Goal: Task Accomplishment & Management: Manage account settings

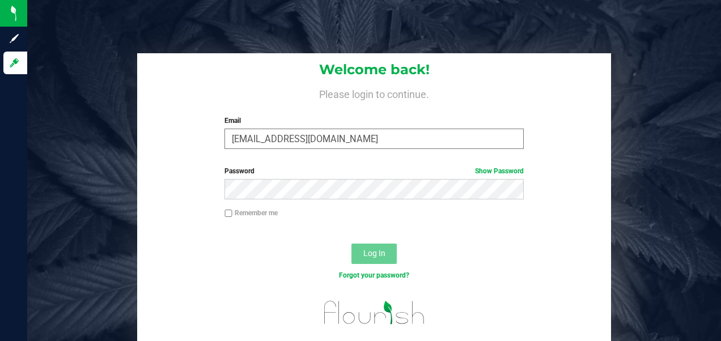
type input "[EMAIL_ADDRESS][DOMAIN_NAME]"
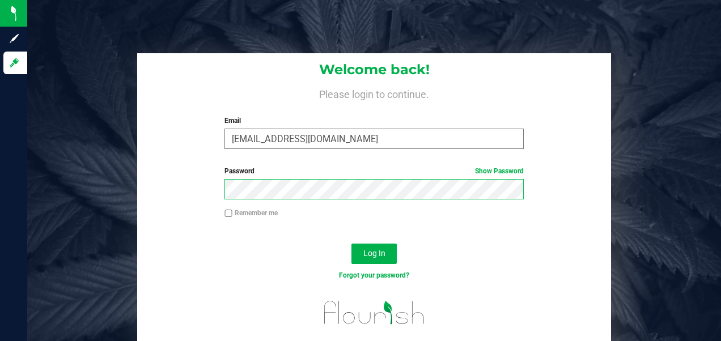
click at [351, 244] on button "Log In" at bounding box center [373, 254] width 45 height 20
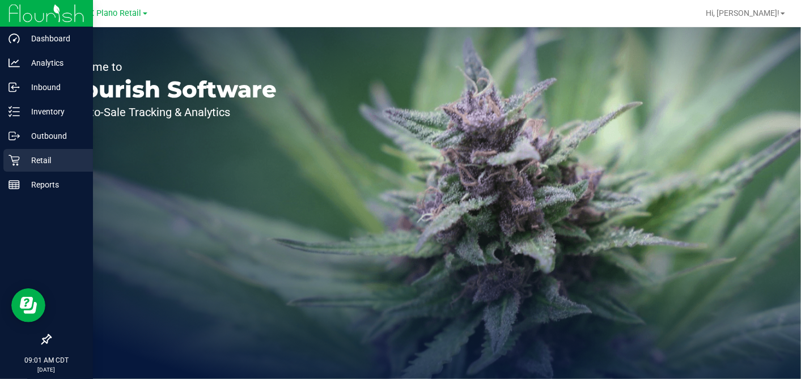
click at [20, 165] on p "Retail" at bounding box center [54, 161] width 68 height 14
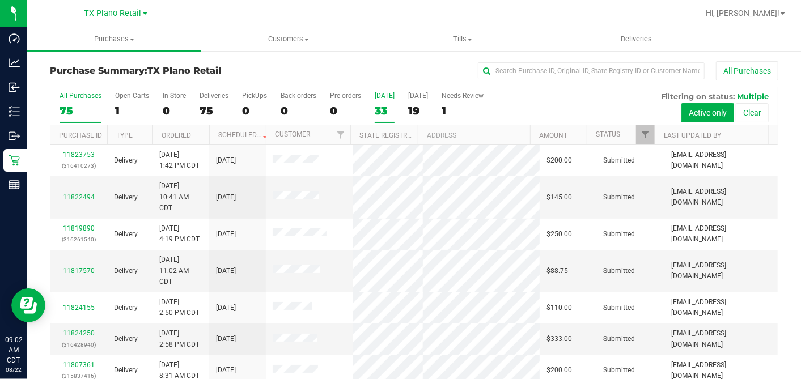
click at [389, 107] on div "33" at bounding box center [385, 110] width 20 height 13
click at [0, 0] on input "Today 33" at bounding box center [0, 0] width 0 height 0
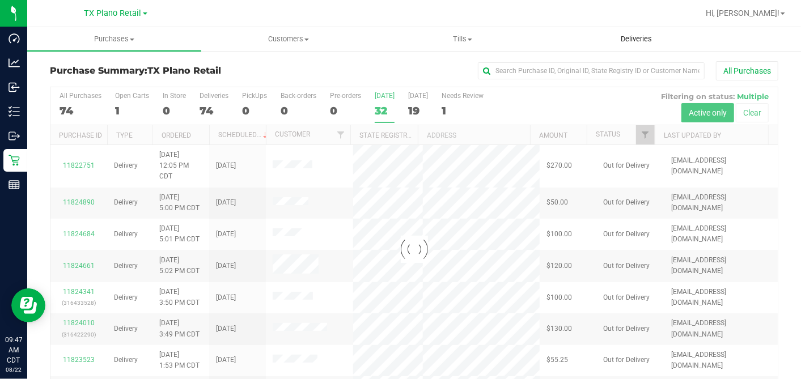
click at [651, 35] on span "Deliveries" at bounding box center [636, 39] width 62 height 10
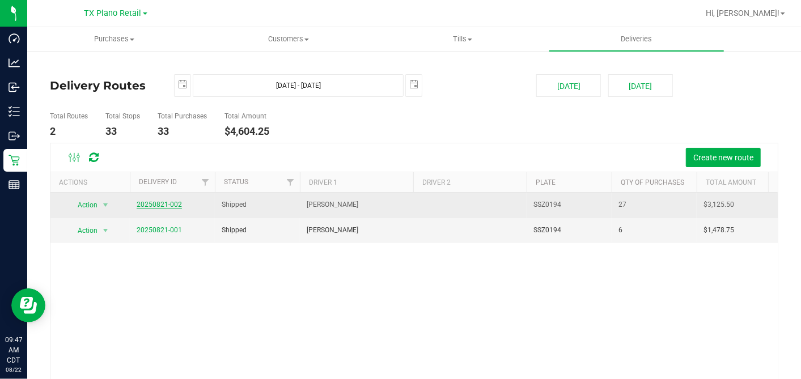
click at [167, 202] on link "20250821-002" at bounding box center [159, 205] width 45 height 8
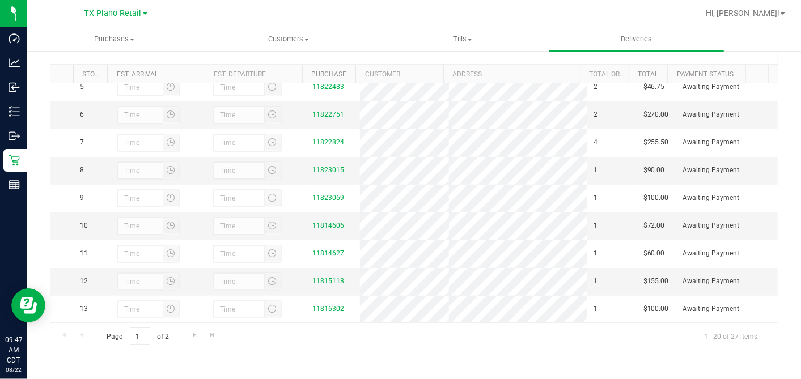
scroll to position [561, 0]
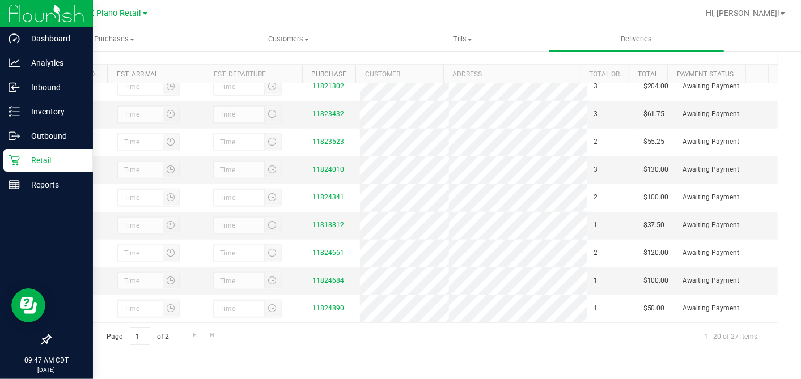
click at [20, 161] on p "Retail" at bounding box center [54, 161] width 68 height 14
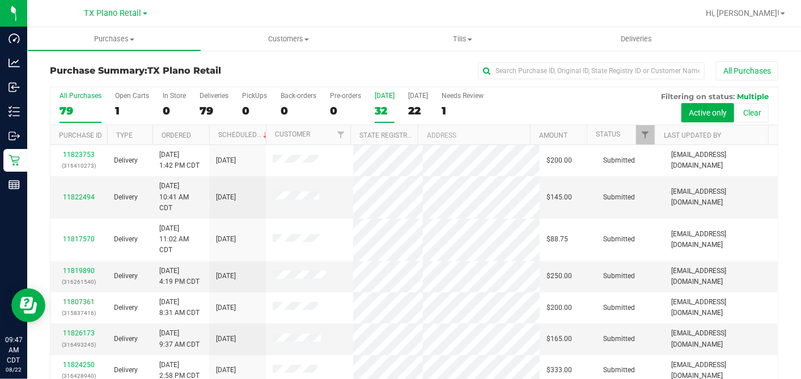
click at [382, 112] on div "32" at bounding box center [385, 110] width 20 height 13
click at [0, 0] on input "Today 32" at bounding box center [0, 0] width 0 height 0
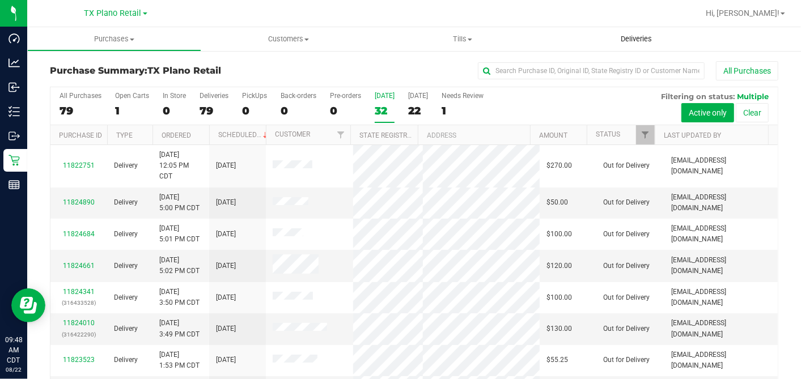
click at [623, 39] on span "Deliveries" at bounding box center [636, 39] width 62 height 10
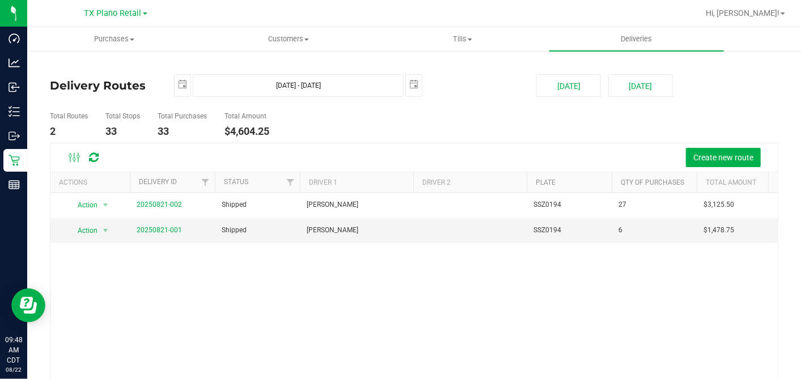
click at [427, 120] on ul "Total Routes 2 Total Stops 33 Total Purchases 33 Total Amount $4,604.25" at bounding box center [288, 125] width 483 height 36
click at [399, 127] on ul "Total Routes 2 Total Stops 33 Total Purchases 33 Total Amount $4,604.25" at bounding box center [288, 125] width 483 height 36
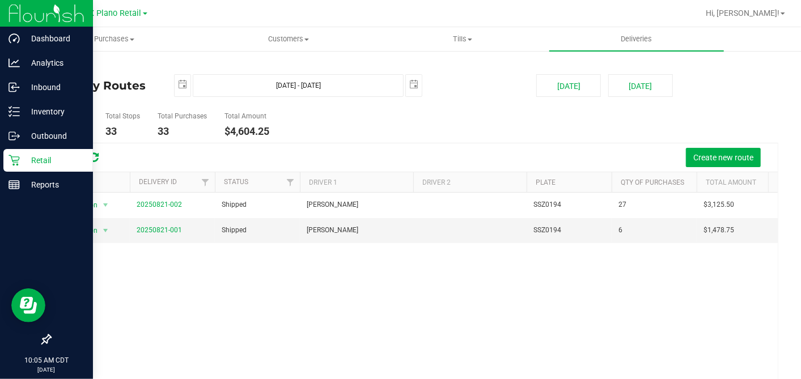
click at [17, 157] on icon at bounding box center [13, 160] width 11 height 11
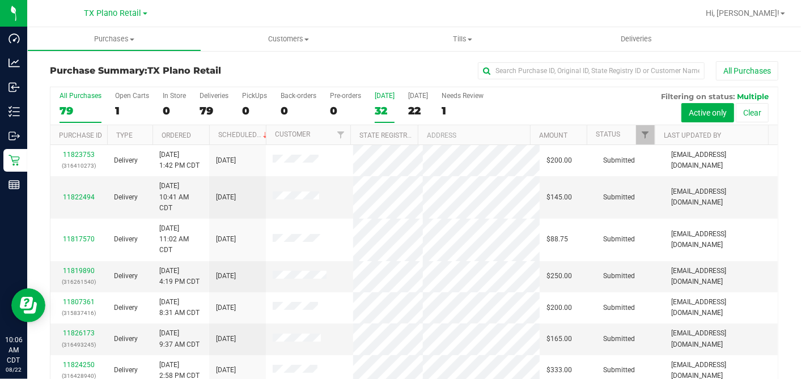
click at [381, 107] on div "32" at bounding box center [385, 110] width 20 height 13
click at [0, 0] on input "Today 32" at bounding box center [0, 0] width 0 height 0
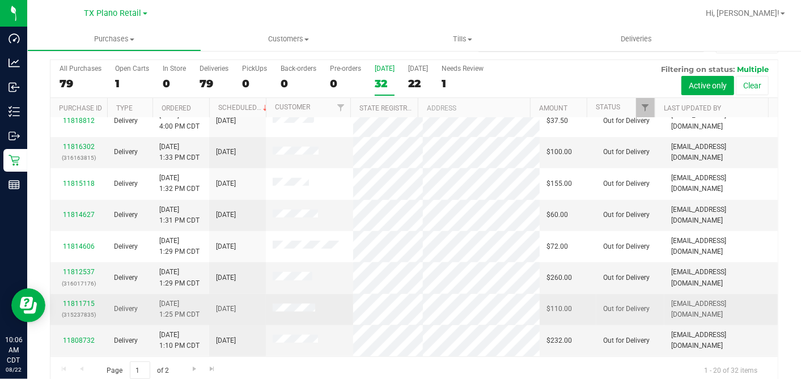
scroll to position [42, 0]
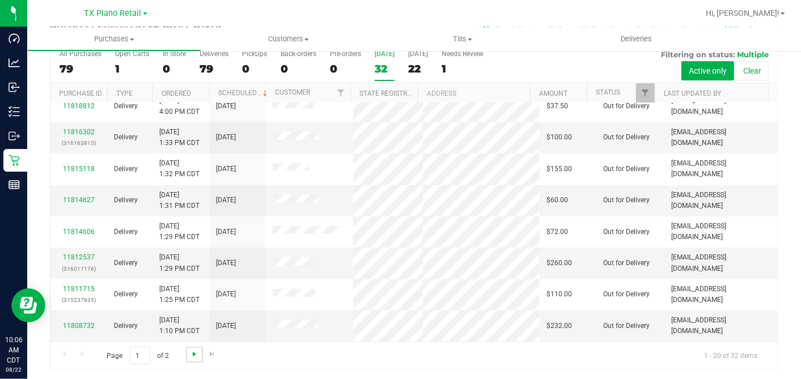
click at [194, 341] on span "Go to the next page" at bounding box center [194, 354] width 9 height 9
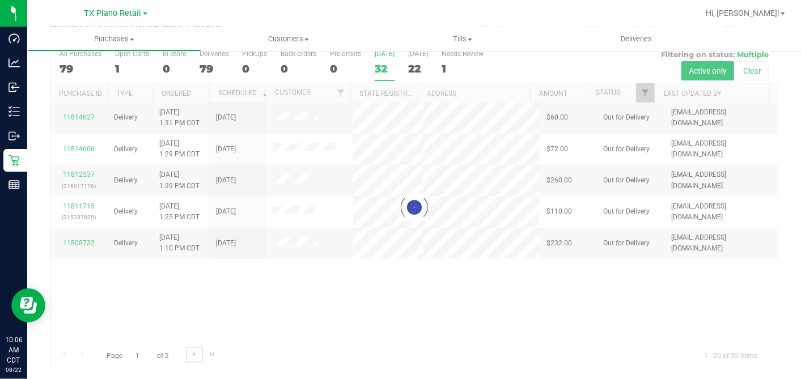
scroll to position [0, 0]
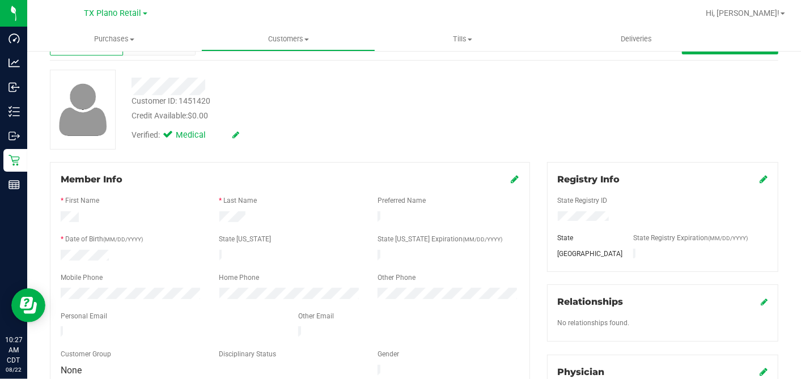
click at [361, 152] on div "Back Profile Purchases Add customer to queue Customer ID: 1451420 Credit Availa…" at bounding box center [414, 380] width 728 height 722
click at [416, 126] on div "Verified: Medical" at bounding box center [309, 134] width 373 height 25
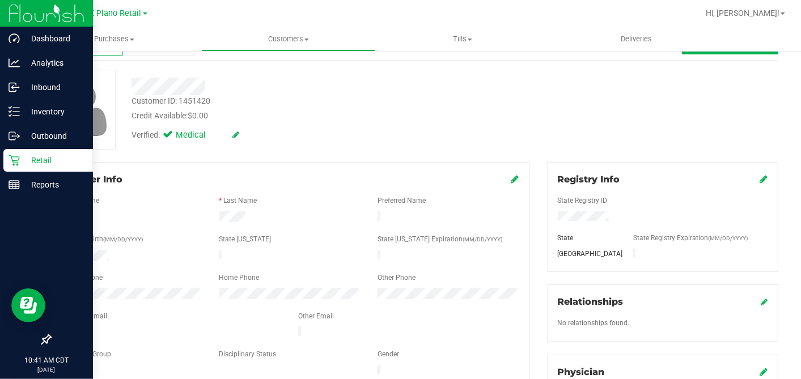
click at [25, 159] on p "Retail" at bounding box center [54, 161] width 68 height 14
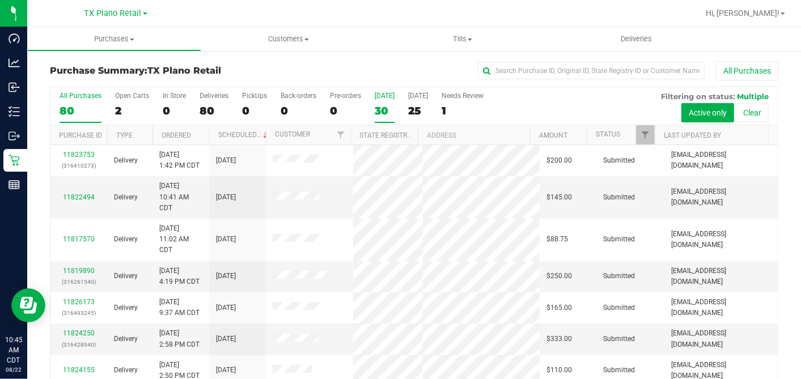
click at [376, 110] on div "30" at bounding box center [385, 110] width 20 height 13
click at [0, 0] on input "Today 30" at bounding box center [0, 0] width 0 height 0
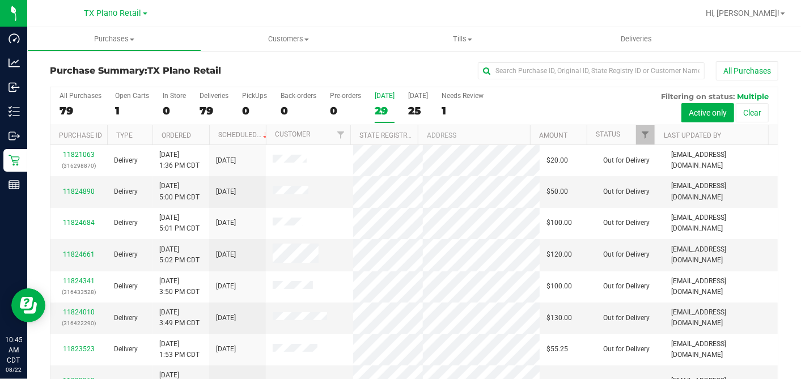
click at [409, 66] on div "All Purchases" at bounding box center [535, 70] width 486 height 19
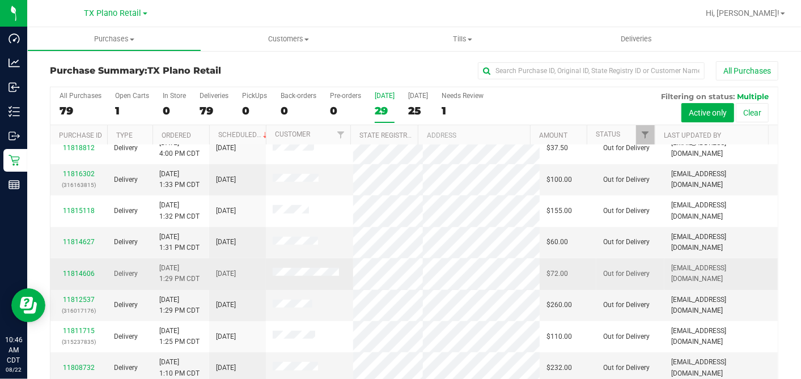
scroll to position [42, 0]
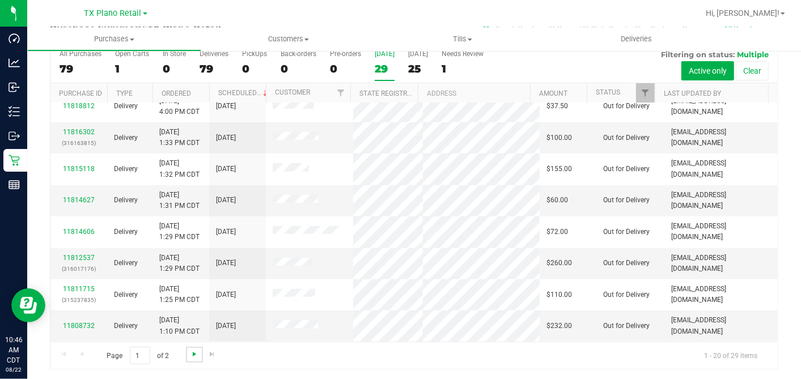
click at [195, 341] on span "Go to the next page" at bounding box center [194, 354] width 9 height 9
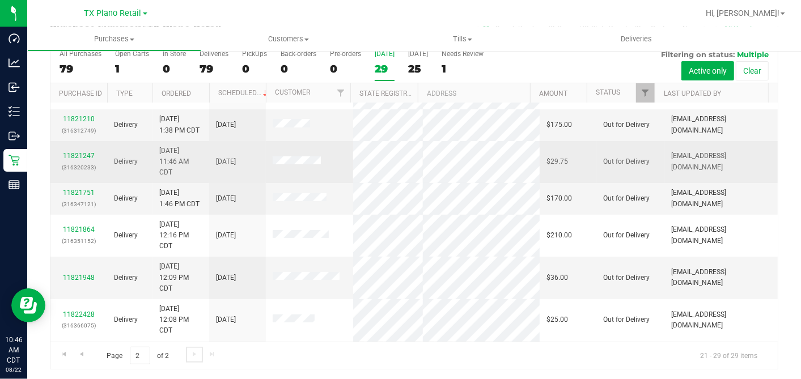
scroll to position [63, 0]
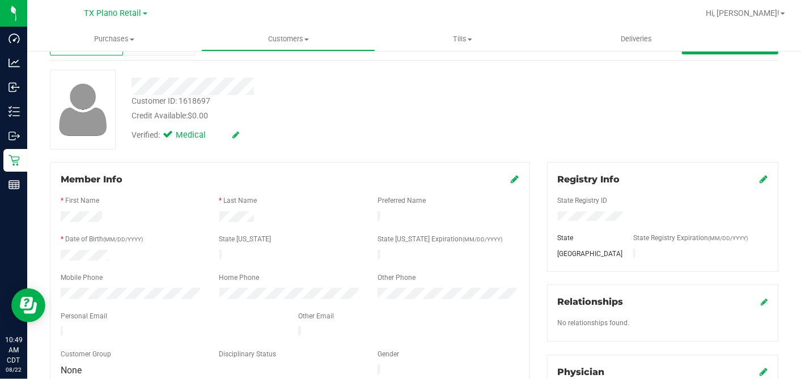
click at [344, 122] on div "Verified: Medical" at bounding box center [309, 134] width 373 height 25
click at [392, 112] on div "Credit Available: $0.00" at bounding box center [309, 116] width 356 height 12
click at [404, 121] on div "Credit Available: $0.00" at bounding box center [309, 116] width 356 height 12
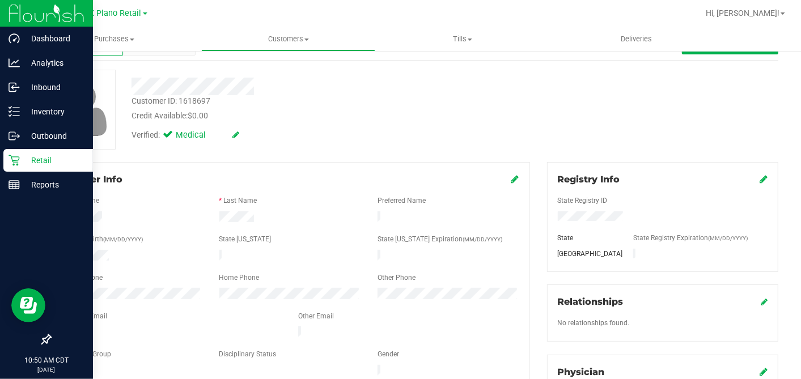
click at [45, 159] on p "Retail" at bounding box center [54, 161] width 68 height 14
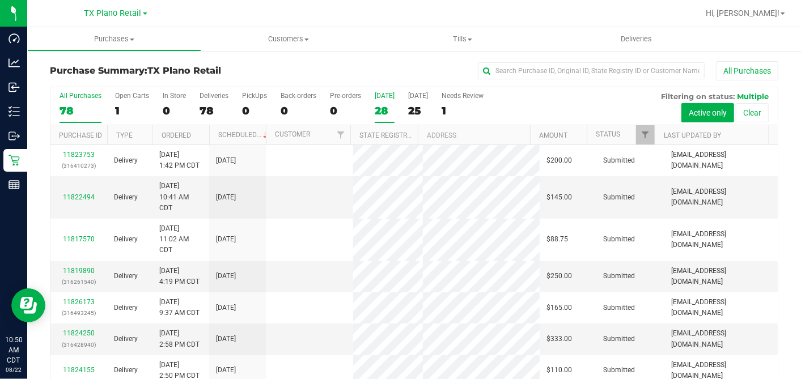
click at [384, 107] on div "28" at bounding box center [385, 110] width 20 height 13
click at [0, 0] on input "Today 28" at bounding box center [0, 0] width 0 height 0
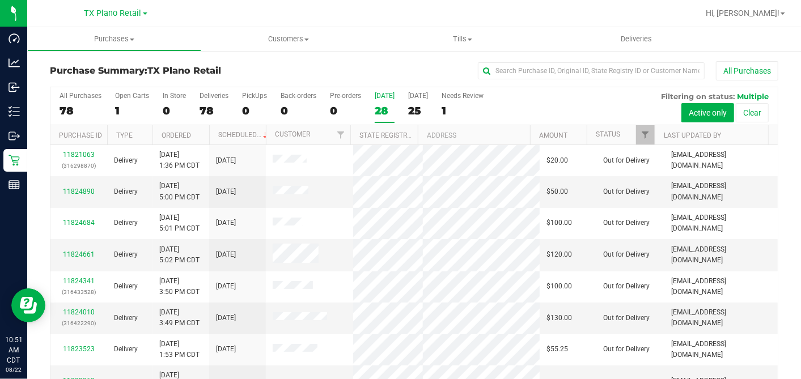
click at [386, 108] on div "28" at bounding box center [385, 110] width 20 height 13
click at [0, 0] on input "Today 28" at bounding box center [0, 0] width 0 height 0
click at [378, 108] on div "28" at bounding box center [385, 110] width 20 height 13
click at [0, 0] on input "Today 28" at bounding box center [0, 0] width 0 height 0
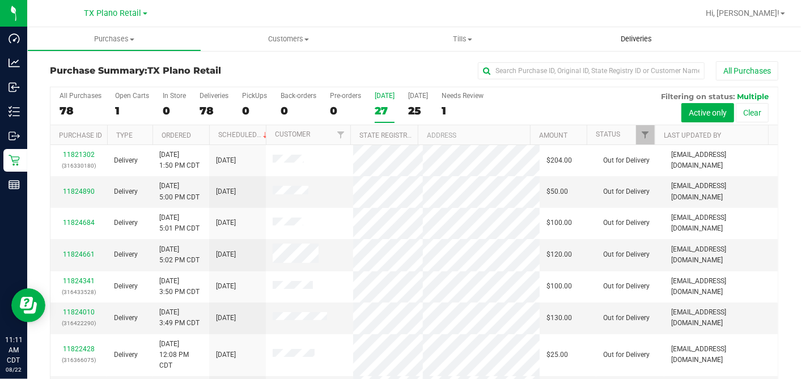
click at [636, 33] on uib-tab-heading "Deliveries" at bounding box center [636, 39] width 174 height 24
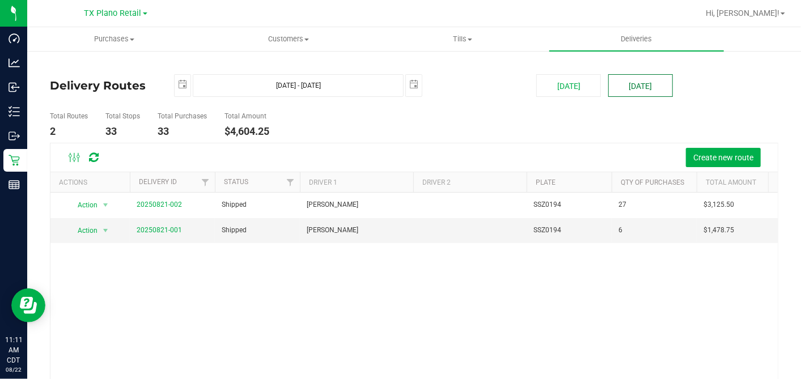
drag, startPoint x: 630, startPoint y: 83, endPoint x: 628, endPoint y: 89, distance: 6.5
click at [630, 83] on button "[DATE]" at bounding box center [640, 85] width 65 height 23
type input "Aug 23, 2025 - Aug 23, 2025"
type input "2025-08-23"
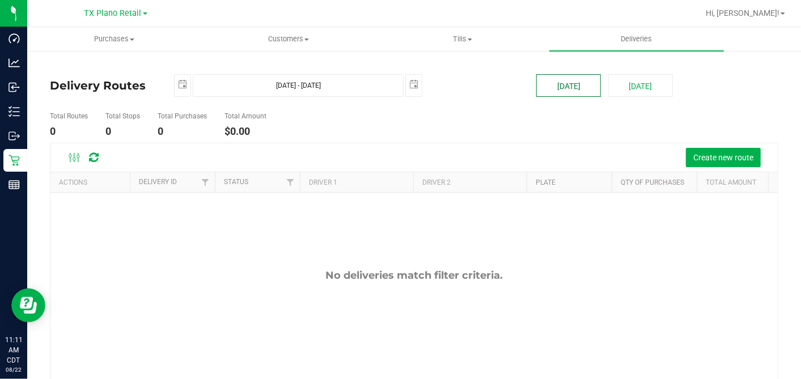
click at [589, 90] on button "[DATE]" at bounding box center [568, 85] width 65 height 23
type input "Aug 22, 2025 - Aug 22, 2025"
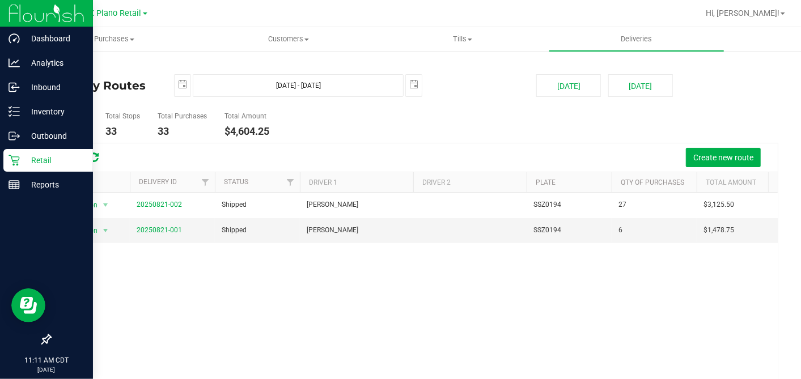
click at [14, 158] on icon at bounding box center [13, 160] width 11 height 11
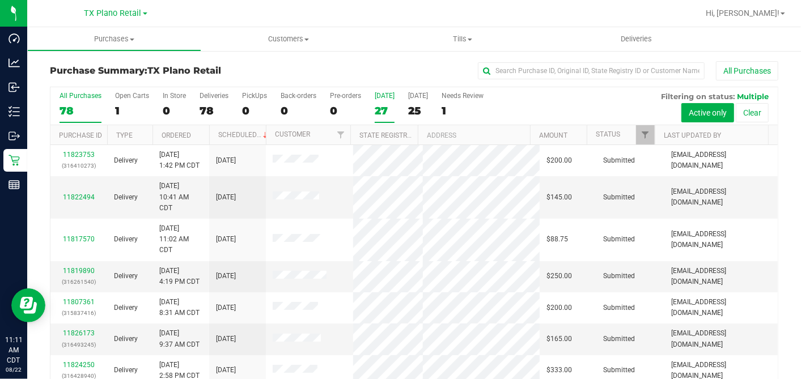
click at [382, 104] on div "27" at bounding box center [385, 110] width 20 height 13
click at [0, 0] on input "Today 27" at bounding box center [0, 0] width 0 height 0
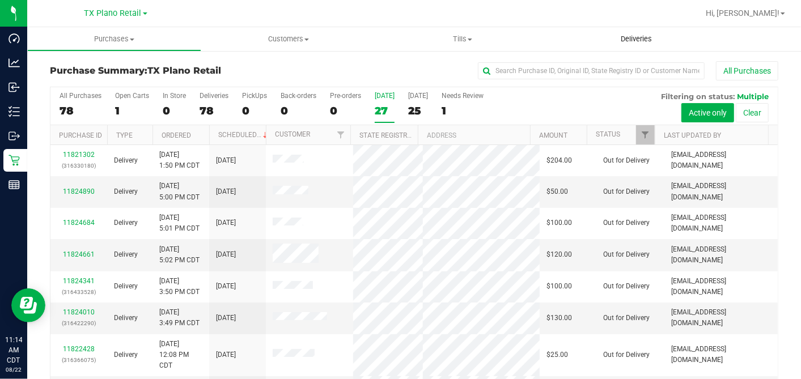
click at [649, 37] on span "Deliveries" at bounding box center [636, 39] width 62 height 10
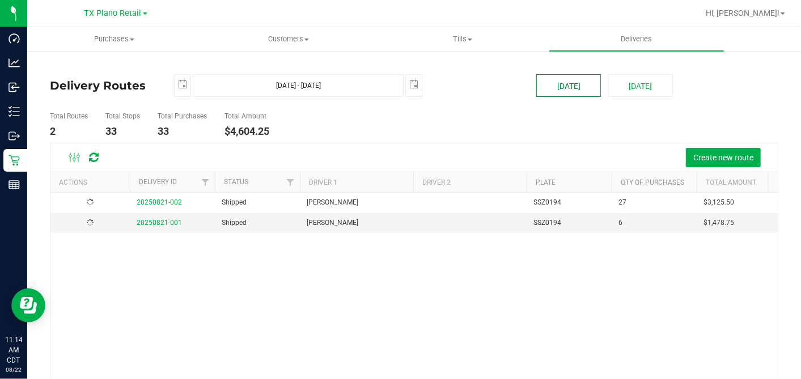
click at [575, 84] on button "[DATE]" at bounding box center [568, 85] width 65 height 23
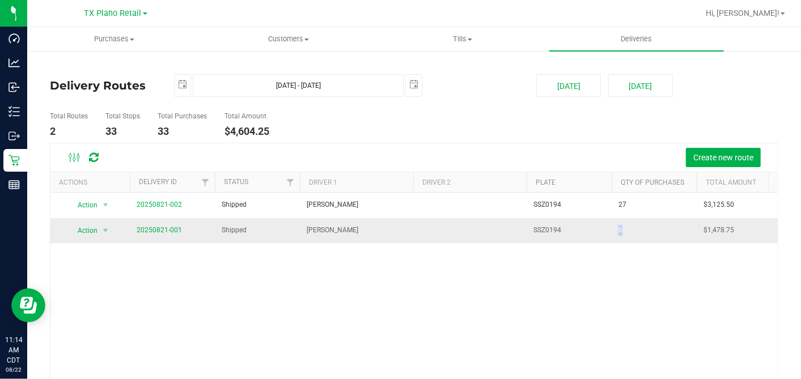
drag, startPoint x: 625, startPoint y: 228, endPoint x: 619, endPoint y: 228, distance: 5.7
click at [619, 228] on td "6" at bounding box center [653, 230] width 85 height 25
copy span "6"
click at [172, 229] on link "20250821-001" at bounding box center [159, 230] width 45 height 8
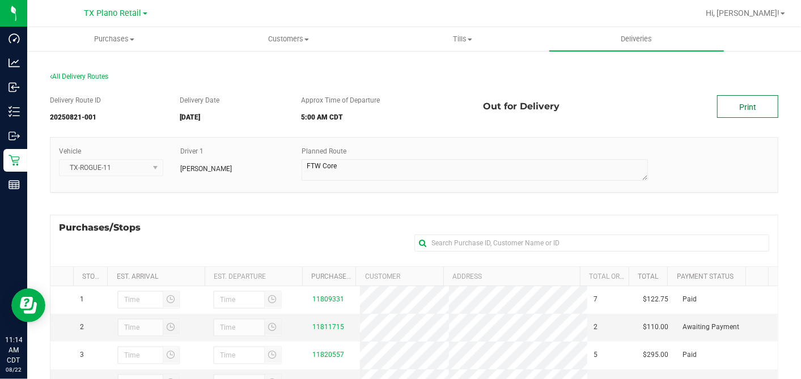
click at [720, 107] on link "Print" at bounding box center [747, 106] width 61 height 23
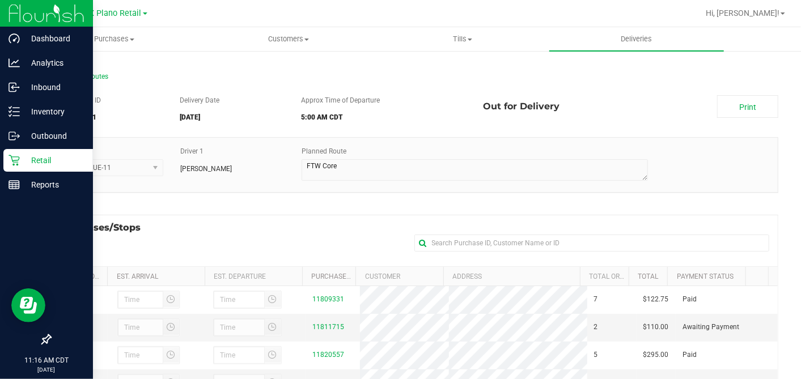
click at [20, 161] on p "Retail" at bounding box center [54, 161] width 68 height 14
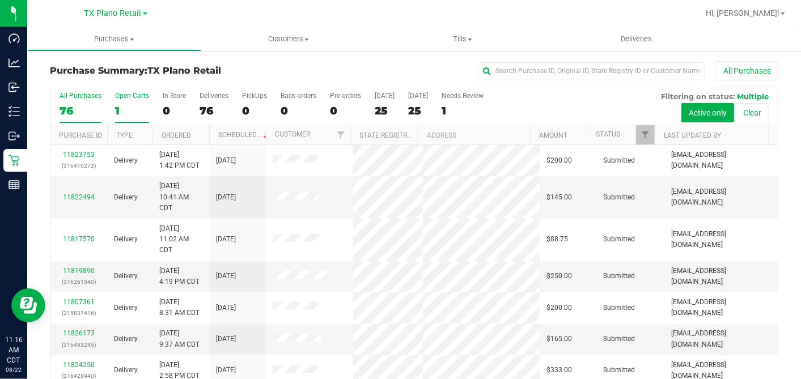
click at [133, 105] on div "1" at bounding box center [132, 110] width 34 height 13
click at [0, 0] on input "Open Carts 1" at bounding box center [0, 0] width 0 height 0
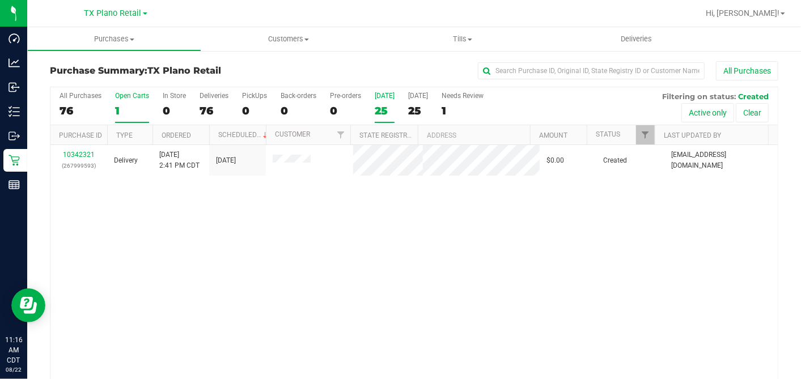
click at [378, 108] on div "25" at bounding box center [385, 110] width 20 height 13
click at [0, 0] on input "Today 25" at bounding box center [0, 0] width 0 height 0
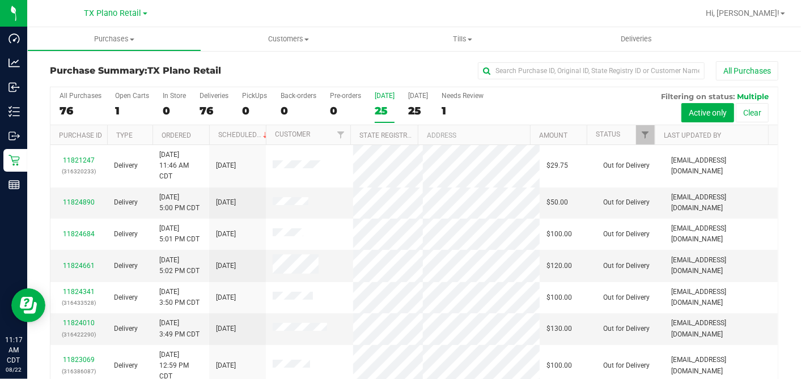
click at [382, 110] on div "25" at bounding box center [385, 110] width 20 height 13
click at [0, 0] on input "Today 25" at bounding box center [0, 0] width 0 height 0
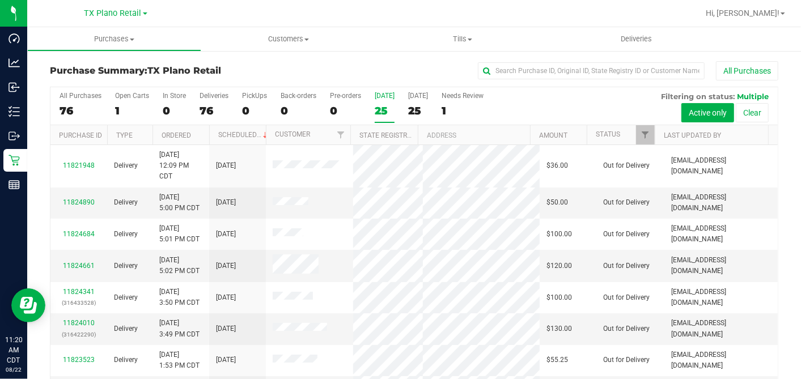
click at [383, 105] on div "25" at bounding box center [385, 110] width 20 height 13
click at [0, 0] on input "Today 25" at bounding box center [0, 0] width 0 height 0
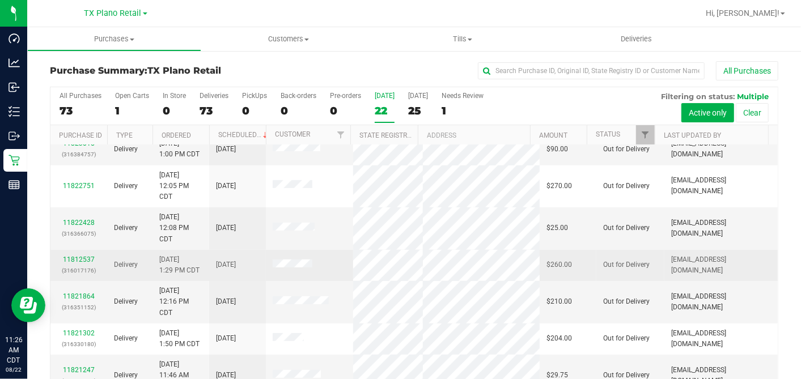
scroll to position [377, 0]
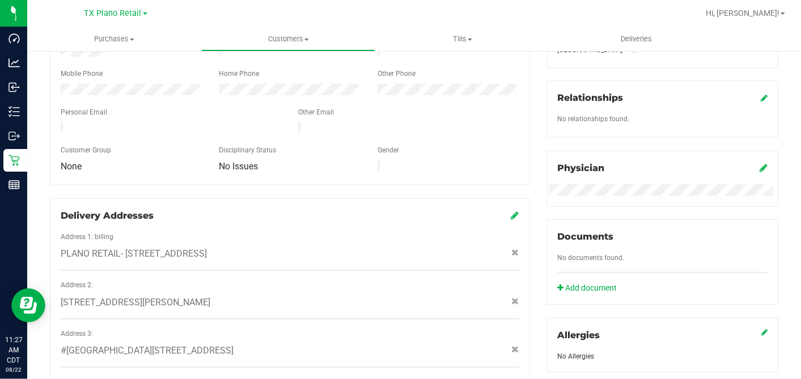
scroll to position [497, 0]
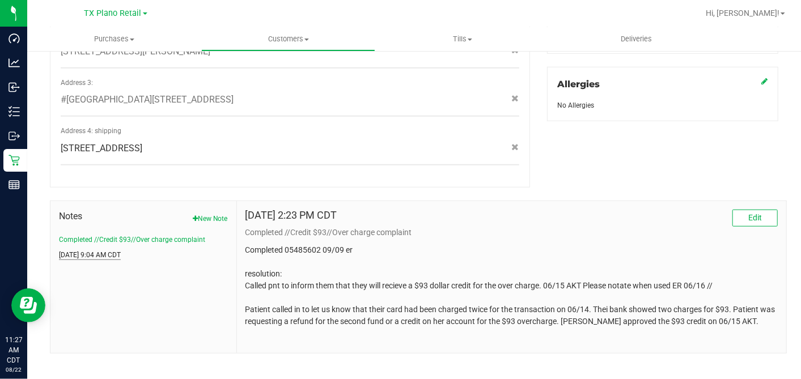
click at [117, 250] on button "Jun 9, 2022 9:04 AM CDT" at bounding box center [90, 255] width 62 height 10
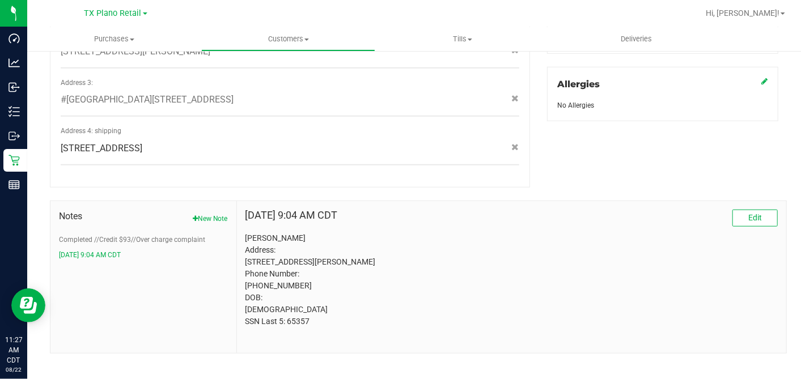
click at [304, 318] on p "Ericka Elliott Address: 1417 Lampasas Dr Allen, TX, 75013 Phone Number: (724) 8…" at bounding box center [511, 279] width 532 height 95
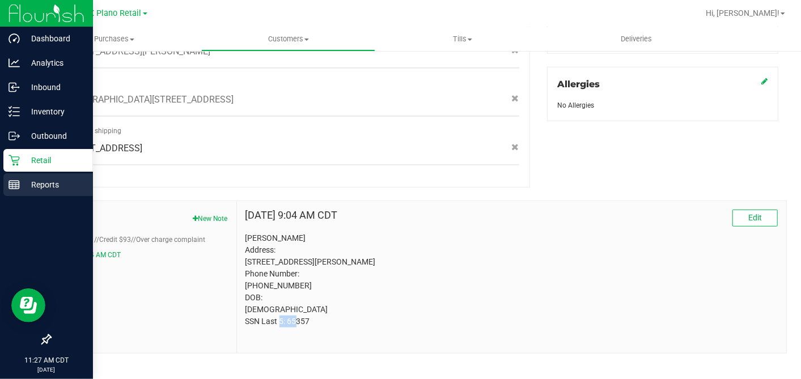
copy p "65357"
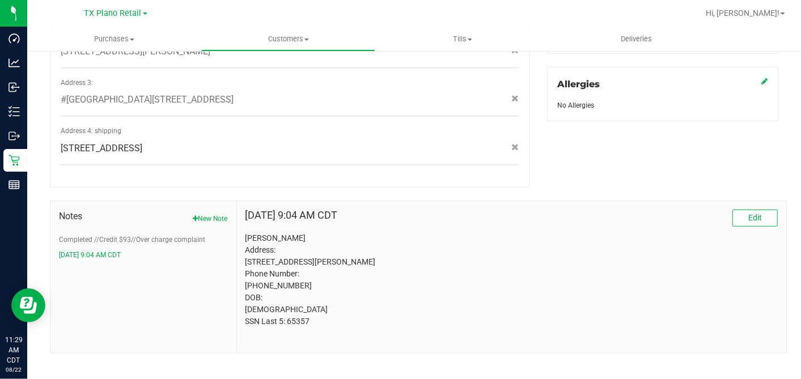
click at [420, 268] on p "Ericka Elliott Address: 1417 Lampasas Dr Allen, TX, 75013 Phone Number: (724) 8…" at bounding box center [511, 279] width 532 height 95
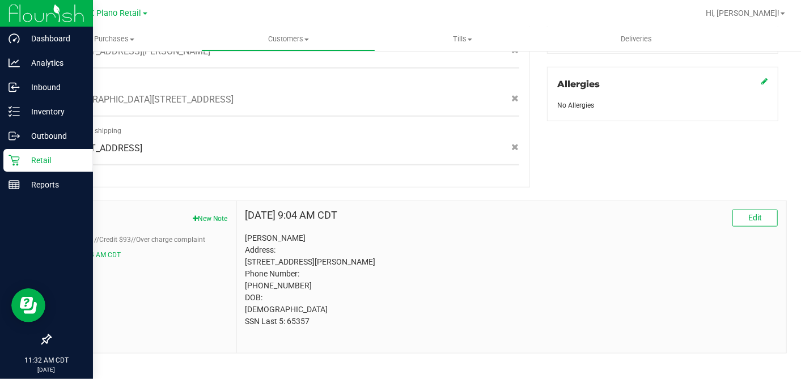
click at [35, 155] on p "Retail" at bounding box center [54, 161] width 68 height 14
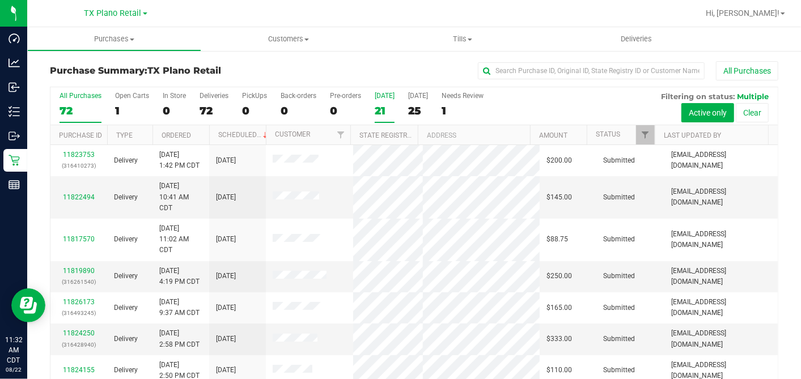
click at [384, 108] on div "21" at bounding box center [385, 110] width 20 height 13
click at [0, 0] on input "Today 21" at bounding box center [0, 0] width 0 height 0
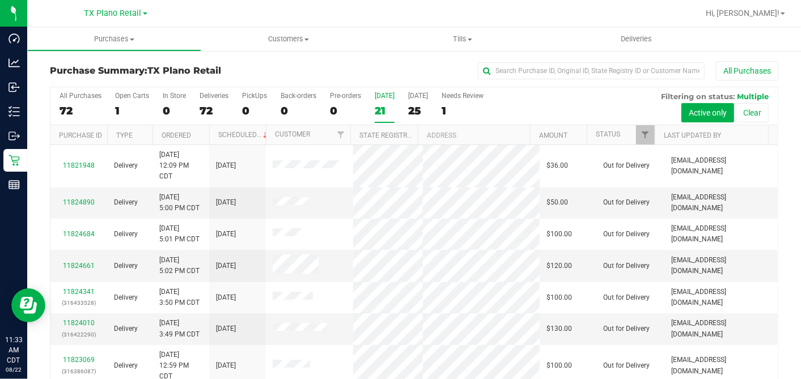
click at [348, 68] on div "All Purchases" at bounding box center [535, 70] width 486 height 19
click at [352, 67] on div "All Purchases" at bounding box center [535, 70] width 486 height 19
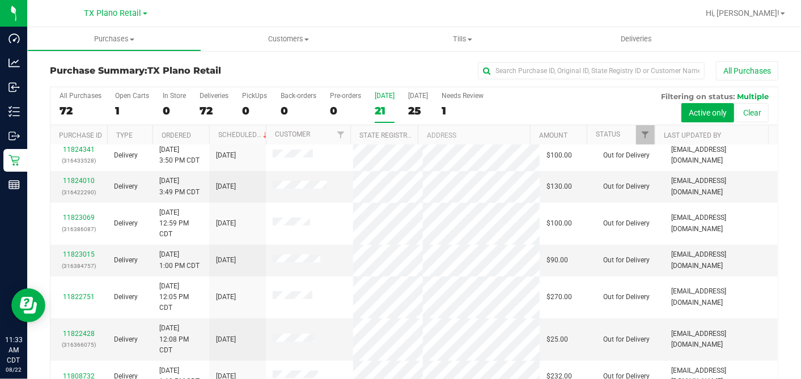
scroll to position [143, 0]
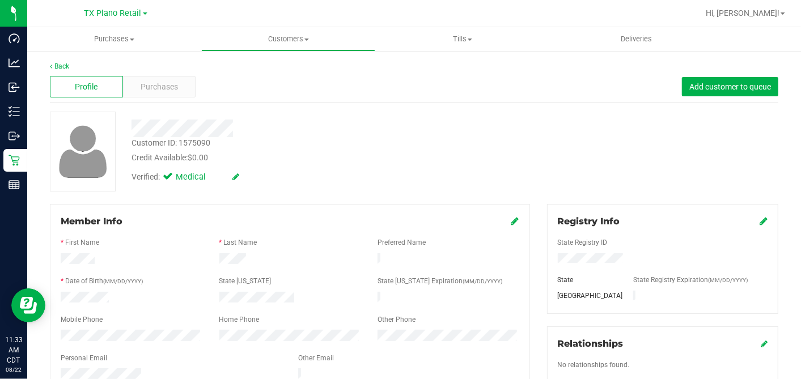
click at [380, 146] on div "Customer ID: 1575090 Credit Available: $0.00" at bounding box center [309, 150] width 373 height 27
click at [267, 135] on div at bounding box center [309, 129] width 373 height 18
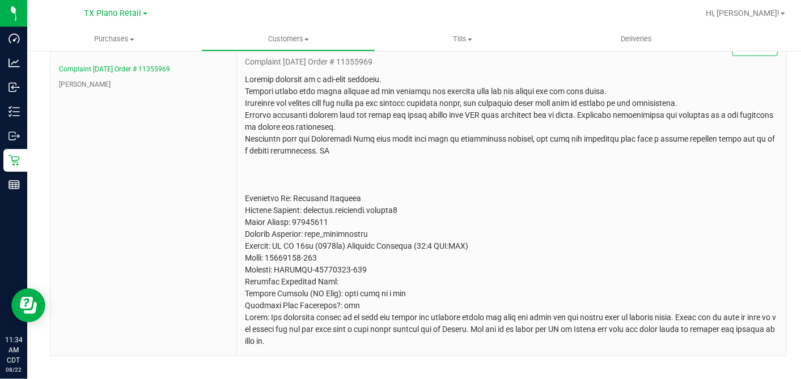
scroll to position [611, 0]
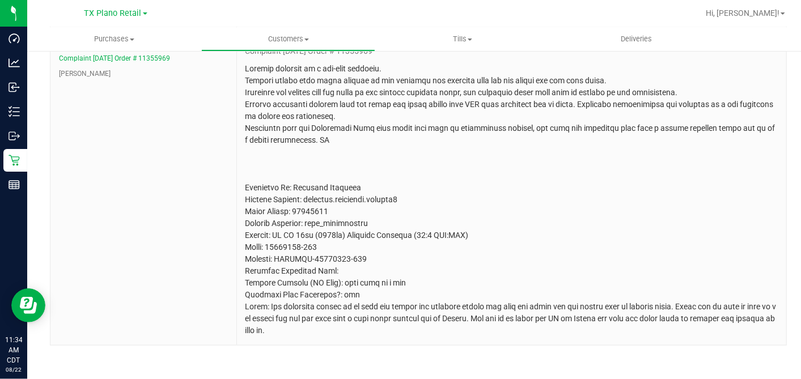
click at [78, 69] on li "[PERSON_NAME]" at bounding box center [143, 74] width 169 height 10
click at [74, 69] on button "[PERSON_NAME]" at bounding box center [85, 74] width 52 height 10
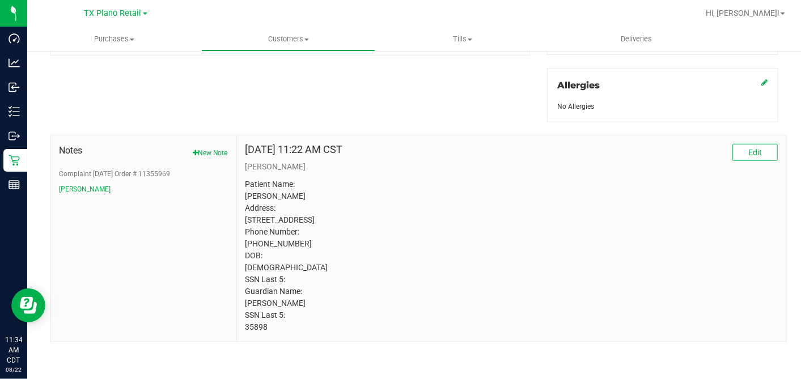
drag, startPoint x: 432, startPoint y: 278, endPoint x: 428, endPoint y: 236, distance: 41.5
click at [429, 278] on p "Patient Name: Brandon Michael Bollish Address: 6634 Lovington Drive Dallas, TX,…" at bounding box center [511, 255] width 532 height 155
click at [356, 82] on div "Member Info * First Name * Last Name Preferred Name * Date of Birth (MM/DD/YYYY…" at bounding box center [413, 25] width 745 height 634
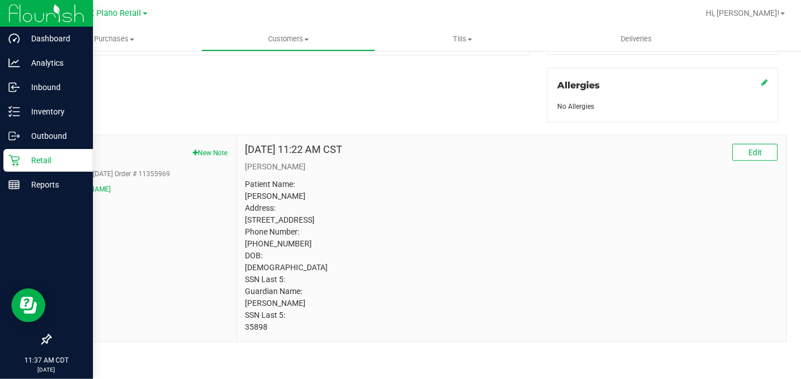
drag, startPoint x: 11, startPoint y: 163, endPoint x: 63, endPoint y: 158, distance: 51.8
click at [11, 163] on icon at bounding box center [13, 160] width 11 height 11
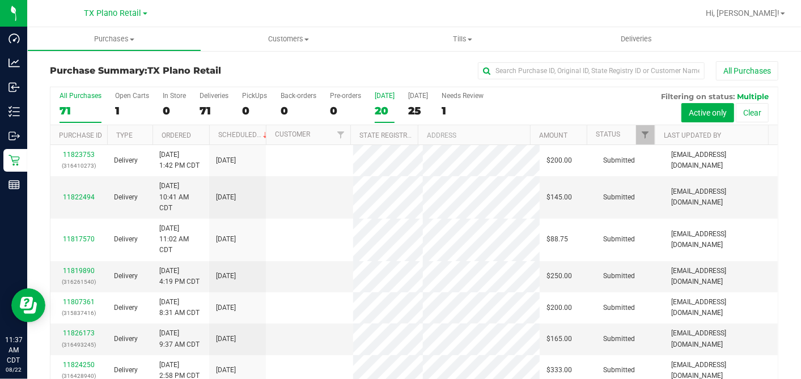
click at [388, 108] on div "20" at bounding box center [385, 110] width 20 height 13
click at [0, 0] on input "Today 20" at bounding box center [0, 0] width 0 height 0
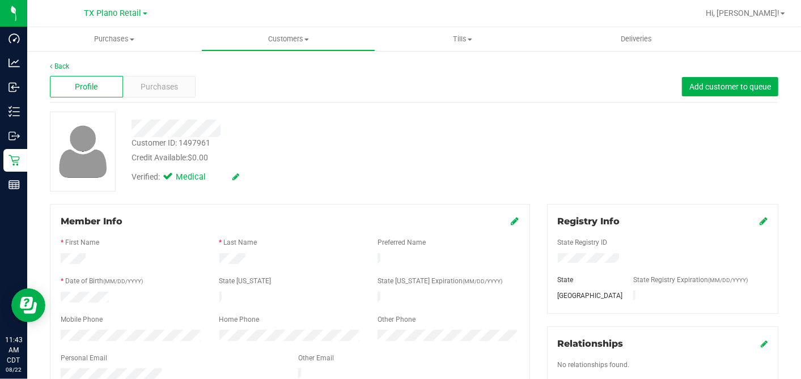
click at [430, 159] on div "Credit Available: $0.00" at bounding box center [309, 158] width 356 height 12
click at [369, 143] on div "Customer ID: 1497961 Credit Available: $0.00" at bounding box center [309, 150] width 373 height 27
click at [149, 88] on span "Purchases" at bounding box center [159, 87] width 37 height 12
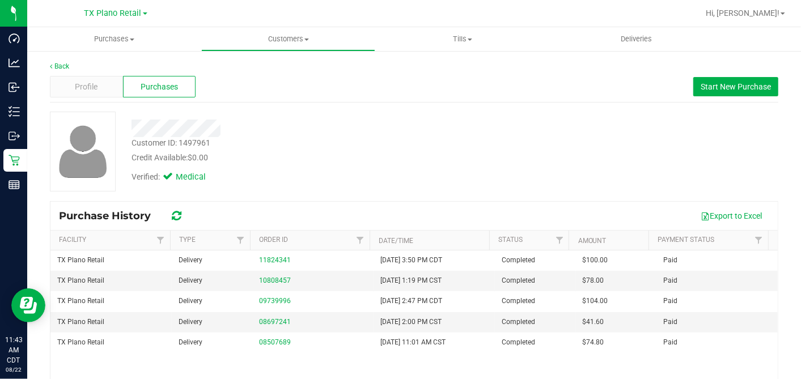
click at [417, 137] on div "Customer ID: 1497961 Credit Available: $0.00" at bounding box center [309, 150] width 373 height 27
click at [73, 84] on div "Profile" at bounding box center [86, 87] width 73 height 22
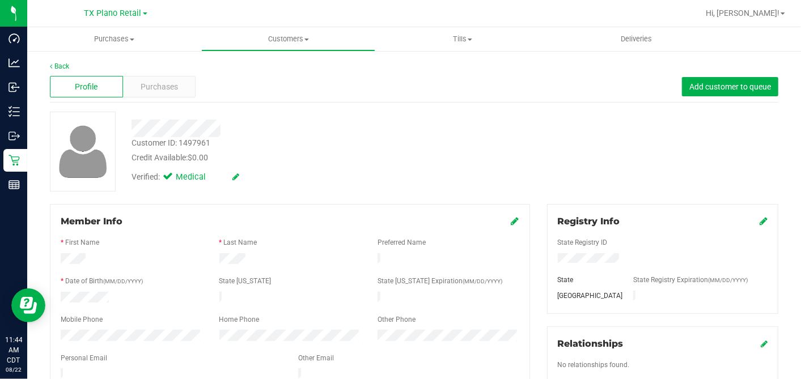
drag, startPoint x: 357, startPoint y: 139, endPoint x: 212, endPoint y: 161, distance: 146.8
click at [357, 139] on div "Customer ID: 1497961 Credit Available: $0.00" at bounding box center [309, 150] width 373 height 27
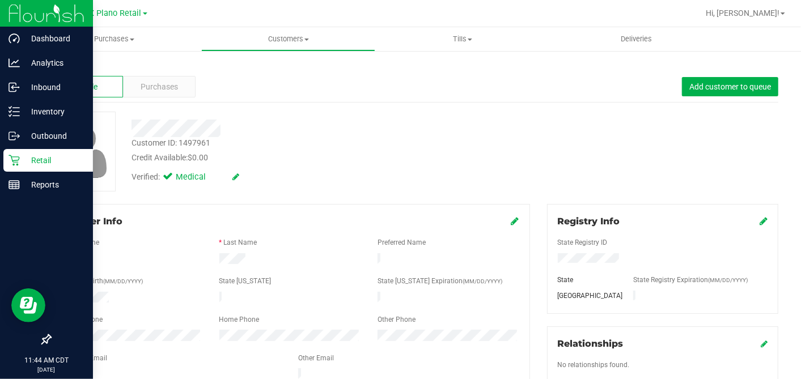
click at [10, 158] on icon at bounding box center [13, 160] width 11 height 11
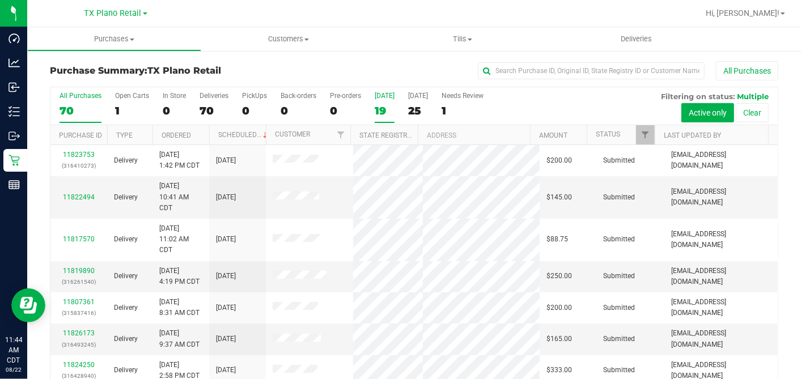
click at [378, 110] on div "19" at bounding box center [385, 110] width 20 height 13
click at [0, 0] on input "Today 19" at bounding box center [0, 0] width 0 height 0
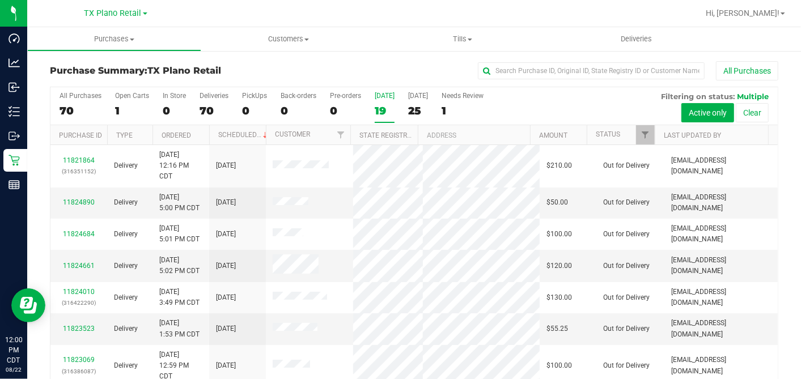
click at [382, 105] on div "19" at bounding box center [385, 110] width 20 height 13
click at [0, 0] on input "Today 19" at bounding box center [0, 0] width 0 height 0
click at [632, 42] on span "Deliveries" at bounding box center [636, 39] width 62 height 10
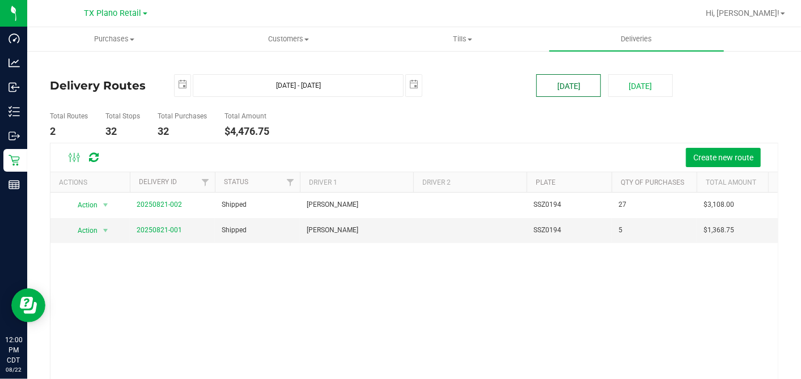
click at [569, 81] on button "[DATE]" at bounding box center [568, 85] width 65 height 23
click at [631, 80] on button "[DATE]" at bounding box center [640, 85] width 65 height 23
type input "Aug 23, 2025 - Aug 23, 2025"
type input "2025-08-23"
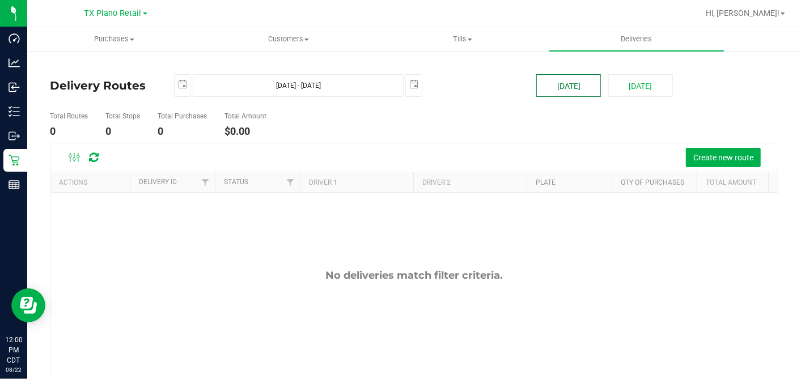
click at [542, 91] on button "[DATE]" at bounding box center [568, 85] width 65 height 23
type input "Aug 22, 2025 - Aug 22, 2025"
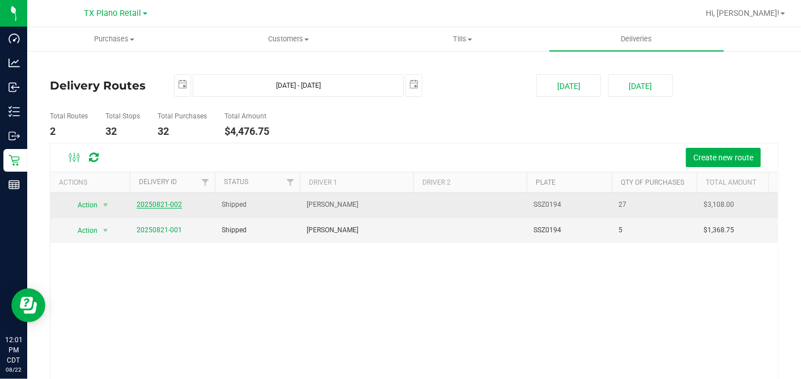
click at [168, 203] on link "20250821-002" at bounding box center [159, 205] width 45 height 8
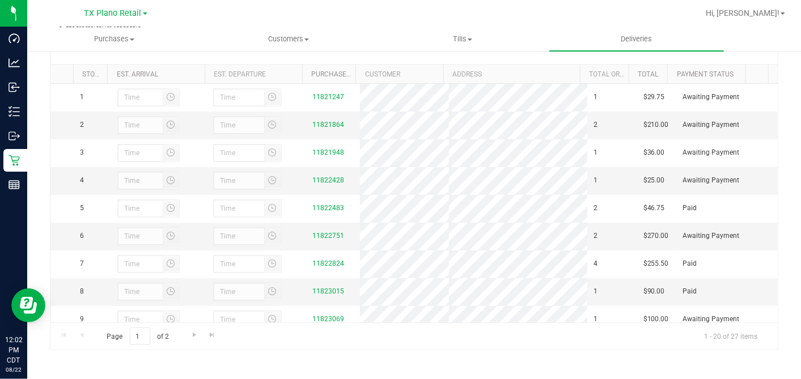
scroll to position [63, 0]
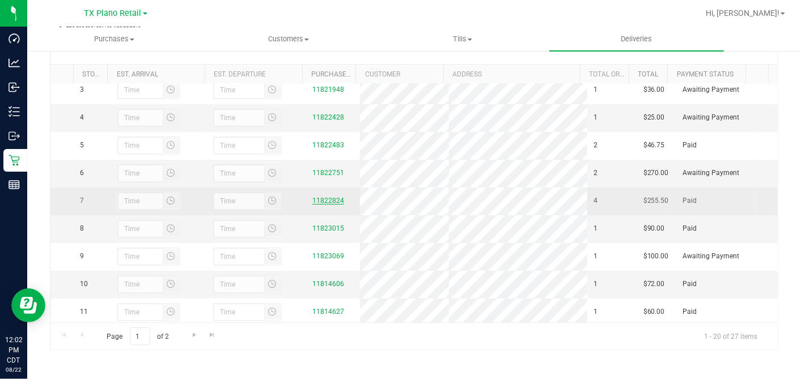
click at [326, 205] on link "11822824" at bounding box center [328, 201] width 32 height 8
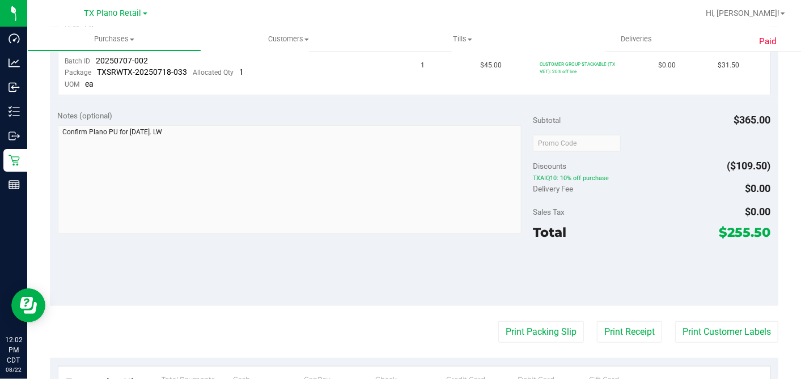
scroll to position [745, 0]
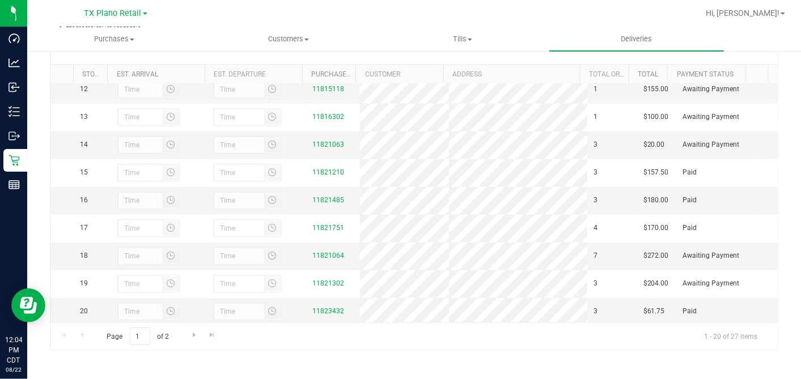
scroll to position [314, 0]
click at [319, 203] on link "11821485" at bounding box center [328, 199] width 32 height 8
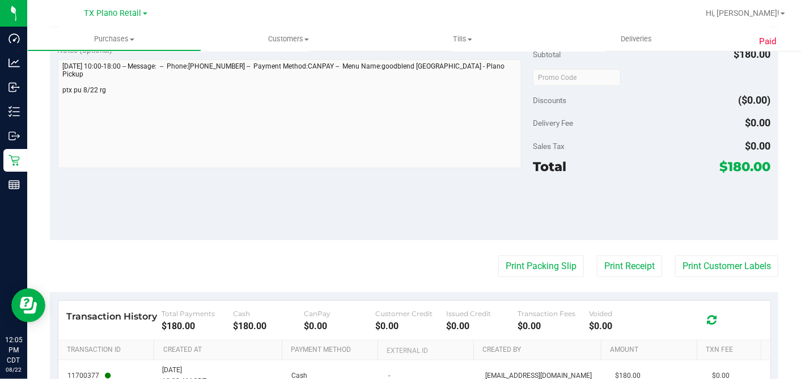
scroll to position [580, 0]
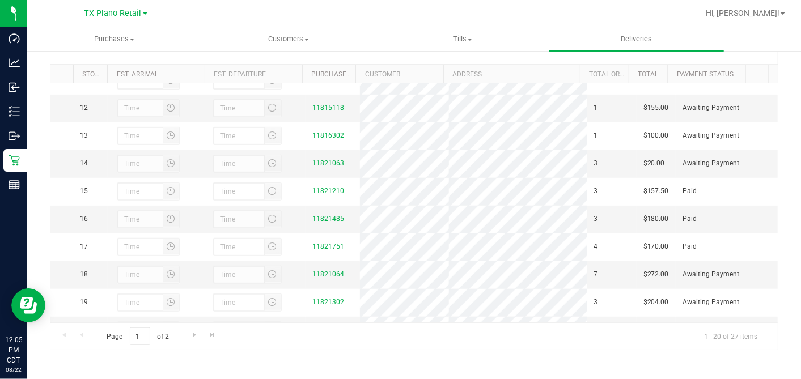
scroll to position [314, 0]
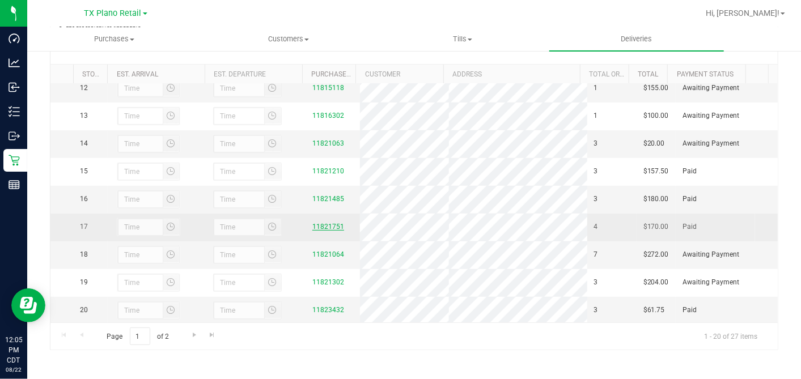
click at [326, 231] on link "11821751" at bounding box center [328, 227] width 32 height 8
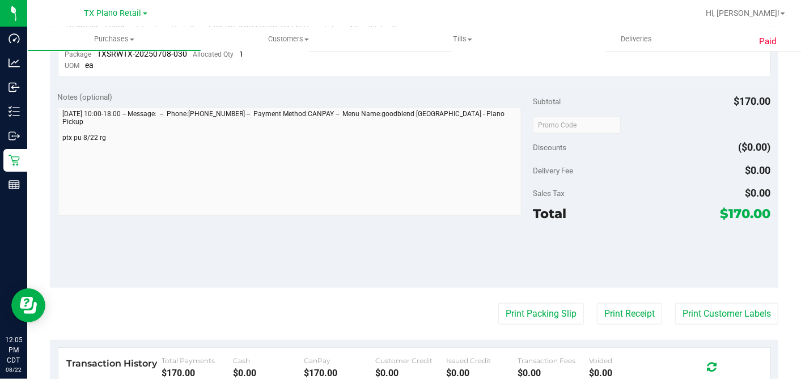
scroll to position [692, 0]
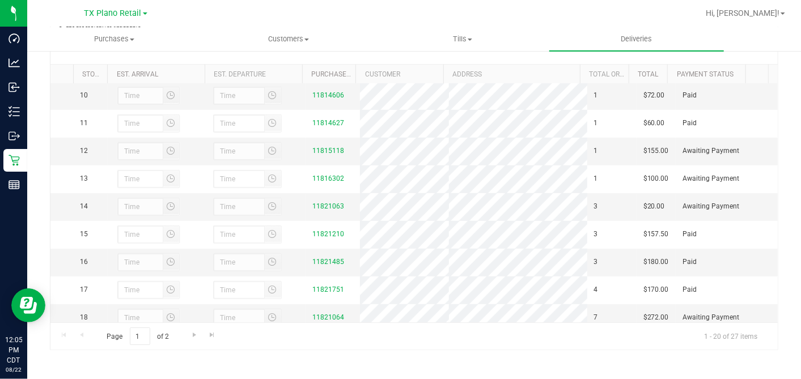
scroll to position [377, 0]
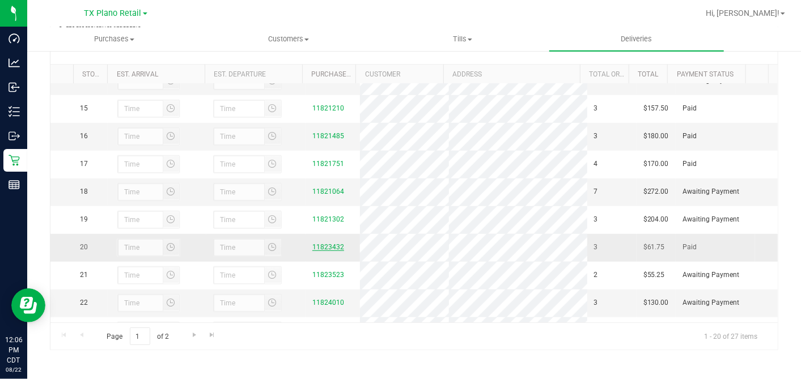
click at [312, 251] on link "11823432" at bounding box center [328, 247] width 32 height 8
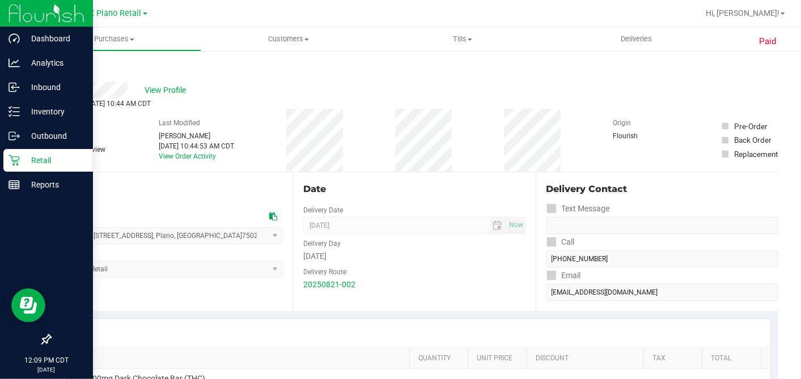
click at [28, 156] on p "Retail" at bounding box center [54, 161] width 68 height 14
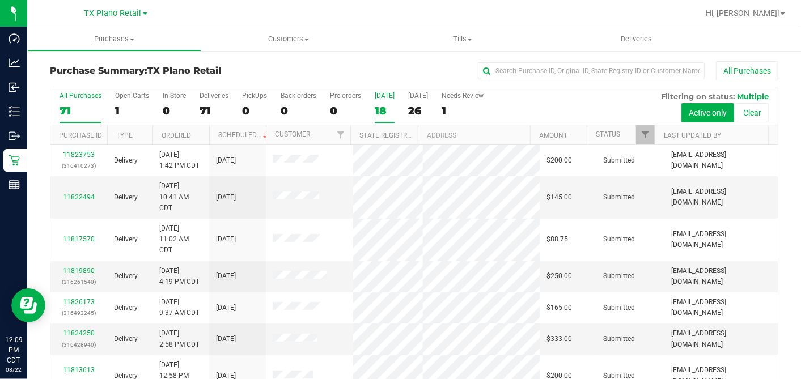
click at [382, 111] on div "18" at bounding box center [385, 110] width 20 height 13
click at [0, 0] on input "Today 18" at bounding box center [0, 0] width 0 height 0
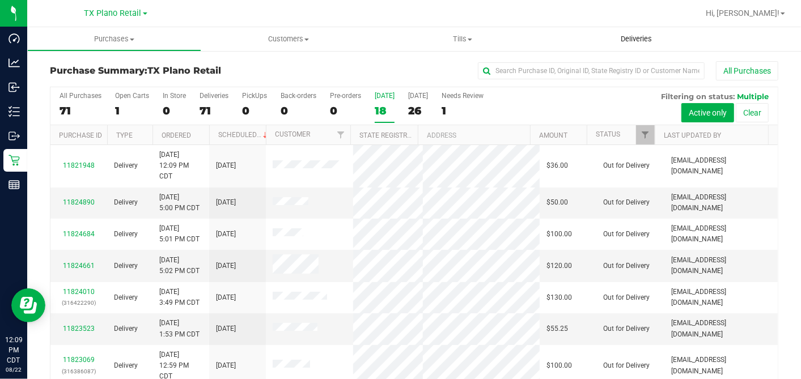
click at [621, 41] on span "Deliveries" at bounding box center [636, 39] width 62 height 10
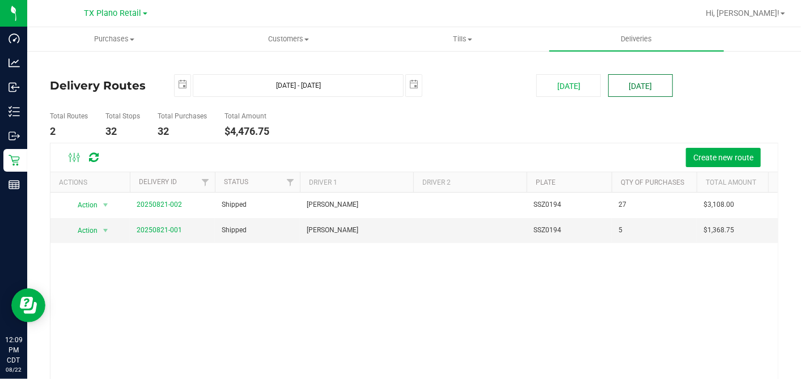
drag, startPoint x: 642, startPoint y: 79, endPoint x: 627, endPoint y: 83, distance: 15.8
click at [641, 80] on button "[DATE]" at bounding box center [640, 85] width 65 height 23
type input "Aug 23, 2025 - Aug 23, 2025"
type input "2025-08-23"
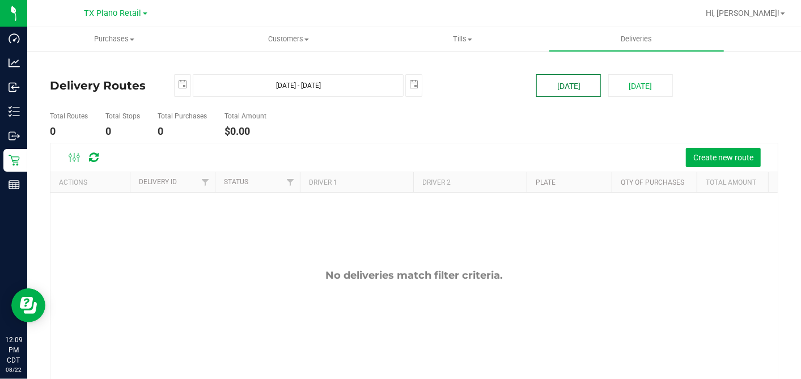
click at [536, 84] on button "[DATE]" at bounding box center [568, 85] width 65 height 23
type input "Aug 22, 2025 - Aug 22, 2025"
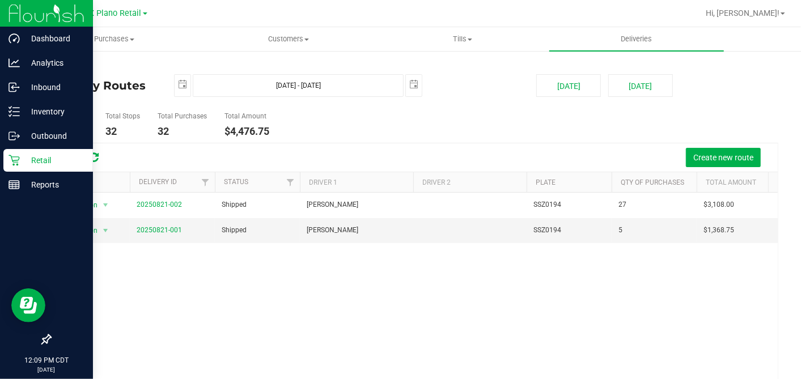
click at [37, 151] on div "Retail" at bounding box center [48, 160] width 90 height 23
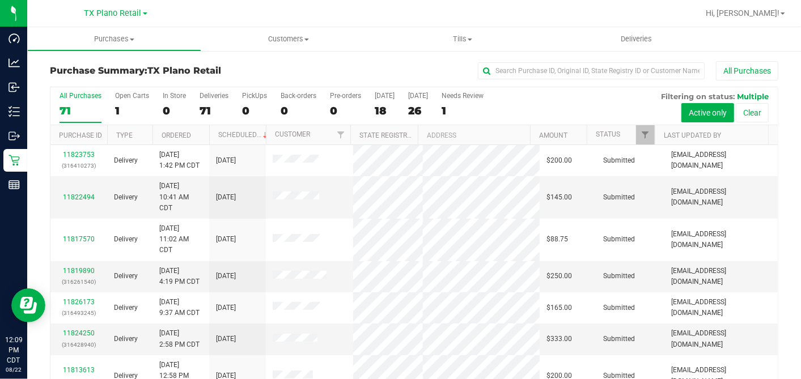
click at [349, 68] on div "All Purchases" at bounding box center [535, 70] width 486 height 19
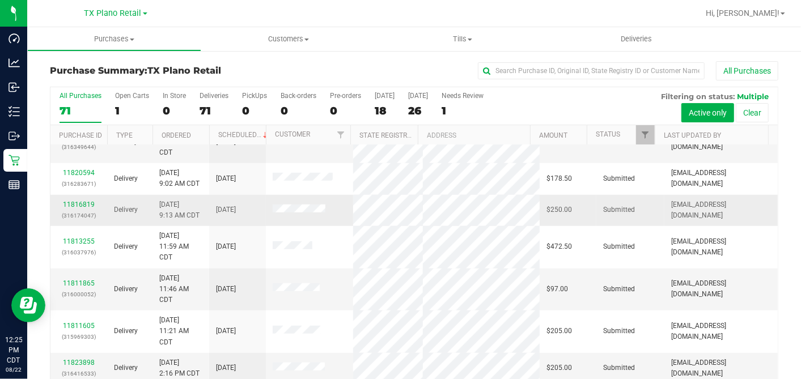
scroll to position [505, 0]
click at [384, 108] on div "18" at bounding box center [385, 110] width 20 height 13
click at [0, 0] on input "Today 18" at bounding box center [0, 0] width 0 height 0
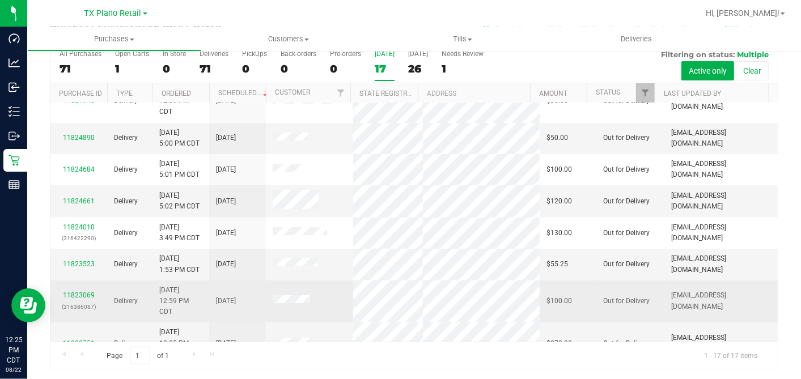
scroll to position [0, 0]
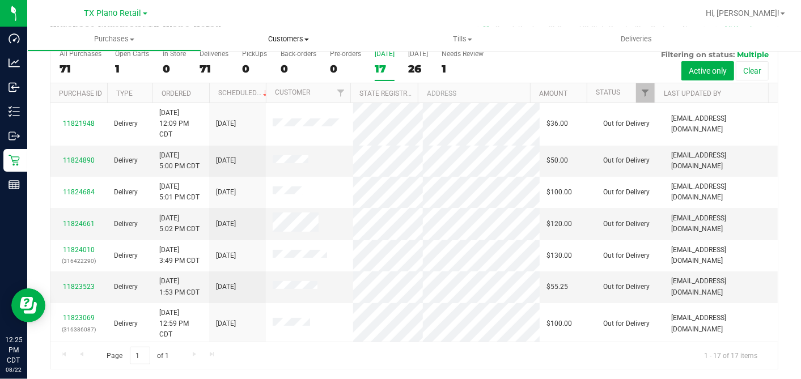
click at [296, 44] on uib-tab-heading "Customers All customers Add a new customer All physicians" at bounding box center [288, 39] width 173 height 23
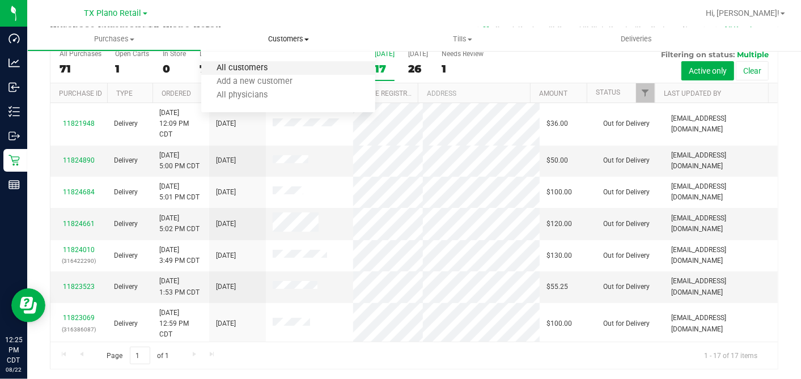
click at [237, 63] on span "All customers" at bounding box center [242, 68] width 82 height 10
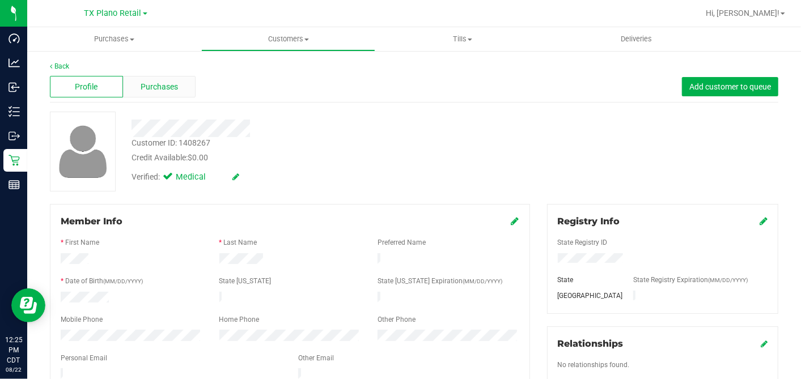
click at [173, 90] on span "Purchases" at bounding box center [159, 87] width 37 height 12
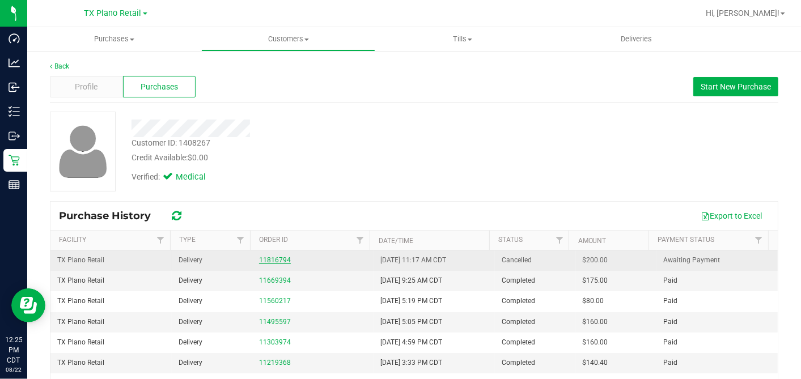
click at [264, 259] on link "11816794" at bounding box center [275, 260] width 32 height 8
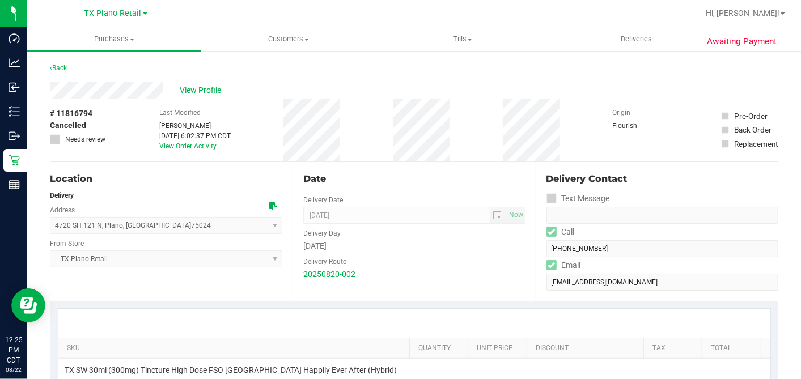
click at [188, 94] on span "View Profile" at bounding box center [202, 90] width 45 height 12
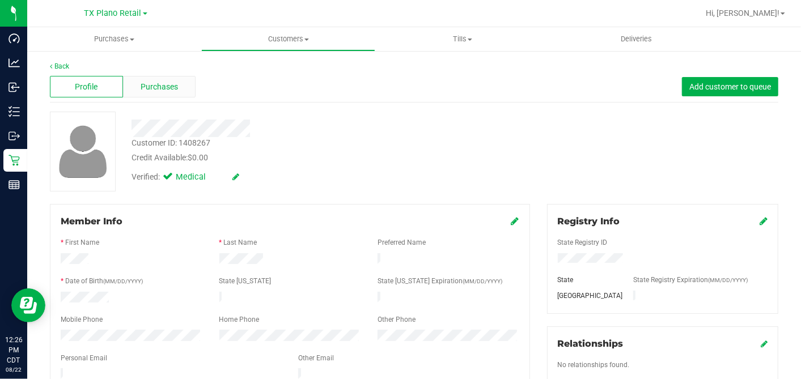
click at [188, 85] on div "Purchases" at bounding box center [159, 87] width 73 height 22
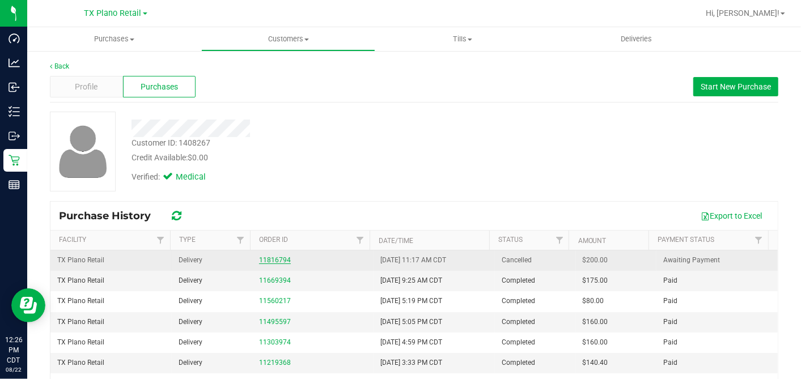
click at [270, 262] on link "11816794" at bounding box center [275, 260] width 32 height 8
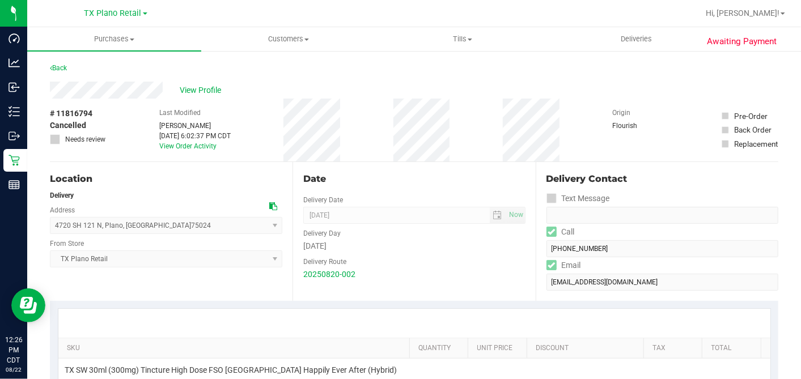
click at [344, 168] on div "Date Delivery Date 08/21/2025 Now 08/21/2025 07:00 AM Now Delivery Day Thursday…" at bounding box center [413, 231] width 243 height 139
click at [413, 164] on div "Date Delivery Date 08/21/2025 Now 08/21/2025 07:00 AM Now Delivery Day Thursday…" at bounding box center [413, 231] width 243 height 139
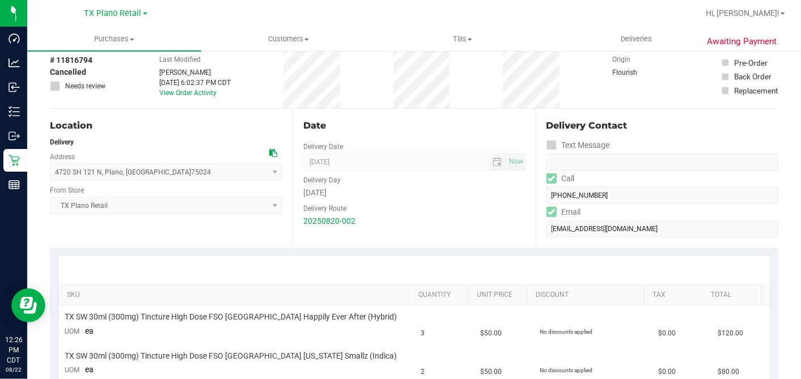
scroll to position [126, 0]
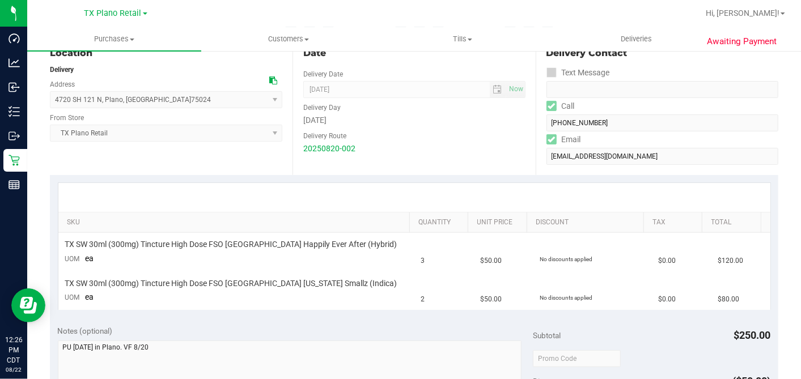
click at [446, 146] on div "20250820-002" at bounding box center [414, 149] width 222 height 12
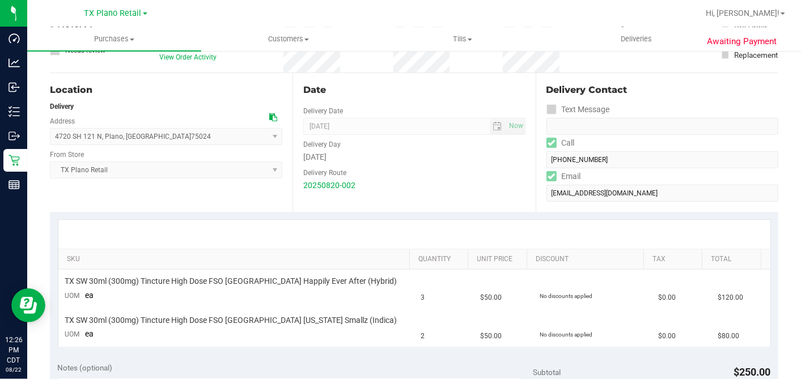
scroll to position [63, 0]
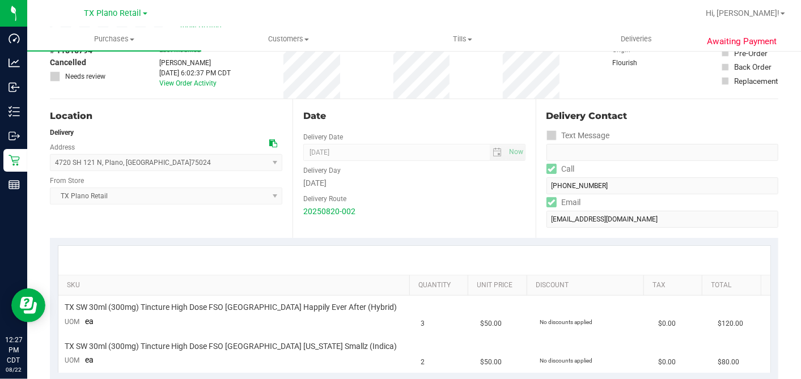
drag, startPoint x: 392, startPoint y: 195, endPoint x: 401, endPoint y: 195, distance: 9.6
click at [392, 195] on div "Delivery Route" at bounding box center [414, 197] width 222 height 16
drag, startPoint x: 248, startPoint y: 252, endPoint x: 270, endPoint y: 258, distance: 23.0
click at [248, 252] on div at bounding box center [414, 260] width 712 height 29
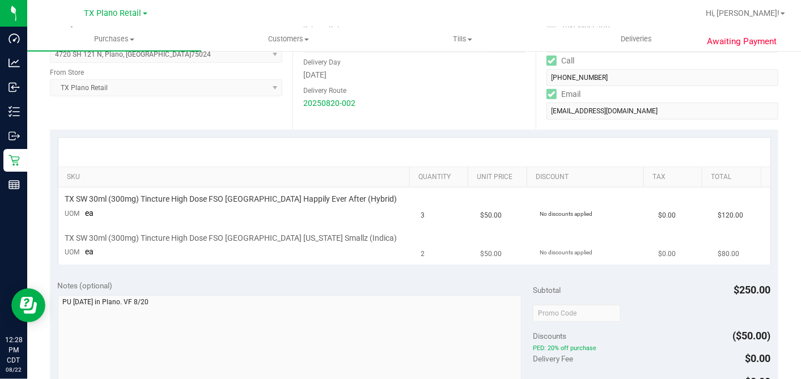
scroll to position [252, 0]
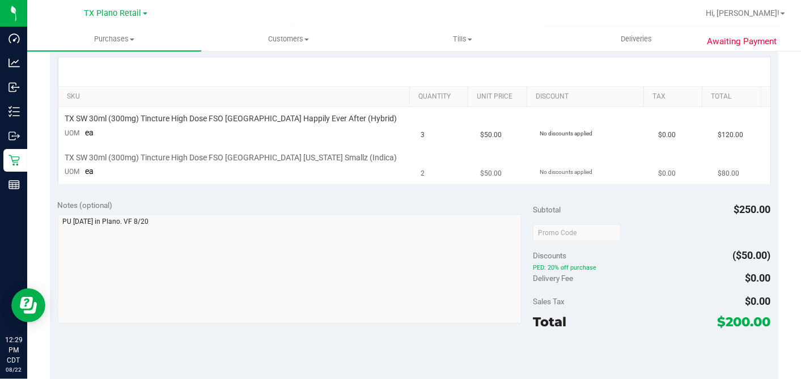
click at [497, 168] on td "$50.00" at bounding box center [502, 165] width 59 height 38
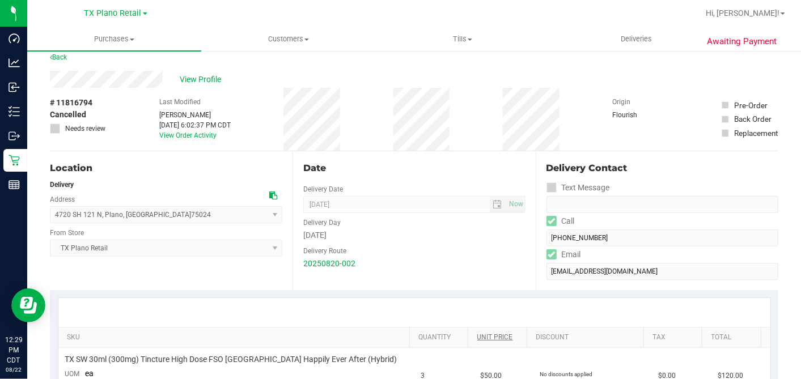
scroll to position [0, 0]
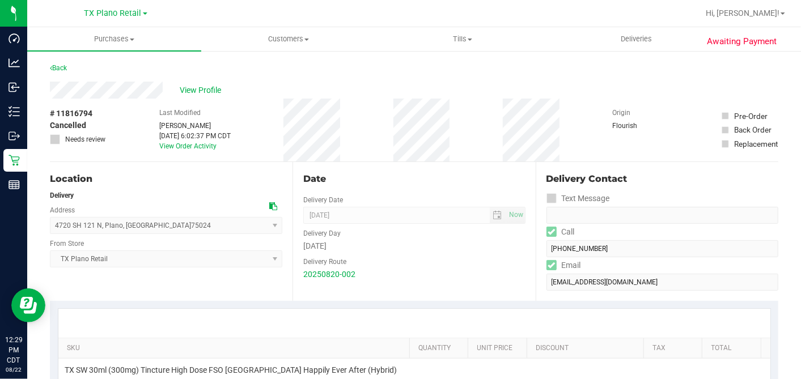
click at [510, 165] on div "Date Delivery Date 08/21/2025 Now 08/21/2025 07:00 AM Now Delivery Day Thursday…" at bounding box center [413, 231] width 243 height 139
click at [474, 150] on div "# 11816794 Cancelled Needs review Last Modified Lauran Wallace Aug 21, 2025 6:0…" at bounding box center [414, 130] width 728 height 63
click at [228, 103] on div "Last Modified Lauran Wallace Aug 21, 2025 6:02:37 PM CDT View Order Activity" at bounding box center [194, 130] width 71 height 63
click at [217, 88] on span "View Profile" at bounding box center [202, 90] width 45 height 12
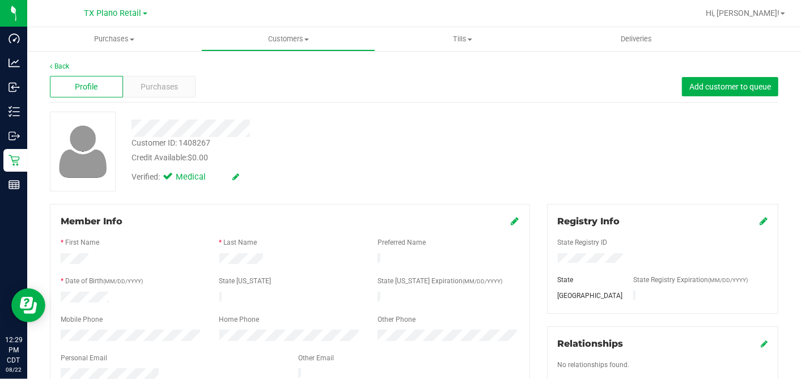
click at [431, 150] on div "Customer ID: 1408267 Credit Available: $0.00" at bounding box center [309, 150] width 373 height 27
click at [183, 88] on div "Purchases" at bounding box center [159, 87] width 73 height 22
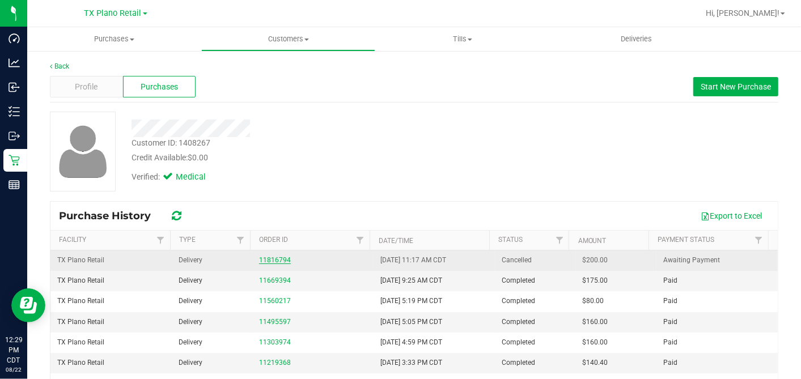
click at [276, 258] on link "11816794" at bounding box center [275, 260] width 32 height 8
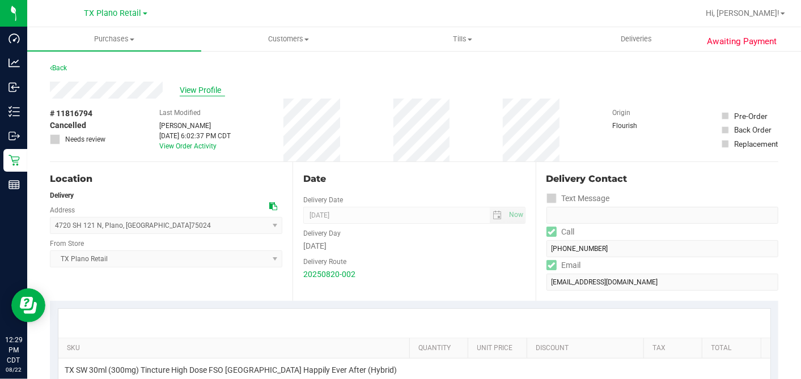
click at [198, 90] on span "View Profile" at bounding box center [202, 90] width 45 height 12
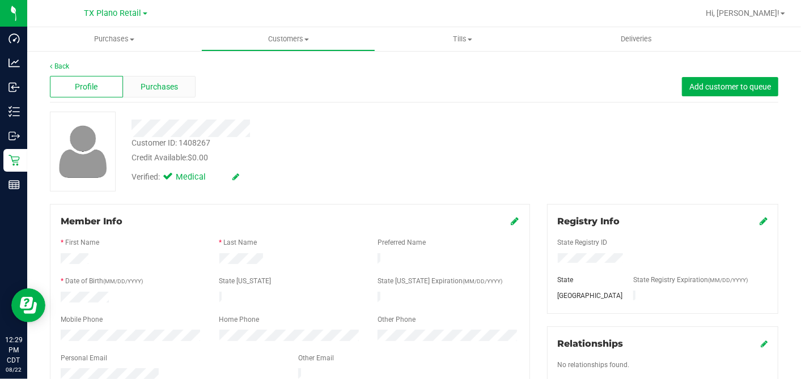
click at [171, 84] on span "Purchases" at bounding box center [159, 87] width 37 height 12
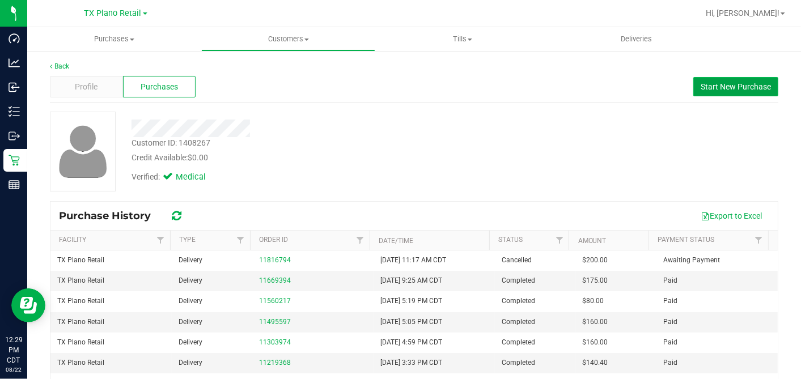
click at [706, 82] on span "Start New Purchase" at bounding box center [735, 86] width 70 height 9
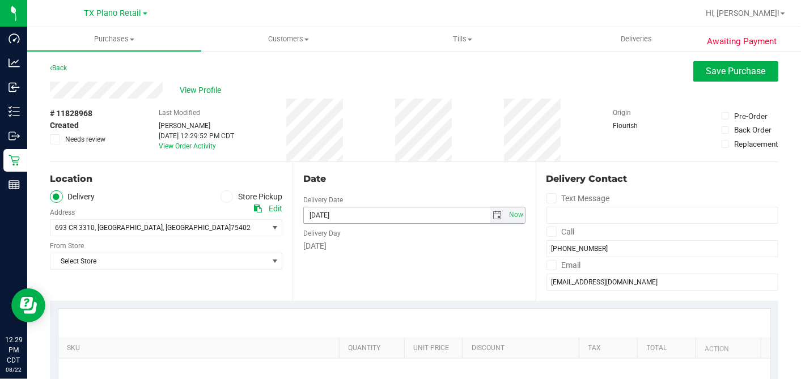
click at [493, 215] on span "select" at bounding box center [497, 215] width 9 height 9
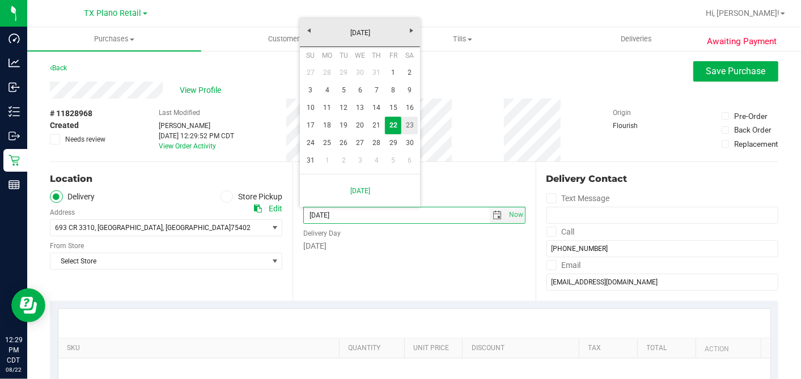
drag, startPoint x: 411, startPoint y: 125, endPoint x: 412, endPoint y: 153, distance: 27.8
click at [411, 125] on link "23" at bounding box center [409, 126] width 16 height 18
type input "[DATE]"
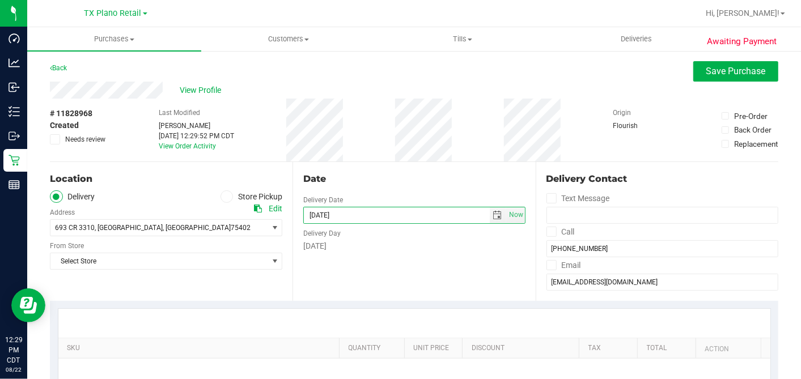
click at [426, 169] on div "Date Delivery Date 08/23/2025 Now 08/23/2025 12:29 PM Now Delivery Day Saturday" at bounding box center [413, 231] width 243 height 139
click at [202, 282] on div "Location Delivery Store Pickup Address Edit 693 CR 3310 , Greenville , TX 75402…" at bounding box center [171, 231] width 243 height 139
click at [189, 262] on span "Select Store" at bounding box center [158, 261] width 217 height 16
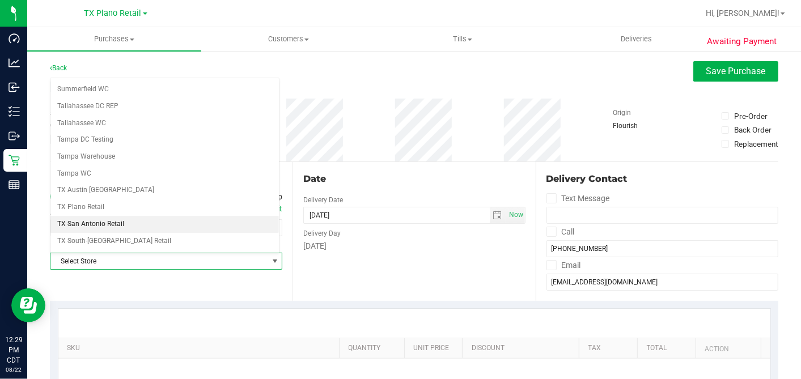
scroll to position [806, 0]
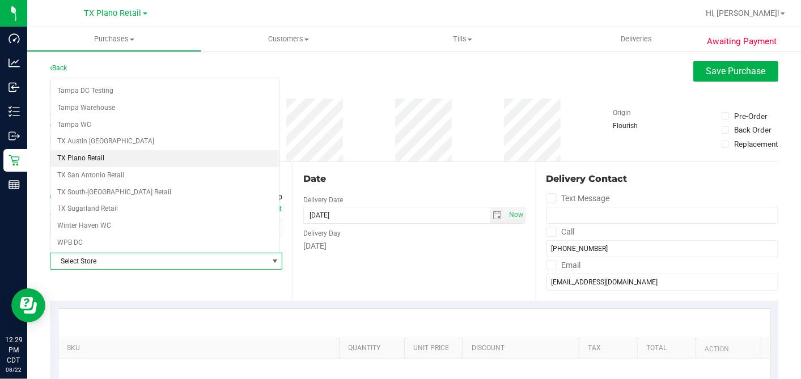
click at [109, 150] on li "TX Plano Retail" at bounding box center [164, 158] width 228 height 17
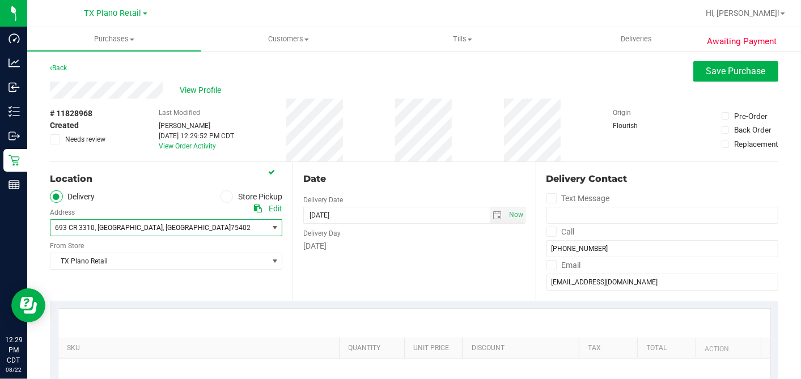
click at [173, 234] on span "693 CR 3310 , Greenville , TX 75402" at bounding box center [153, 228] width 206 height 16
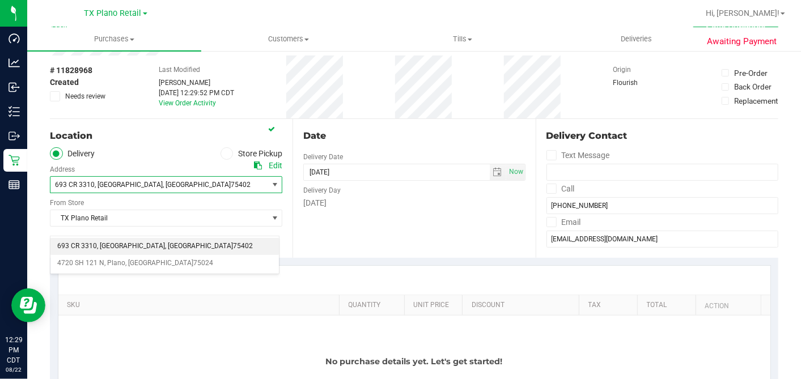
scroll to position [63, 0]
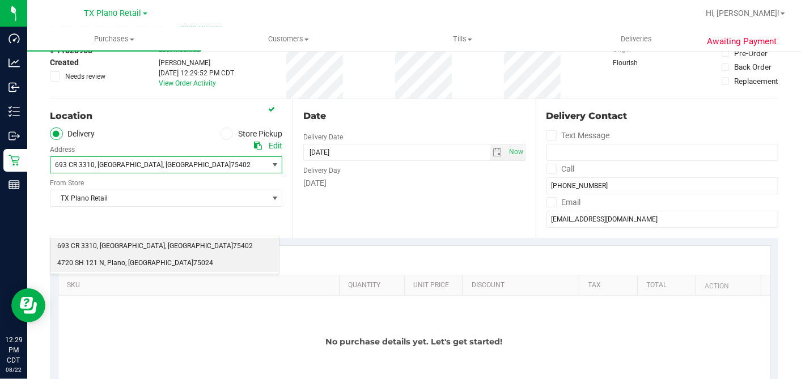
click at [121, 264] on span ", Plano" at bounding box center [114, 263] width 21 height 15
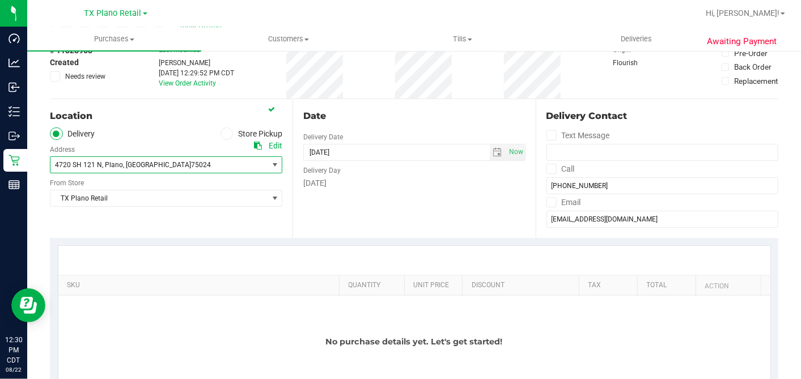
click at [325, 199] on div "Date Delivery Date 08/23/2025 Now 08/23/2025 12:29 PM Now Delivery Day Saturday" at bounding box center [413, 168] width 243 height 139
drag, startPoint x: 325, startPoint y: 201, endPoint x: 448, endPoint y: 207, distance: 122.6
click at [448, 207] on div "Date Delivery Date 08/23/2025 Now 08/23/2025 12:29 PM Now Delivery Day Saturday" at bounding box center [413, 168] width 243 height 139
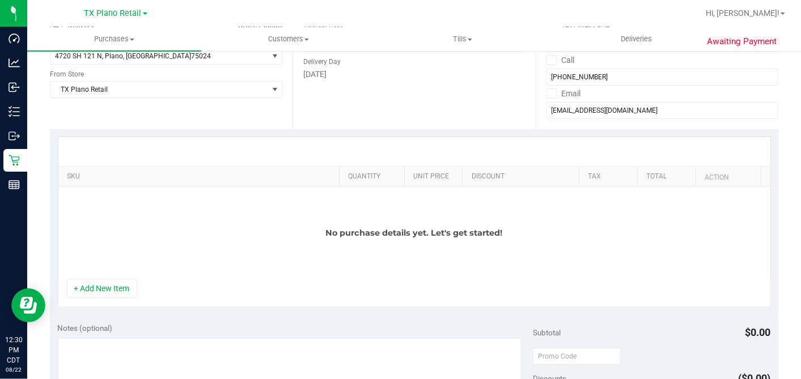
scroll to position [189, 0]
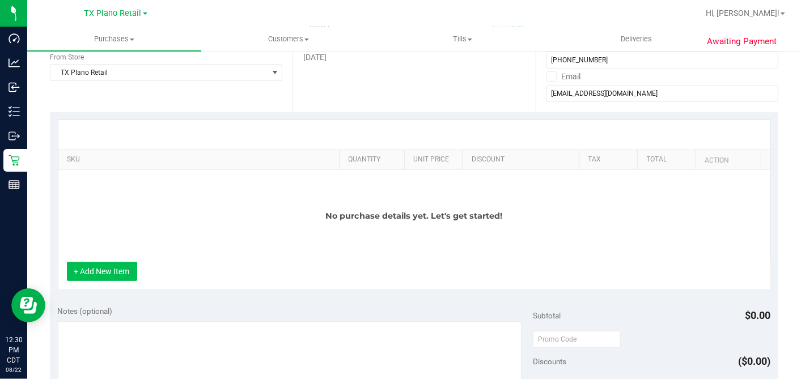
click at [118, 269] on button "+ Add New Item" at bounding box center [102, 271] width 70 height 19
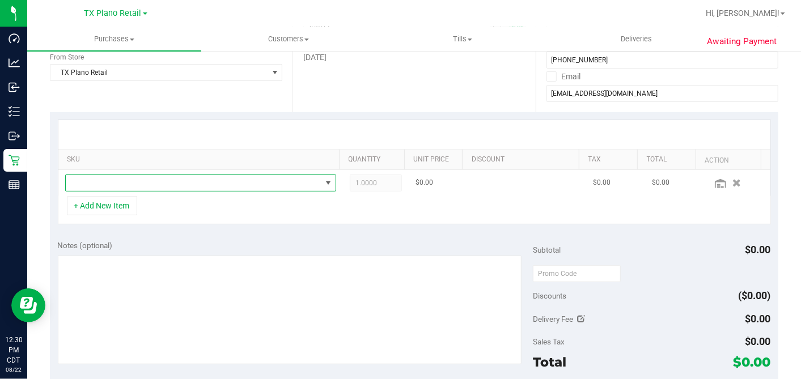
click at [188, 182] on span "NO DATA FOUND" at bounding box center [194, 183] width 256 height 16
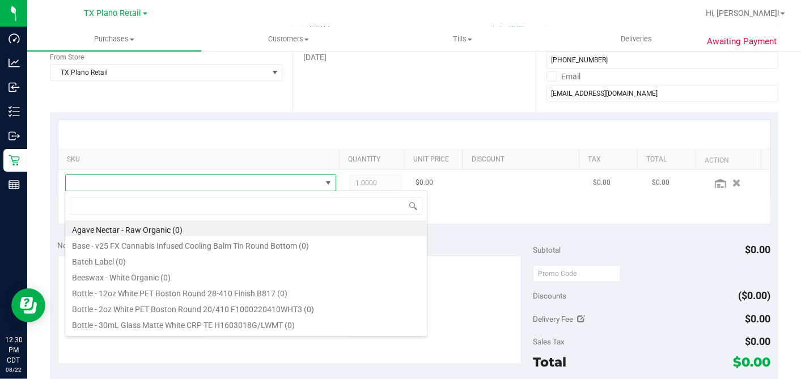
scroll to position [16, 260]
click at [160, 208] on input at bounding box center [246, 206] width 352 height 18
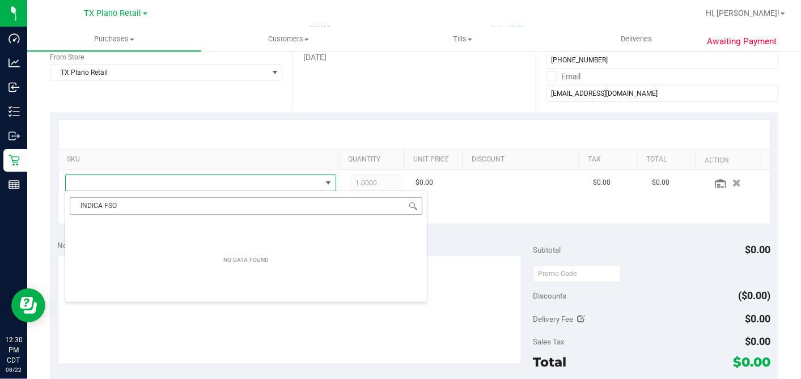
click at [93, 205] on input "INDICA FSO" at bounding box center [246, 206] width 352 height 18
type input "FSO"
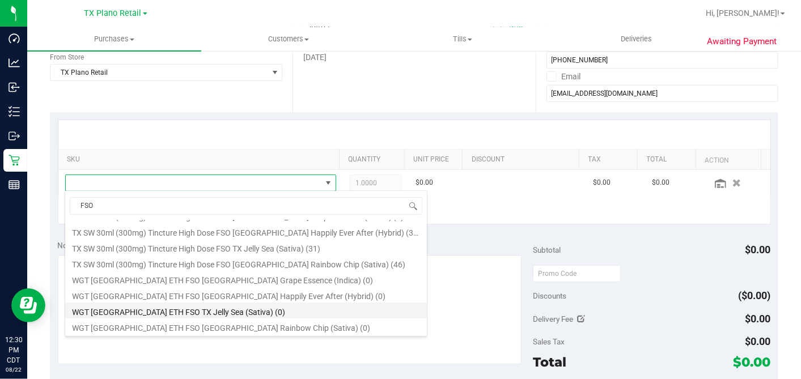
scroll to position [46, 0]
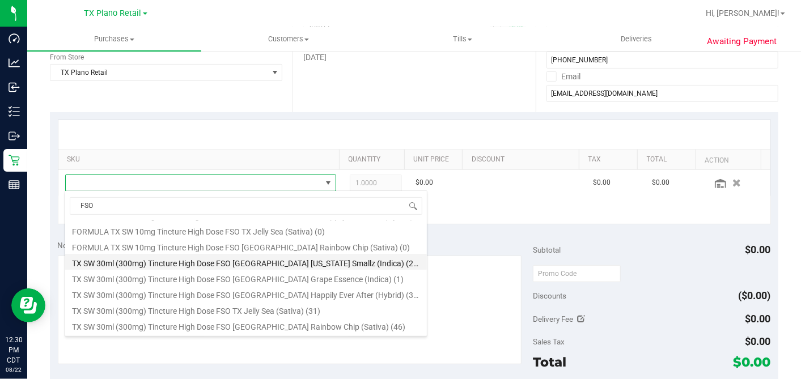
click at [246, 263] on li "TX SW 30ml (300mg) Tincture High Dose FSO TX Georgia Smallz (Indica) (23)" at bounding box center [245, 262] width 361 height 16
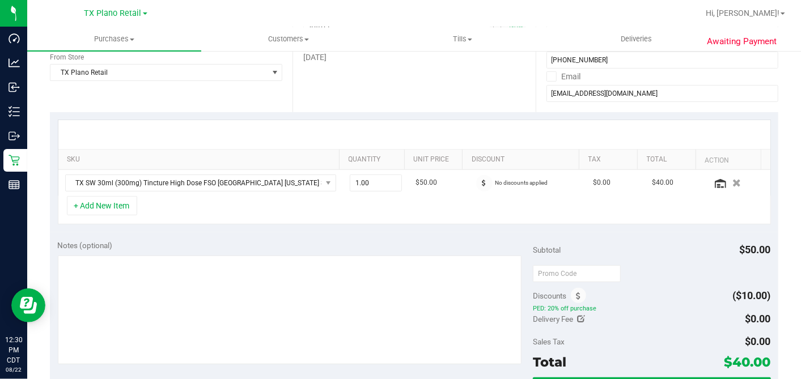
click at [327, 209] on div "+ Add New Item" at bounding box center [414, 210] width 713 height 28
click at [351, 188] on span "1.00 1" at bounding box center [376, 183] width 52 height 17
drag, startPoint x: 363, startPoint y: 179, endPoint x: 260, endPoint y: 188, distance: 103.5
click at [350, 182] on input "1" at bounding box center [375, 183] width 51 height 16
type input "3"
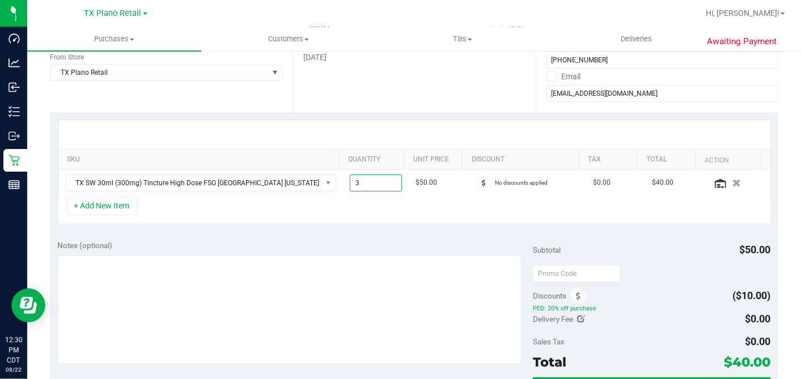
type input "3.00"
drag, startPoint x: 284, startPoint y: 233, endPoint x: 273, endPoint y: 232, distance: 11.3
click at [284, 233] on div "Notes (optional) Subtotal $50.00 Discounts ($10.00) PED: 20% off purchase Deliv…" at bounding box center [414, 334] width 728 height 204
click at [115, 203] on button "+ Add New Item" at bounding box center [102, 205] width 70 height 19
click at [121, 205] on button "+ Add New Item" at bounding box center [102, 205] width 70 height 19
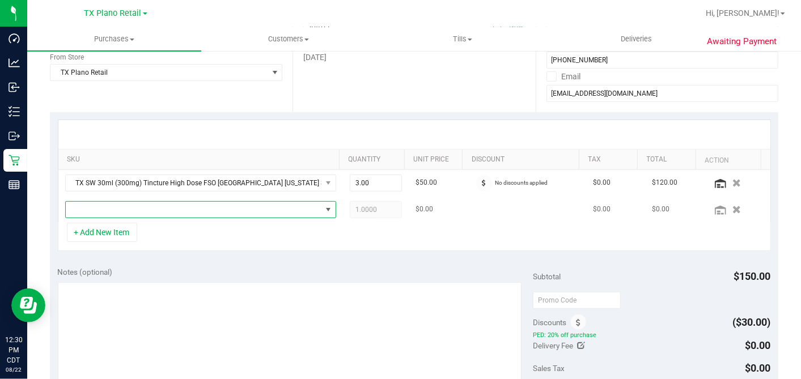
click at [146, 209] on span "NO DATA FOUND" at bounding box center [194, 210] width 256 height 16
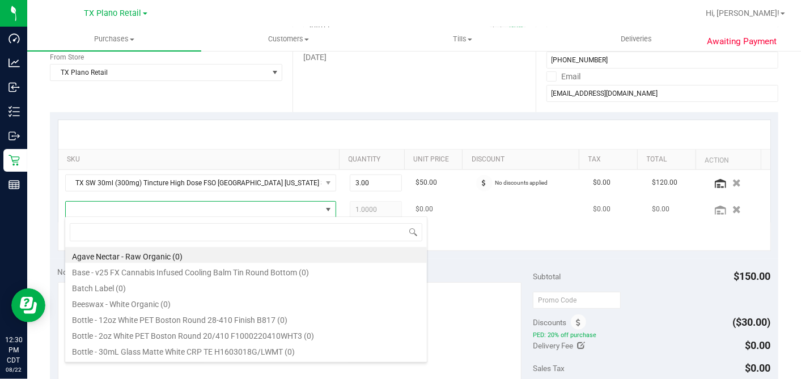
scroll to position [16, 260]
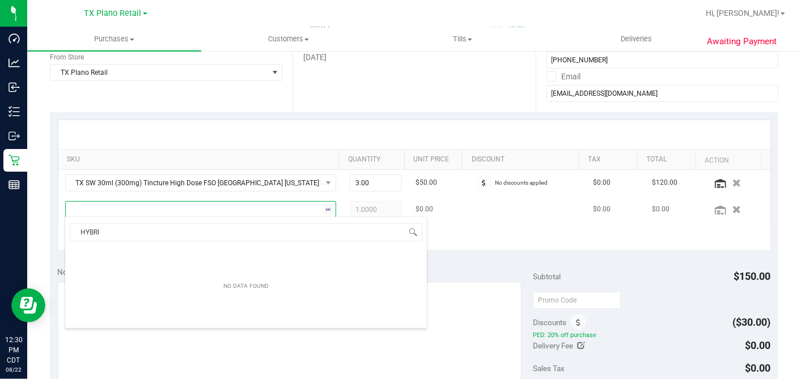
type input "HYBRID"
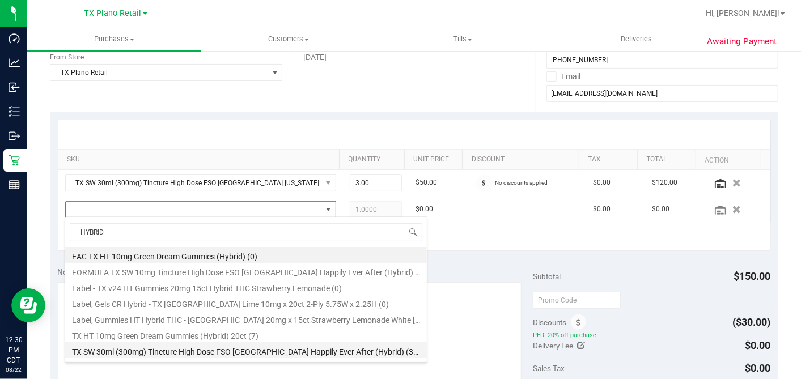
click at [255, 341] on li "TX SW 30ml (300mg) Tincture High Dose FSO TX Happily Ever After (Hybrid) (35)" at bounding box center [245, 350] width 361 height 16
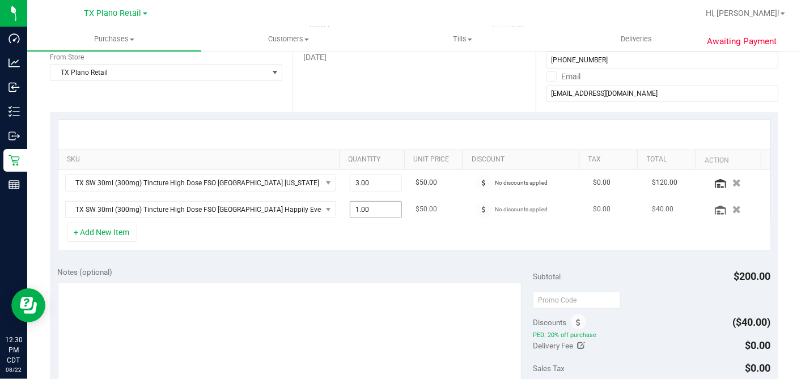
click at [372, 212] on span "1.00 1" at bounding box center [376, 209] width 52 height 17
drag, startPoint x: 369, startPoint y: 207, endPoint x: 195, endPoint y: 209, distance: 173.4
click at [236, 209] on tr "TX SW 30ml (300mg) Tincture High Dose FSO TX Happily Ever After (Hybrid) 1.00 1…" at bounding box center [414, 210] width 712 height 26
type input "2"
type input "2.00"
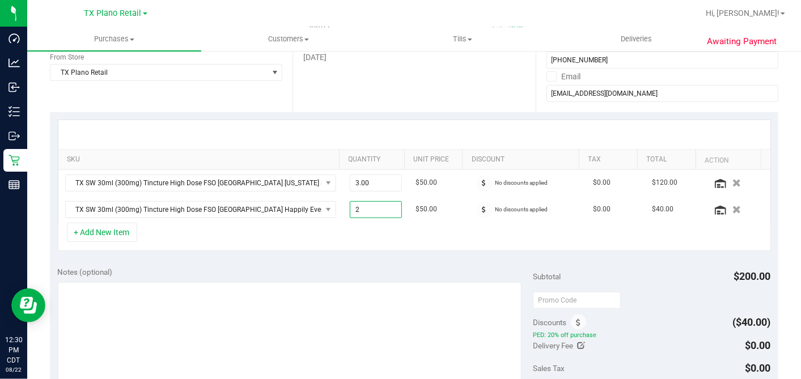
click at [296, 236] on div "+ Add New Item" at bounding box center [414, 237] width 713 height 28
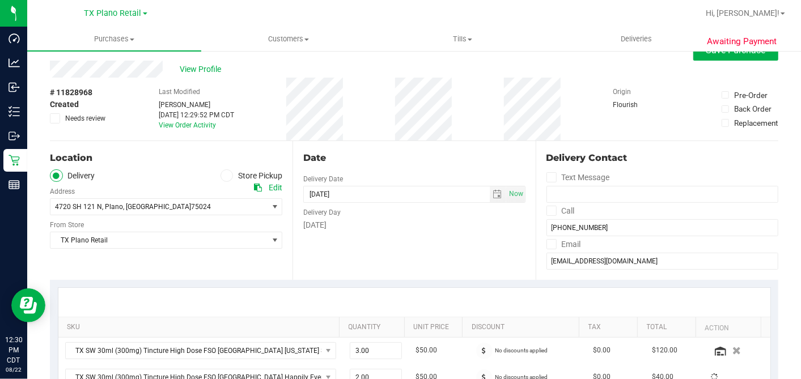
scroll to position [0, 0]
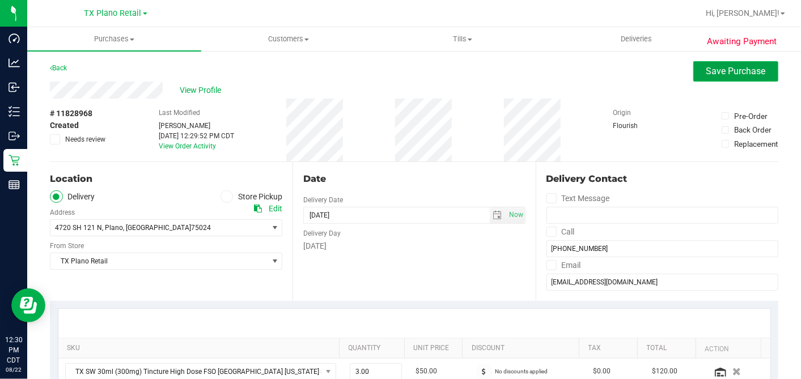
click at [709, 63] on button "Save Purchase" at bounding box center [735, 71] width 85 height 20
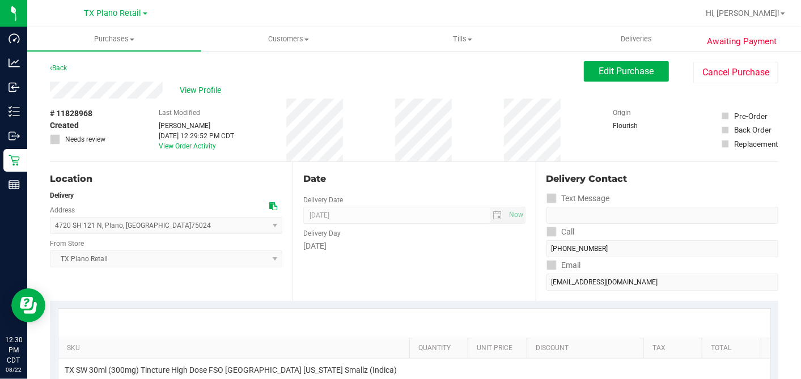
click at [194, 89] on span "View Profile" at bounding box center [202, 90] width 45 height 12
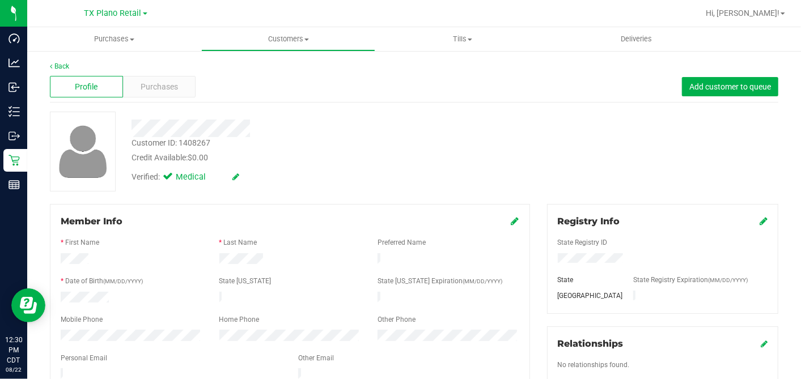
click at [179, 75] on div "Profile Purchases Add customer to queue" at bounding box center [414, 86] width 728 height 31
click at [155, 76] on div "Purchases" at bounding box center [159, 87] width 73 height 22
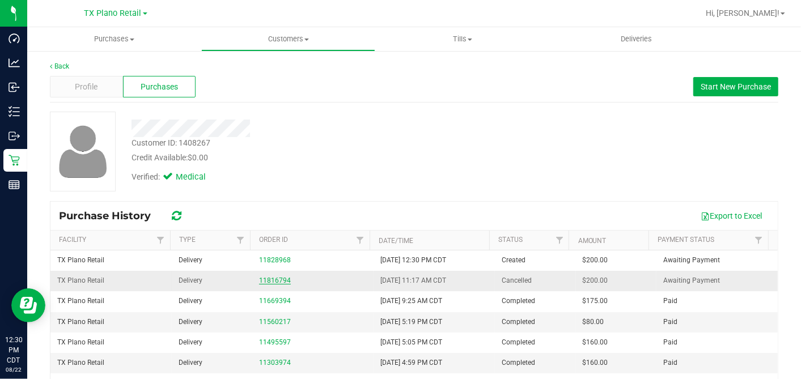
click at [274, 279] on link "11816794" at bounding box center [275, 280] width 32 height 8
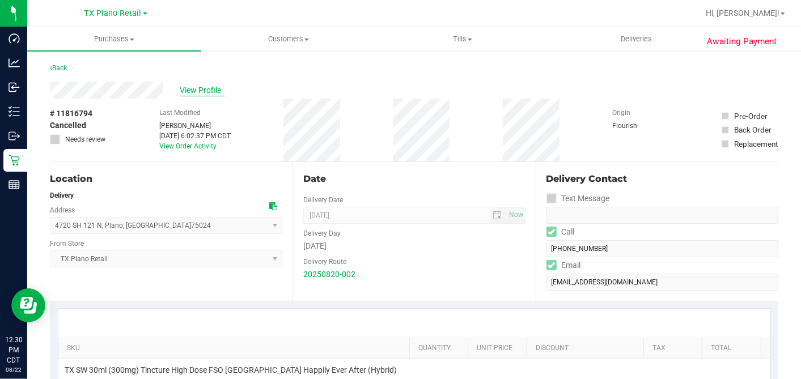
click at [212, 92] on span "View Profile" at bounding box center [202, 90] width 45 height 12
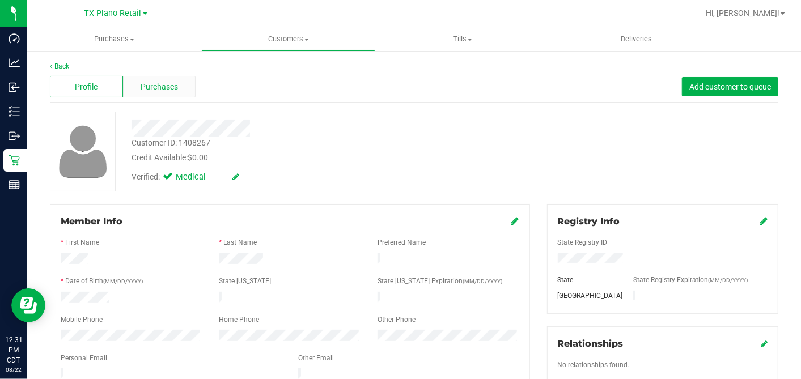
click at [172, 87] on span "Purchases" at bounding box center [159, 87] width 37 height 12
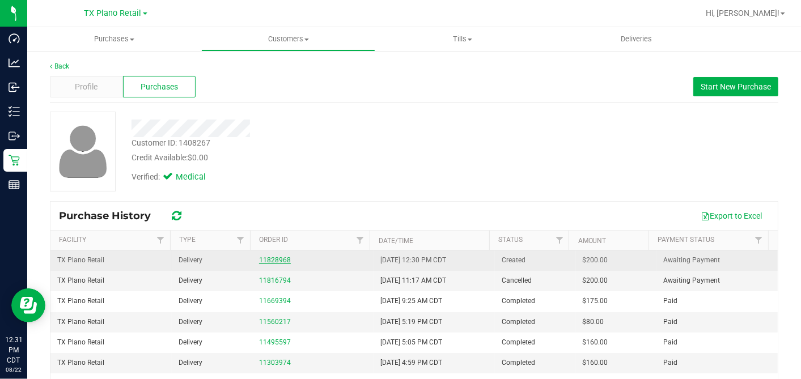
click at [278, 260] on link "11828968" at bounding box center [275, 260] width 32 height 8
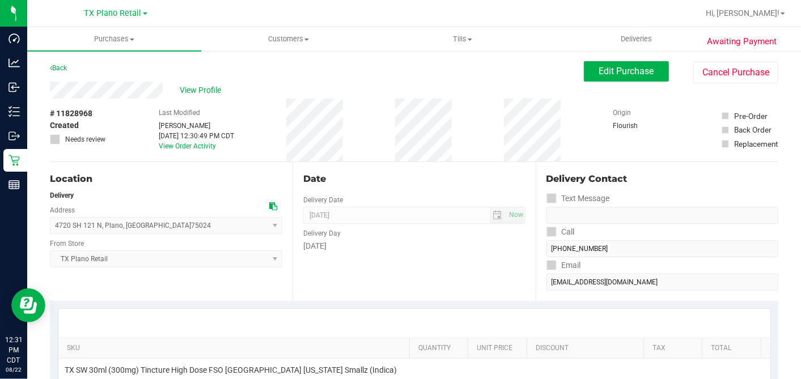
click at [458, 164] on div "Date Delivery Date 08/23/2025 Now 08/23/2025 07:00 AM Now Delivery Day Saturday" at bounding box center [413, 231] width 243 height 139
click at [601, 73] on span "Edit Purchase" at bounding box center [626, 71] width 55 height 11
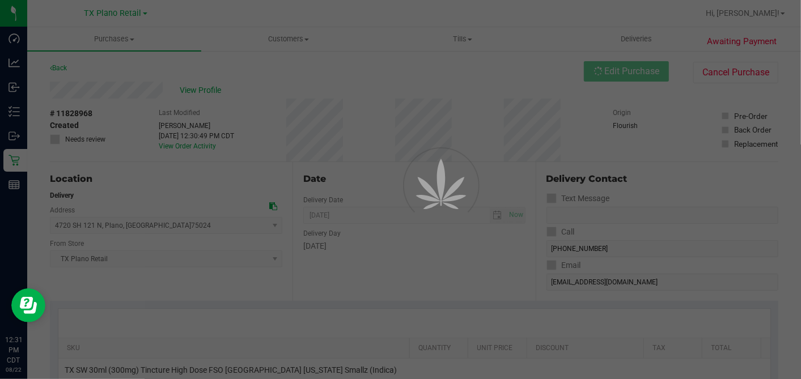
click at [535, 141] on div at bounding box center [400, 189] width 801 height 379
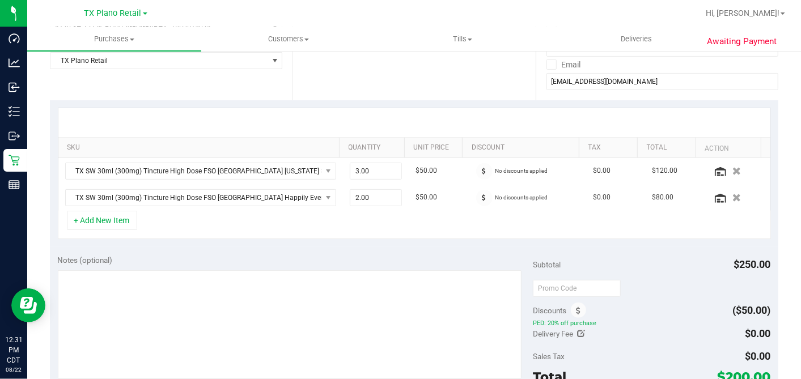
scroll to position [252, 0]
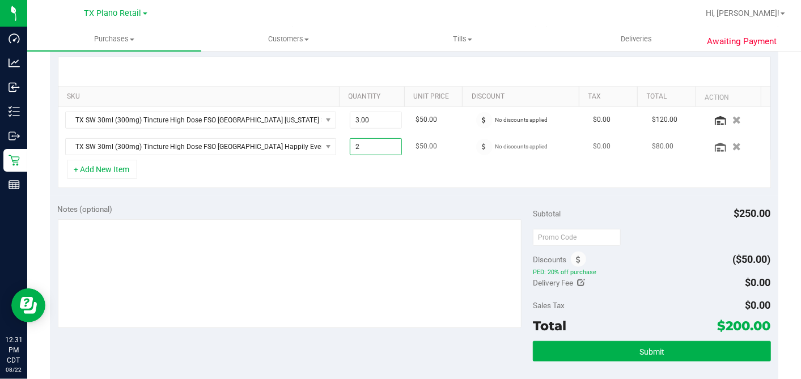
drag, startPoint x: 369, startPoint y: 147, endPoint x: 329, endPoint y: 149, distance: 39.7
click at [329, 149] on tr "TX SW 30ml (300mg) Tincture High Dose FSO TX Happily Ever After (Hybrid) 2.00 2…" at bounding box center [414, 147] width 712 height 26
type input "1"
type input "1.00"
click at [369, 161] on div "+ Add New Item" at bounding box center [414, 174] width 713 height 28
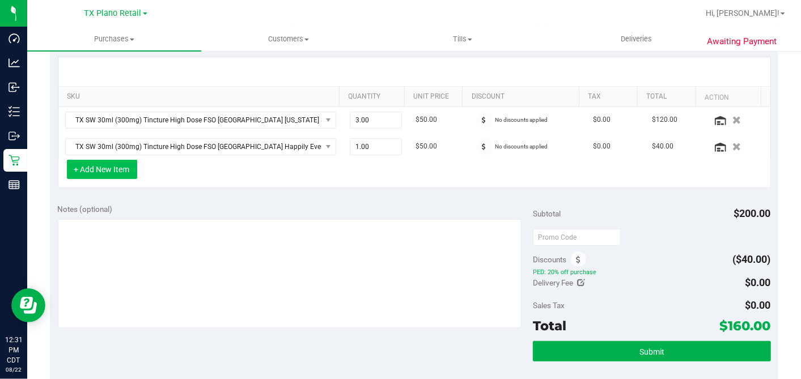
click at [95, 170] on button "+ Add New Item" at bounding box center [102, 169] width 70 height 19
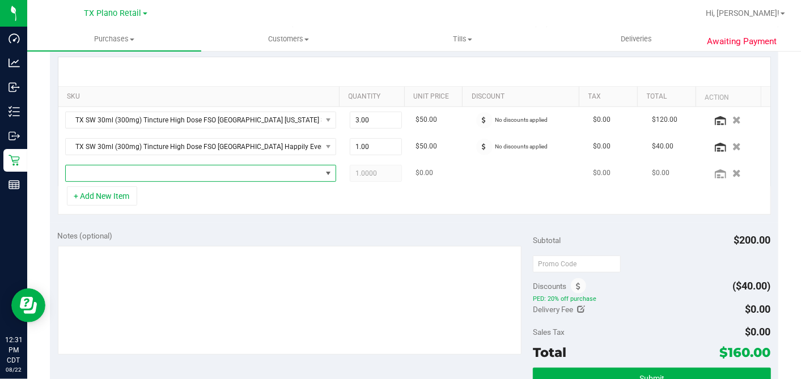
click at [107, 165] on span "NO DATA FOUND" at bounding box center [194, 173] width 256 height 16
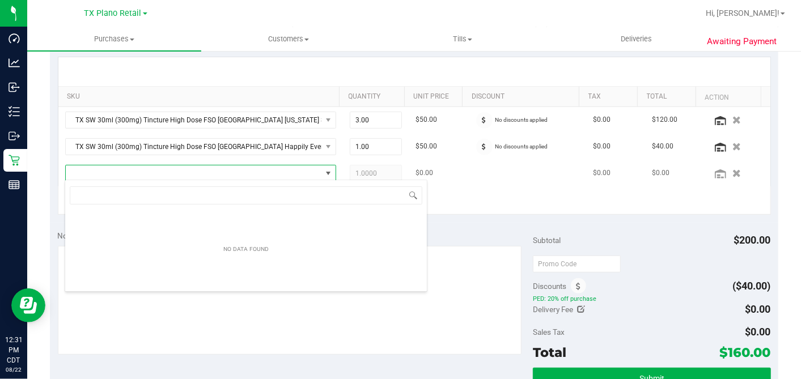
scroll to position [16, 260]
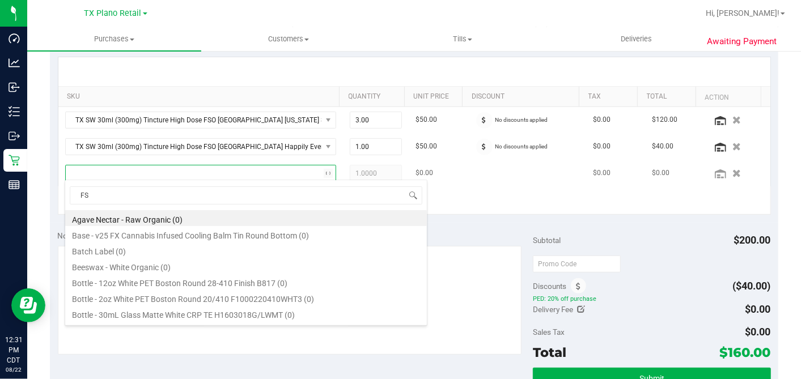
type input "FSO"
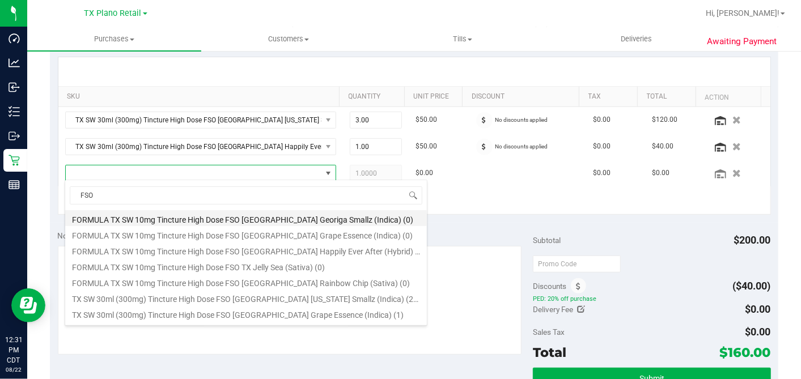
scroll to position [63, 0]
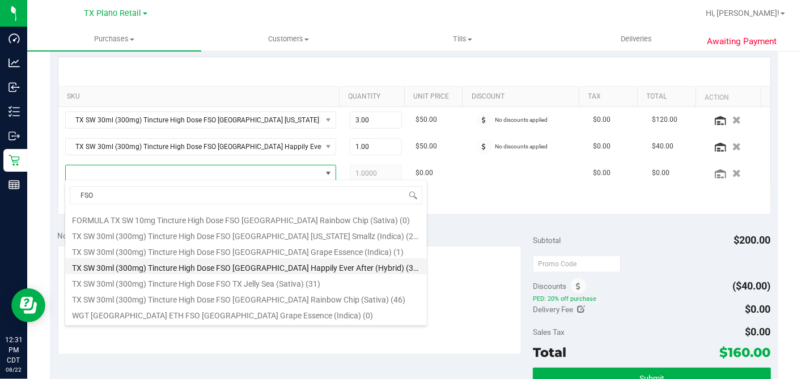
click at [223, 265] on li "TX SW 30ml (300mg) Tincture High Dose FSO TX Happily Ever After (Hybrid) (35)" at bounding box center [245, 266] width 361 height 16
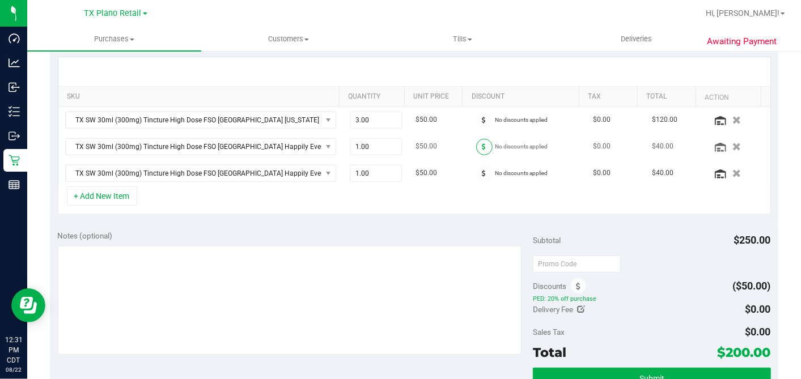
click at [482, 147] on icon at bounding box center [484, 146] width 4 height 7
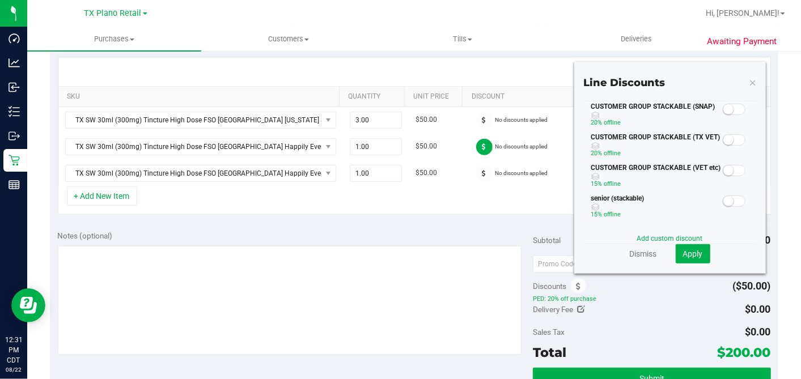
scroll to position [0, 0]
click at [646, 240] on link "Add custom discount" at bounding box center [670, 239] width 66 height 8
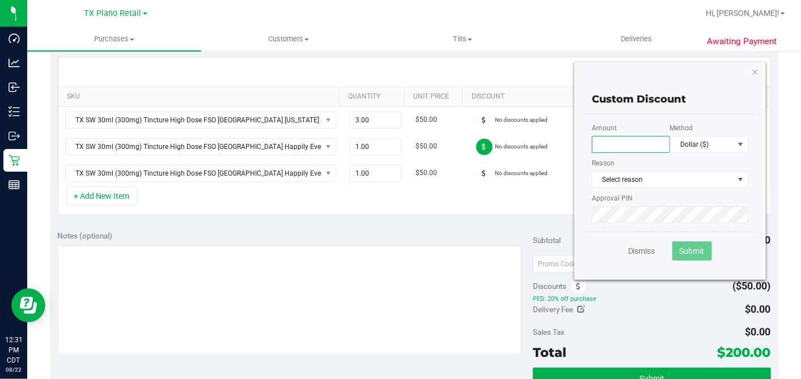
click at [604, 143] on input "text" at bounding box center [631, 144] width 78 height 17
type input "100.00"
click at [677, 141] on span "Dollar ($)" at bounding box center [701, 145] width 63 height 16
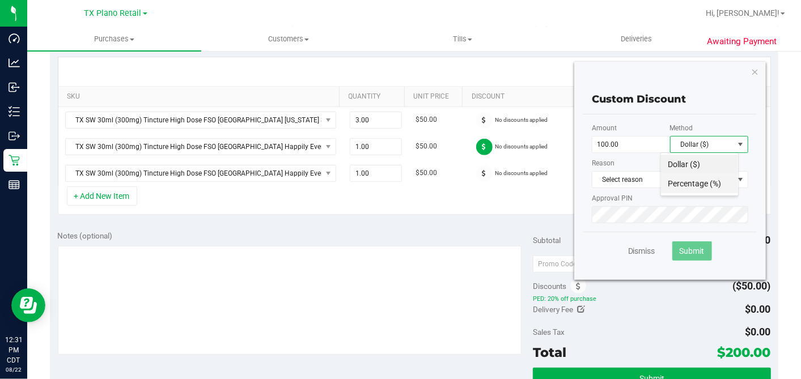
click at [674, 181] on li "Percentage (%)" at bounding box center [699, 183] width 77 height 19
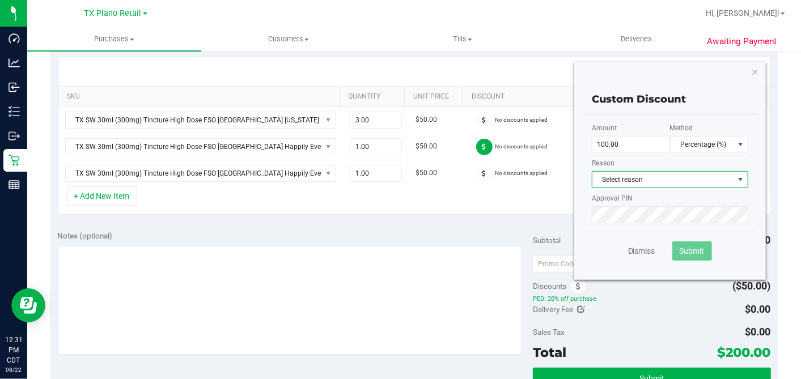
click at [650, 177] on span "Select reason" at bounding box center [662, 180] width 141 height 16
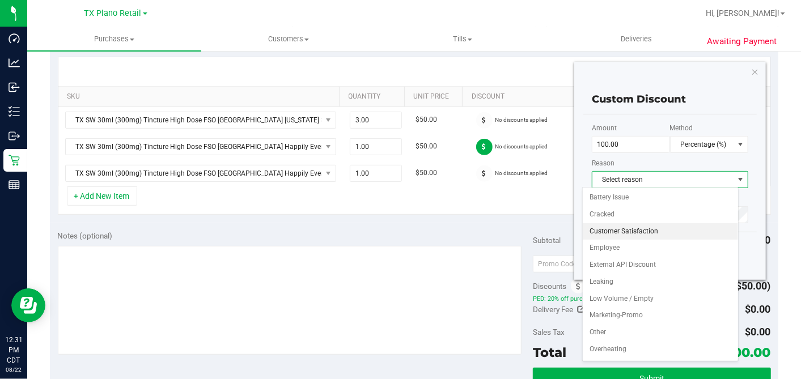
click at [625, 233] on li "Customer Satisfaction" at bounding box center [659, 231] width 155 height 17
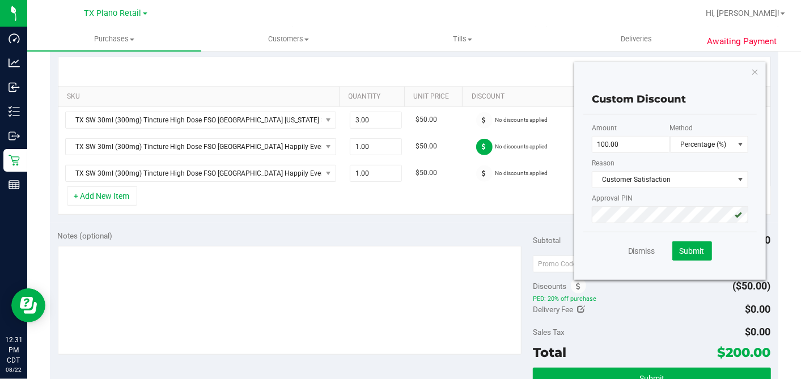
click at [612, 235] on div "Dismiss Submit" at bounding box center [669, 251] width 173 height 38
click at [679, 247] on span "Submit" at bounding box center [691, 250] width 25 height 9
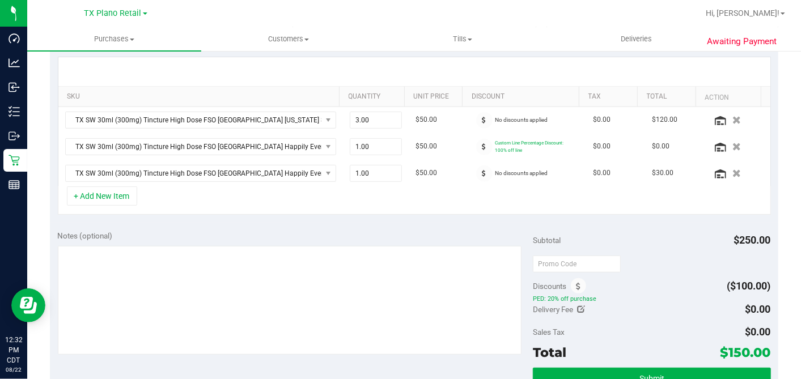
click at [511, 201] on div "+ Add New Item" at bounding box center [414, 200] width 713 height 28
click at [499, 204] on div "+ Add New Item" at bounding box center [414, 200] width 713 height 28
click at [508, 210] on div "+ Add New Item" at bounding box center [414, 200] width 713 height 28
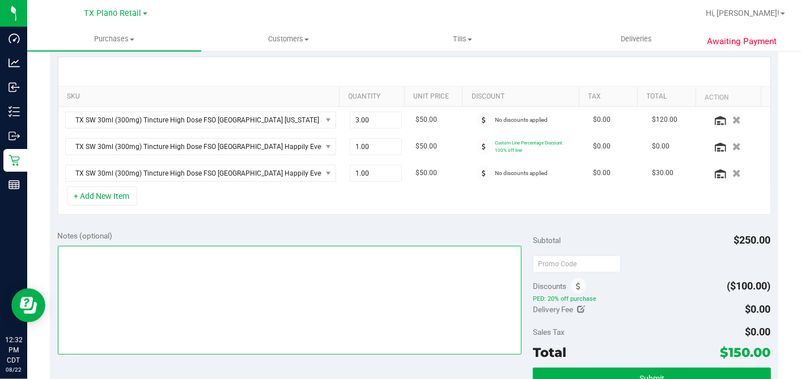
click at [171, 257] on textarea at bounding box center [290, 300] width 464 height 109
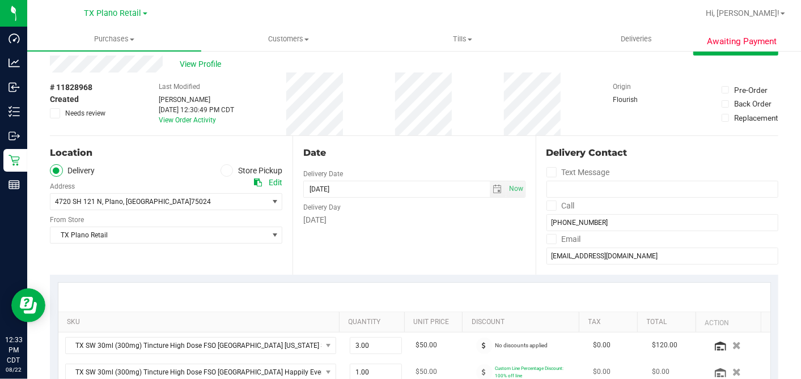
scroll to position [0, 0]
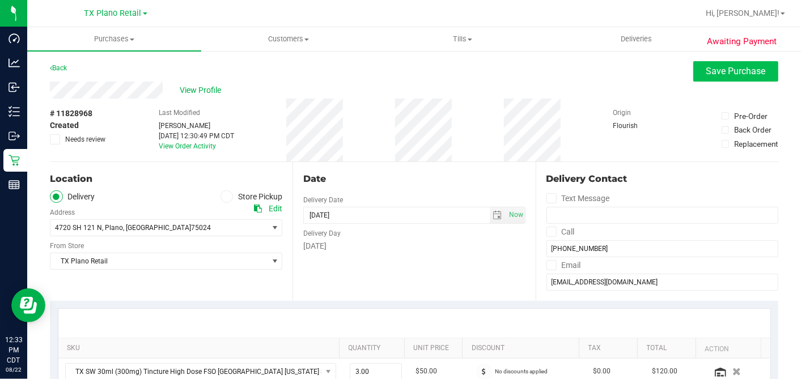
type textarea "RX VERIFIED. PLANO PU 8/23 - DH"
click at [718, 71] on span "Save Purchase" at bounding box center [735, 71] width 59 height 11
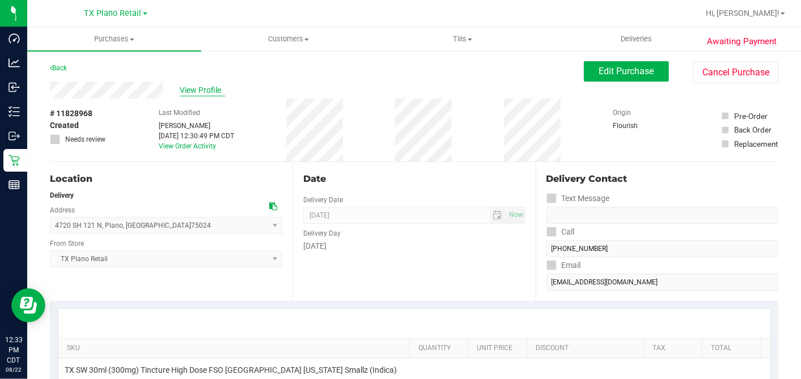
click at [189, 89] on span "View Profile" at bounding box center [202, 90] width 45 height 12
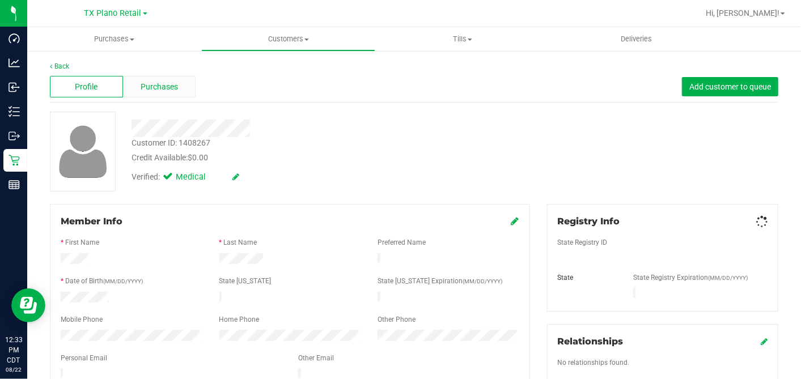
click at [180, 85] on div "Purchases" at bounding box center [159, 87] width 73 height 22
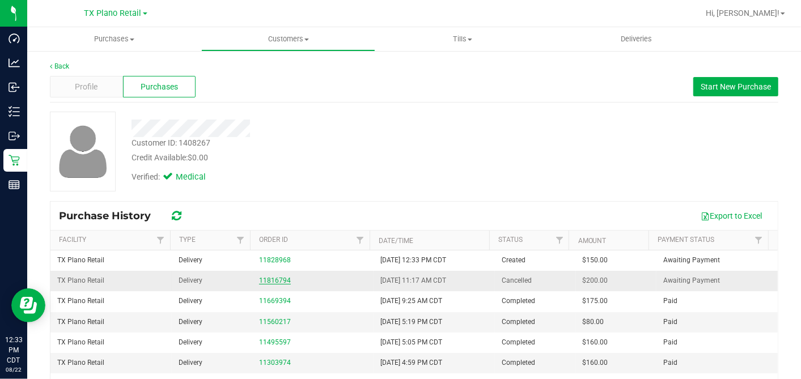
click at [273, 279] on link "11816794" at bounding box center [275, 280] width 32 height 8
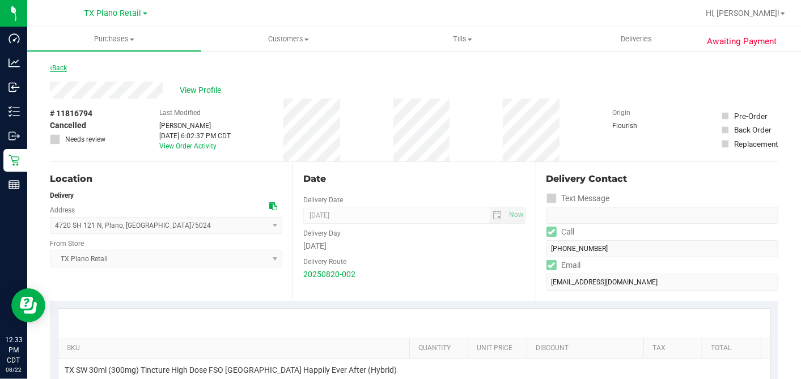
click at [59, 66] on link "Back" at bounding box center [58, 68] width 17 height 8
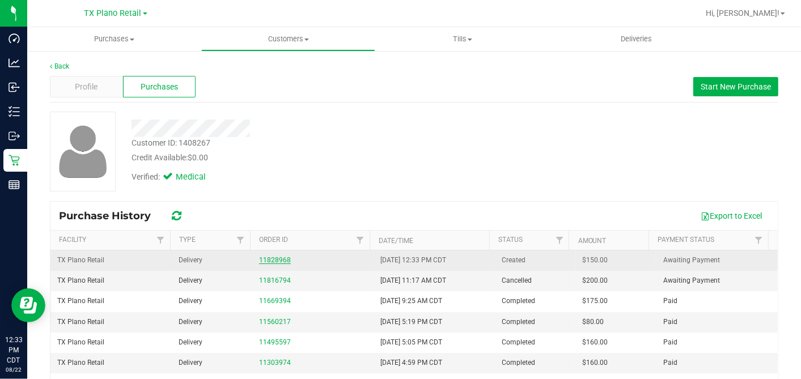
click at [274, 260] on link "11828968" at bounding box center [275, 260] width 32 height 8
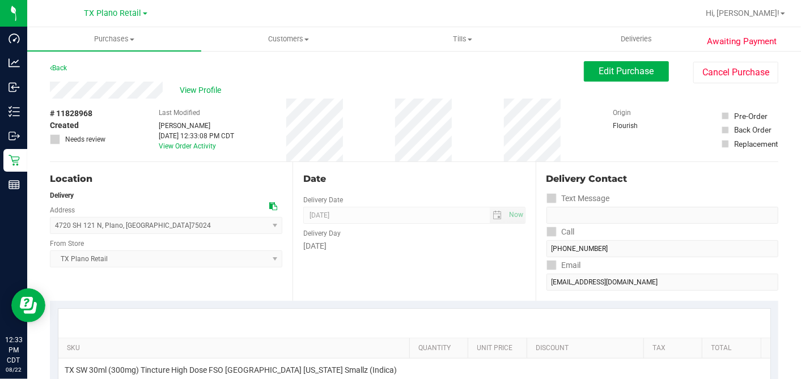
click at [594, 85] on div "View Profile # 11828968 Created Needs review Last Modified Dane Hawkins Aug 22,…" at bounding box center [414, 122] width 728 height 80
click at [616, 74] on span "Edit Purchase" at bounding box center [626, 71] width 55 height 11
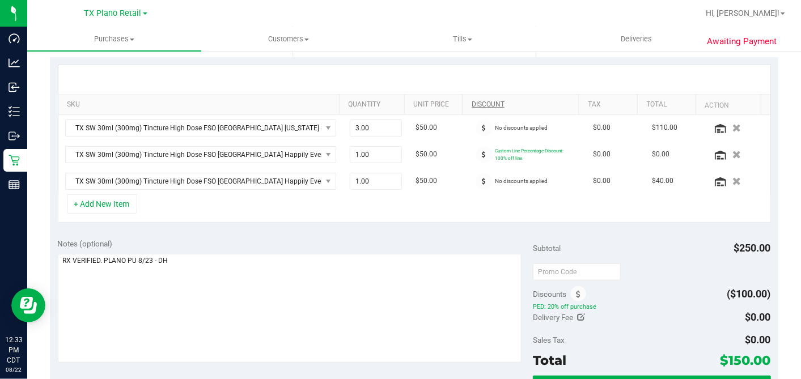
scroll to position [377, 0]
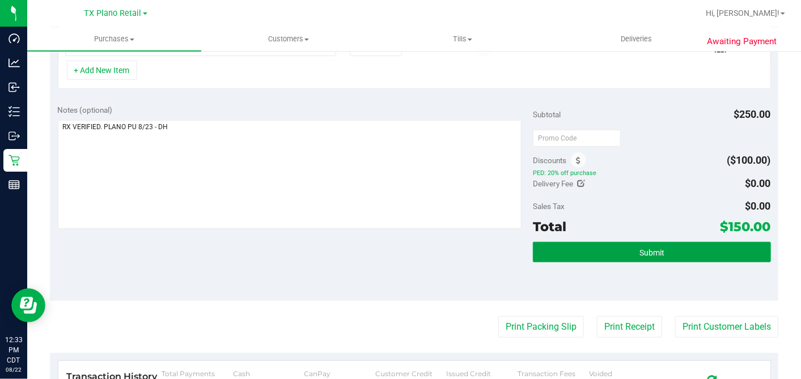
drag, startPoint x: 634, startPoint y: 248, endPoint x: 584, endPoint y: 256, distance: 50.5
click at [639, 248] on span "Submit" at bounding box center [651, 252] width 25 height 9
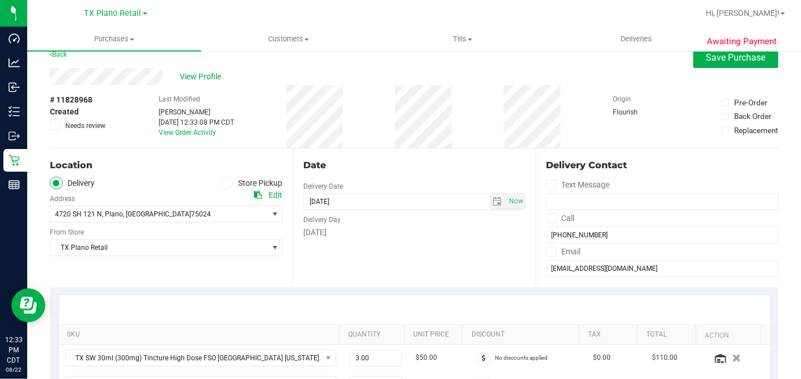
scroll to position [0, 0]
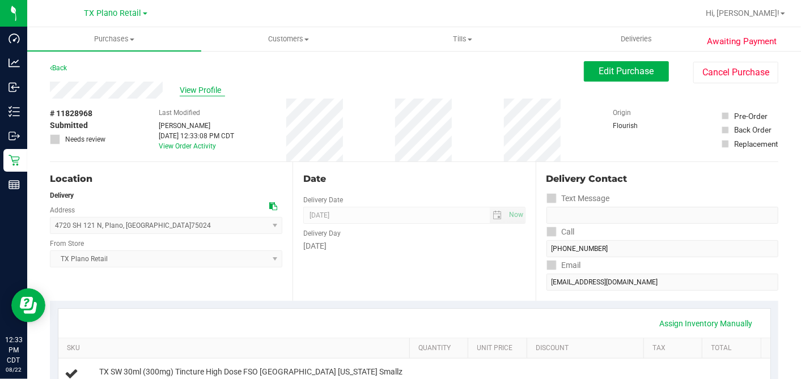
click at [212, 90] on span "View Profile" at bounding box center [202, 90] width 45 height 12
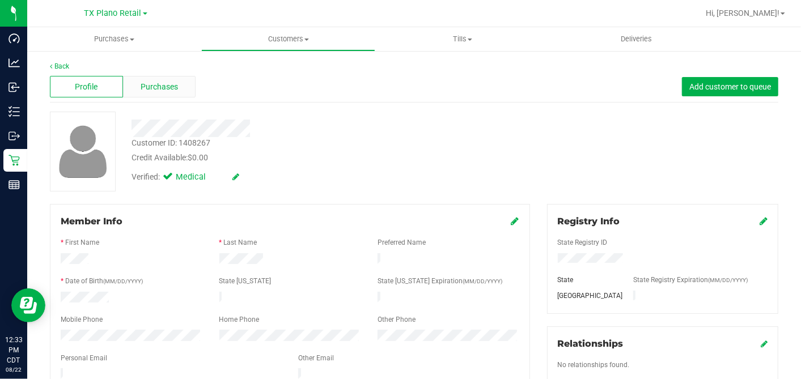
click at [168, 93] on div "Purchases" at bounding box center [159, 87] width 73 height 22
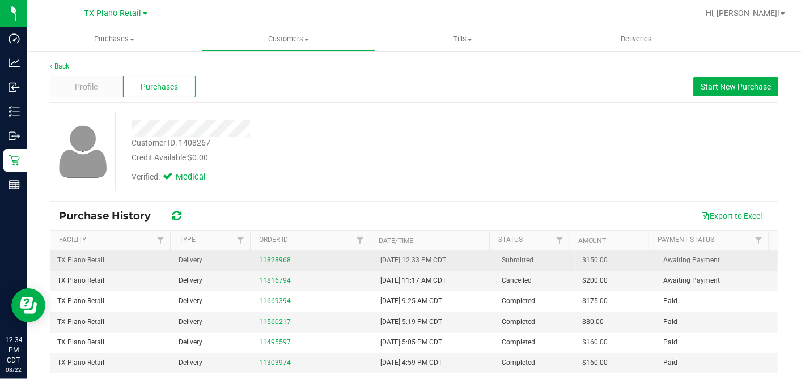
click at [582, 260] on span "$150.00" at bounding box center [594, 260] width 25 height 11
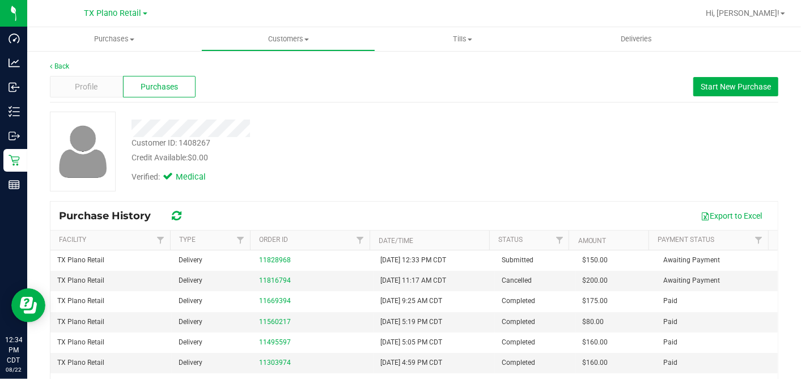
copy span "150.00"
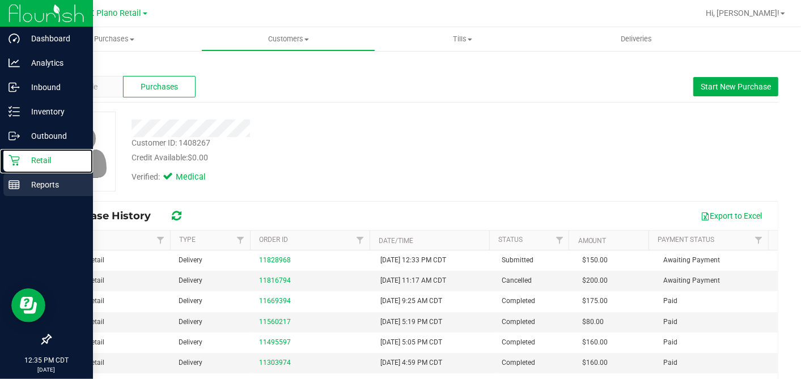
drag, startPoint x: 11, startPoint y: 157, endPoint x: 85, endPoint y: 183, distance: 78.7
click at [11, 157] on icon at bounding box center [13, 160] width 11 height 11
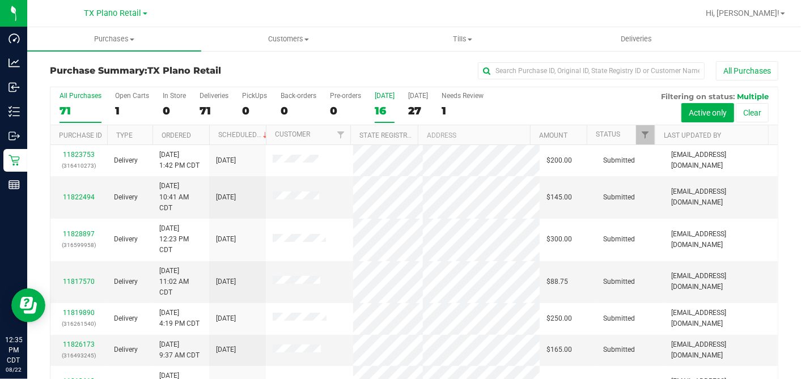
click at [385, 108] on div "16" at bounding box center [385, 110] width 20 height 13
click at [0, 0] on input "Today 16" at bounding box center [0, 0] width 0 height 0
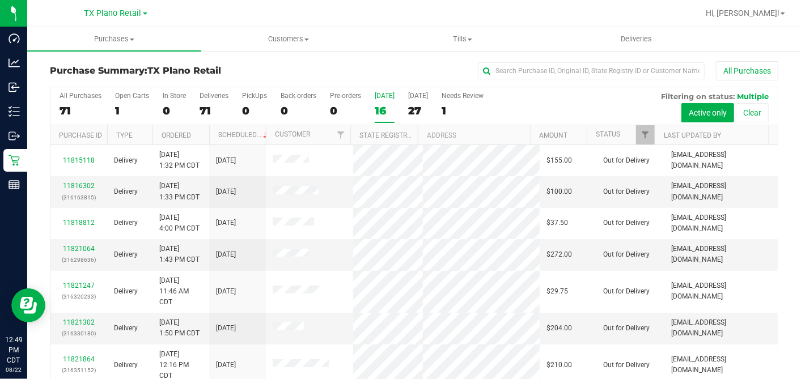
click at [384, 108] on div "16" at bounding box center [385, 110] width 20 height 13
click at [0, 0] on input "Today 16" at bounding box center [0, 0] width 0 height 0
click at [368, 63] on div "All Purchases" at bounding box center [535, 70] width 486 height 19
click at [360, 70] on div "All Purchases" at bounding box center [535, 70] width 486 height 19
click at [633, 37] on span "Deliveries" at bounding box center [636, 39] width 62 height 10
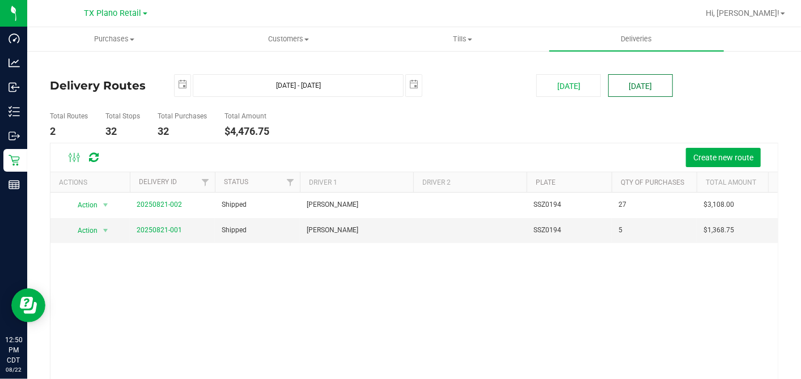
drag, startPoint x: 631, startPoint y: 93, endPoint x: 625, endPoint y: 108, distance: 15.5
click at [631, 95] on button "[DATE]" at bounding box center [640, 85] width 65 height 23
type input "Aug 23, 2025 - Aug 23, 2025"
type input "2025-08-23"
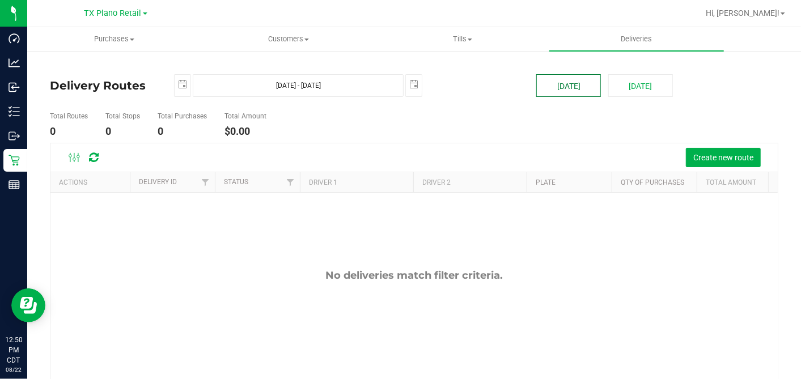
click at [539, 80] on button "[DATE]" at bounding box center [568, 85] width 65 height 23
type input "Aug 22, 2025 - Aug 22, 2025"
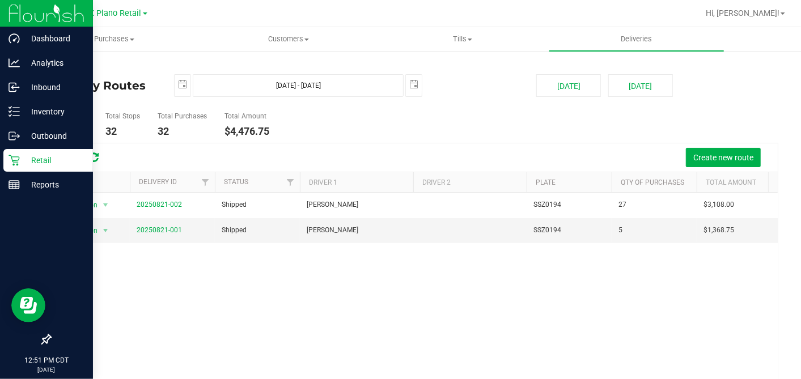
click at [18, 157] on icon at bounding box center [13, 160] width 11 height 11
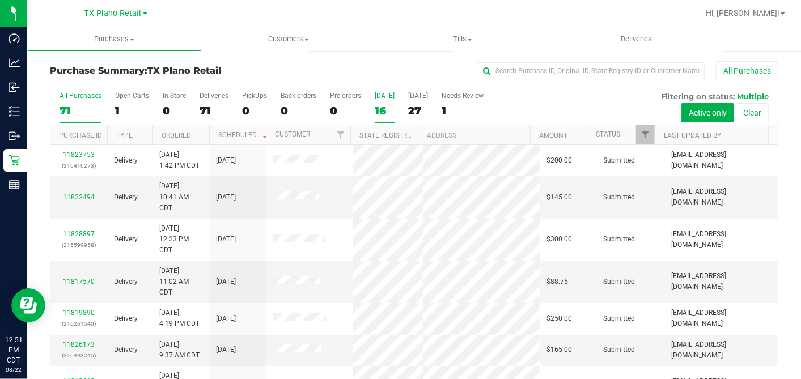
click at [384, 109] on div "16" at bounding box center [385, 110] width 20 height 13
click at [0, 0] on input "Today 16" at bounding box center [0, 0] width 0 height 0
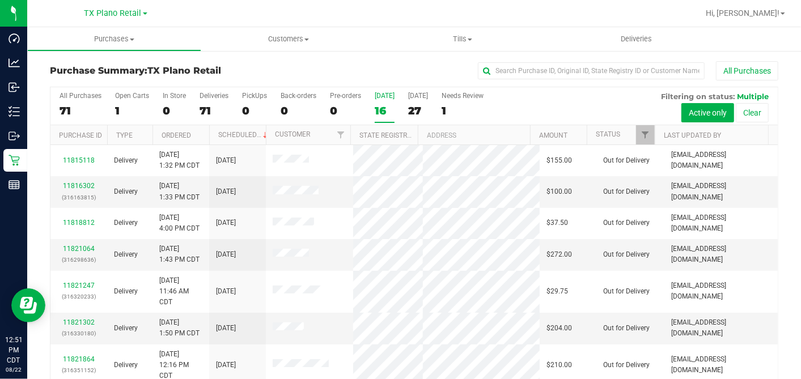
click at [386, 107] on div "16" at bounding box center [385, 110] width 20 height 13
click at [0, 0] on input "Today 16" at bounding box center [0, 0] width 0 height 0
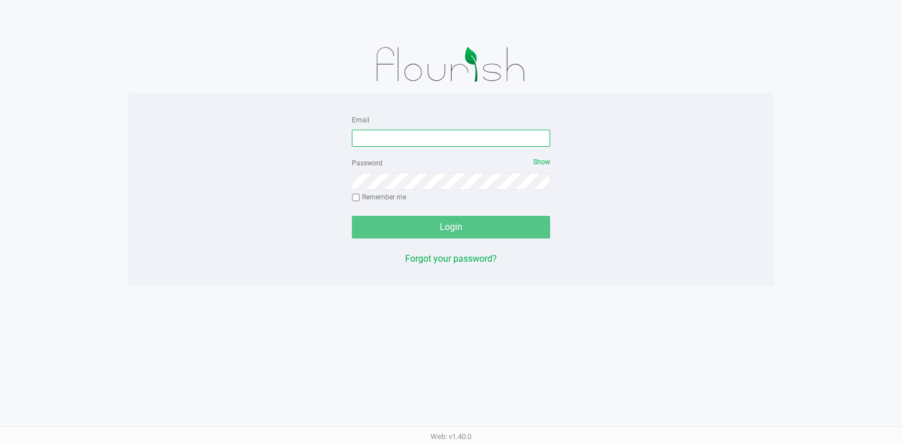
click at [390, 139] on input "Email" at bounding box center [451, 138] width 198 height 17
type input "[EMAIL_ADDRESS][DOMAIN_NAME]"
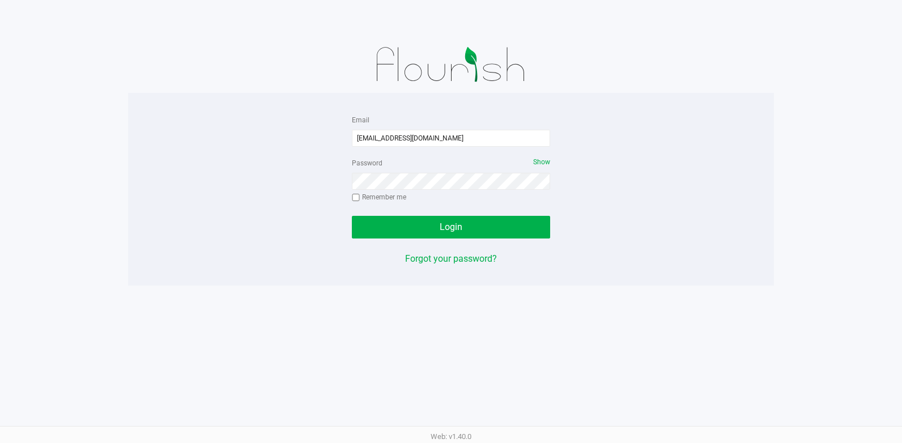
click at [442, 223] on div "Login" at bounding box center [451, 227] width 198 height 23
click at [509, 231] on button "Login" at bounding box center [451, 227] width 198 height 23
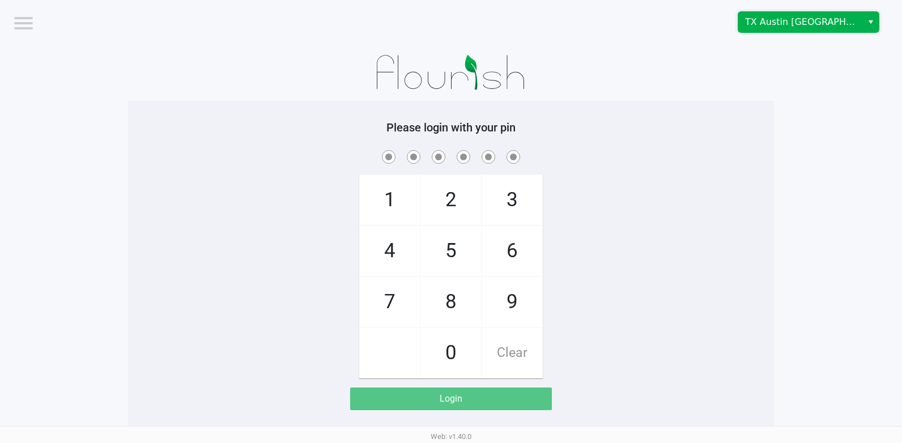
click at [779, 25] on span "TX Austin [GEOGRAPHIC_DATA]" at bounding box center [800, 22] width 110 height 14
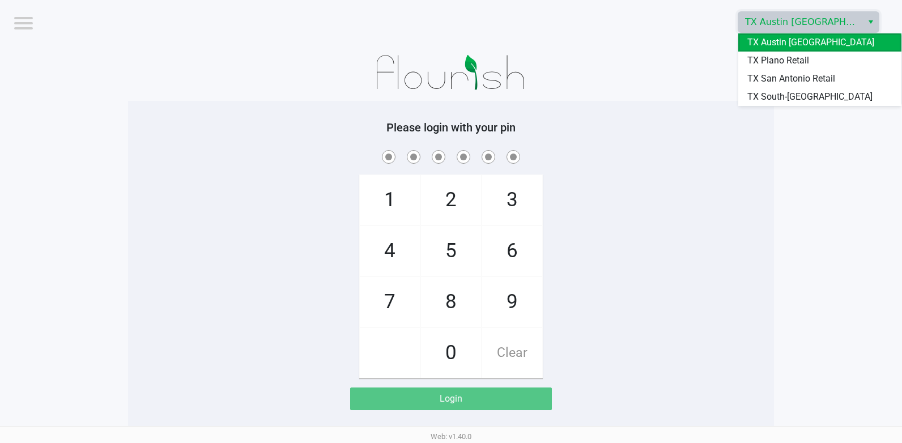
click at [777, 54] on span "TX Plano Retail" at bounding box center [778, 61] width 62 height 14
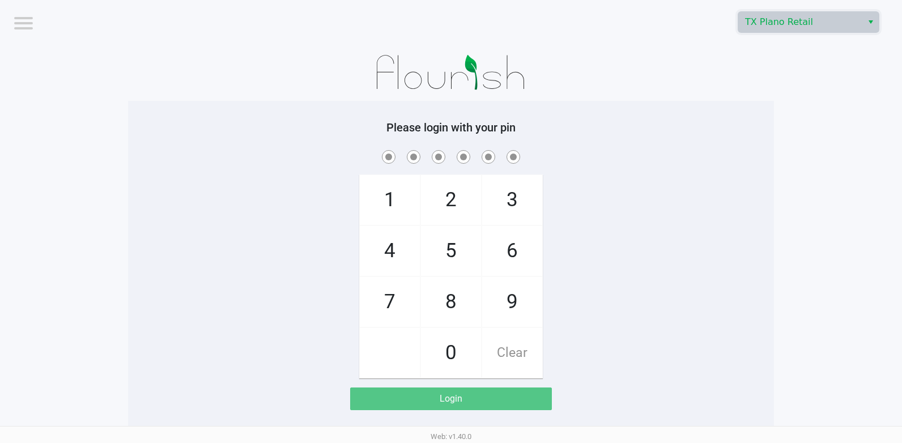
click at [600, 46] on div at bounding box center [451, 72] width 646 height 57
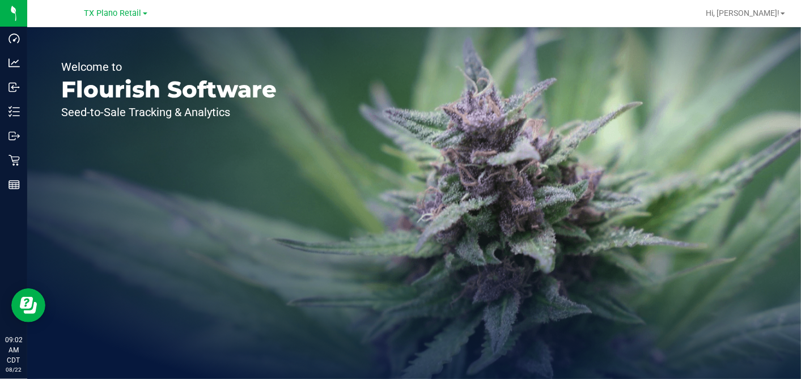
click at [117, 8] on link "TX Plano Retail" at bounding box center [115, 12] width 63 height 11
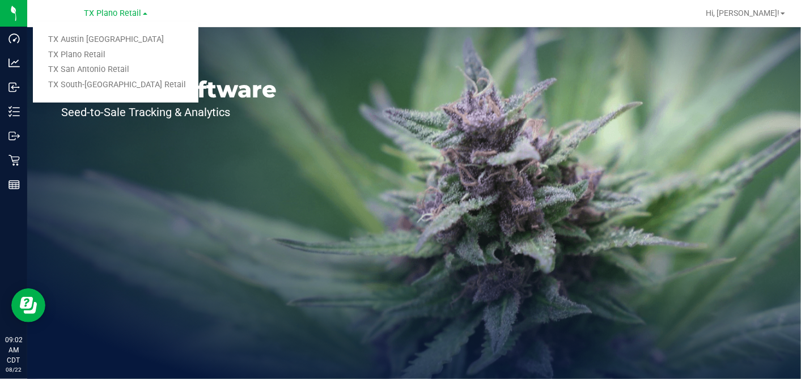
click at [88, 75] on link "TX San Antonio Retail" at bounding box center [115, 69] width 165 height 15
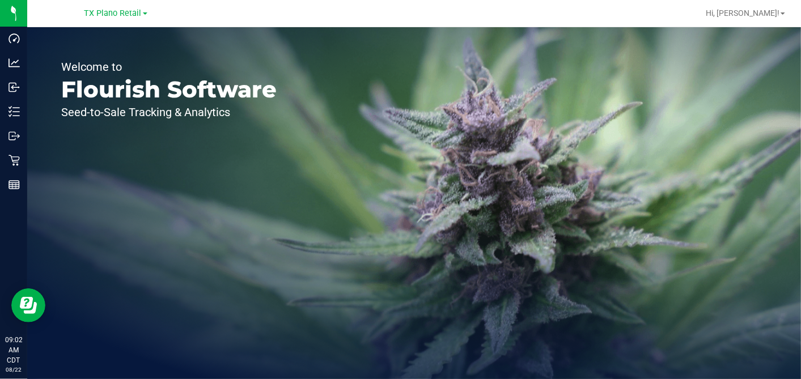
click at [108, 14] on span "TX Plano Retail" at bounding box center [112, 13] width 57 height 10
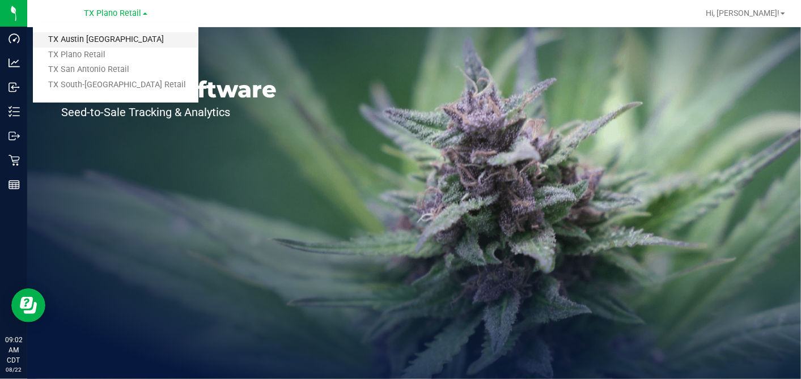
click at [107, 36] on link "TX Austin [GEOGRAPHIC_DATA]" at bounding box center [115, 39] width 165 height 15
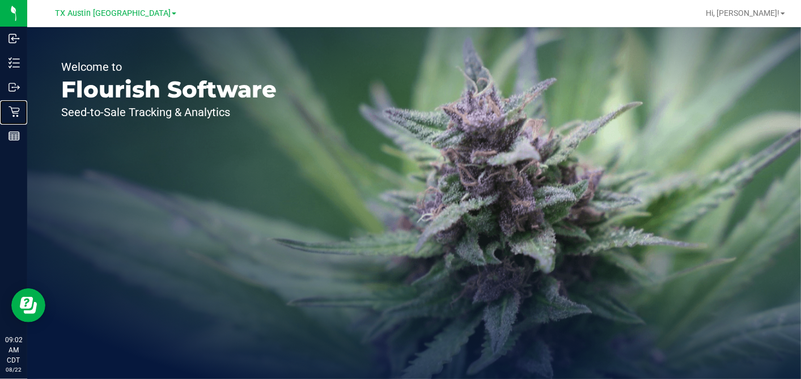
drag, startPoint x: 9, startPoint y: 112, endPoint x: 122, endPoint y: 105, distance: 113.0
click at [8, 112] on icon at bounding box center [13, 111] width 11 height 11
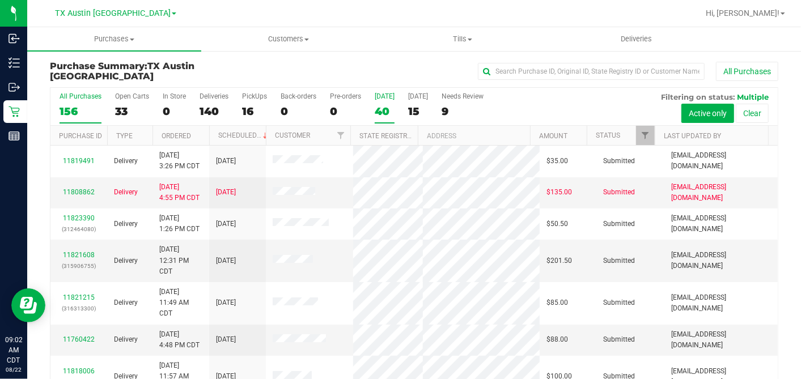
click at [384, 116] on div "40" at bounding box center [385, 111] width 20 height 13
click at [0, 0] on input "Today 40" at bounding box center [0, 0] width 0 height 0
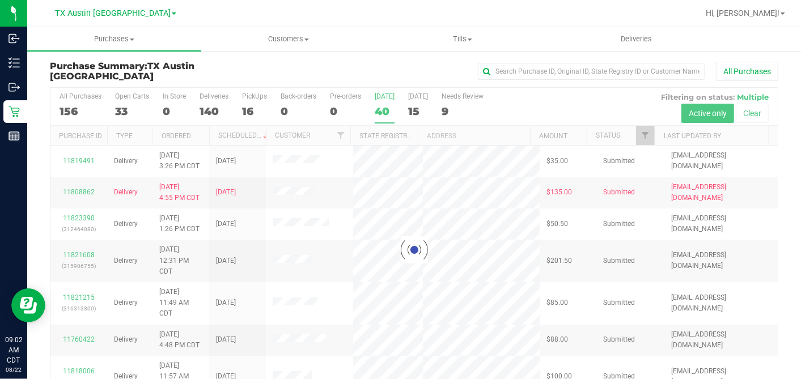
click at [631, 129] on div at bounding box center [413, 250] width 727 height 324
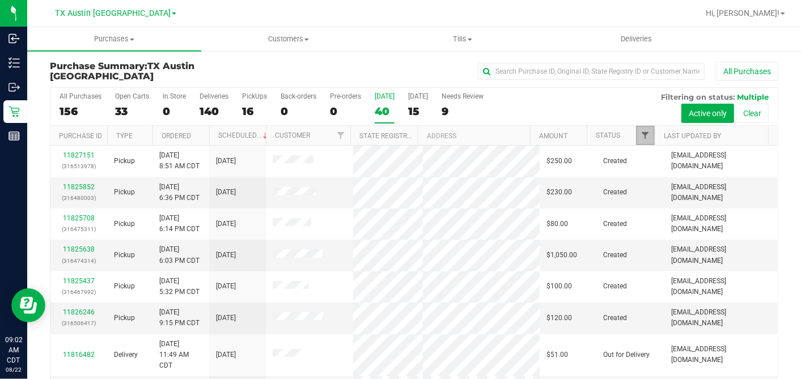
click at [640, 133] on span "Filter" at bounding box center [644, 135] width 9 height 9
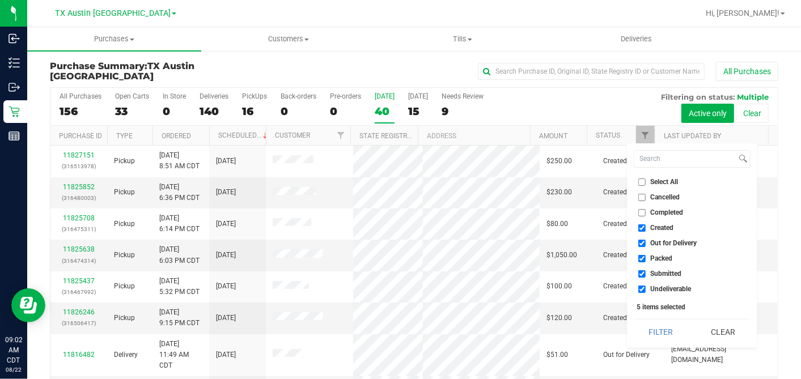
click at [643, 182] on input "Select All" at bounding box center [641, 181] width 7 height 7
checkbox input "true"
click at [643, 182] on input "Select All" at bounding box center [641, 181] width 7 height 7
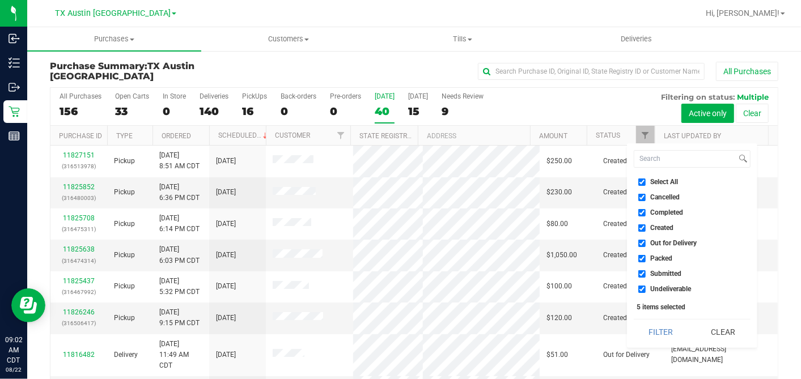
checkbox input "false"
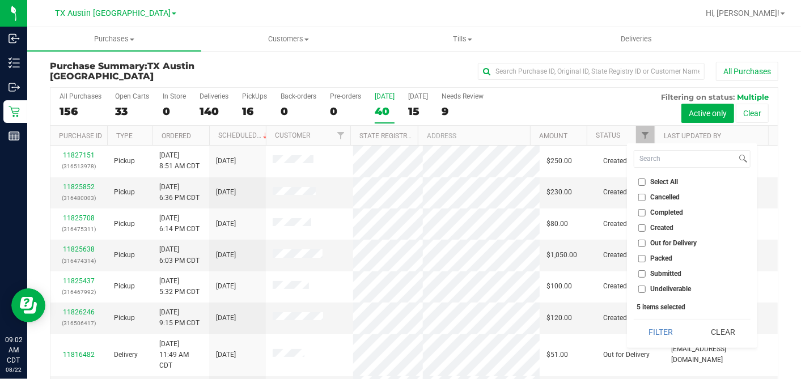
checkbox input "false"
click at [643, 226] on input "Created" at bounding box center [641, 227] width 7 height 7
checkbox input "true"
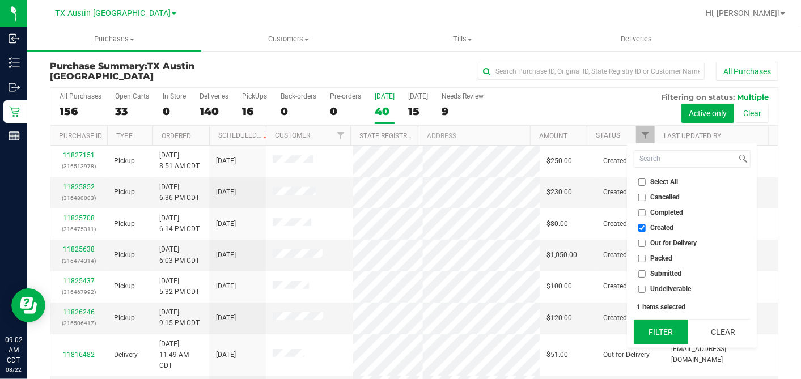
click at [661, 327] on button "Filter" at bounding box center [660, 332] width 54 height 25
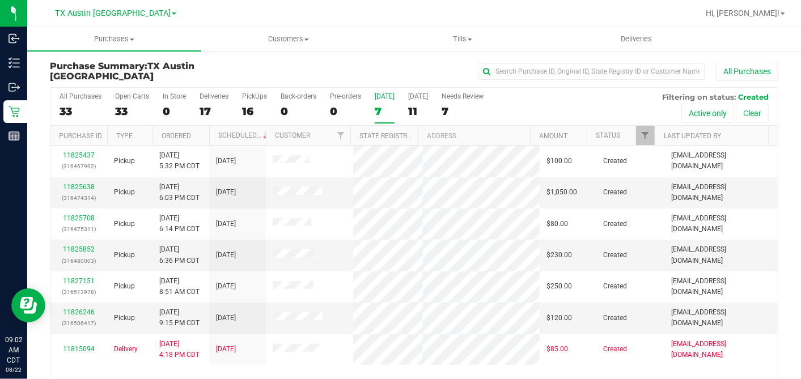
click at [347, 58] on div "Purchase Summary: TX Austin DC All Purchases All Purchases 33 Open Carts 33 In …" at bounding box center [413, 237] width 773 height 374
click at [196, 139] on th "Ordered" at bounding box center [180, 136] width 57 height 20
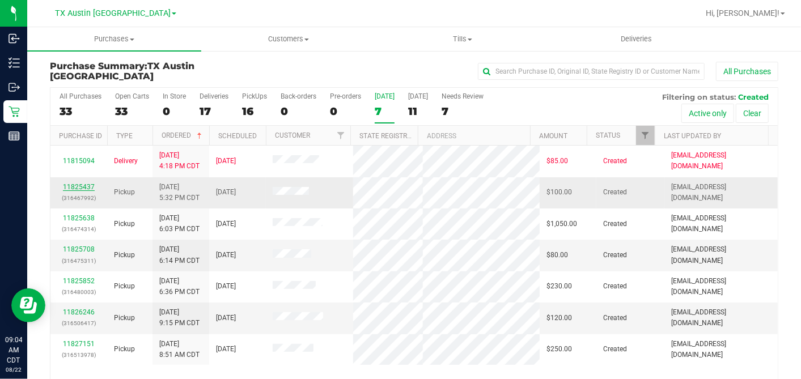
click at [80, 191] on link "11825437" at bounding box center [79, 187] width 32 height 8
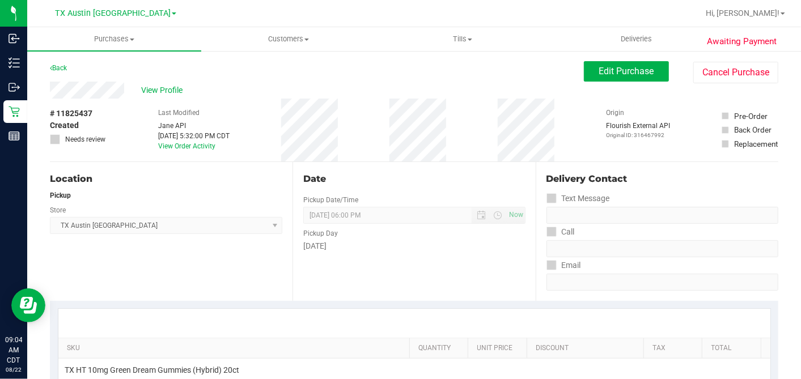
click at [266, 146] on div "# 11825437 Created Needs review Last Modified Jane API Aug 21, 2025 5:32:00 PM …" at bounding box center [414, 130] width 728 height 63
drag, startPoint x: 531, startPoint y: 76, endPoint x: 546, endPoint y: 78, distance: 14.8
click at [544, 78] on div "Back Edit Purchase Cancel Purchase" at bounding box center [414, 71] width 728 height 20
click at [586, 75] on button "Edit Purchase" at bounding box center [626, 71] width 85 height 20
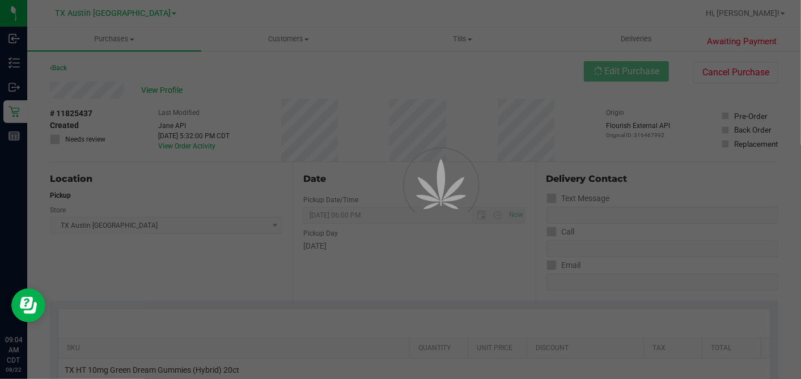
click at [57, 138] on div at bounding box center [400, 189] width 801 height 379
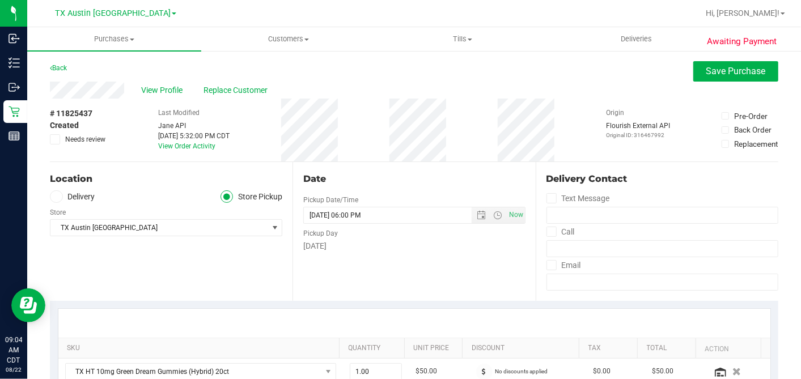
click at [58, 139] on icon at bounding box center [55, 139] width 7 height 0
click at [0, 0] on input "Needs review" at bounding box center [0, 0] width 0 height 0
click at [288, 162] on div "Location Delivery Store Pickup Store TX Austin DC Select Store Bonita Springs W…" at bounding box center [171, 231] width 243 height 139
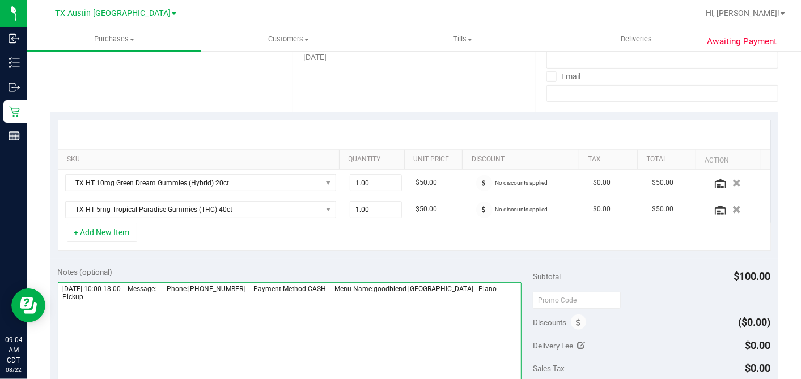
click at [483, 290] on textarea at bounding box center [290, 336] width 464 height 109
click at [479, 283] on textarea at bounding box center [290, 336] width 464 height 109
click at [131, 302] on textarea at bounding box center [290, 336] width 464 height 109
click at [131, 301] on textarea at bounding box center [290, 336] width 464 height 109
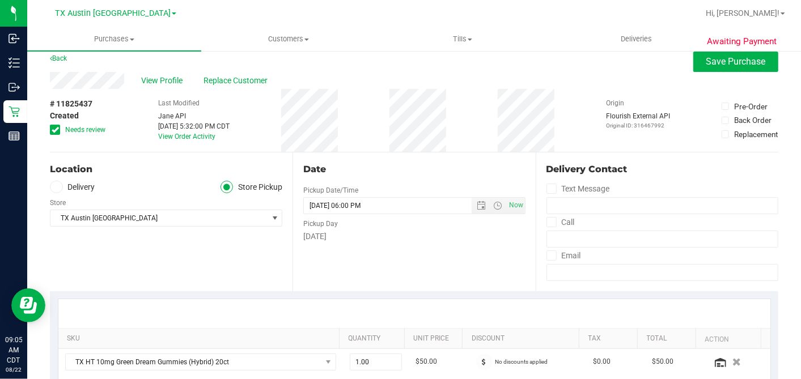
scroll to position [0, 0]
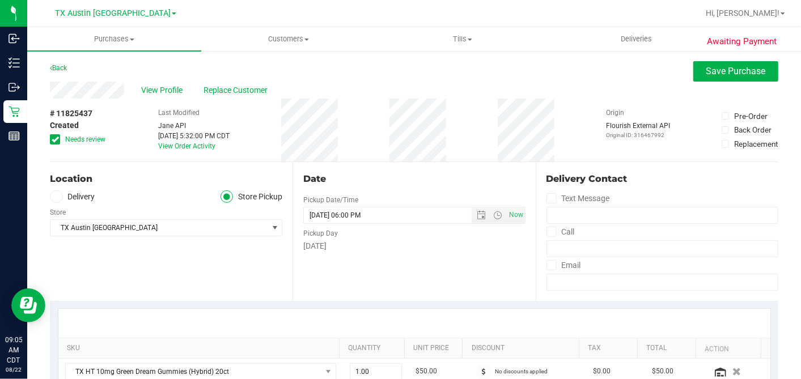
type textarea "Friday 08/22/2025 10:00-18:00 -- Message: -- Phone:4692889114 -- Payment Method…"
click at [701, 79] on button "Save Purchase" at bounding box center [735, 71] width 85 height 20
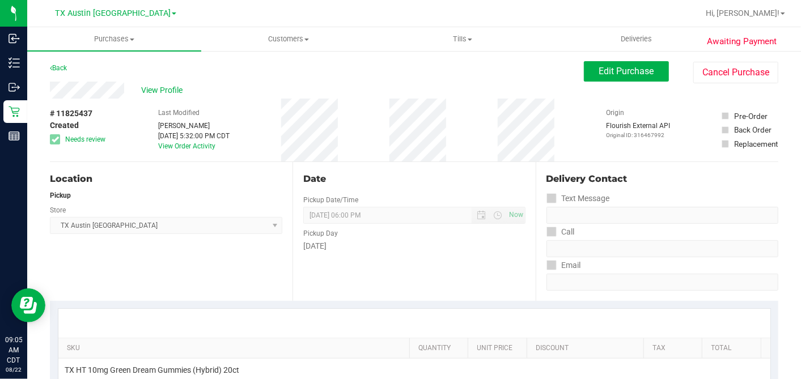
click at [160, 91] on span "View Profile" at bounding box center [163, 90] width 45 height 12
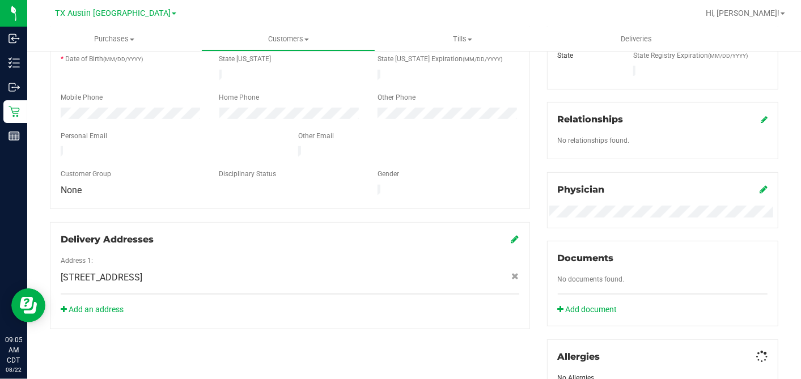
scroll to position [457, 0]
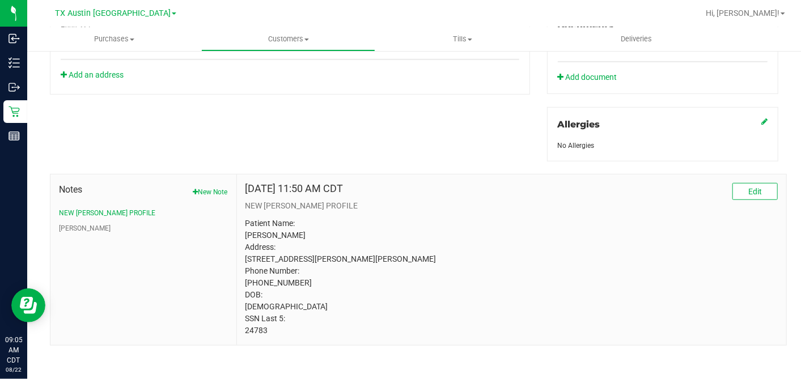
click at [254, 337] on p "Patient Name: Syed Akhtar Address: 6008 millie way McKinney, TX, 75070 Phone Nu…" at bounding box center [511, 277] width 532 height 119
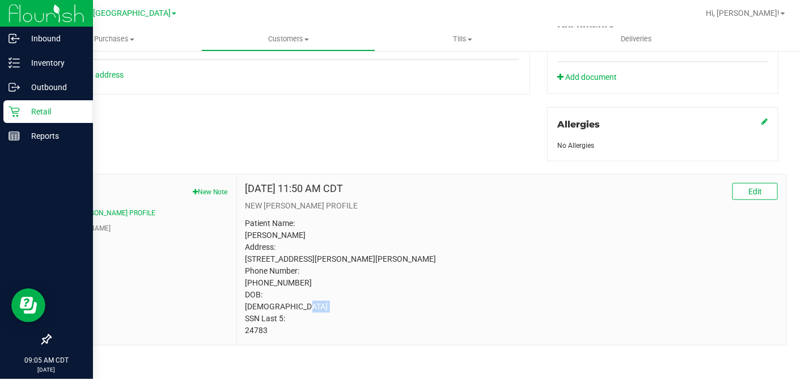
copy p "24783"
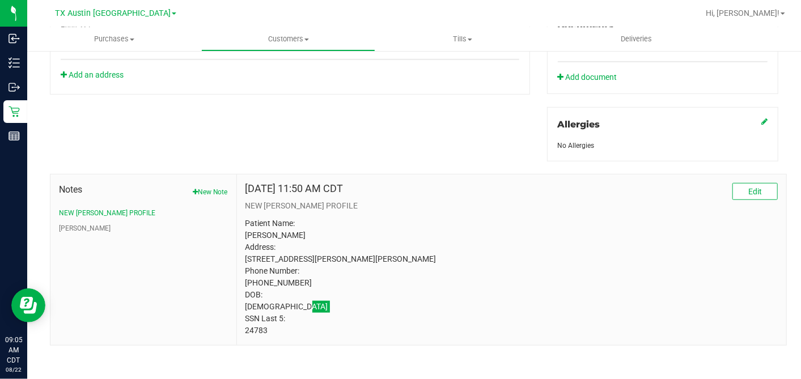
scroll to position [0, 0]
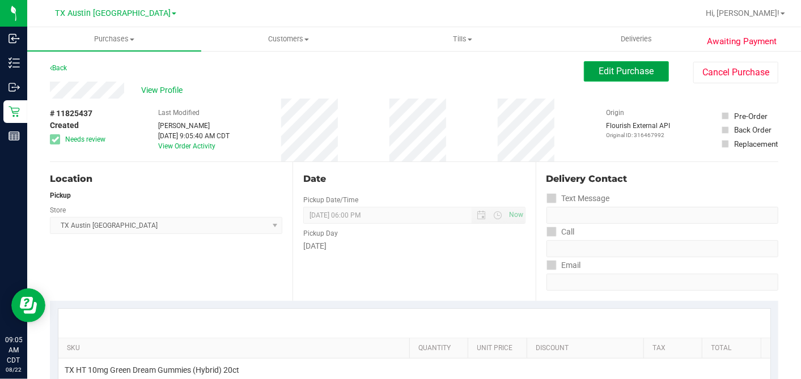
click at [599, 69] on span "Edit Purchase" at bounding box center [626, 71] width 55 height 11
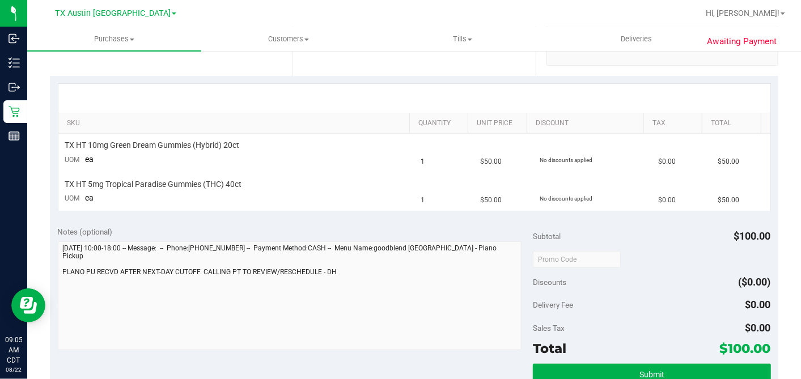
scroll to position [252, 0]
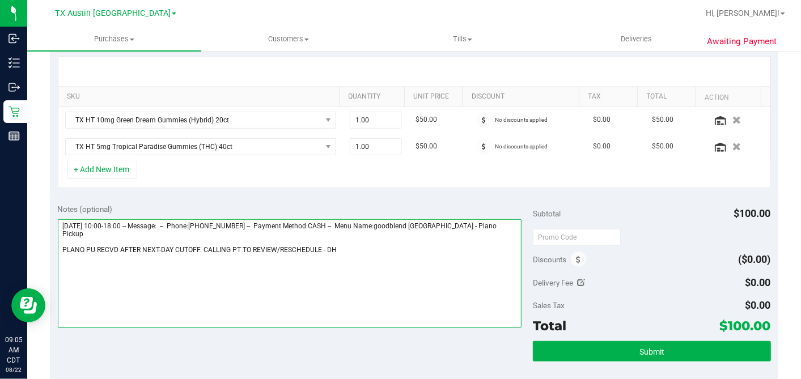
click at [62, 238] on textarea at bounding box center [290, 273] width 464 height 109
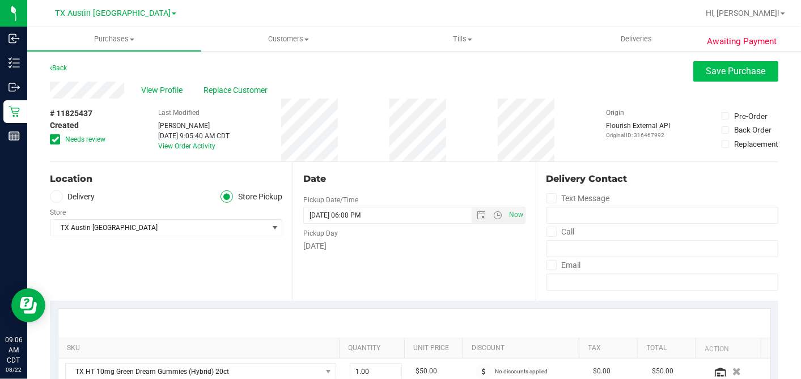
type textarea "Friday 08/22/2025 10:00-18:00 -- Message: -- Phone:4692889114 -- Payment Method…"
click at [694, 75] on button "Save Purchase" at bounding box center [735, 71] width 85 height 20
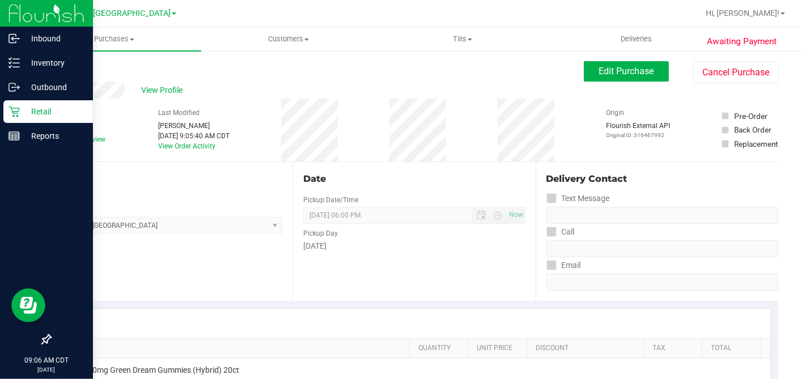
drag, startPoint x: 23, startPoint y: 113, endPoint x: 51, endPoint y: 113, distance: 28.3
click at [23, 113] on p "Retail" at bounding box center [54, 112] width 68 height 14
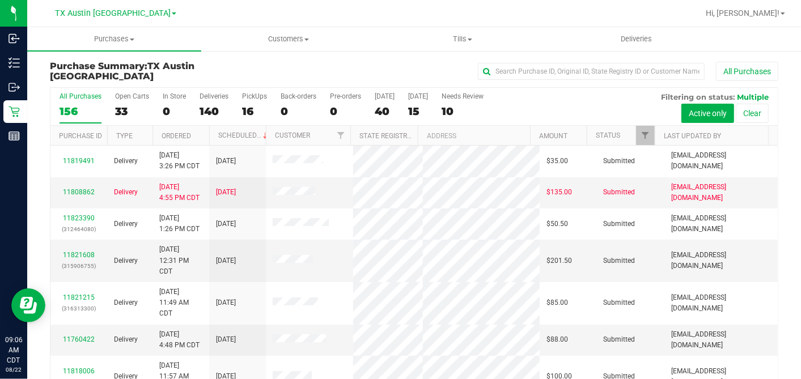
click at [380, 111] on div "40" at bounding box center [385, 111] width 20 height 13
click at [0, 0] on input "Today 40" at bounding box center [0, 0] width 0 height 0
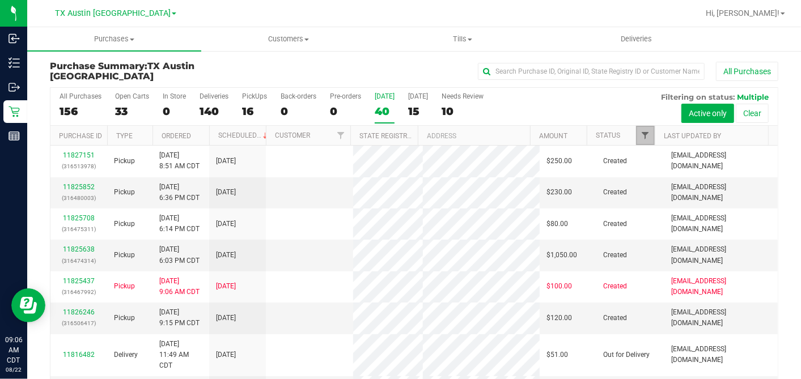
click at [640, 134] on span "Filter" at bounding box center [644, 135] width 9 height 9
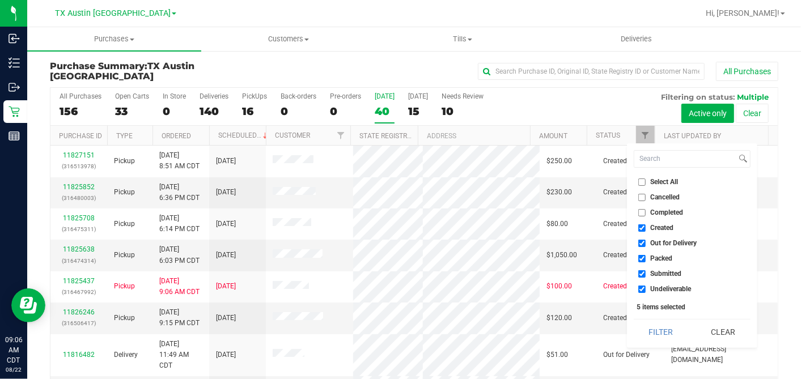
click at [643, 179] on input "Select All" at bounding box center [641, 181] width 7 height 7
checkbox input "true"
drag, startPoint x: 644, startPoint y: 178, endPoint x: 654, endPoint y: 203, distance: 26.9
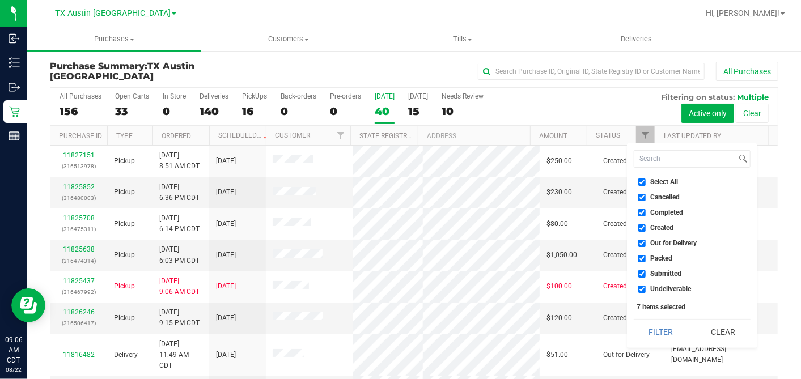
click at [643, 180] on input "Select All" at bounding box center [641, 181] width 7 height 7
checkbox input "false"
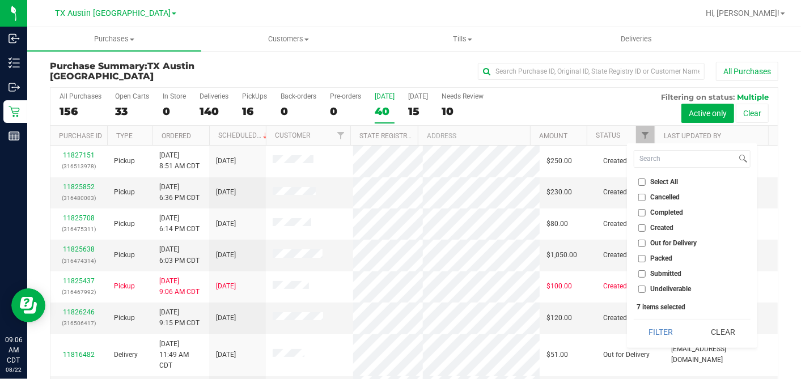
checkbox input "false"
click at [640, 225] on input "Created" at bounding box center [641, 227] width 7 height 7
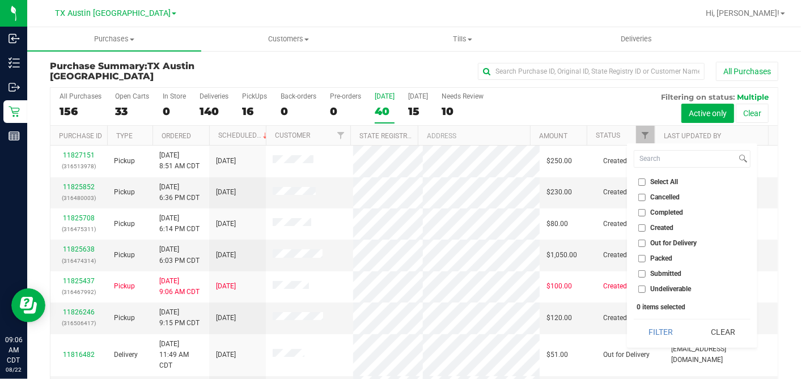
checkbox input "true"
click at [657, 327] on button "Filter" at bounding box center [660, 332] width 54 height 25
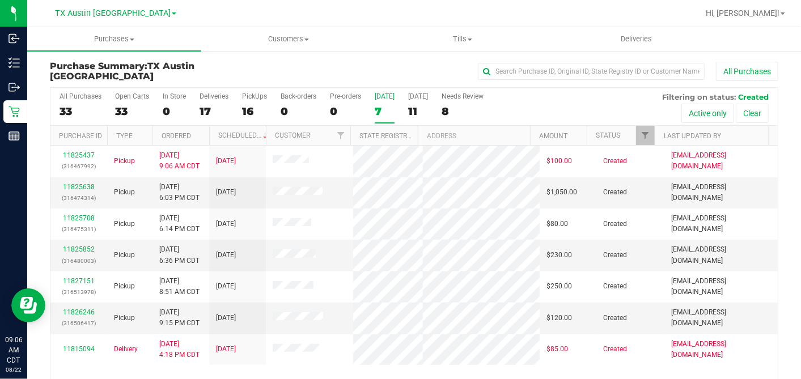
click at [199, 136] on th "Ordered" at bounding box center [180, 136] width 57 height 20
click at [87, 191] on link "11825638" at bounding box center [79, 187] width 32 height 8
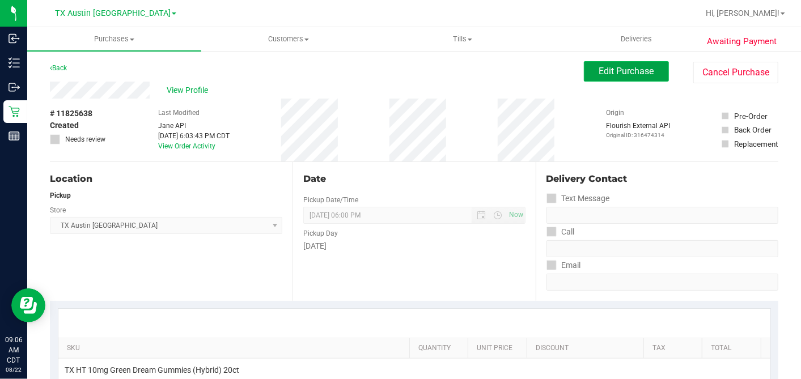
click at [605, 76] on span "Edit Purchase" at bounding box center [626, 71] width 55 height 11
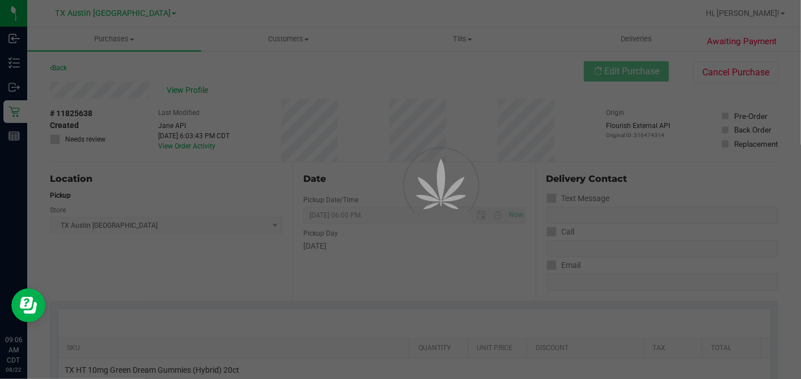
click at [52, 198] on div at bounding box center [400, 189] width 801 height 379
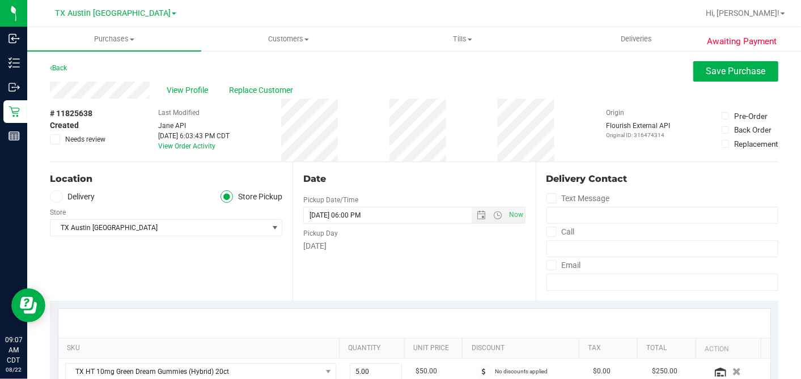
click at [50, 199] on label "Delivery" at bounding box center [72, 196] width 45 height 13
click at [0, 0] on input "Delivery" at bounding box center [0, 0] width 0 height 0
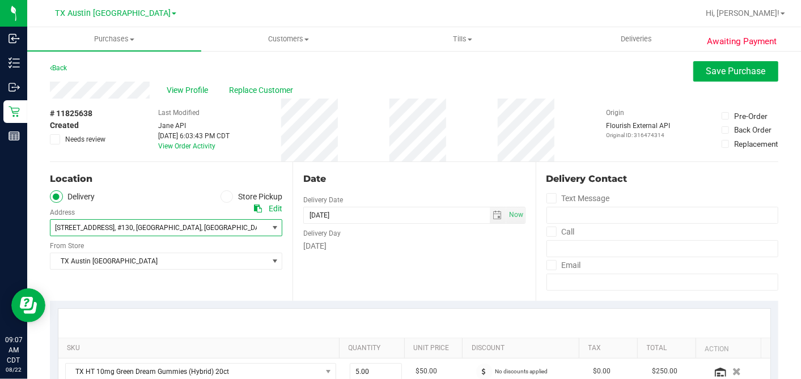
drag, startPoint x: 144, startPoint y: 222, endPoint x: 147, endPoint y: 233, distance: 11.8
click at [144, 223] on span "4515 Seton Center Pkwy , #130 , Austin , TX 78759" at bounding box center [153, 228] width 206 height 16
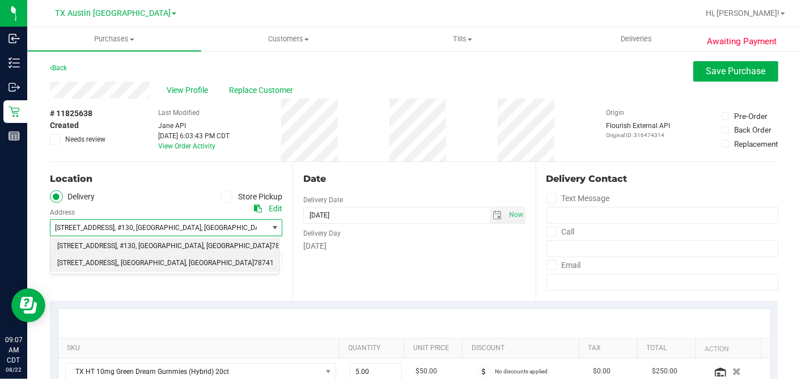
click at [114, 260] on span "7105 E Riverside Dr,," at bounding box center [87, 263] width 61 height 15
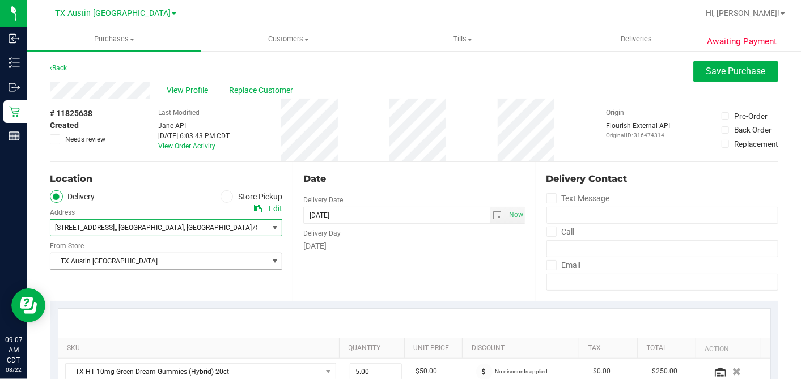
click at [114, 261] on span "TX Austin [GEOGRAPHIC_DATA]" at bounding box center [158, 261] width 217 height 16
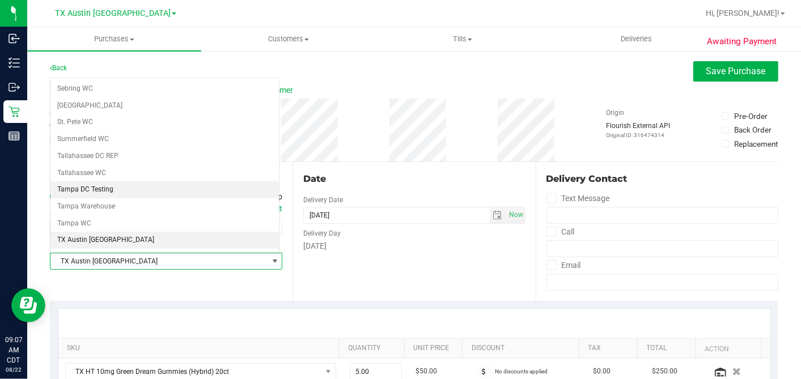
scroll to position [806, 0]
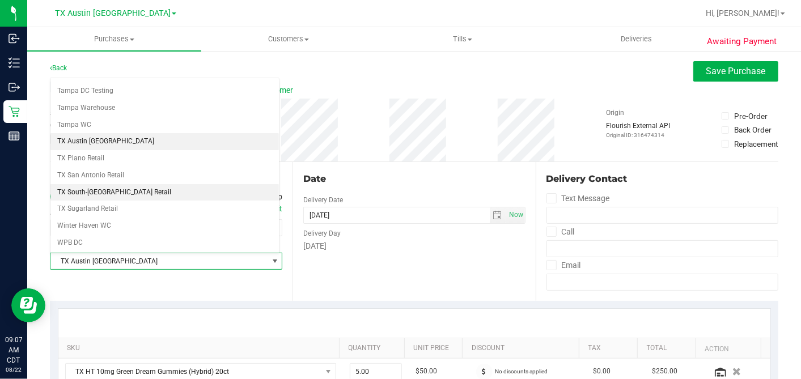
drag, startPoint x: 99, startPoint y: 173, endPoint x: 185, endPoint y: 174, distance: 85.6
click at [99, 184] on li "TX South-[GEOGRAPHIC_DATA] Retail" at bounding box center [164, 192] width 228 height 17
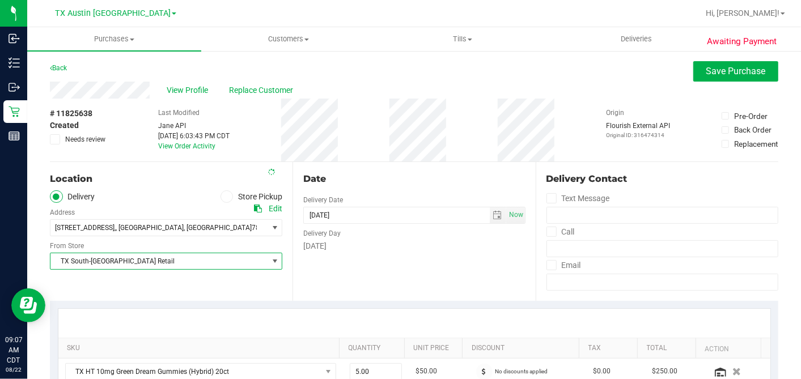
drag, startPoint x: 380, startPoint y: 160, endPoint x: 384, endPoint y: 175, distance: 15.1
click at [381, 160] on div "# 11825638 Created Needs review Last Modified Jane API Aug 21, 2025 6:03:43 PM …" at bounding box center [414, 130] width 728 height 63
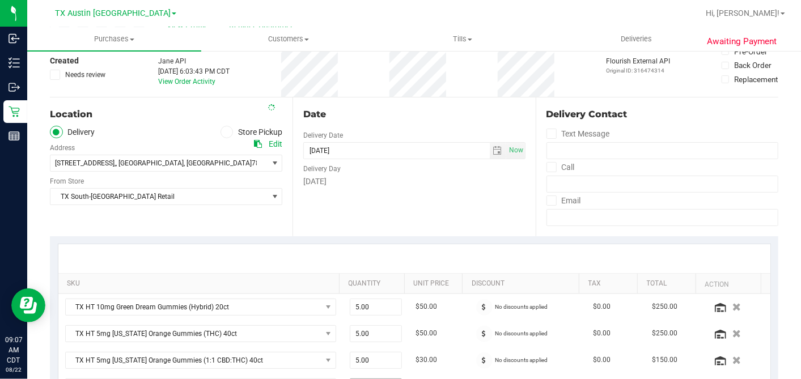
scroll to position [252, 0]
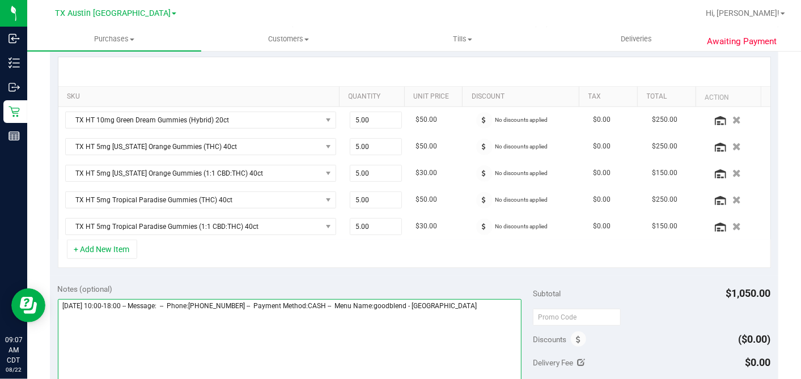
click at [483, 309] on textarea at bounding box center [290, 353] width 464 height 109
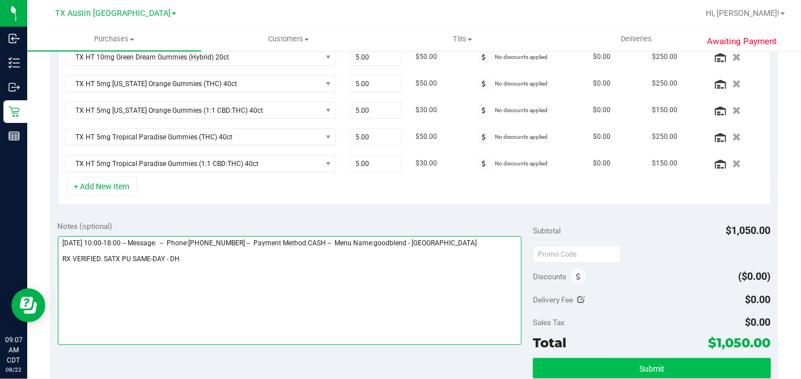
type textarea "Friday 08/22/2025 10:00-18:00 -- Message: -- Phone:5124223452 -- Payment Method…"
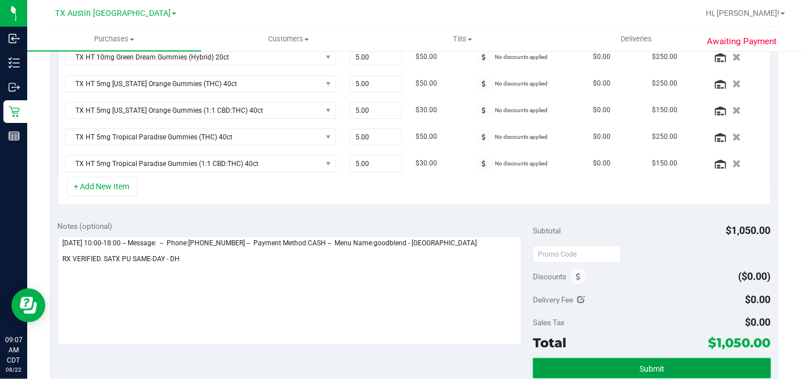
click at [606, 358] on button "Submit" at bounding box center [651, 368] width 237 height 20
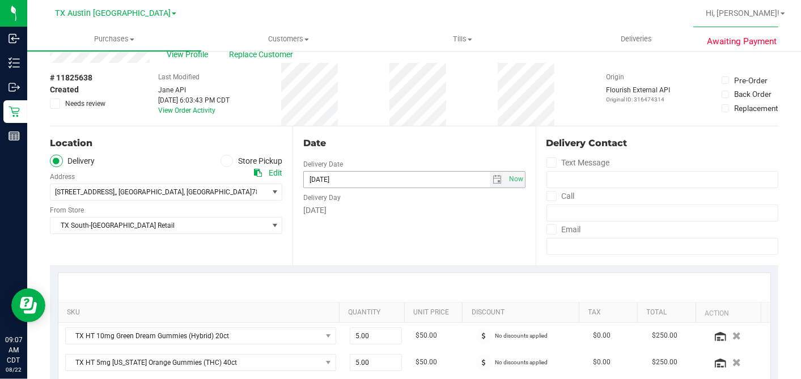
scroll to position [0, 0]
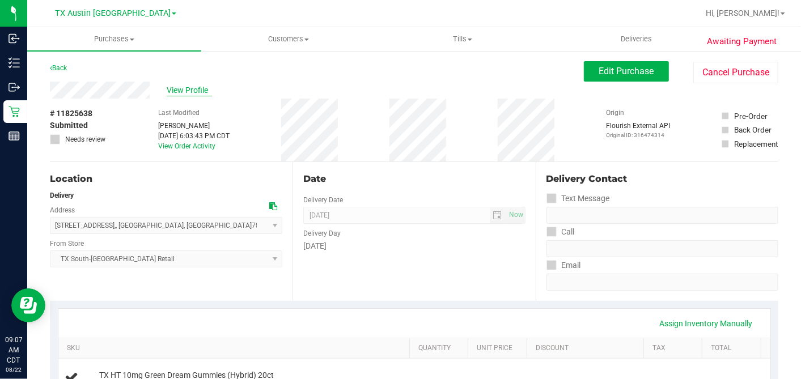
click at [184, 90] on span "View Profile" at bounding box center [189, 90] width 45 height 12
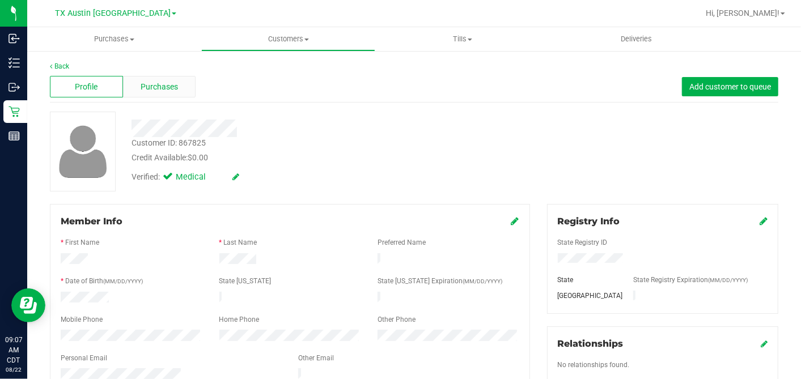
click at [170, 90] on span "Purchases" at bounding box center [159, 87] width 37 height 12
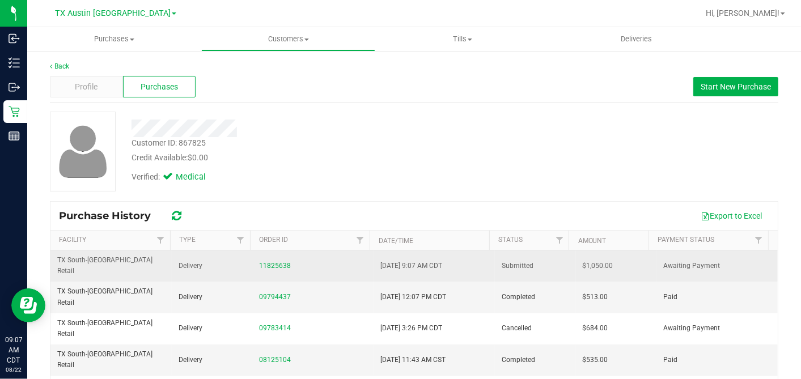
click at [582, 261] on span "$1,050.00" at bounding box center [597, 266] width 31 height 11
copy span "1,050.00"
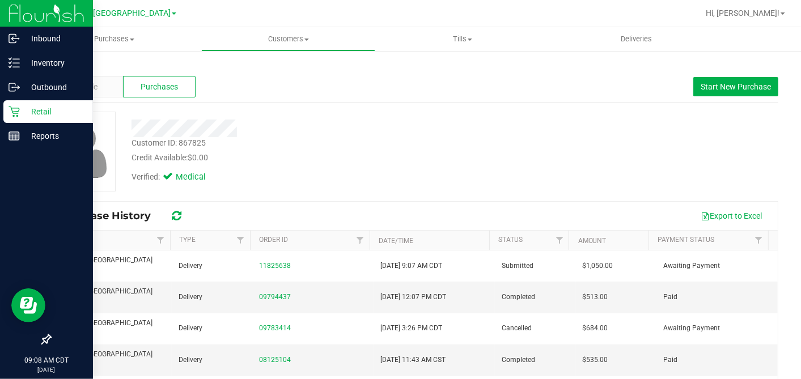
click at [26, 110] on p "Retail" at bounding box center [54, 112] width 68 height 14
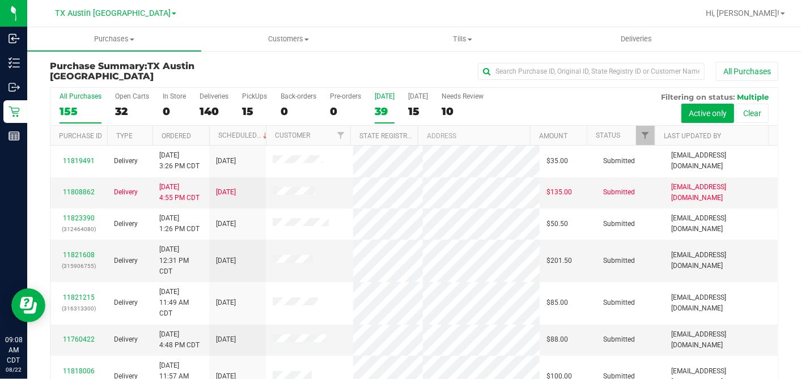
click at [382, 108] on div "39" at bounding box center [385, 111] width 20 height 13
click at [0, 0] on input "Today 39" at bounding box center [0, 0] width 0 height 0
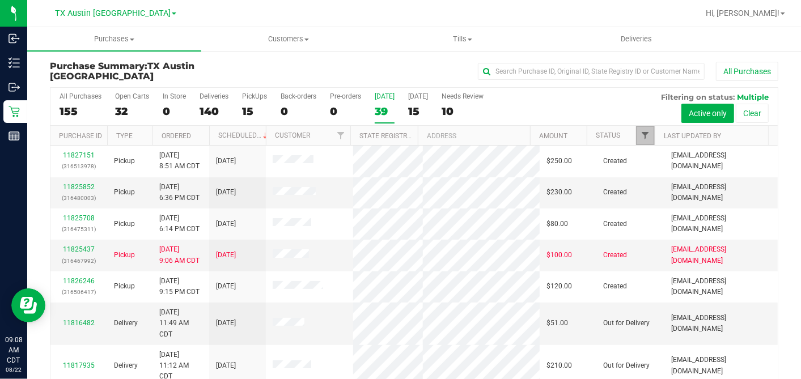
click at [640, 136] on span "Filter" at bounding box center [644, 135] width 9 height 9
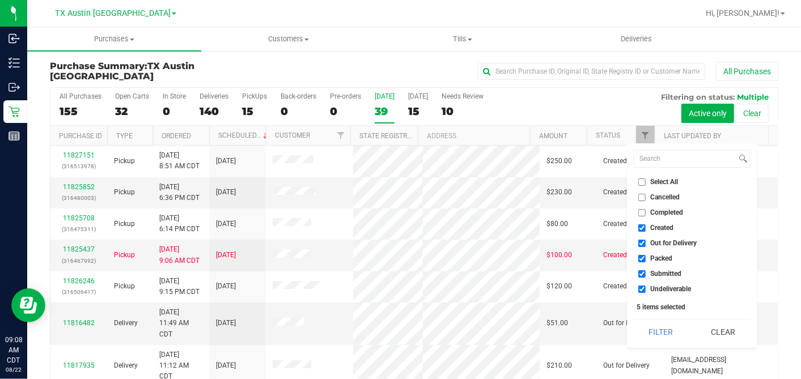
click at [641, 178] on input "Select All" at bounding box center [641, 181] width 7 height 7
checkbox input "true"
click at [640, 181] on input "Select All" at bounding box center [641, 181] width 7 height 7
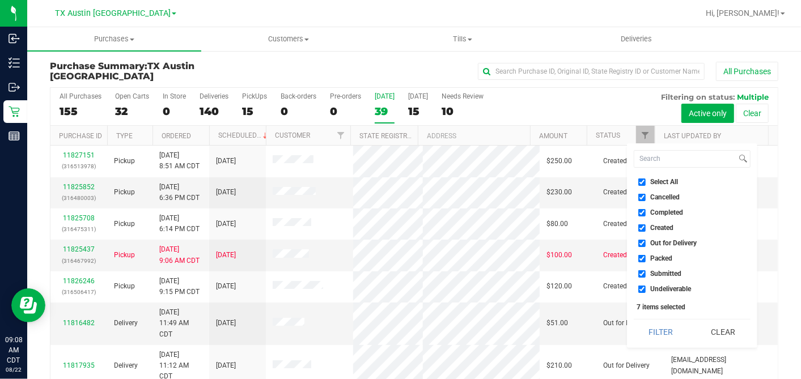
checkbox input "false"
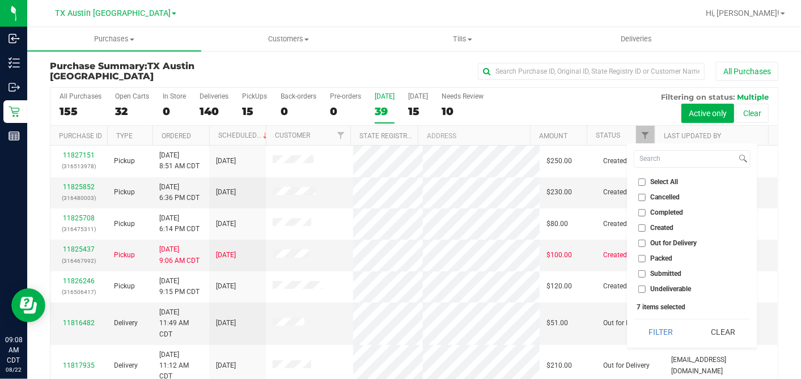
checkbox input "false"
click at [640, 227] on input "Created" at bounding box center [641, 227] width 7 height 7
checkbox input "true"
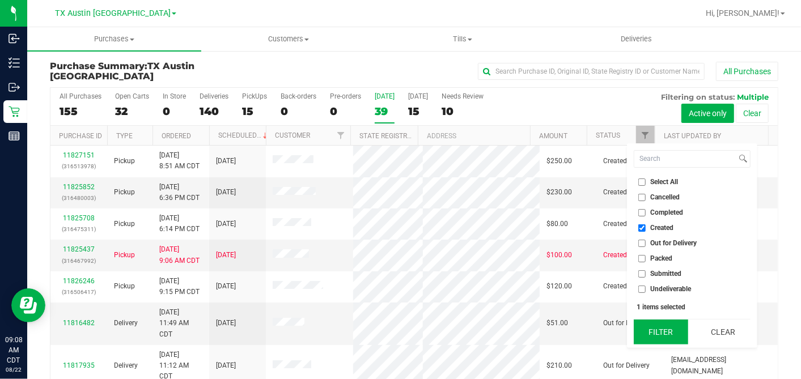
click at [664, 330] on button "Filter" at bounding box center [660, 332] width 54 height 25
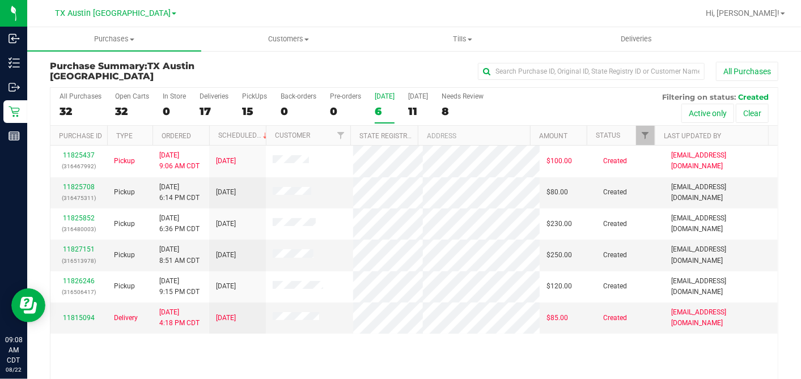
click at [198, 131] on th "Ordered" at bounding box center [180, 136] width 57 height 20
click at [84, 191] on link "11825708" at bounding box center [79, 187] width 32 height 8
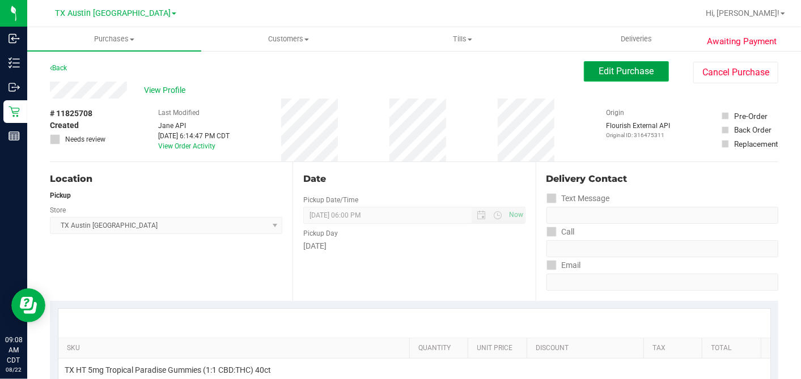
click at [612, 71] on span "Edit Purchase" at bounding box center [626, 71] width 55 height 11
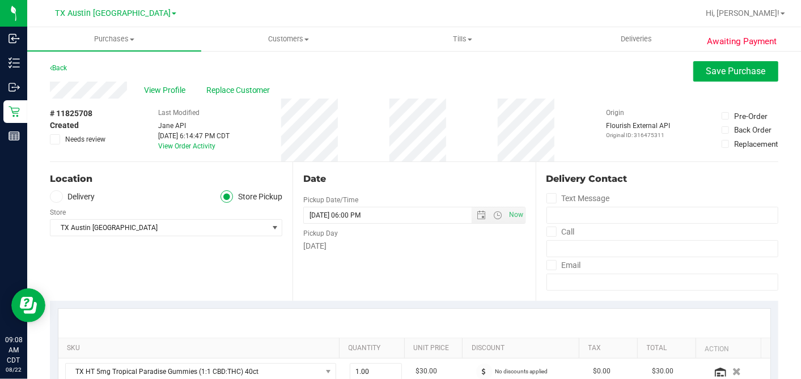
click at [56, 197] on icon at bounding box center [56, 197] width 7 height 0
click at [0, 0] on input "Delivery" at bounding box center [0, 0] width 0 height 0
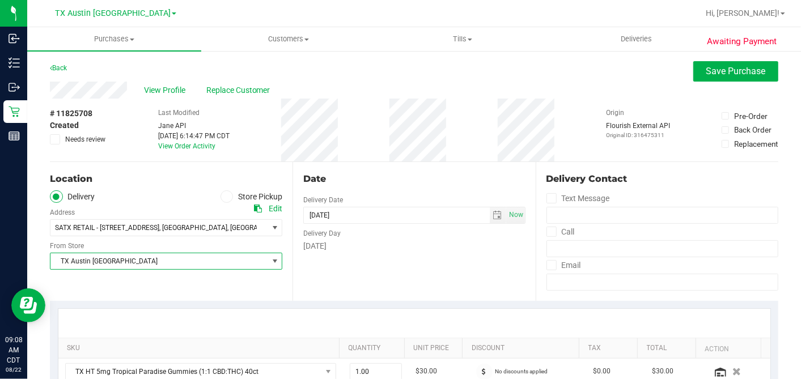
click at [95, 257] on span "TX Austin [GEOGRAPHIC_DATA]" at bounding box center [158, 261] width 217 height 16
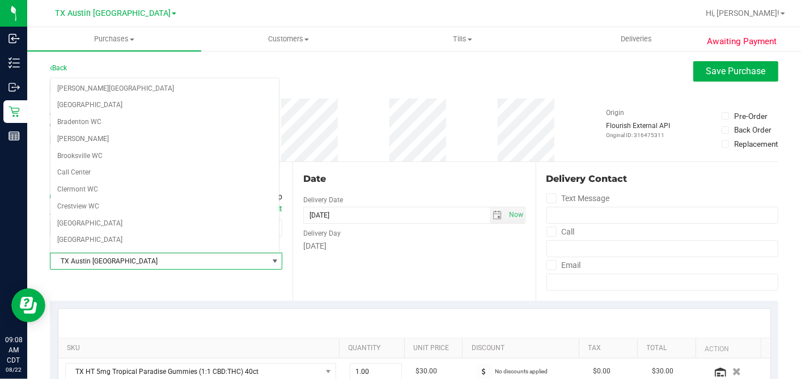
scroll to position [806, 0]
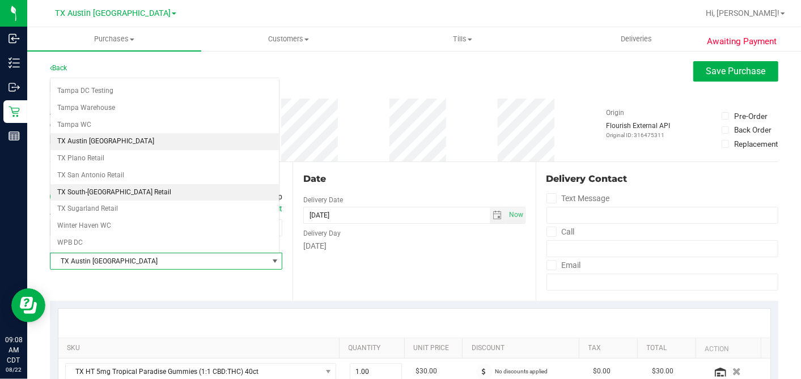
click at [100, 184] on li "TX South-[GEOGRAPHIC_DATA] Retail" at bounding box center [164, 192] width 228 height 17
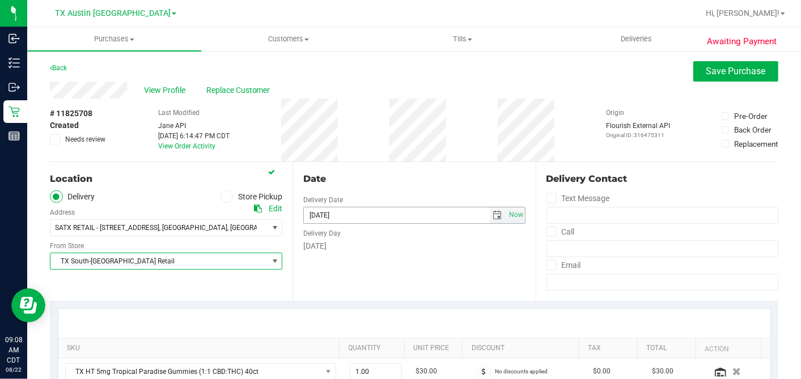
click at [433, 184] on div "Date" at bounding box center [414, 179] width 222 height 14
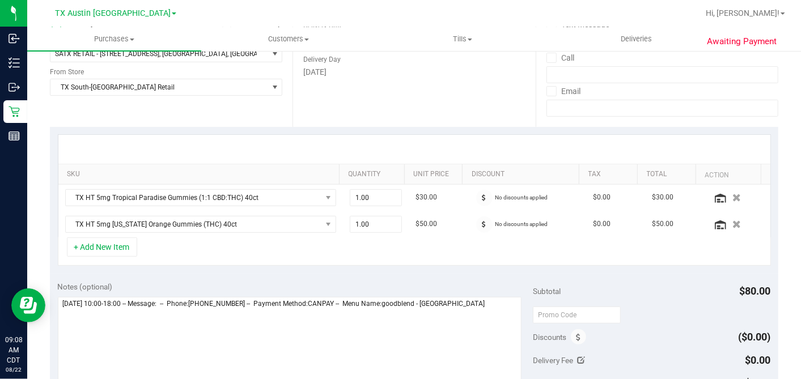
scroll to position [252, 0]
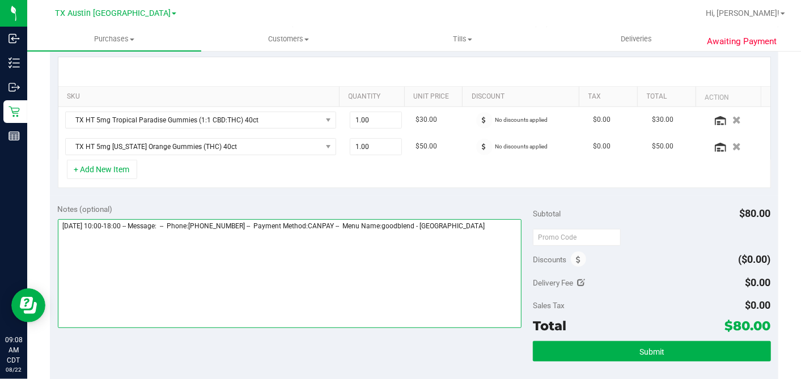
click at [487, 230] on textarea at bounding box center [290, 273] width 464 height 109
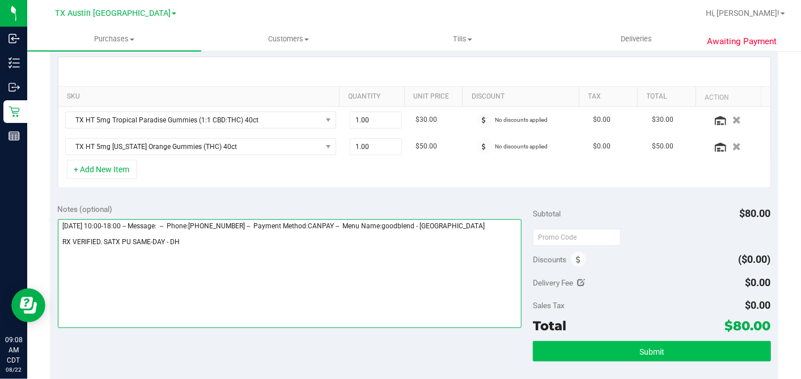
type textarea "Friday 08/22/2025 10:00-18:00 -- Message: -- Phone:5129237174 -- Payment Method…"
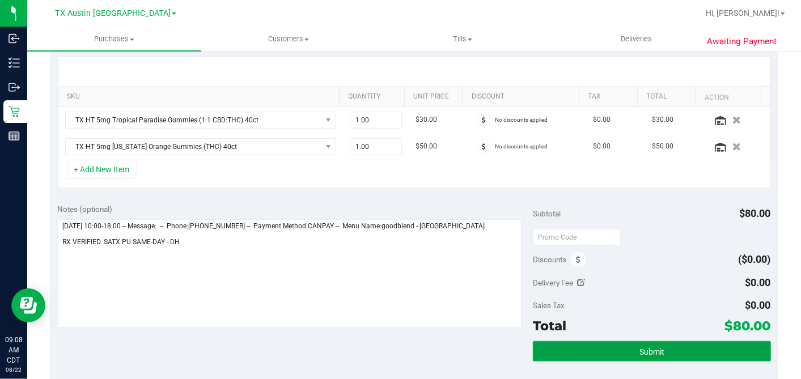
click at [647, 347] on span "Submit" at bounding box center [651, 351] width 25 height 9
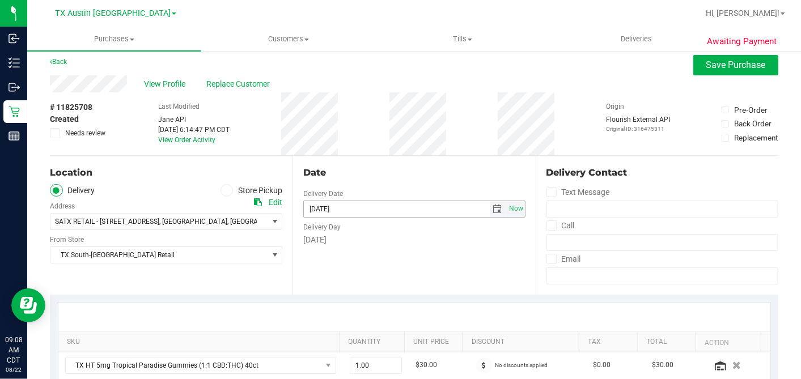
scroll to position [0, 0]
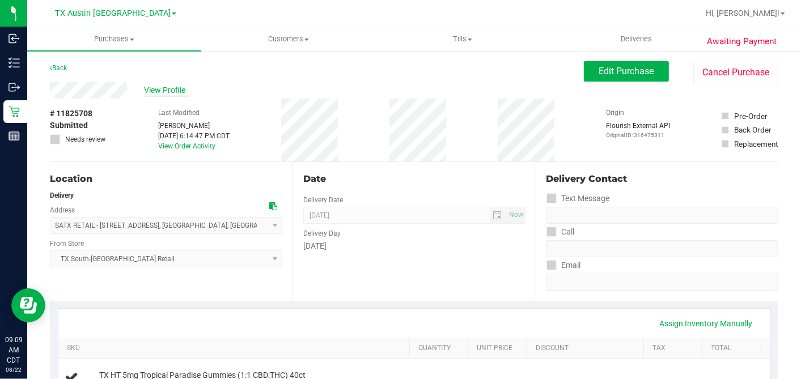
click at [185, 89] on span "View Profile" at bounding box center [166, 90] width 45 height 12
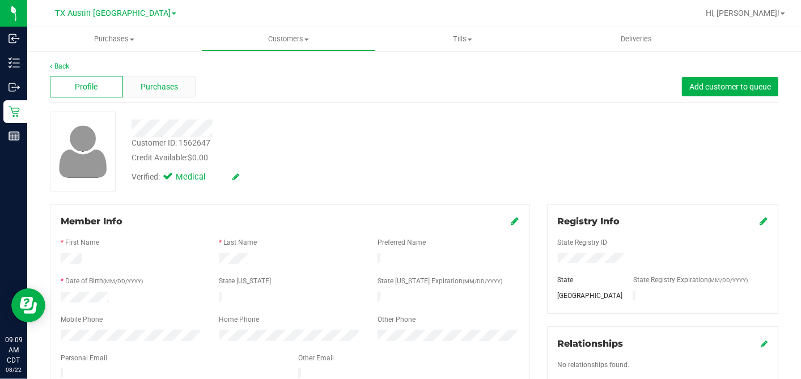
click at [147, 88] on span "Purchases" at bounding box center [159, 87] width 37 height 12
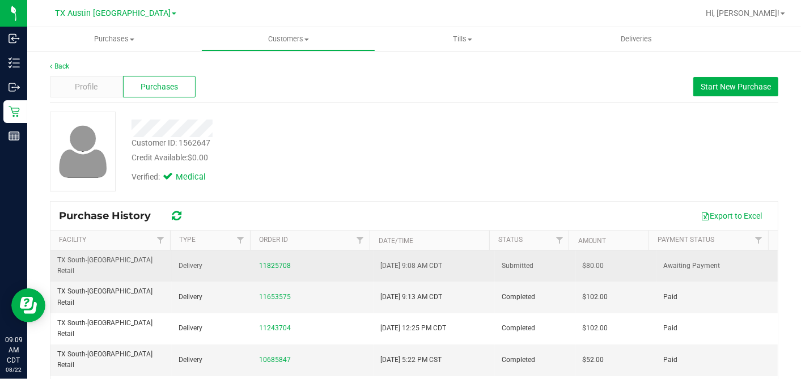
click at [582, 261] on span "$80.00" at bounding box center [593, 266] width 22 height 11
copy span "80.00"
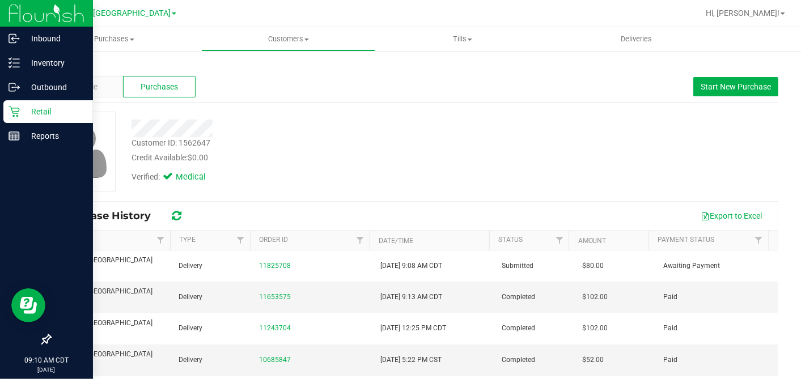
click at [19, 110] on icon at bounding box center [13, 111] width 11 height 11
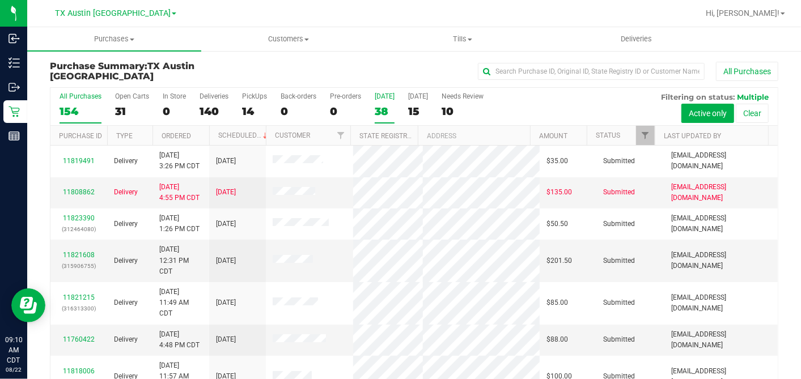
click at [383, 109] on div "38" at bounding box center [385, 111] width 20 height 13
click at [0, 0] on input "Today 38" at bounding box center [0, 0] width 0 height 0
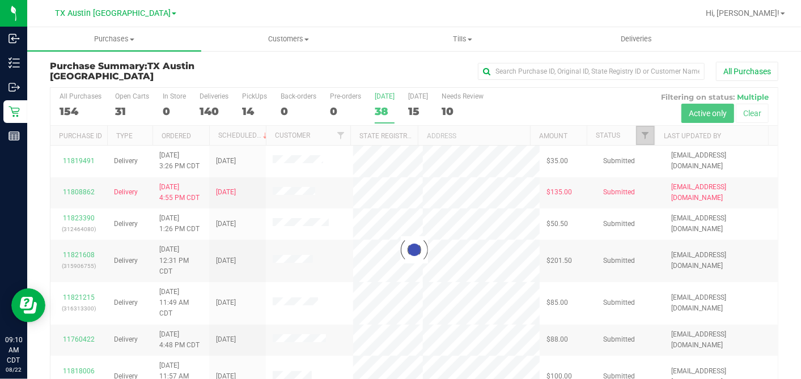
click at [640, 131] on span "Filter" at bounding box center [644, 135] width 9 height 9
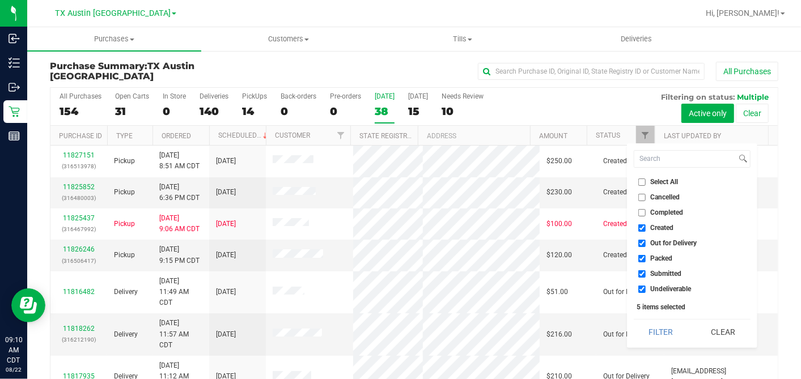
click at [644, 178] on input "Select All" at bounding box center [641, 181] width 7 height 7
checkbox input "true"
click at [644, 178] on input "Select All" at bounding box center [641, 181] width 7 height 7
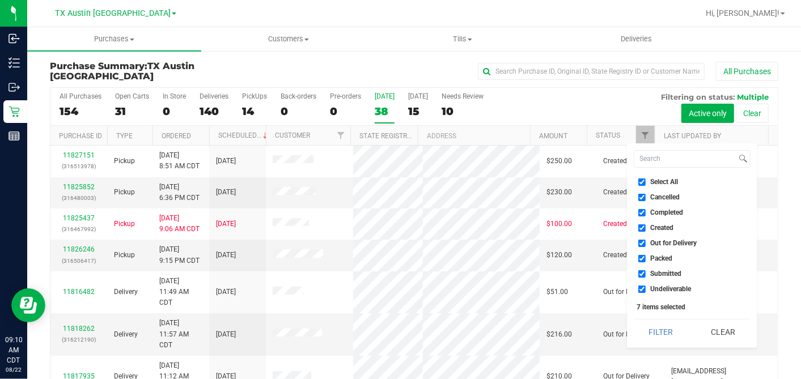
checkbox input "false"
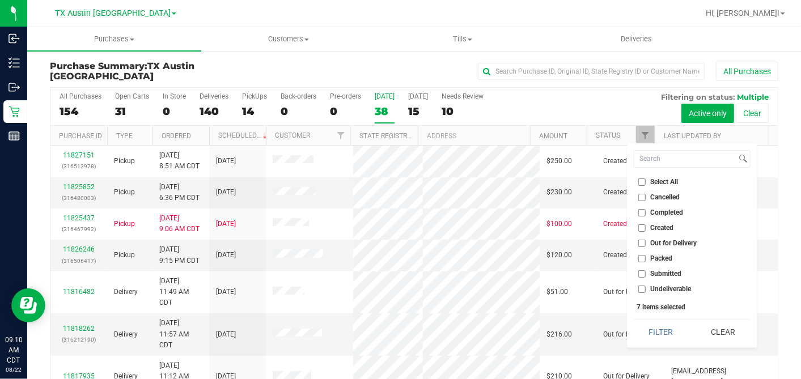
checkbox input "false"
click at [639, 228] on input "Created" at bounding box center [641, 227] width 7 height 7
checkbox input "true"
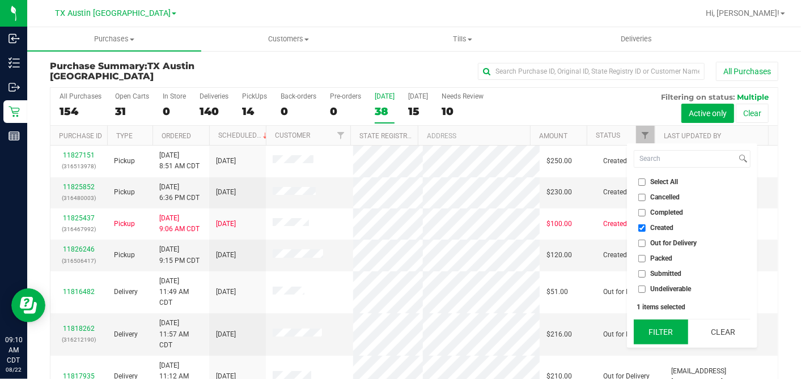
click at [670, 330] on button "Filter" at bounding box center [660, 332] width 54 height 25
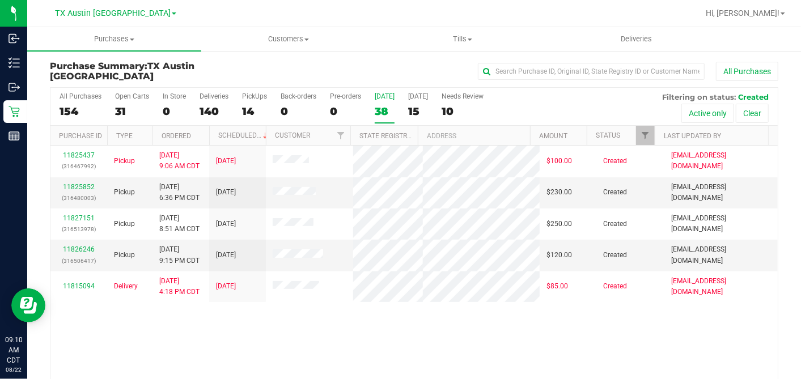
click at [195, 134] on th "Ordered" at bounding box center [180, 136] width 57 height 20
click at [89, 191] on link "11825852" at bounding box center [79, 187] width 32 height 8
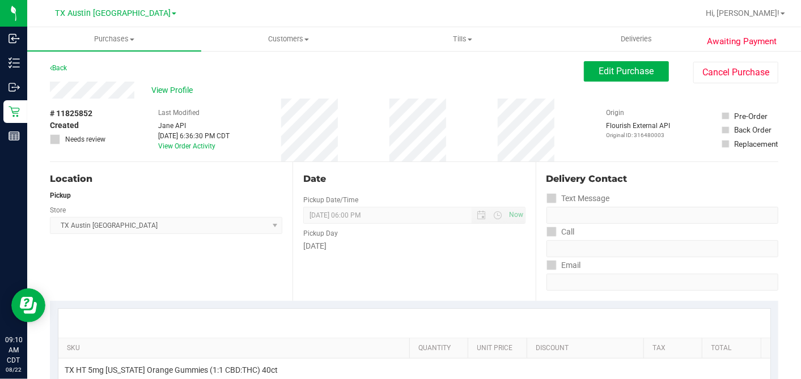
click at [613, 86] on div "View Profile # 11825852 Created Needs review Last Modified Jane API Aug 21, 202…" at bounding box center [414, 122] width 728 height 80
click at [609, 72] on span "Edit Purchase" at bounding box center [626, 71] width 55 height 11
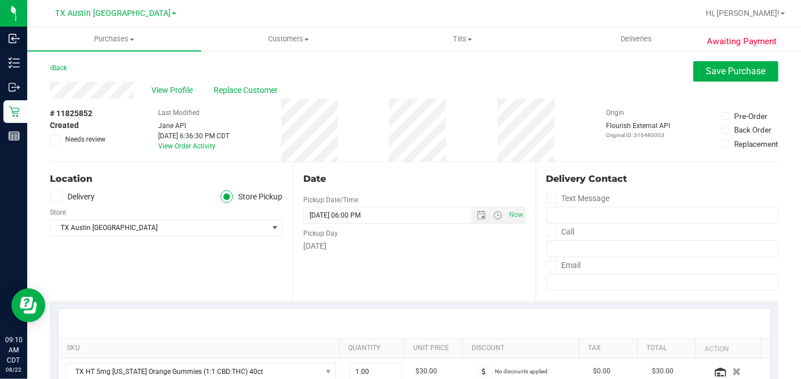
click at [61, 198] on span at bounding box center [56, 196] width 13 height 13
click at [0, 0] on input "Delivery" at bounding box center [0, 0] width 0 height 0
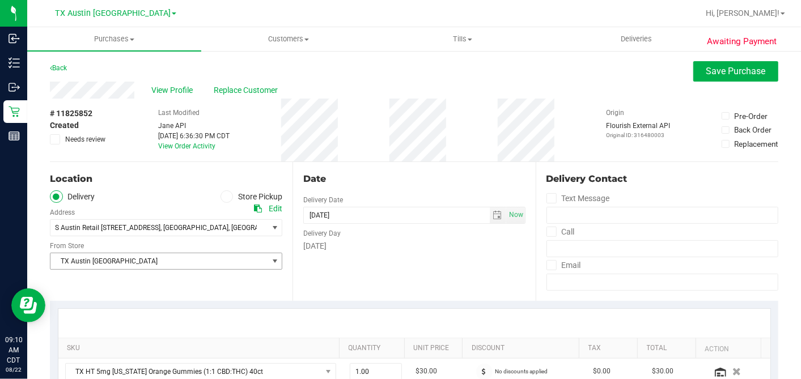
click at [134, 258] on span "TX Austin [GEOGRAPHIC_DATA]" at bounding box center [158, 261] width 217 height 16
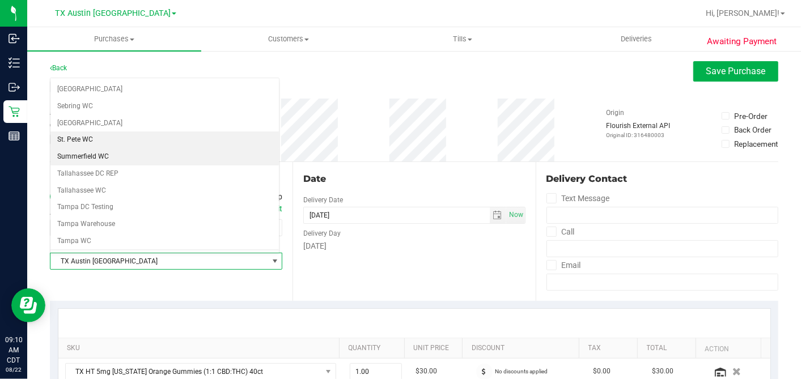
scroll to position [806, 0]
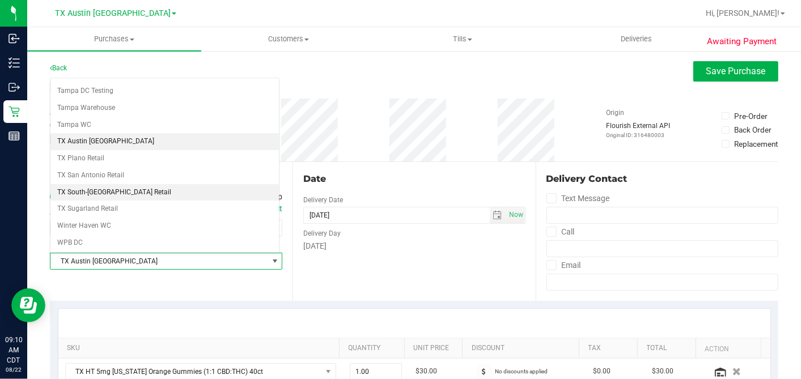
click at [115, 184] on li "TX South-[GEOGRAPHIC_DATA] Retail" at bounding box center [164, 192] width 228 height 17
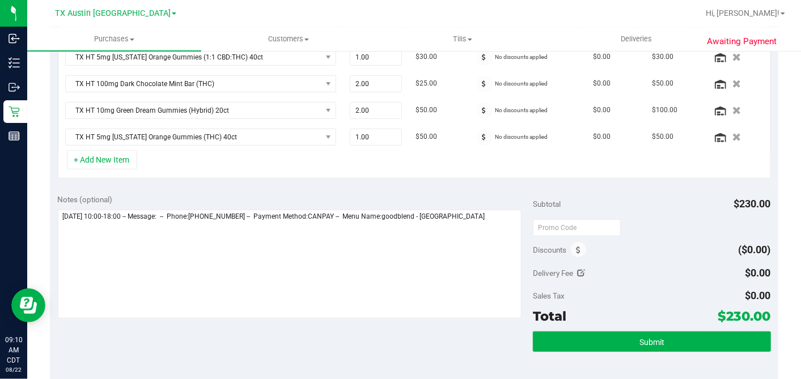
scroll to position [317, 0]
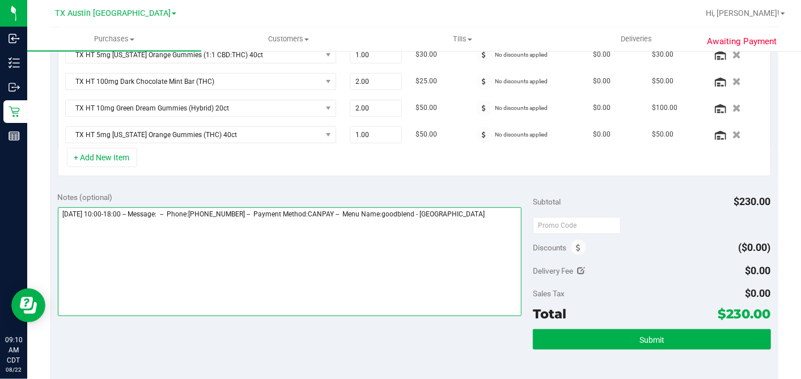
click at [503, 207] on textarea at bounding box center [290, 261] width 464 height 109
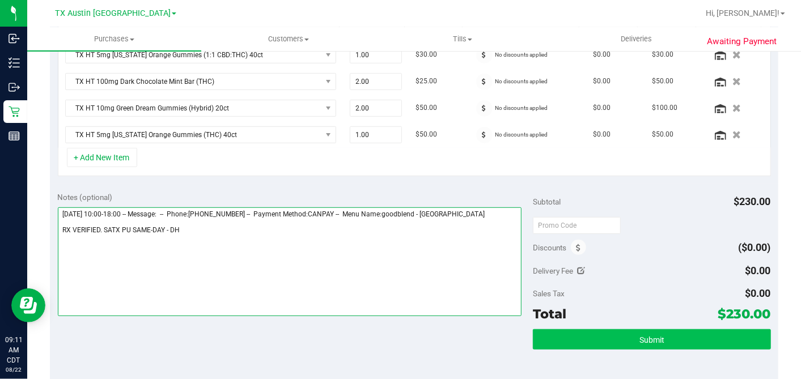
type textarea "Friday 08/22/2025 10:00-18:00 -- Message: -- Phone:9122306546 -- Payment Method…"
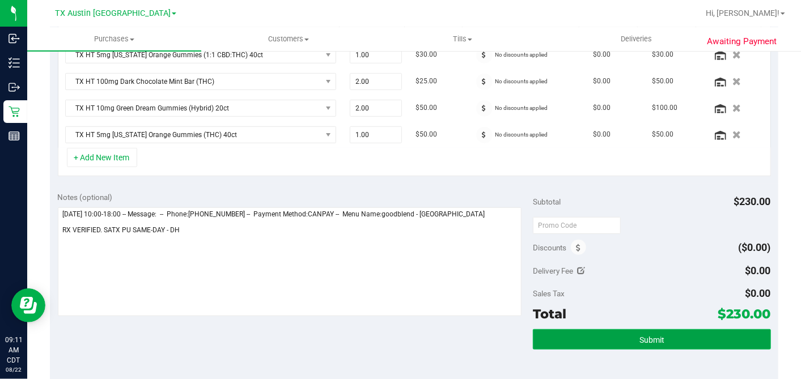
click at [639, 335] on span "Submit" at bounding box center [651, 339] width 25 height 9
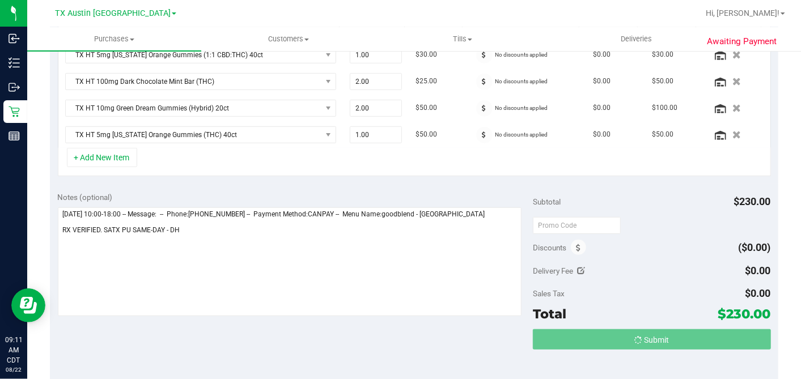
scroll to position [318, 0]
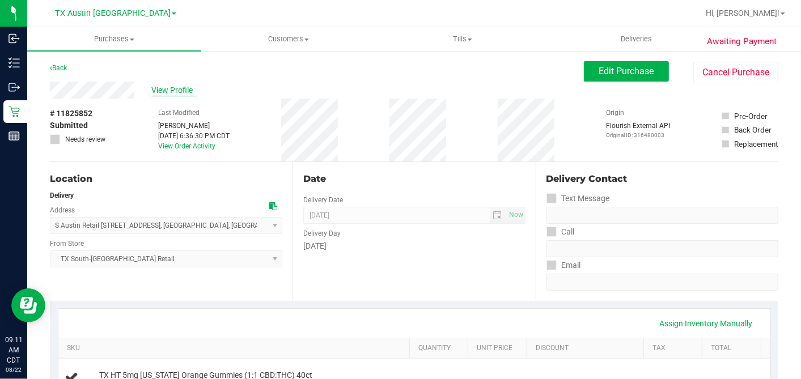
click at [181, 83] on div "View Profile" at bounding box center [317, 90] width 534 height 17
click at [181, 87] on span "View Profile" at bounding box center [173, 90] width 45 height 12
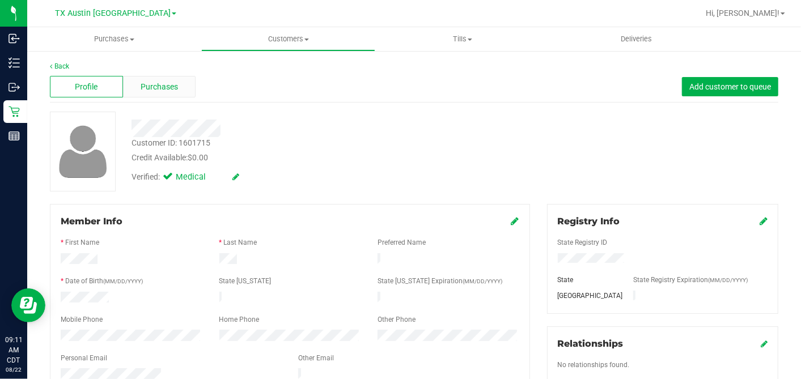
click at [151, 88] on span "Purchases" at bounding box center [159, 87] width 37 height 12
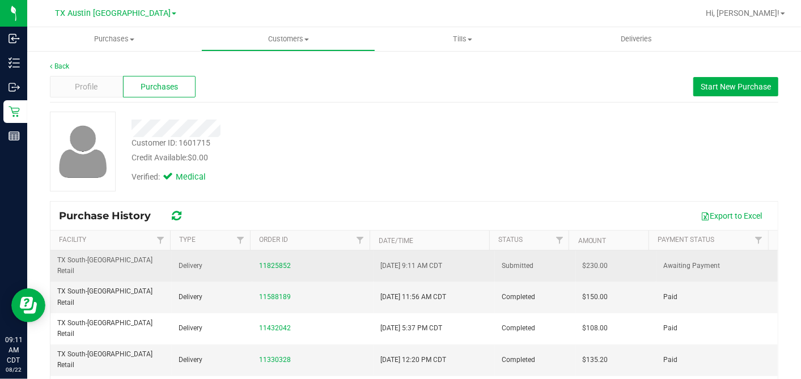
click at [582, 261] on span "$230.00" at bounding box center [594, 266] width 25 height 11
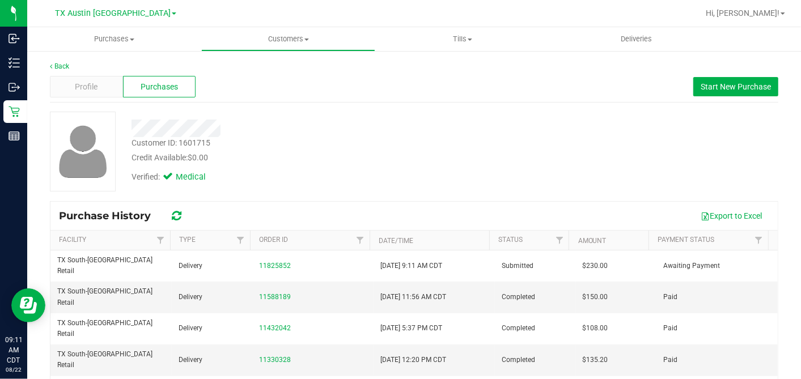
copy span "230.00"
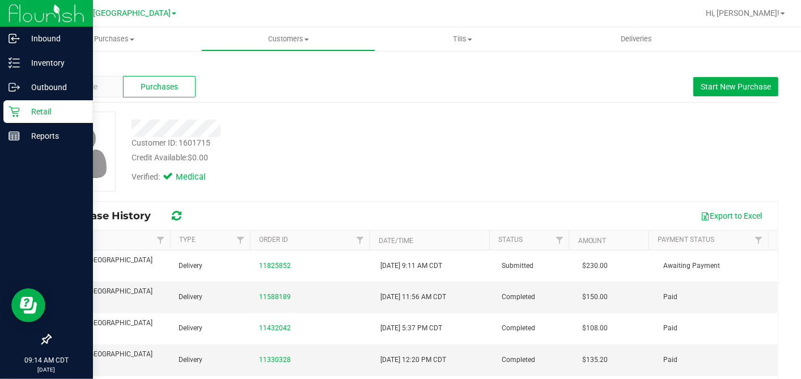
click at [20, 110] on p "Retail" at bounding box center [54, 112] width 68 height 14
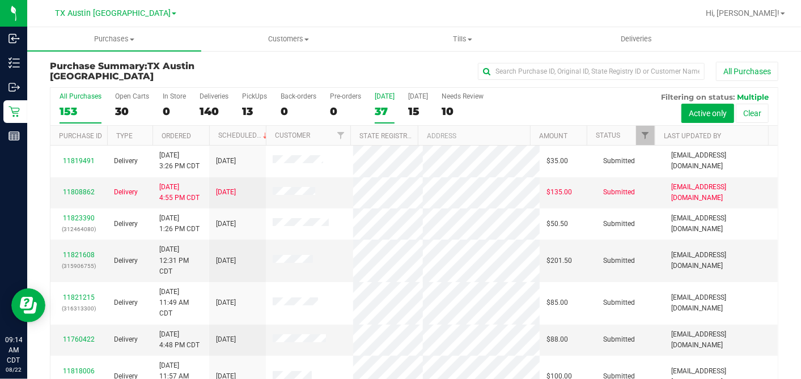
click at [378, 105] on div "37" at bounding box center [385, 111] width 20 height 13
click at [0, 0] on input "Today 37" at bounding box center [0, 0] width 0 height 0
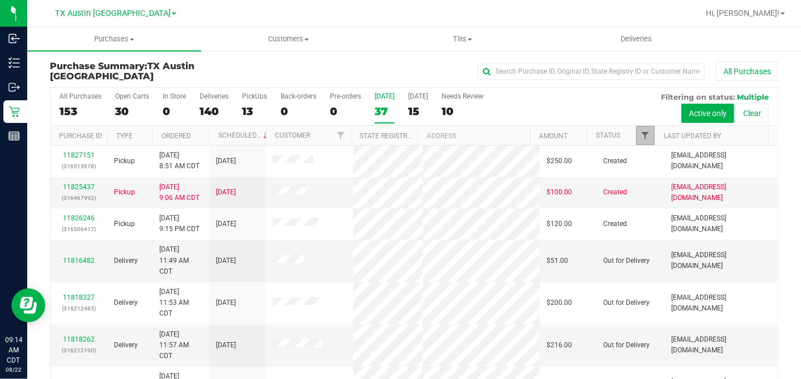
click at [640, 138] on span "Filter" at bounding box center [644, 135] width 9 height 9
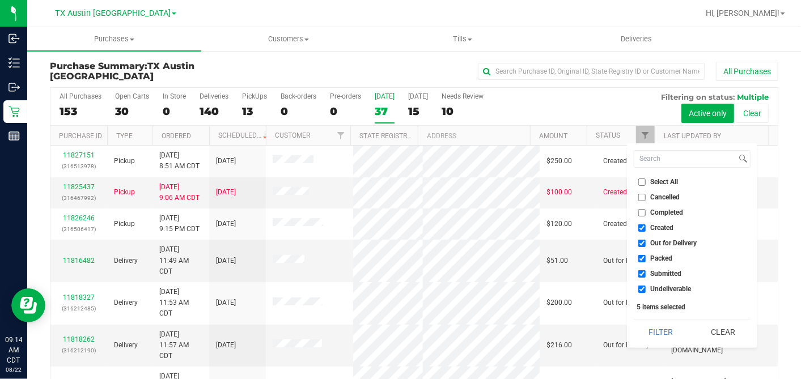
click at [645, 183] on input "Select All" at bounding box center [641, 181] width 7 height 7
checkbox input "true"
click at [645, 183] on input "Select All" at bounding box center [641, 181] width 7 height 7
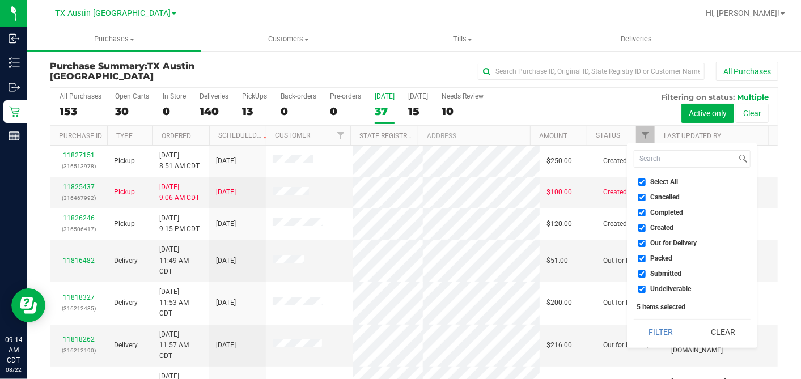
checkbox input "false"
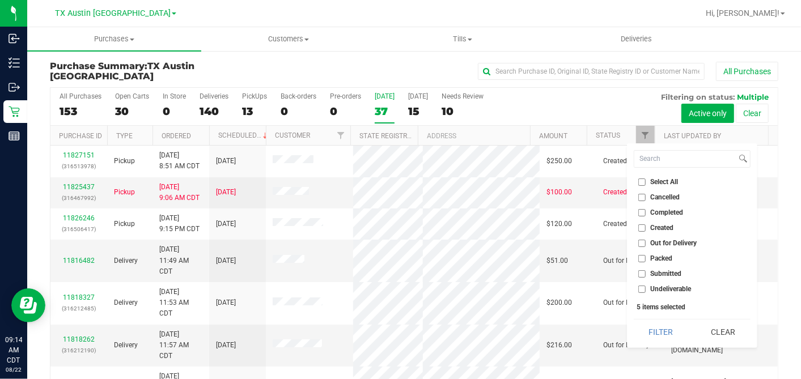
checkbox input "false"
click at [644, 227] on input "Created" at bounding box center [641, 227] width 7 height 7
checkbox input "true"
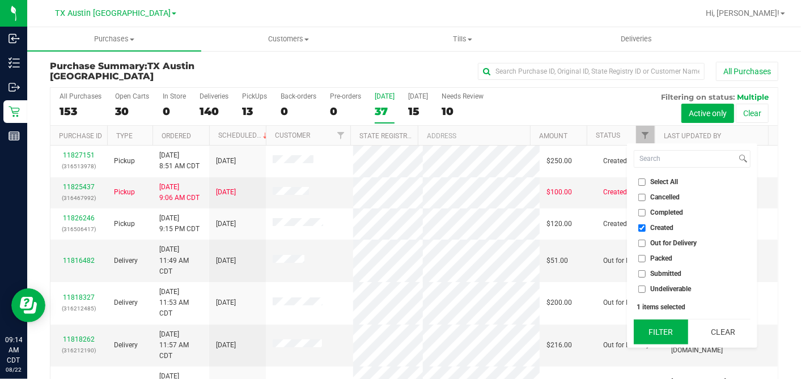
click at [665, 330] on button "Filter" at bounding box center [660, 332] width 54 height 25
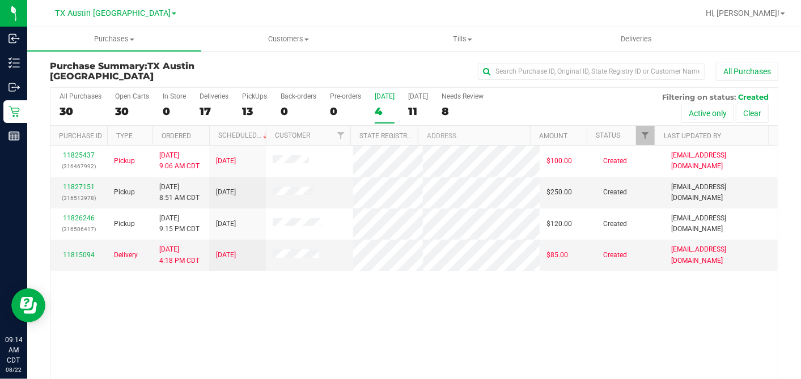
click at [202, 135] on th "Ordered" at bounding box center [180, 136] width 57 height 20
click at [74, 191] on link "11826246" at bounding box center [79, 187] width 32 height 8
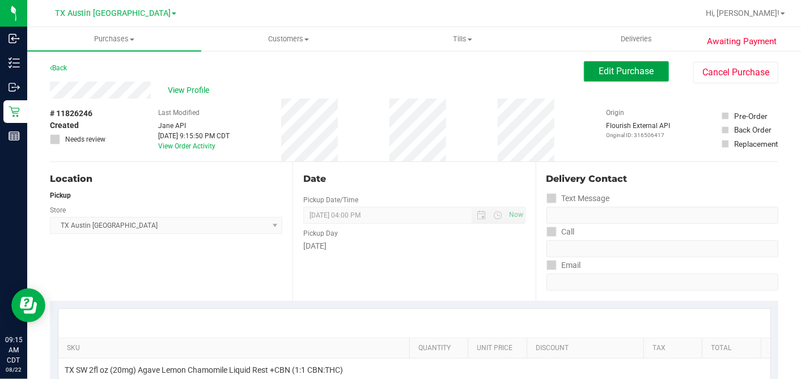
click at [601, 78] on button "Edit Purchase" at bounding box center [626, 71] width 85 height 20
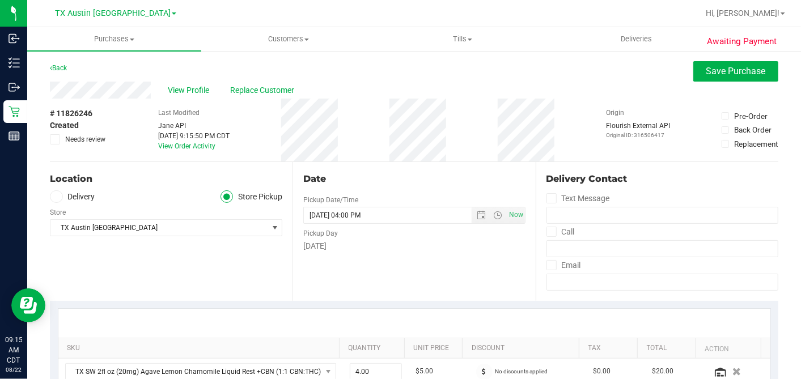
click at [62, 197] on label "Delivery" at bounding box center [72, 196] width 45 height 13
click at [0, 0] on input "Delivery" at bounding box center [0, 0] width 0 height 0
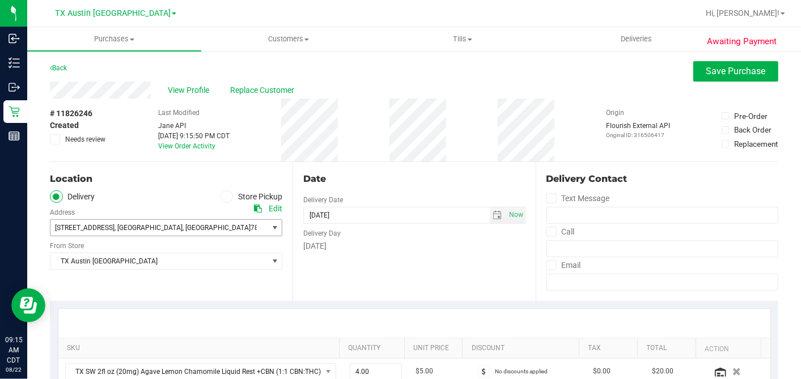
click at [99, 220] on span "4200 Cliffwood Cove , Austin , TX 78759" at bounding box center [153, 228] width 206 height 16
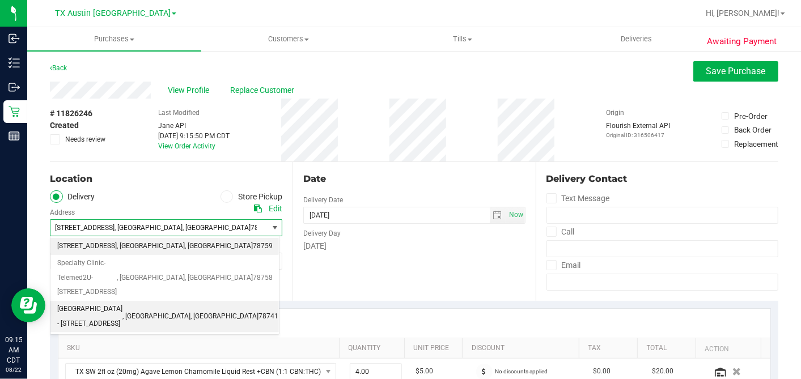
click at [108, 302] on span "SOUTH AUSTIN - 7105 E. RIVERSIDE DR." at bounding box center [89, 316] width 65 height 29
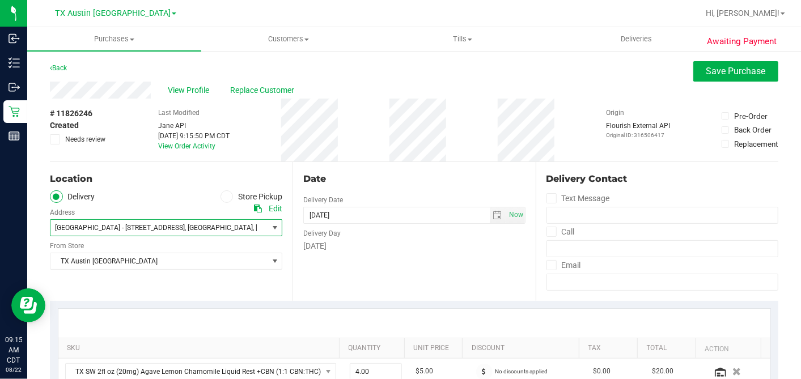
drag, startPoint x: 108, startPoint y: 296, endPoint x: 87, endPoint y: 283, distance: 25.5
click at [87, 283] on div "Location Delivery Store Pickup Address Edit SOUTH AUSTIN - 7105 E. RIVERSIDE DR…" at bounding box center [171, 231] width 243 height 139
click at [125, 262] on span "TX Austin [GEOGRAPHIC_DATA]" at bounding box center [158, 261] width 217 height 16
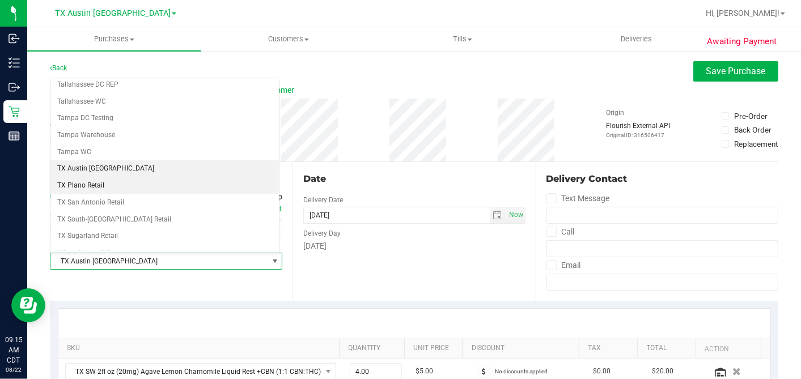
scroll to position [806, 0]
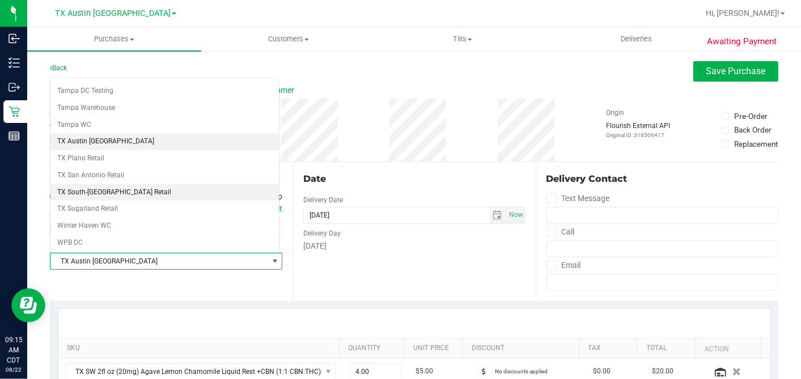
click at [102, 184] on li "TX South-[GEOGRAPHIC_DATA] Retail" at bounding box center [164, 192] width 228 height 17
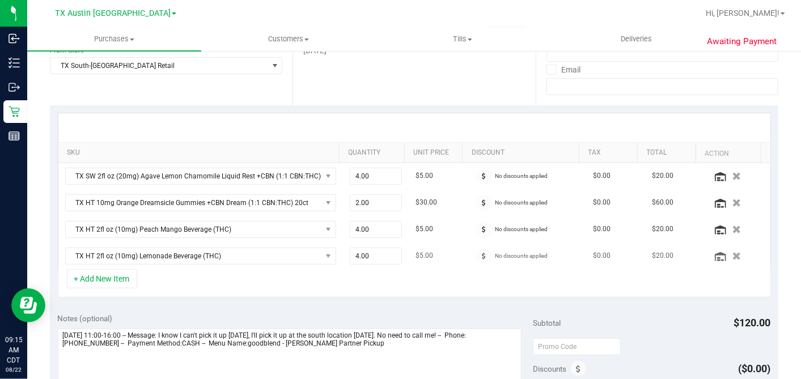
scroll to position [252, 0]
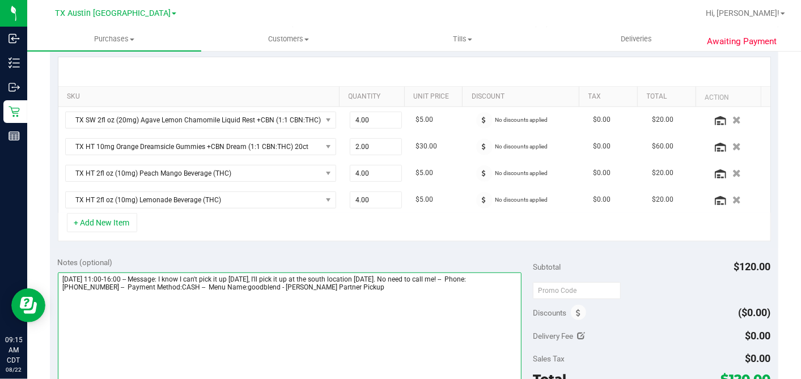
click at [406, 290] on textarea at bounding box center [290, 327] width 464 height 109
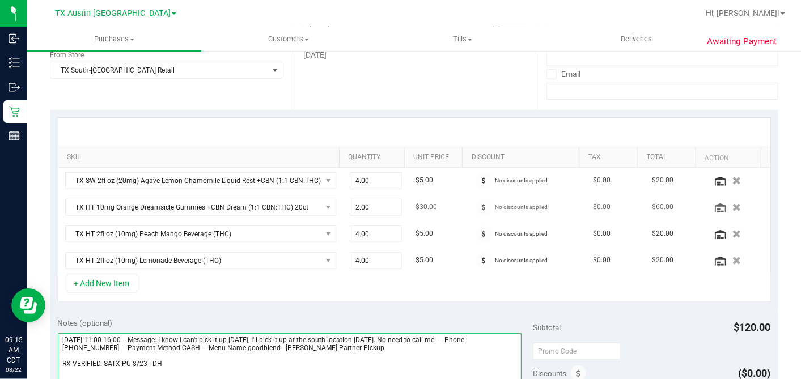
scroll to position [126, 0]
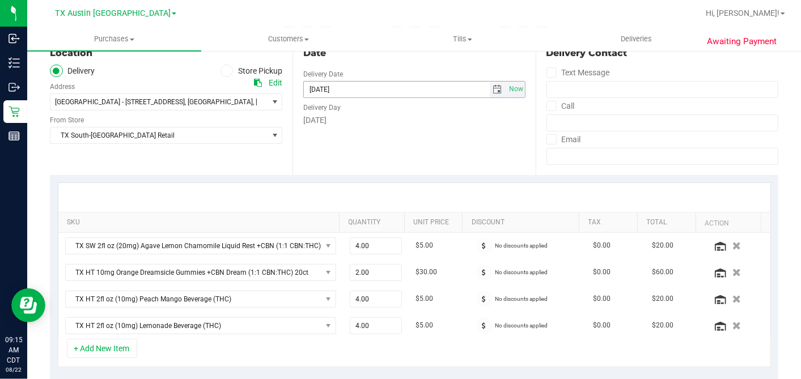
drag, startPoint x: 488, startPoint y: 83, endPoint x: 464, endPoint y: 89, distance: 25.1
click at [490, 83] on span "select" at bounding box center [498, 90] width 16 height 16
type textarea "Friday 08/22/2025 11:00-16:00 -- Message: I know I can't pick it up this Friday…"
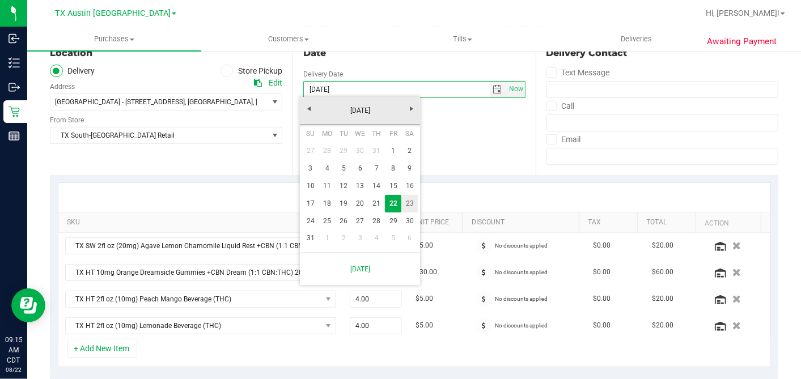
drag, startPoint x: 411, startPoint y: 202, endPoint x: 428, endPoint y: 186, distance: 24.1
click at [414, 203] on link "23" at bounding box center [409, 204] width 16 height 18
type input "[DATE]"
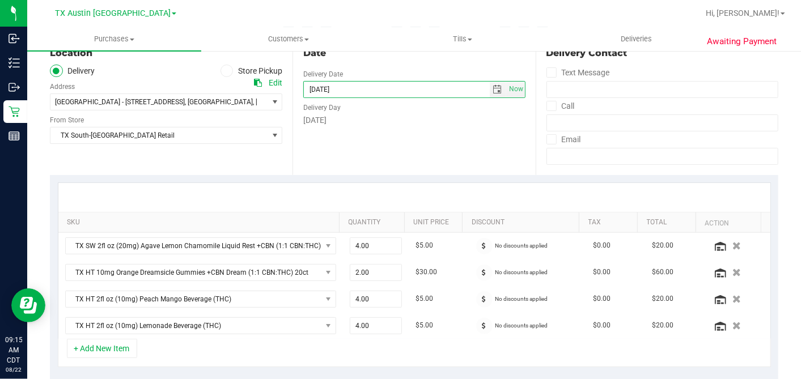
click at [442, 160] on div "Date Delivery Date 08/23/2025 Now 08/23/2025 04:00 PM Now Delivery Day Saturday" at bounding box center [413, 105] width 243 height 139
click at [393, 137] on div "Date Delivery Date 08/23/2025 Now 08/23/2025 04:00 PM Now Delivery Day Saturday" at bounding box center [413, 105] width 243 height 139
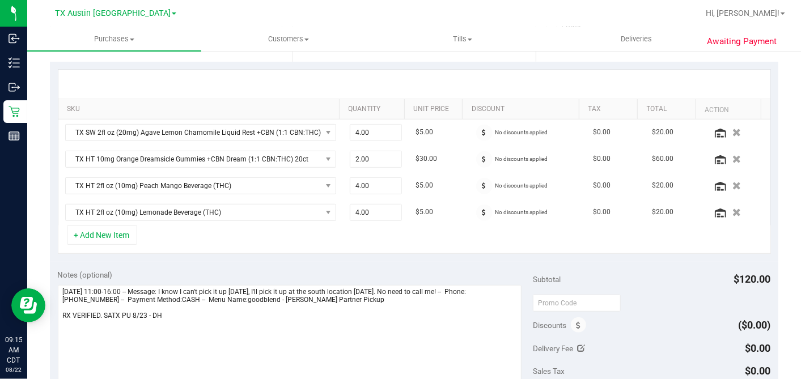
scroll to position [314, 0]
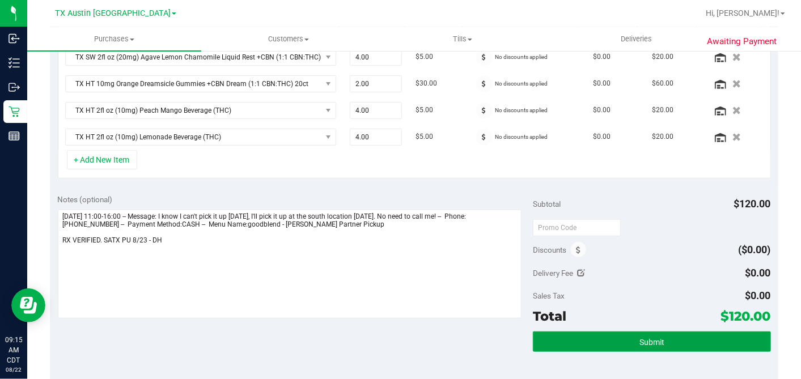
click at [665, 339] on button "Submit" at bounding box center [651, 341] width 237 height 20
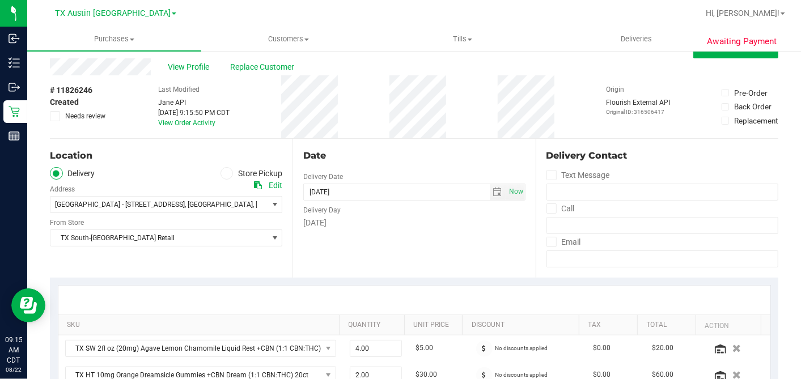
scroll to position [0, 0]
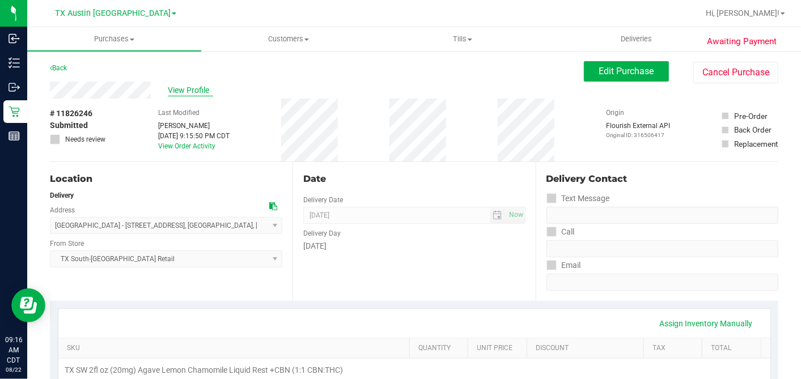
click at [178, 89] on span "View Profile" at bounding box center [190, 90] width 45 height 12
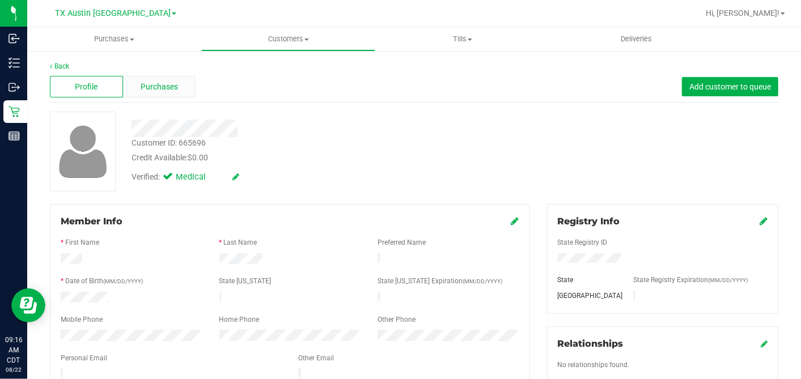
click at [186, 80] on div "Purchases" at bounding box center [159, 87] width 73 height 22
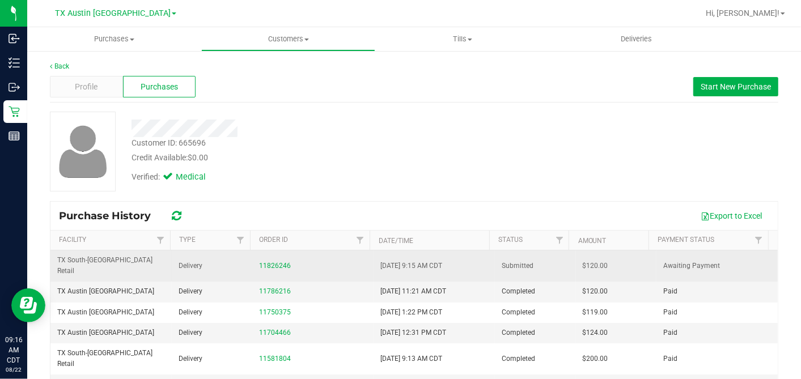
click at [582, 261] on span "$120.00" at bounding box center [594, 266] width 25 height 11
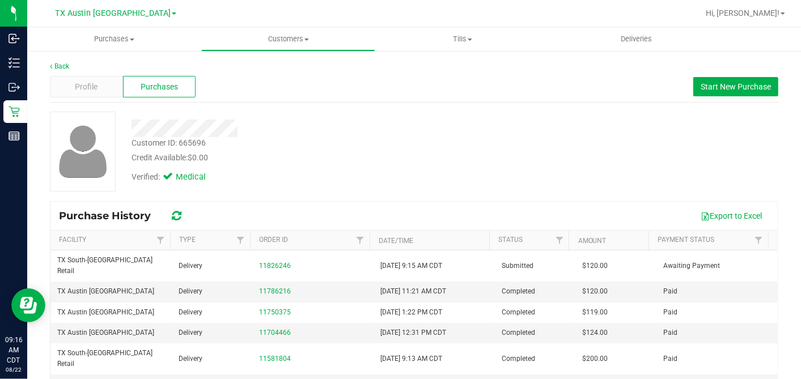
copy span "120.00"
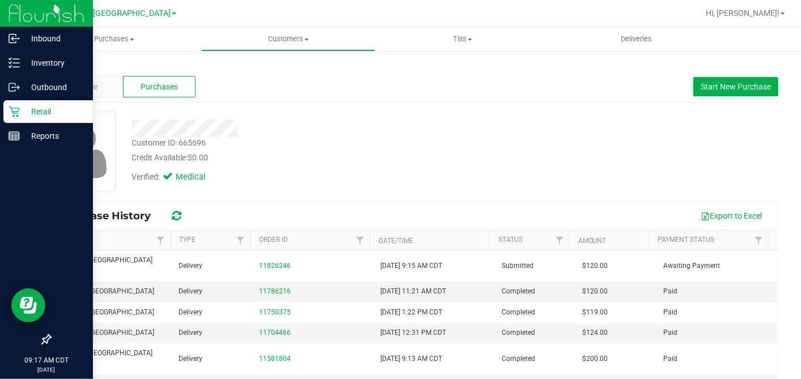
click at [22, 108] on p "Retail" at bounding box center [54, 112] width 68 height 14
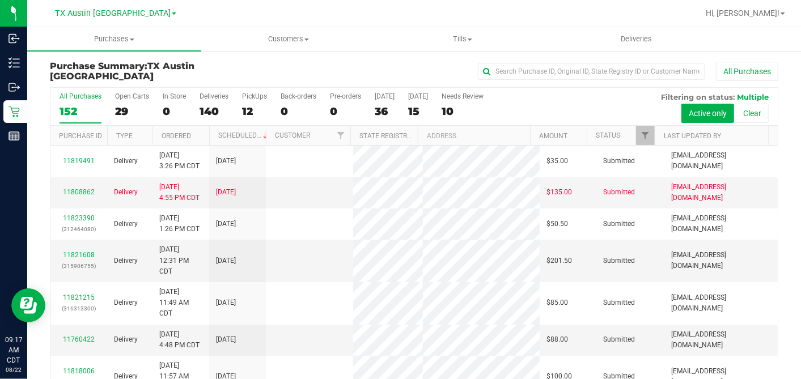
click at [382, 110] on div "36" at bounding box center [385, 111] width 20 height 13
click at [0, 0] on input "Today 36" at bounding box center [0, 0] width 0 height 0
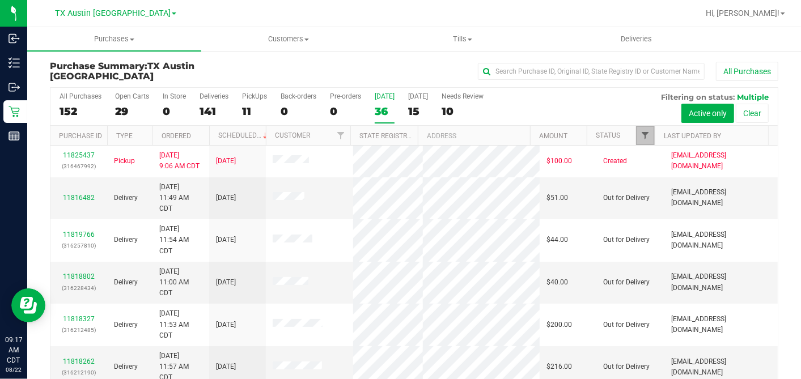
click at [640, 136] on span "Filter" at bounding box center [644, 135] width 9 height 9
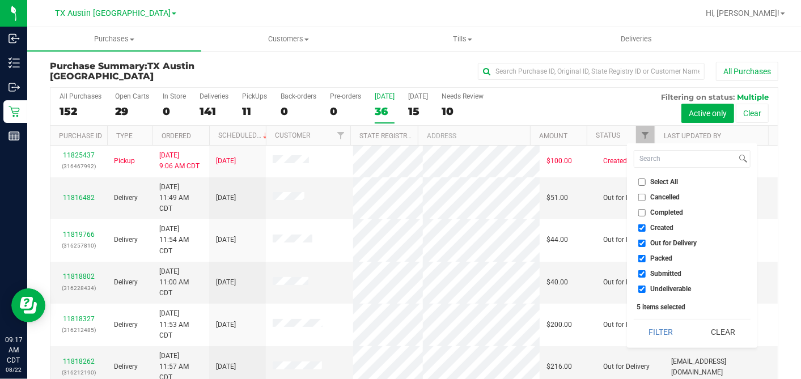
click at [641, 181] on input "Select All" at bounding box center [641, 181] width 7 height 7
checkbox input "true"
drag, startPoint x: 641, startPoint y: 181, endPoint x: 638, endPoint y: 192, distance: 11.1
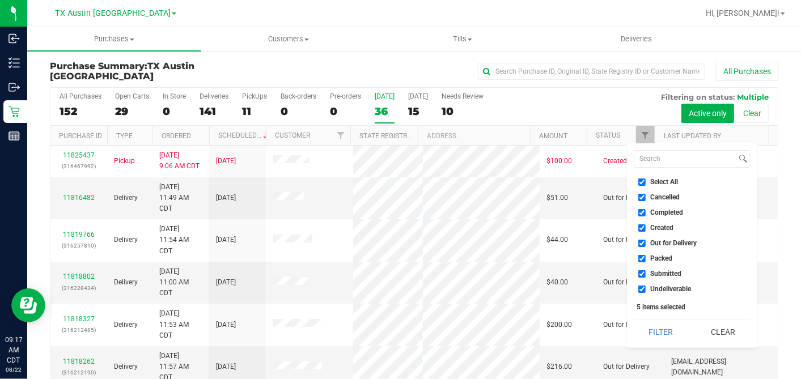
click at [642, 181] on input "Select All" at bounding box center [641, 181] width 7 height 7
checkbox input "false"
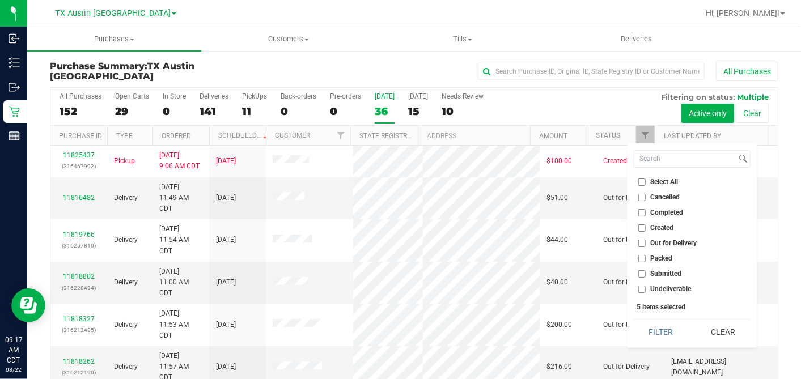
checkbox input "false"
click at [640, 228] on input "Created" at bounding box center [641, 227] width 7 height 7
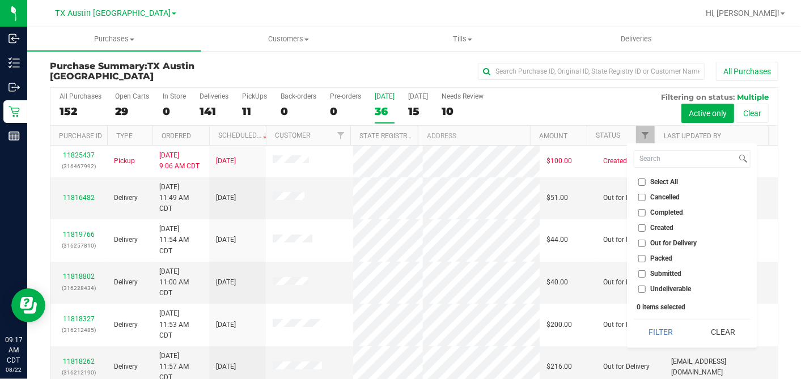
checkbox input "true"
click at [652, 331] on button "Filter" at bounding box center [660, 332] width 54 height 25
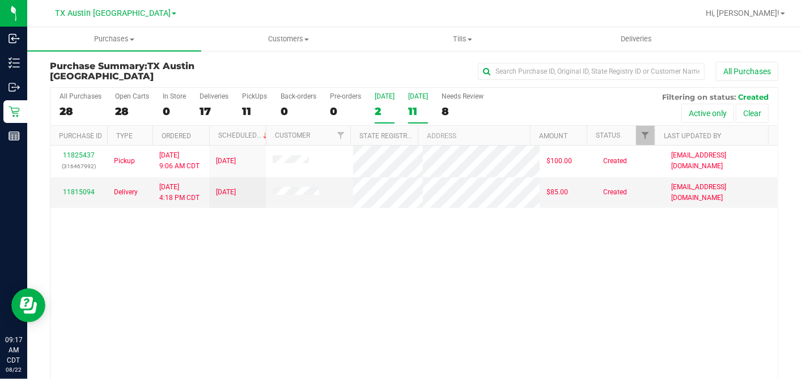
click at [408, 110] on div "11" at bounding box center [418, 111] width 20 height 13
click at [0, 0] on input "Tomorrow 11" at bounding box center [0, 0] width 0 height 0
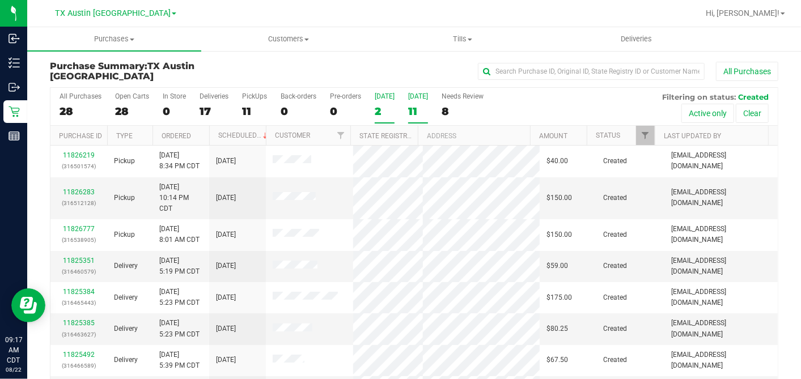
click at [377, 103] on label "Today 2" at bounding box center [385, 107] width 20 height 31
click at [0, 0] on input "Today 2" at bounding box center [0, 0] width 0 height 0
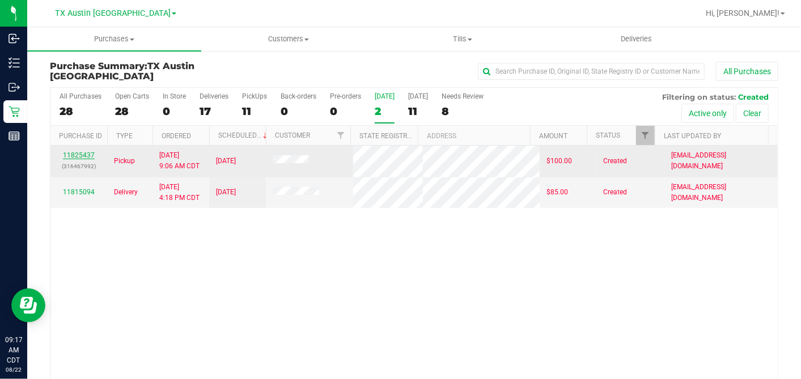
click at [84, 154] on link "11825437" at bounding box center [79, 155] width 32 height 8
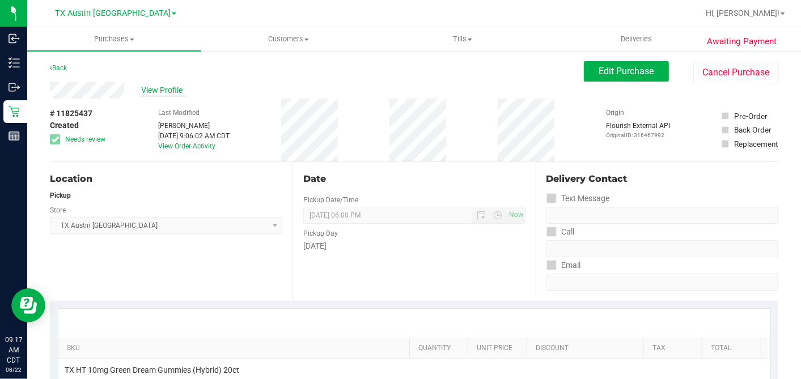
click at [165, 94] on span "View Profile" at bounding box center [163, 90] width 45 height 12
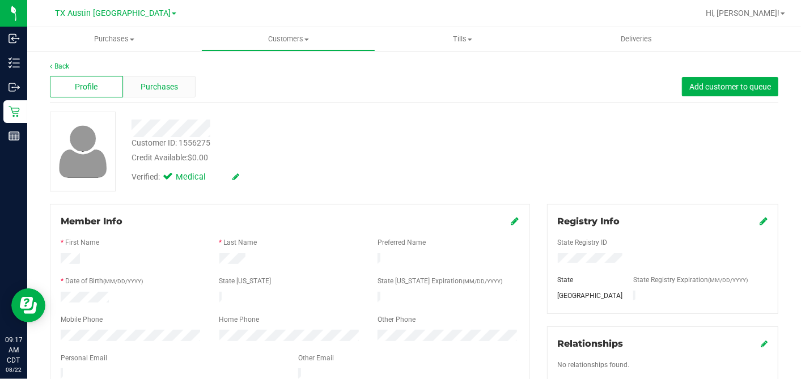
click at [165, 91] on span "Purchases" at bounding box center [159, 87] width 37 height 12
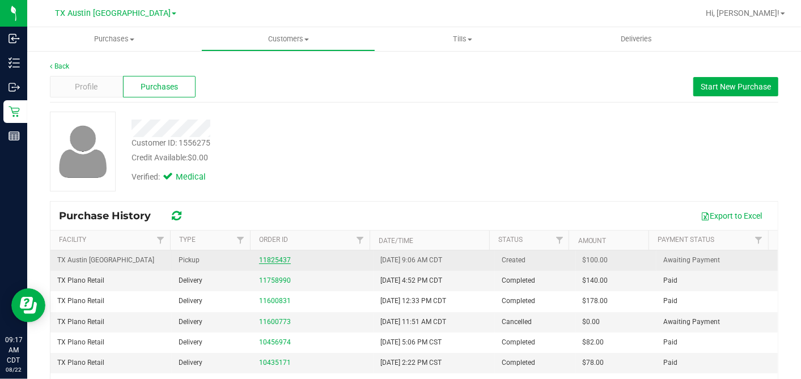
click at [273, 257] on link "11825437" at bounding box center [275, 260] width 32 height 8
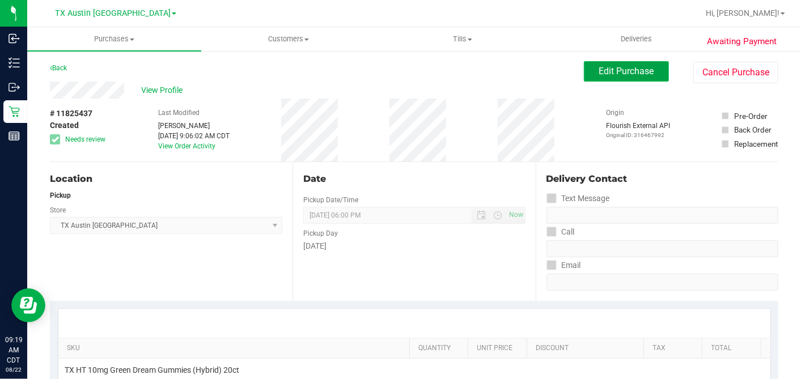
click at [602, 70] on span "Edit Purchase" at bounding box center [626, 71] width 55 height 11
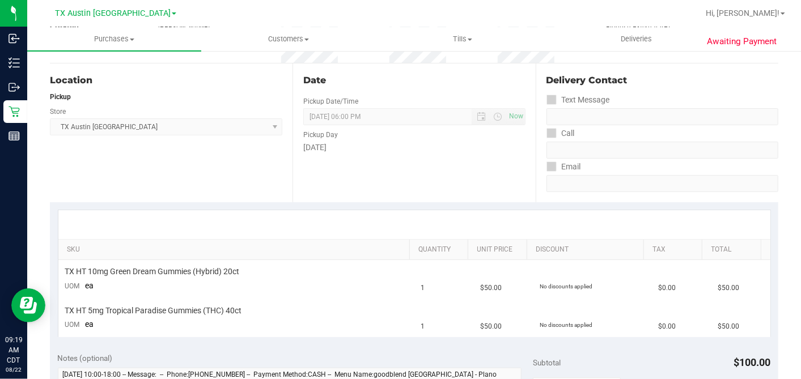
scroll to position [126, 0]
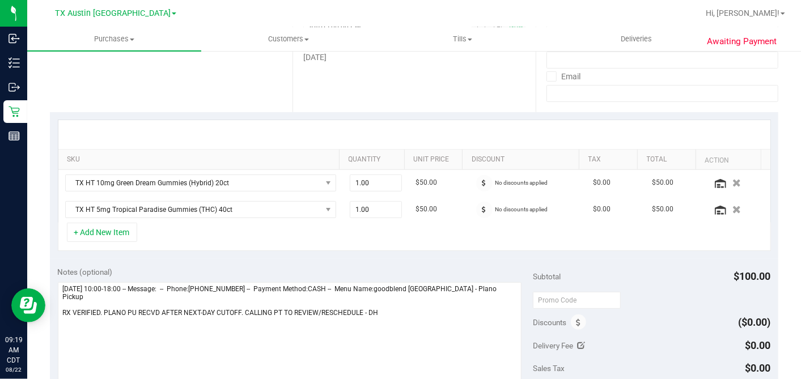
scroll to position [252, 0]
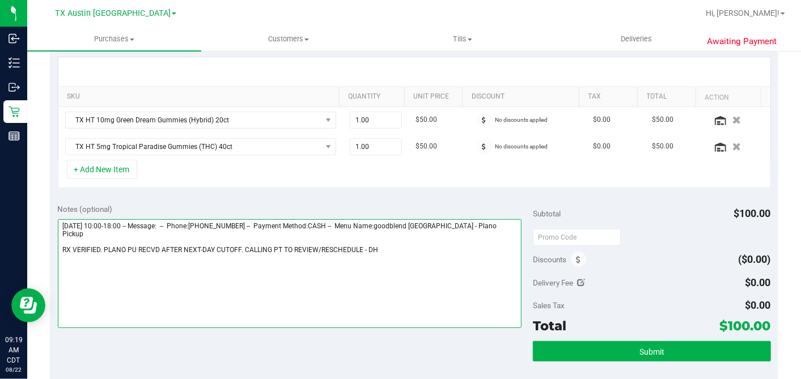
click at [361, 241] on textarea at bounding box center [290, 273] width 464 height 109
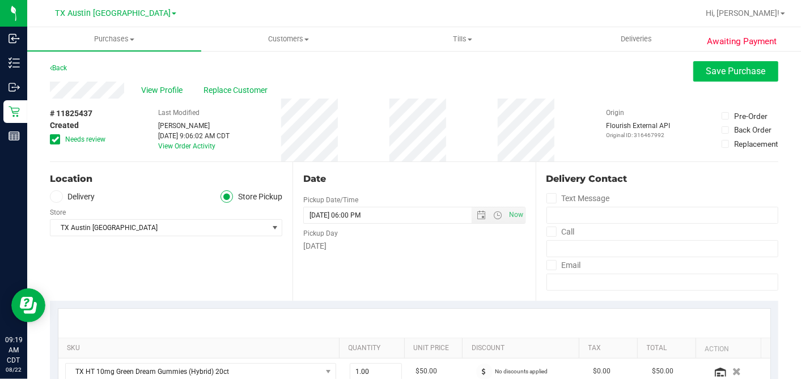
type textarea "Friday 08/22/2025 10:00-18:00 -- Message: -- Phone:4692889114 -- Payment Method…"
drag, startPoint x: 697, startPoint y: 69, endPoint x: 638, endPoint y: 71, distance: 59.6
click at [706, 68] on span "Save Purchase" at bounding box center [735, 71] width 59 height 11
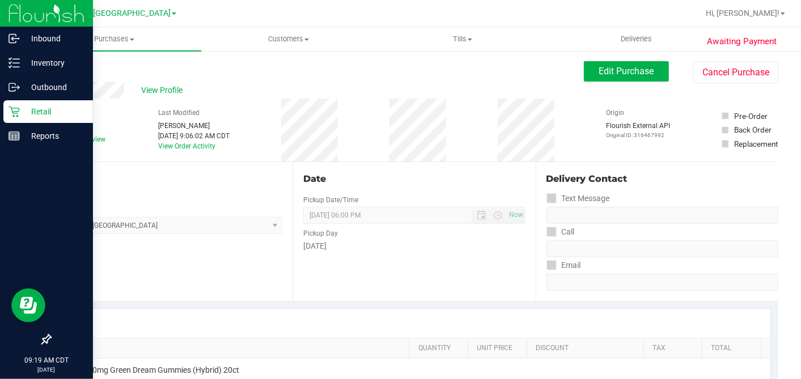
click at [22, 106] on p "Retail" at bounding box center [54, 112] width 68 height 14
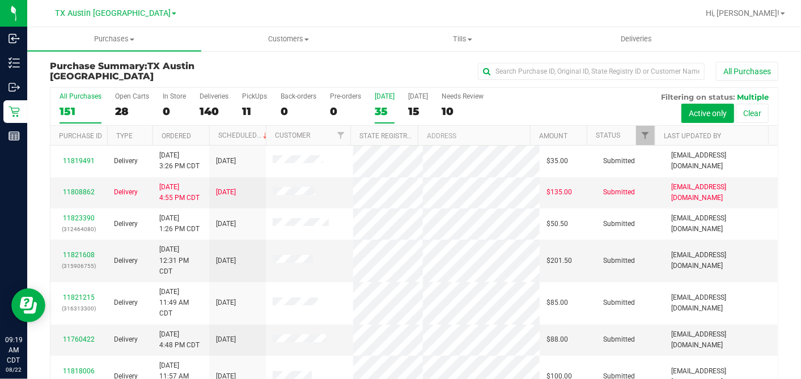
click at [382, 107] on div "35" at bounding box center [385, 111] width 20 height 13
click at [0, 0] on input "Today 35" at bounding box center [0, 0] width 0 height 0
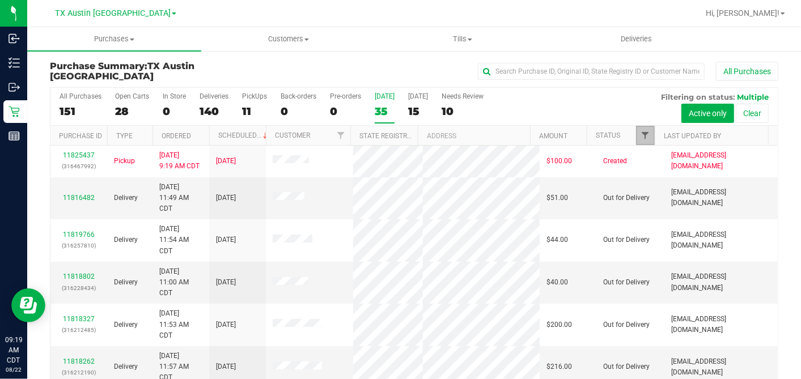
click at [640, 134] on span "Filter" at bounding box center [644, 135] width 9 height 9
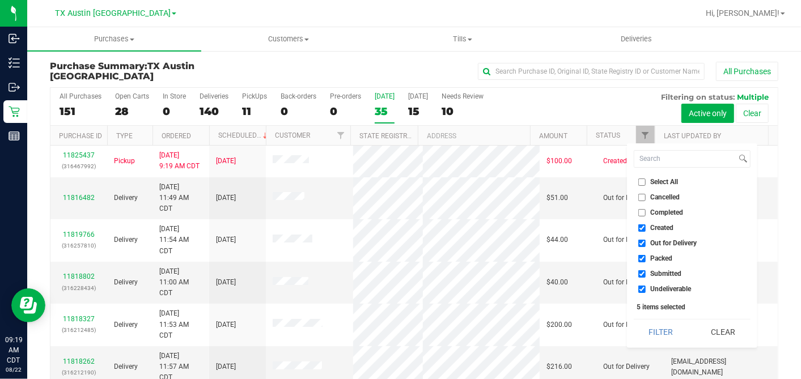
click at [643, 178] on input "Select All" at bounding box center [641, 181] width 7 height 7
checkbox input "true"
click at [643, 178] on input "Select All" at bounding box center [641, 181] width 7 height 7
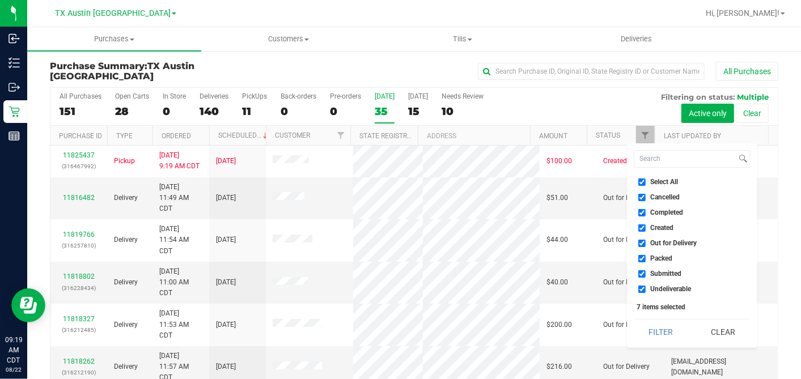
checkbox input "false"
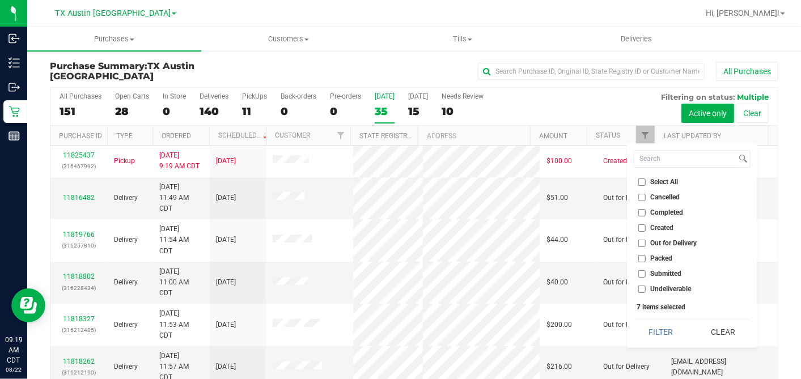
checkbox input "false"
click at [641, 221] on ul "Select All Cancelled Completed Created Out for Delivery Packed Submitted Undeli…" at bounding box center [691, 235] width 117 height 119
click at [641, 229] on input "Created" at bounding box center [641, 227] width 7 height 7
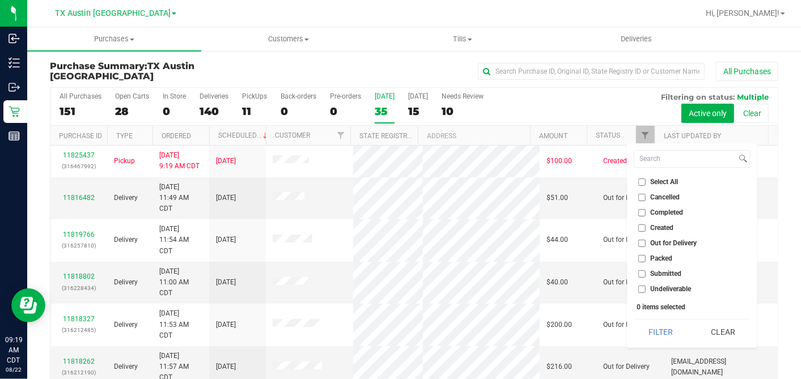
checkbox input "true"
click at [662, 330] on button "Filter" at bounding box center [660, 332] width 54 height 25
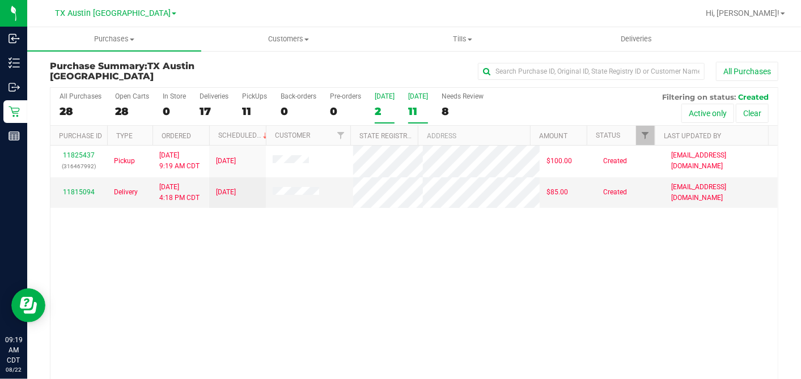
click at [418, 107] on div "11" at bounding box center [418, 111] width 20 height 13
click at [0, 0] on input "Tomorrow 11" at bounding box center [0, 0] width 0 height 0
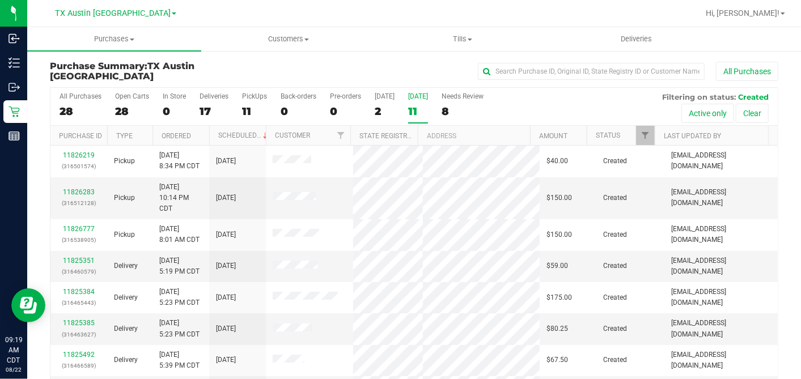
click at [205, 133] on th "Ordered" at bounding box center [180, 136] width 57 height 20
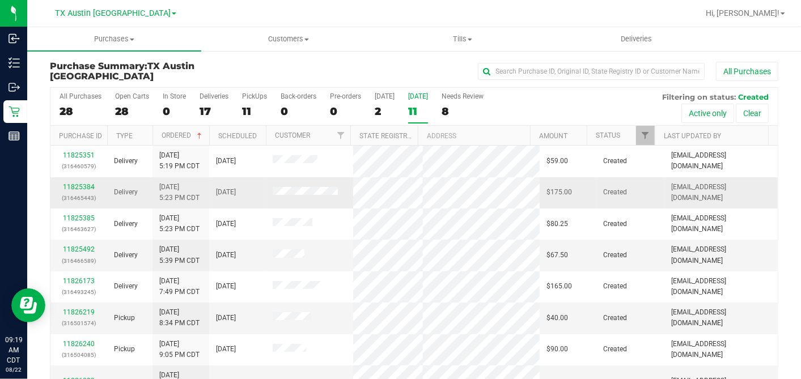
scroll to position [63, 0]
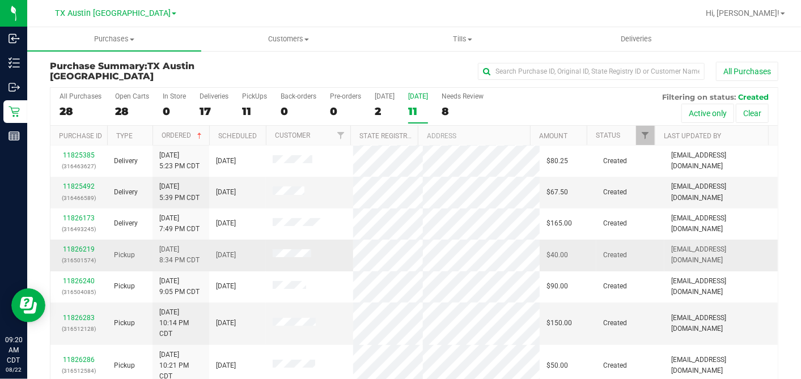
click at [78, 252] on div "11826219 (316501574)" at bounding box center [78, 255] width 43 height 22
click at [78, 248] on link "11826219" at bounding box center [79, 249] width 32 height 8
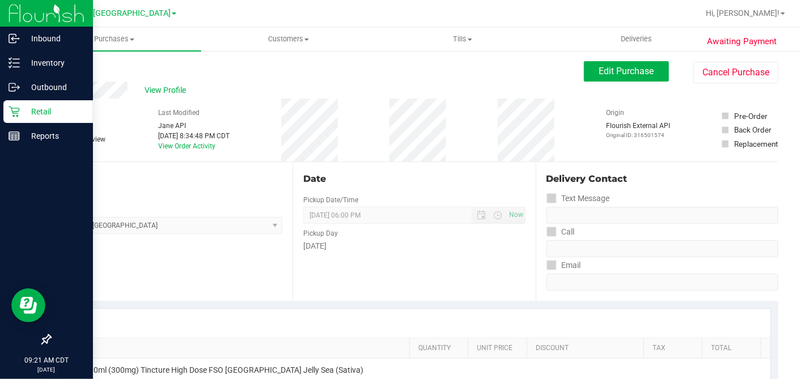
click at [23, 112] on p "Retail" at bounding box center [54, 112] width 68 height 14
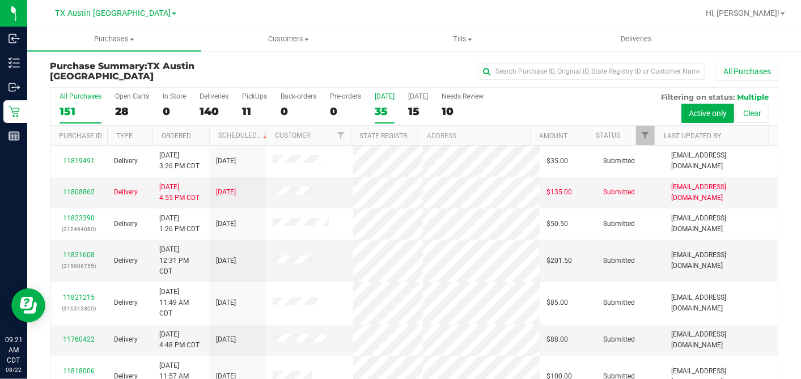
click at [386, 104] on label "Today 35" at bounding box center [385, 107] width 20 height 31
click at [0, 0] on input "Today 35" at bounding box center [0, 0] width 0 height 0
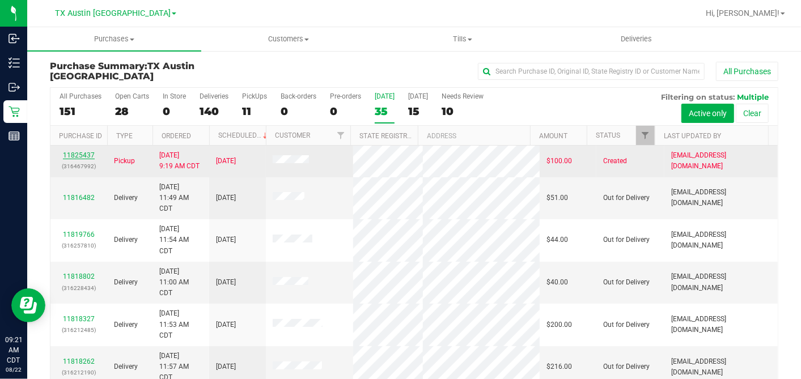
click at [71, 152] on link "11825437" at bounding box center [79, 155] width 32 height 8
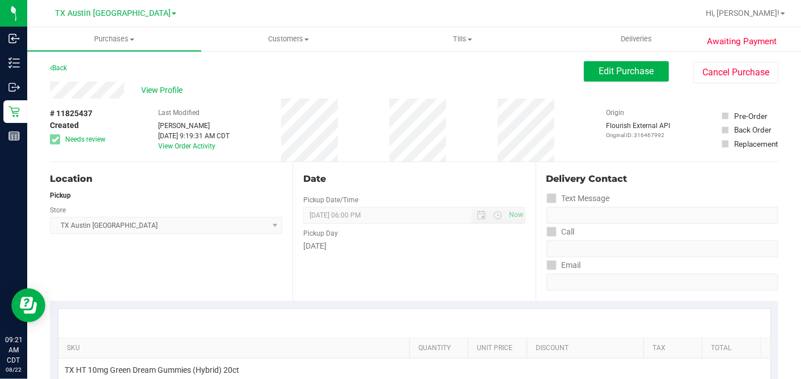
click at [415, 187] on div "Date Pickup Date/Time 08/22/2025 Now 08/22/2025 06:00 PM Now Pickup Day Friday" at bounding box center [413, 231] width 243 height 139
click at [638, 70] on span "Edit Purchase" at bounding box center [626, 71] width 55 height 11
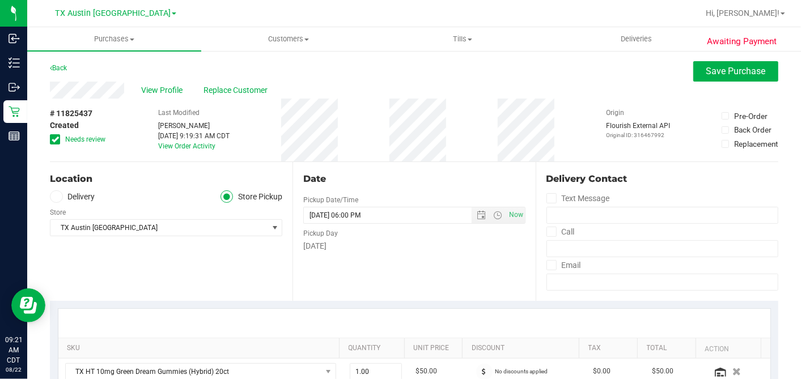
click at [58, 141] on span at bounding box center [55, 139] width 10 height 10
click at [0, 0] on input "Needs review" at bounding box center [0, 0] width 0 height 0
click at [477, 216] on span "Open the date view" at bounding box center [481, 215] width 9 height 9
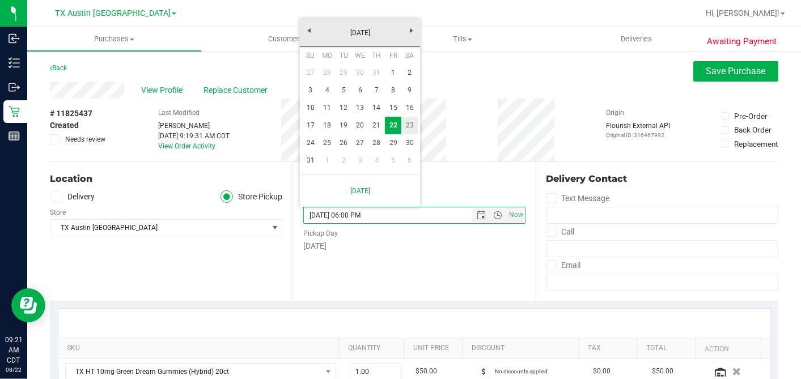
click at [411, 127] on link "23" at bounding box center [409, 126] width 16 height 18
type input "[DATE] 06:00 PM"
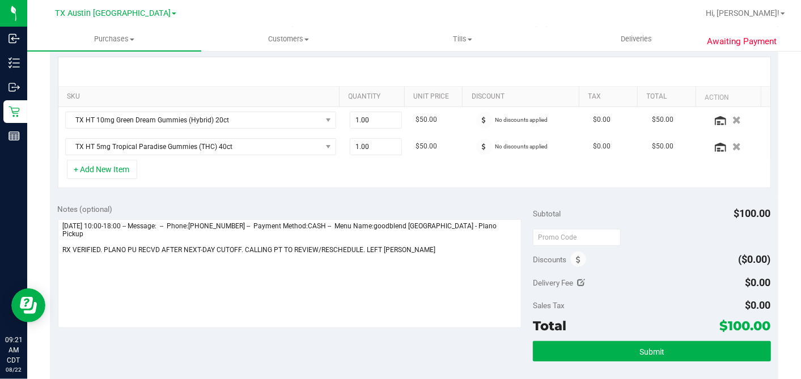
scroll to position [63, 0]
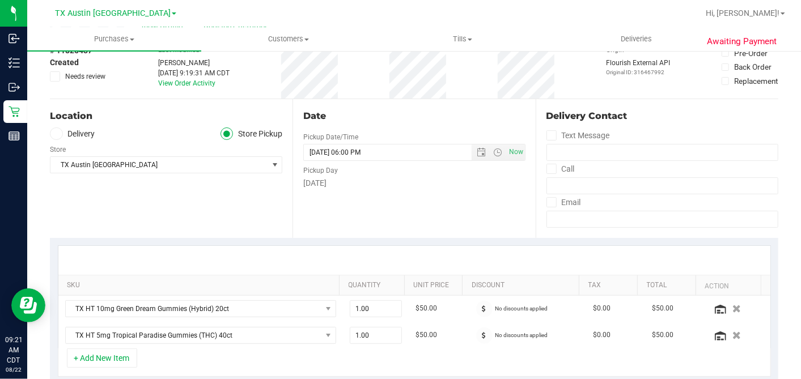
click at [63, 116] on div "Location" at bounding box center [166, 116] width 232 height 14
click at [61, 127] on label "Delivery" at bounding box center [72, 133] width 45 height 13
click at [0, 0] on input "Delivery" at bounding box center [0, 0] width 0 height 0
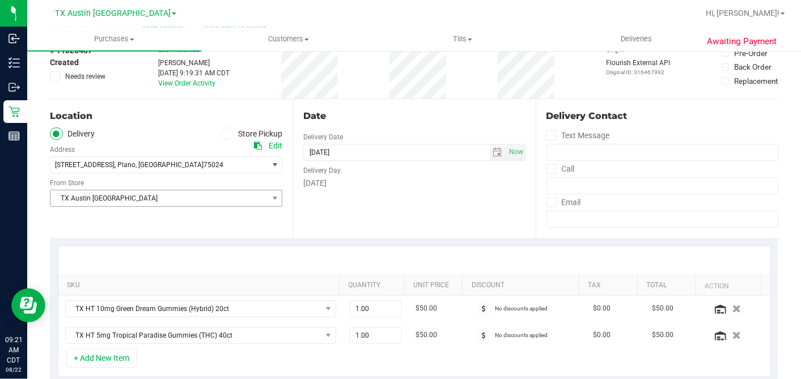
drag, startPoint x: 118, startPoint y: 189, endPoint x: 122, endPoint y: 196, distance: 8.4
click at [118, 191] on span "TX Austin [GEOGRAPHIC_DATA]" at bounding box center [166, 198] width 232 height 17
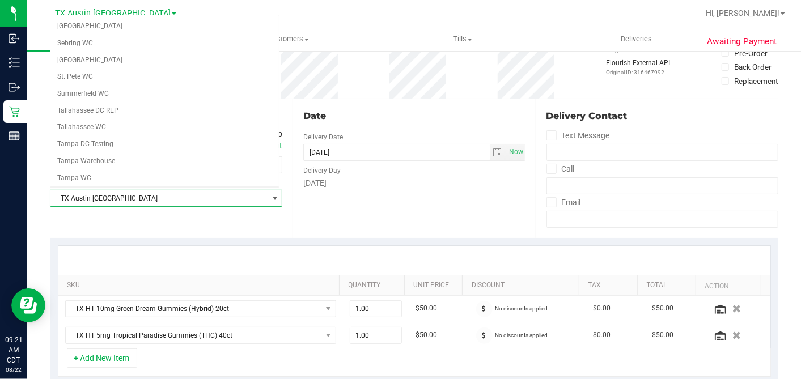
click at [122, 196] on span "TX Austin [GEOGRAPHIC_DATA]" at bounding box center [158, 198] width 217 height 16
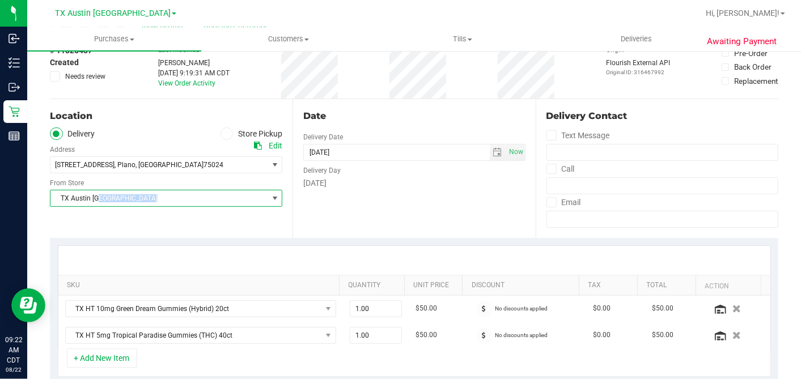
click at [122, 196] on span "TX Austin [GEOGRAPHIC_DATA]" at bounding box center [158, 198] width 217 height 16
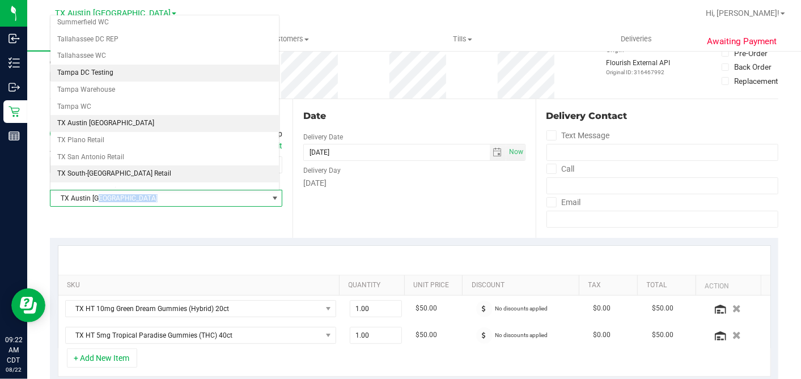
scroll to position [806, 0]
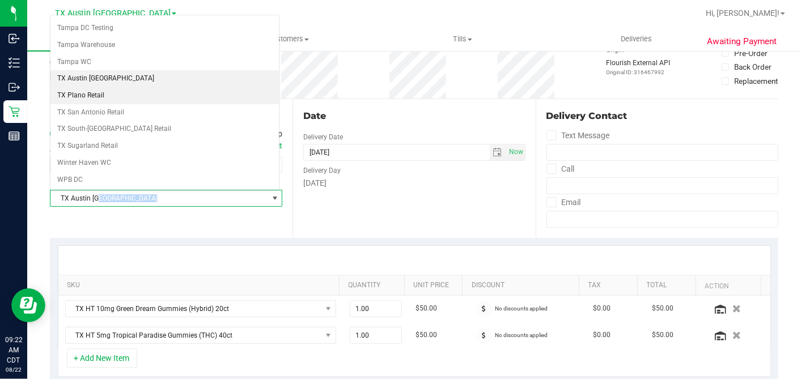
click at [101, 87] on li "TX Plano Retail" at bounding box center [164, 95] width 228 height 17
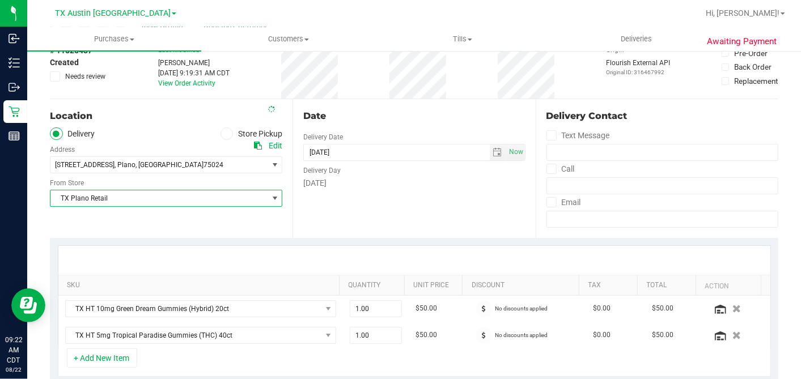
click at [382, 109] on div "Date" at bounding box center [414, 116] width 222 height 14
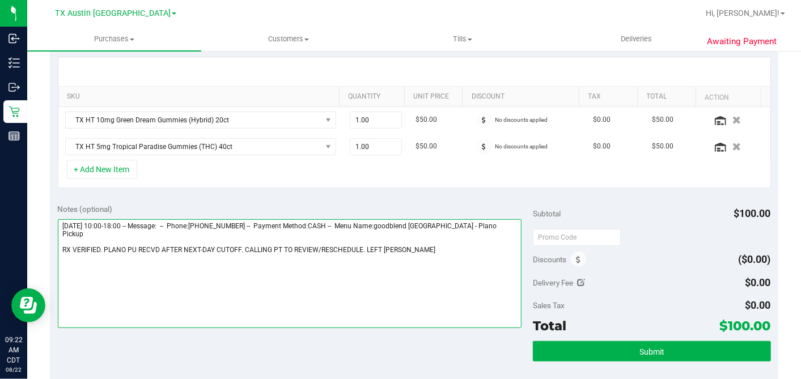
click at [423, 235] on textarea at bounding box center [290, 273] width 464 height 109
click at [410, 240] on textarea at bounding box center [290, 273] width 464 height 109
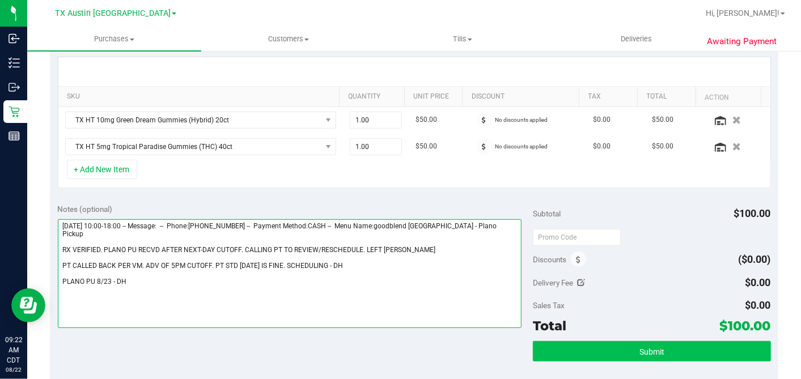
type textarea "Friday 08/22/2025 10:00-18:00 -- Message: -- Phone:4692889114 -- Payment Method…"
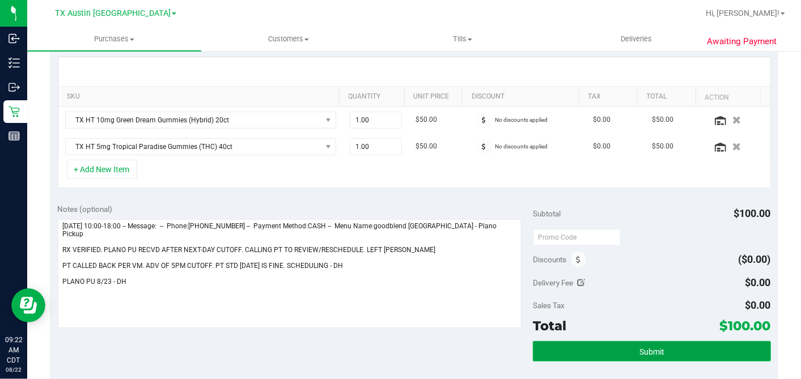
click at [612, 346] on button "Submit" at bounding box center [651, 351] width 237 height 20
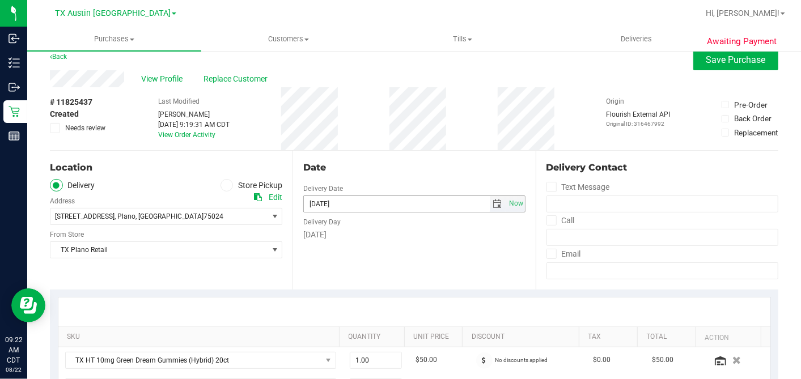
scroll to position [0, 0]
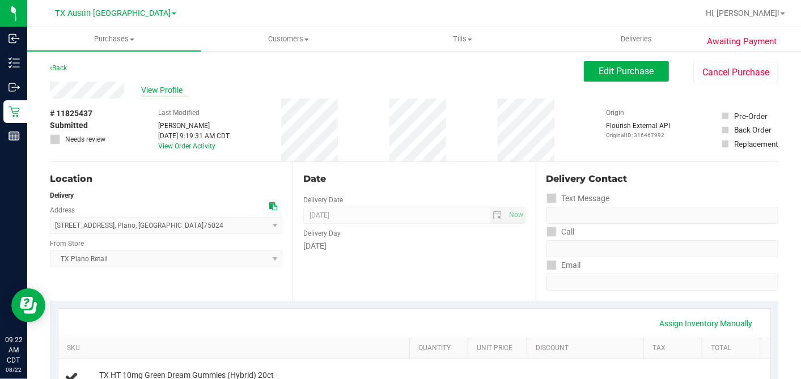
click at [178, 89] on span "View Profile" at bounding box center [163, 90] width 45 height 12
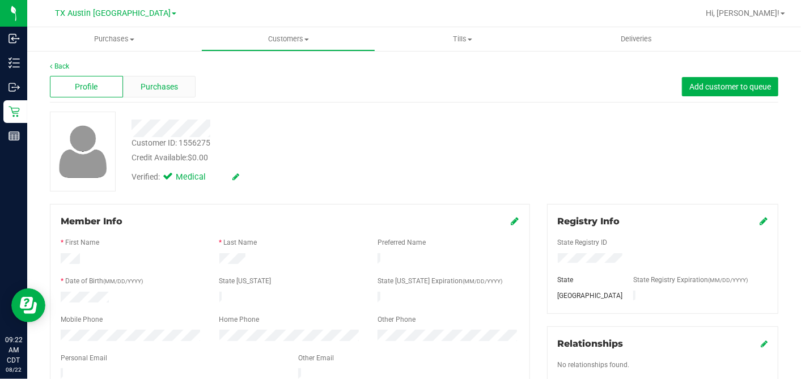
click at [185, 85] on div "Purchases" at bounding box center [159, 87] width 73 height 22
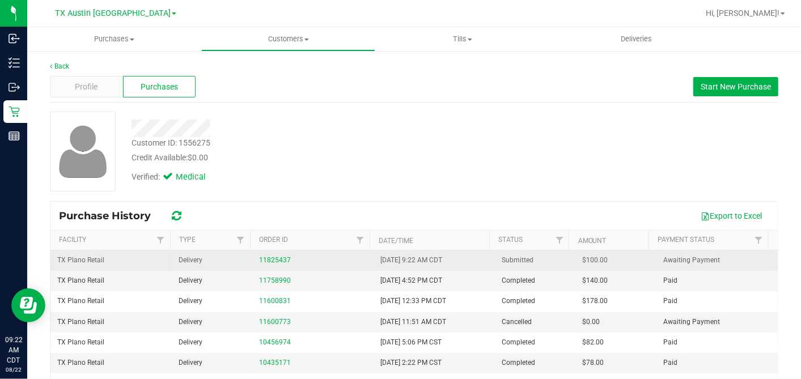
click at [582, 261] on span "$100.00" at bounding box center [594, 260] width 25 height 11
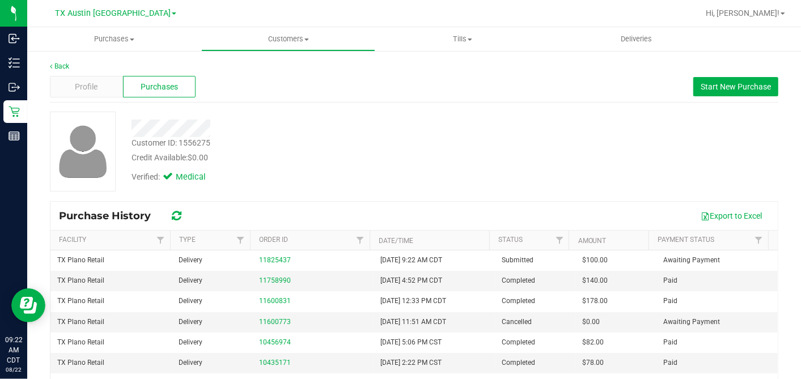
copy span "100.00"
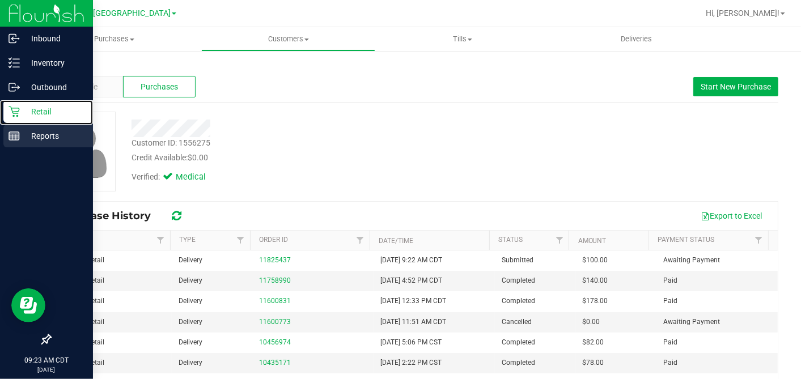
drag, startPoint x: 19, startPoint y: 112, endPoint x: 89, endPoint y: 131, distance: 73.0
click at [19, 112] on icon at bounding box center [13, 111] width 11 height 11
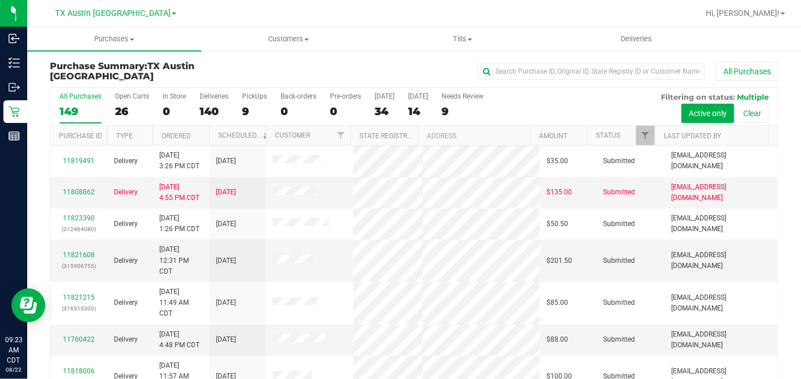
click at [412, 106] on div "14" at bounding box center [418, 111] width 20 height 13
click at [0, 0] on input "Tomorrow 14" at bounding box center [0, 0] width 0 height 0
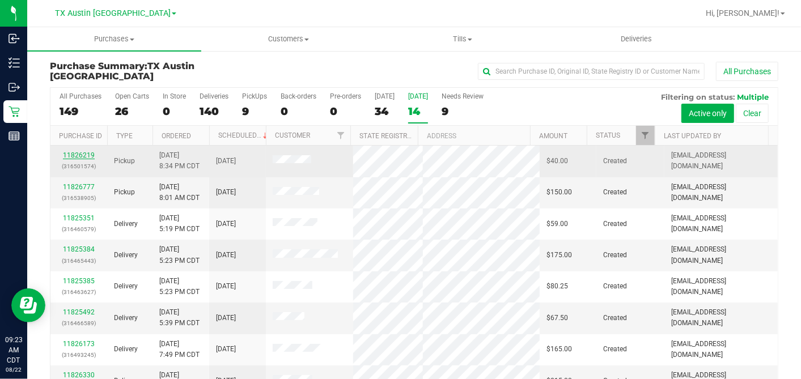
click at [87, 151] on link "11826219" at bounding box center [79, 155] width 32 height 8
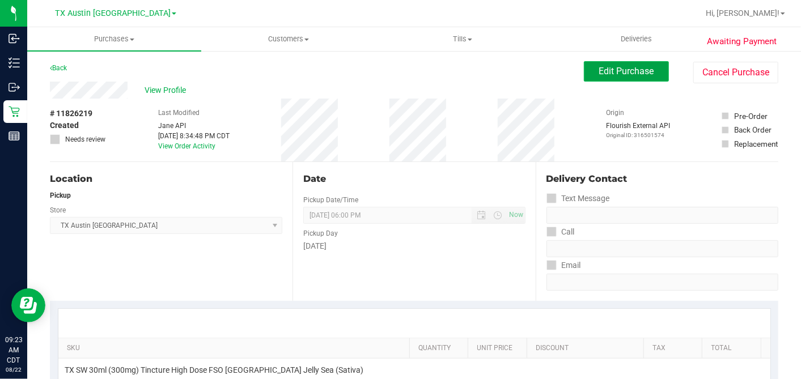
click at [586, 74] on button "Edit Purchase" at bounding box center [626, 71] width 85 height 20
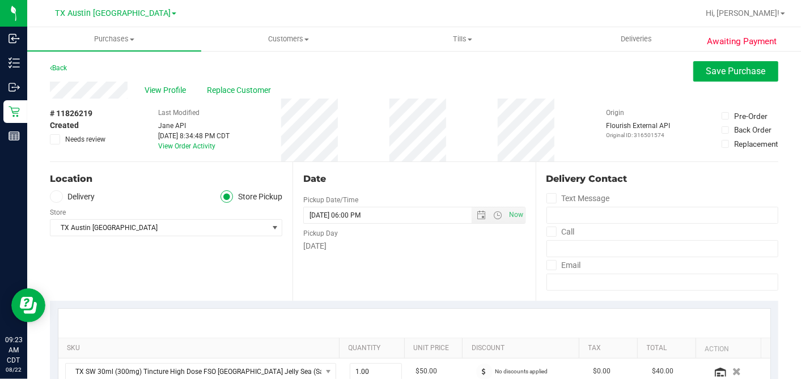
click at [78, 196] on label "Delivery" at bounding box center [72, 196] width 45 height 13
click at [0, 0] on input "Delivery" at bounding box center [0, 0] width 0 height 0
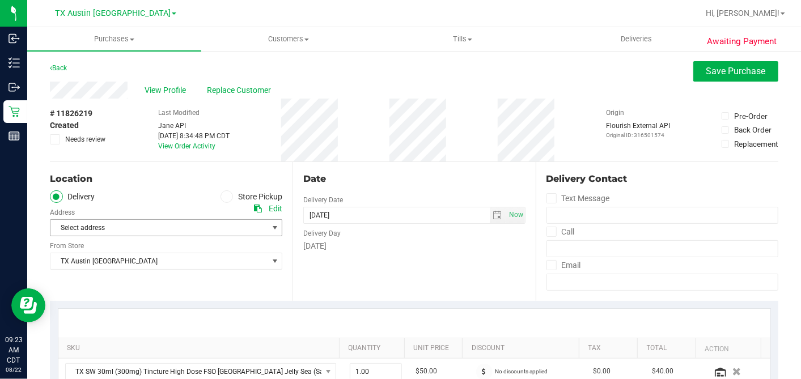
click at [114, 228] on span "Select address" at bounding box center [153, 228] width 206 height 16
click at [117, 252] on span "[STREET_ADDRESS]" at bounding box center [86, 246] width 59 height 15
click at [125, 258] on span "TX Austin [GEOGRAPHIC_DATA]" at bounding box center [158, 261] width 217 height 16
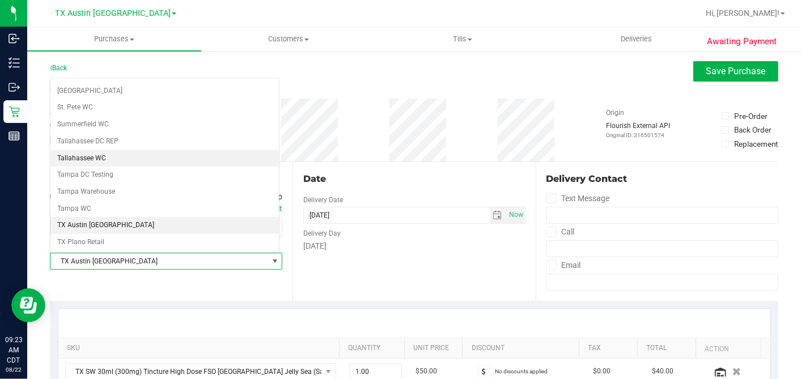
scroll to position [806, 0]
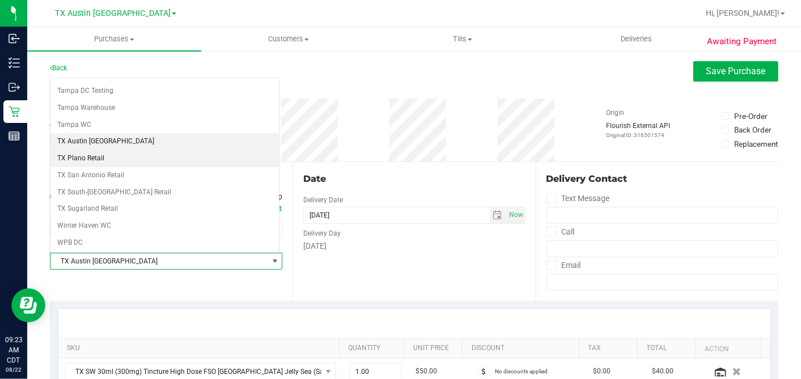
click at [113, 150] on li "TX Plano Retail" at bounding box center [164, 158] width 228 height 17
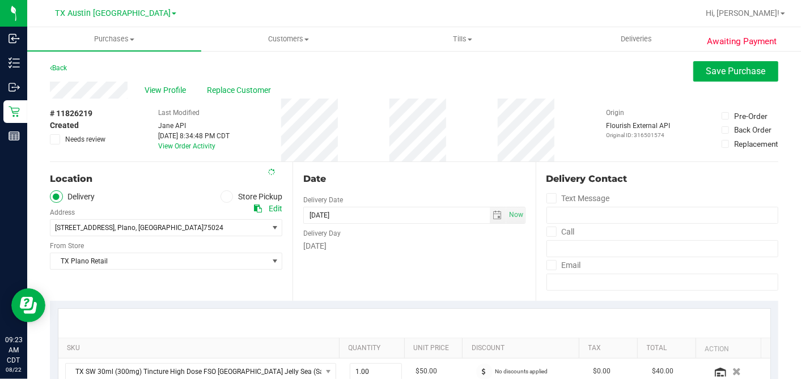
click at [384, 151] on div "# 11826219 Created Needs review Last Modified Jane API Aug 21, 2025 8:34:48 PM …" at bounding box center [414, 130] width 728 height 63
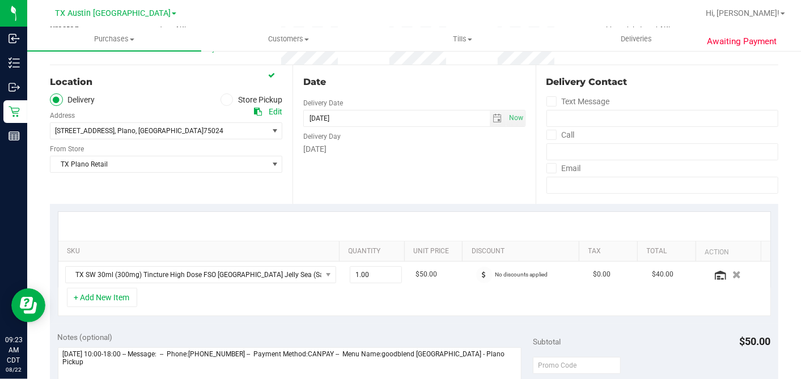
scroll to position [252, 0]
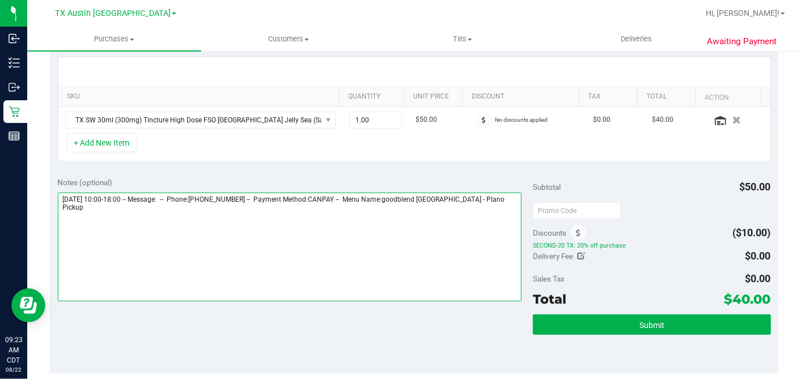
click at [495, 199] on textarea at bounding box center [290, 247] width 464 height 109
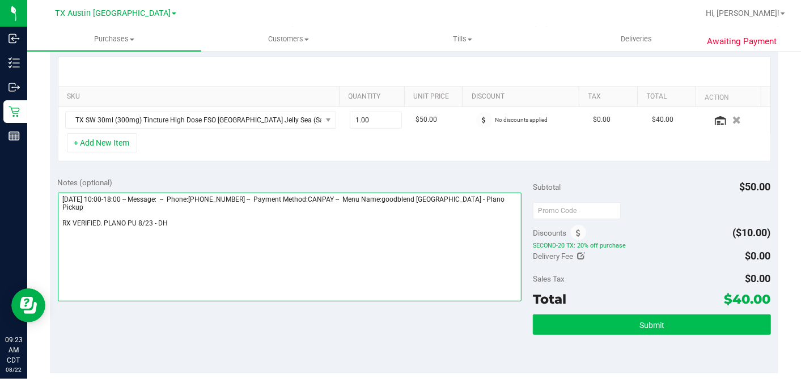
type textarea "Saturday 08/23/2025 10:00-18:00 -- Message: -- Phone:4693879786 -- Payment Meth…"
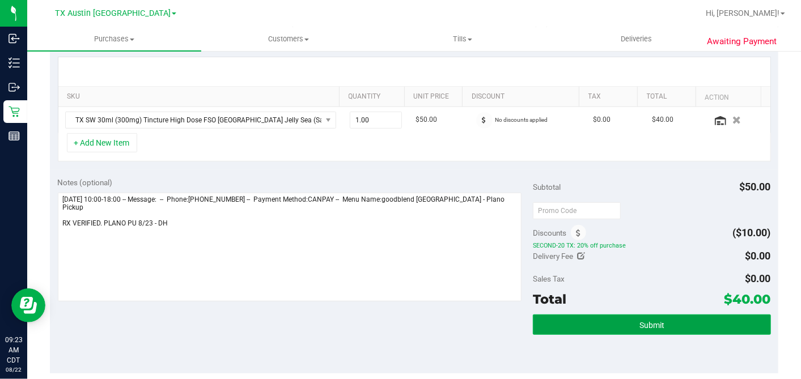
click at [626, 320] on button "Submit" at bounding box center [651, 324] width 237 height 20
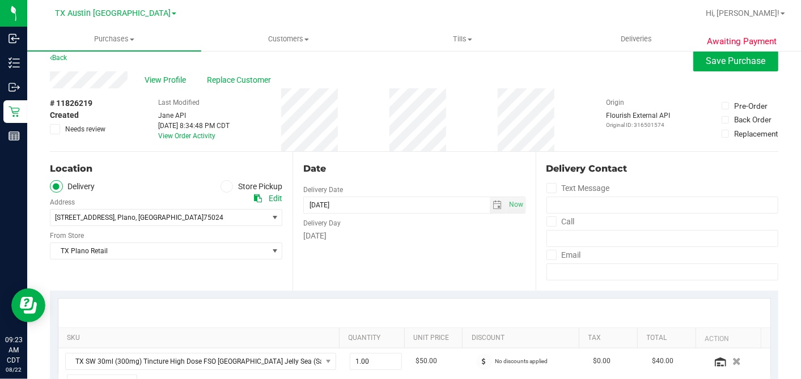
scroll to position [0, 0]
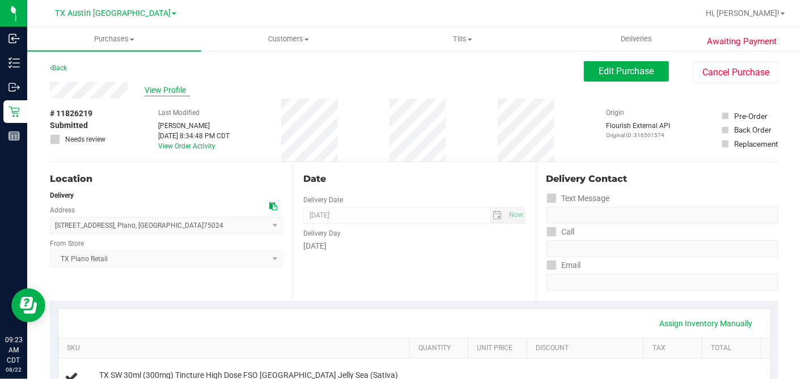
click at [161, 89] on span "View Profile" at bounding box center [166, 90] width 45 height 12
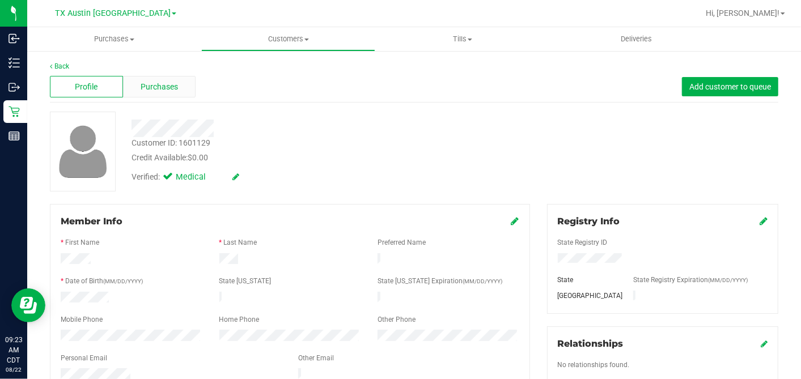
click at [178, 84] on div "Purchases" at bounding box center [159, 87] width 73 height 22
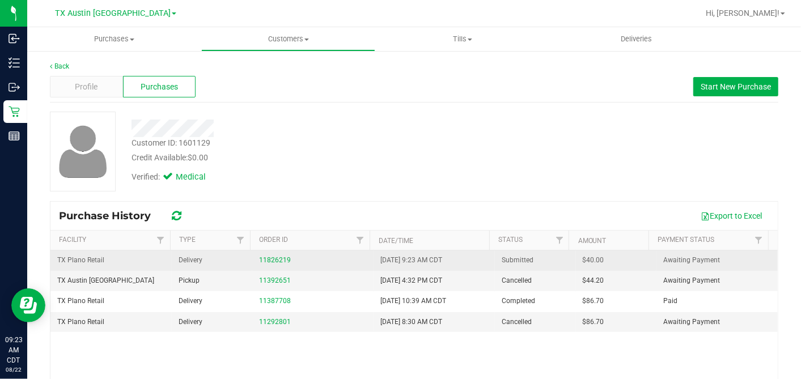
click at [582, 261] on span "$40.00" at bounding box center [593, 260] width 22 height 11
copy span "40.00"
click at [269, 257] on link "11826219" at bounding box center [275, 260] width 32 height 8
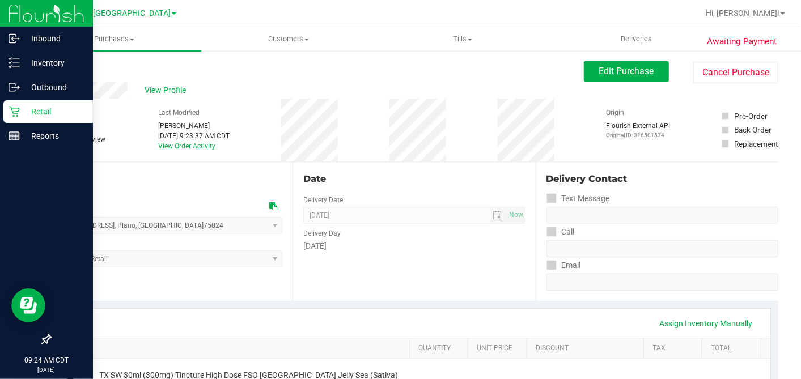
click at [23, 106] on p "Retail" at bounding box center [54, 112] width 68 height 14
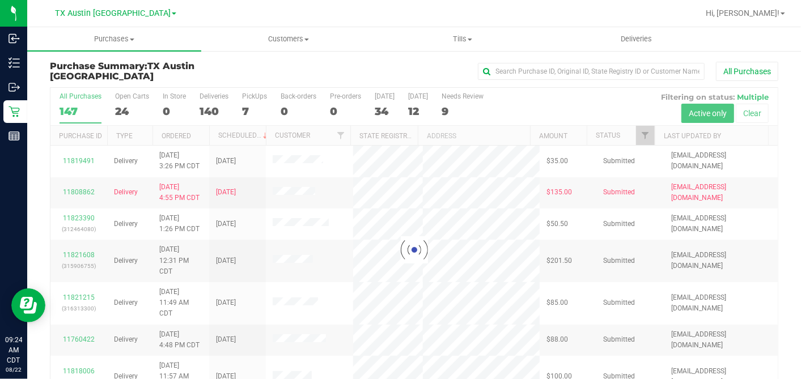
click at [409, 107] on div at bounding box center [413, 250] width 727 height 324
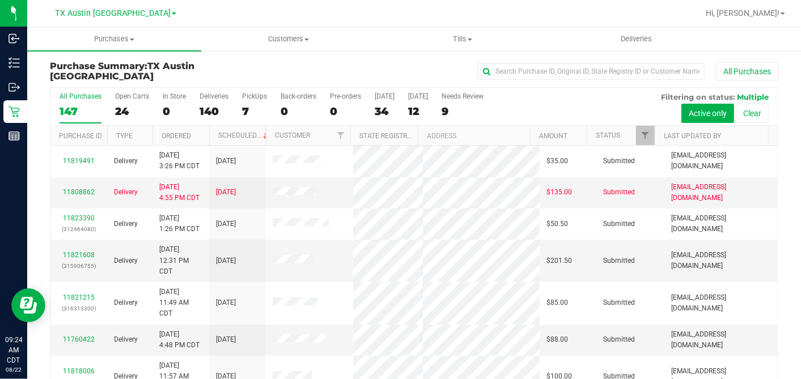
click at [409, 107] on div "12" at bounding box center [418, 111] width 20 height 13
click at [0, 0] on input "Tomorrow 12" at bounding box center [0, 0] width 0 height 0
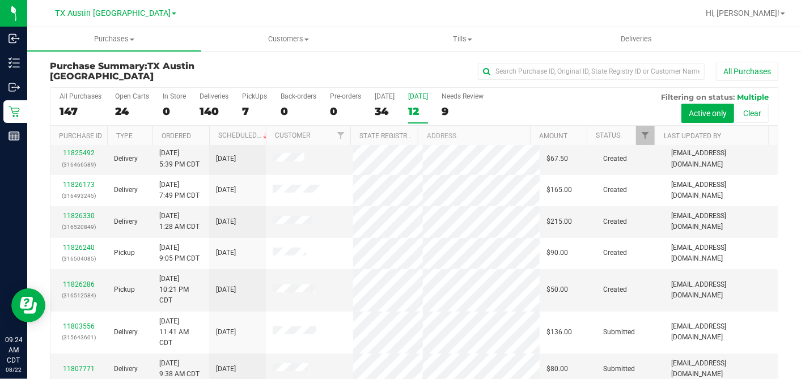
scroll to position [168, 0]
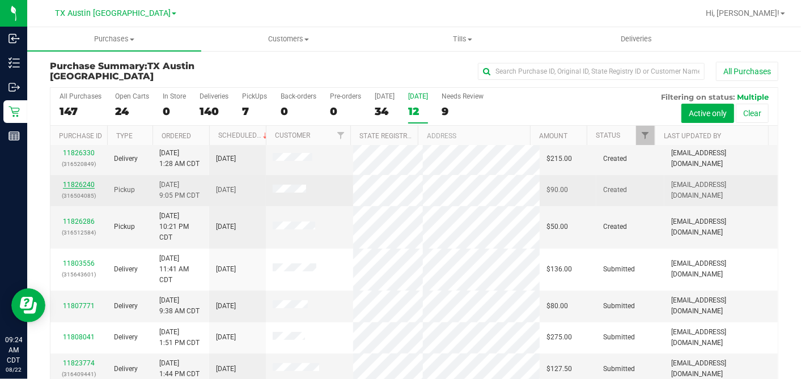
click at [83, 181] on link "11826240" at bounding box center [79, 185] width 32 height 8
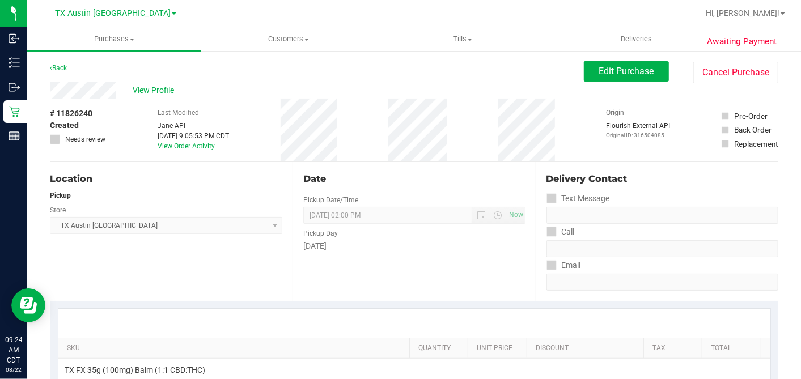
click at [104, 105] on div "# 11826240 Created Needs review" at bounding box center [78, 130] width 57 height 63
click at [638, 75] on span "Edit Purchase" at bounding box center [626, 71] width 55 height 11
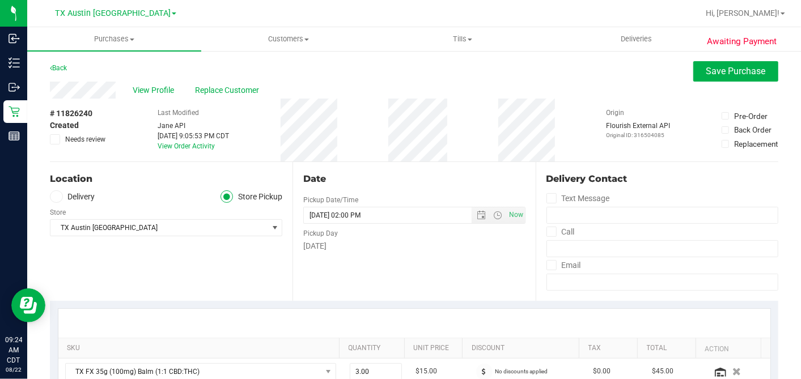
click at [58, 202] on span at bounding box center [56, 196] width 13 height 13
click at [0, 0] on input "Delivery" at bounding box center [0, 0] width 0 height 0
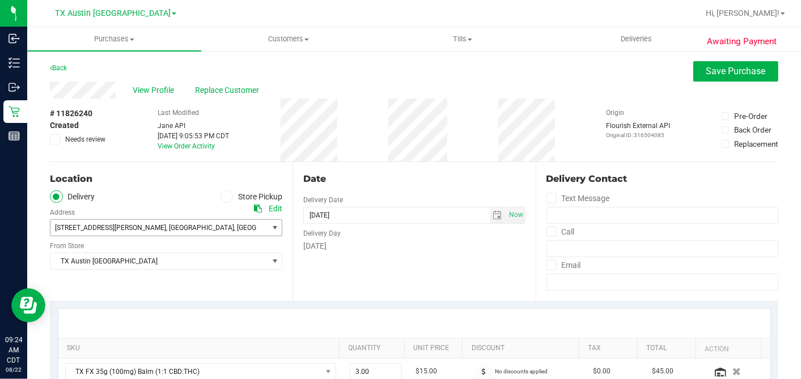
click at [135, 231] on span "9432 Katy Fwy #400 , Houston , TX 77055" at bounding box center [153, 228] width 206 height 16
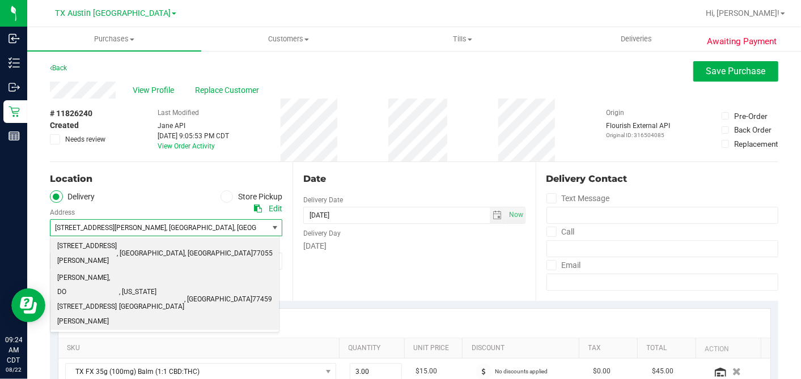
click at [119, 273] on span "Dr. Flavia L. Thomas, DO 4220 Cartwright Rd, Ste 303" at bounding box center [88, 300] width 62 height 58
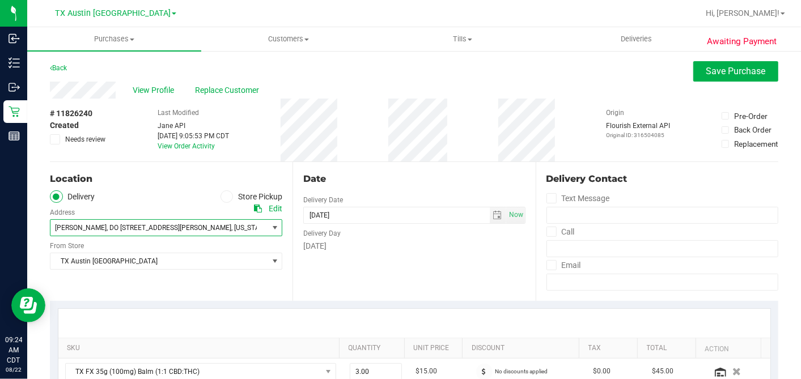
click at [410, 272] on div "Date Delivery Date [DATE] Now [DATE] 02:00 PM Now Delivery Day [DATE]" at bounding box center [413, 231] width 243 height 139
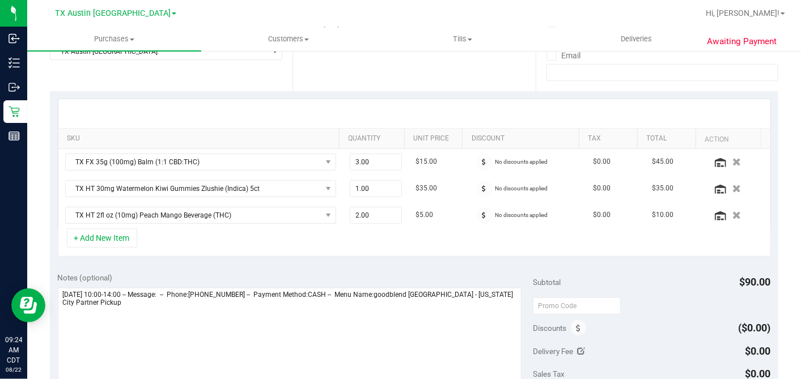
scroll to position [252, 0]
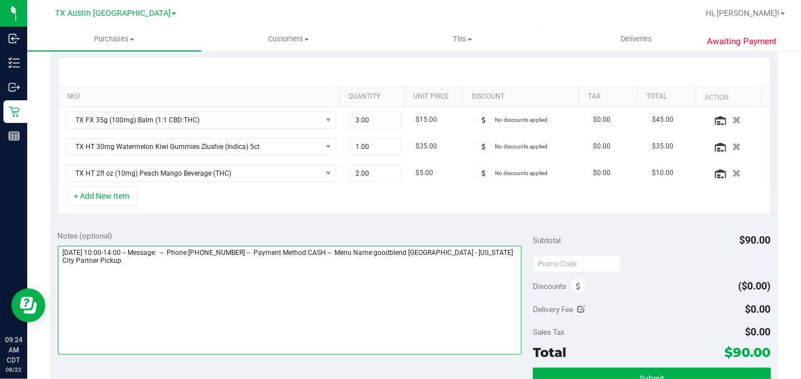
click at [494, 270] on textarea at bounding box center [290, 300] width 464 height 109
type textarea "Saturday 08/23/2025 10:00-14:00 -- Message: -- Phone:8324272238 -- Payment Meth…"
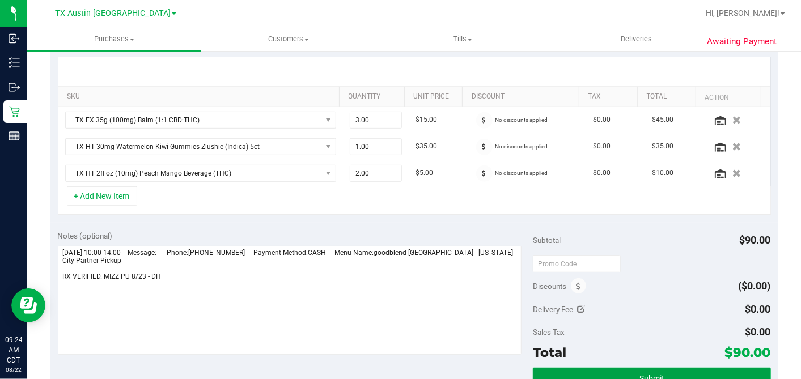
click at [690, 368] on button "Submit" at bounding box center [651, 378] width 237 height 20
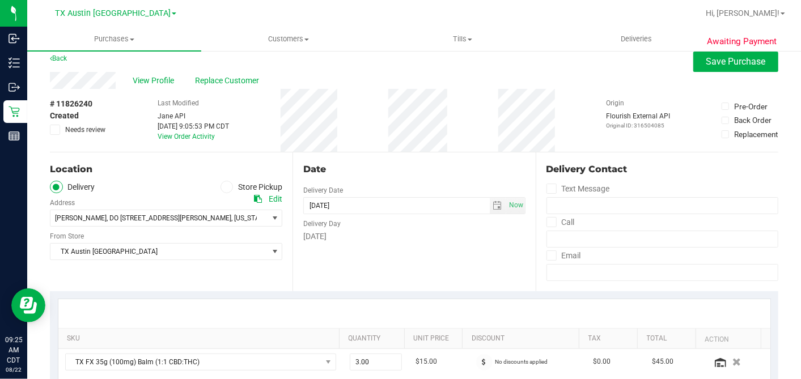
scroll to position [0, 0]
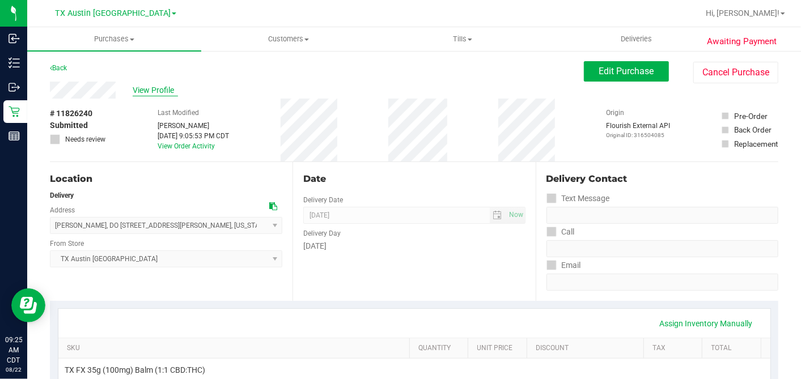
click at [154, 92] on span "View Profile" at bounding box center [155, 90] width 45 height 12
click at [175, 92] on span "View Profile" at bounding box center [155, 90] width 45 height 12
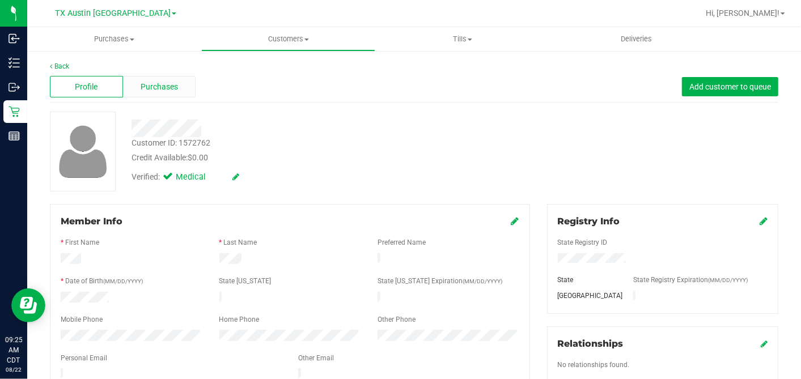
click at [168, 84] on span "Purchases" at bounding box center [159, 87] width 37 height 12
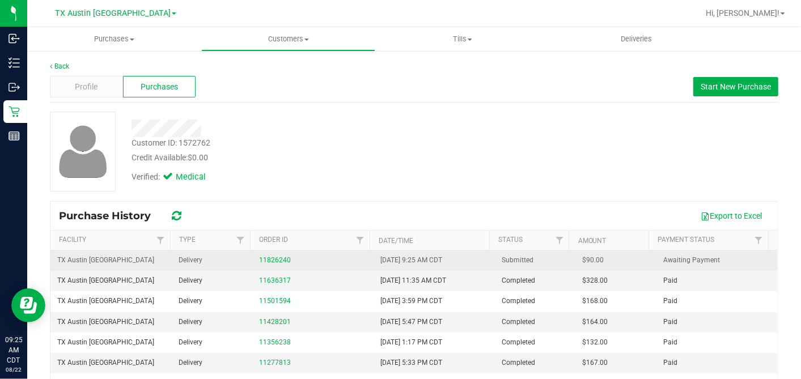
click at [589, 257] on span "$90.00" at bounding box center [593, 260] width 22 height 11
click at [586, 257] on span "$90.00" at bounding box center [593, 260] width 22 height 11
copy span "90.00"
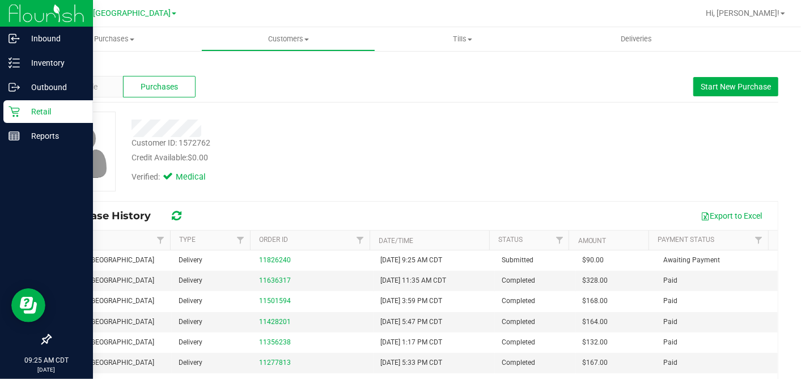
click at [20, 114] on p "Retail" at bounding box center [54, 112] width 68 height 14
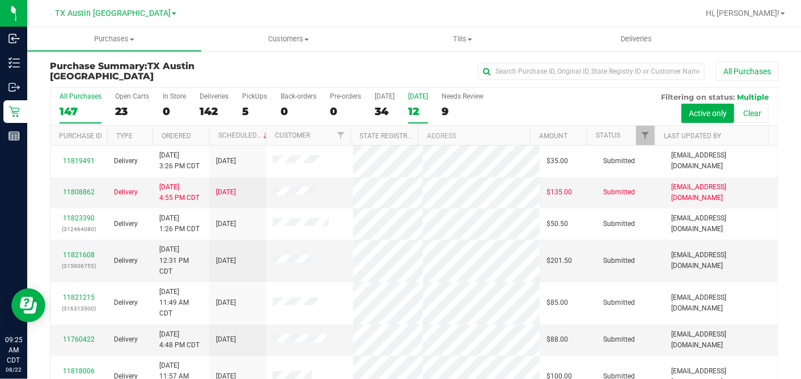
click at [411, 107] on div "12" at bounding box center [418, 111] width 20 height 13
click at [0, 0] on input "Tomorrow 12" at bounding box center [0, 0] width 0 height 0
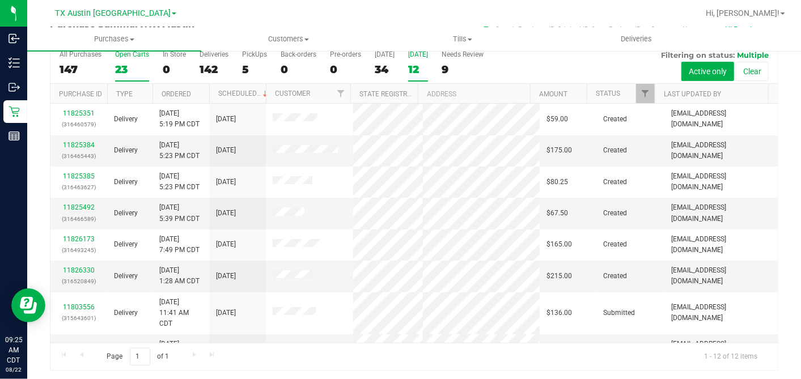
click at [135, 66] on div "23" at bounding box center [132, 69] width 34 height 13
click at [0, 0] on input "Open Carts 23" at bounding box center [0, 0] width 0 height 0
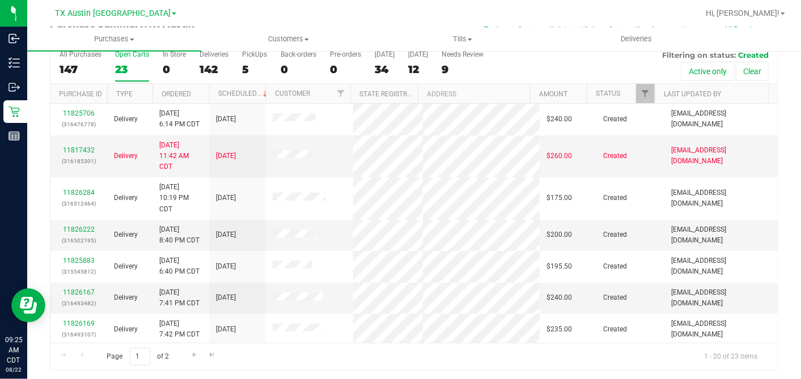
click at [199, 89] on th "Ordered" at bounding box center [180, 94] width 57 height 20
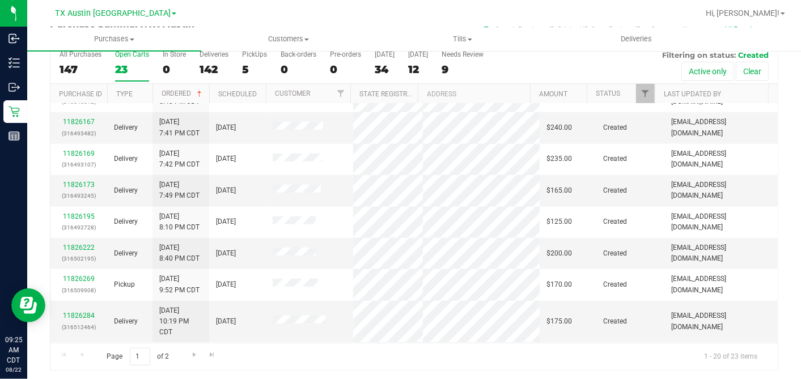
scroll to position [461, 0]
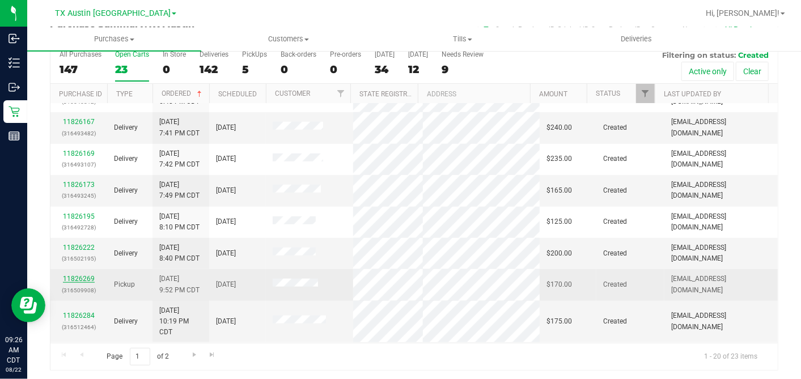
click at [74, 276] on link "11826269" at bounding box center [79, 279] width 32 height 8
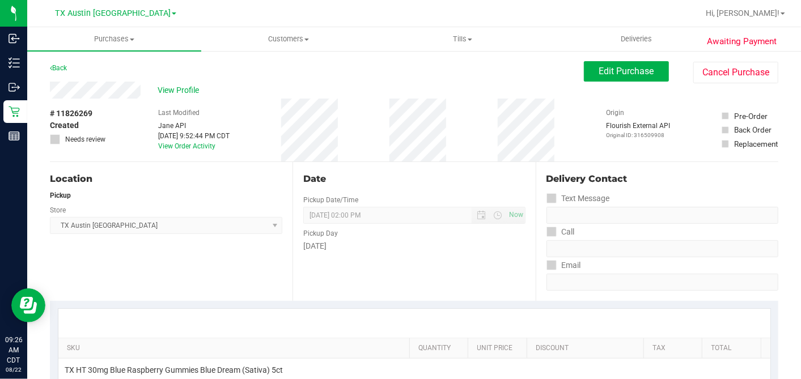
drag, startPoint x: 110, startPoint y: 117, endPoint x: 118, endPoint y: 103, distance: 16.0
click at [111, 116] on div "# 11826269 Created Needs review Last Modified Jane API Aug 21, 2025 9:52:44 PM …" at bounding box center [414, 130] width 728 height 63
click at [603, 70] on span "Edit Purchase" at bounding box center [626, 71] width 55 height 11
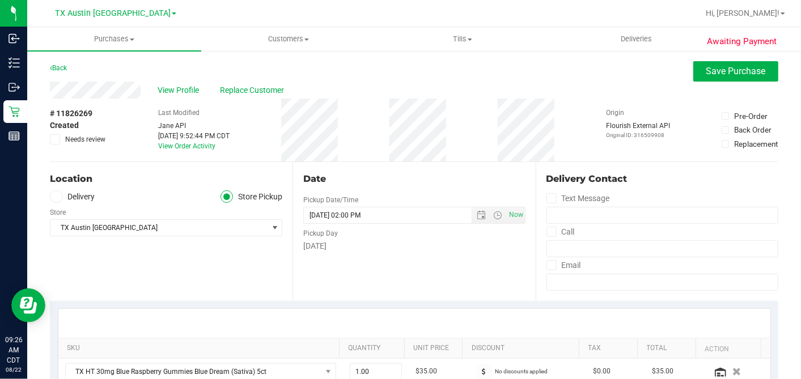
click at [64, 199] on label "Delivery" at bounding box center [72, 196] width 45 height 13
click at [0, 0] on input "Delivery" at bounding box center [0, 0] width 0 height 0
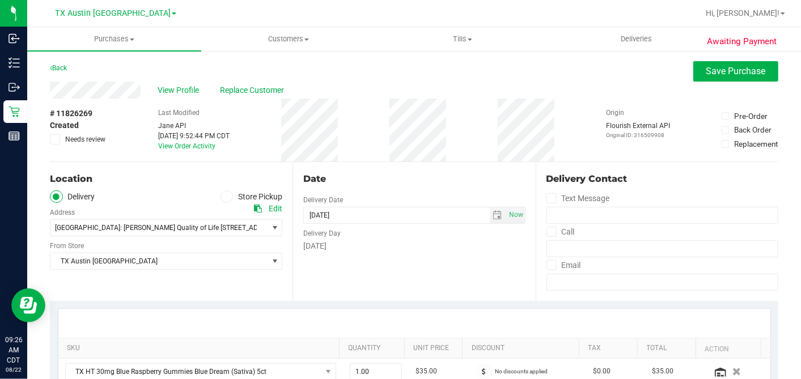
click at [413, 244] on div "[DATE]" at bounding box center [414, 246] width 222 height 12
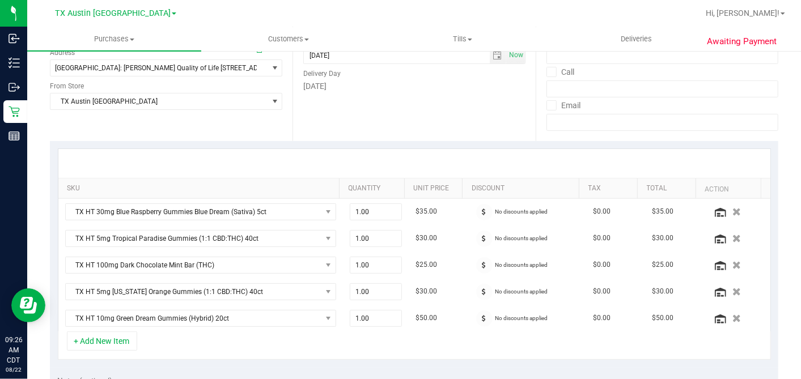
scroll to position [126, 0]
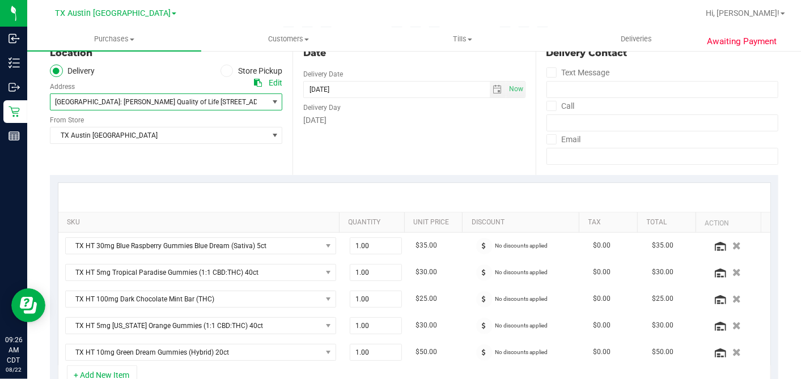
click at [195, 101] on span "Fort Worth: Clarke Quality of Life 3600 West 7th Street, Suite A "" at bounding box center [169, 102] width 229 height 8
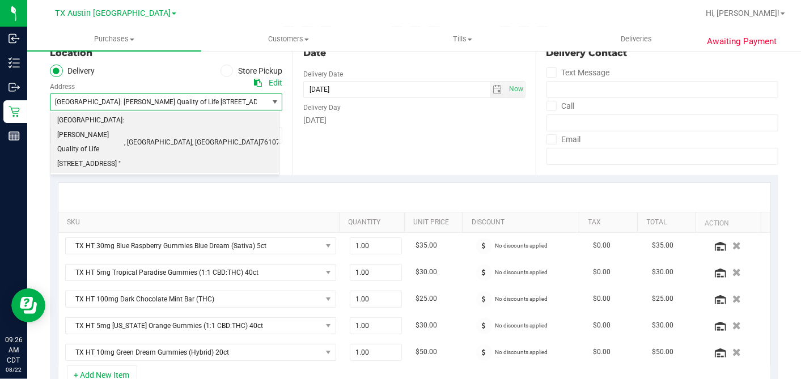
click at [421, 133] on div "Date Delivery Date 08/25/2025 Now 08/25/2025 02:00 PM Now Delivery Day Monday" at bounding box center [413, 105] width 243 height 139
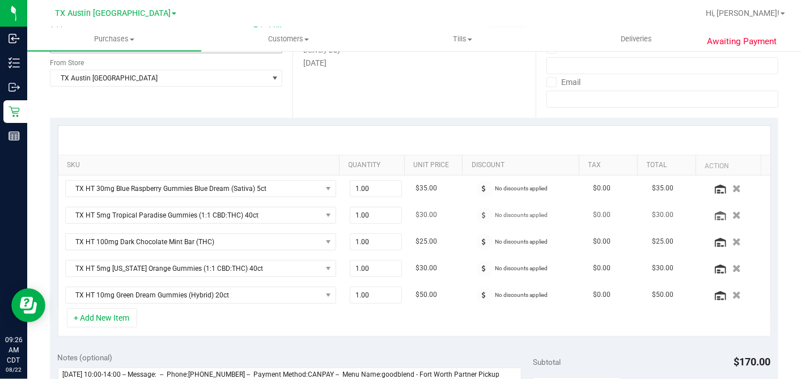
scroll to position [252, 0]
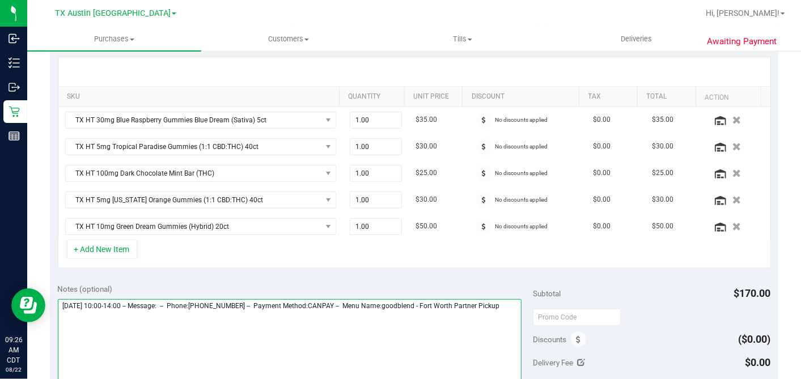
click at [174, 317] on textarea at bounding box center [290, 353] width 464 height 109
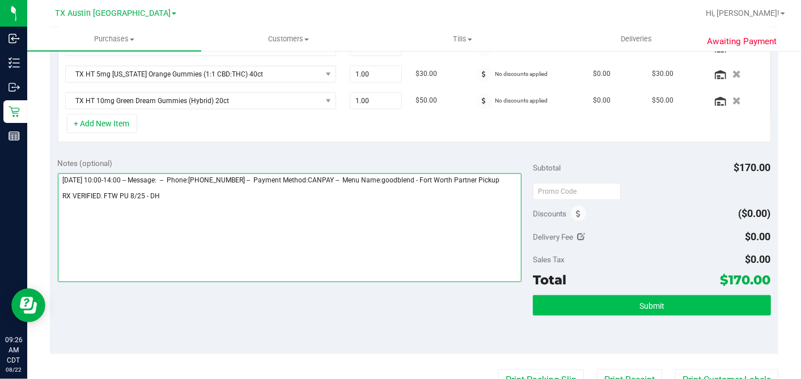
type textarea "Monday 08/25/2025 10:00-14:00 -- Message: -- Phone:8172355644 -- Payment Method…"
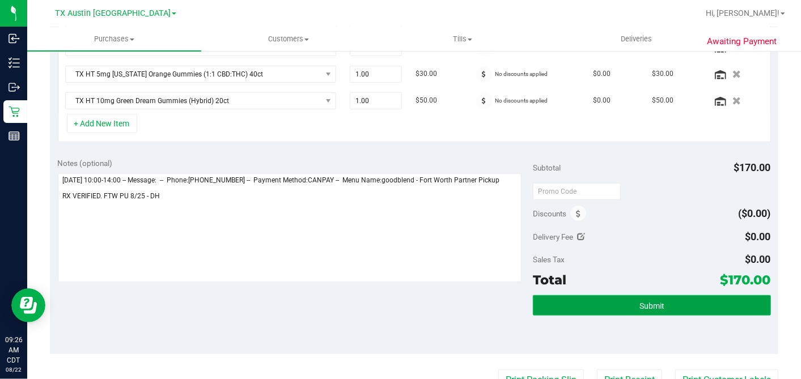
click at [610, 297] on button "Submit" at bounding box center [651, 305] width 237 height 20
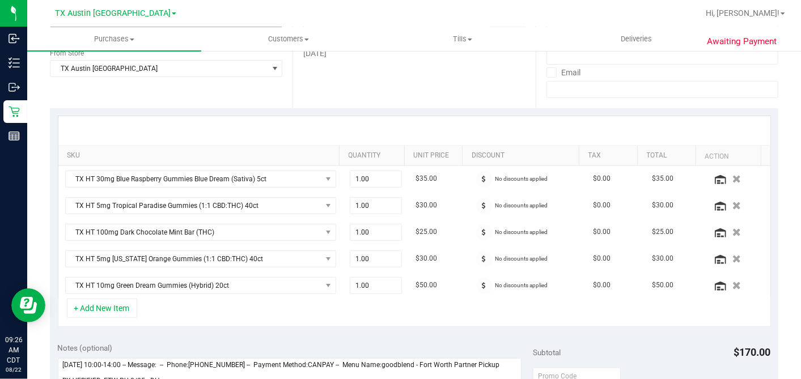
scroll to position [0, 0]
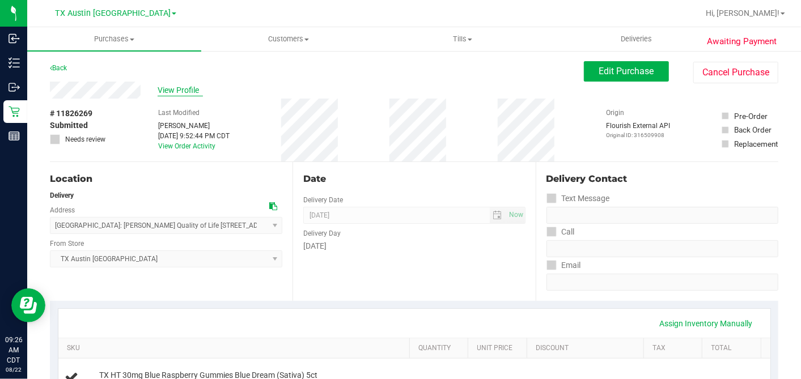
click at [170, 91] on span "View Profile" at bounding box center [180, 90] width 45 height 12
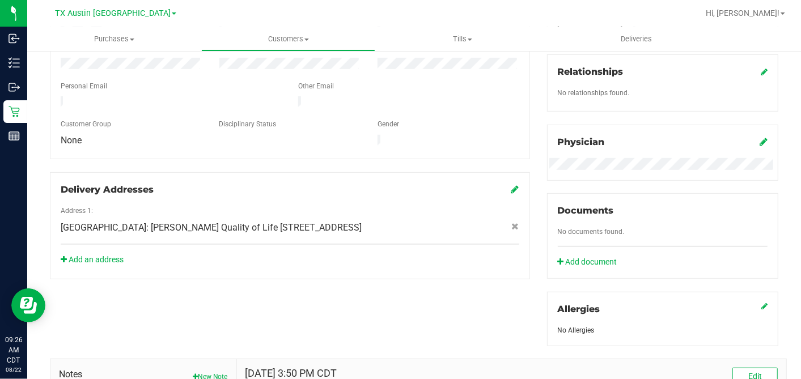
scroll to position [186, 0]
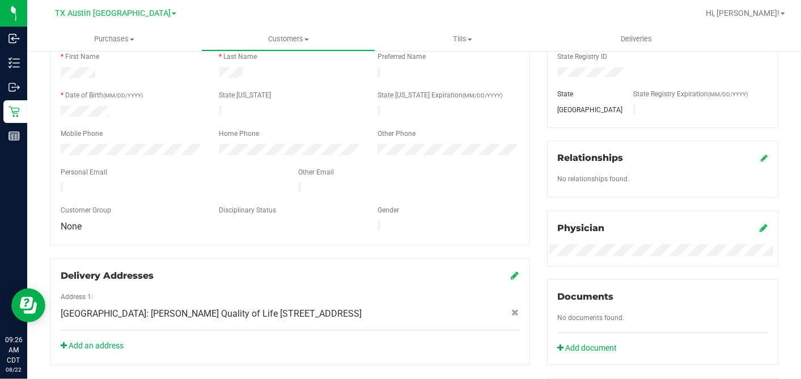
click at [511, 271] on icon at bounding box center [515, 275] width 8 height 9
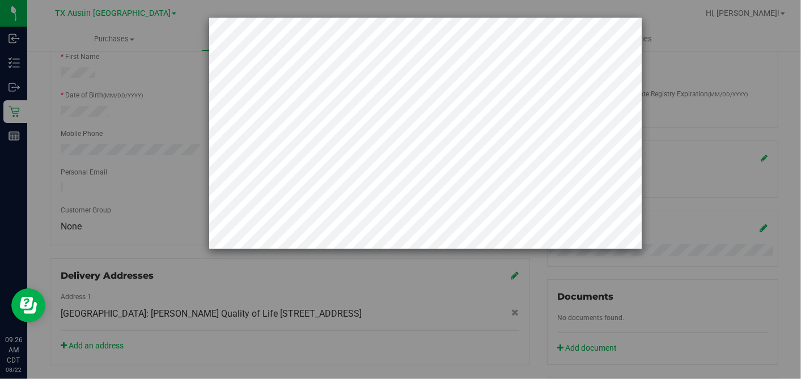
click at [28, 129] on div at bounding box center [404, 189] width 809 height 379
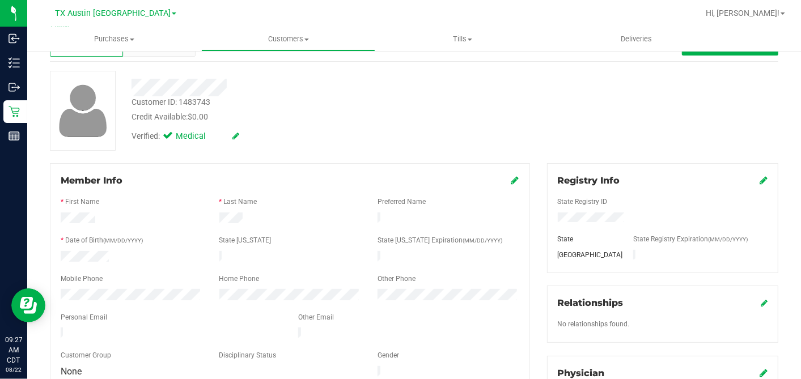
scroll to position [0, 0]
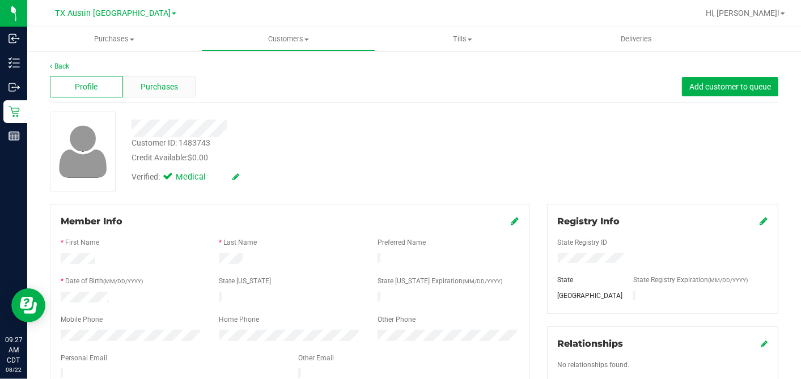
click at [178, 84] on div "Purchases" at bounding box center [159, 87] width 73 height 22
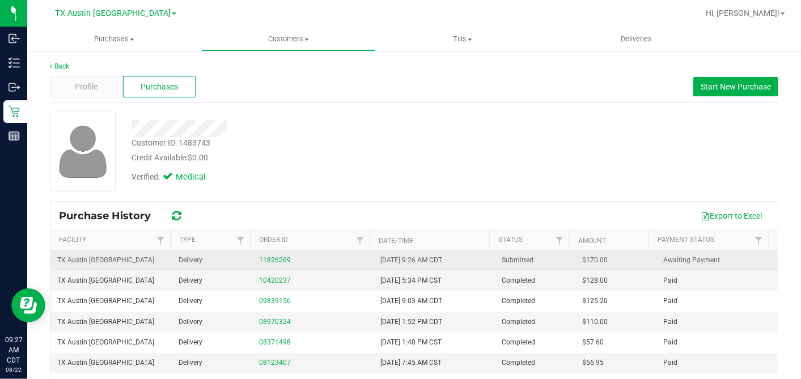
click at [582, 256] on span "$170.00" at bounding box center [594, 260] width 25 height 11
copy span "170.00"
click at [269, 260] on link "11826269" at bounding box center [275, 260] width 32 height 8
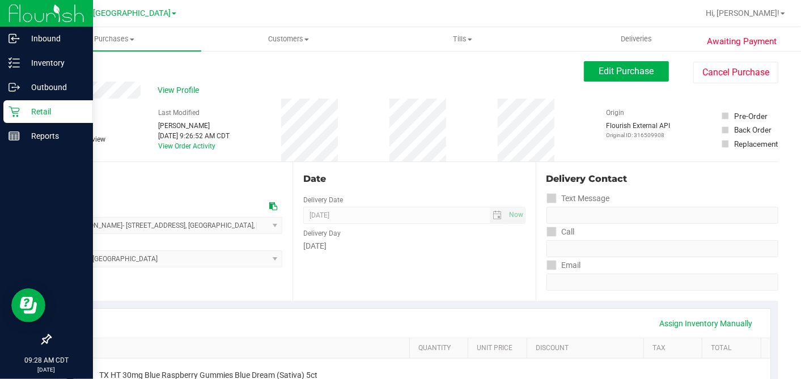
drag, startPoint x: 19, startPoint y: 108, endPoint x: 46, endPoint y: 113, distance: 27.8
click at [19, 108] on icon at bounding box center [13, 111] width 11 height 11
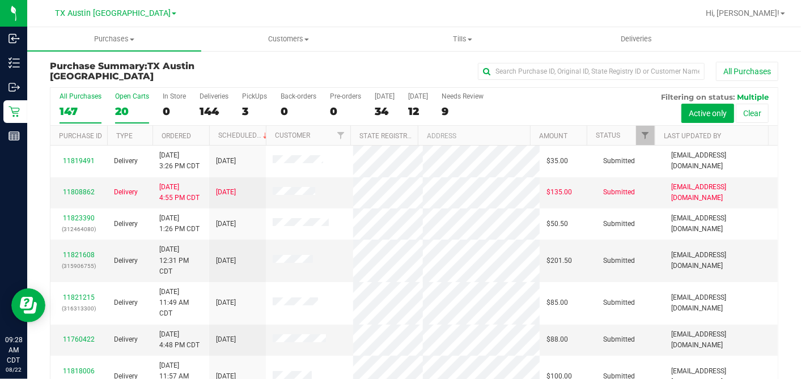
click at [124, 110] on div "20" at bounding box center [132, 111] width 34 height 13
click at [0, 0] on input "Open Carts 20" at bounding box center [0, 0] width 0 height 0
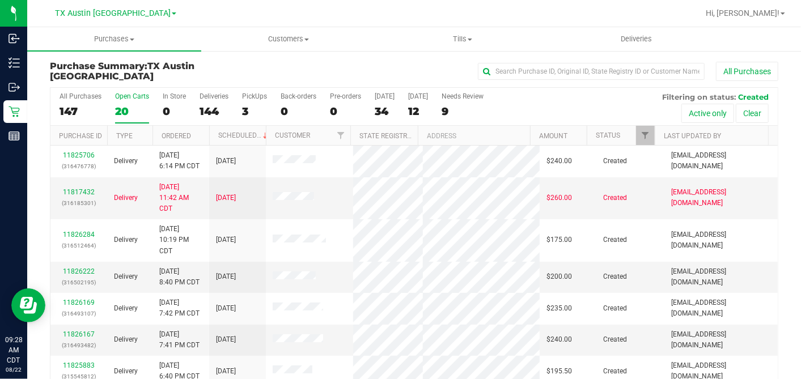
click at [201, 134] on th "Ordered" at bounding box center [180, 136] width 57 height 20
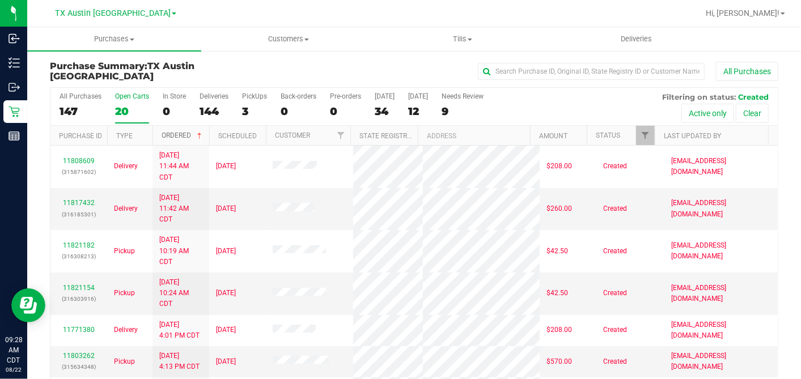
click at [201, 133] on span at bounding box center [199, 135] width 9 height 9
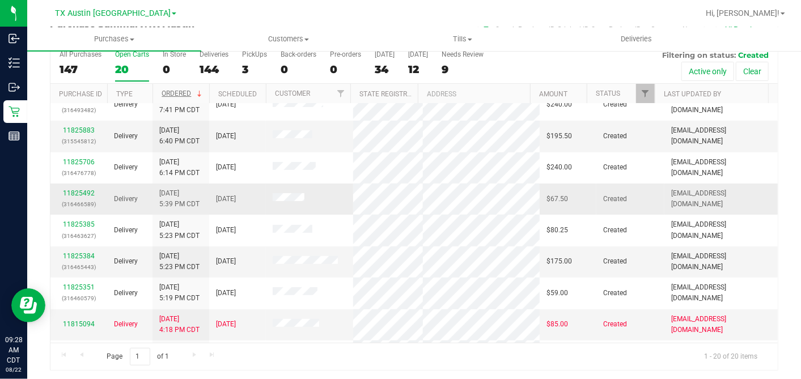
scroll to position [252, 0]
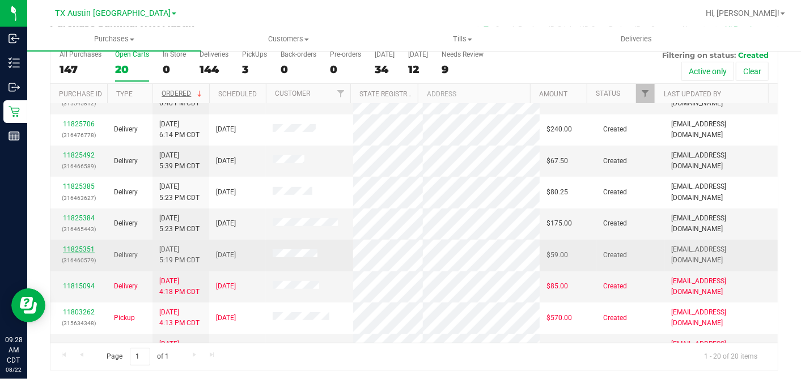
click at [92, 245] on link "11825351" at bounding box center [79, 249] width 32 height 8
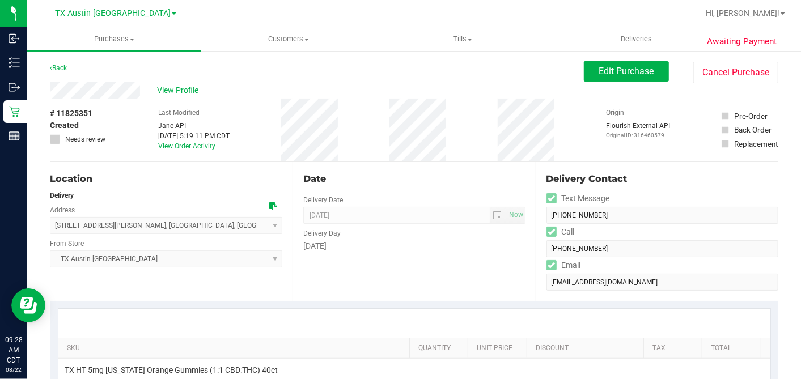
click at [108, 110] on div "# 11825351 Created Needs review Last Modified Jane API Aug 21, 2025 5:19:11 PM …" at bounding box center [414, 130] width 728 height 63
click at [178, 86] on span "View Profile" at bounding box center [179, 90] width 45 height 12
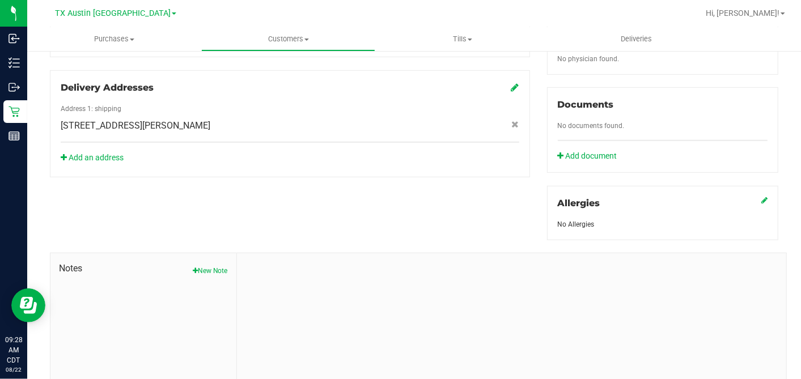
scroll to position [425, 0]
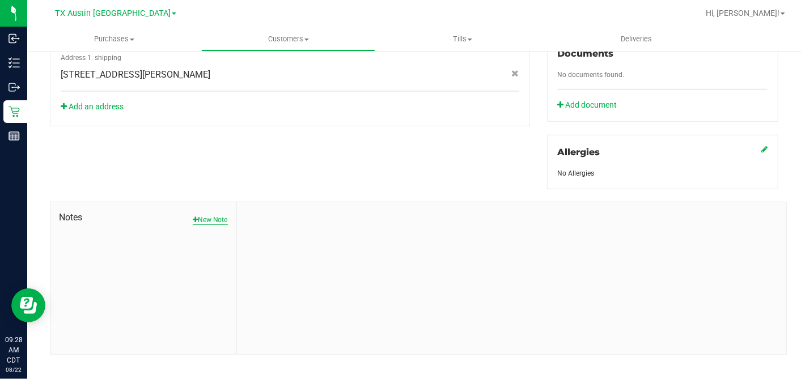
click at [199, 215] on button "New Note" at bounding box center [210, 220] width 35 height 10
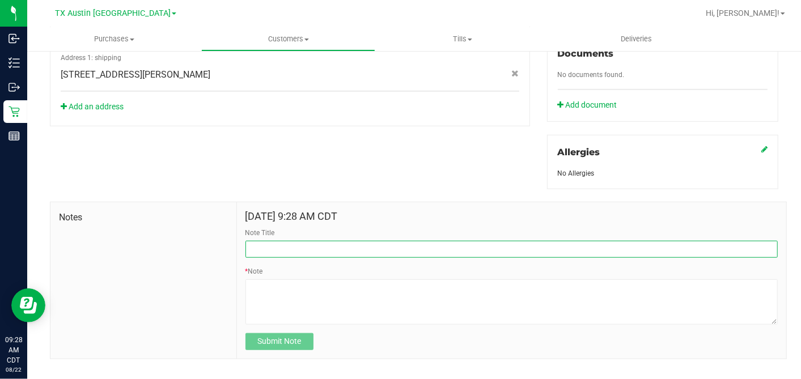
click at [293, 241] on input "Note Title" at bounding box center [511, 249] width 532 height 17
type input "CURT"
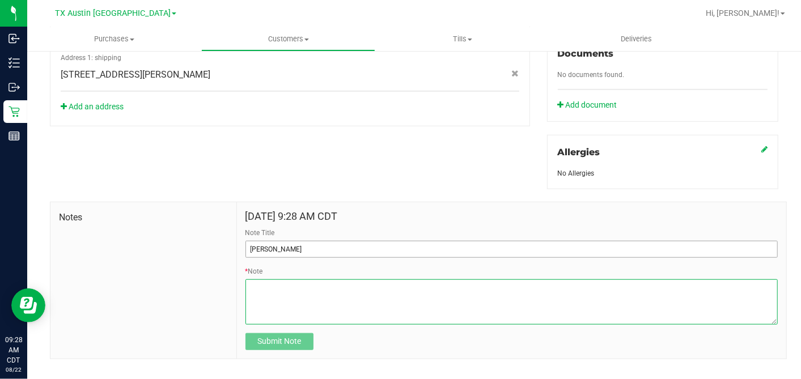
paste textarea "Patient Name: Justine N. Farrow Address: 111 Hamilton Rd, Palestine, TX, 75801 …"
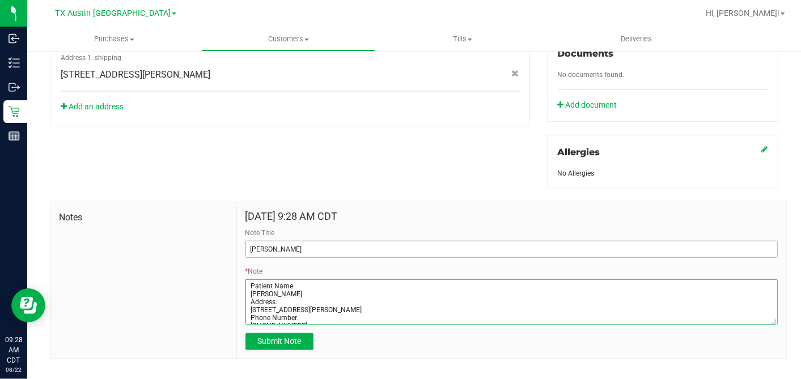
scroll to position [45, 0]
type textarea "Patient Name: Justine N. Farrow Address: 111 Hamilton Rd, Palestine, TX, 75801 …"
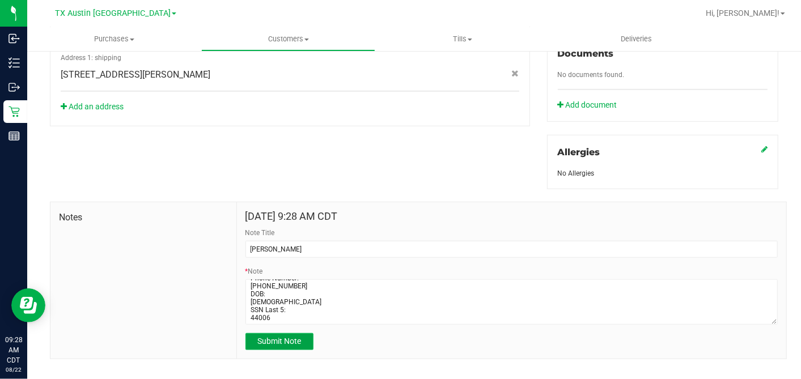
click at [287, 337] on span "Submit Note" at bounding box center [279, 341] width 44 height 9
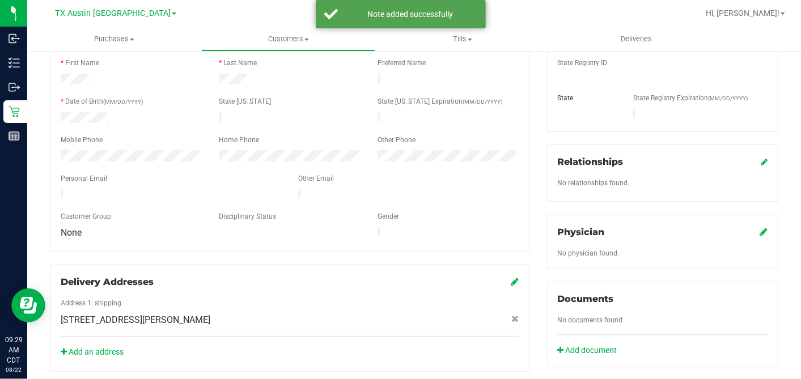
scroll to position [173, 0]
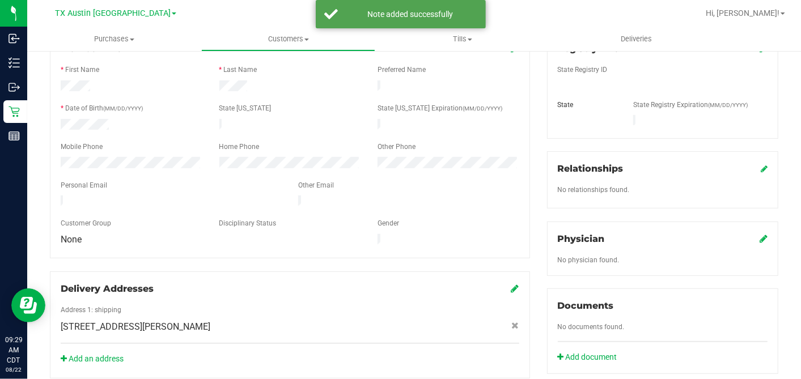
click at [759, 234] on icon at bounding box center [763, 238] width 8 height 9
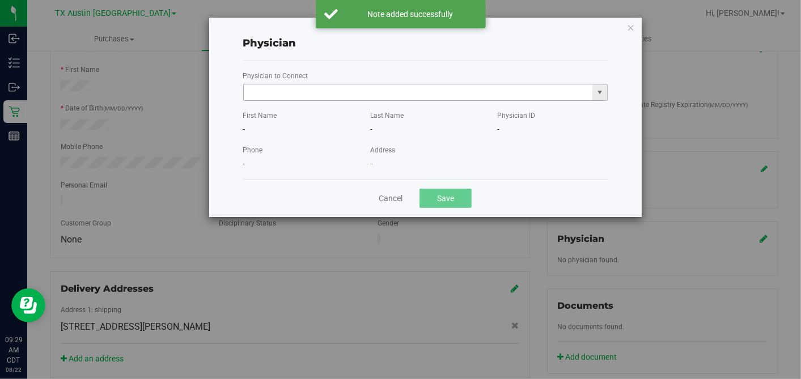
click at [399, 92] on input "text" at bounding box center [418, 92] width 349 height 16
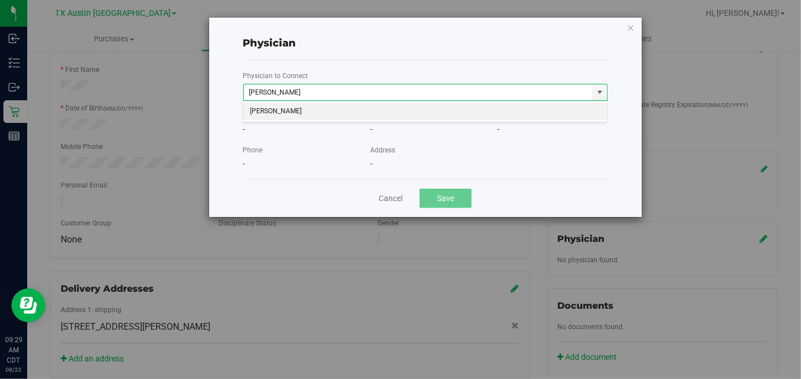
click at [371, 107] on li "James McBath" at bounding box center [425, 111] width 364 height 17
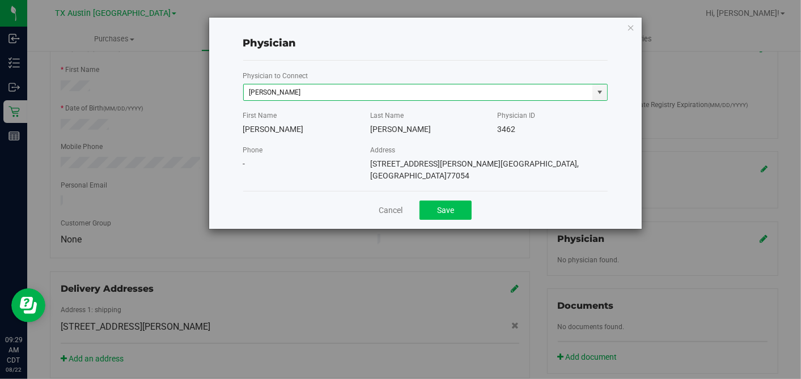
type input "James McBath"
click at [443, 201] on button "Save" at bounding box center [445, 210] width 52 height 19
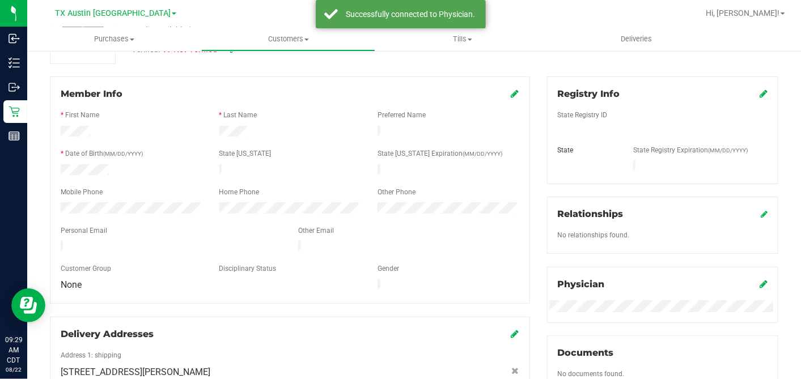
scroll to position [110, 0]
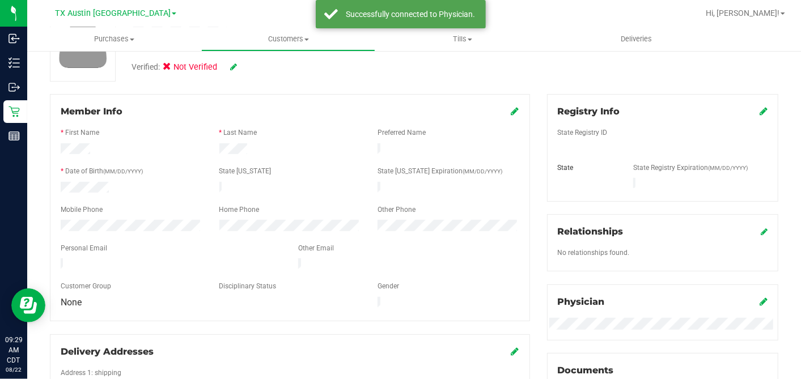
click at [759, 109] on icon at bounding box center [763, 111] width 8 height 9
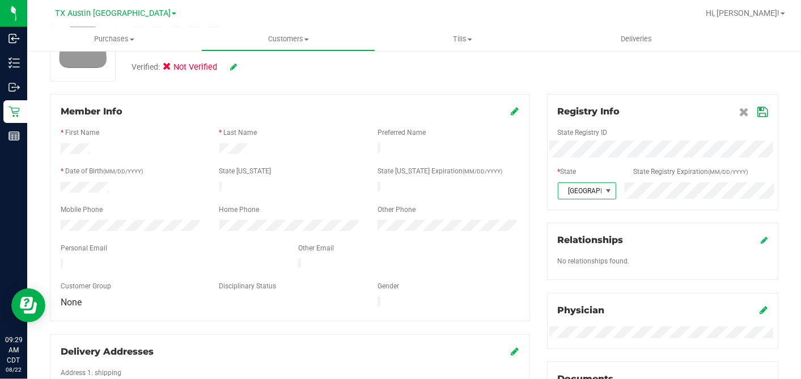
click at [754, 105] on span at bounding box center [753, 112] width 28 height 14
click at [757, 109] on icon at bounding box center [762, 112] width 10 height 9
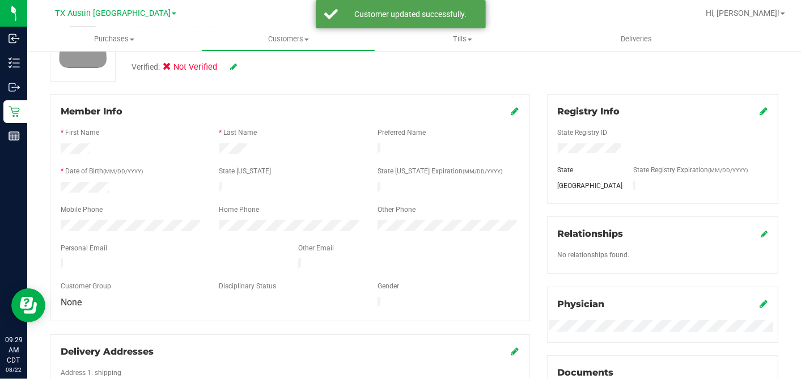
click at [511, 111] on icon at bounding box center [515, 111] width 8 height 9
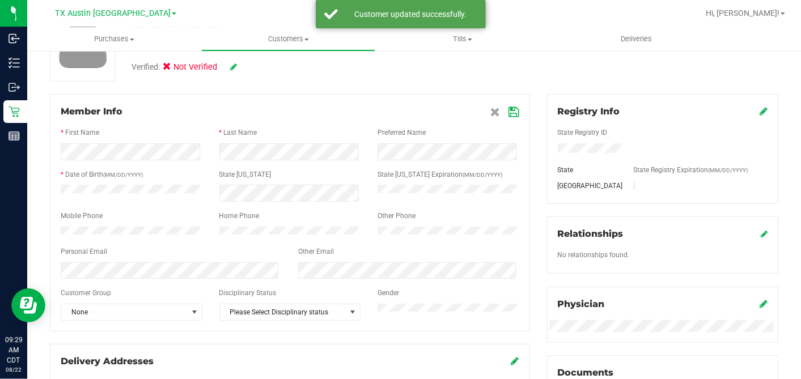
click at [363, 193] on div at bounding box center [290, 193] width 159 height 17
click at [510, 110] on icon at bounding box center [514, 112] width 10 height 9
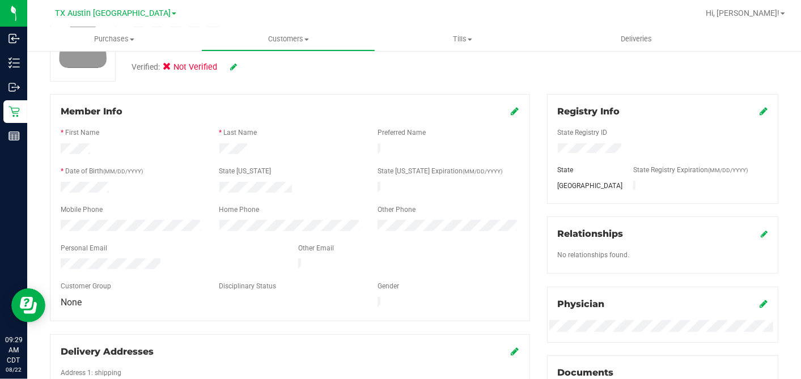
scroll to position [47, 0]
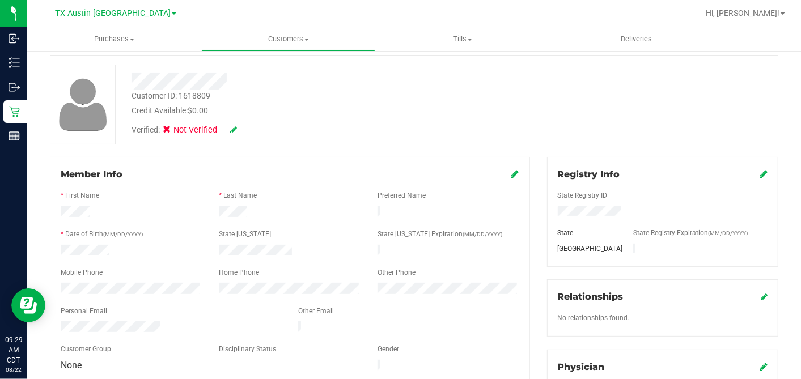
click at [233, 127] on icon at bounding box center [233, 130] width 7 height 8
click at [169, 131] on icon at bounding box center [170, 131] width 7 height 0
click at [0, 0] on input "Medical" at bounding box center [0, 0] width 0 height 0
click at [246, 129] on icon at bounding box center [248, 130] width 9 height 8
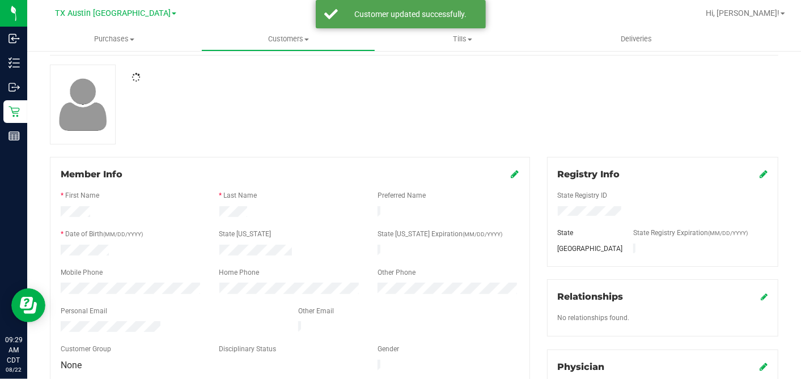
click at [292, 131] on div at bounding box center [413, 105] width 745 height 80
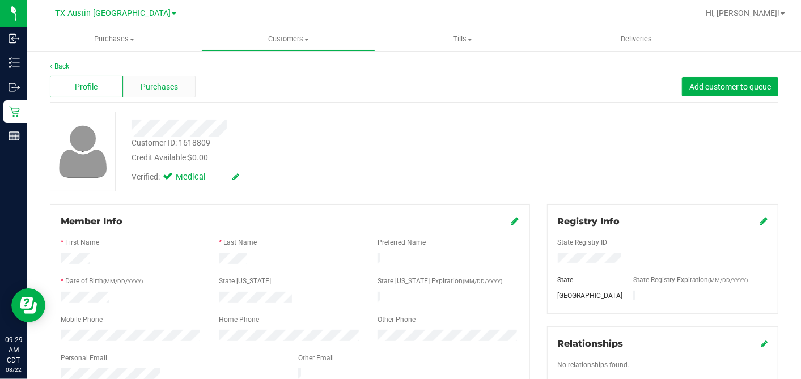
click at [182, 86] on div "Purchases" at bounding box center [159, 87] width 73 height 22
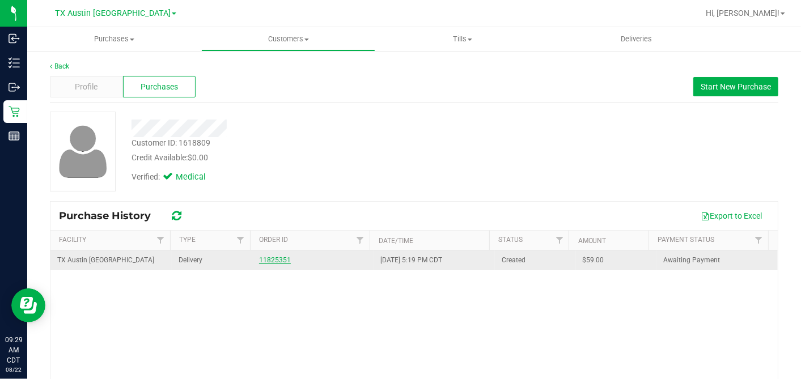
click at [278, 261] on link "11825351" at bounding box center [275, 260] width 32 height 8
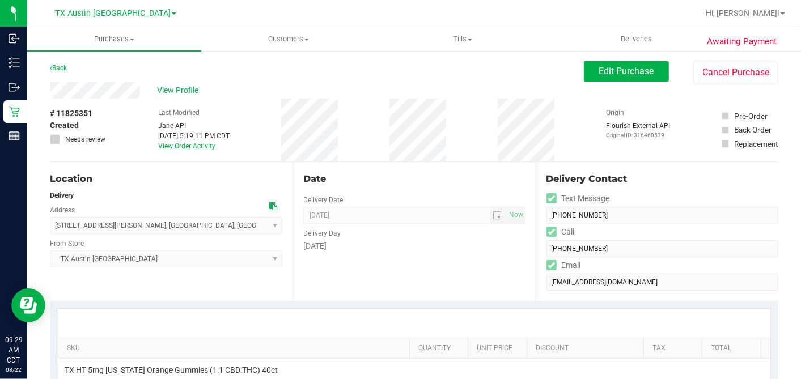
click at [270, 207] on icon at bounding box center [273, 206] width 8 height 8
click at [617, 75] on span "Edit Purchase" at bounding box center [626, 71] width 55 height 11
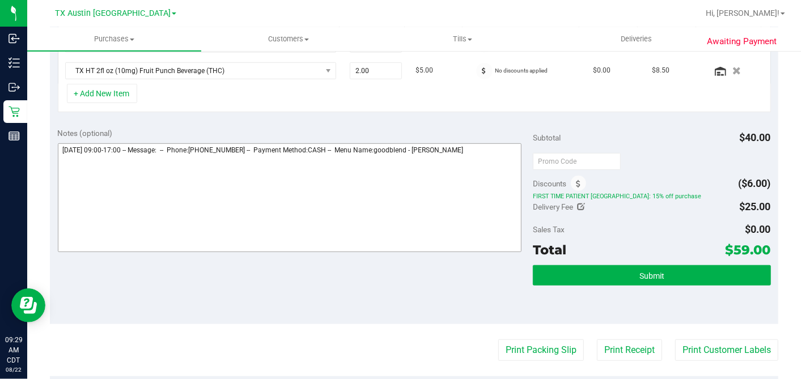
scroll to position [377, 0]
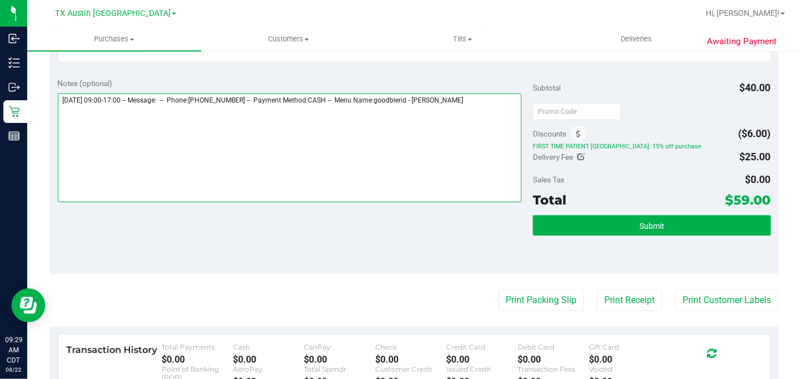
click at [487, 103] on textarea at bounding box center [290, 147] width 464 height 109
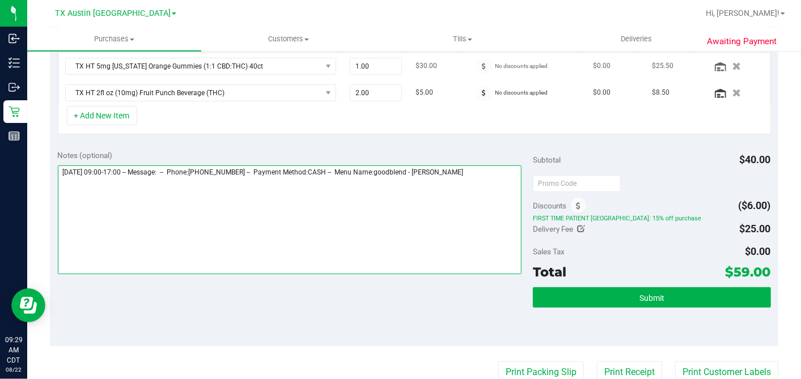
scroll to position [252, 0]
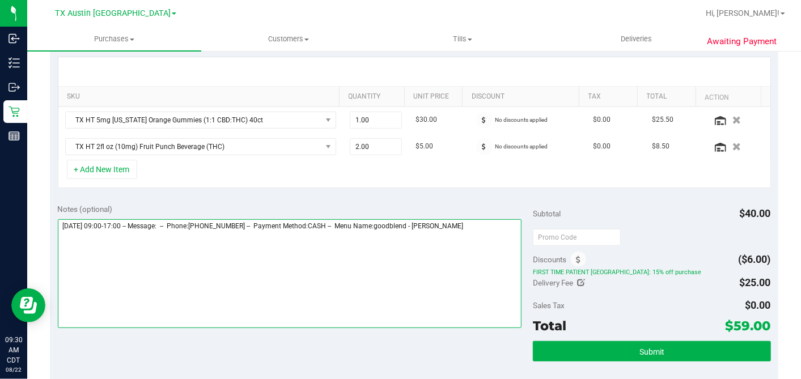
click at [505, 229] on textarea at bounding box center [290, 273] width 464 height 109
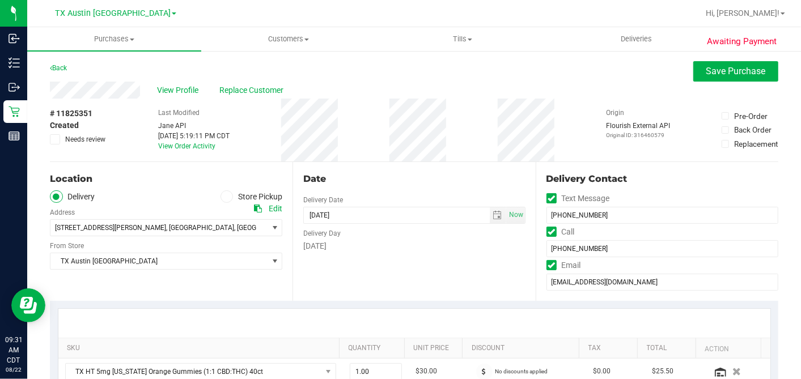
type textarea "Saturday 08/23/2025 09:00-17:00 -- Message: -- Phone:9039226155 -- Payment Meth…"
click at [52, 133] on div "# 11825351 Created Needs review" at bounding box center [78, 126] width 57 height 37
click at [57, 139] on icon at bounding box center [55, 139] width 7 height 0
click at [0, 0] on input "Needs review" at bounding box center [0, 0] width 0 height 0
click at [719, 76] on span "Save Purchase" at bounding box center [735, 71] width 59 height 11
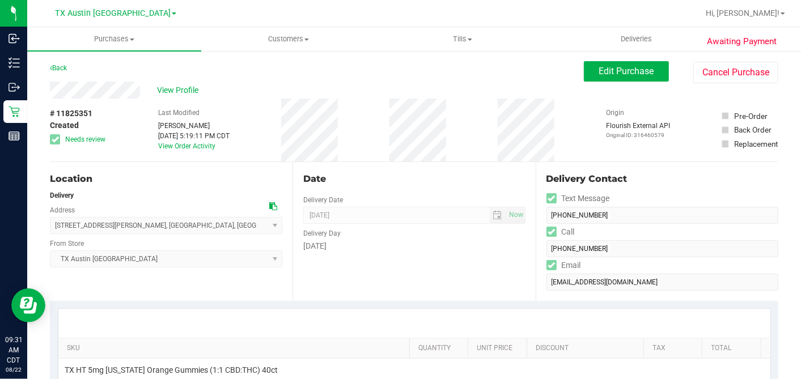
click at [386, 152] on div "# 11825351 Created Needs review Last Modified Dane Hawkins Aug 21, 2025 5:19:11…" at bounding box center [414, 130] width 728 height 63
click at [386, 153] on div "# 11825351 Created Needs review Last Modified Dane Hawkins Aug 21, 2025 5:19:11…" at bounding box center [414, 130] width 728 height 63
click at [186, 92] on span "View Profile" at bounding box center [179, 90] width 45 height 12
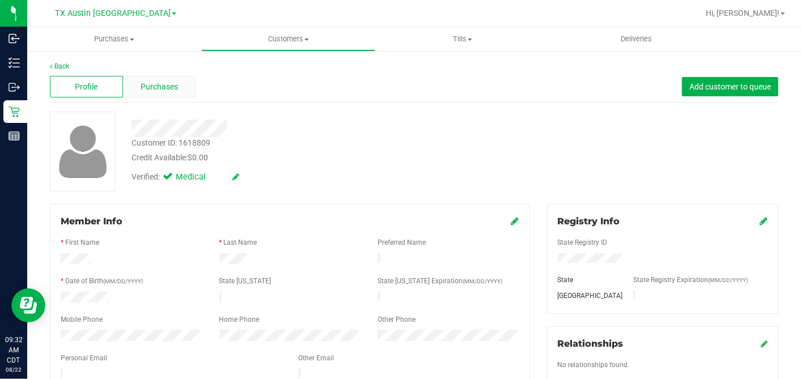
click at [178, 92] on div "Purchases" at bounding box center [159, 87] width 73 height 22
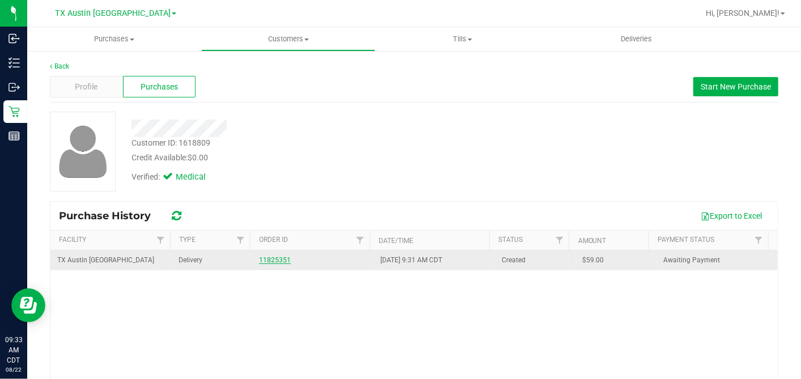
click at [273, 258] on link "11825351" at bounding box center [275, 260] width 32 height 8
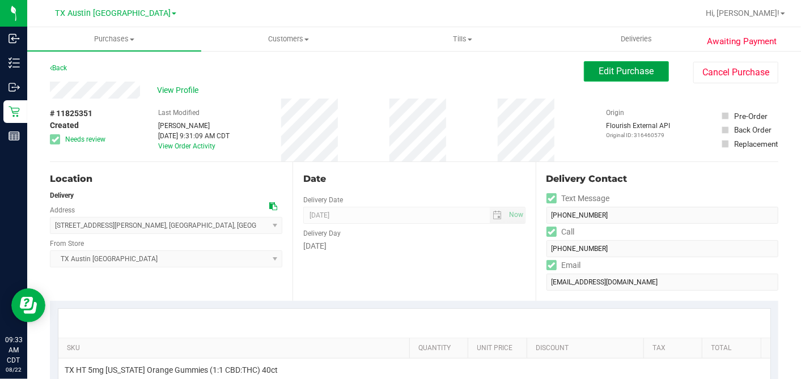
click at [586, 80] on button "Edit Purchase" at bounding box center [626, 71] width 85 height 20
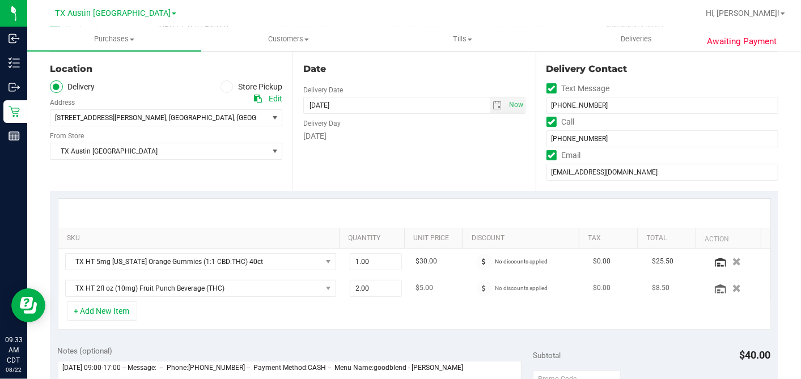
scroll to position [189, 0]
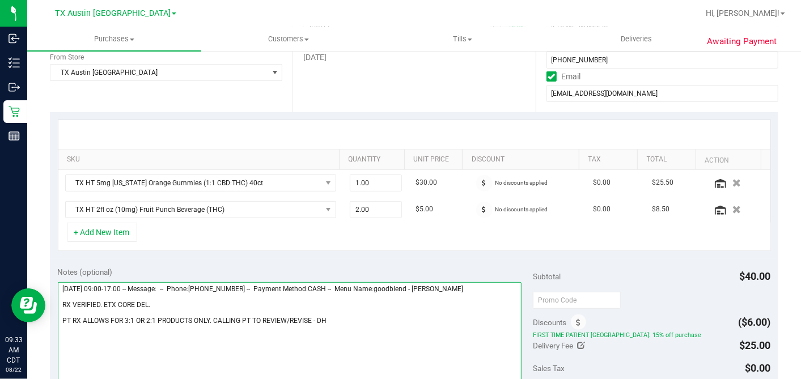
click at [309, 316] on textarea at bounding box center [290, 336] width 464 height 109
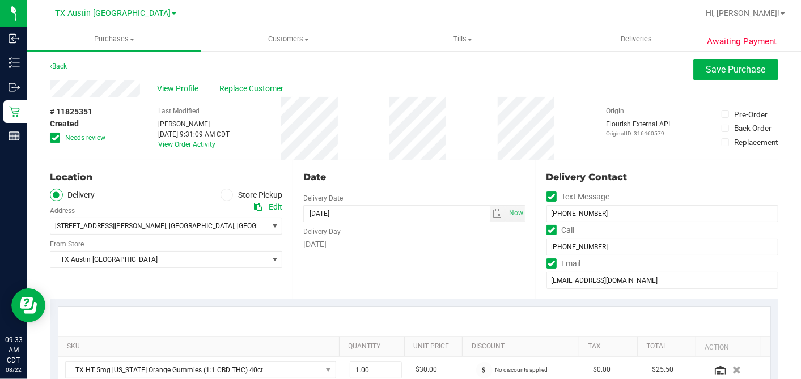
scroll to position [0, 0]
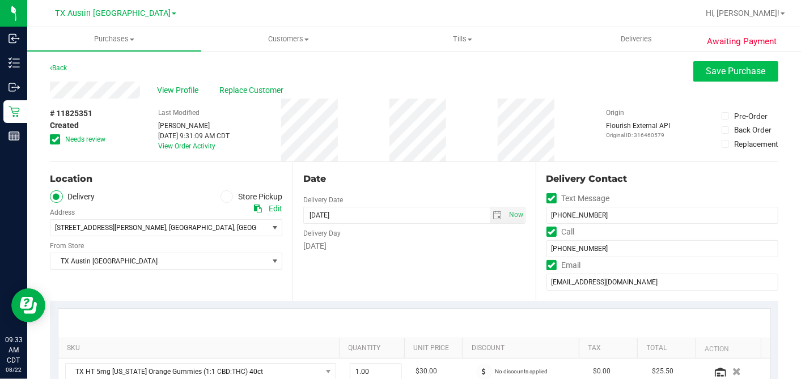
type textarea "Saturday 08/23/2025 09:00-17:00 -- Message: -- Phone:9039226155 -- Payment Meth…"
click at [707, 74] on span "Save Purchase" at bounding box center [735, 71] width 59 height 11
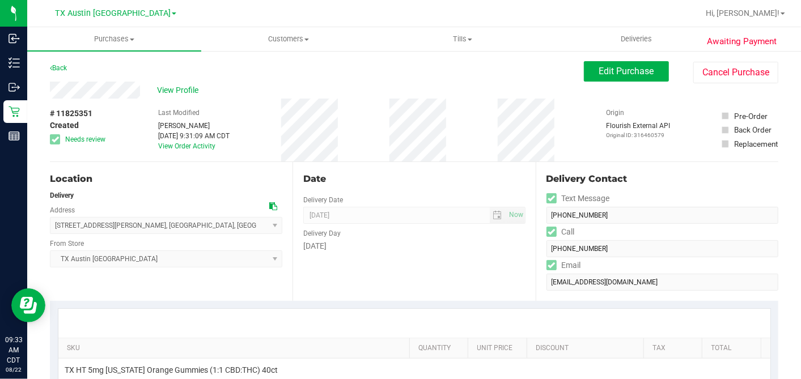
click at [359, 135] on div "# 11825351 Created Needs review Last Modified Dane Hawkins Aug 22, 2025 9:31:09…" at bounding box center [414, 130] width 728 height 63
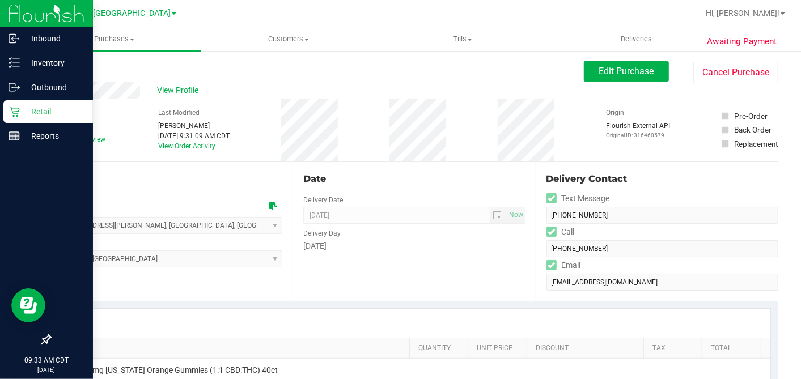
drag, startPoint x: 8, startPoint y: 106, endPoint x: 19, endPoint y: 109, distance: 11.1
click at [8, 106] on icon at bounding box center [13, 111] width 11 height 11
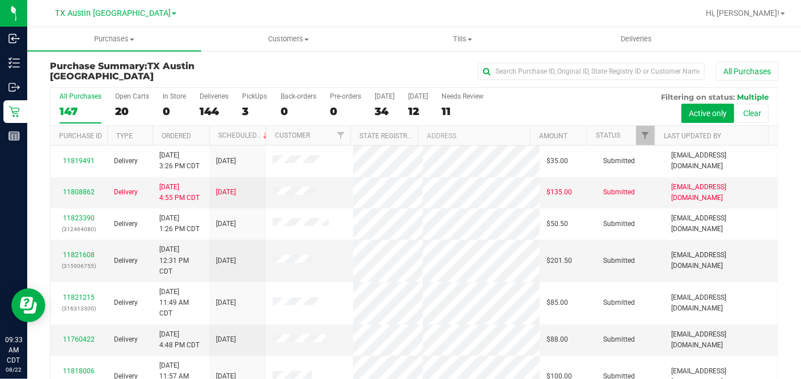
click at [121, 110] on div "20" at bounding box center [132, 111] width 34 height 13
click at [0, 0] on input "Open Carts 20" at bounding box center [0, 0] width 0 height 0
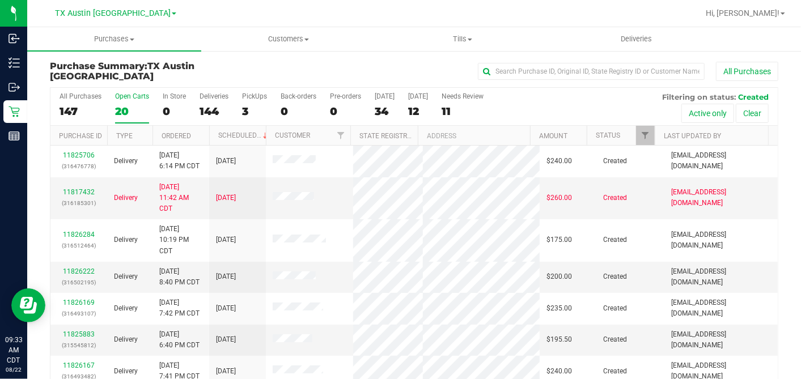
click at [205, 136] on th "Ordered" at bounding box center [180, 136] width 57 height 20
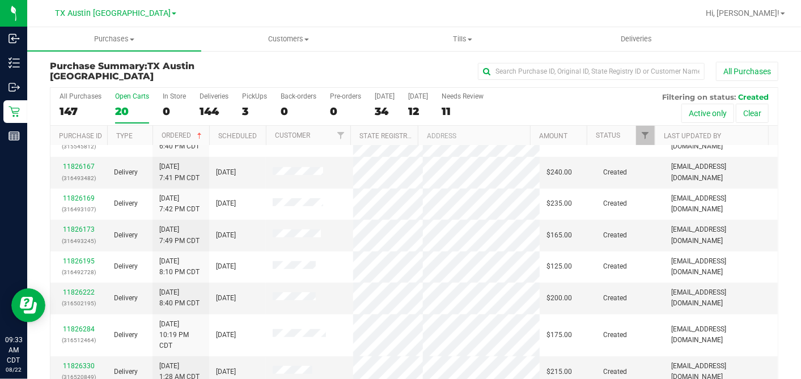
scroll to position [252, 0]
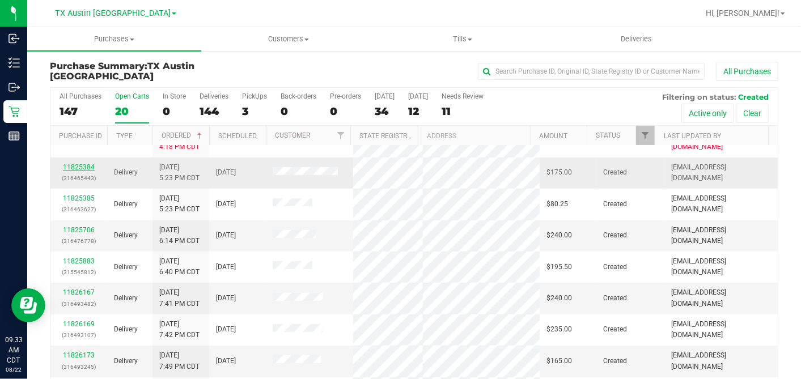
click at [80, 171] on link "11825384" at bounding box center [79, 167] width 32 height 8
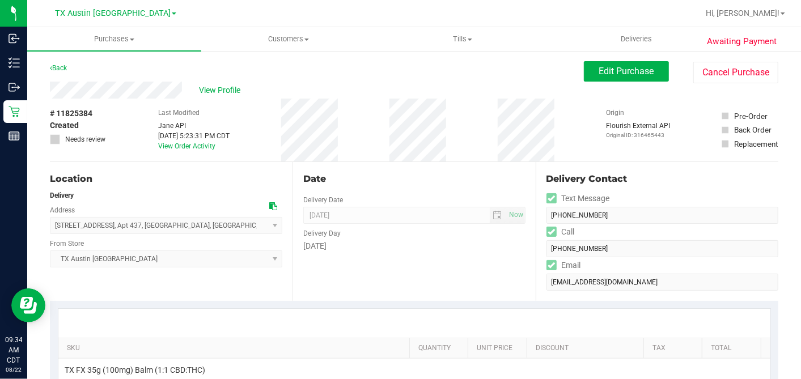
click at [269, 204] on icon at bounding box center [273, 206] width 8 height 8
click at [631, 73] on span "Edit Purchase" at bounding box center [626, 71] width 55 height 11
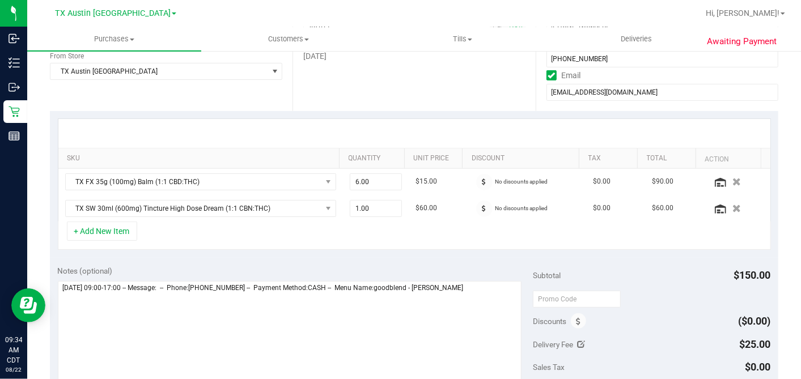
scroll to position [252, 0]
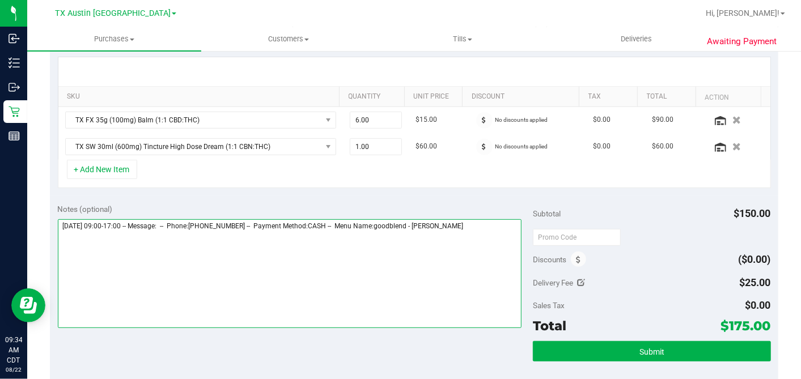
click at [507, 221] on textarea at bounding box center [290, 273] width 464 height 109
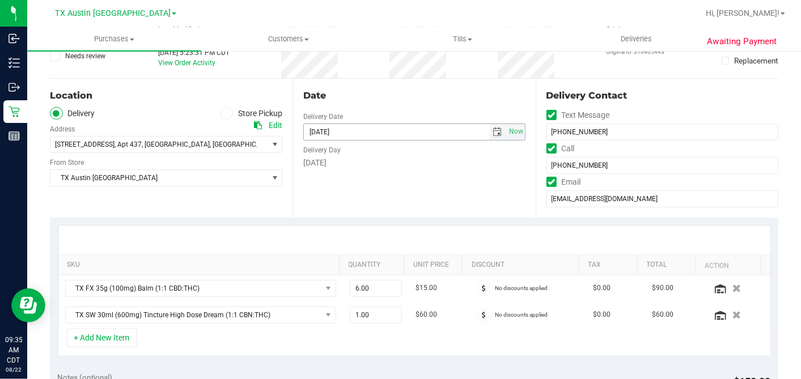
scroll to position [0, 0]
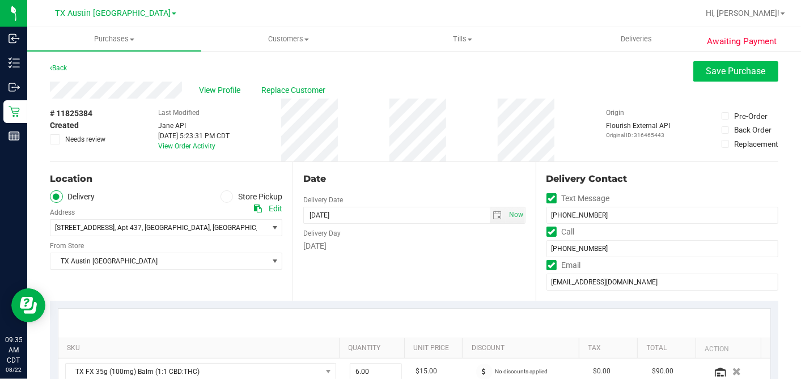
type textarea "Saturday 08/23/2025 09:00-17:00 -- Message: -- Phone:4697231502 -- Payment Meth…"
click at [706, 73] on span "Save Purchase" at bounding box center [735, 71] width 59 height 11
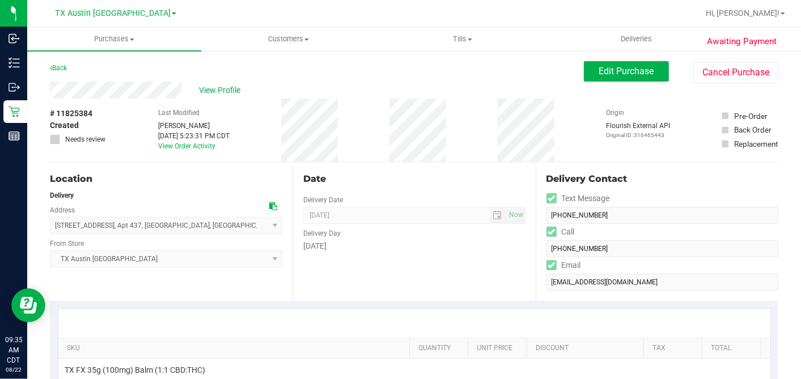
click at [214, 90] on span "View Profile" at bounding box center [221, 90] width 45 height 12
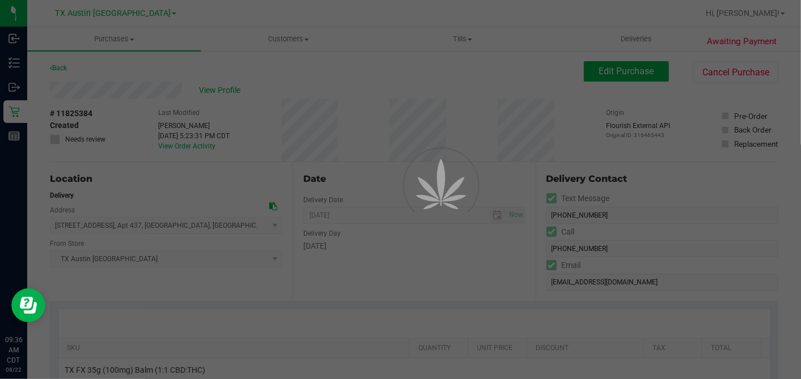
click at [350, 73] on div at bounding box center [400, 189] width 801 height 379
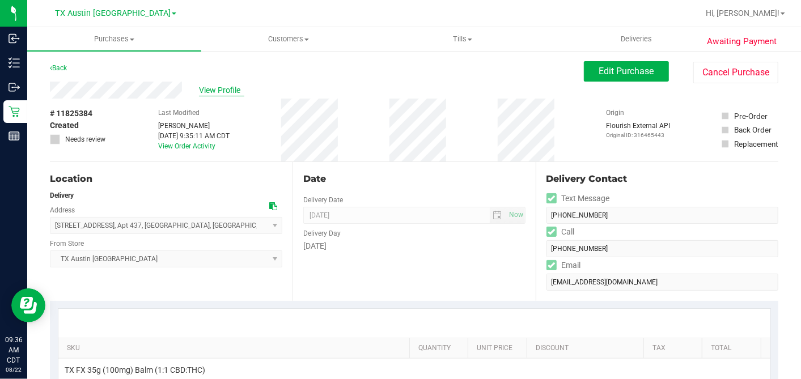
click at [233, 94] on span "View Profile" at bounding box center [221, 90] width 45 height 12
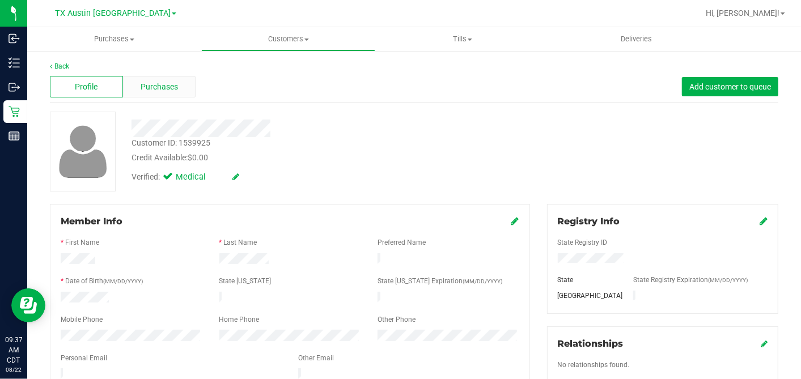
click at [178, 86] on div "Purchases" at bounding box center [159, 87] width 73 height 22
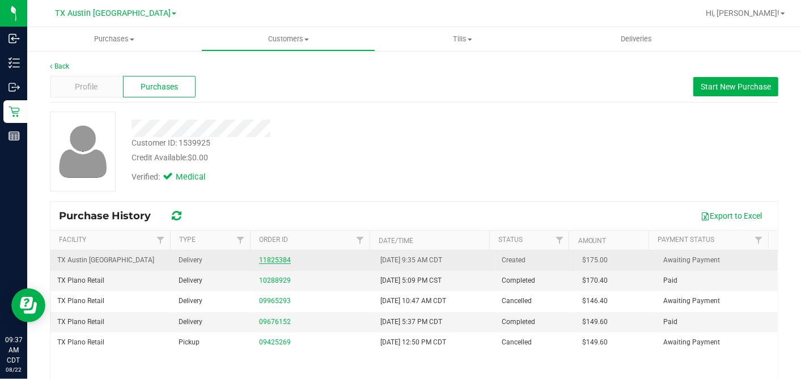
click at [273, 256] on link "11825384" at bounding box center [275, 260] width 32 height 8
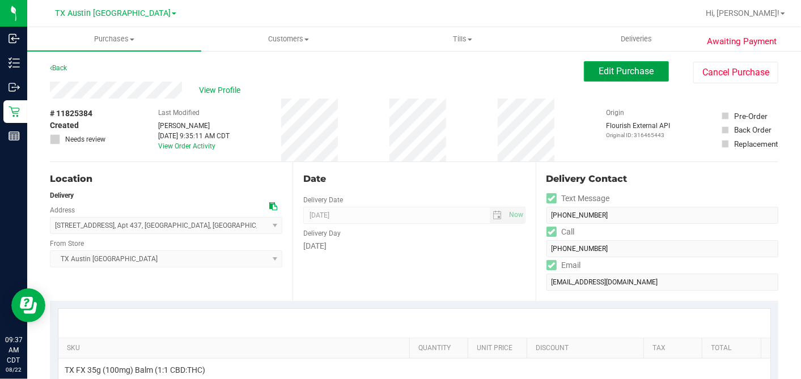
click at [605, 75] on span "Edit Purchase" at bounding box center [626, 71] width 55 height 11
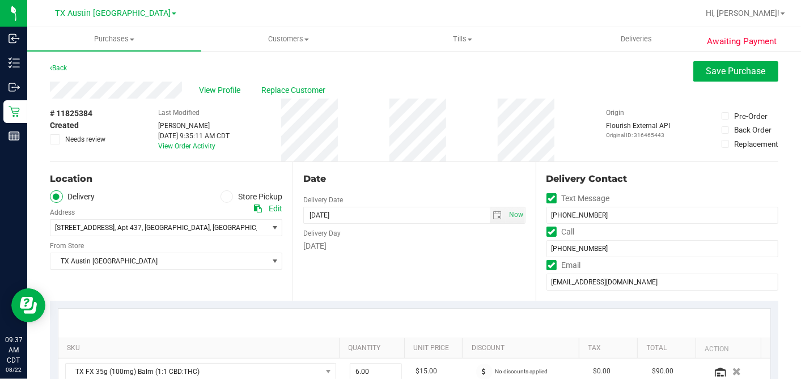
click at [53, 139] on icon at bounding box center [55, 139] width 7 height 0
click at [0, 0] on input "Needs review" at bounding box center [0, 0] width 0 height 0
click at [461, 176] on div "Date" at bounding box center [414, 179] width 222 height 14
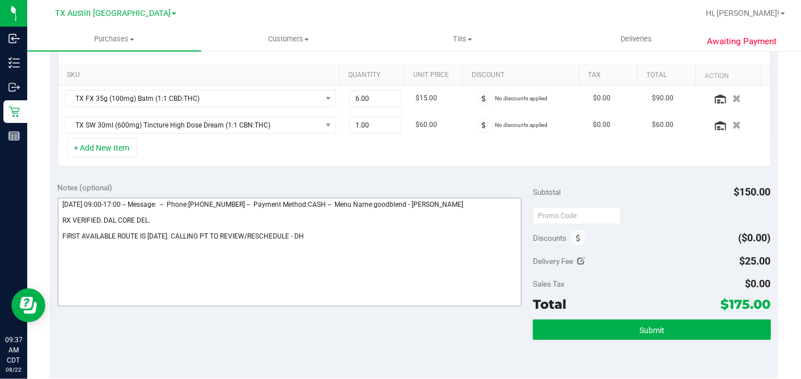
scroll to position [314, 0]
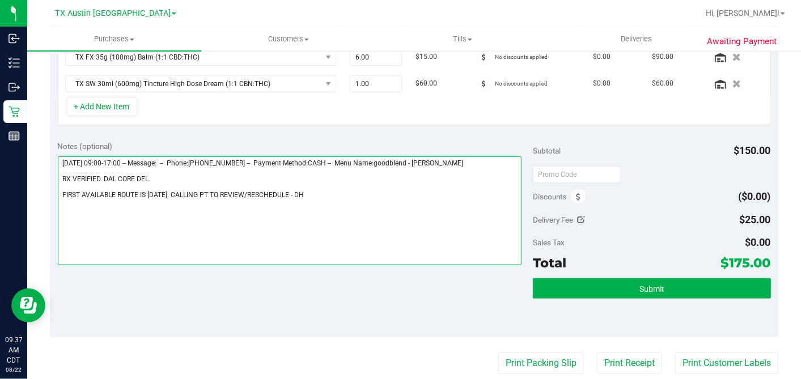
click at [299, 193] on textarea at bounding box center [290, 210] width 464 height 109
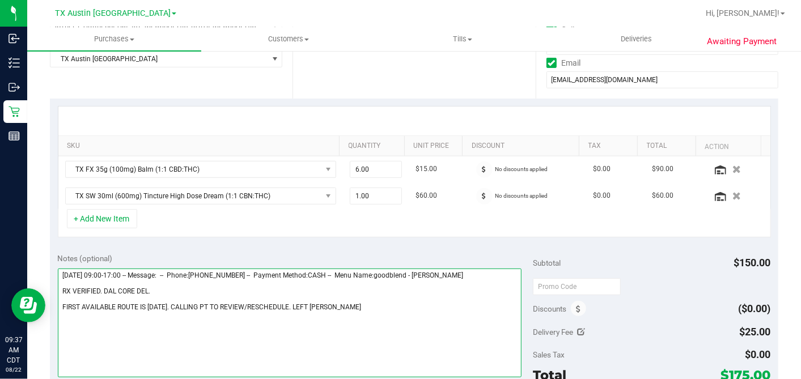
scroll to position [0, 0]
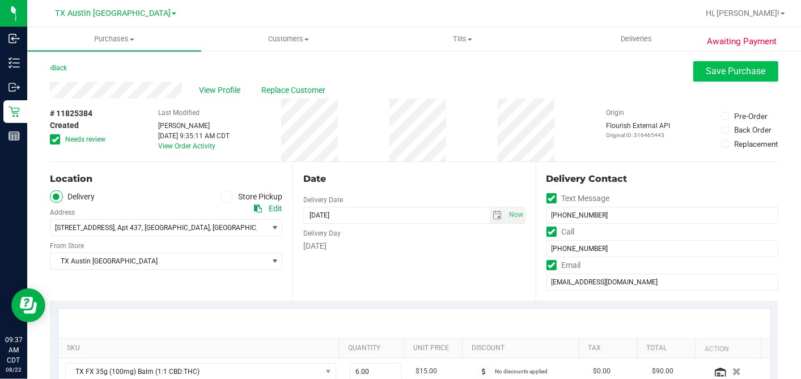
type textarea "[DATE] 09:00-17:00 -- Message: -- Phone:[PHONE_NUMBER] -- Payment Method:CASH -…"
click at [706, 71] on span "Save Purchase" at bounding box center [735, 71] width 59 height 11
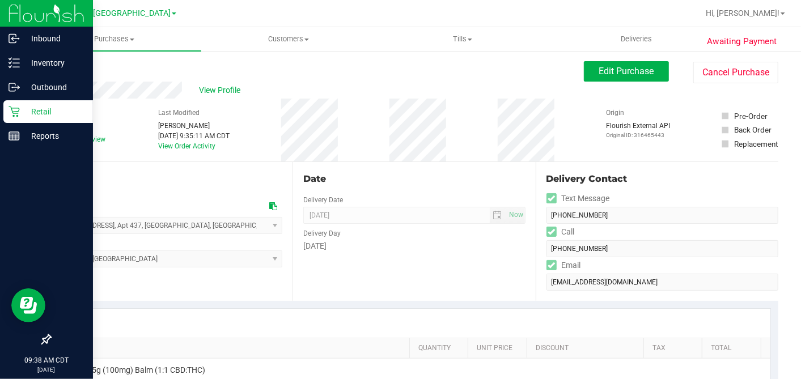
click at [24, 114] on p "Retail" at bounding box center [54, 112] width 68 height 14
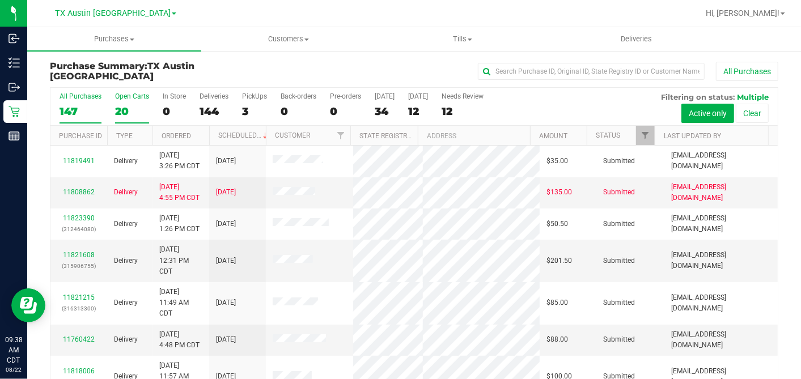
click at [124, 107] on div "20" at bounding box center [132, 111] width 34 height 13
click at [0, 0] on input "Open Carts 20" at bounding box center [0, 0] width 0 height 0
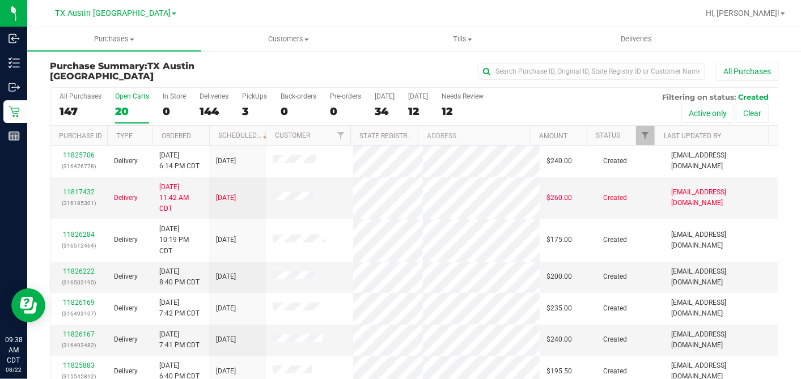
click at [197, 133] on th "Ordered" at bounding box center [180, 136] width 57 height 20
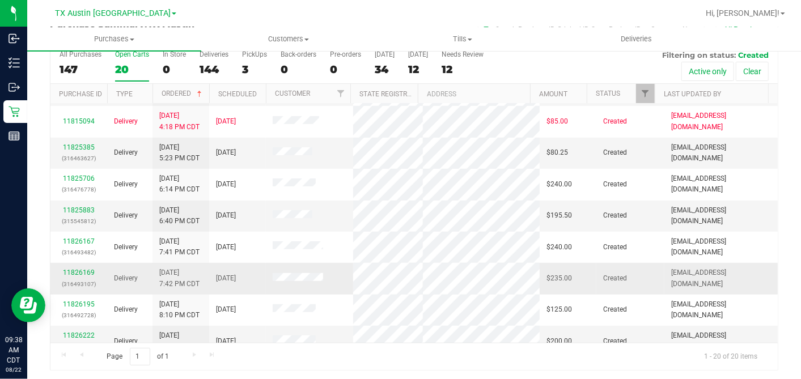
scroll to position [210, 0]
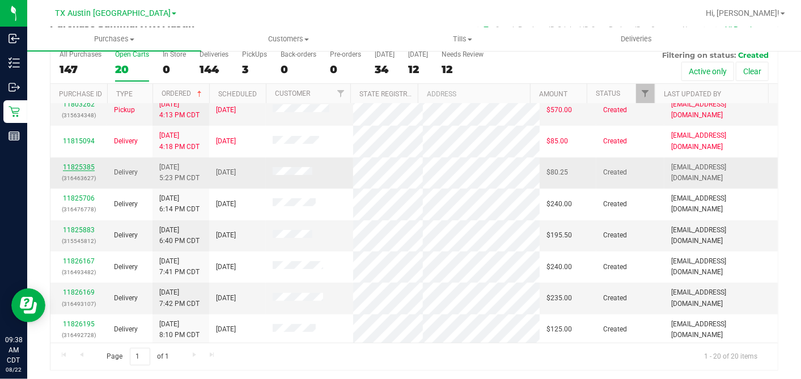
click at [82, 171] on link "11825385" at bounding box center [79, 167] width 32 height 8
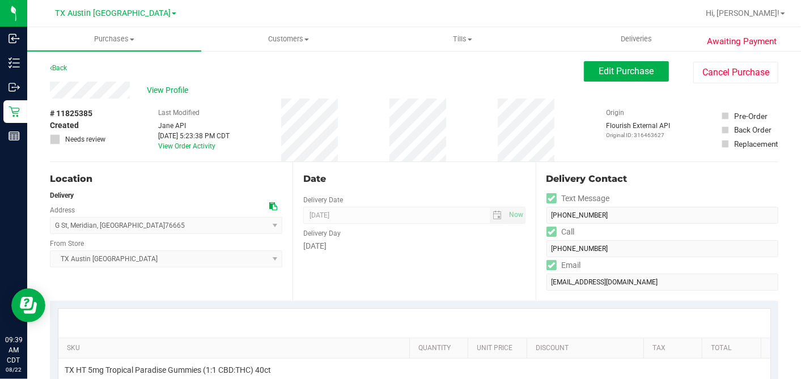
click at [344, 162] on div "Date Delivery Date [DATE] Now [DATE] 05:00 PM Now Delivery Day [DATE]" at bounding box center [413, 231] width 243 height 139
click at [272, 203] on icon at bounding box center [273, 206] width 8 height 8
click at [436, 175] on div "Date" at bounding box center [414, 179] width 222 height 14
click at [599, 75] on span "Edit Purchase" at bounding box center [626, 71] width 55 height 11
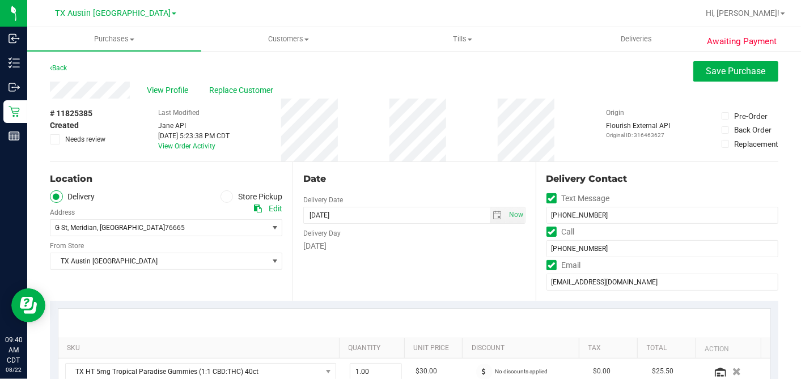
click at [56, 139] on icon at bounding box center [55, 139] width 7 height 0
click at [0, 0] on input "Needs review" at bounding box center [0, 0] width 0 height 0
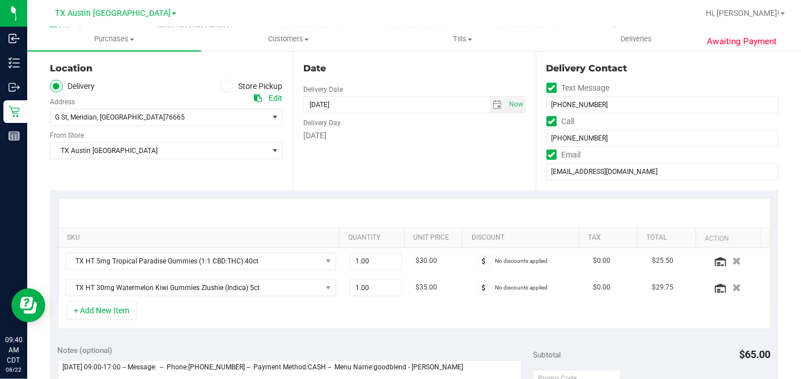
scroll to position [252, 0]
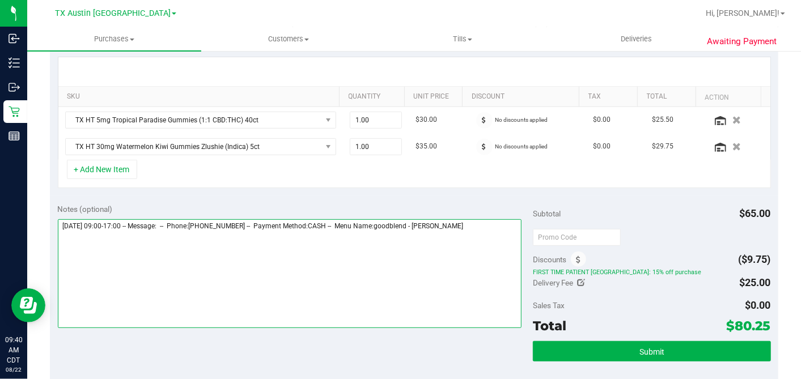
click at [500, 229] on textarea at bounding box center [290, 273] width 464 height 109
click at [265, 252] on textarea at bounding box center [290, 273] width 464 height 109
click at [296, 260] on textarea at bounding box center [290, 273] width 464 height 109
click at [269, 257] on textarea at bounding box center [290, 273] width 464 height 109
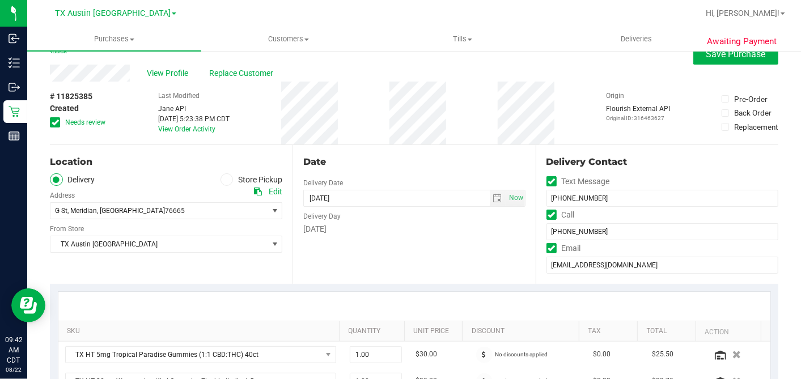
scroll to position [0, 0]
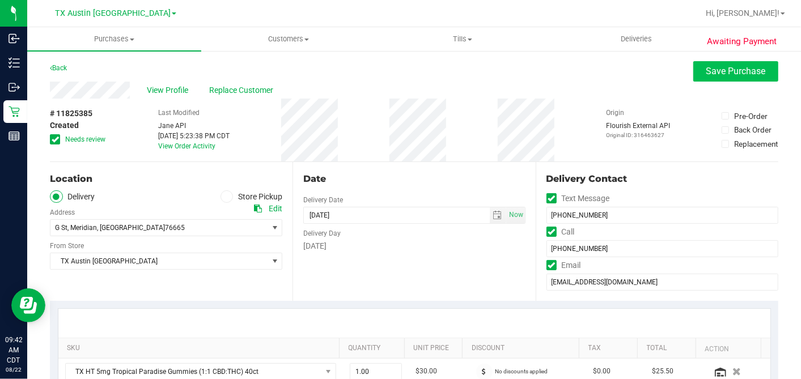
type textarea "[DATE] 09:00-17:00 -- Message: -- Phone:[PHONE_NUMBER] -- Payment Method:CASH -…"
click at [706, 73] on span "Save Purchase" at bounding box center [735, 71] width 59 height 11
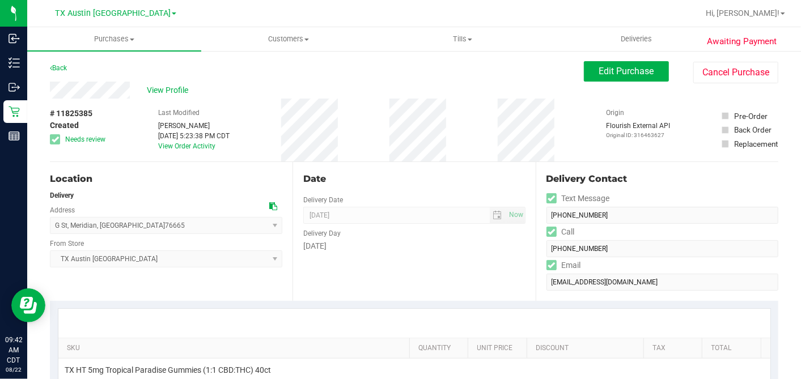
click at [171, 89] on span "View Profile" at bounding box center [169, 90] width 45 height 12
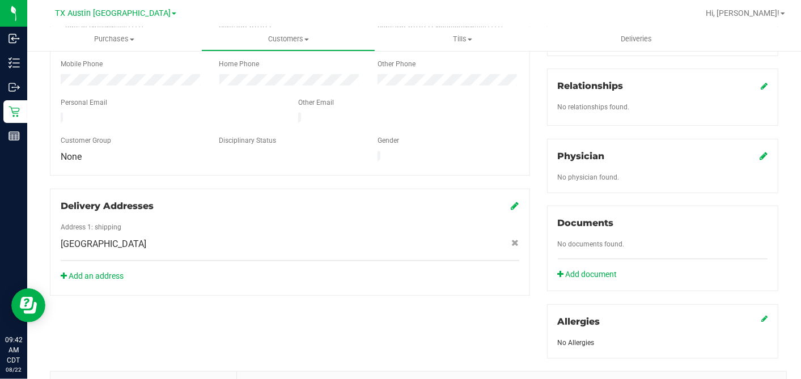
scroll to position [377, 0]
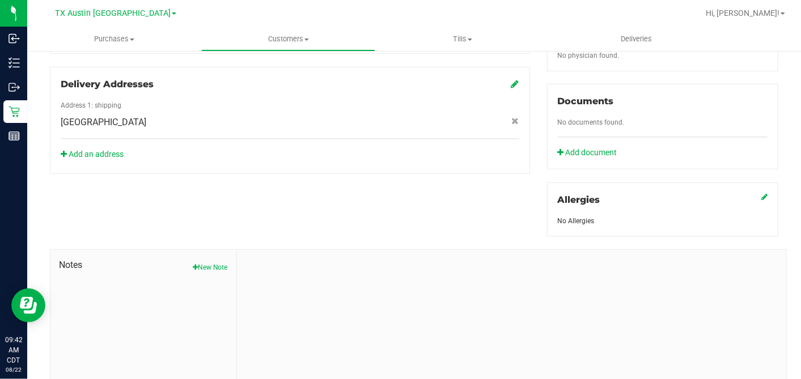
click at [214, 262] on button "New Note" at bounding box center [210, 267] width 35 height 10
click at [272, 288] on input "Note Title" at bounding box center [511, 296] width 532 height 17
type input "[PERSON_NAME]"
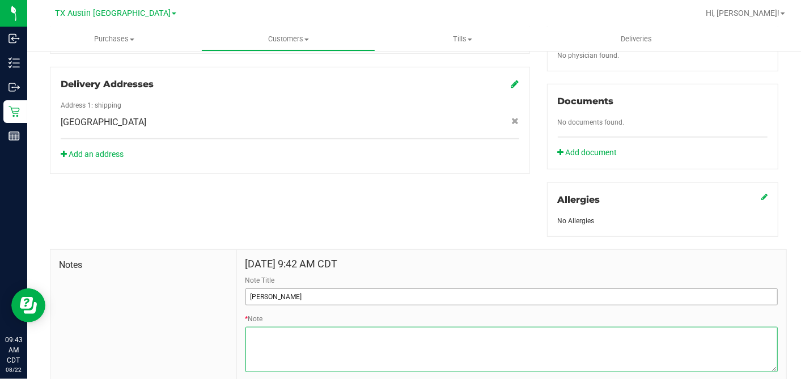
paste textarea "Patient Name: [PERSON_NAME] Address: [STREET_ADDRESS] Phone Number: [PHONE_NUMB…"
type textarea "Patient Name: [PERSON_NAME] Address: [STREET_ADDRESS] Phone Number: [PHONE_NUMB…"
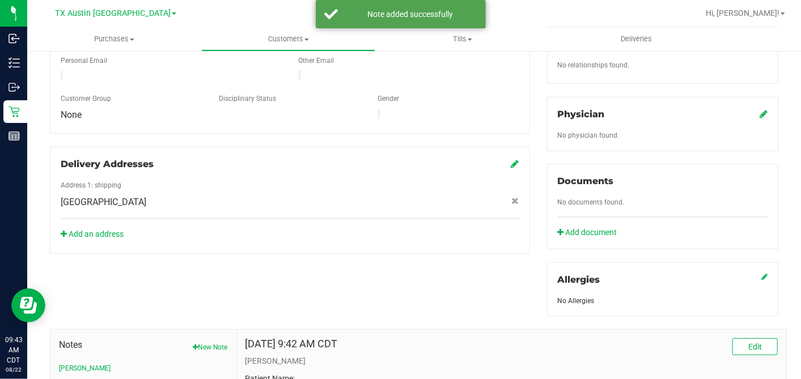
scroll to position [126, 0]
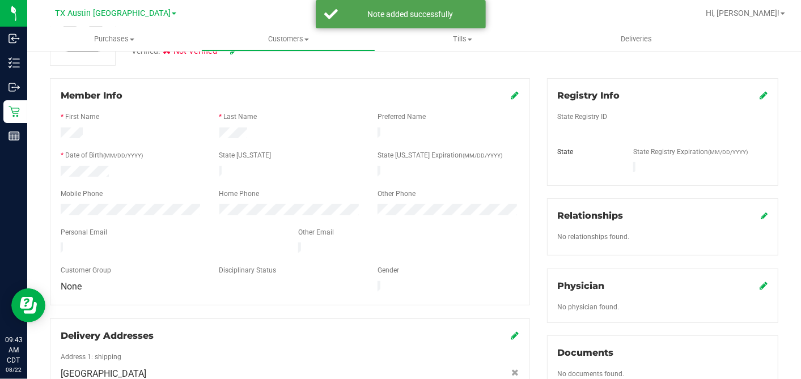
click at [759, 281] on icon at bounding box center [763, 285] width 8 height 9
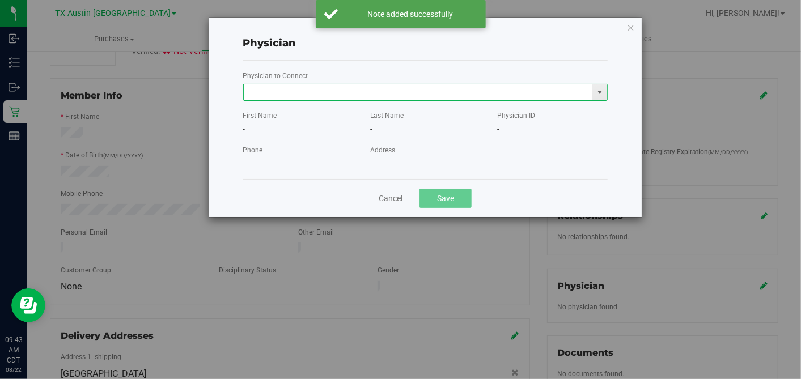
click at [443, 93] on input "text" at bounding box center [418, 92] width 349 height 16
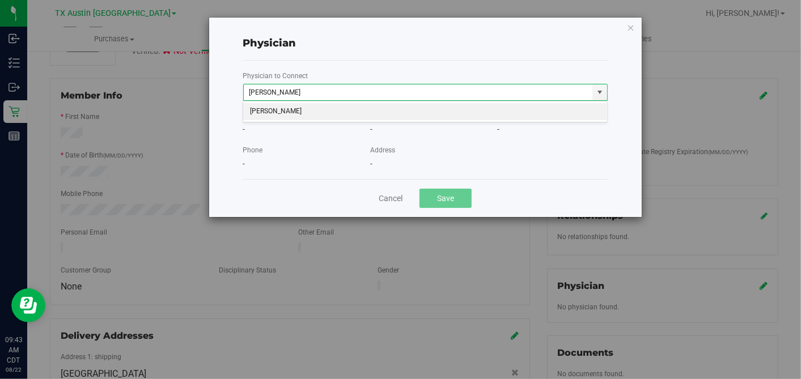
click at [464, 113] on li "[PERSON_NAME]" at bounding box center [425, 111] width 364 height 17
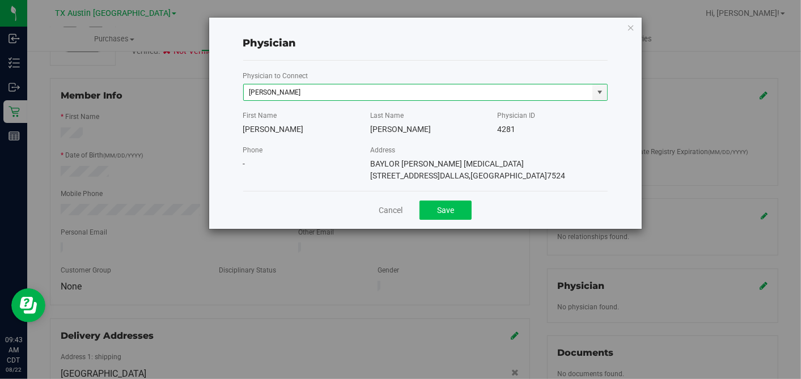
type input "[PERSON_NAME]"
click at [466, 205] on button "Save" at bounding box center [445, 210] width 52 height 19
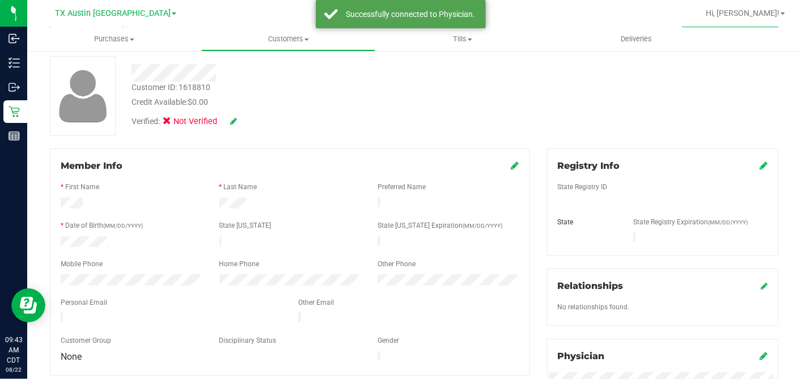
scroll to position [0, 0]
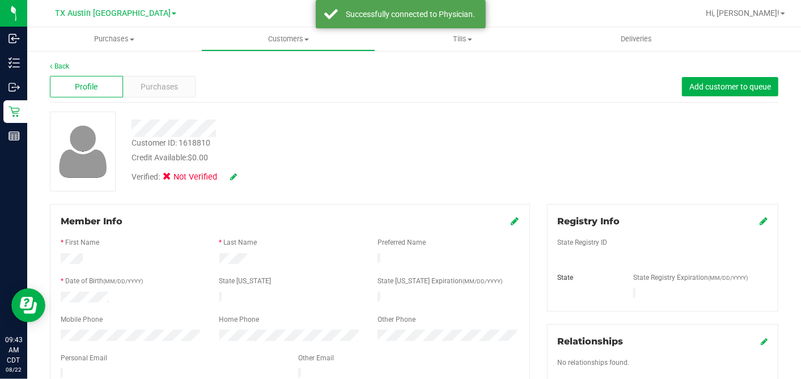
click at [759, 216] on link at bounding box center [763, 221] width 8 height 11
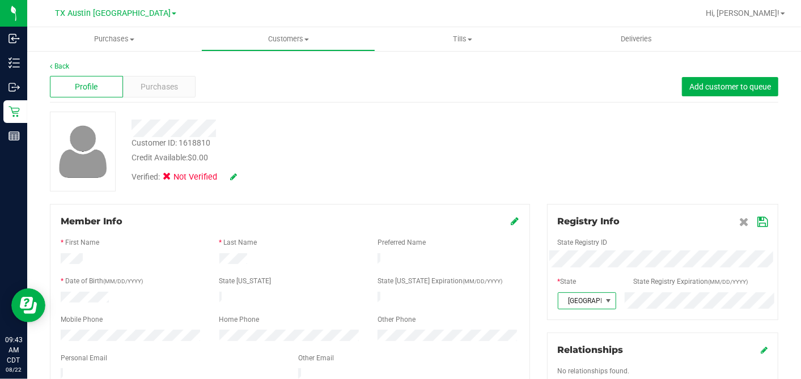
click at [757, 221] on icon at bounding box center [762, 222] width 10 height 9
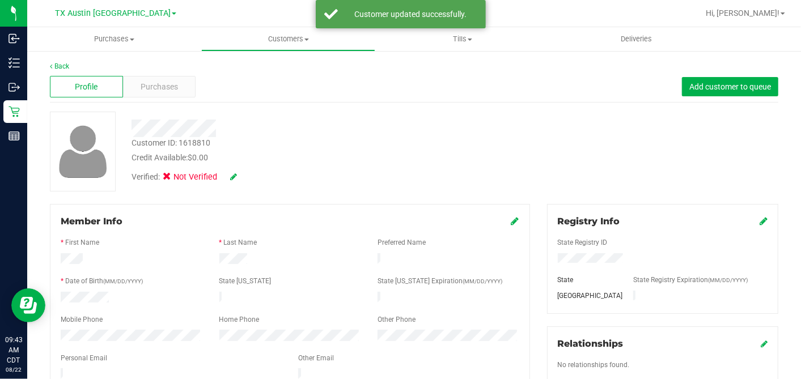
click at [511, 224] on icon at bounding box center [515, 220] width 8 height 9
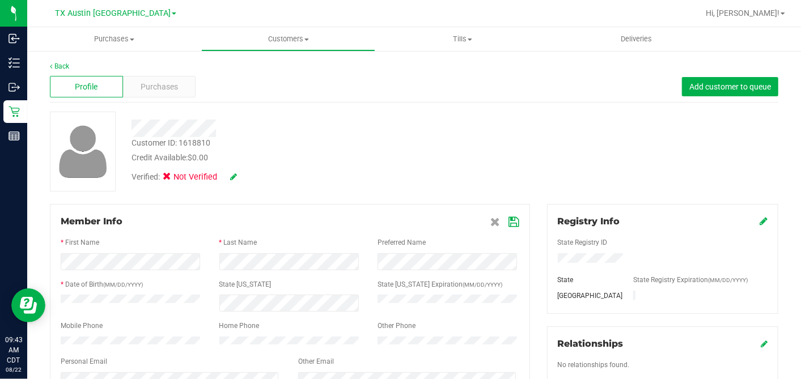
click at [509, 220] on icon at bounding box center [514, 222] width 10 height 9
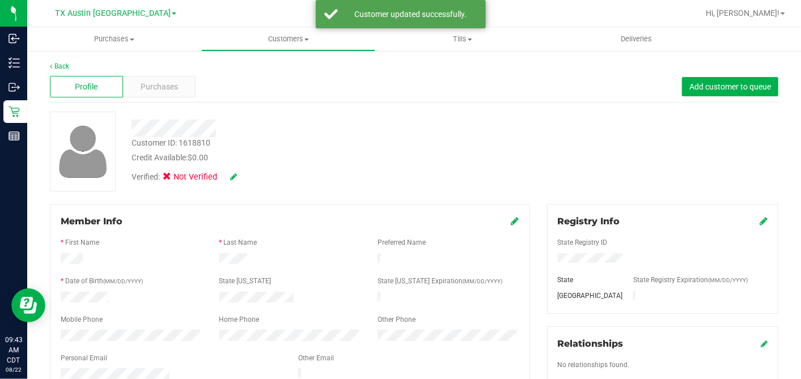
click at [239, 178] on div "Verified: Not Verified" at bounding box center [185, 177] width 124 height 12
click at [235, 177] on icon at bounding box center [233, 177] width 7 height 8
click at [171, 178] on icon at bounding box center [170, 178] width 7 height 0
click at [0, 0] on input "Medical" at bounding box center [0, 0] width 0 height 0
click at [247, 177] on icon at bounding box center [248, 177] width 9 height 8
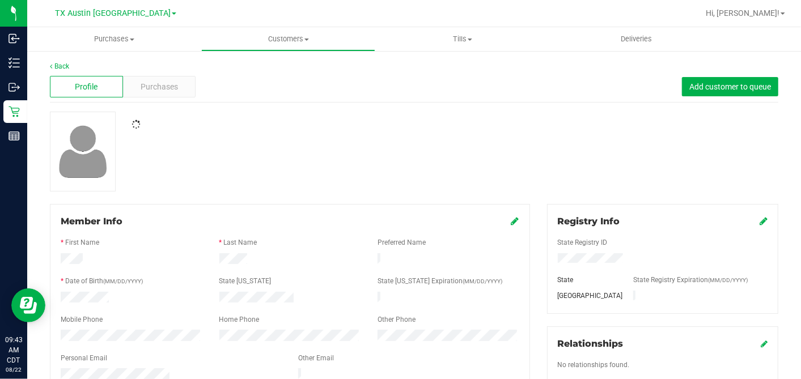
click at [339, 175] on div at bounding box center [413, 152] width 745 height 80
click at [351, 150] on div "Customer ID: 1618810 Credit Available: $0.00" at bounding box center [309, 150] width 373 height 27
click at [139, 79] on div "Purchases" at bounding box center [159, 87] width 73 height 22
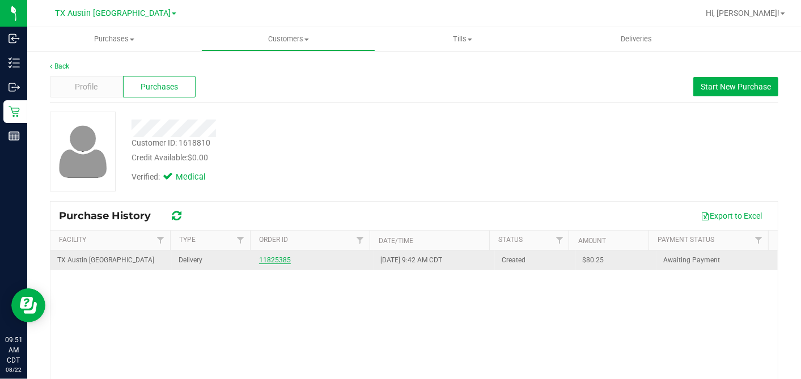
click at [278, 259] on link "11825385" at bounding box center [275, 260] width 32 height 8
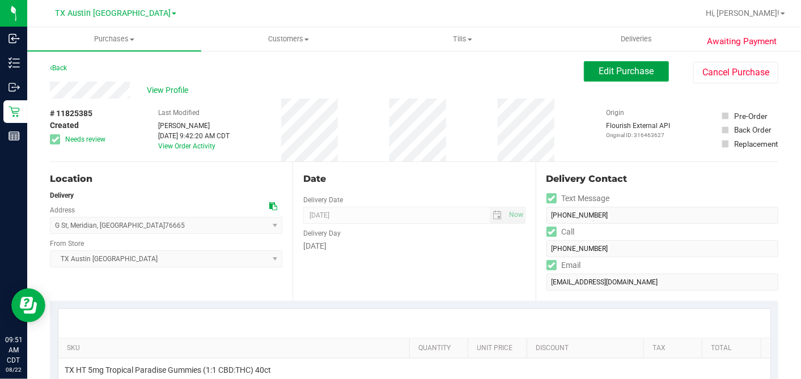
click at [606, 72] on span "Edit Purchase" at bounding box center [626, 71] width 55 height 11
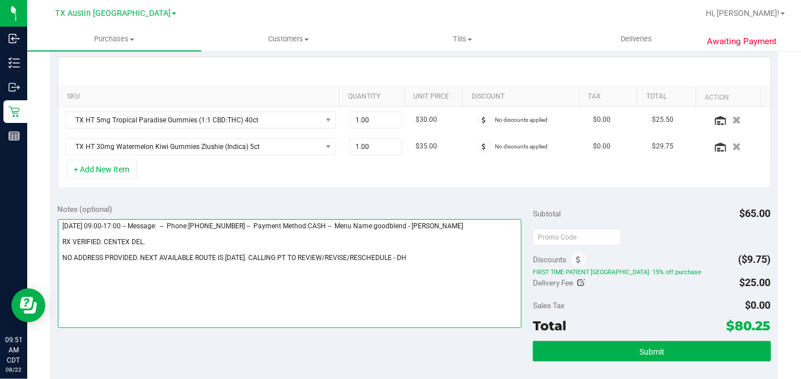
click at [138, 256] on textarea at bounding box center [290, 273] width 464 height 109
click at [156, 262] on textarea at bounding box center [290, 273] width 464 height 109
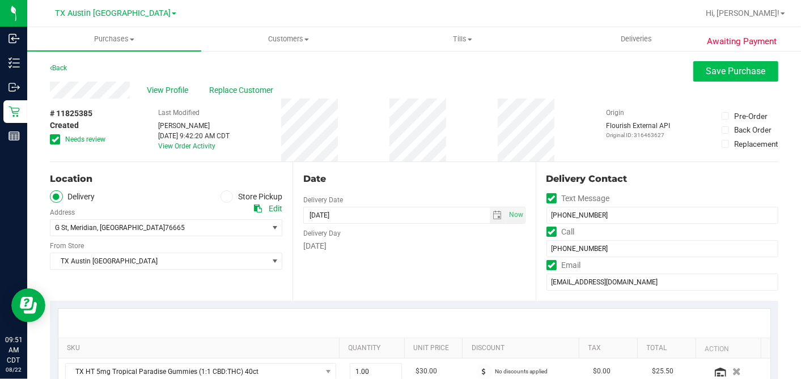
type textarea "[DATE] 09:00-17:00 -- Message: -- Phone:[PHONE_NUMBER] -- Payment Method:CASH -…"
click at [720, 76] on span "Save Purchase" at bounding box center [735, 71] width 59 height 11
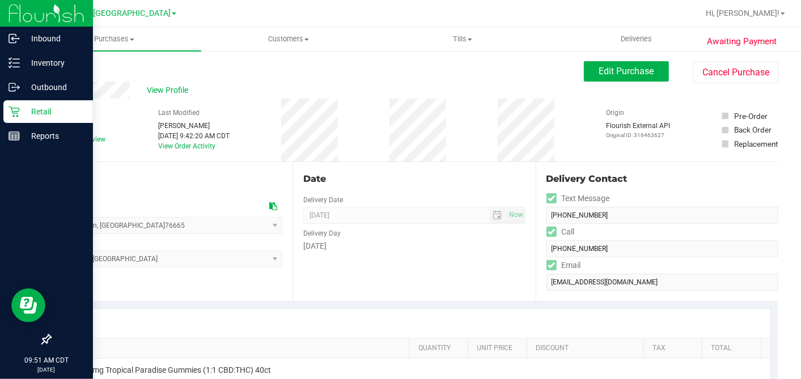
click at [19, 111] on icon at bounding box center [13, 111] width 11 height 11
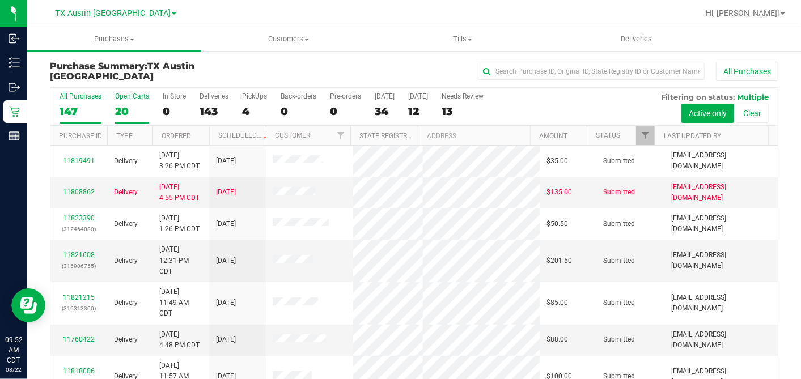
click at [126, 105] on div "20" at bounding box center [132, 111] width 34 height 13
click at [0, 0] on input "Open Carts 20" at bounding box center [0, 0] width 0 height 0
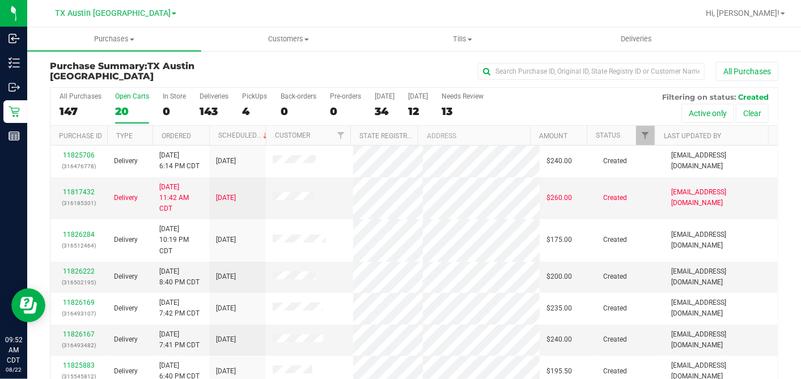
click at [194, 131] on th "Ordered" at bounding box center [180, 136] width 57 height 20
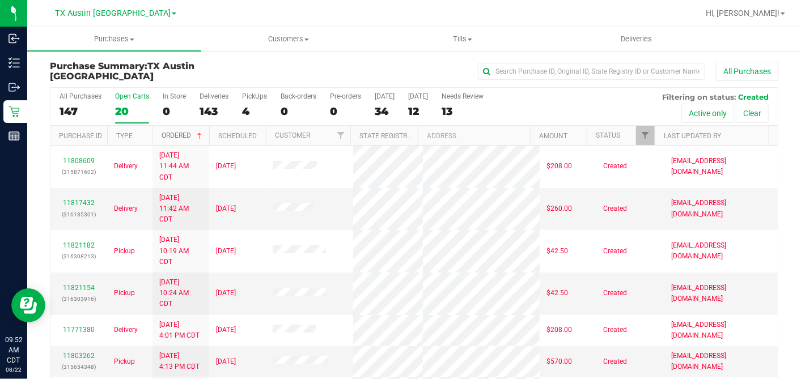
click at [199, 133] on span at bounding box center [199, 135] width 9 height 9
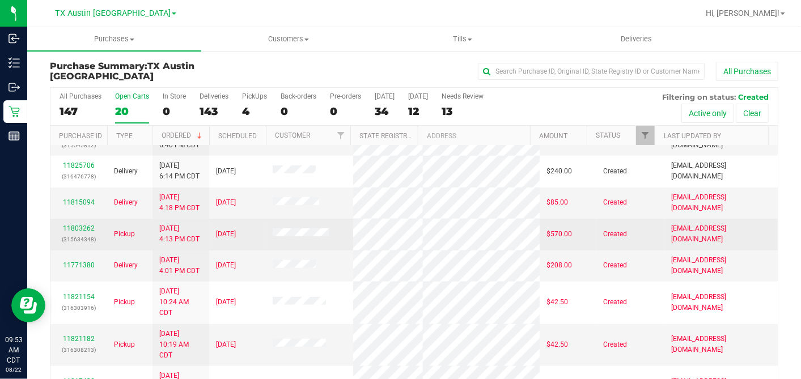
scroll to position [314, 0]
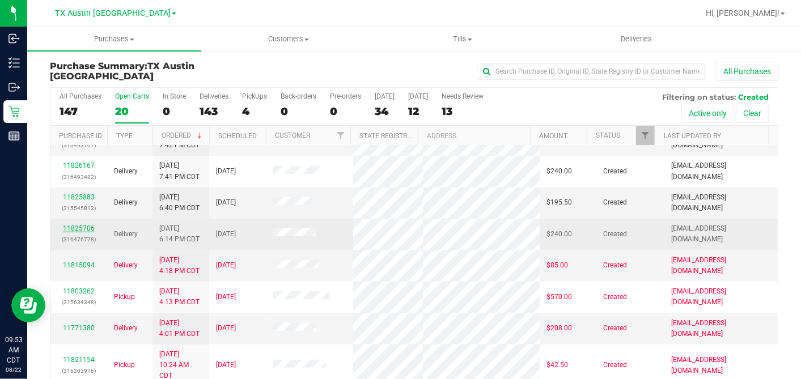
click at [86, 224] on link "11825706" at bounding box center [79, 228] width 32 height 8
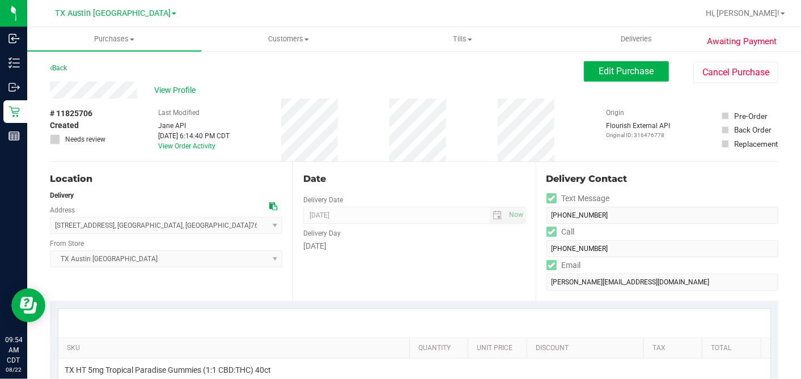
click at [121, 113] on div "# 11825706 Created Needs review Last Modified [PERSON_NAME] API [DATE] 6:14:40 …" at bounding box center [414, 130] width 728 height 63
click at [269, 205] on icon at bounding box center [273, 206] width 8 height 8
click at [599, 69] on span "Edit Purchase" at bounding box center [626, 71] width 55 height 11
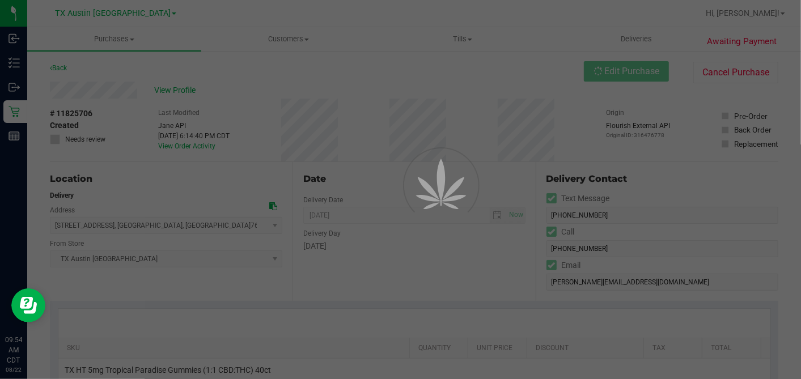
click at [271, 204] on div at bounding box center [400, 189] width 801 height 379
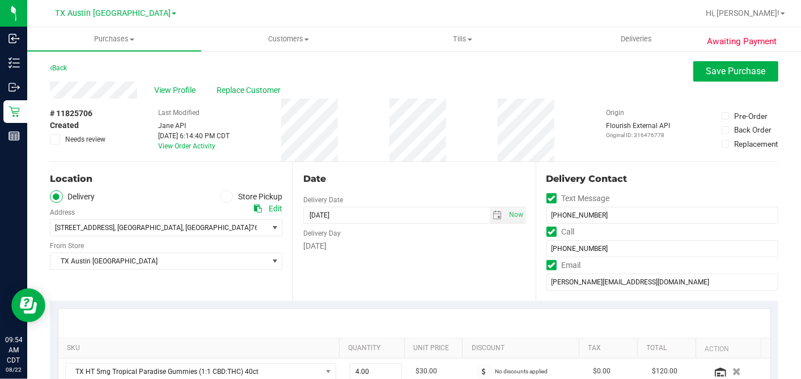
click at [254, 205] on icon at bounding box center [258, 209] width 8 height 8
click at [401, 181] on div "Date" at bounding box center [414, 179] width 222 height 14
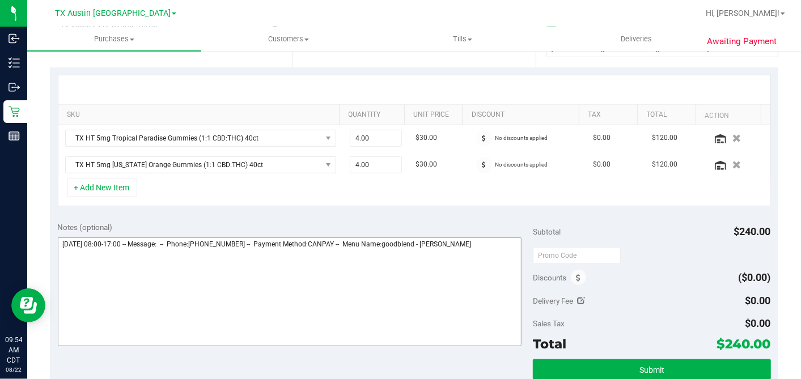
scroll to position [377, 0]
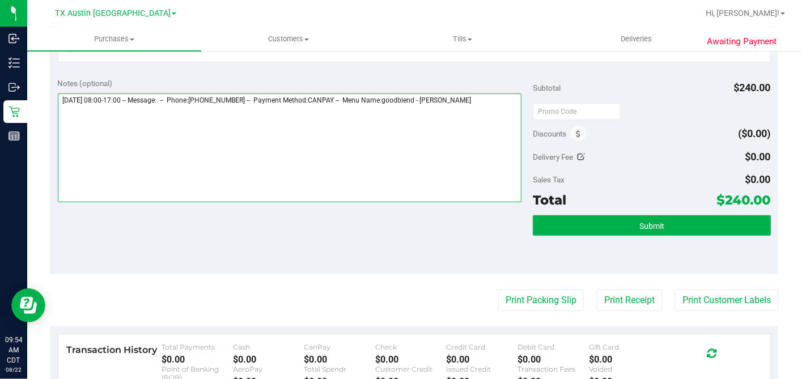
click at [504, 99] on textarea at bounding box center [290, 147] width 464 height 109
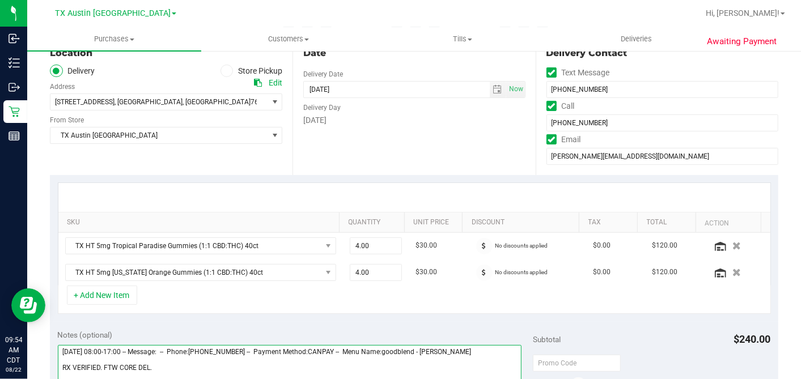
scroll to position [252, 0]
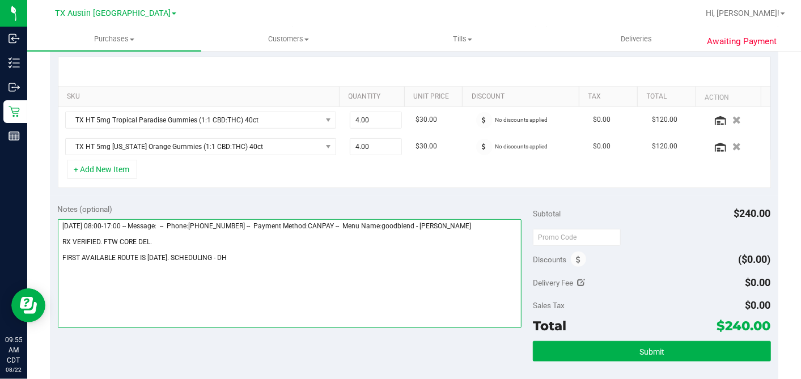
click at [178, 236] on textarea at bounding box center [290, 273] width 464 height 109
type textarea "[DATE] 08:00-17:00 -- Message: -- Phone:[PHONE_NUMBER] -- Payment Method:CANPAY…"
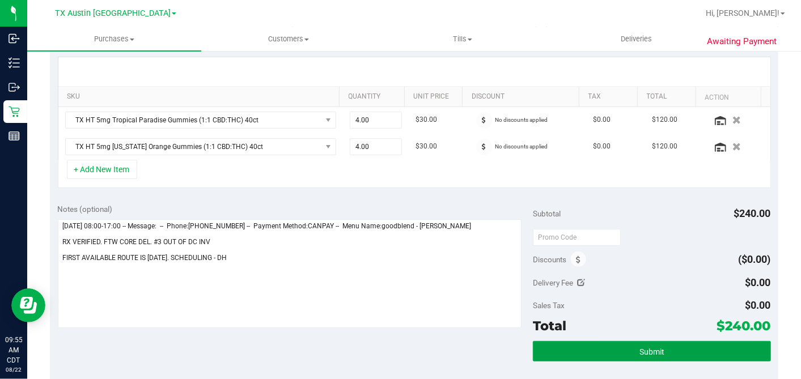
drag, startPoint x: 643, startPoint y: 346, endPoint x: 587, endPoint y: 334, distance: 56.8
click at [643, 347] on span "Submit" at bounding box center [651, 351] width 25 height 9
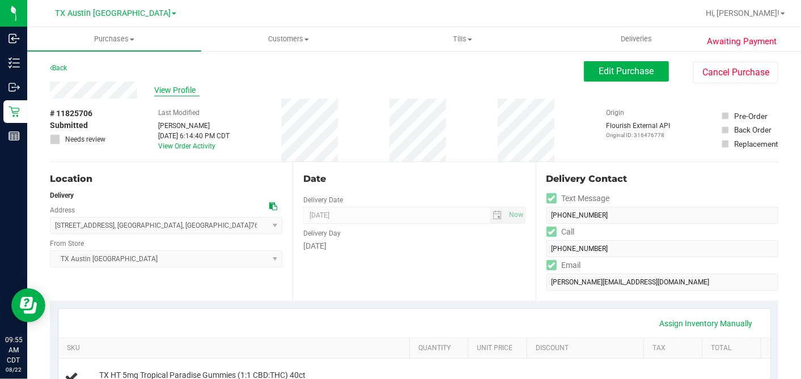
click at [180, 89] on span "View Profile" at bounding box center [176, 90] width 45 height 12
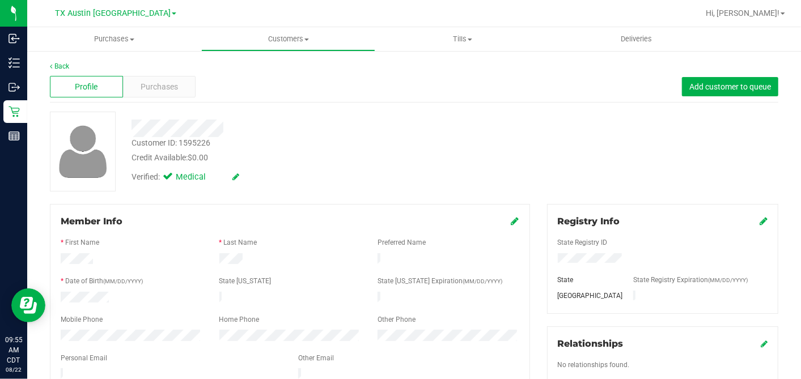
click at [338, 166] on div "Verified: Medical" at bounding box center [309, 176] width 373 height 25
click at [176, 86] on div "Purchases" at bounding box center [159, 87] width 73 height 22
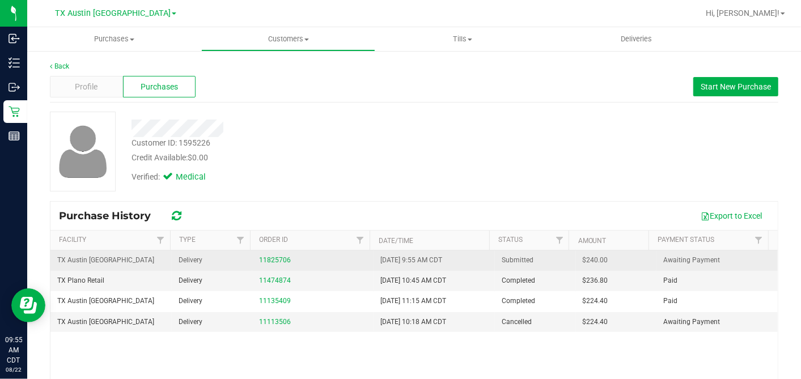
click at [582, 259] on span "$240.00" at bounding box center [594, 260] width 25 height 11
click at [582, 258] on span "$240.00" at bounding box center [594, 260] width 25 height 11
copy span "240.00"
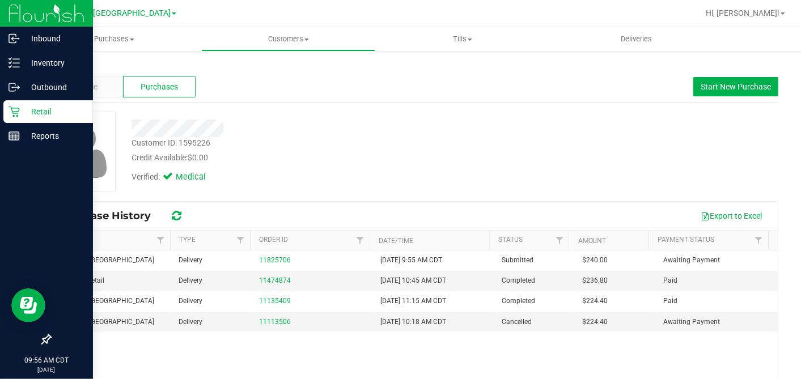
click at [21, 106] on p "Retail" at bounding box center [54, 112] width 68 height 14
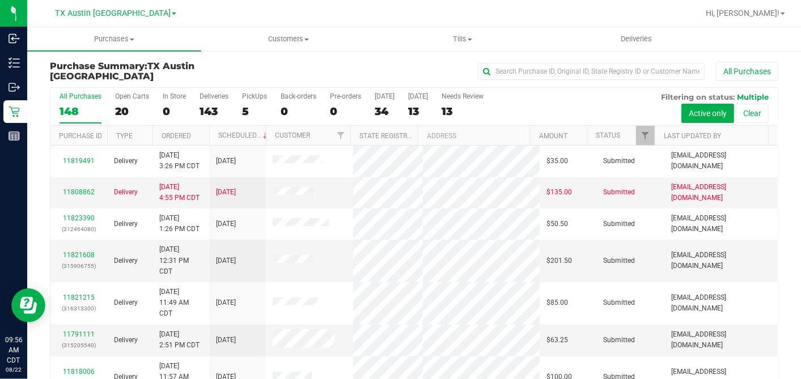
click at [122, 107] on div "20" at bounding box center [132, 111] width 34 height 13
click at [0, 0] on input "Open Carts 20" at bounding box center [0, 0] width 0 height 0
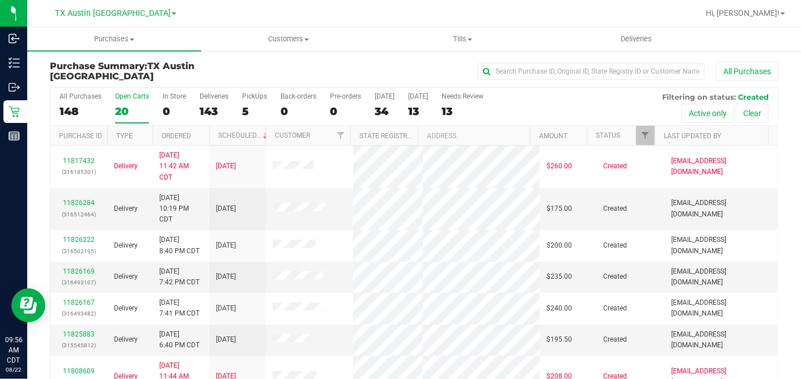
click at [194, 131] on th "Ordered" at bounding box center [180, 136] width 57 height 20
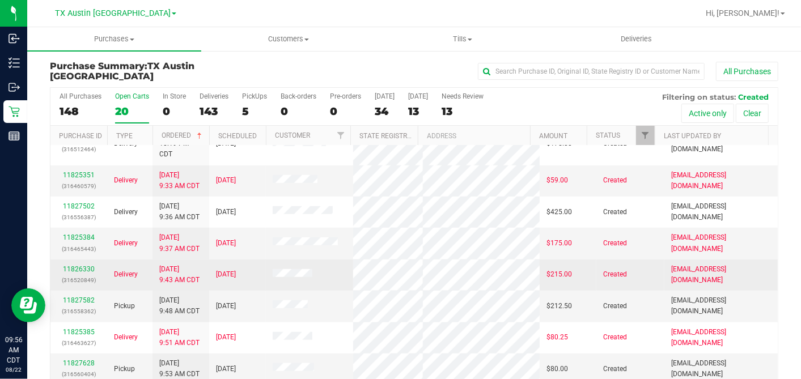
scroll to position [42, 0]
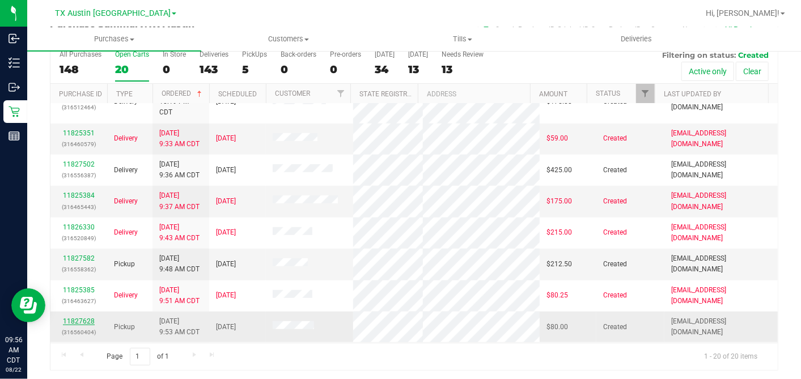
click at [84, 317] on link "11827628" at bounding box center [79, 321] width 32 height 8
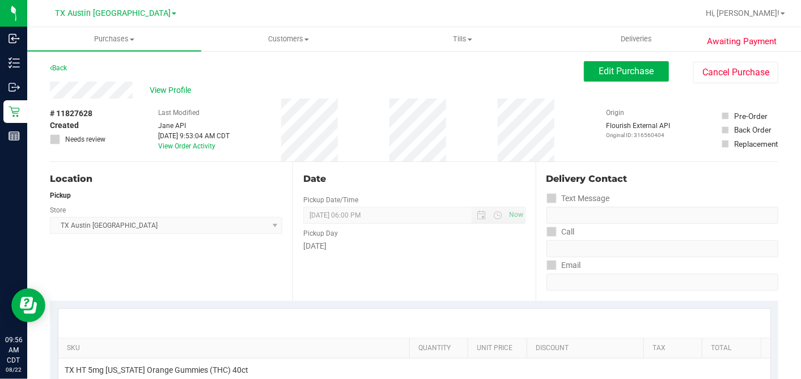
click at [116, 107] on div "# 11827628 Created Needs review Last Modified [PERSON_NAME] API [DATE] 9:53:04 …" at bounding box center [414, 130] width 728 height 63
click at [626, 71] on span "Edit Purchase" at bounding box center [626, 71] width 55 height 11
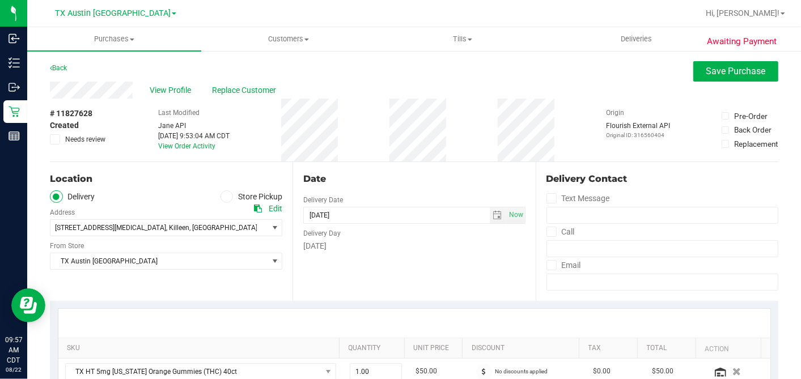
click at [105, 239] on div "[GEOGRAPHIC_DATA] [GEOGRAPHIC_DATA] [GEOGRAPHIC_DATA] Select Store [PERSON_NAME…" at bounding box center [166, 252] width 232 height 33
click at [110, 229] on span "[STREET_ADDRESS][MEDICAL_DATA]" at bounding box center [110, 228] width 111 height 8
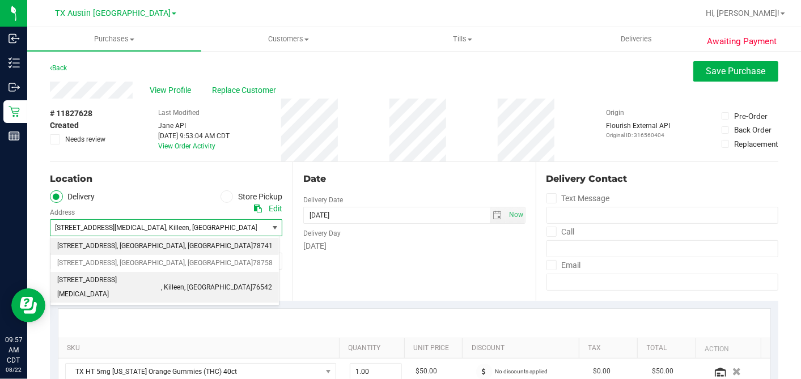
click at [110, 246] on span "[STREET_ADDRESS]" at bounding box center [86, 246] width 59 height 15
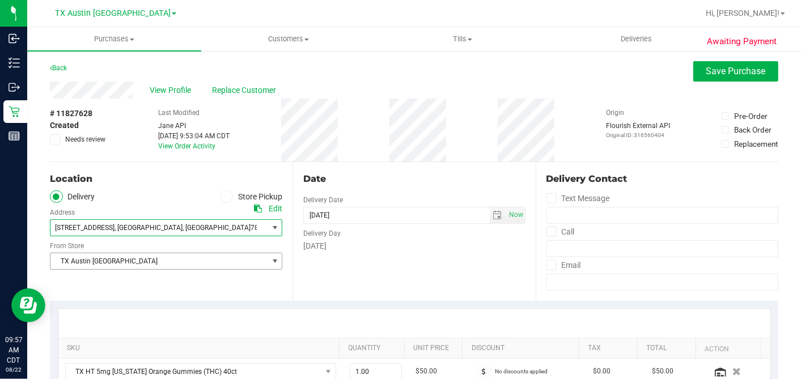
click at [116, 260] on span "TX Austin [GEOGRAPHIC_DATA]" at bounding box center [158, 261] width 217 height 16
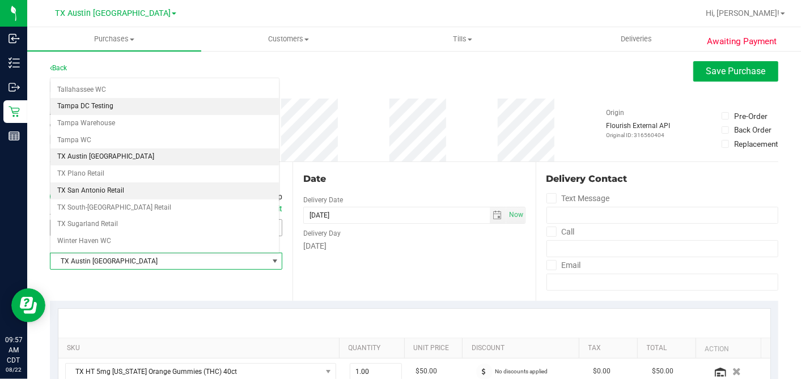
scroll to position [806, 0]
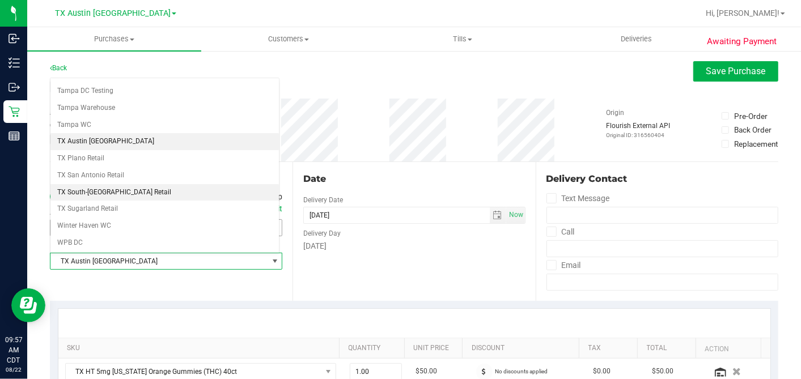
click at [105, 184] on li "TX South-[GEOGRAPHIC_DATA] Retail" at bounding box center [164, 192] width 228 height 17
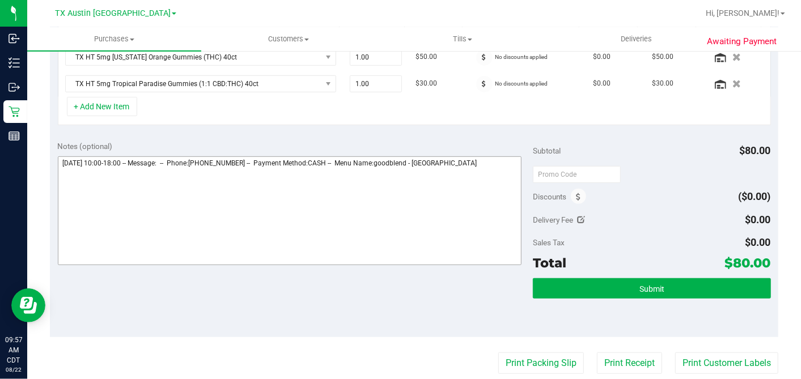
scroll to position [317, 0]
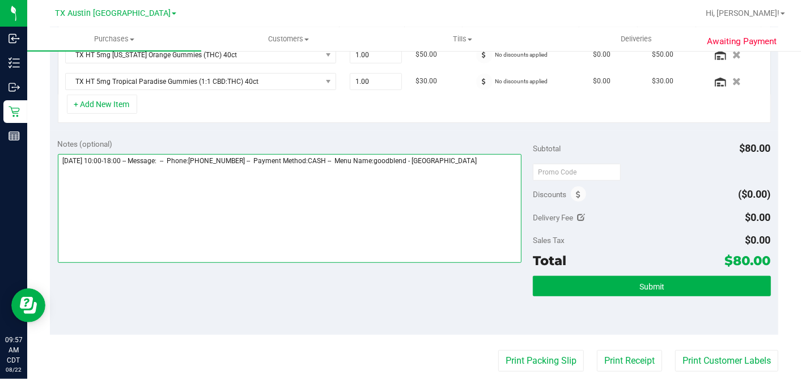
click at [489, 163] on textarea at bounding box center [290, 208] width 464 height 109
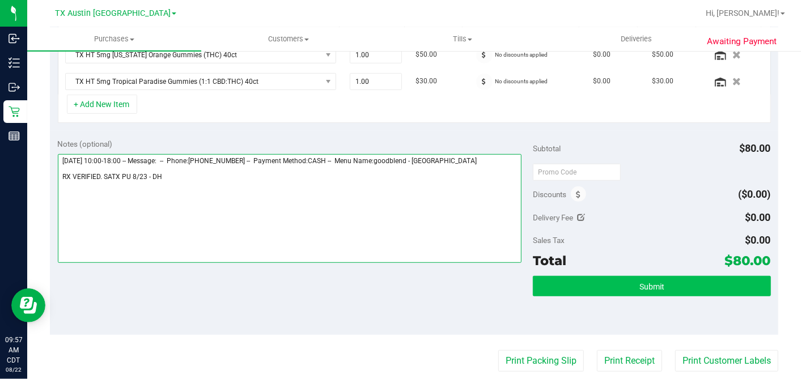
type textarea "[DATE] 10:00-18:00 -- Message: -- Phone:[PHONE_NUMBER] -- Payment Method:CASH -…"
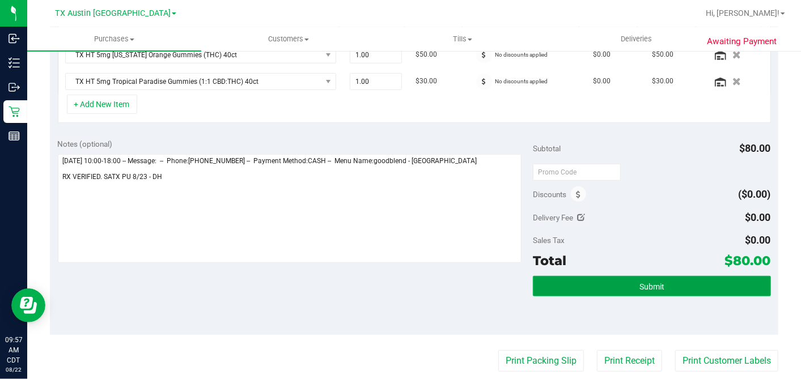
click at [703, 279] on button "Submit" at bounding box center [651, 286] width 237 height 20
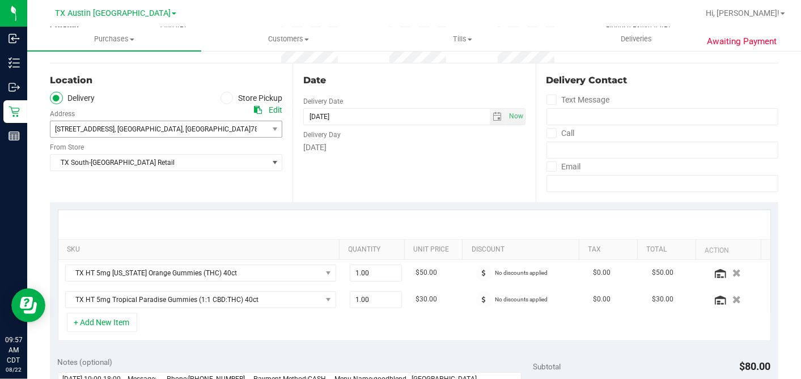
scroll to position [0, 0]
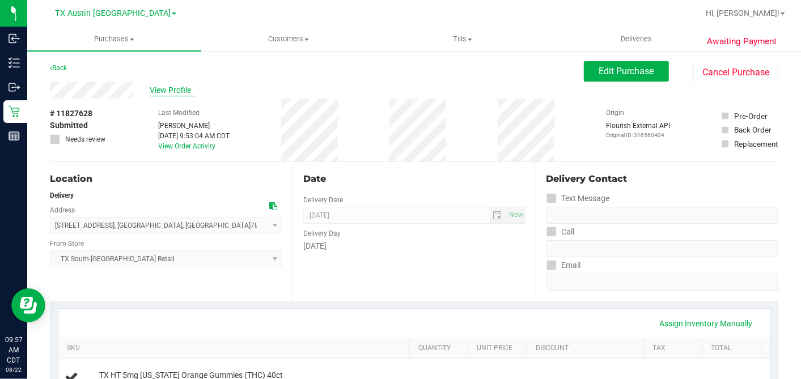
click at [176, 90] on span "View Profile" at bounding box center [172, 90] width 45 height 12
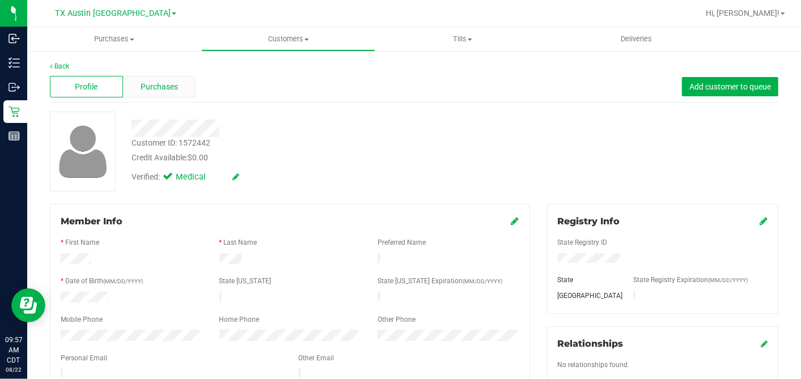
click at [181, 86] on div "Purchases" at bounding box center [159, 87] width 73 height 22
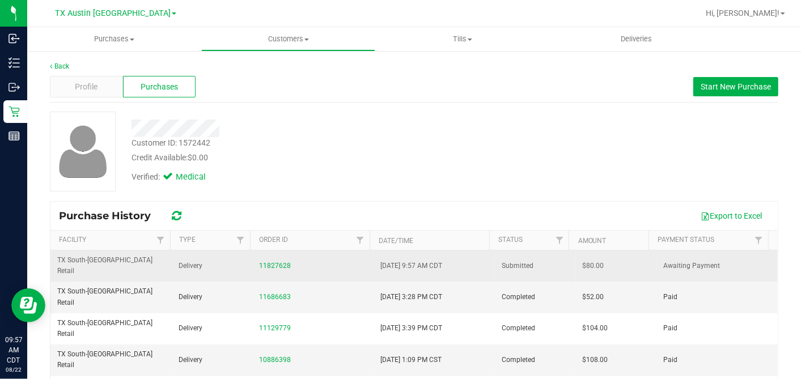
click at [582, 262] on span "$80.00" at bounding box center [593, 266] width 22 height 11
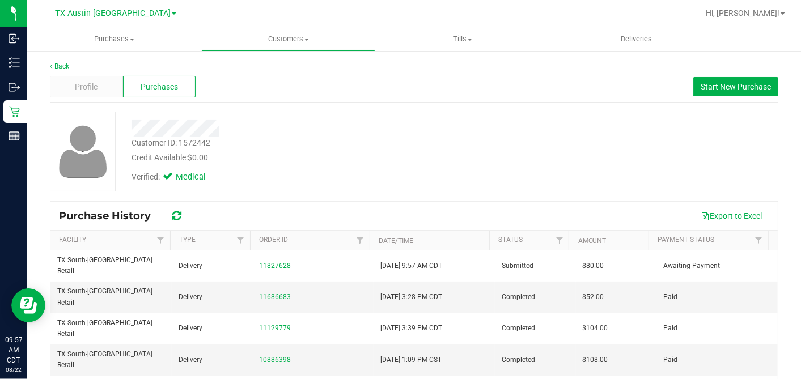
copy span "80.00"
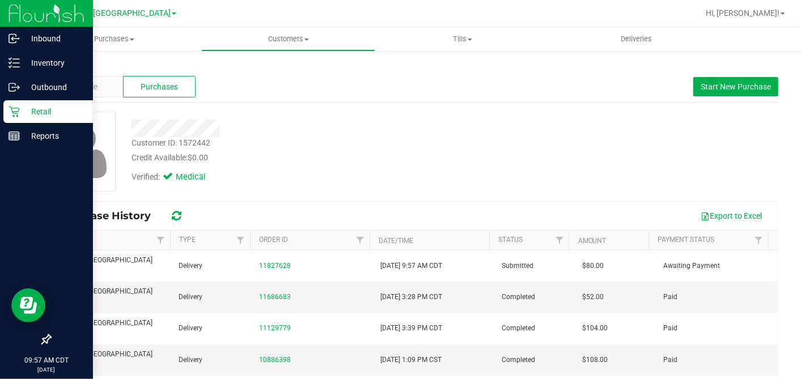
click at [24, 112] on p "Retail" at bounding box center [54, 112] width 68 height 14
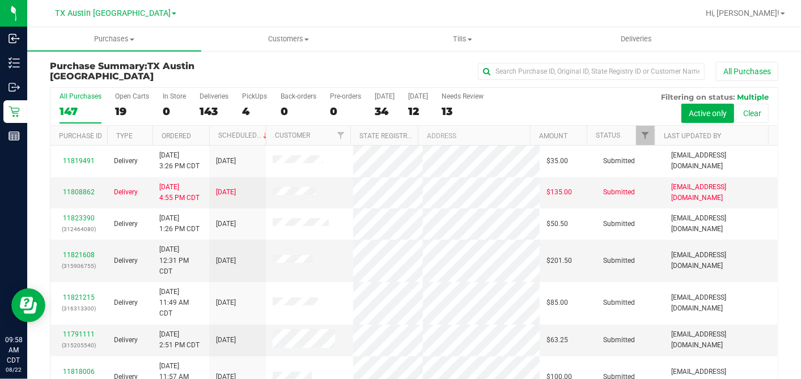
click at [121, 110] on div "19" at bounding box center [132, 111] width 34 height 13
click at [0, 0] on input "Open Carts 19" at bounding box center [0, 0] width 0 height 0
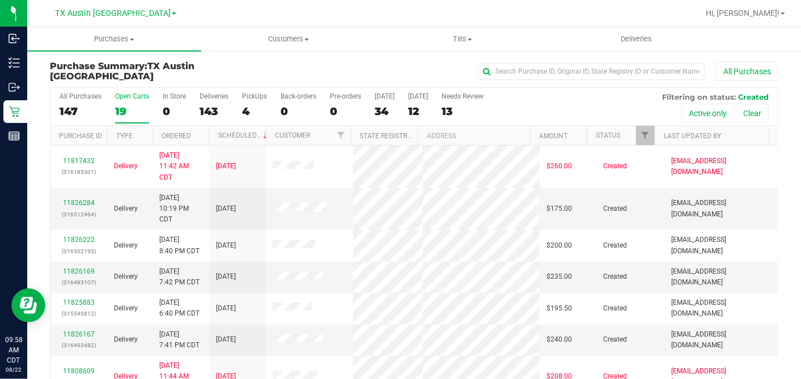
click at [203, 134] on th "Ordered" at bounding box center [180, 136] width 57 height 20
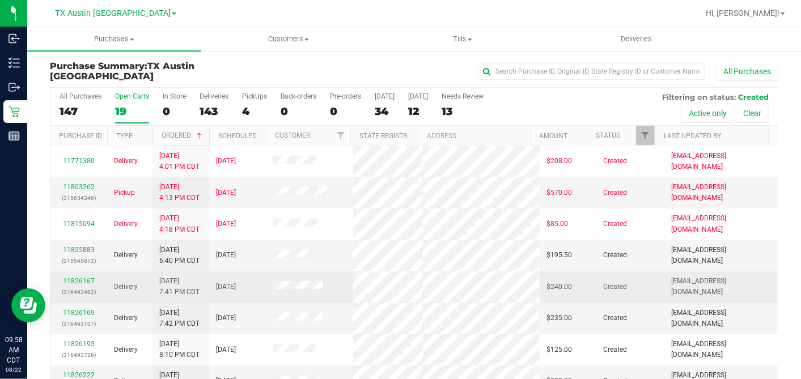
scroll to position [252, 0]
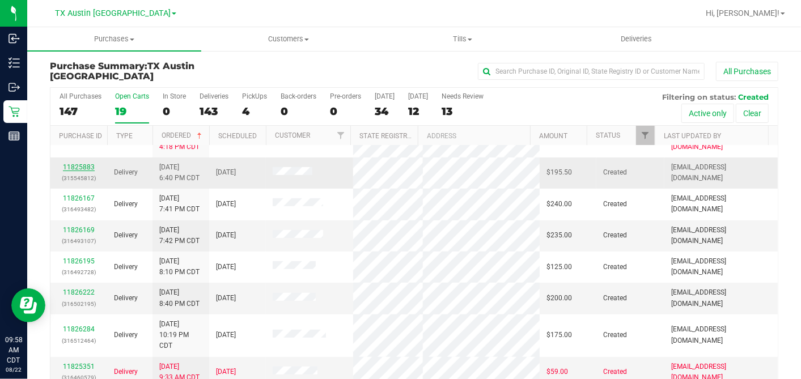
click at [85, 171] on link "11825883" at bounding box center [79, 167] width 32 height 8
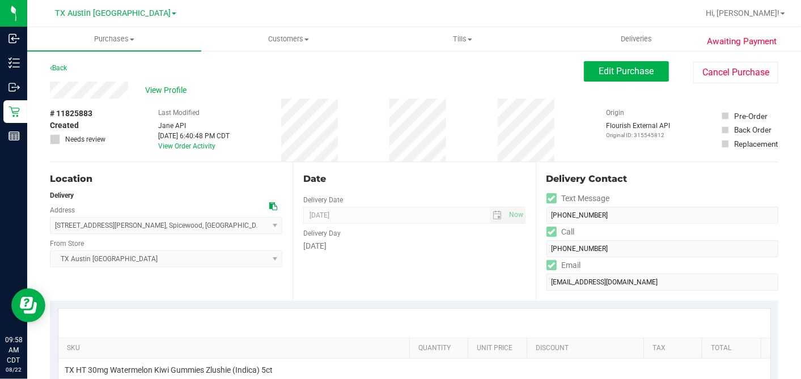
click at [186, 96] on div "View Profile" at bounding box center [317, 90] width 534 height 17
click at [178, 89] on span "View Profile" at bounding box center [167, 90] width 45 height 12
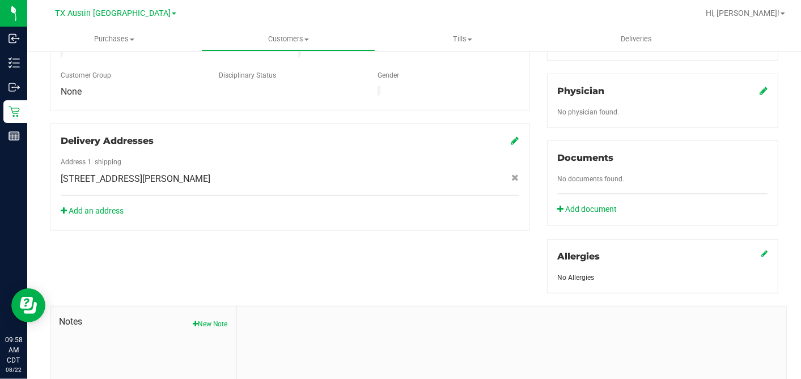
scroll to position [377, 0]
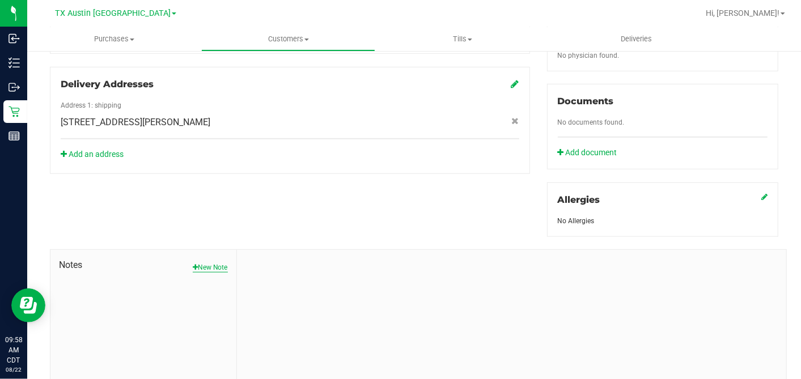
click at [204, 262] on button "New Note" at bounding box center [210, 267] width 35 height 10
click at [273, 275] on div "Note Title" at bounding box center [511, 290] width 532 height 30
click at [273, 288] on input "Note Title" at bounding box center [511, 296] width 532 height 17
type input "[PERSON_NAME]"
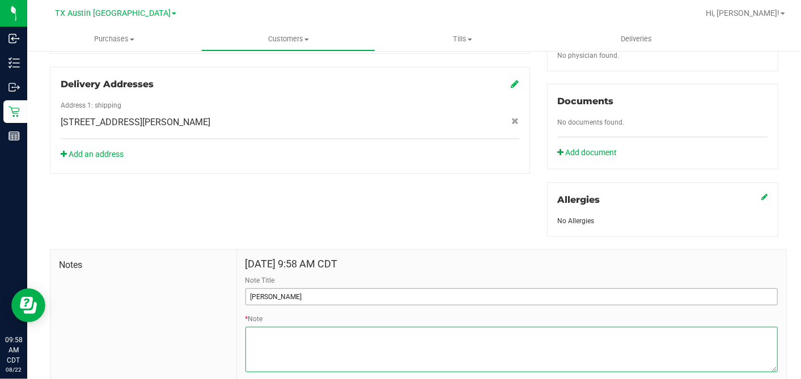
paste textarea "Patient Name: [PERSON_NAME] Address: [STREET_ADDRESS][PERSON_NAME] Phone Number…"
type textarea "Patient Name: [PERSON_NAME] Address: [STREET_ADDRESS][PERSON_NAME] Phone Number…"
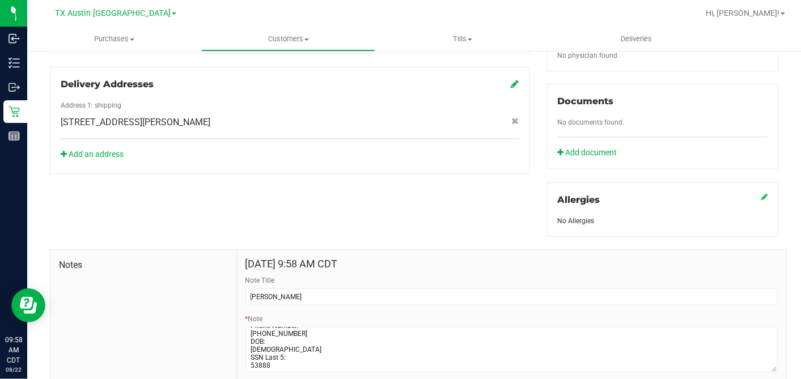
click at [297, 364] on form "[DATE] 9:58 AM CDT Note Title [PERSON_NAME] * Note Submit Note" at bounding box center [511, 327] width 532 height 139
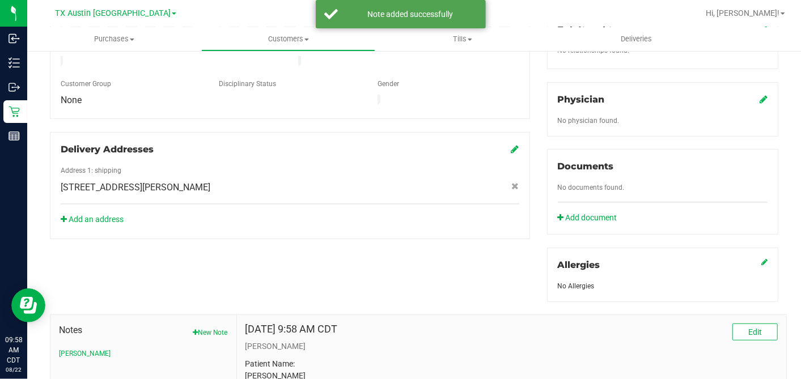
scroll to position [252, 0]
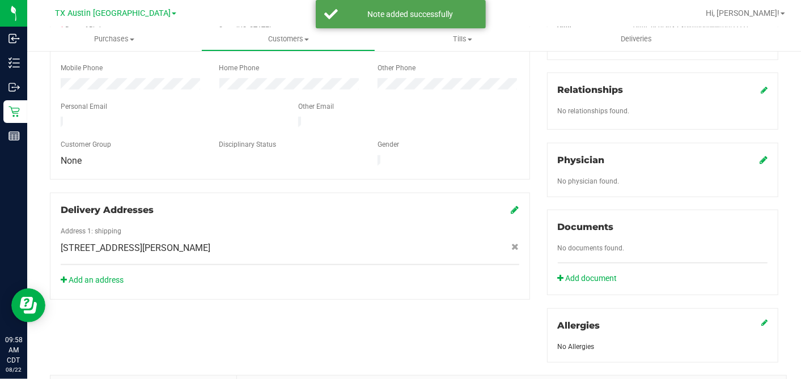
click at [759, 155] on icon at bounding box center [763, 159] width 8 height 9
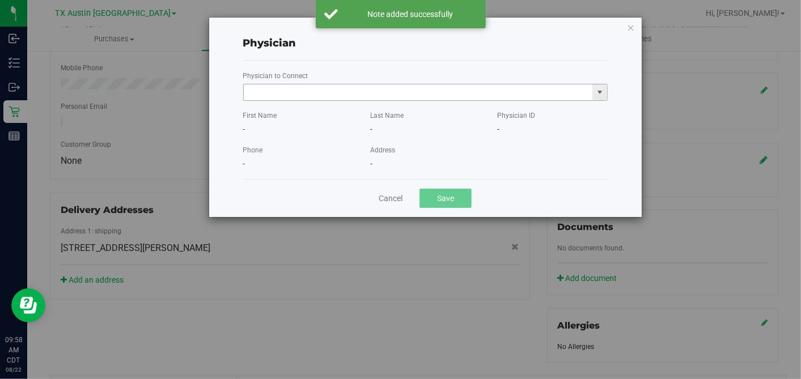
click at [419, 95] on input "text" at bounding box center [418, 92] width 349 height 16
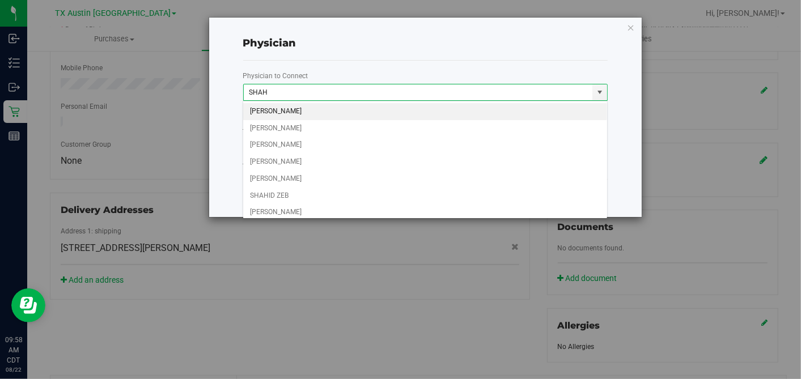
scroll to position [118, 0]
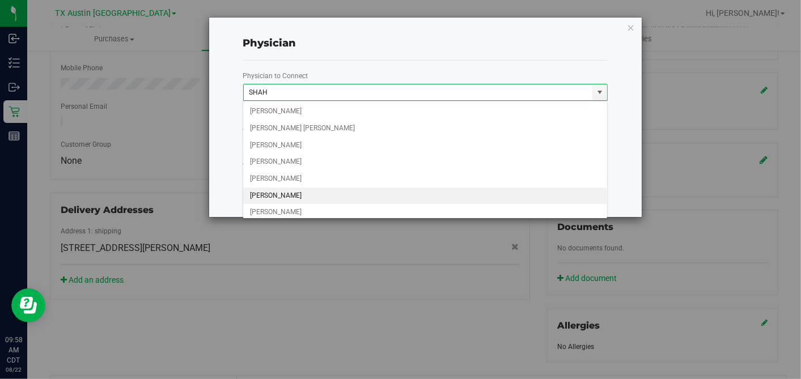
click at [283, 190] on li "[PERSON_NAME]" at bounding box center [425, 196] width 364 height 17
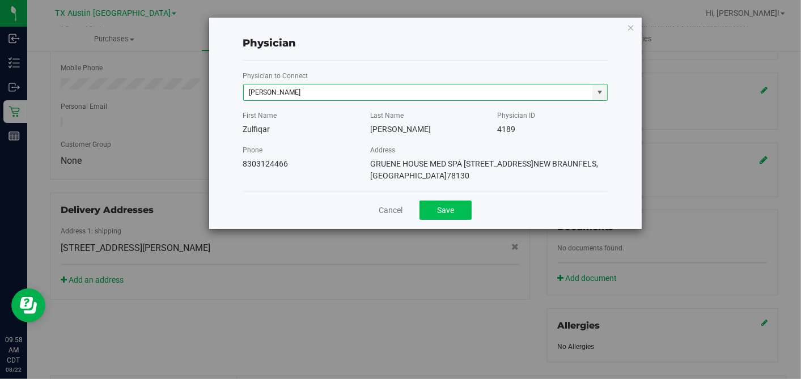
type input "[PERSON_NAME]"
drag, startPoint x: 440, startPoint y: 202, endPoint x: 480, endPoint y: 212, distance: 41.5
click at [441, 204] on button "Save" at bounding box center [445, 210] width 52 height 19
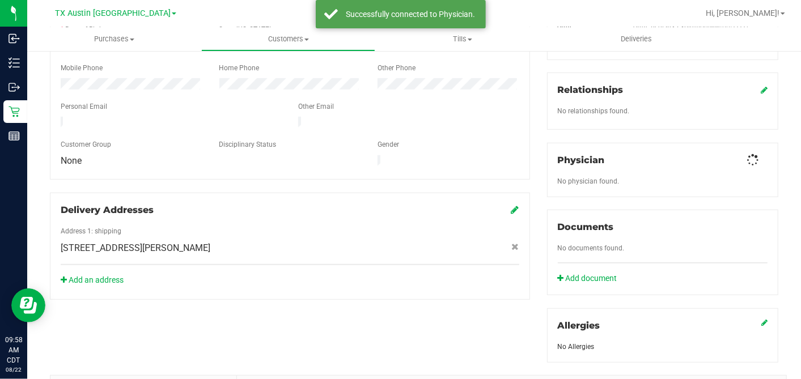
scroll to position [0, 0]
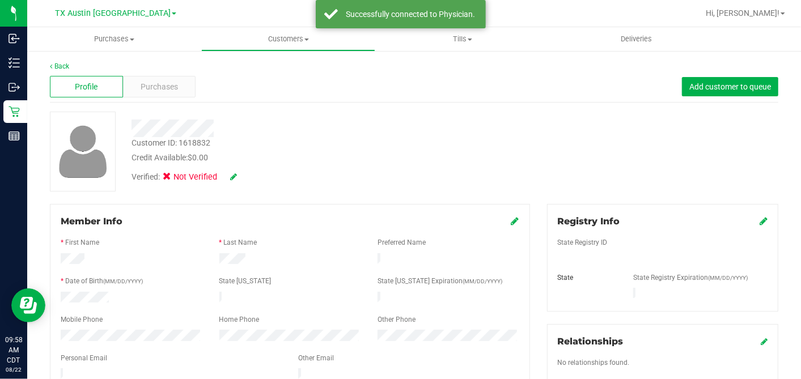
click at [759, 220] on icon at bounding box center [763, 220] width 8 height 9
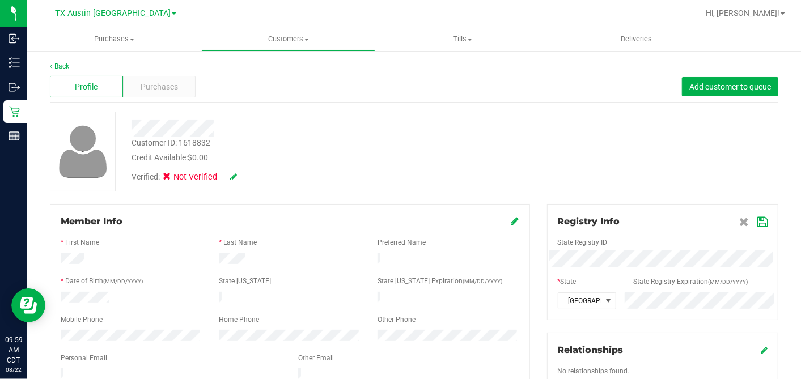
click at [757, 221] on icon at bounding box center [762, 222] width 10 height 9
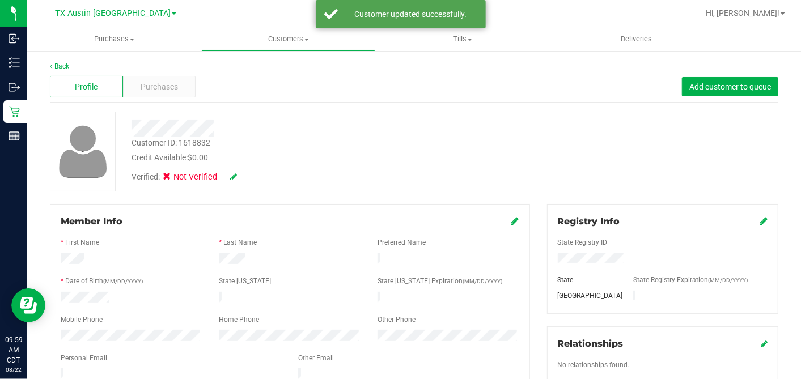
drag, startPoint x: 510, startPoint y: 222, endPoint x: 452, endPoint y: 239, distance: 60.9
click at [511, 221] on icon at bounding box center [515, 220] width 8 height 9
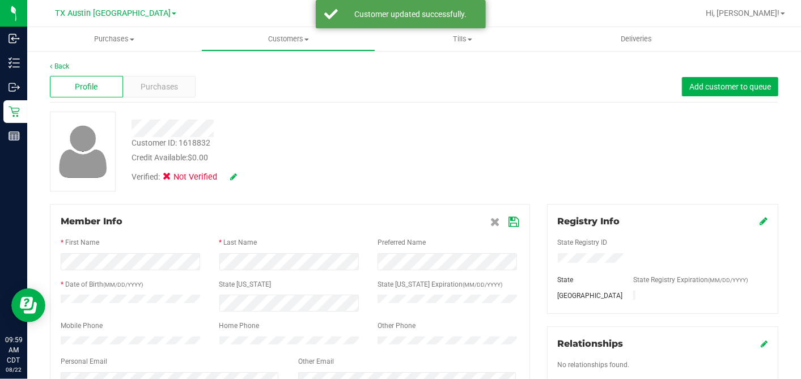
click at [509, 221] on icon at bounding box center [514, 222] width 10 height 9
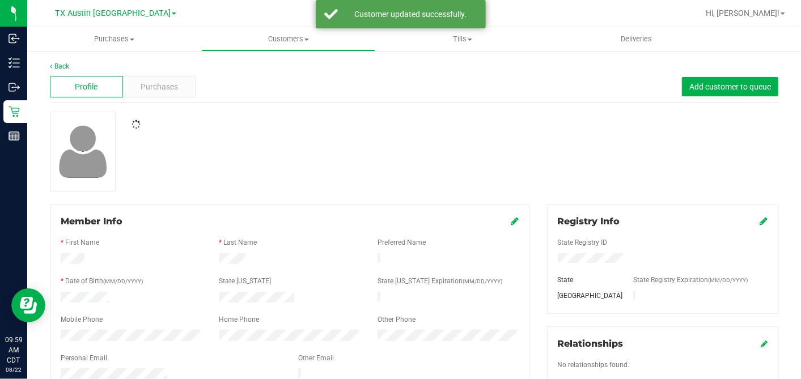
click at [236, 177] on div at bounding box center [413, 152] width 745 height 80
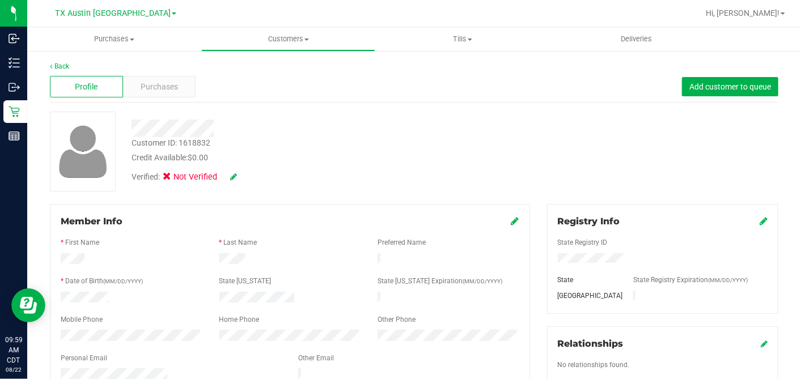
click at [233, 175] on icon at bounding box center [233, 177] width 7 height 8
click at [173, 176] on span at bounding box center [170, 178] width 10 height 10
click at [0, 0] on input "Medical" at bounding box center [0, 0] width 0 height 0
click at [251, 173] on icon at bounding box center [248, 177] width 9 height 8
click at [349, 172] on div at bounding box center [413, 152] width 745 height 80
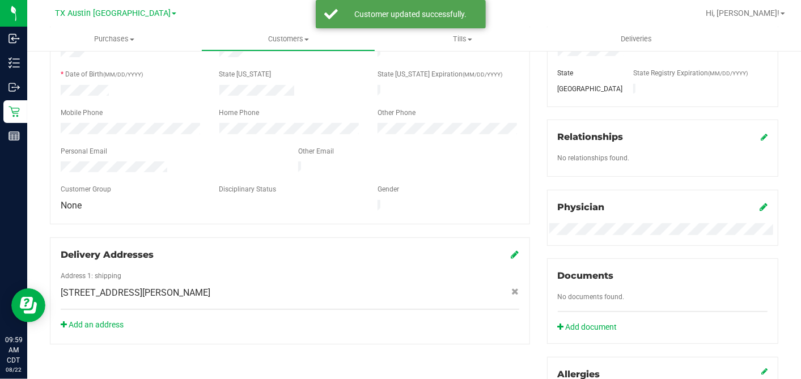
scroll to position [252, 0]
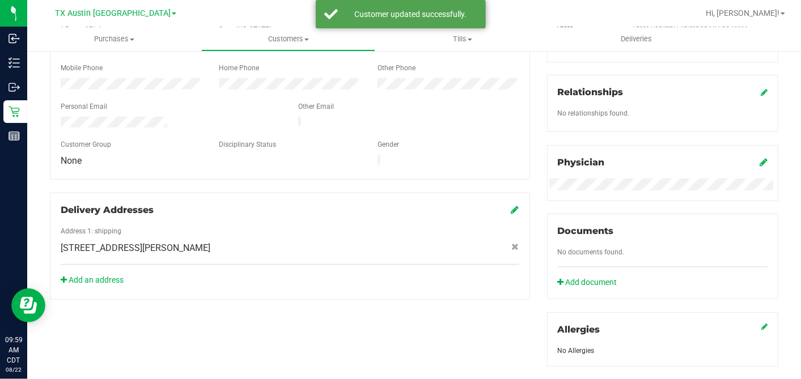
click at [538, 194] on div "Registry Info State Registry ID State State Registry Expiration (MM/DD/YYYY) [G…" at bounding box center [662, 159] width 248 height 414
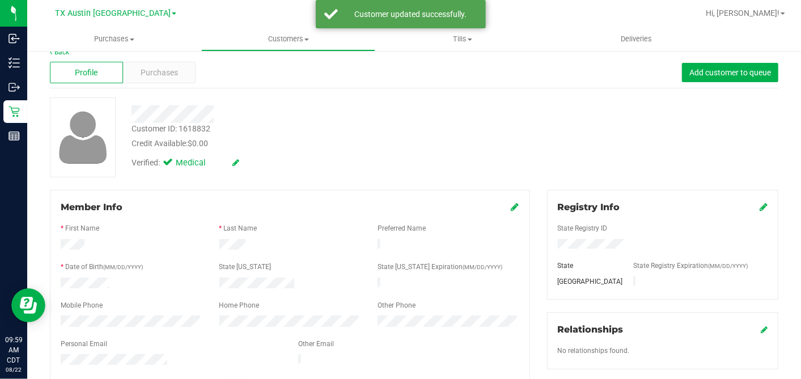
scroll to position [0, 0]
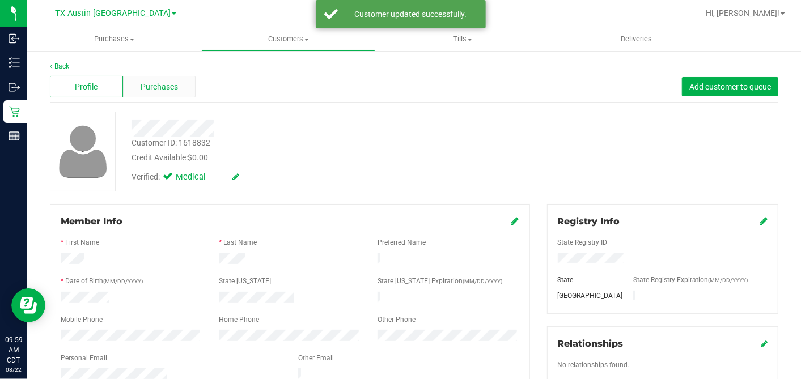
click at [178, 87] on div "Purchases" at bounding box center [159, 87] width 73 height 22
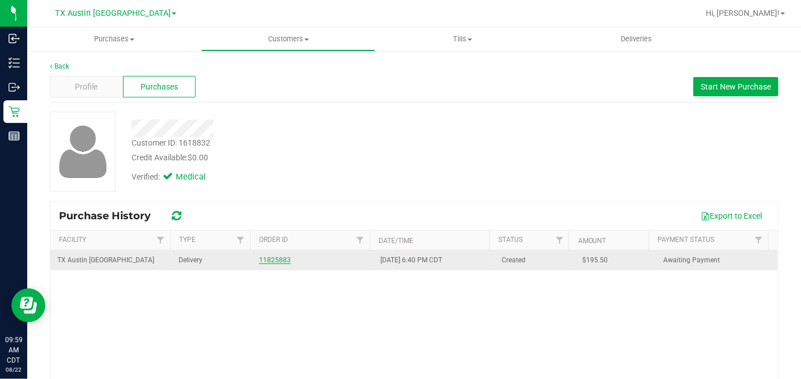
click at [277, 257] on link "11825883" at bounding box center [275, 260] width 32 height 8
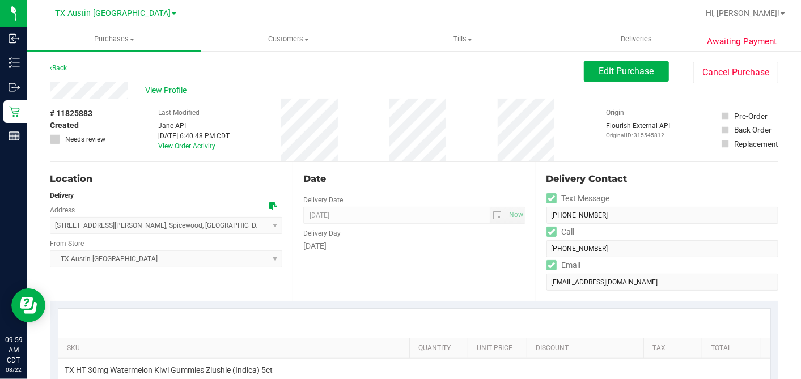
click at [269, 207] on icon at bounding box center [273, 206] width 8 height 8
click at [626, 74] on span "Edit Purchase" at bounding box center [626, 71] width 55 height 11
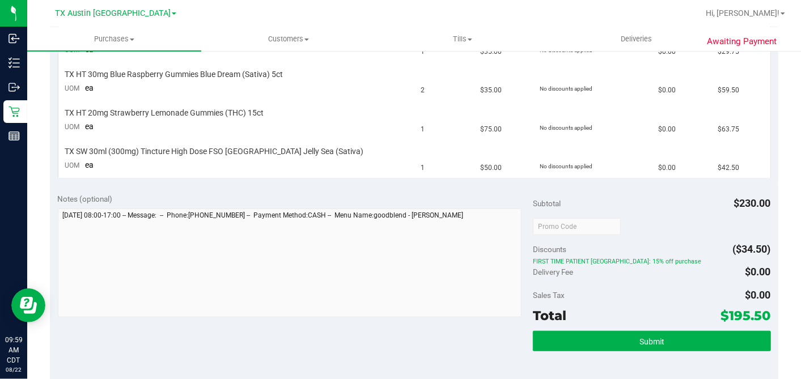
scroll to position [440, 0]
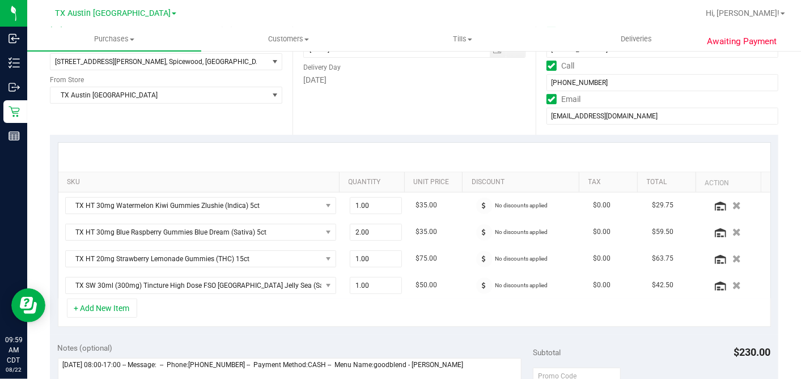
scroll to position [252, 0]
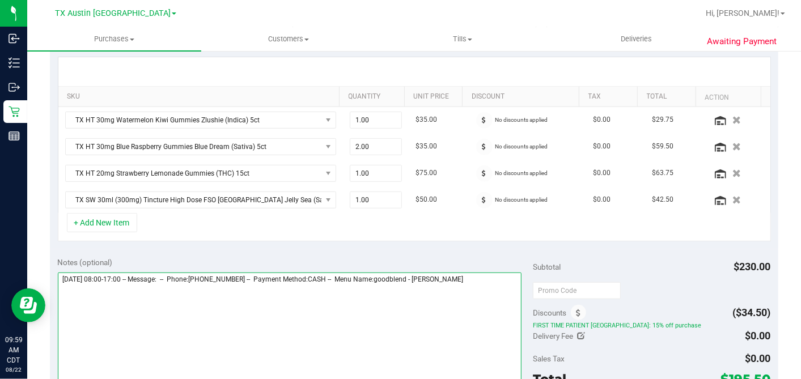
click at [483, 274] on textarea at bounding box center [290, 327] width 464 height 109
click at [241, 309] on textarea at bounding box center [290, 327] width 464 height 109
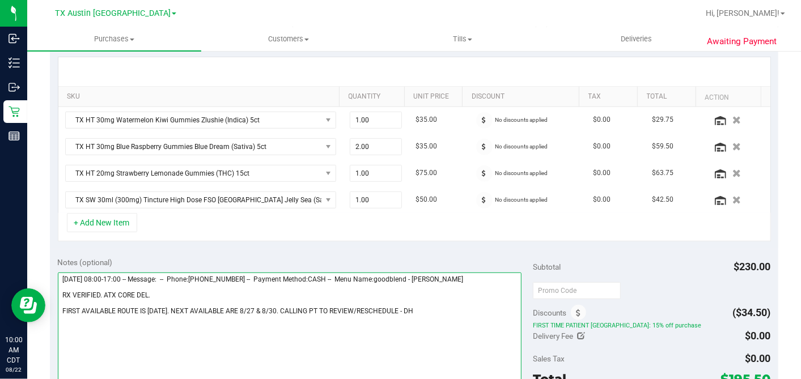
scroll to position [0, 0]
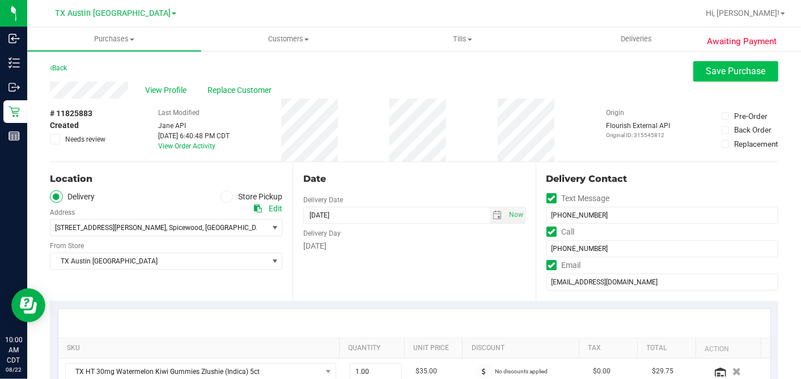
type textarea "[DATE] 08:00-17:00 -- Message: -- Phone:[PHONE_NUMBER] -- Payment Method:CASH -…"
click at [706, 73] on span "Save Purchase" at bounding box center [735, 71] width 59 height 11
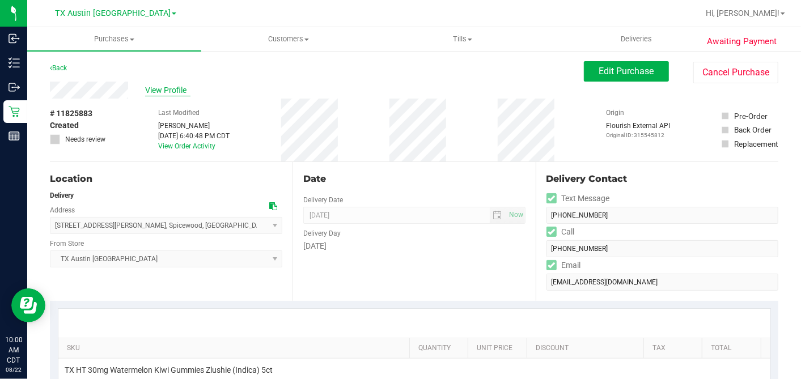
click at [175, 86] on span "View Profile" at bounding box center [167, 90] width 45 height 12
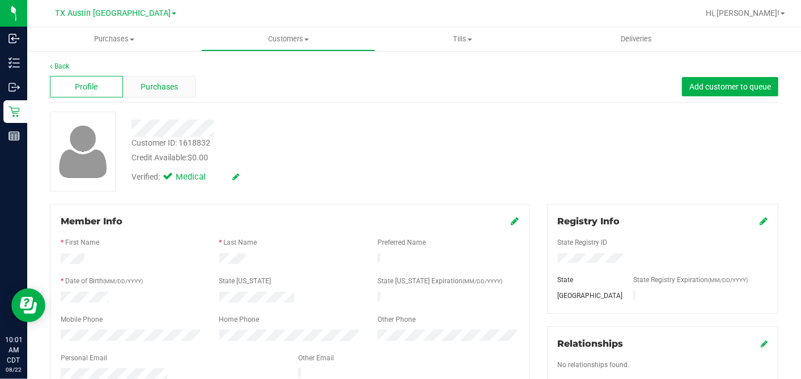
click at [173, 83] on span "Purchases" at bounding box center [159, 87] width 37 height 12
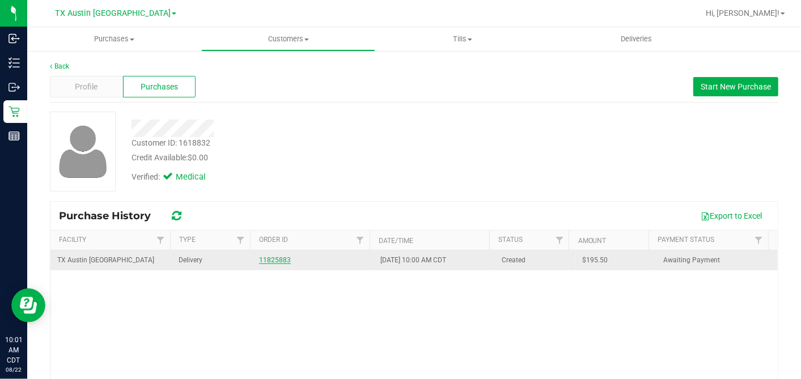
click at [276, 259] on link "11825883" at bounding box center [275, 260] width 32 height 8
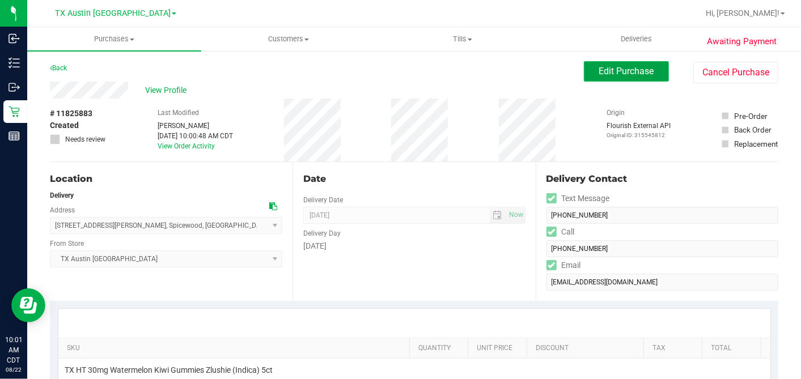
click at [646, 75] on button "Edit Purchase" at bounding box center [626, 71] width 85 height 20
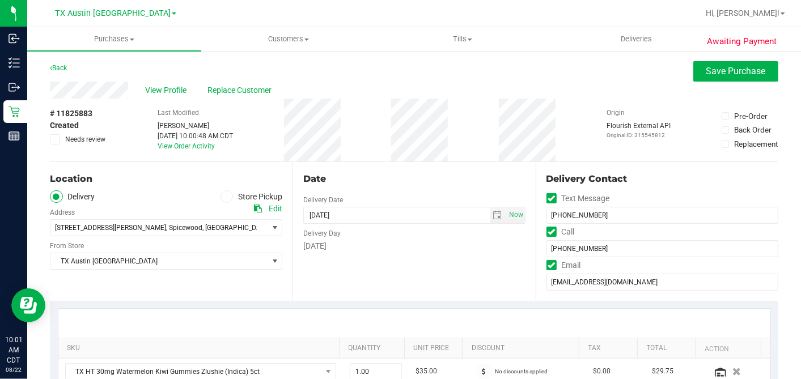
click at [57, 139] on icon at bounding box center [55, 139] width 7 height 0
click at [0, 0] on input "Needs review" at bounding box center [0, 0] width 0 height 0
click at [444, 180] on div "Date" at bounding box center [414, 179] width 222 height 14
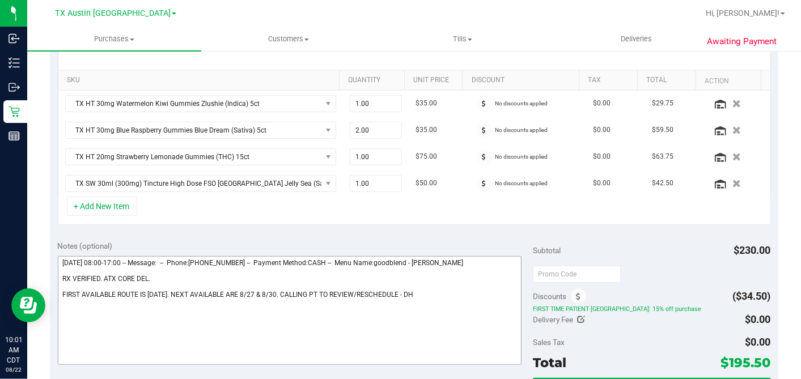
scroll to position [440, 0]
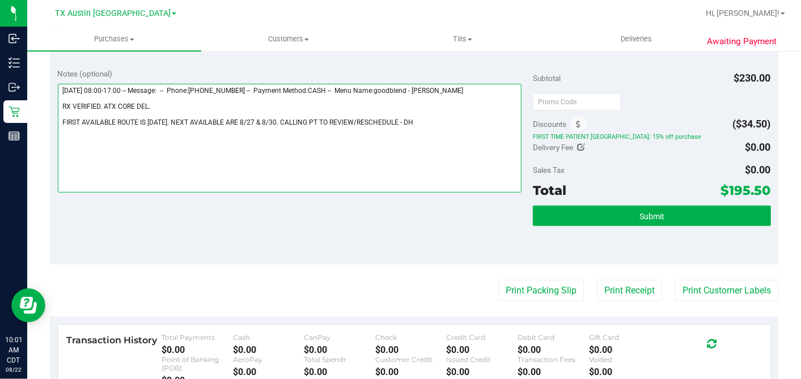
click at [404, 116] on textarea at bounding box center [290, 138] width 464 height 109
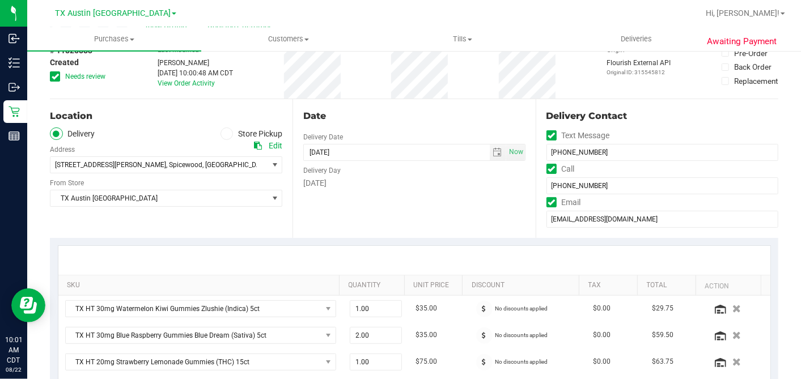
scroll to position [0, 0]
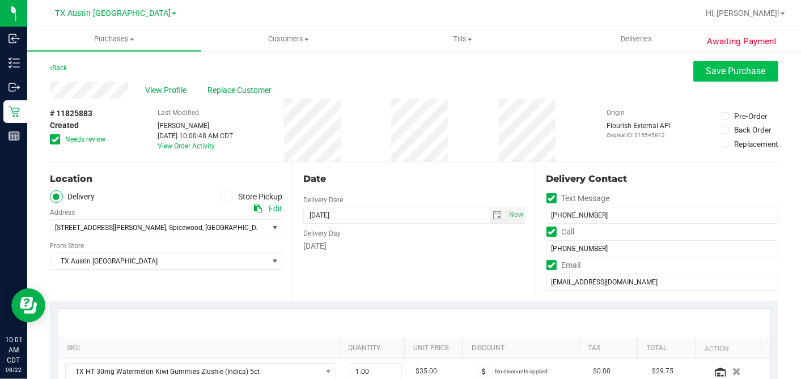
type textarea "[DATE] 08:00-17:00 -- Message: -- Phone:[PHONE_NUMBER] -- Payment Method:CASH -…"
click at [694, 73] on button "Save Purchase" at bounding box center [735, 71] width 85 height 20
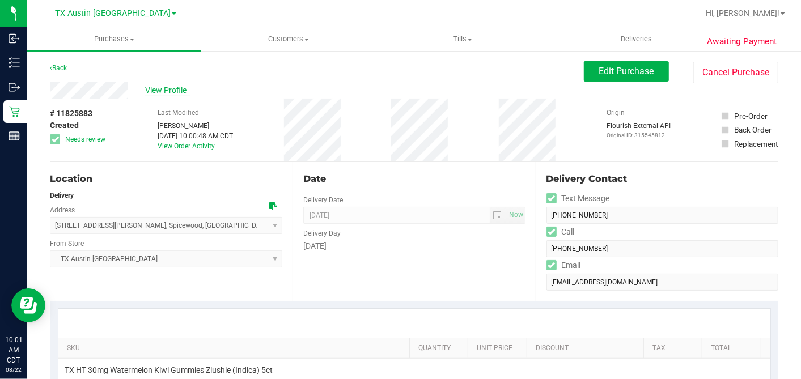
click at [171, 93] on span "View Profile" at bounding box center [167, 90] width 45 height 12
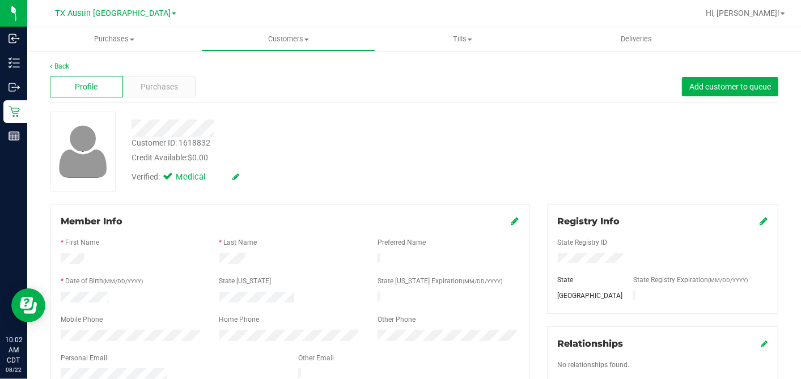
click at [338, 164] on div "Verified: Medical" at bounding box center [309, 176] width 373 height 25
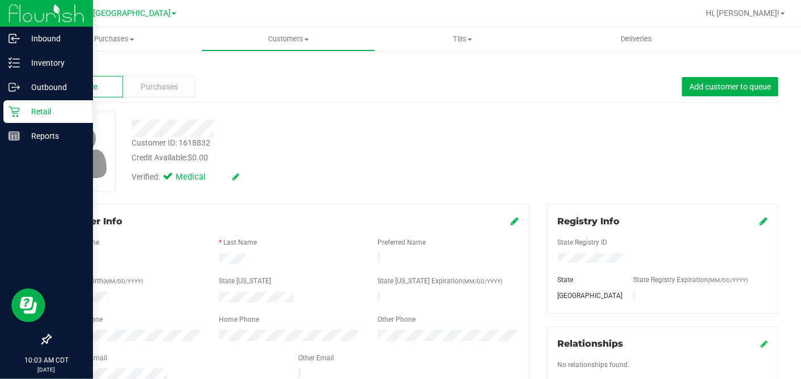
drag, startPoint x: 21, startPoint y: 114, endPoint x: 27, endPoint y: 115, distance: 6.3
click at [21, 114] on p "Retail" at bounding box center [54, 112] width 68 height 14
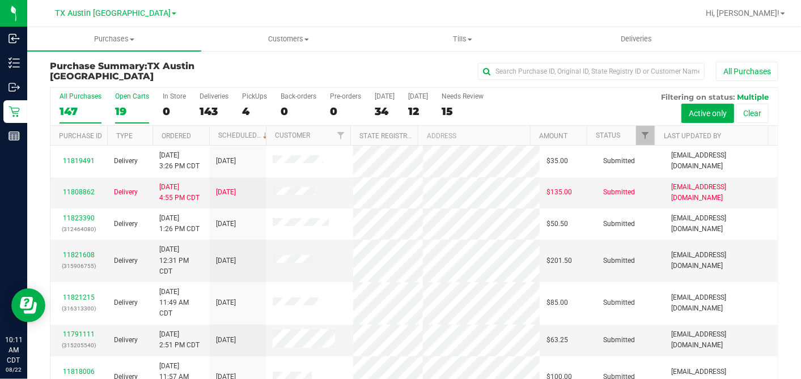
click at [126, 113] on div "19" at bounding box center [132, 111] width 34 height 13
click at [0, 0] on input "Open Carts 19" at bounding box center [0, 0] width 0 height 0
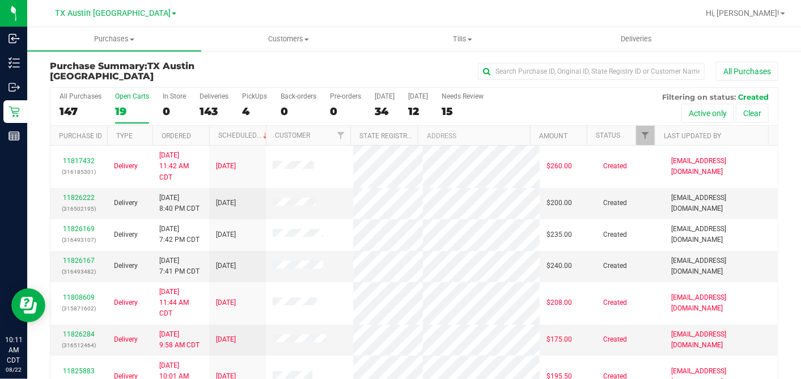
click at [201, 133] on th "Ordered" at bounding box center [180, 136] width 57 height 20
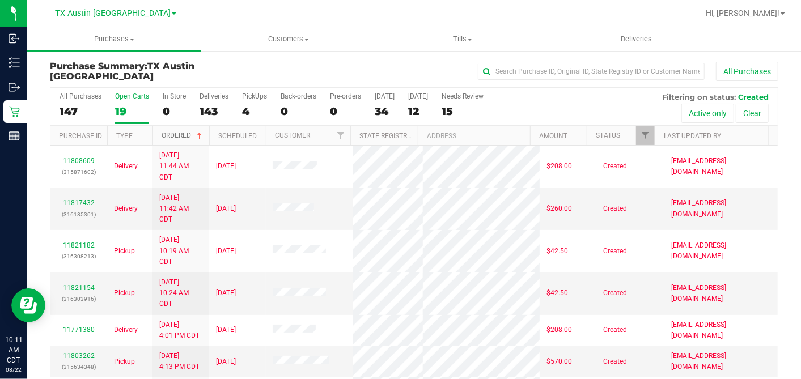
click at [201, 133] on span at bounding box center [199, 135] width 9 height 9
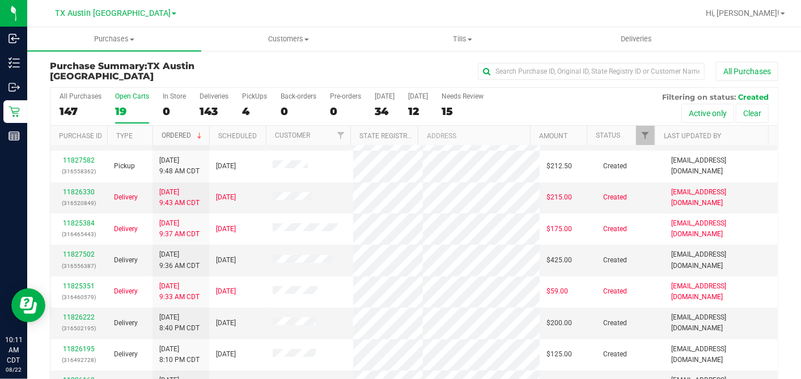
scroll to position [314, 0]
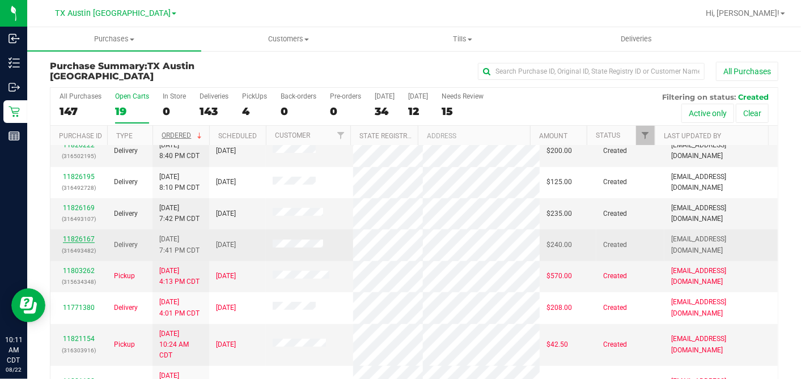
click at [83, 235] on link "11826167" at bounding box center [79, 239] width 32 height 8
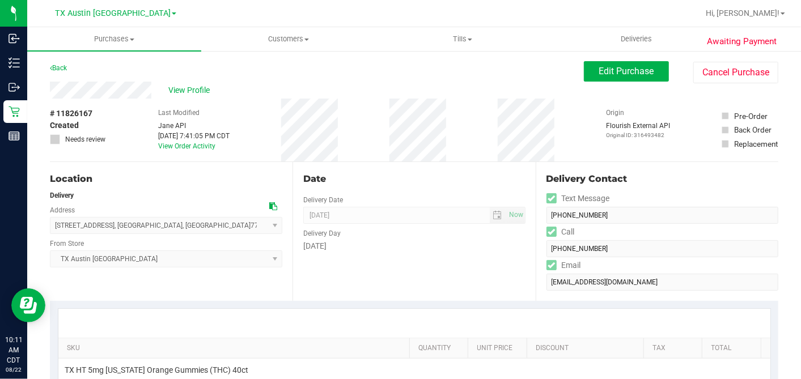
click at [123, 101] on div "# 11826167 Created Needs review Last Modified [PERSON_NAME] API [DATE] 7:41:05 …" at bounding box center [414, 130] width 728 height 63
click at [270, 205] on icon at bounding box center [273, 206] width 8 height 8
click at [599, 74] on span "Edit Purchase" at bounding box center [626, 71] width 55 height 11
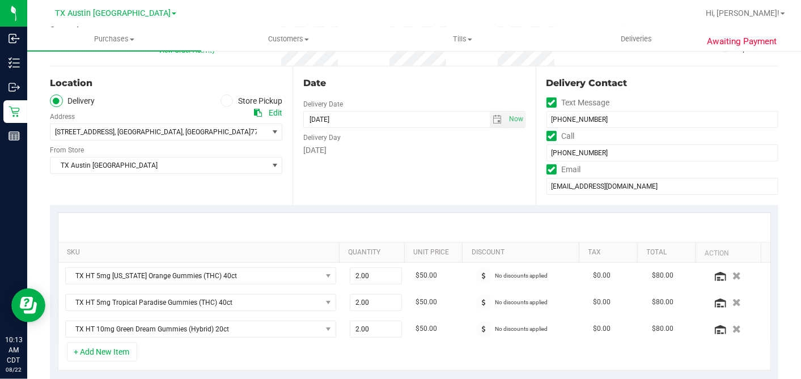
scroll to position [314, 0]
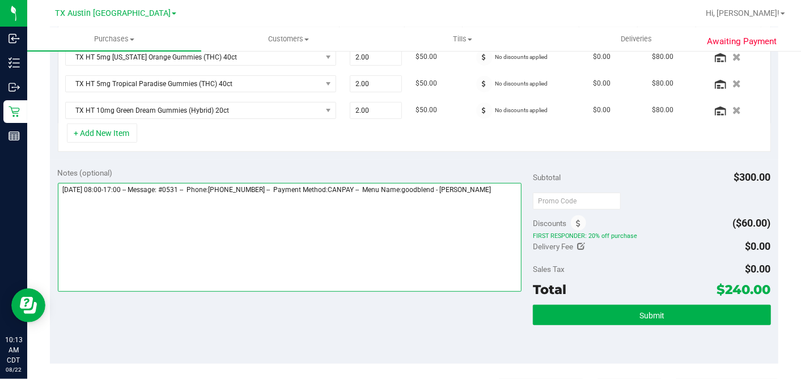
click at [507, 193] on textarea at bounding box center [290, 237] width 464 height 109
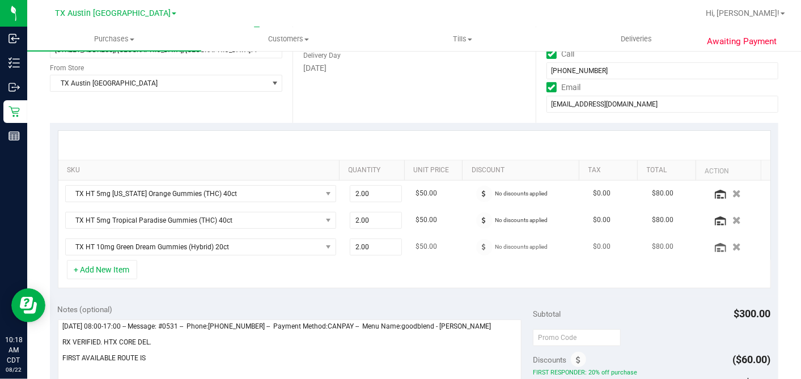
scroll to position [252, 0]
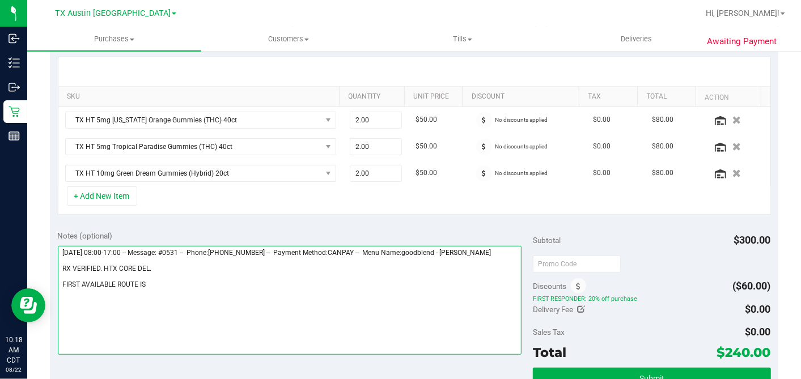
click at [214, 280] on textarea at bounding box center [290, 300] width 464 height 109
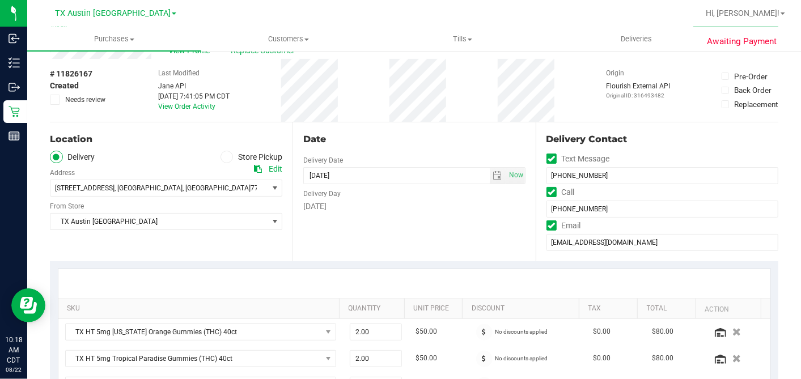
scroll to position [0, 0]
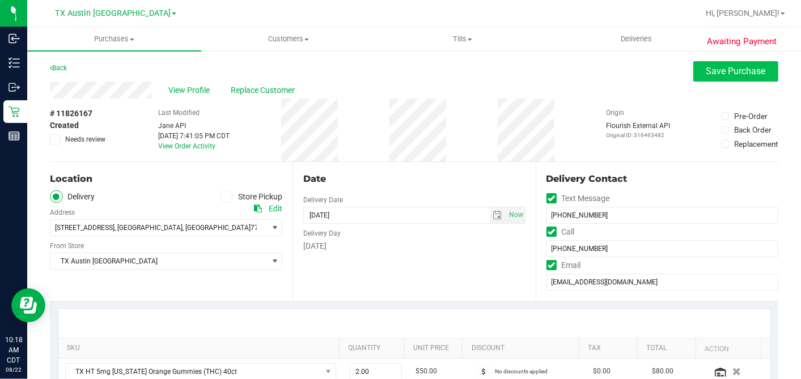
type textarea "[DATE] 08:00-17:00 -- Message: #0531 -- Phone:[PHONE_NUMBER] -- Payment Method:…"
click at [695, 70] on button "Save Purchase" at bounding box center [735, 71] width 85 height 20
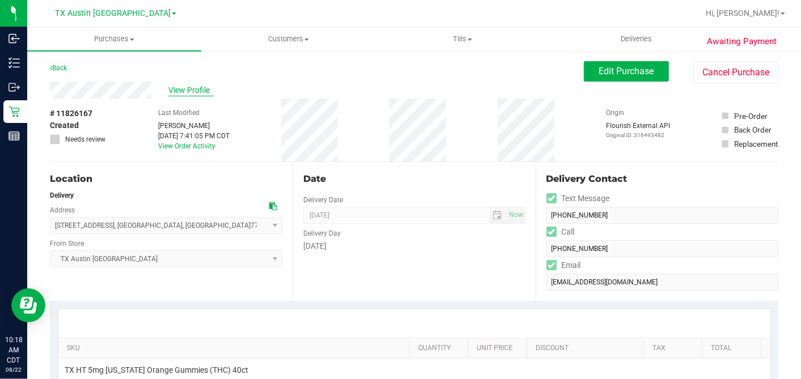
click at [195, 91] on span "View Profile" at bounding box center [190, 90] width 45 height 12
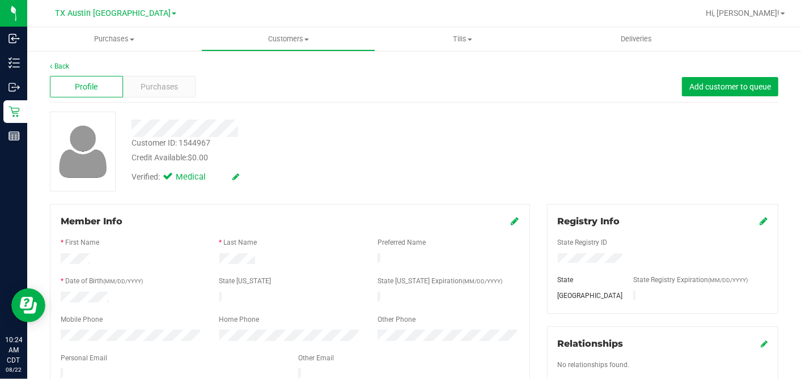
click at [356, 135] on div at bounding box center [309, 129] width 373 height 18
click at [180, 92] on div "Purchases" at bounding box center [159, 87] width 73 height 22
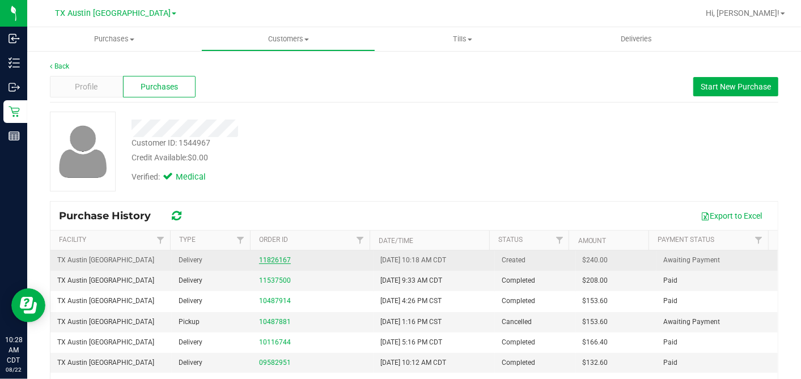
click at [271, 260] on link "11826167" at bounding box center [275, 260] width 32 height 8
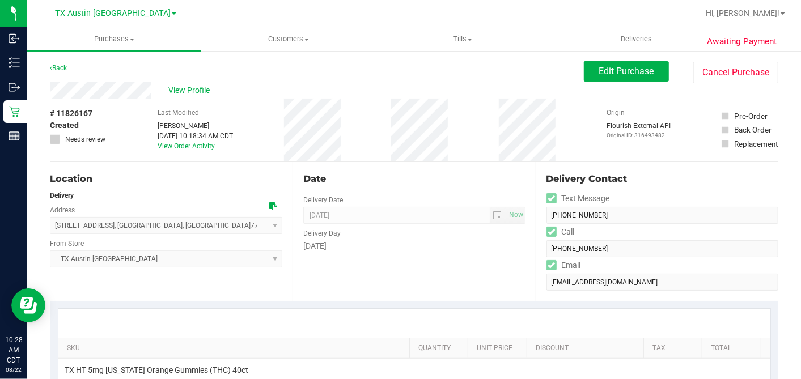
click at [442, 180] on div "Date" at bounding box center [414, 179] width 222 height 14
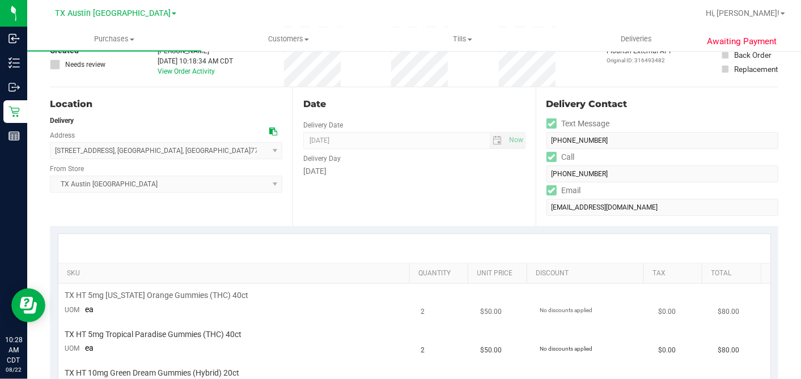
scroll to position [63, 0]
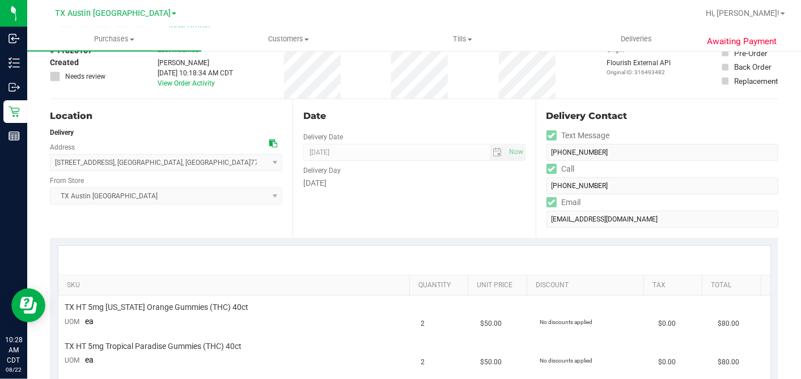
click at [437, 188] on div "[DATE]" at bounding box center [414, 183] width 222 height 12
click at [392, 201] on div "Date Delivery Date [DATE] Now [DATE] 07:00 AM Now Delivery Day [DATE]" at bounding box center [413, 168] width 243 height 139
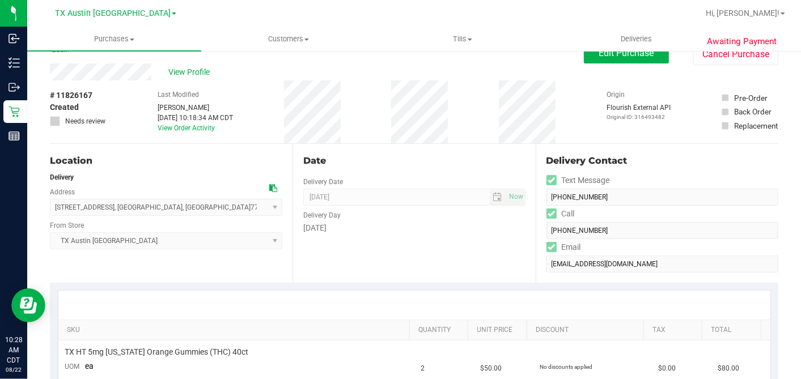
scroll to position [0, 0]
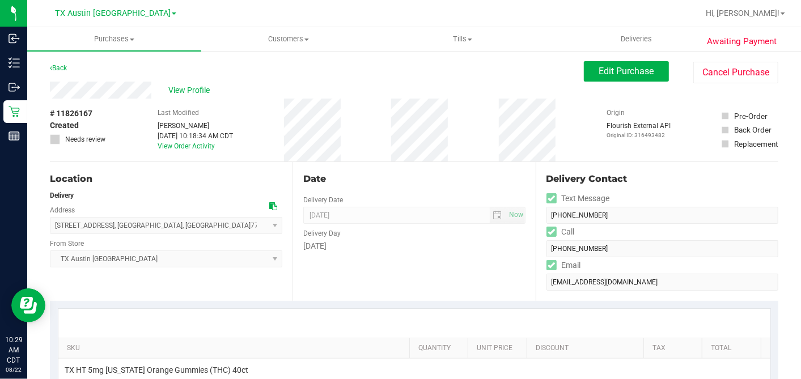
click at [382, 177] on div "Date" at bounding box center [414, 179] width 222 height 14
click at [195, 88] on span "View Profile" at bounding box center [190, 90] width 45 height 12
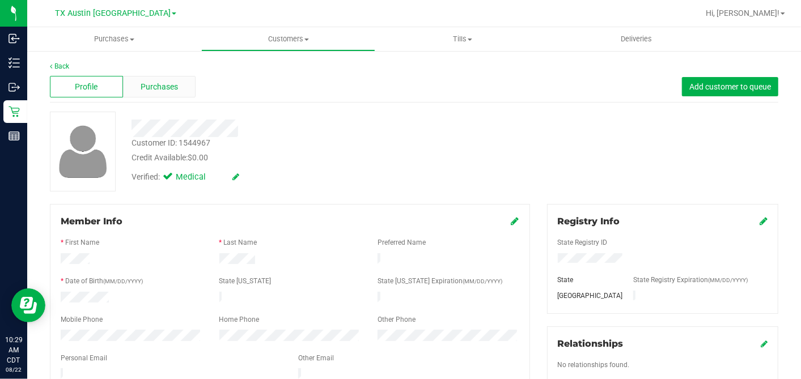
click at [186, 90] on div "Purchases" at bounding box center [159, 87] width 73 height 22
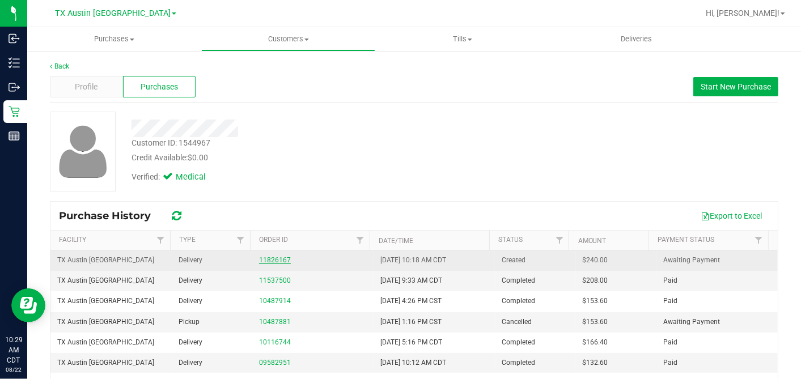
click at [278, 257] on link "11826167" at bounding box center [275, 260] width 32 height 8
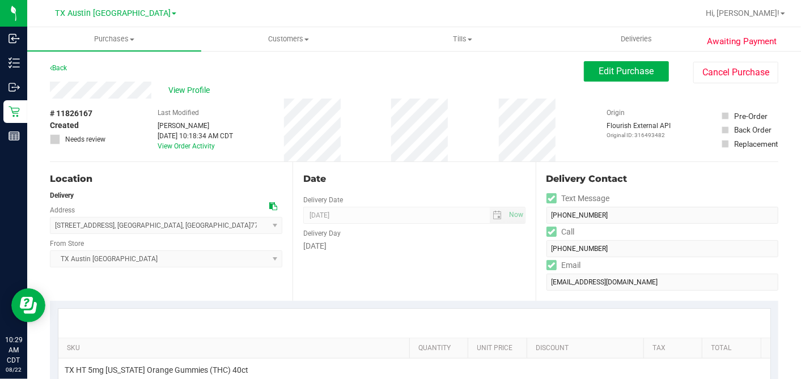
click at [339, 175] on div "Date" at bounding box center [414, 179] width 222 height 14
click at [476, 257] on div "Date Delivery Date [DATE] Now [DATE] 07:00 AM Now Delivery Day [DATE]" at bounding box center [413, 231] width 243 height 139
click at [468, 163] on div "Date Delivery Date [DATE] Now [DATE] 07:00 AM Now Delivery Day [DATE]" at bounding box center [413, 231] width 243 height 139
click at [599, 68] on span "Edit Purchase" at bounding box center [626, 71] width 55 height 11
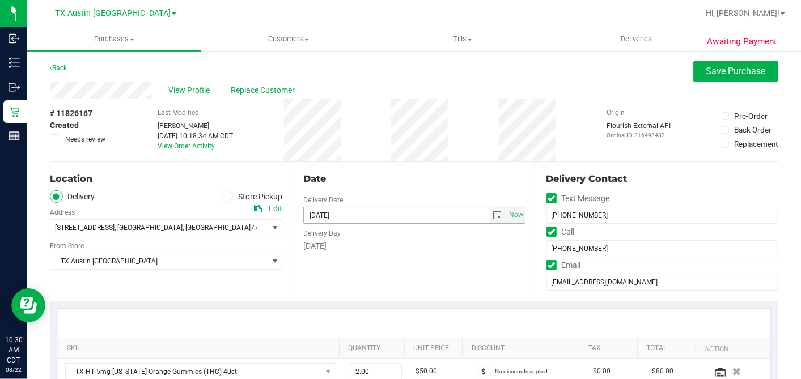
click at [495, 216] on span "select" at bounding box center [497, 215] width 9 height 9
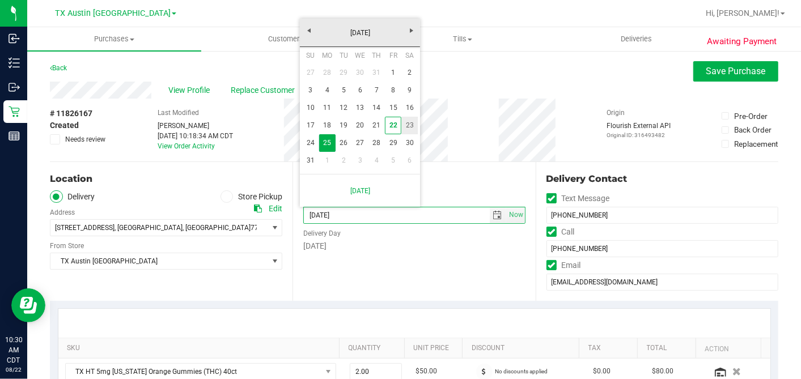
click at [407, 124] on link "23" at bounding box center [409, 126] width 16 height 18
type input "[DATE]"
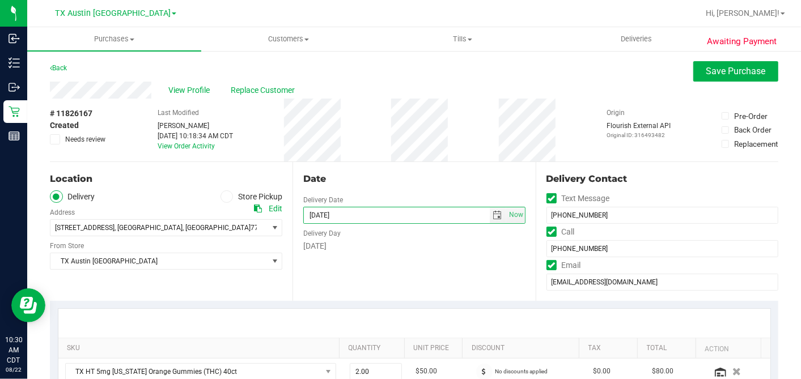
click at [393, 185] on div "Date Delivery Date [DATE] Now [DATE] 07:00 AM Now Delivery Day [DATE]" at bounding box center [413, 231] width 243 height 139
click at [248, 280] on div "Location Delivery Store Pickup Address Edit [STREET_ADDRESS] , [GEOGRAPHIC_DATA…" at bounding box center [171, 231] width 243 height 139
drag, startPoint x: 406, startPoint y: 262, endPoint x: 391, endPoint y: 224, distance: 40.9
click at [407, 262] on div "Date Delivery Date [DATE] Now [DATE] 07:00 AM Now Delivery Day [DATE]" at bounding box center [413, 231] width 243 height 139
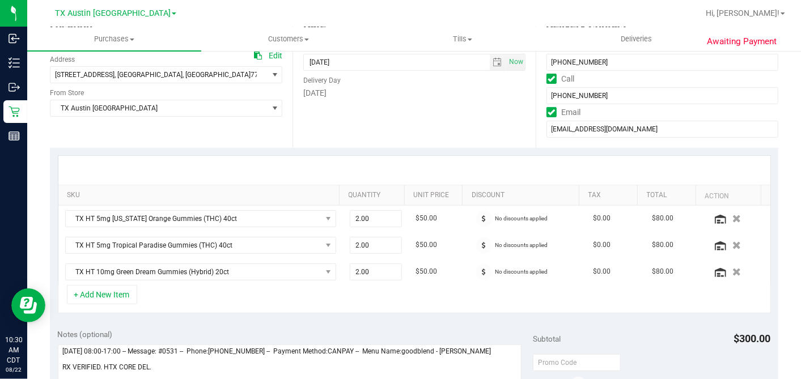
scroll to position [252, 0]
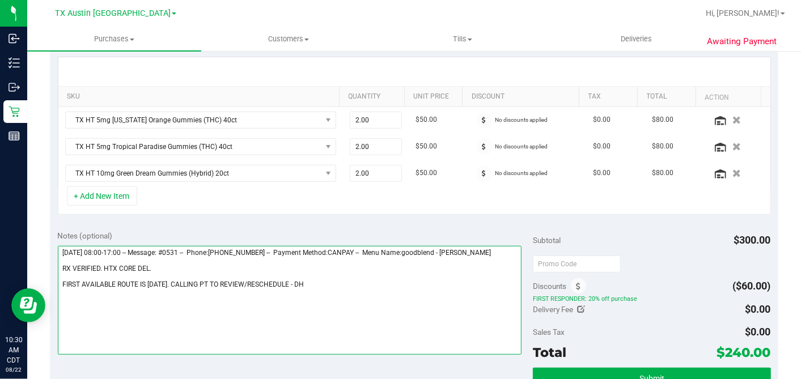
click at [296, 282] on textarea at bounding box center [290, 300] width 464 height 109
click at [173, 265] on textarea at bounding box center [290, 300] width 464 height 109
click at [397, 283] on textarea at bounding box center [290, 300] width 464 height 109
click at [398, 283] on textarea at bounding box center [290, 300] width 464 height 109
click at [175, 262] on textarea at bounding box center [290, 300] width 464 height 109
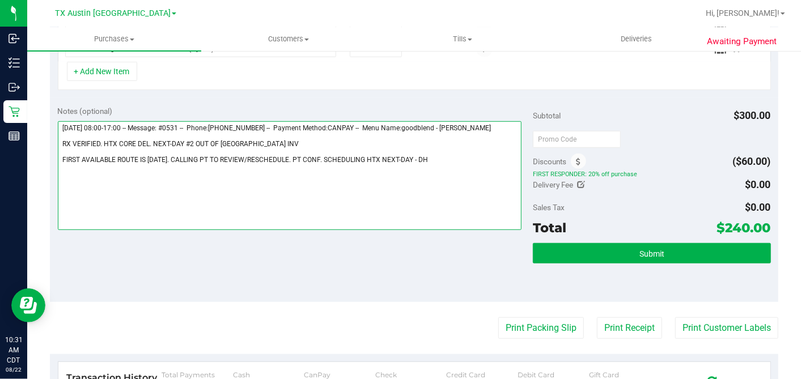
scroll to position [377, 0]
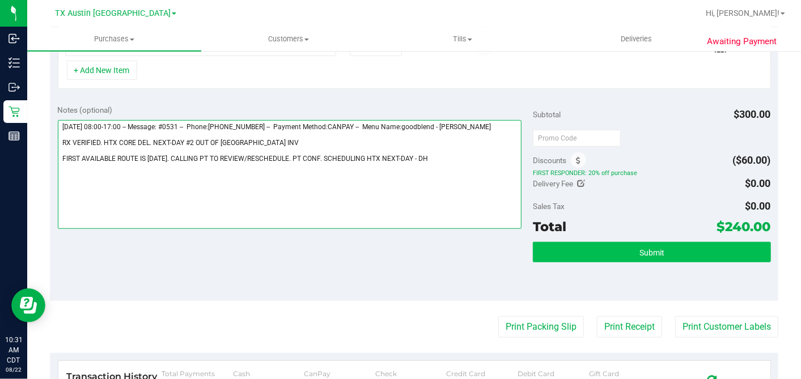
type textarea "[DATE] 08:00-17:00 -- Message: #0531 -- Phone:[PHONE_NUMBER] -- Payment Method:…"
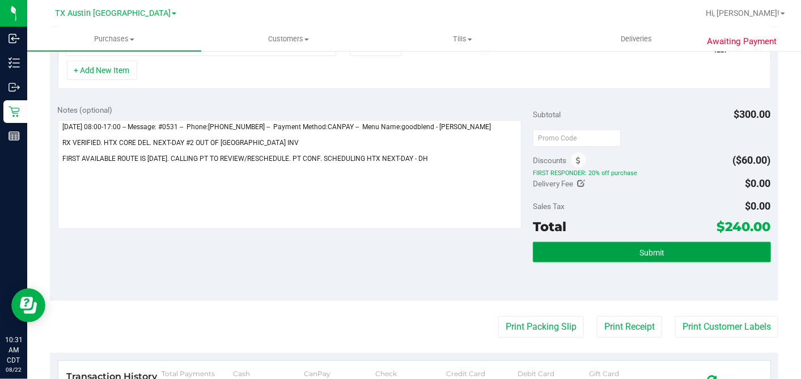
click at [642, 248] on span "Submit" at bounding box center [651, 252] width 25 height 9
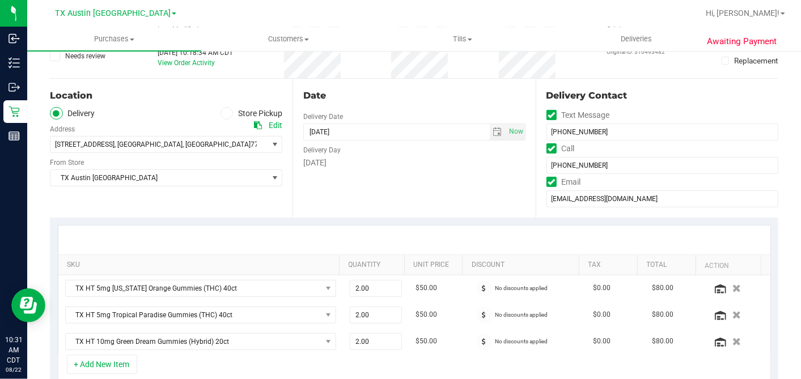
scroll to position [0, 0]
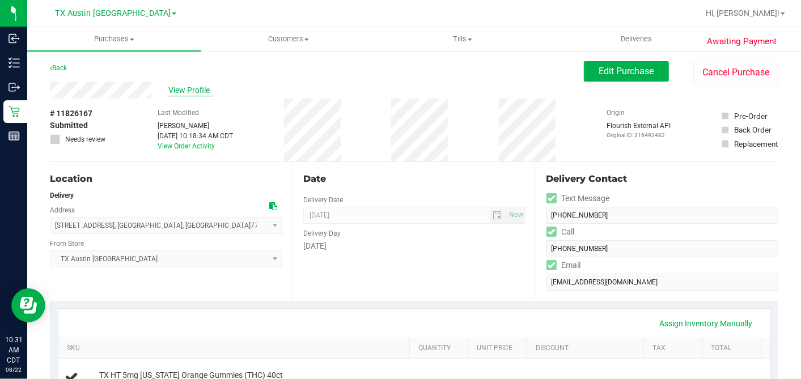
click at [191, 90] on span "View Profile" at bounding box center [190, 90] width 45 height 12
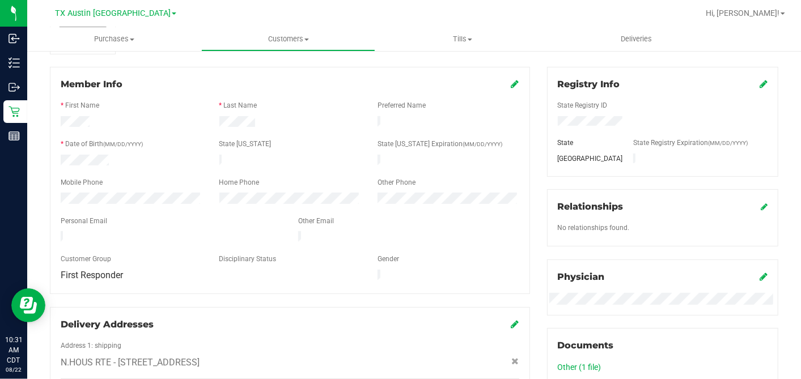
scroll to position [252, 0]
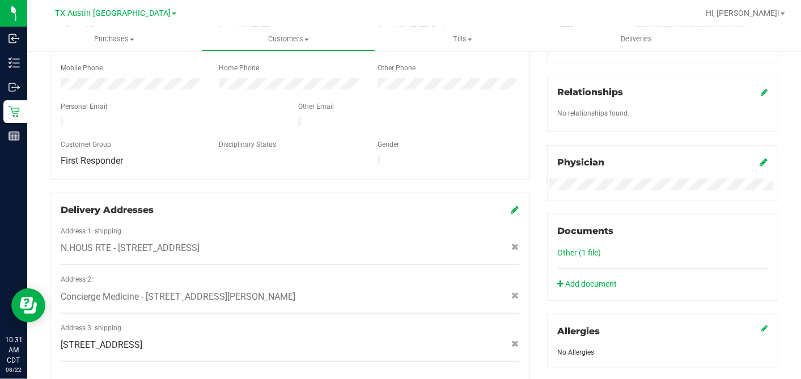
drag, startPoint x: 213, startPoint y: 237, endPoint x: 284, endPoint y: 239, distance: 71.4
click at [199, 241] on span "N.HOUS RTE - [STREET_ADDRESS]" at bounding box center [130, 248] width 139 height 14
drag, startPoint x: 154, startPoint y: 333, endPoint x: 232, endPoint y: 337, distance: 78.8
click at [142, 338] on span "[STREET_ADDRESS]" at bounding box center [102, 345] width 82 height 14
copy span "[GEOGRAPHIC_DATA]"
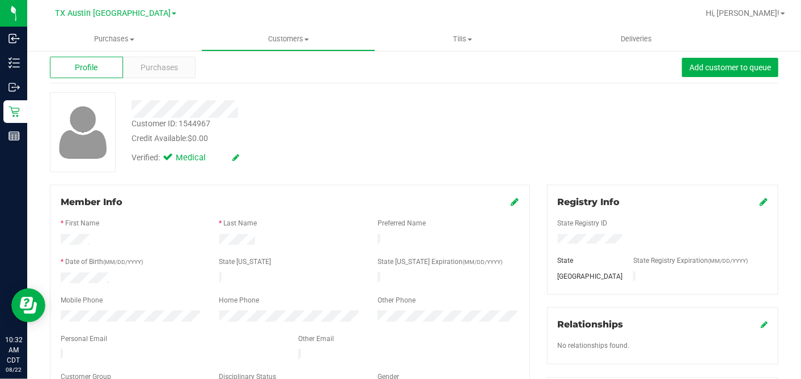
scroll to position [0, 0]
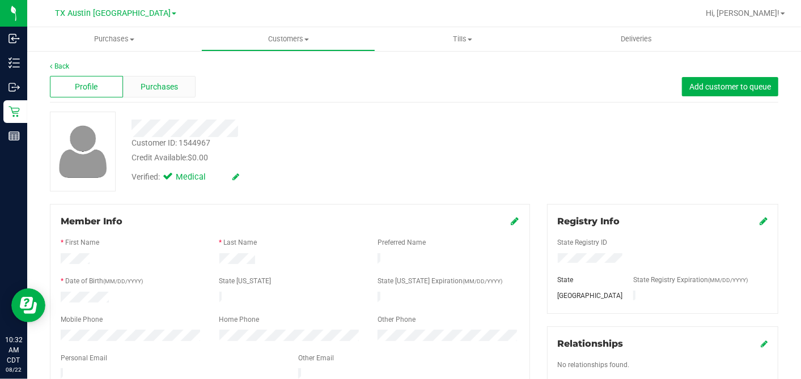
click at [166, 93] on div "Purchases" at bounding box center [159, 87] width 73 height 22
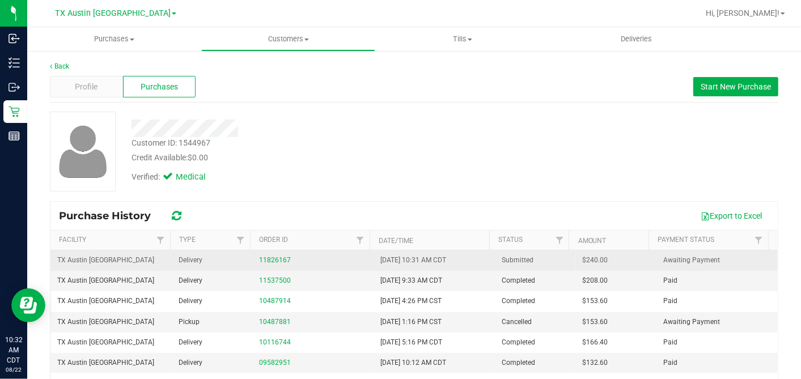
click at [582, 263] on span "$240.00" at bounding box center [594, 260] width 25 height 11
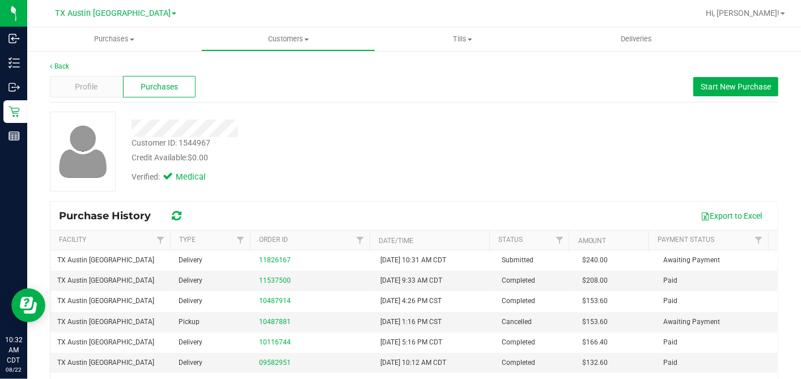
copy span "240.00"
click at [420, 168] on div "Verified: Medical" at bounding box center [309, 176] width 373 height 25
click at [377, 148] on div "Customer ID: 1544967 Credit Available: $0.00" at bounding box center [309, 150] width 373 height 27
click at [291, 152] on div "Credit Available: $0.00" at bounding box center [309, 158] width 356 height 12
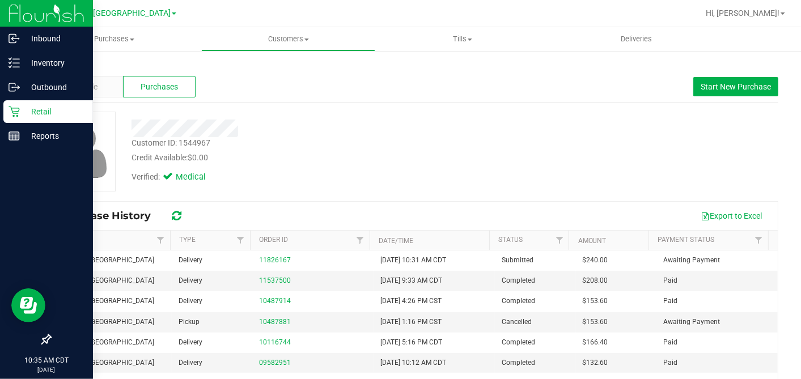
click at [23, 112] on p "Retail" at bounding box center [54, 112] width 68 height 14
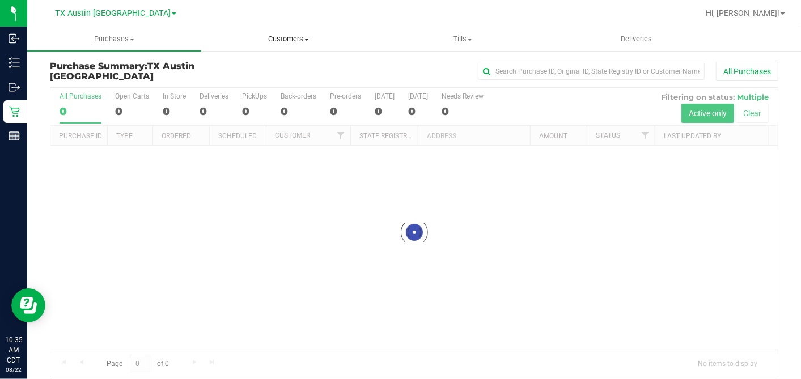
click at [288, 38] on span "Customers" at bounding box center [288, 39] width 173 height 10
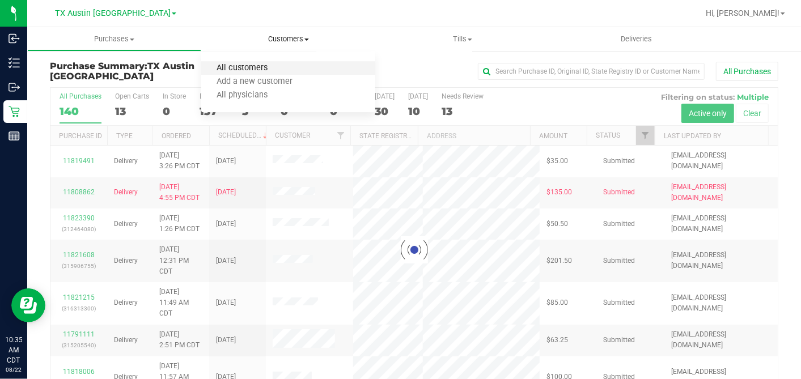
click at [256, 65] on span "All customers" at bounding box center [242, 68] width 82 height 10
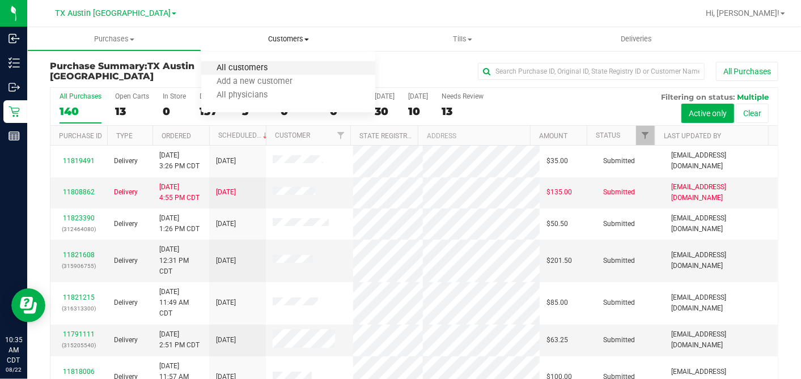
click at [259, 68] on span "All customers" at bounding box center [242, 68] width 82 height 10
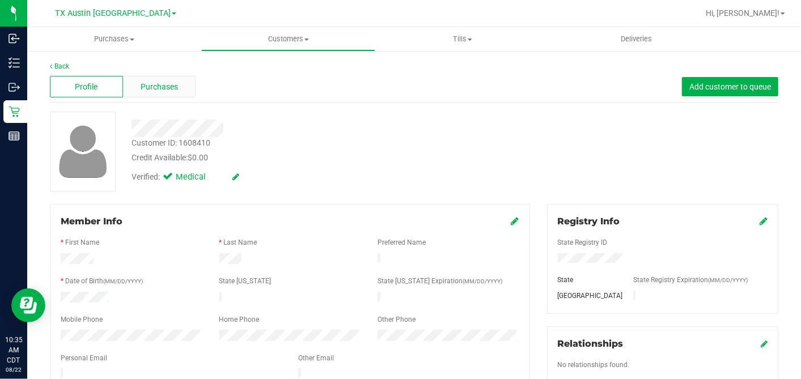
click at [173, 83] on span "Purchases" at bounding box center [159, 87] width 37 height 12
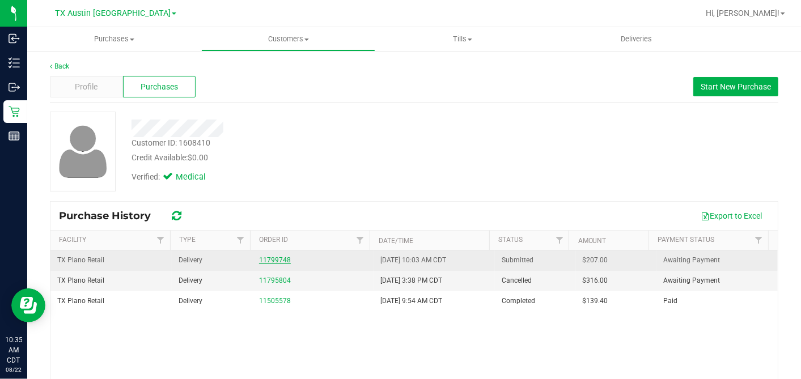
click at [278, 259] on link "11799748" at bounding box center [275, 260] width 32 height 8
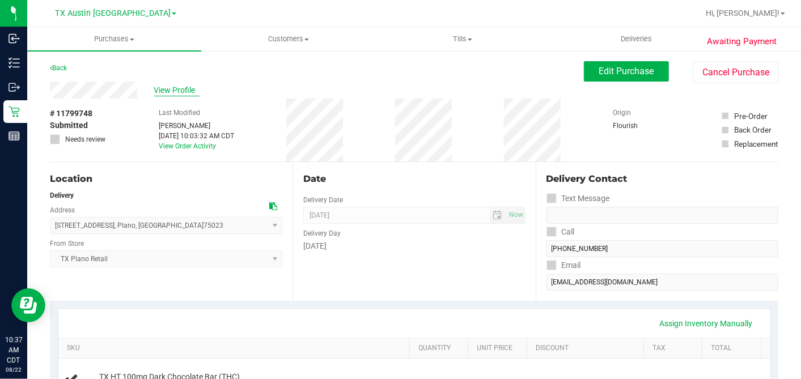
click at [186, 93] on span "View Profile" at bounding box center [176, 90] width 45 height 12
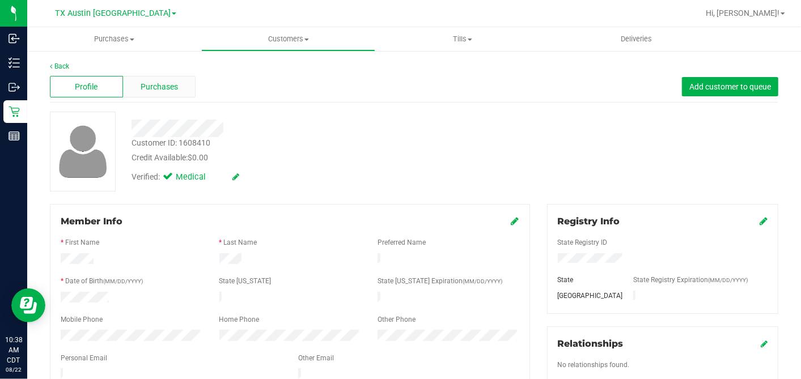
click at [157, 87] on span "Purchases" at bounding box center [159, 87] width 37 height 12
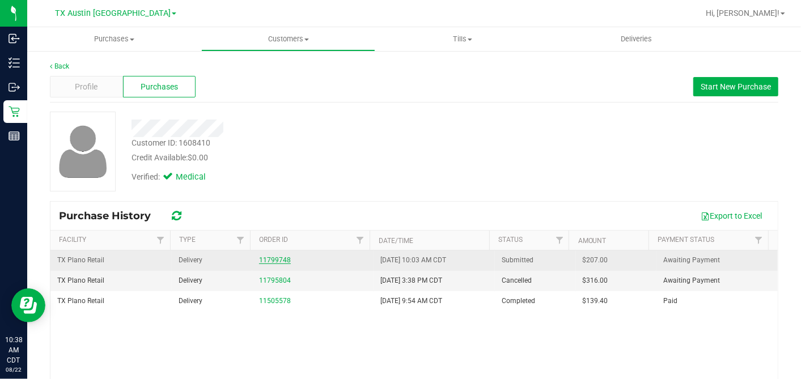
click at [276, 258] on link "11799748" at bounding box center [275, 260] width 32 height 8
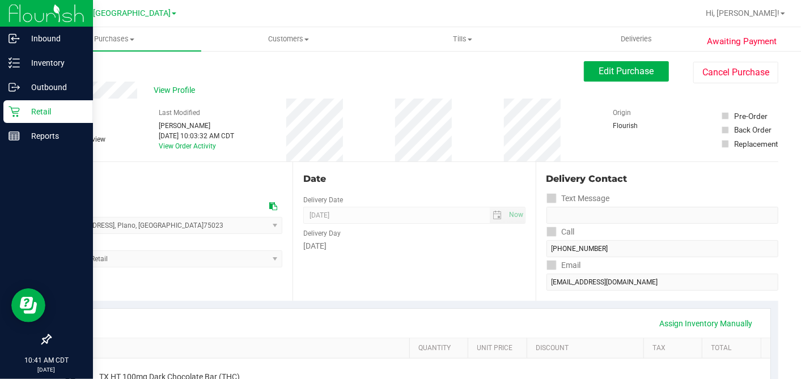
click at [6, 114] on div "Retail" at bounding box center [48, 111] width 90 height 23
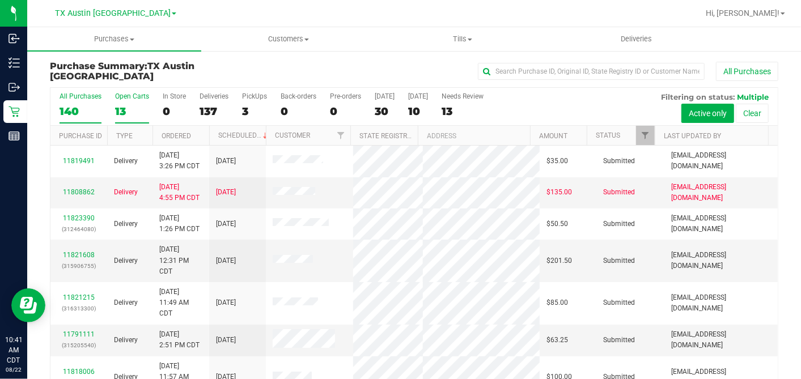
click at [127, 107] on div "13" at bounding box center [132, 111] width 34 height 13
click at [0, 0] on input "Open Carts 13" at bounding box center [0, 0] width 0 height 0
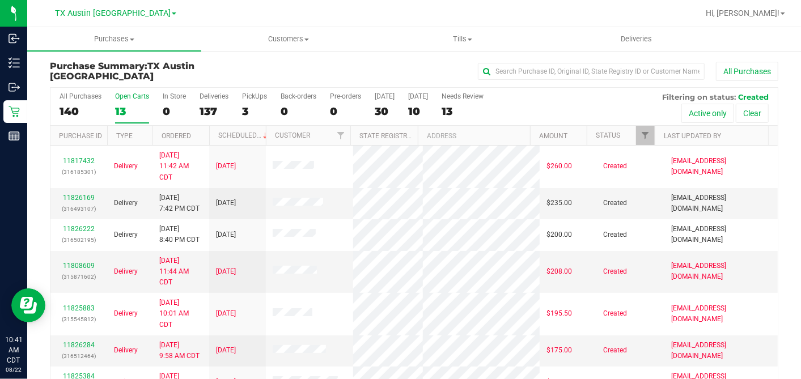
click at [198, 133] on th "Ordered" at bounding box center [180, 136] width 57 height 20
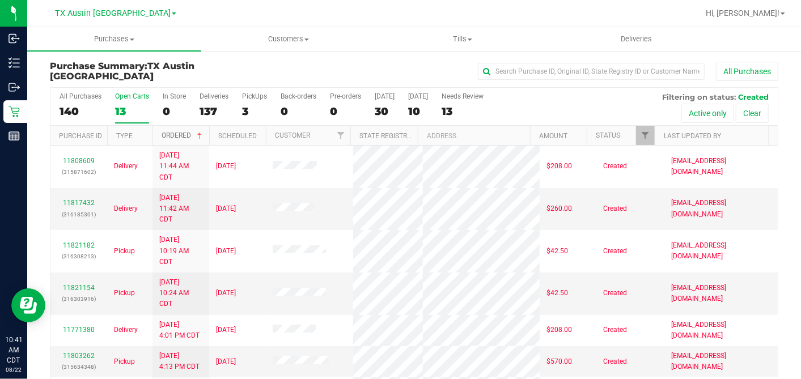
click at [202, 131] on span at bounding box center [199, 135] width 9 height 9
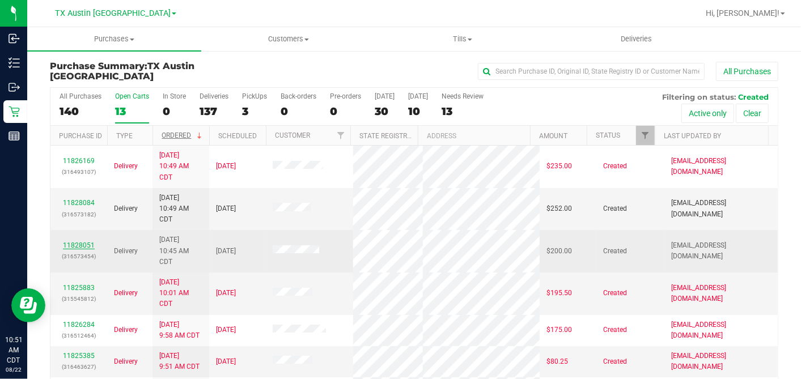
click at [78, 241] on link "11828051" at bounding box center [79, 245] width 32 height 8
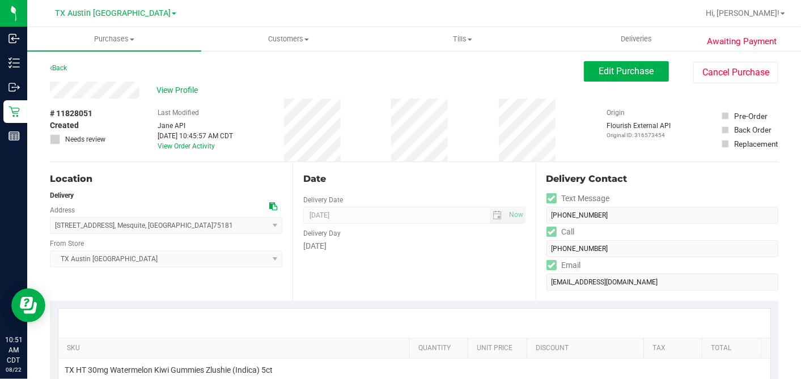
click at [120, 87] on div "View Profile" at bounding box center [317, 90] width 534 height 17
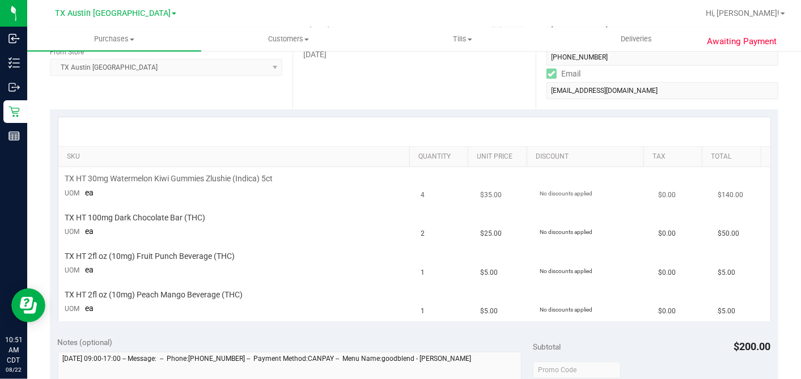
scroll to position [126, 0]
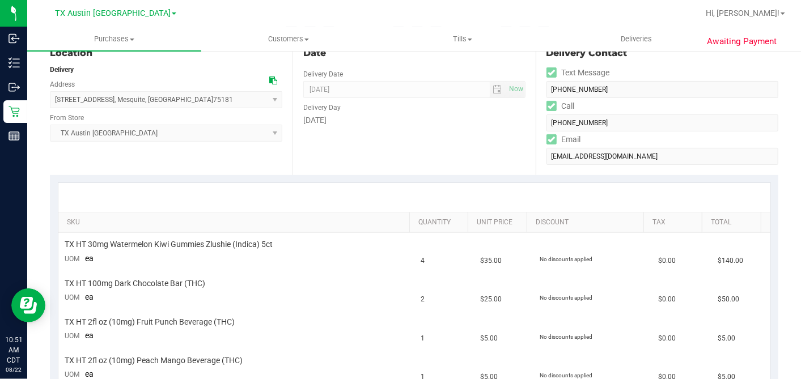
click at [272, 86] on div at bounding box center [273, 81] width 8 height 12
click at [269, 76] on span at bounding box center [273, 80] width 8 height 9
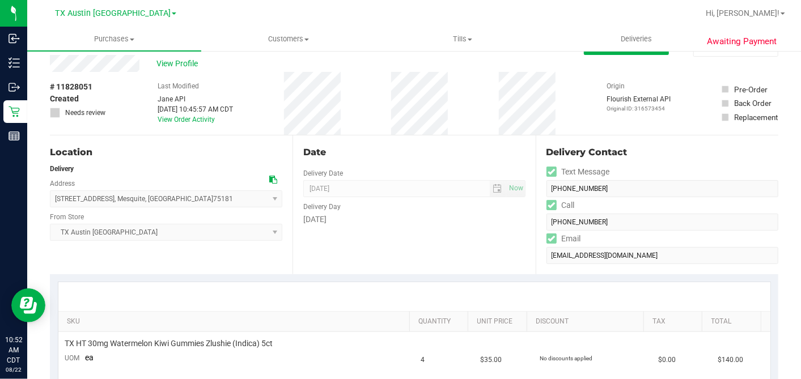
scroll to position [0, 0]
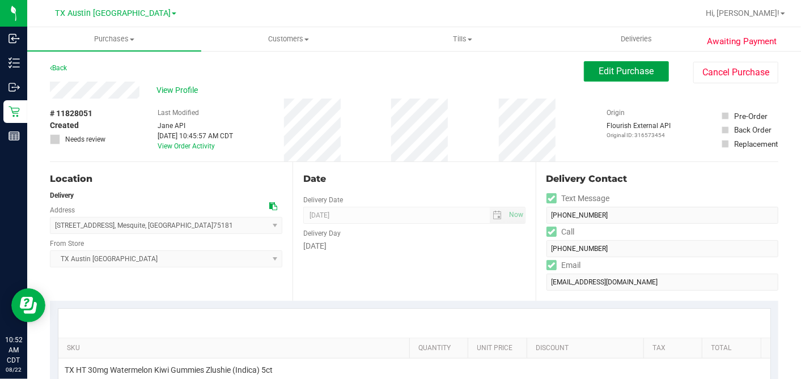
click at [599, 78] on button "Edit Purchase" at bounding box center [626, 71] width 85 height 20
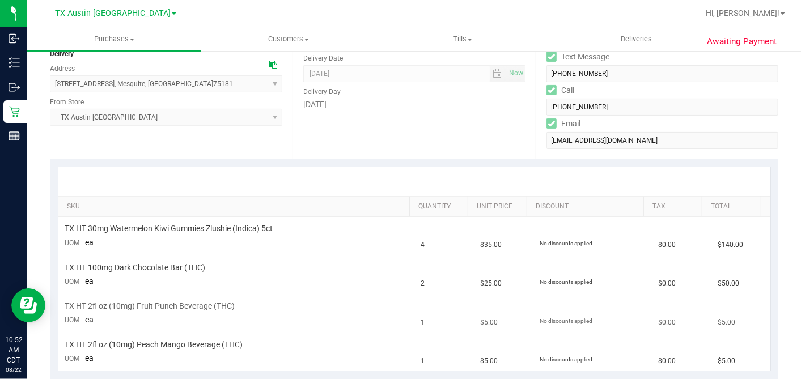
scroll to position [252, 0]
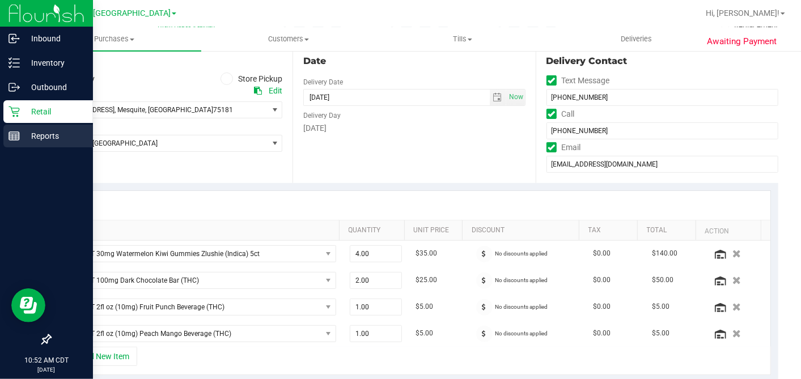
scroll to position [189, 0]
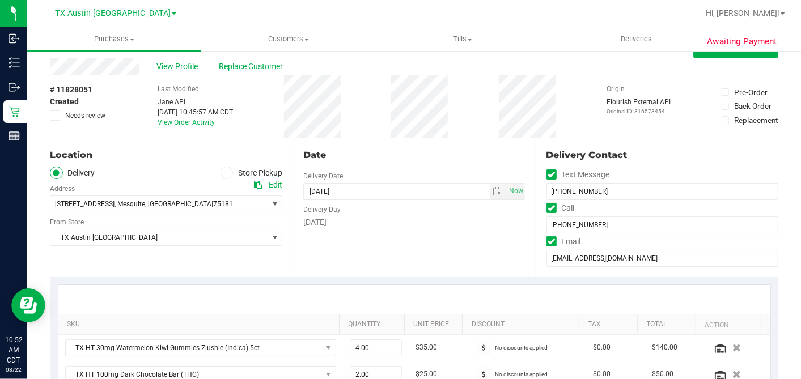
scroll to position [0, 0]
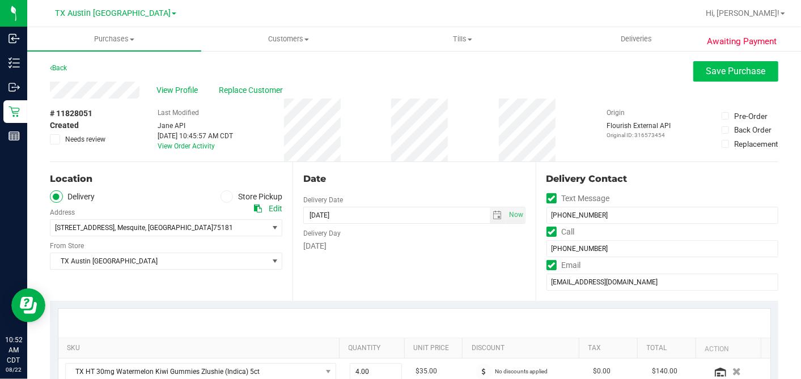
type textarea "[DATE] 09:00-17:00 -- Message: -- Phone:[PHONE_NUMBER] -- Payment Method:CANPAY…"
click at [706, 71] on span "Save Purchase" at bounding box center [735, 71] width 59 height 11
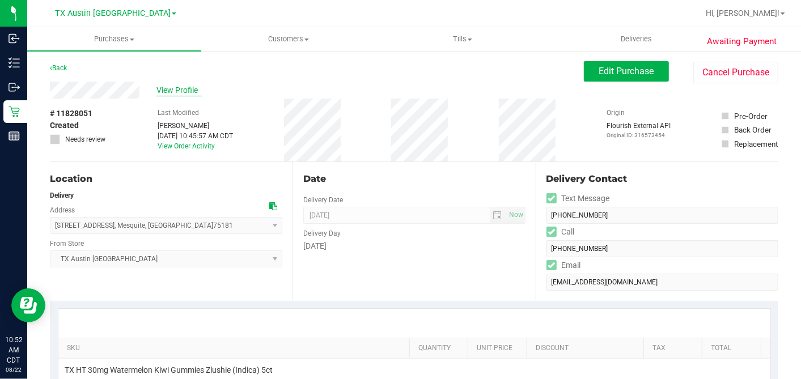
click at [178, 88] on span "View Profile" at bounding box center [178, 90] width 45 height 12
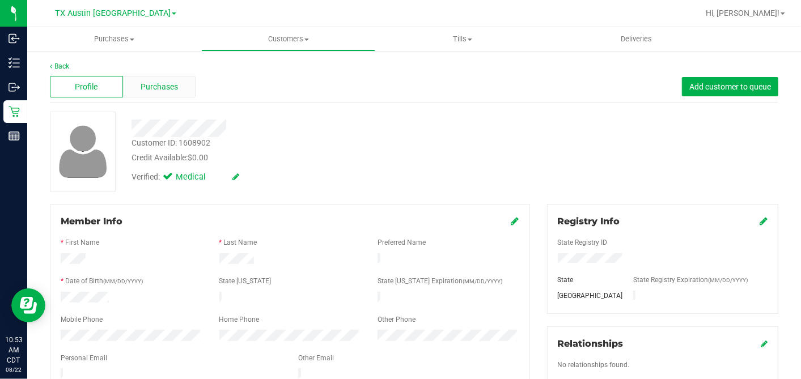
click at [171, 90] on span "Purchases" at bounding box center [159, 87] width 37 height 12
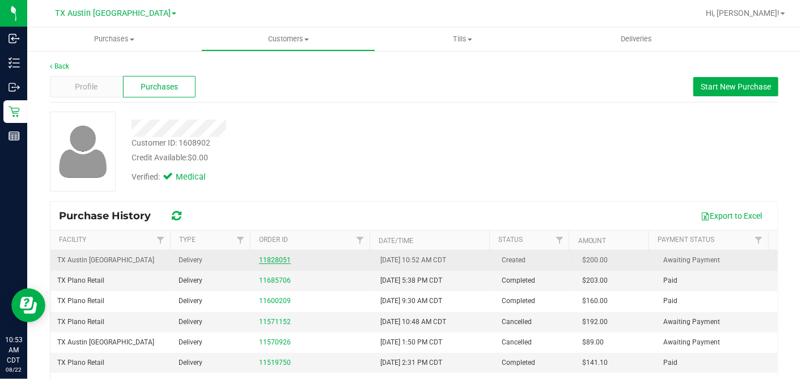
click at [267, 260] on link "11828051" at bounding box center [275, 260] width 32 height 8
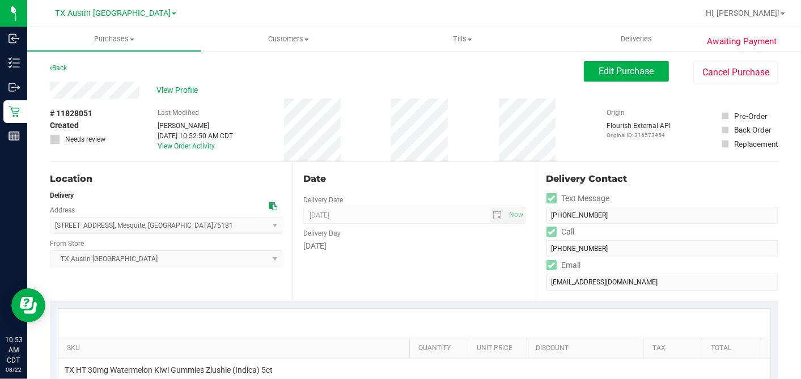
click at [382, 168] on div "Date Delivery Date [DATE] Now [DATE] 07:00 AM Now Delivery Day [DATE]" at bounding box center [413, 231] width 243 height 139
click at [402, 165] on div "Date Delivery Date [DATE] Now [DATE] 07:00 AM Now Delivery Day [DATE]" at bounding box center [413, 231] width 243 height 139
click at [430, 162] on div "Date Delivery Date [DATE] Now [DATE] 07:00 AM Now Delivery Day [DATE]" at bounding box center [413, 231] width 243 height 139
click at [604, 71] on span "Edit Purchase" at bounding box center [626, 71] width 55 height 11
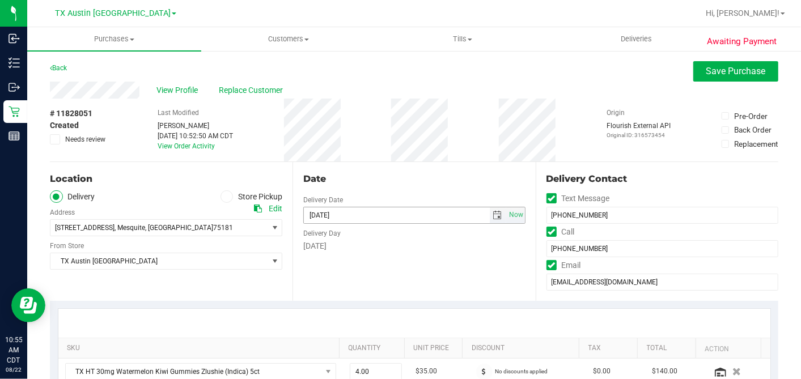
click at [490, 216] on span "select" at bounding box center [498, 215] width 16 height 16
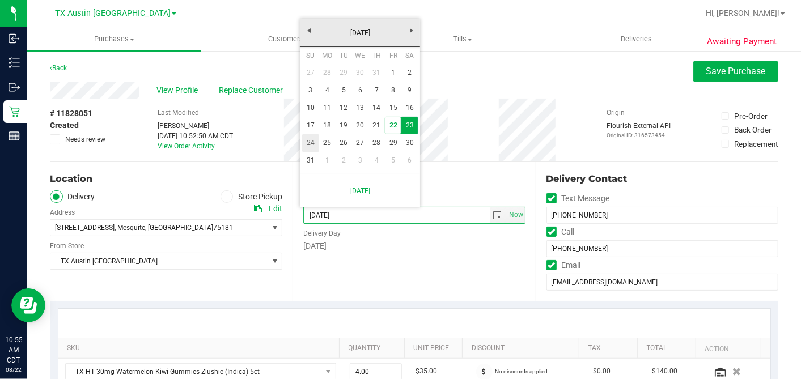
click at [311, 139] on link "24" at bounding box center [310, 143] width 16 height 18
type input "[DATE]"
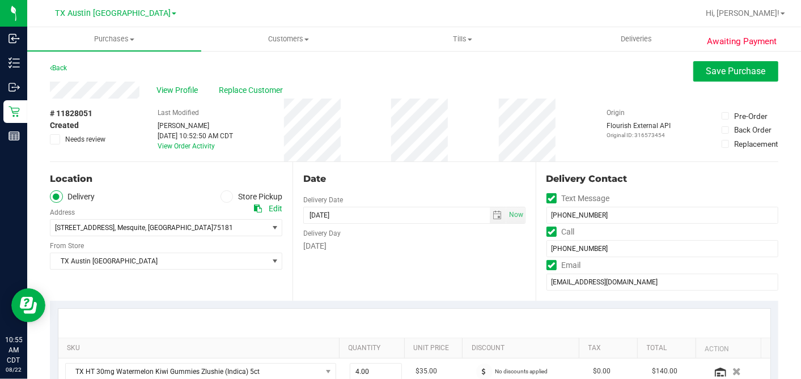
click at [408, 165] on div "Date Delivery Date [DATE] Now [DATE] 07:00 AM Now Delivery Day [DATE]" at bounding box center [413, 231] width 243 height 139
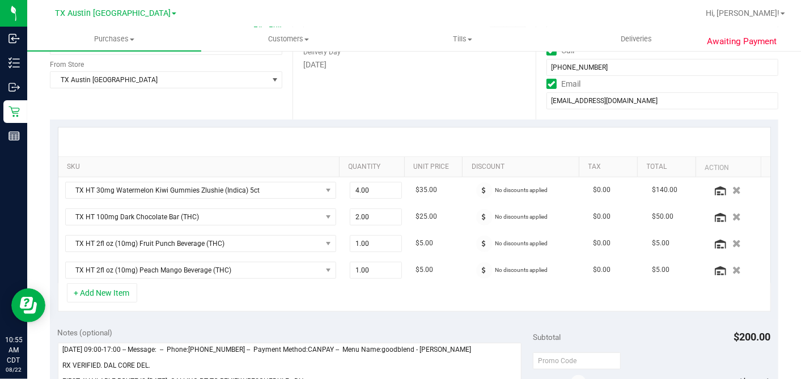
scroll to position [252, 0]
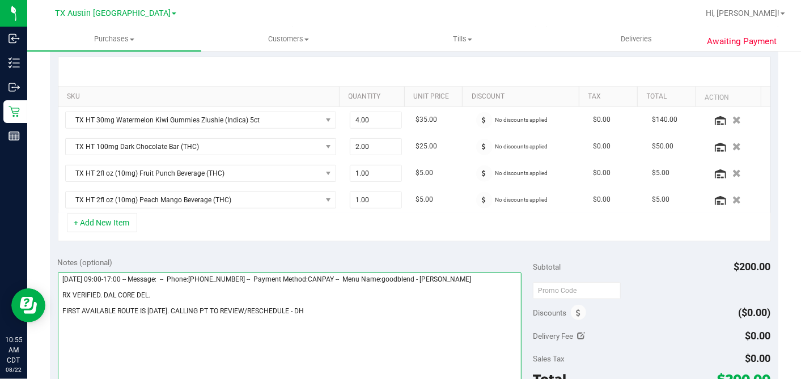
click at [297, 306] on textarea at bounding box center [290, 327] width 464 height 109
click at [211, 293] on textarea at bounding box center [290, 327] width 464 height 109
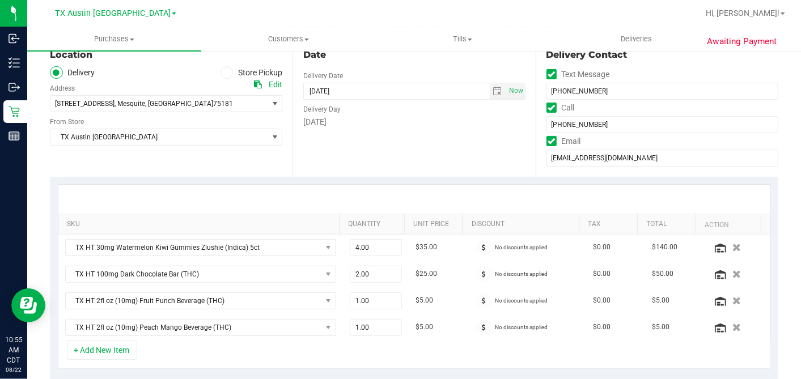
scroll to position [63, 0]
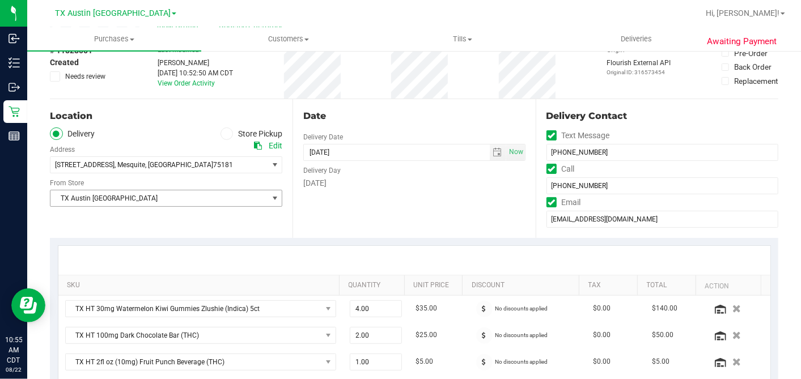
type textarea "[DATE] 09:00-17:00 -- Message: -- Phone:[PHONE_NUMBER] -- Payment Method:CANPAY…"
click at [172, 199] on span "TX Austin [GEOGRAPHIC_DATA]" at bounding box center [158, 198] width 217 height 16
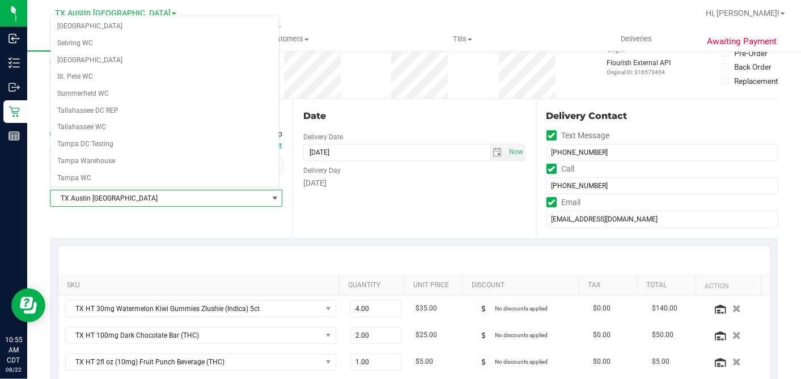
scroll to position [806, 0]
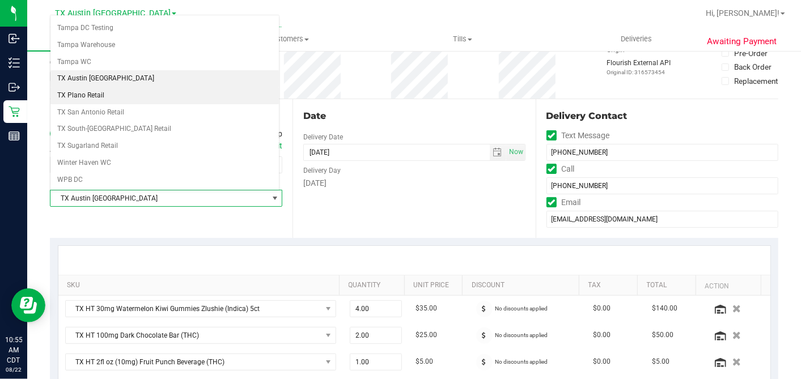
click at [114, 87] on li "TX Plano Retail" at bounding box center [164, 95] width 228 height 17
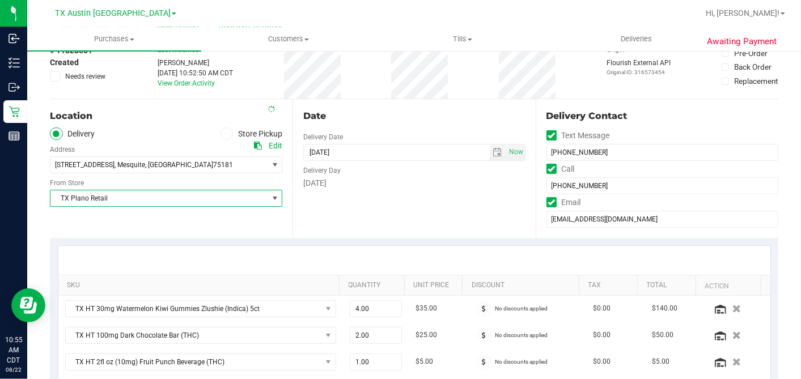
click at [378, 192] on div "Date Delivery Date [DATE] Now [DATE] 07:00 AM Now Delivery Day [DATE]" at bounding box center [413, 168] width 243 height 139
click at [409, 193] on div "Date Delivery Date [DATE] Now [DATE] 07:00 AM Now Delivery Day [DATE]" at bounding box center [413, 168] width 243 height 139
click at [371, 211] on div "Date Delivery Date [DATE] Now [DATE] 07:00 AM Now Delivery Day [DATE]" at bounding box center [413, 168] width 243 height 139
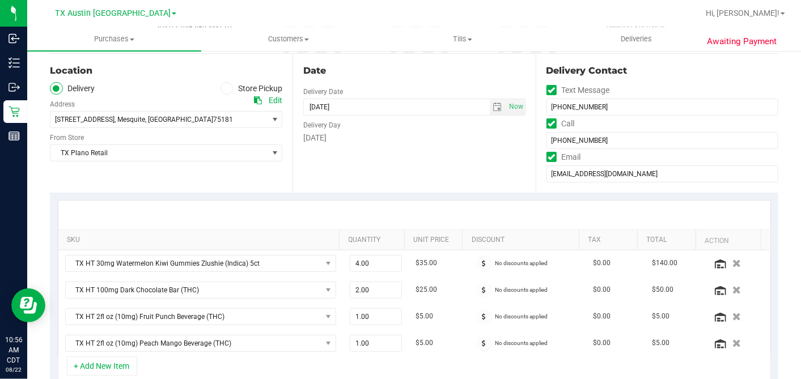
scroll to position [126, 0]
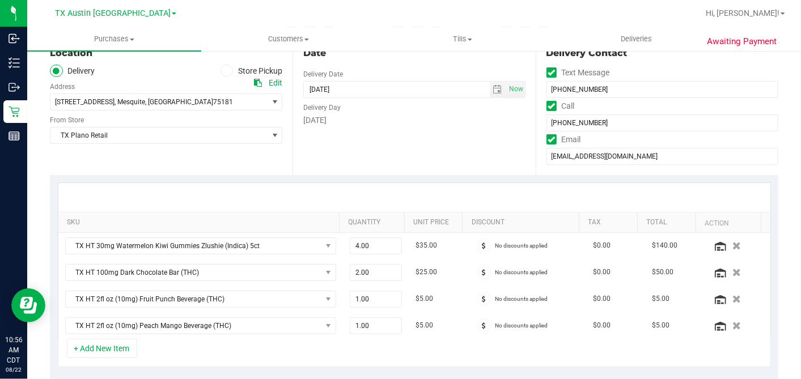
click at [405, 158] on div "Date Delivery Date [DATE] Now [DATE] 07:00 AM Now Delivery Day [DATE]" at bounding box center [413, 105] width 243 height 139
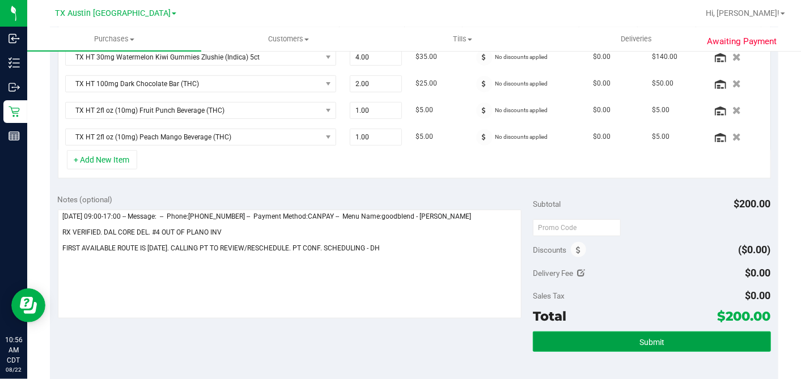
drag, startPoint x: 655, startPoint y: 344, endPoint x: 582, endPoint y: 330, distance: 73.9
click at [654, 345] on button "Submit" at bounding box center [651, 341] width 237 height 20
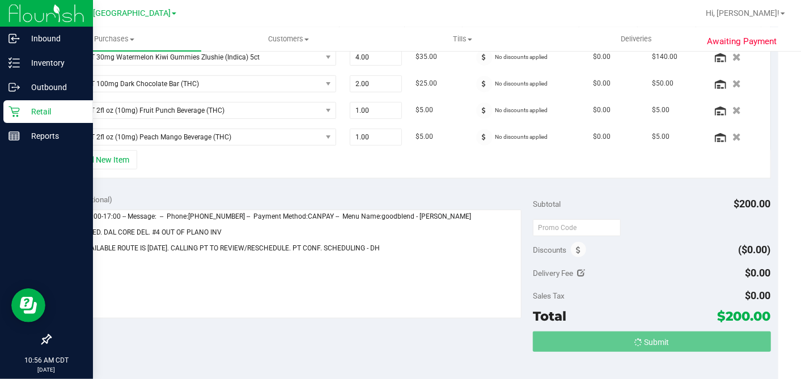
scroll to position [317, 0]
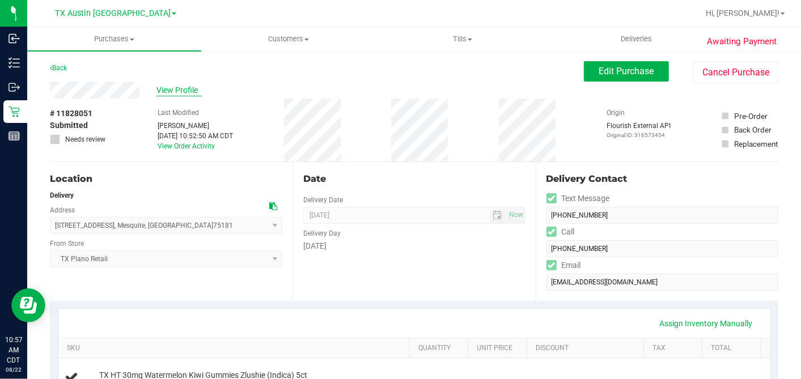
click at [174, 90] on span "View Profile" at bounding box center [178, 90] width 45 height 12
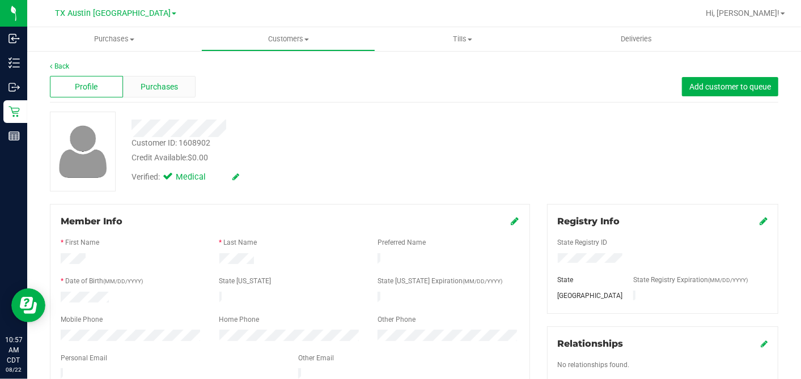
click at [181, 84] on div "Purchases" at bounding box center [159, 87] width 73 height 22
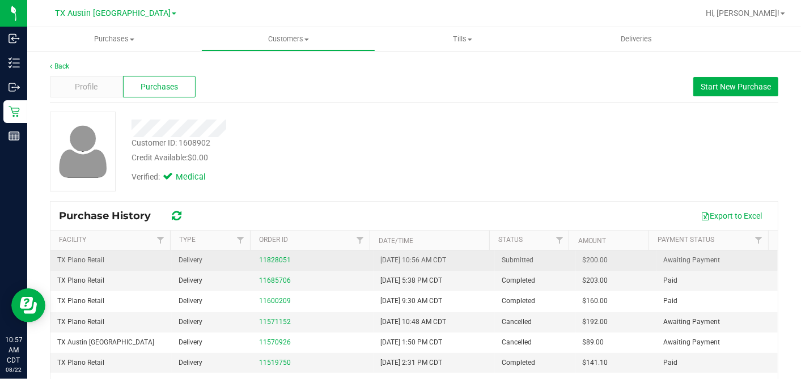
click at [582, 259] on span "$200.00" at bounding box center [594, 260] width 25 height 11
copy span "200.00"
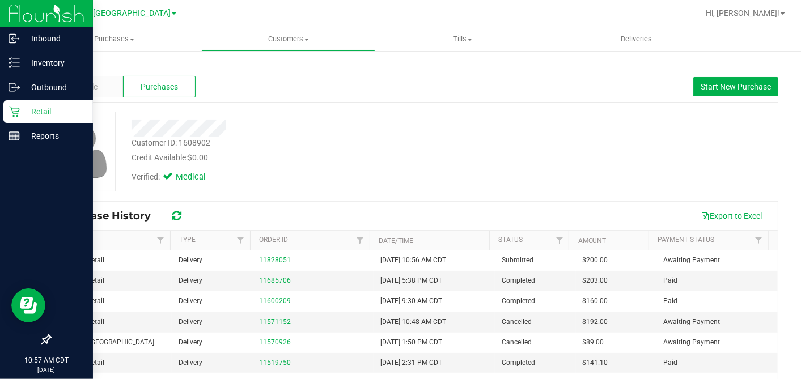
click at [19, 108] on icon at bounding box center [13, 112] width 11 height 11
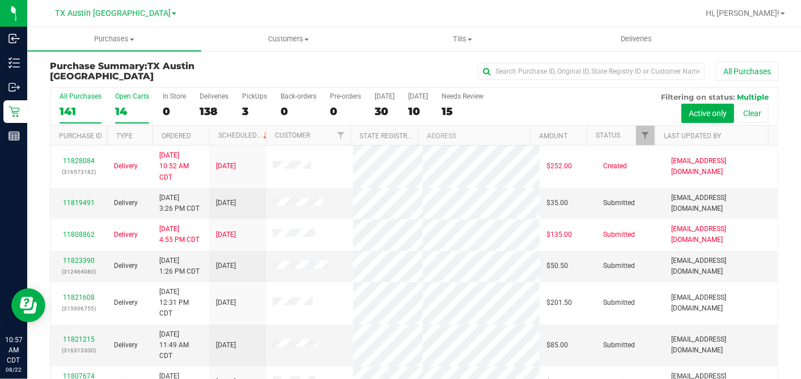
click at [130, 108] on div "14" at bounding box center [132, 111] width 34 height 13
click at [0, 0] on input "Open Carts 14" at bounding box center [0, 0] width 0 height 0
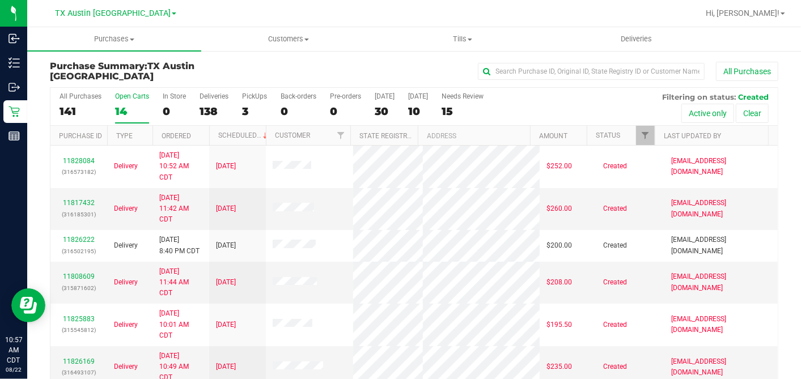
click at [125, 107] on div "14" at bounding box center [132, 111] width 34 height 13
click at [0, 0] on input "Open Carts 14" at bounding box center [0, 0] width 0 height 0
click at [248, 71] on h3 "Purchase Summary: TX Austin DC" at bounding box center [171, 71] width 243 height 20
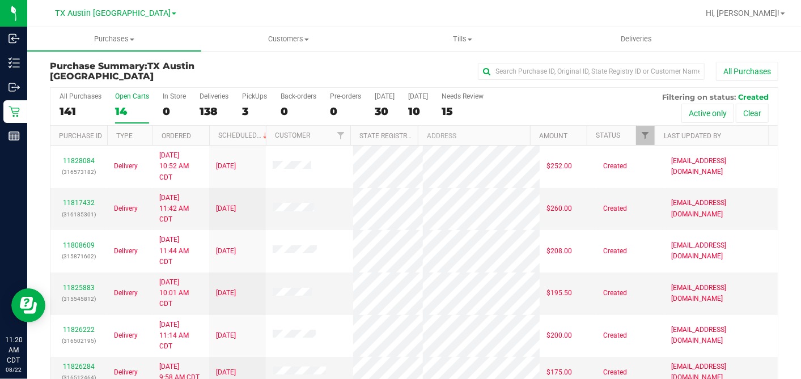
click at [201, 136] on th "Ordered" at bounding box center [180, 136] width 57 height 20
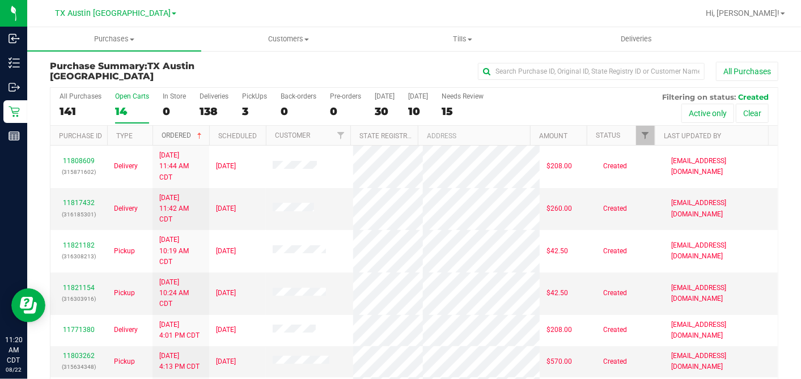
click at [201, 136] on span at bounding box center [199, 135] width 9 height 9
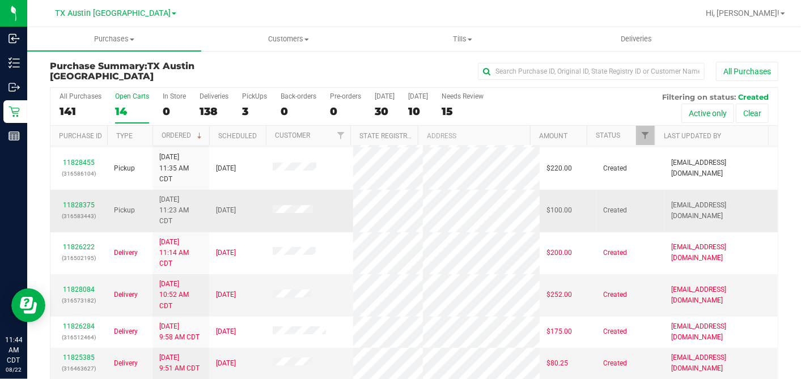
scroll to position [2, 0]
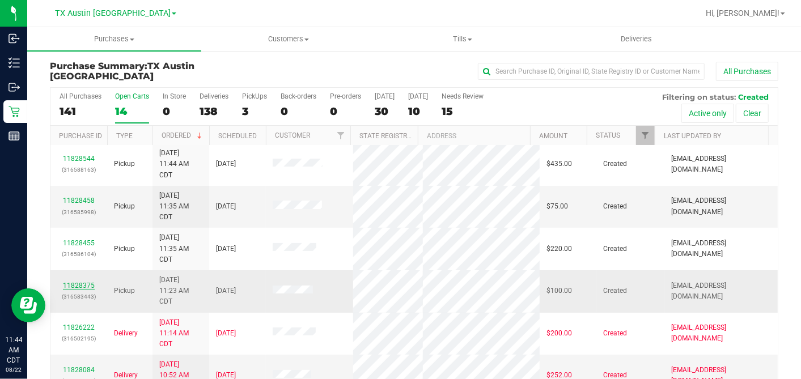
click at [80, 282] on link "11828375" at bounding box center [79, 286] width 32 height 8
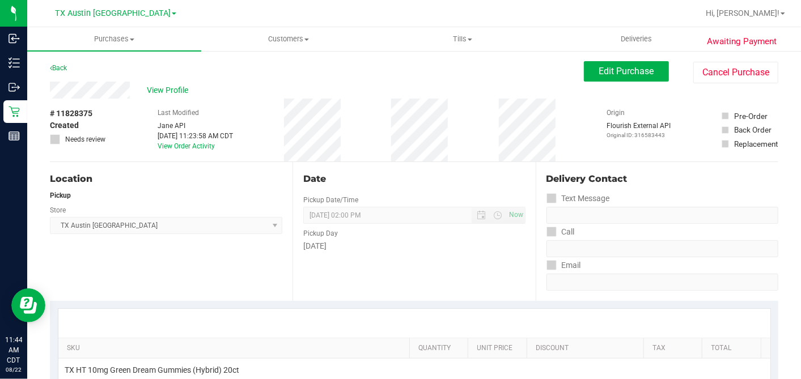
click at [126, 100] on div "# 11828375 Created Needs review Last Modified [PERSON_NAME] API [DATE] 11:23:58…" at bounding box center [414, 130] width 728 height 63
click at [605, 70] on span "Edit Purchase" at bounding box center [626, 71] width 55 height 11
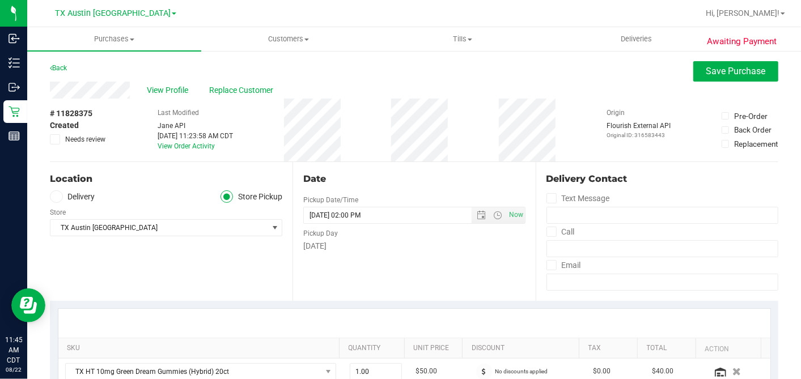
click at [61, 197] on span at bounding box center [56, 196] width 13 height 13
click at [0, 0] on input "Delivery" at bounding box center [0, 0] width 0 height 0
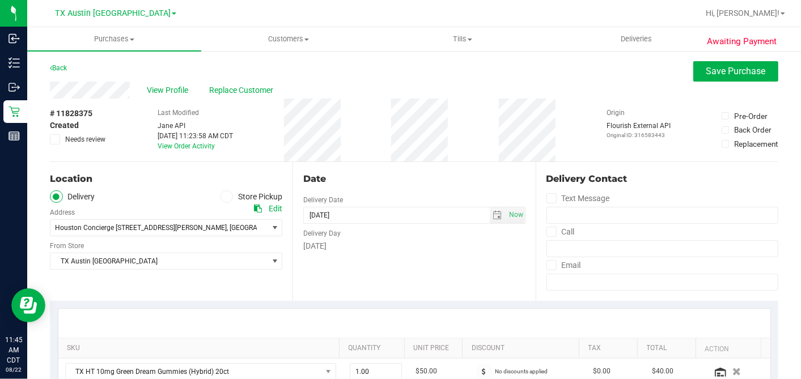
click at [373, 248] on div "[DATE]" at bounding box center [414, 246] width 222 height 12
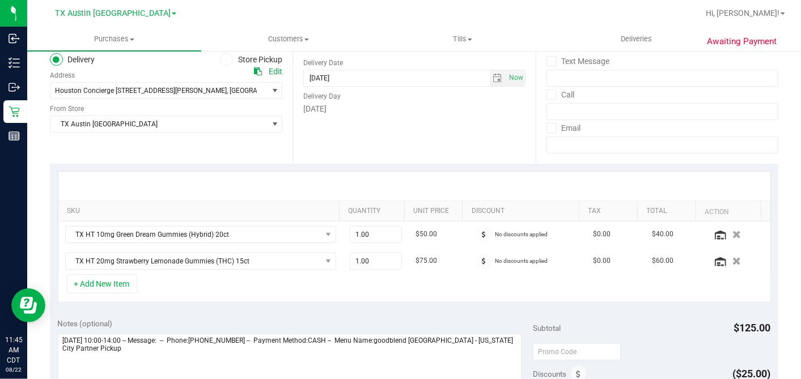
scroll to position [126, 0]
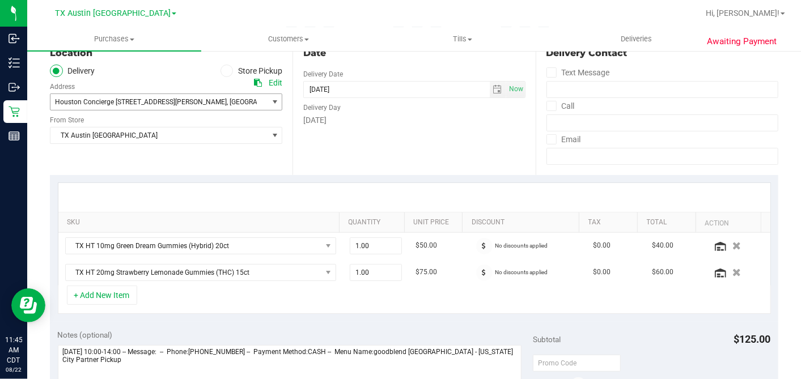
click at [144, 105] on span "Houston Concierge 9432 Katy Freeway , Houston , TX 77055" at bounding box center [153, 102] width 206 height 16
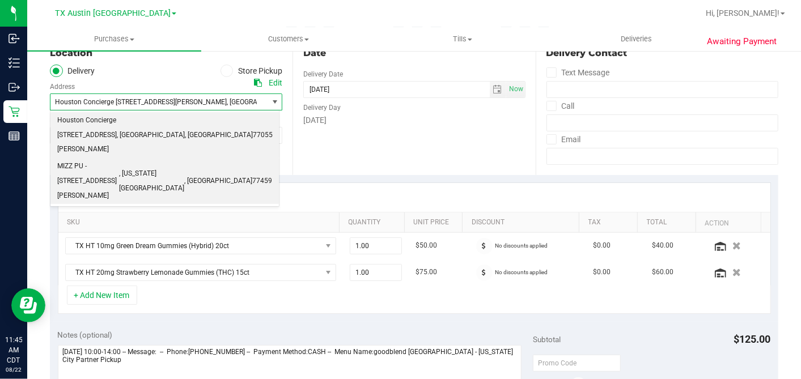
click at [119, 159] on span "MIZZ PU - 4220 CARTWRIGHT RD #303" at bounding box center [88, 181] width 62 height 44
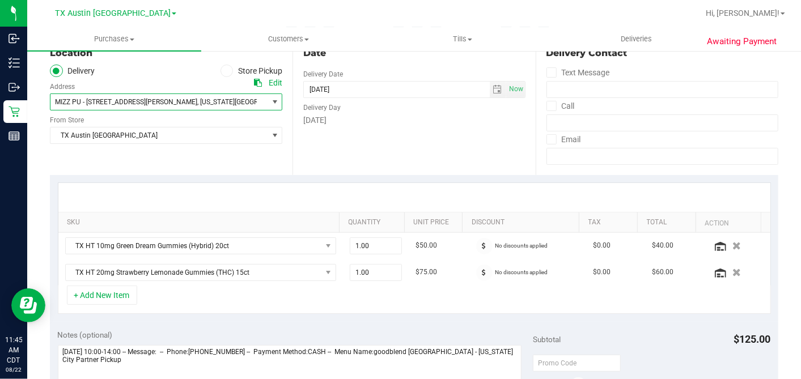
click at [393, 154] on div "Date Delivery Date 08/23/2025 Now 08/23/2025 02:00 PM Now Delivery Day Saturday" at bounding box center [413, 105] width 243 height 139
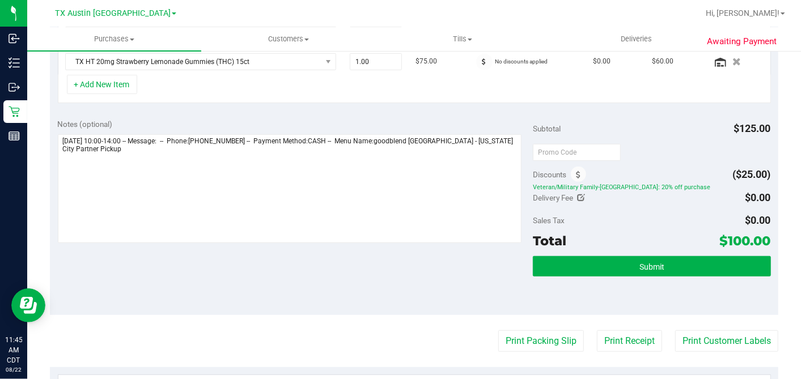
scroll to position [377, 0]
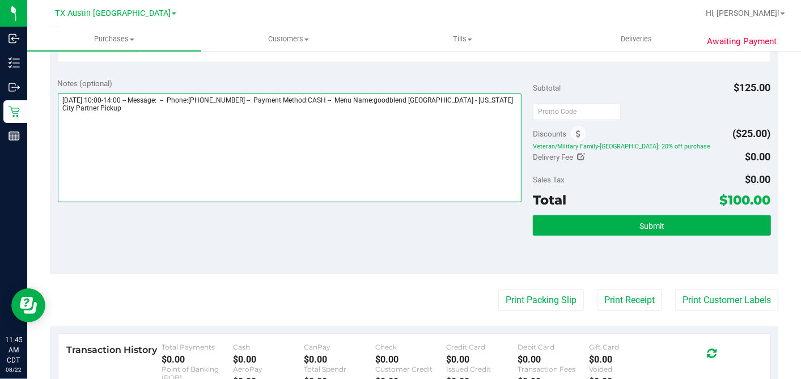
click at [399, 128] on textarea at bounding box center [290, 147] width 464 height 109
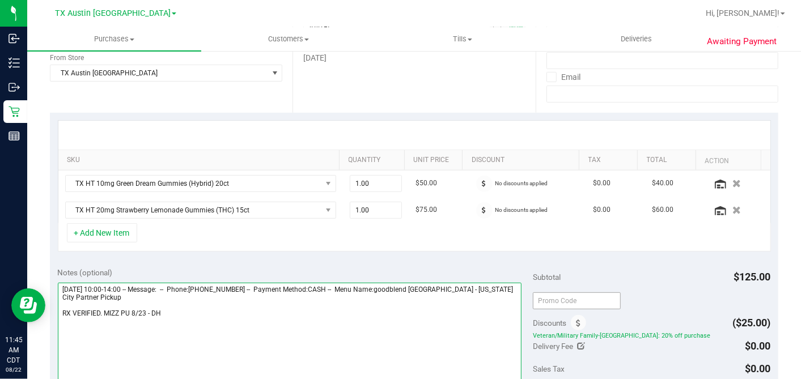
scroll to position [314, 0]
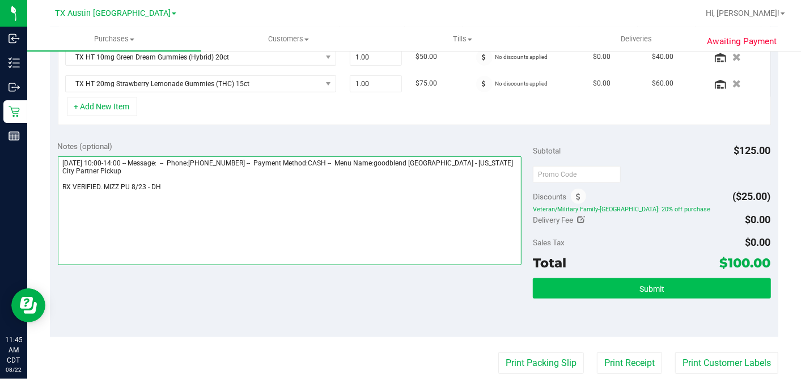
type textarea "Saturday 08/23/2025 10:00-14:00 -- Message: -- Phone:8089272431 -- Payment Meth…"
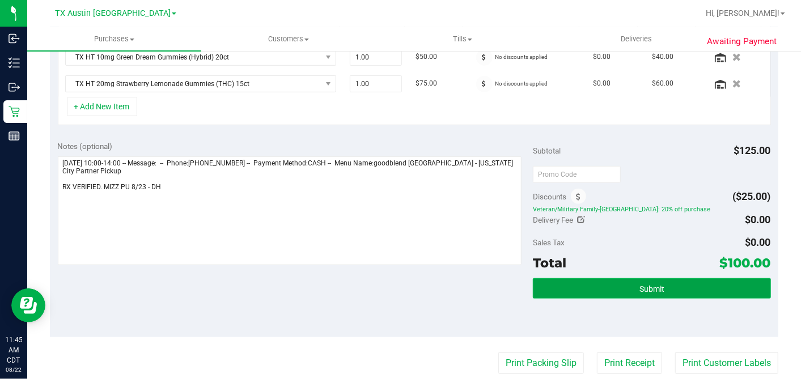
click at [649, 287] on span "Submit" at bounding box center [651, 288] width 25 height 9
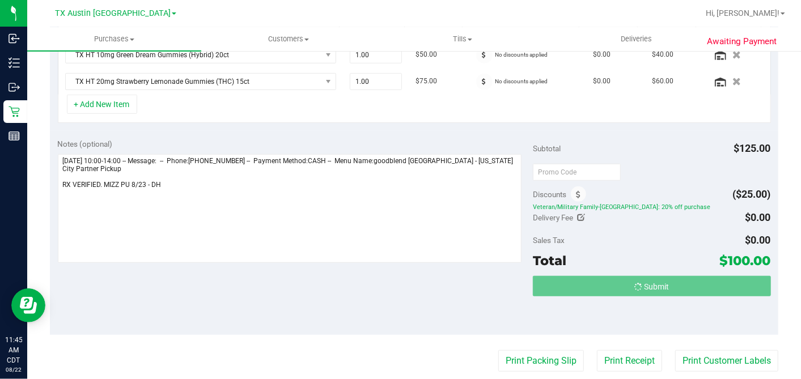
scroll to position [0, 0]
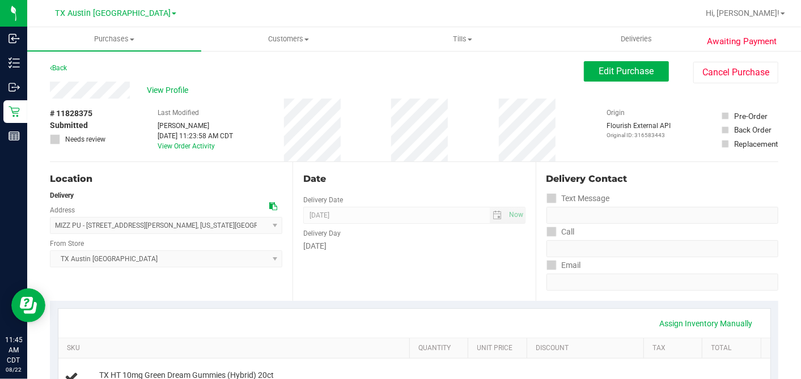
click at [173, 90] on span "View Profile" at bounding box center [169, 90] width 45 height 12
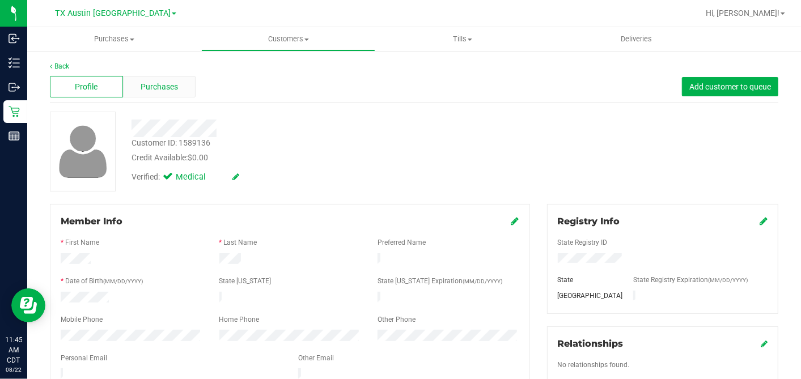
click at [154, 91] on span "Purchases" at bounding box center [159, 87] width 37 height 12
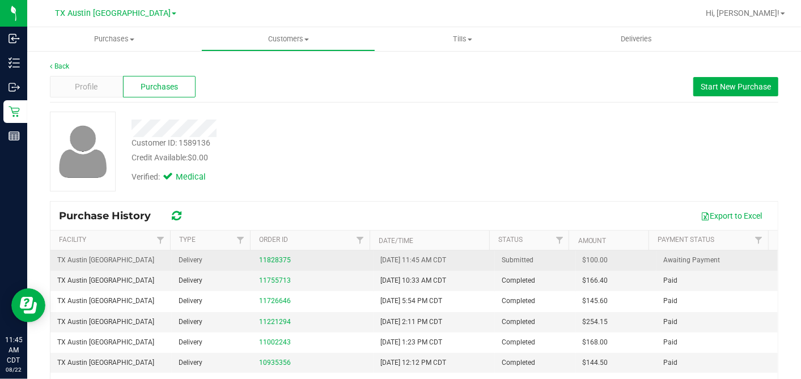
click at [582, 259] on span "$100.00" at bounding box center [594, 260] width 25 height 11
copy span "100.00"
click at [266, 258] on link "11828375" at bounding box center [275, 260] width 32 height 8
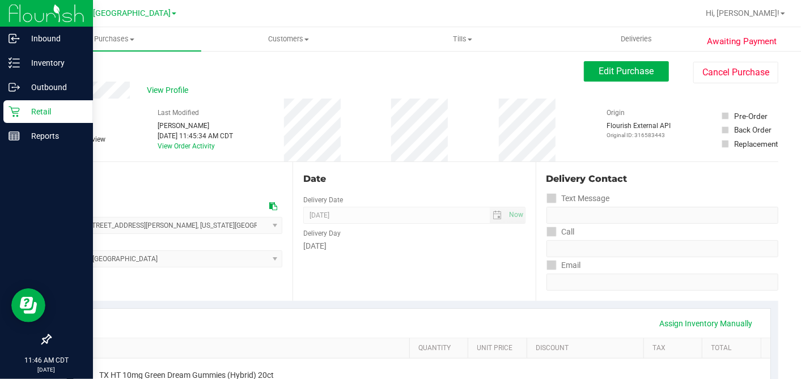
drag, startPoint x: 9, startPoint y: 110, endPoint x: 16, endPoint y: 113, distance: 7.9
click at [8, 110] on icon at bounding box center [13, 111] width 11 height 11
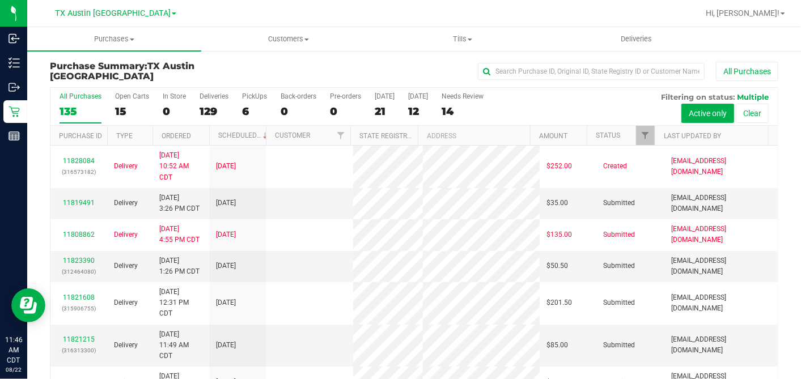
click at [124, 110] on div "15" at bounding box center [132, 111] width 34 height 13
click at [0, 0] on input "Open Carts 15" at bounding box center [0, 0] width 0 height 0
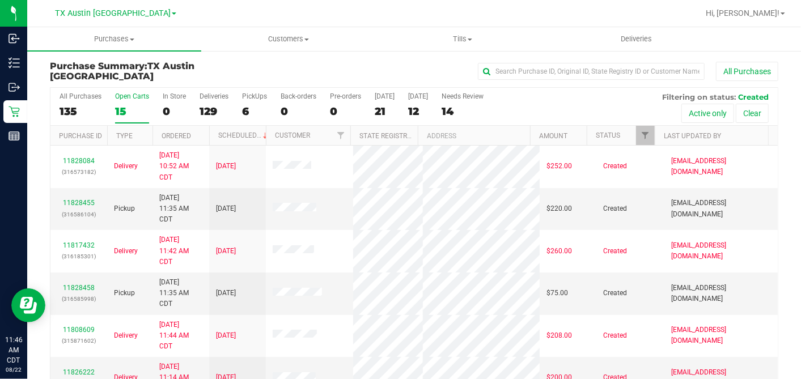
click at [194, 126] on th "Ordered" at bounding box center [180, 136] width 57 height 20
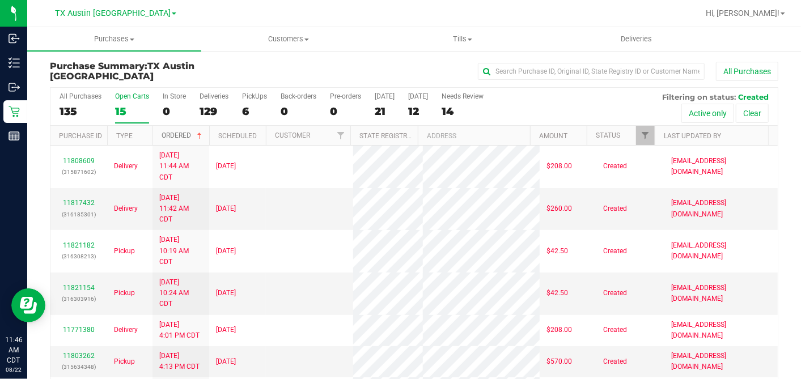
click at [198, 133] on span at bounding box center [199, 135] width 9 height 9
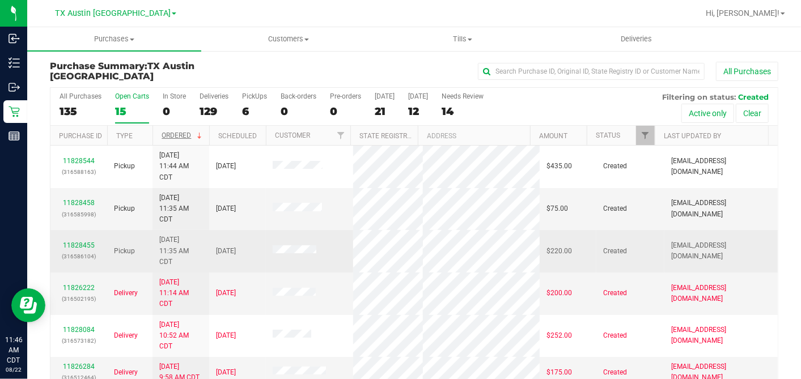
click at [91, 236] on td "11828455 (316586104)" at bounding box center [78, 251] width 57 height 42
click at [90, 241] on link "11828455" at bounding box center [79, 245] width 32 height 8
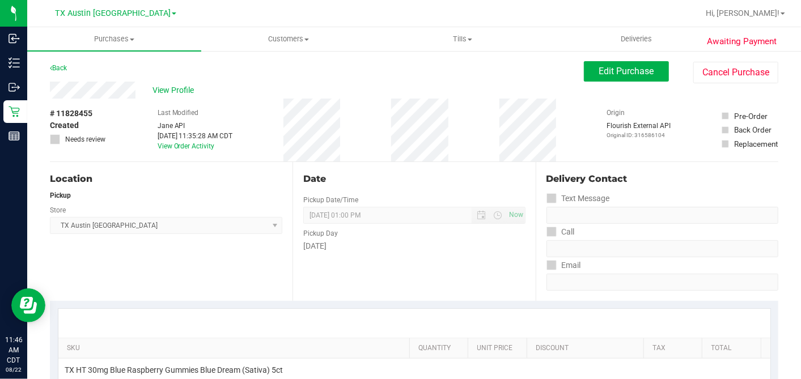
drag, startPoint x: 123, startPoint y: 99, endPoint x: 146, endPoint y: 169, distance: 74.4
click at [146, 169] on div "Location Pickup Store TX Austin DC Select Store Bonita Springs WC Boynton Beach…" at bounding box center [171, 231] width 243 height 139
click at [114, 100] on div "# 11828455 Created Needs review Last Modified Jane API Aug 22, 2025 11:35:28 AM…" at bounding box center [414, 130] width 728 height 63
click at [167, 87] on span "View Profile" at bounding box center [174, 90] width 45 height 12
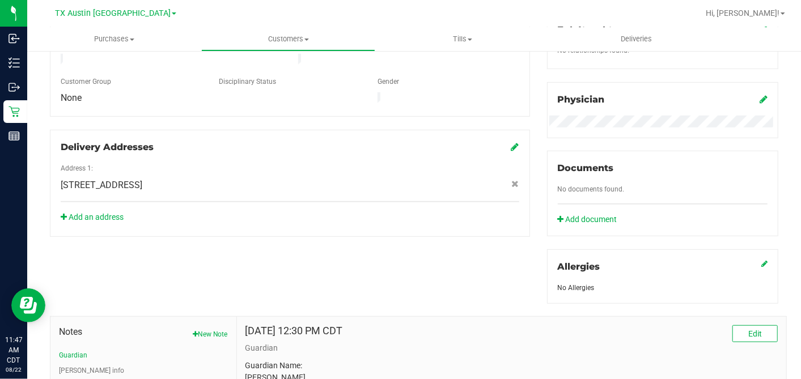
scroll to position [438, 0]
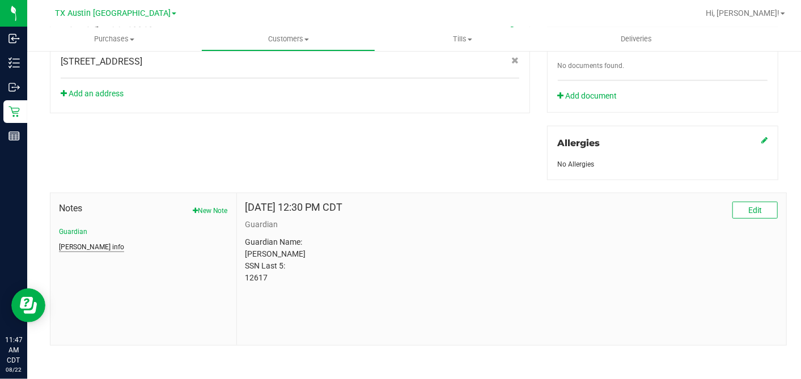
click at [86, 242] on button "CURT info" at bounding box center [91, 247] width 65 height 10
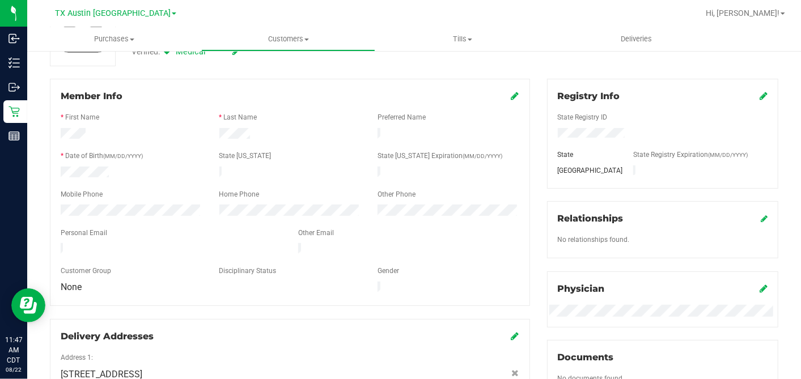
scroll to position [126, 0]
click at [369, 204] on div at bounding box center [448, 211] width 159 height 14
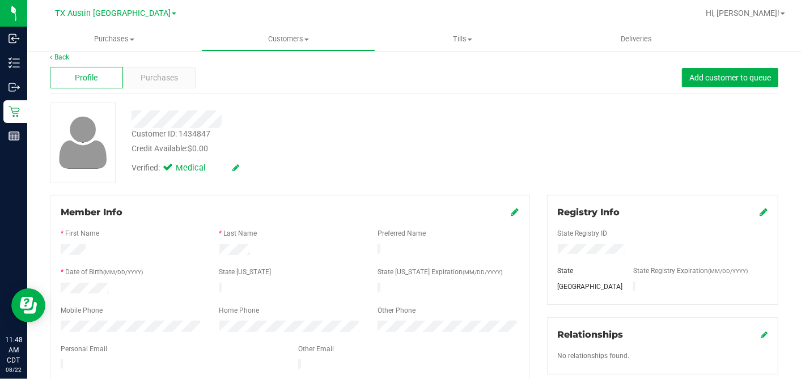
scroll to position [0, 0]
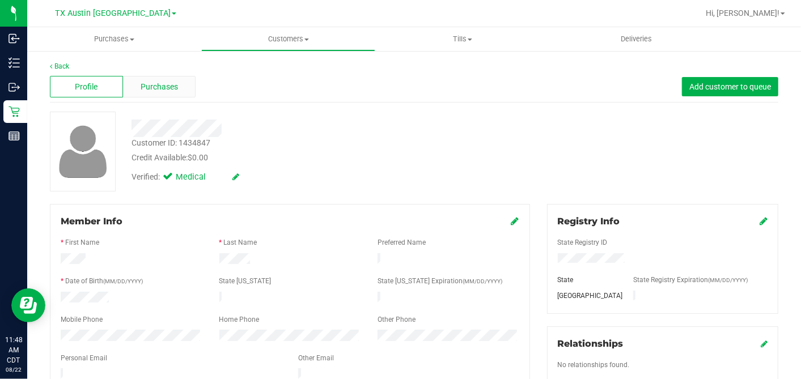
click at [188, 89] on div "Purchases" at bounding box center [159, 87] width 73 height 22
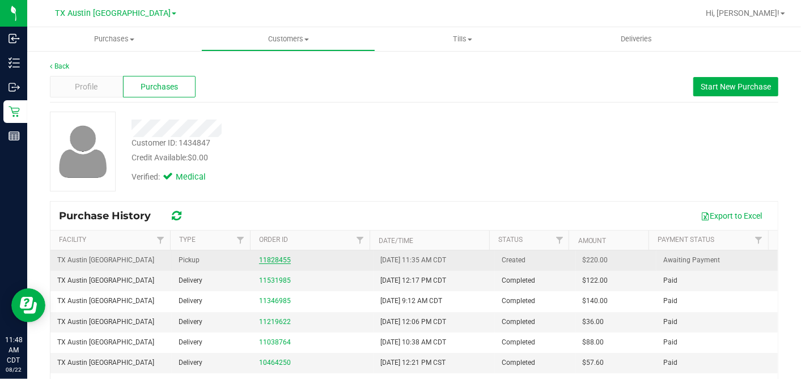
click at [272, 256] on link "11828455" at bounding box center [275, 260] width 32 height 8
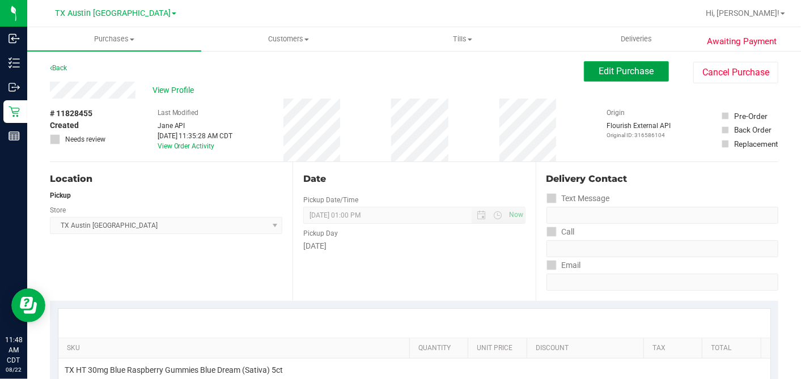
click at [620, 75] on span "Edit Purchase" at bounding box center [626, 71] width 55 height 11
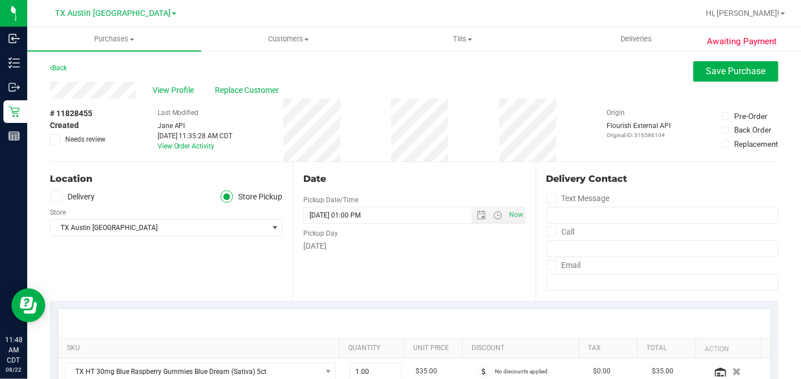
click at [58, 141] on span at bounding box center [55, 139] width 10 height 10
click at [0, 0] on input "Needs review" at bounding box center [0, 0] width 0 height 0
click at [398, 163] on div "Date Pickup Date/Time 08/27/2025 Now 08/27/2025 01:00 PM Now Pickup Day Wednesd…" at bounding box center [413, 231] width 243 height 139
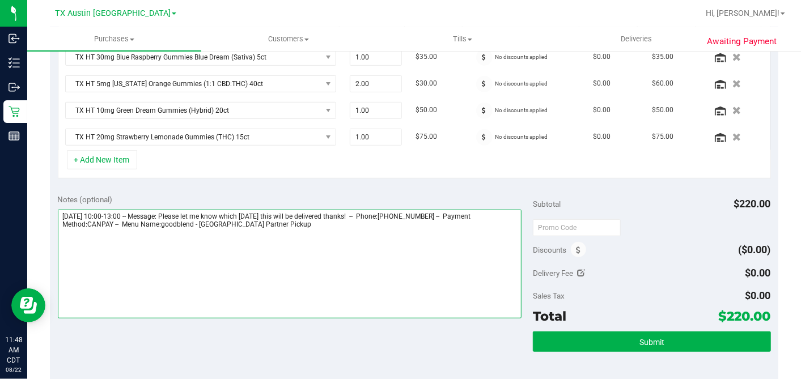
click at [370, 228] on textarea at bounding box center [290, 264] width 464 height 109
click at [165, 236] on textarea at bounding box center [290, 264] width 464 height 109
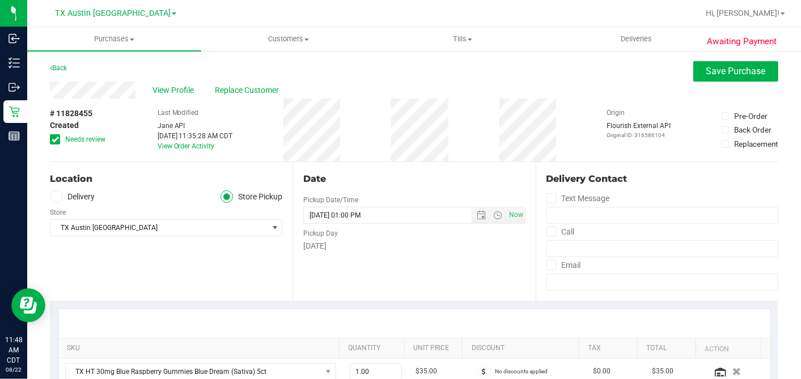
scroll to position [377, 0]
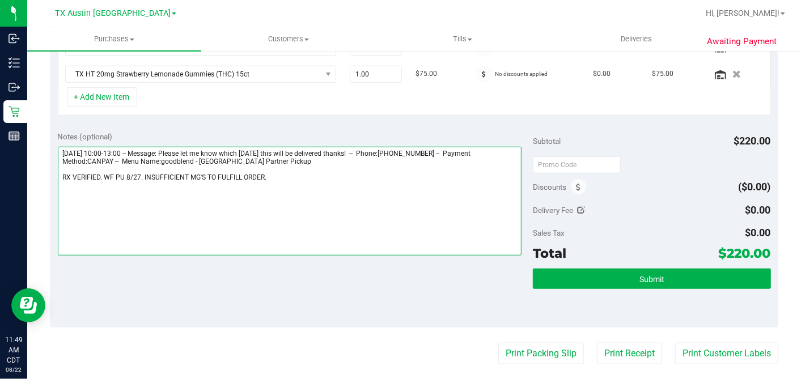
click at [297, 182] on textarea at bounding box center [290, 201] width 464 height 109
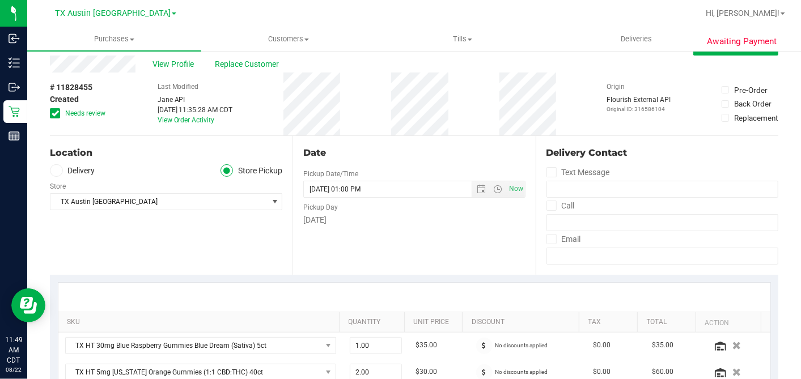
scroll to position [0, 0]
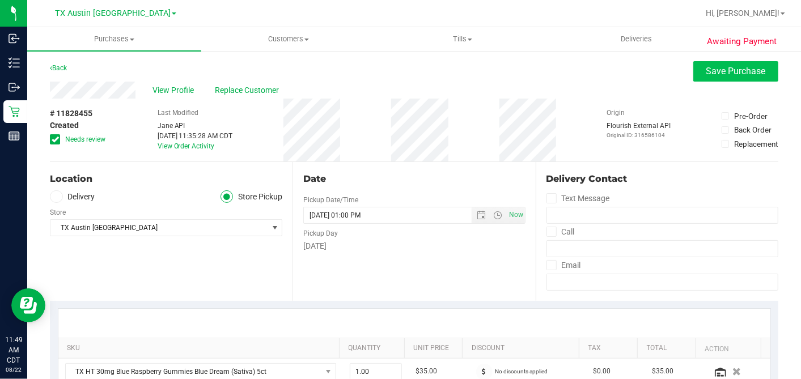
type textarea "Wednesday 08/27/2025 10:00-13:00 -- Message: Please let me know which Wednesday…"
click at [694, 71] on button "Save Purchase" at bounding box center [735, 71] width 85 height 20
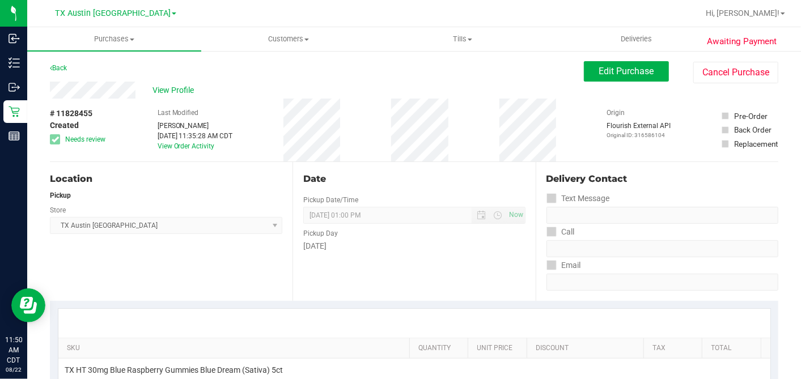
click at [429, 163] on div "Date Pickup Date/Time 08/27/2025 Now 08/27/2025 01:00 PM Now Pickup Day Wednesd…" at bounding box center [413, 231] width 243 height 139
click at [445, 263] on div "Date Pickup Date/Time 08/27/2025 Now 08/27/2025 01:00 PM Now Pickup Day Wednesd…" at bounding box center [413, 231] width 243 height 139
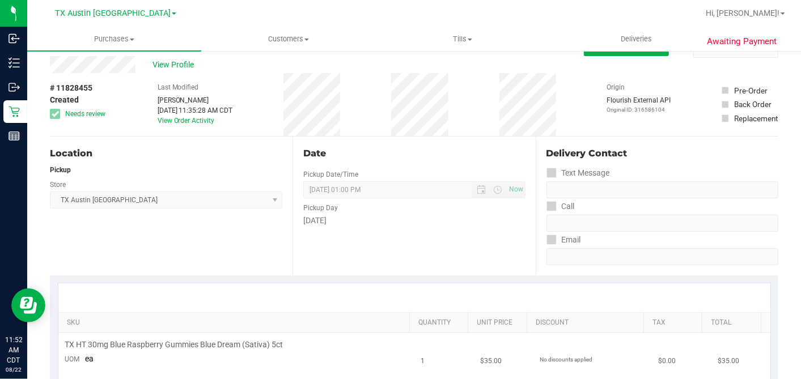
scroll to position [252, 0]
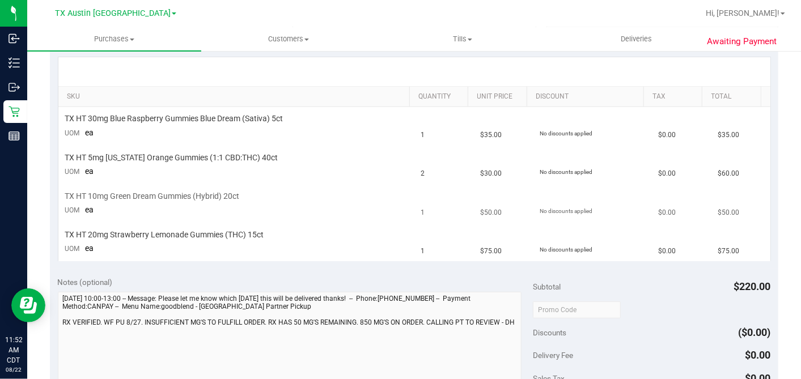
drag, startPoint x: 456, startPoint y: 161, endPoint x: 318, endPoint y: 182, distance: 139.4
click at [376, 160] on div "TX HT 5mg [US_STATE] Orange Gummies (1:1 CBD:THC) 40ct" at bounding box center [236, 157] width 342 height 11
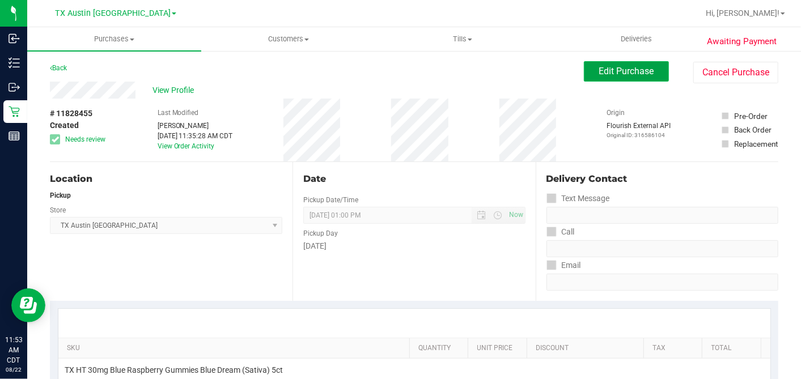
click at [599, 73] on span "Edit Purchase" at bounding box center [626, 71] width 55 height 11
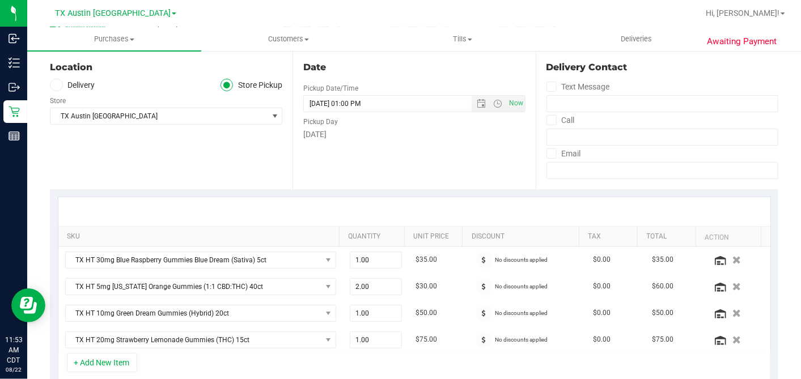
scroll to position [314, 0]
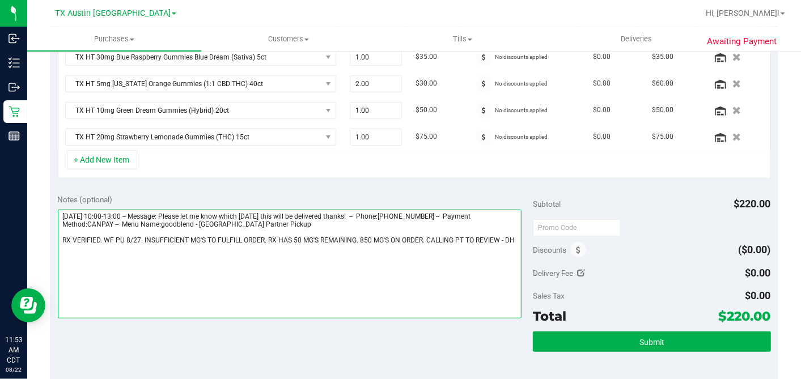
click at [343, 258] on textarea at bounding box center [290, 264] width 464 height 109
click at [499, 239] on textarea at bounding box center [290, 264] width 464 height 109
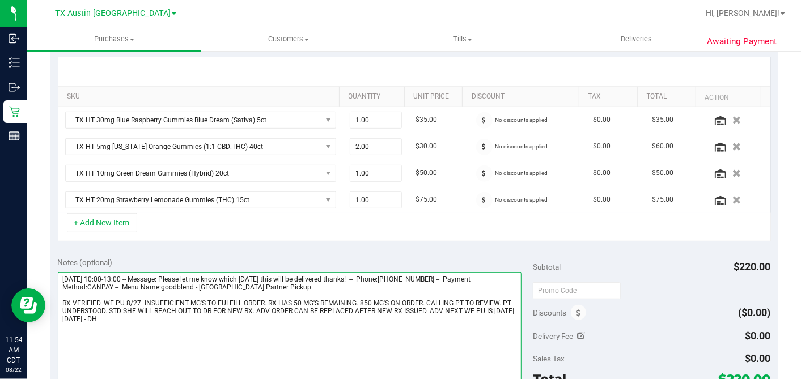
scroll to position [189, 0]
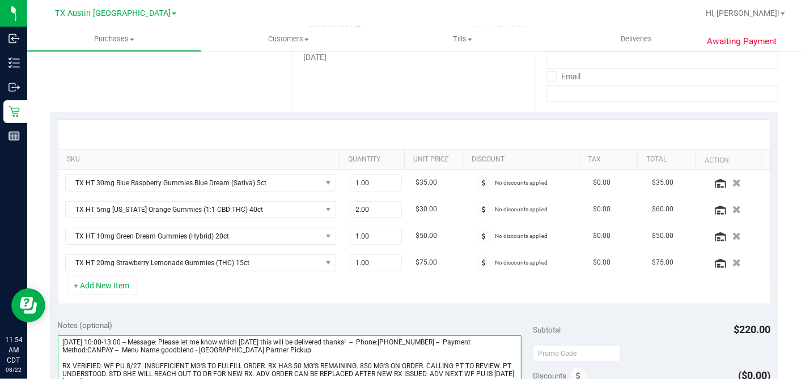
type textarea "Wednesday 08/27/2025 10:00-13:00 -- Message: Please let me know which Wednesday…"
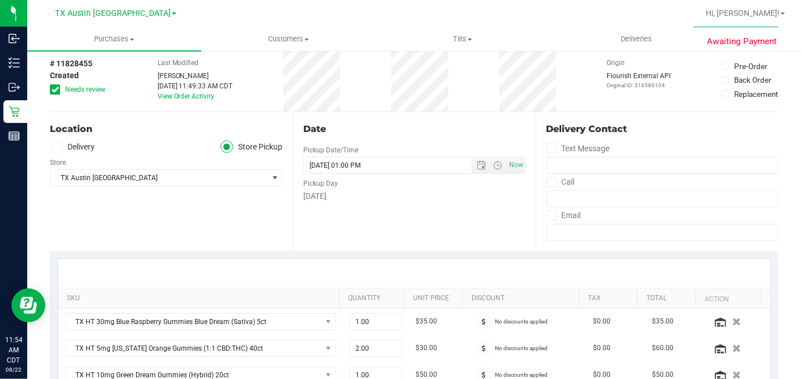
scroll to position [0, 0]
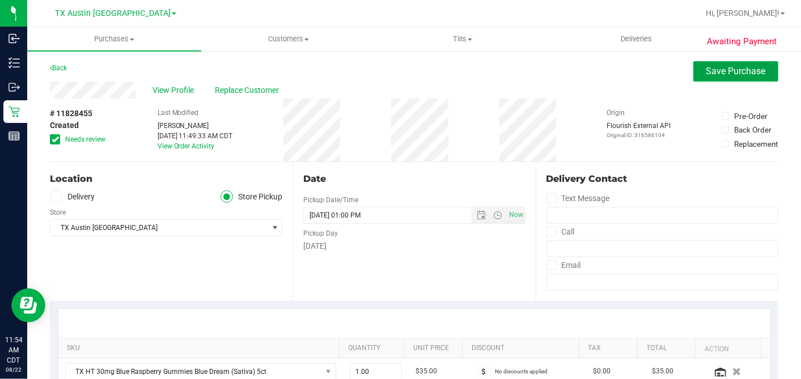
click at [706, 74] on span "Save Purchase" at bounding box center [735, 71] width 59 height 11
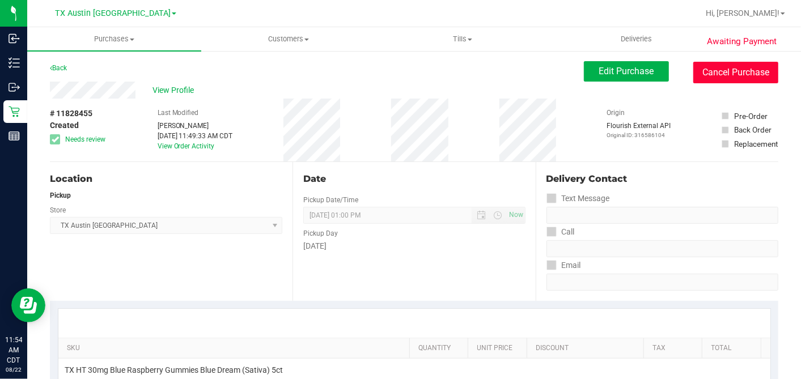
click at [711, 76] on button "Cancel Purchase" at bounding box center [735, 73] width 85 height 22
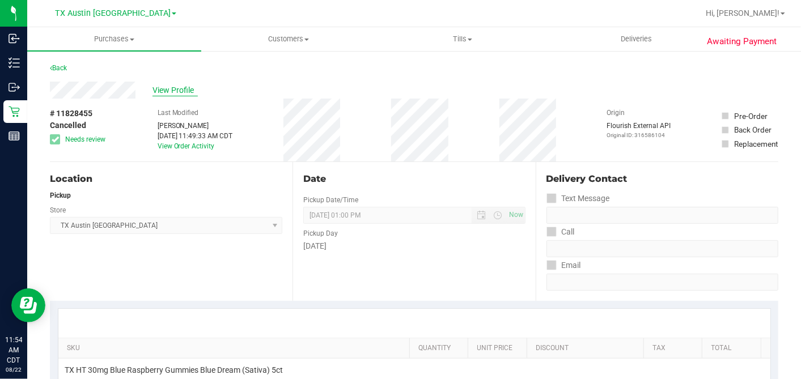
click at [166, 91] on span "View Profile" at bounding box center [174, 90] width 45 height 12
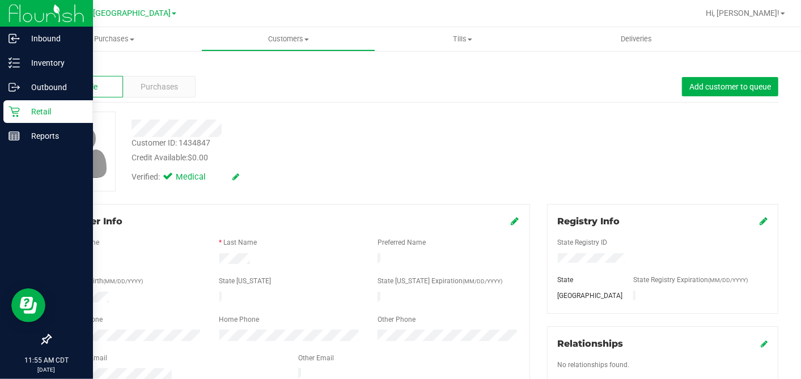
click at [19, 114] on icon at bounding box center [13, 111] width 11 height 11
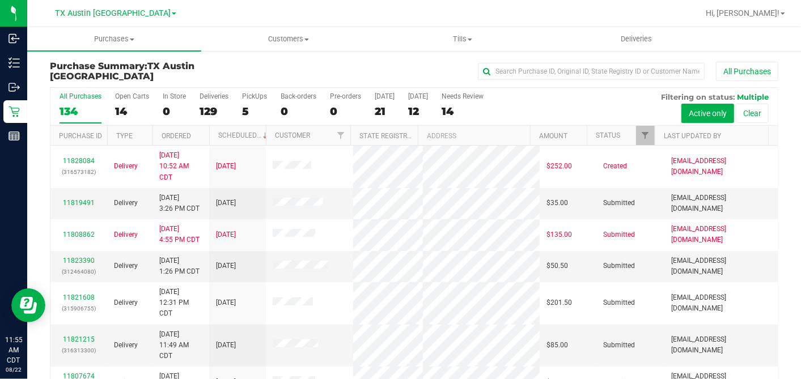
click at [122, 109] on div "14" at bounding box center [132, 111] width 34 height 13
click at [0, 0] on input "Open Carts 14" at bounding box center [0, 0] width 0 height 0
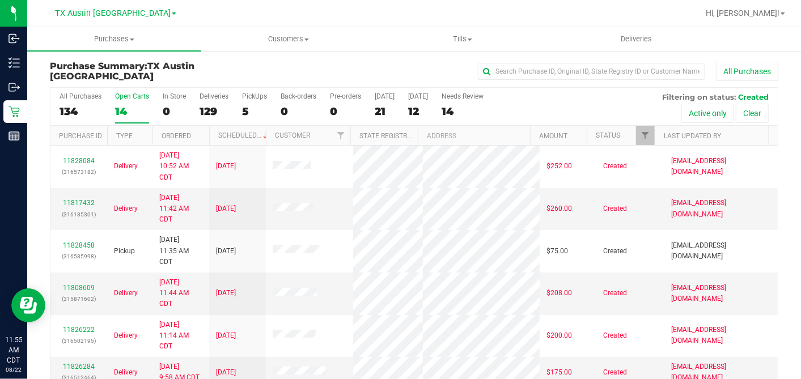
click at [200, 126] on th "Ordered" at bounding box center [180, 136] width 57 height 20
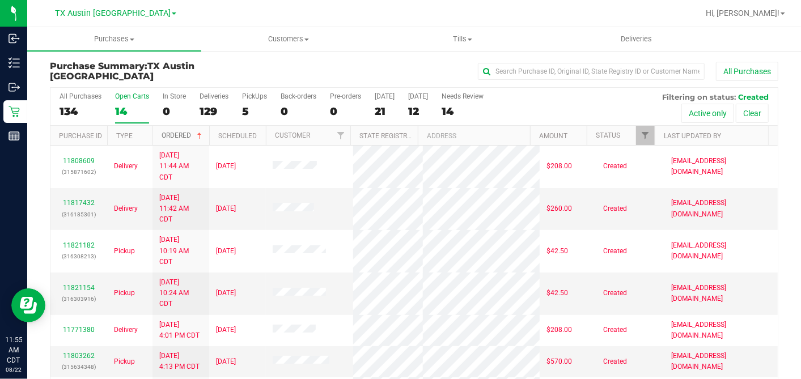
click at [201, 136] on span at bounding box center [199, 135] width 9 height 9
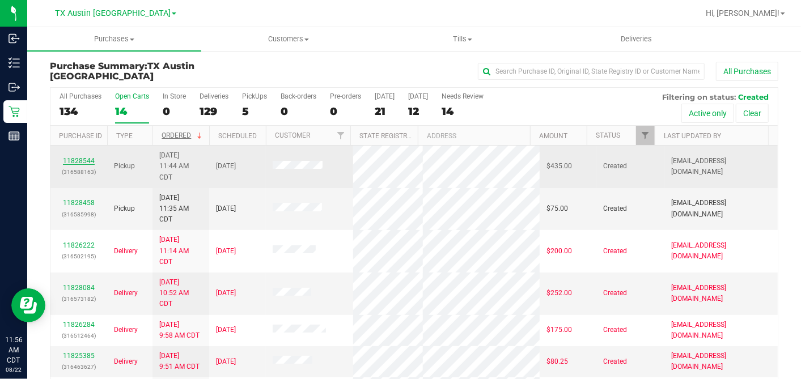
click at [84, 157] on link "11828544" at bounding box center [79, 161] width 32 height 8
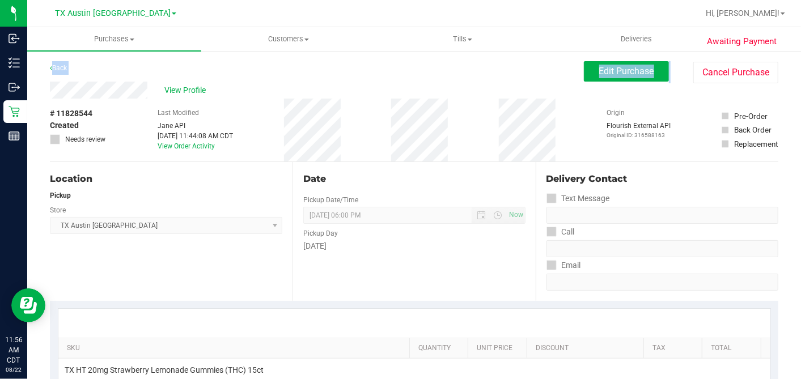
click at [599, 74] on span "Edit Purchase" at bounding box center [626, 71] width 55 height 11
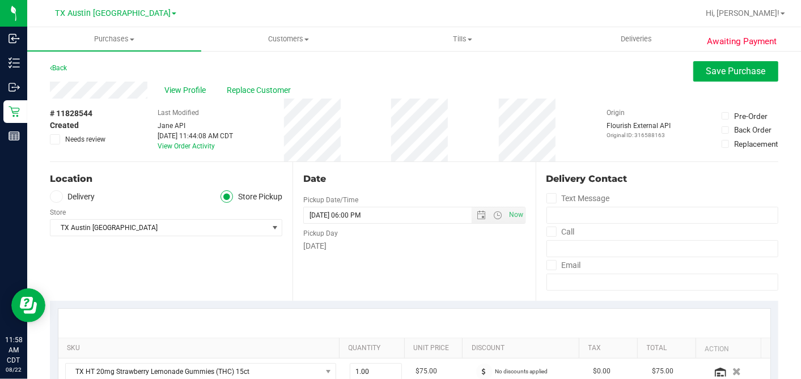
click at [65, 198] on label "Delivery" at bounding box center [72, 196] width 45 height 13
click at [0, 0] on input "Delivery" at bounding box center [0, 0] width 0 height 0
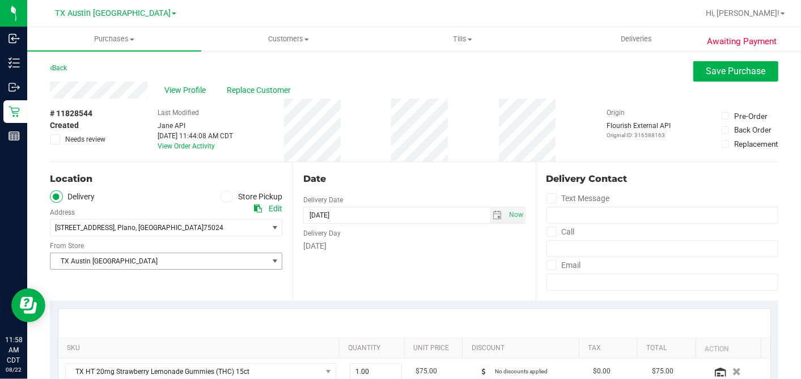
click at [138, 261] on span "TX Austin [GEOGRAPHIC_DATA]" at bounding box center [158, 261] width 217 height 16
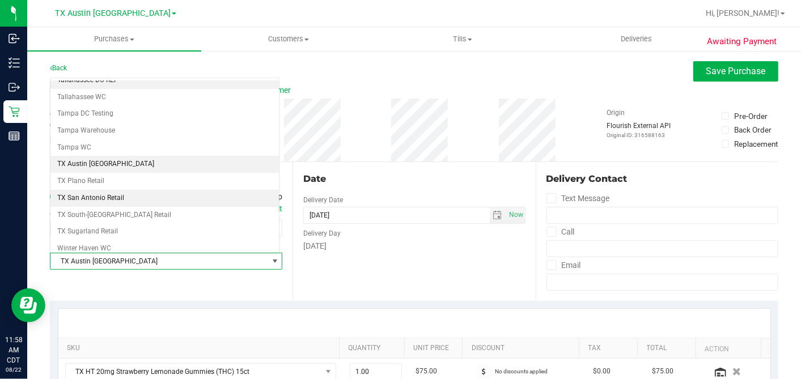
scroll to position [806, 0]
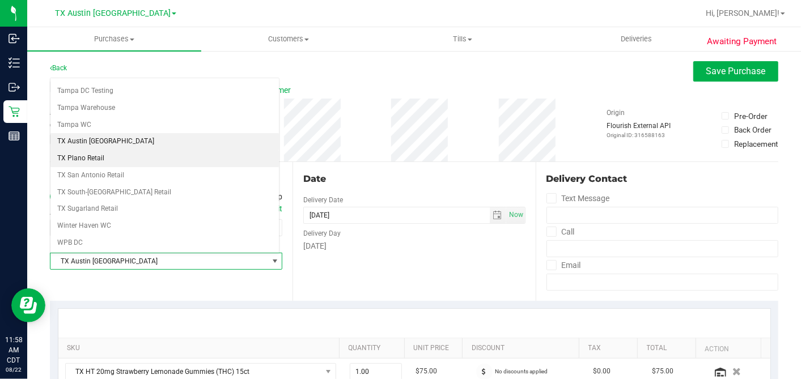
click at [96, 150] on li "TX Plano Retail" at bounding box center [164, 158] width 228 height 17
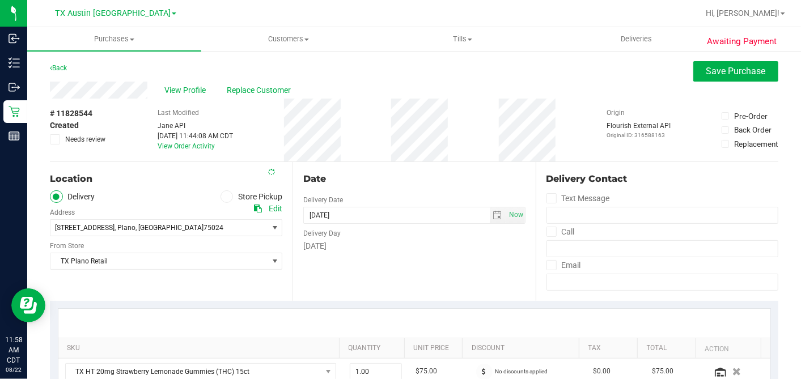
click at [388, 168] on div "Date Delivery Date 08/23/2025 Now 08/23/2025 06:00 PM Now Delivery Day Saturday" at bounding box center [413, 231] width 243 height 139
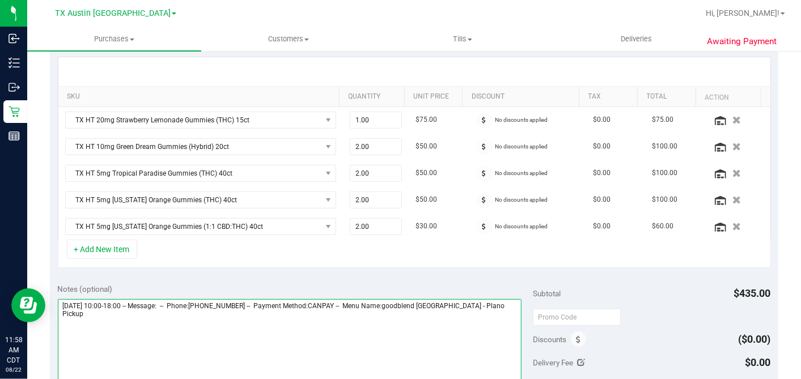
drag, startPoint x: 500, startPoint y: 304, endPoint x: 503, endPoint y: 298, distance: 6.6
click at [500, 303] on textarea at bounding box center [290, 353] width 464 height 109
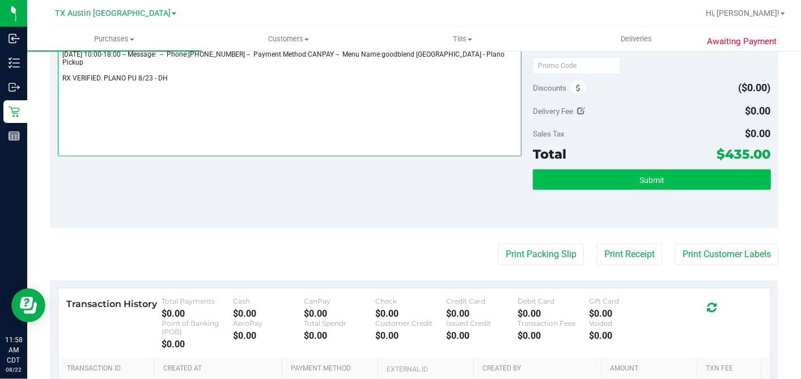
type textarea "Saturday 08/23/2025 10:00-18:00 -- Message: -- Phone:9729716383 -- Payment Meth…"
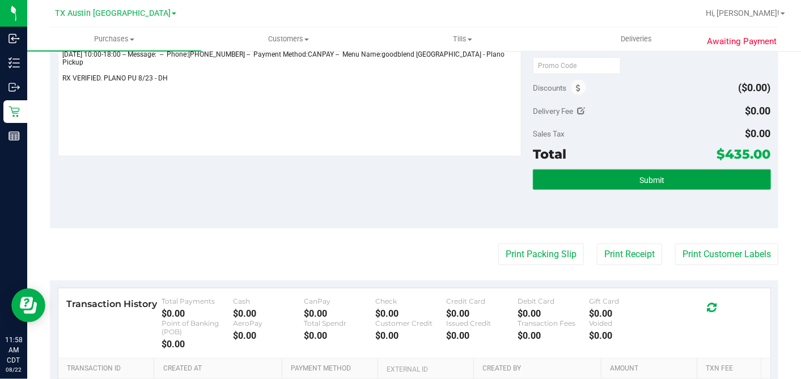
click at [619, 181] on button "Submit" at bounding box center [651, 179] width 237 height 20
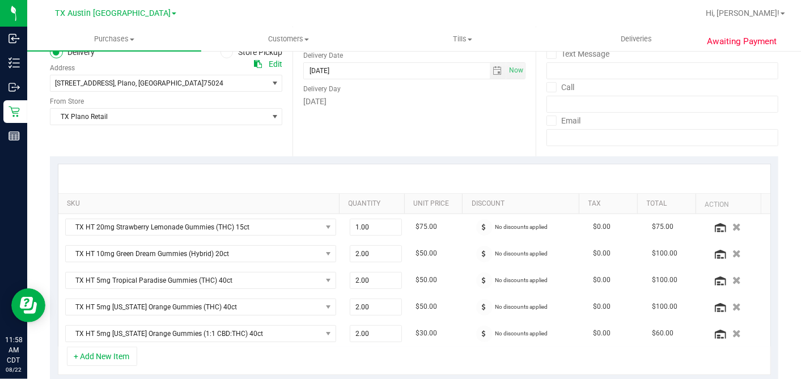
scroll to position [63, 0]
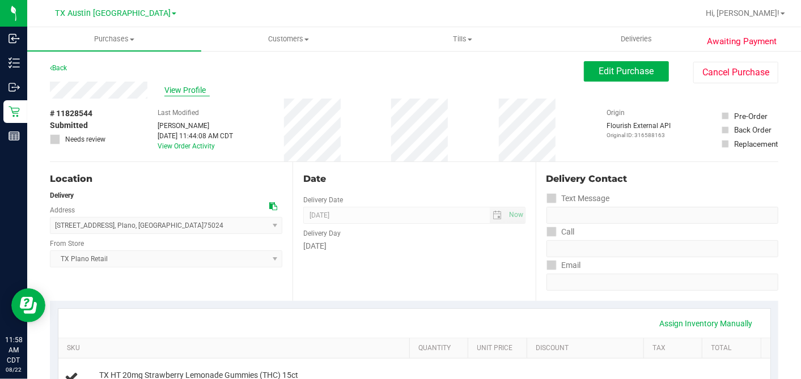
click at [194, 84] on span "View Profile" at bounding box center [186, 90] width 45 height 12
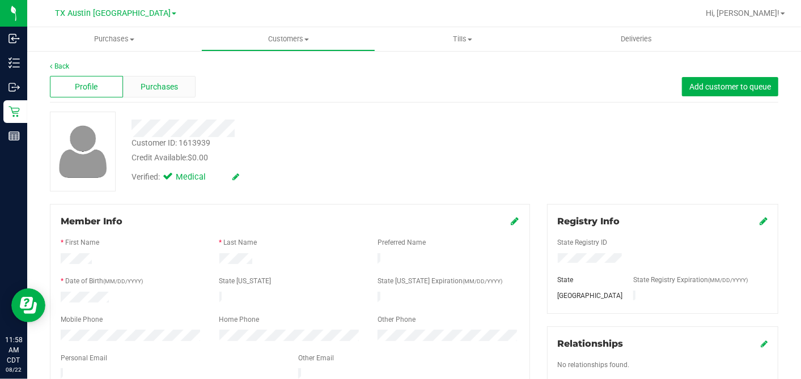
click at [177, 85] on div "Purchases" at bounding box center [159, 87] width 73 height 22
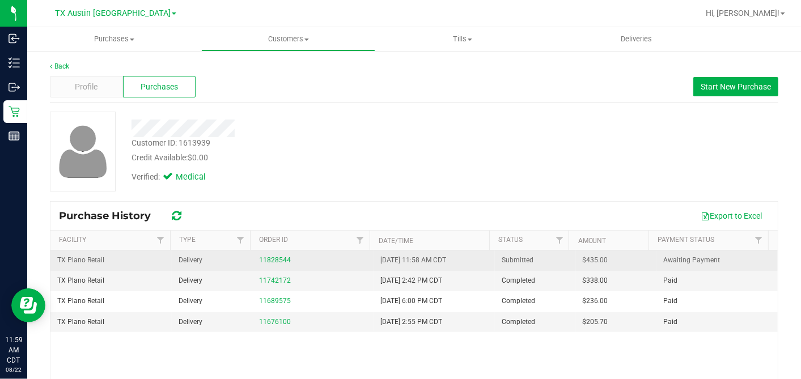
click at [582, 261] on span "$435.00" at bounding box center [594, 260] width 25 height 11
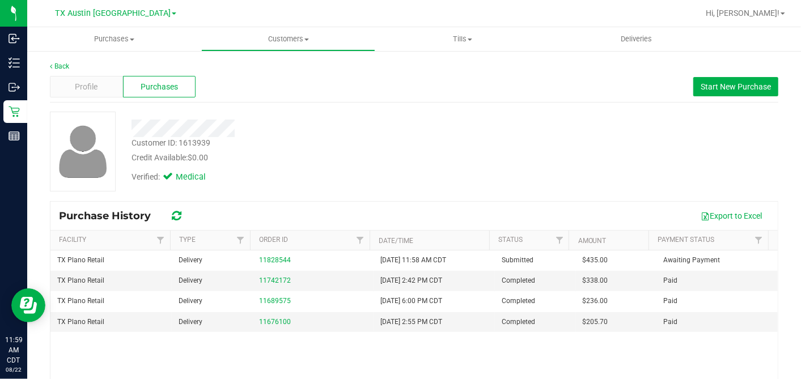
copy span "435.00"
click at [384, 152] on div "Credit Available: $0.00" at bounding box center [309, 158] width 356 height 12
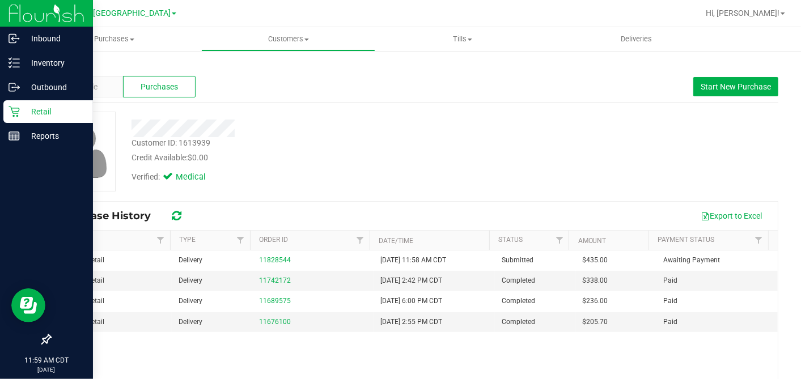
click at [27, 110] on p "Retail" at bounding box center [54, 112] width 68 height 14
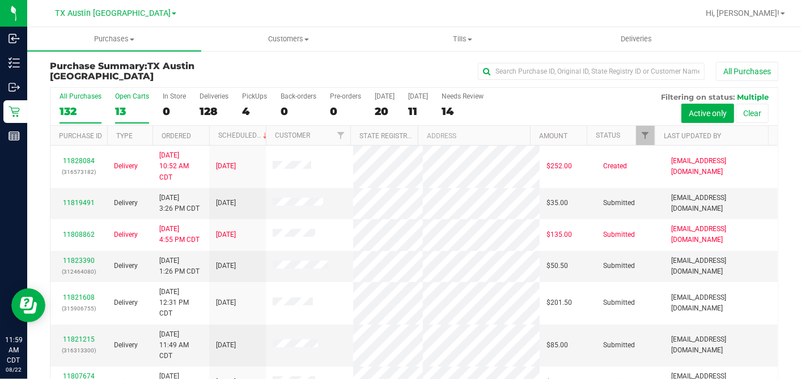
click at [139, 109] on div "13" at bounding box center [132, 111] width 34 height 13
click at [0, 0] on input "Open Carts 13" at bounding box center [0, 0] width 0 height 0
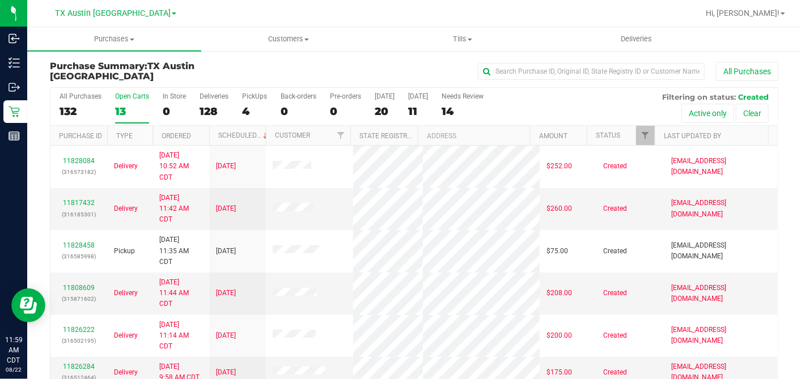
click at [198, 133] on th "Ordered" at bounding box center [180, 136] width 57 height 20
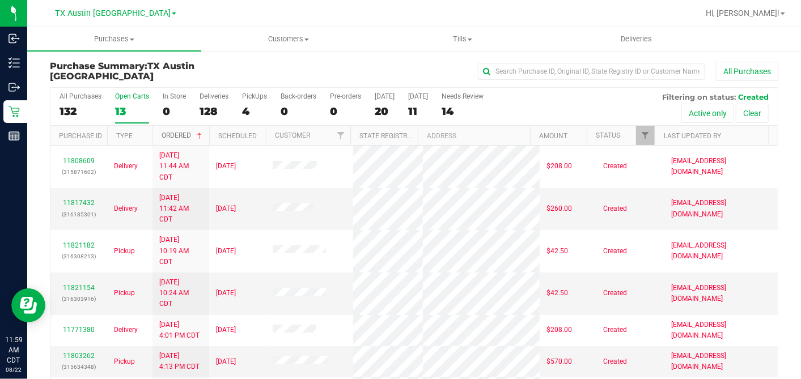
click at [198, 133] on span at bounding box center [199, 135] width 9 height 9
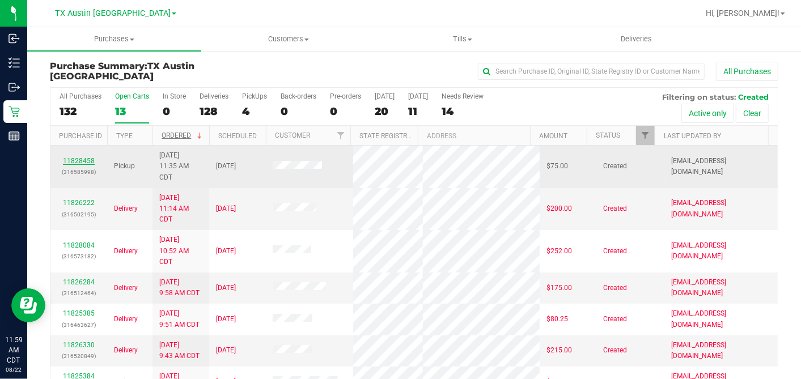
click at [89, 160] on link "11828458" at bounding box center [79, 161] width 32 height 8
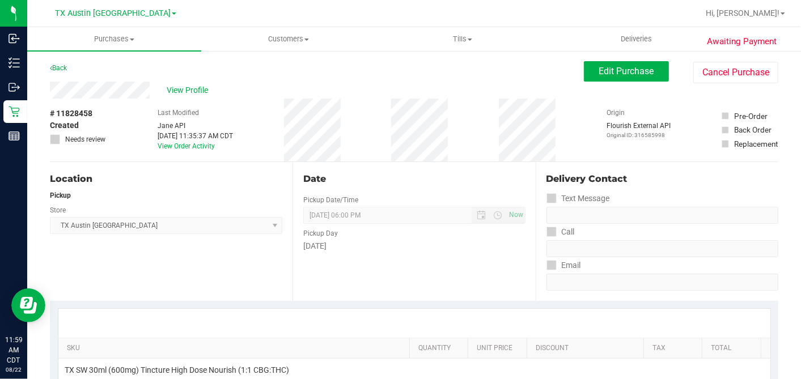
click at [408, 124] on div "# 11828458 Created Needs review Last Modified Jane API Aug 22, 2025 11:35:37 AM…" at bounding box center [414, 130] width 728 height 63
click at [599, 74] on span "Edit Purchase" at bounding box center [626, 71] width 55 height 11
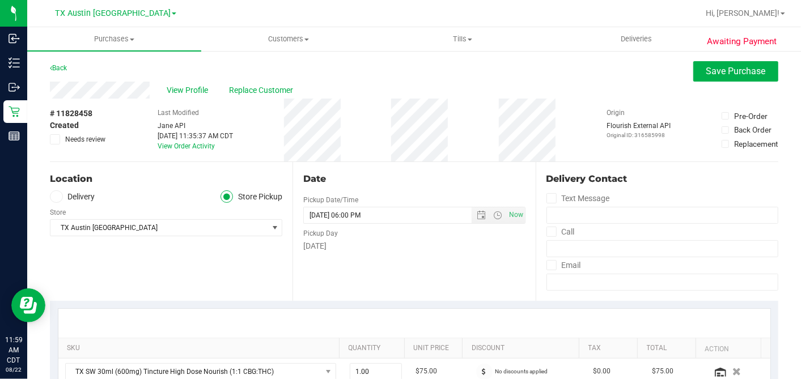
click at [61, 194] on span at bounding box center [56, 196] width 13 height 13
click at [0, 0] on input "Delivery" at bounding box center [0, 0] width 0 height 0
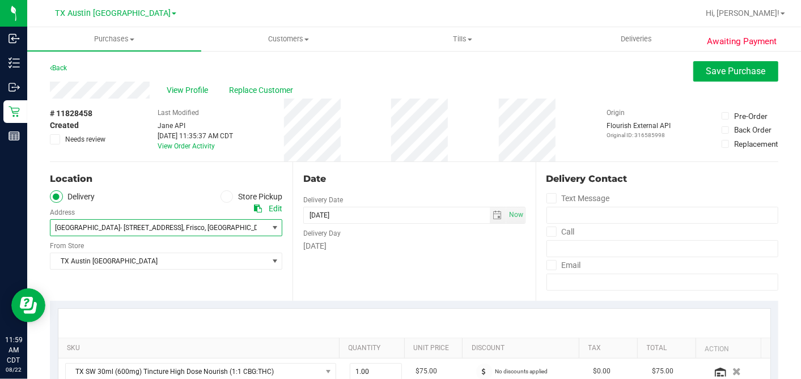
click at [183, 225] on span ", Frisco" at bounding box center [194, 228] width 22 height 8
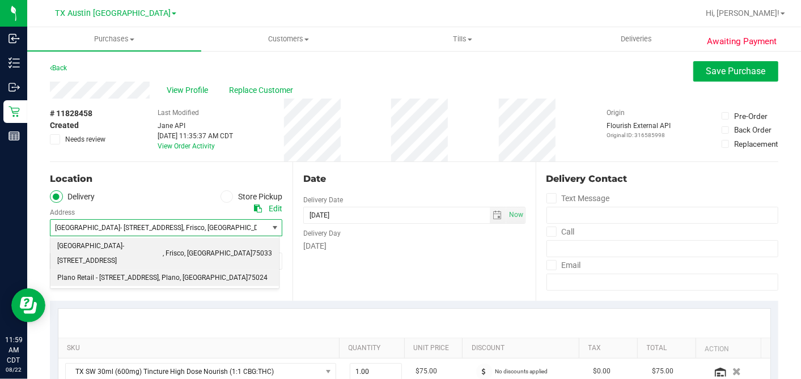
click at [129, 271] on span "Plano Retail - 4720 State Highway 121 Suite #180" at bounding box center [107, 278] width 101 height 15
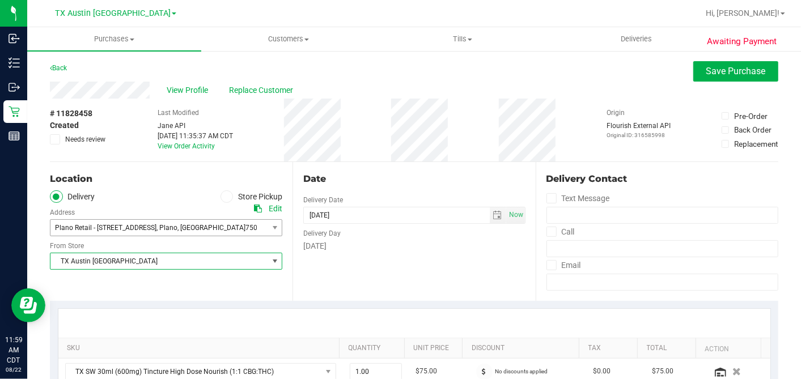
click at [130, 265] on span "TX Austin [GEOGRAPHIC_DATA]" at bounding box center [158, 261] width 217 height 16
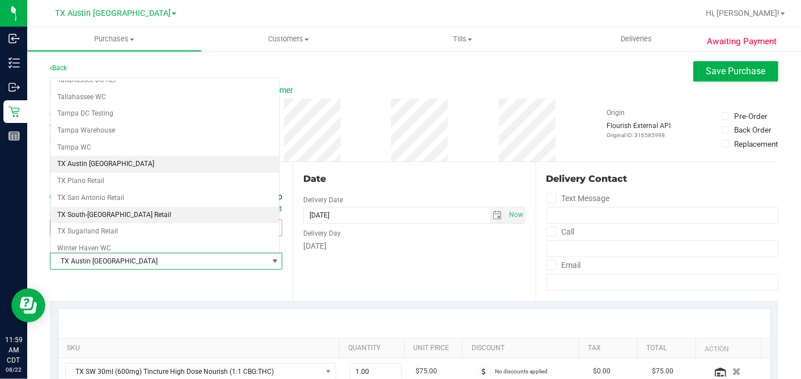
scroll to position [806, 0]
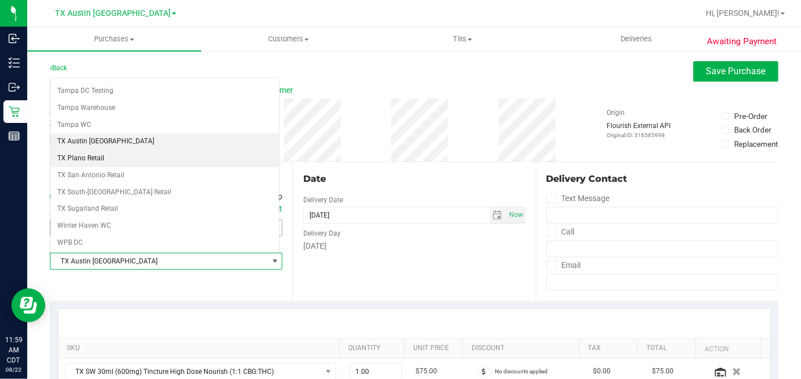
click at [135, 150] on li "TX Plano Retail" at bounding box center [164, 158] width 228 height 17
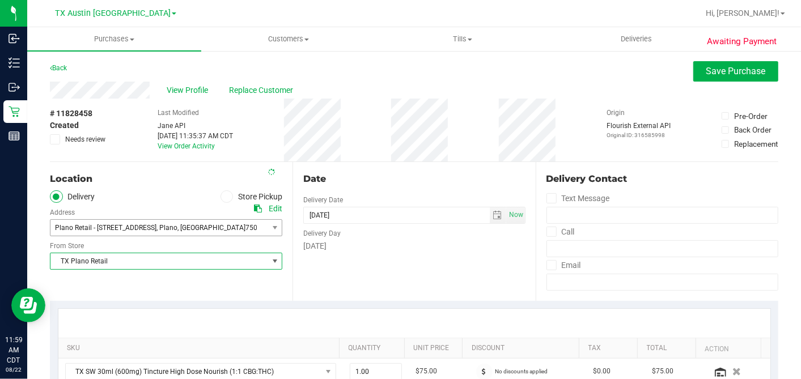
click at [424, 163] on div "Date Delivery Date 08/25/2025 Now 08/25/2025 06:00 PM Now Delivery Day Monday" at bounding box center [413, 231] width 243 height 139
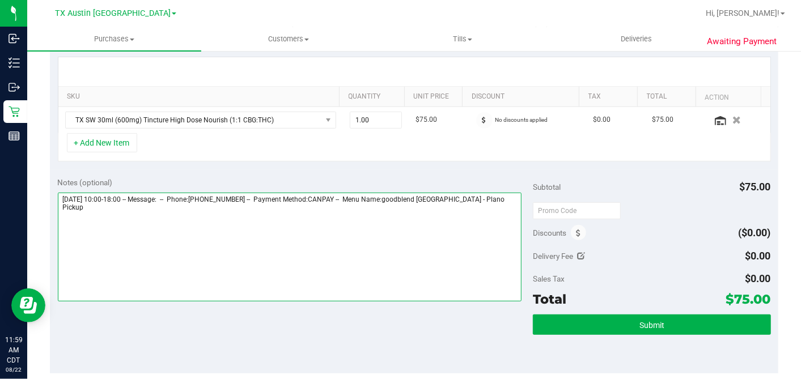
click at [501, 194] on textarea at bounding box center [290, 247] width 464 height 109
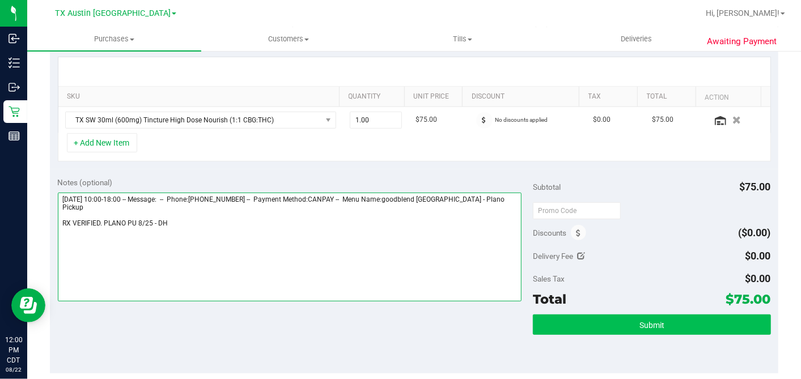
type textarea "Monday 08/25/2025 10:00-18:00 -- Message: -- Phone:5129946696 -- Payment Method…"
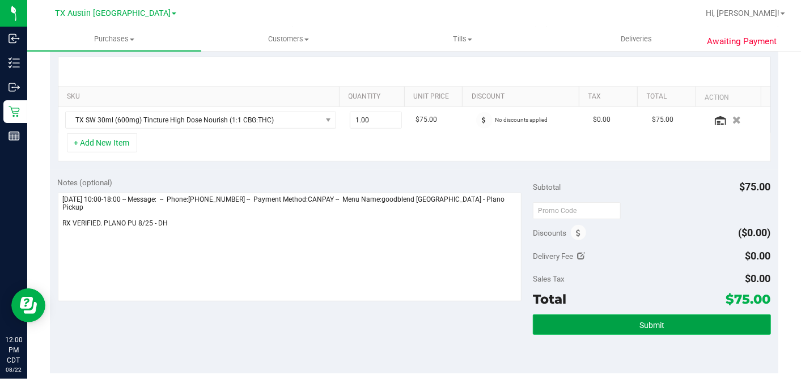
drag, startPoint x: 638, startPoint y: 318, endPoint x: 629, endPoint y: 316, distance: 8.7
click at [639, 321] on span "Submit" at bounding box center [651, 325] width 25 height 9
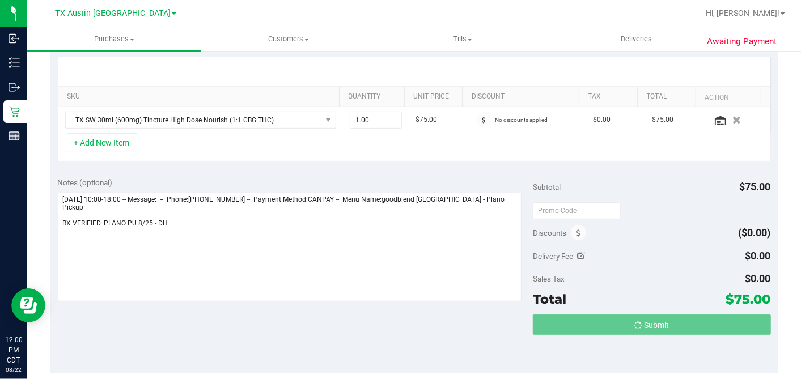
scroll to position [0, 0]
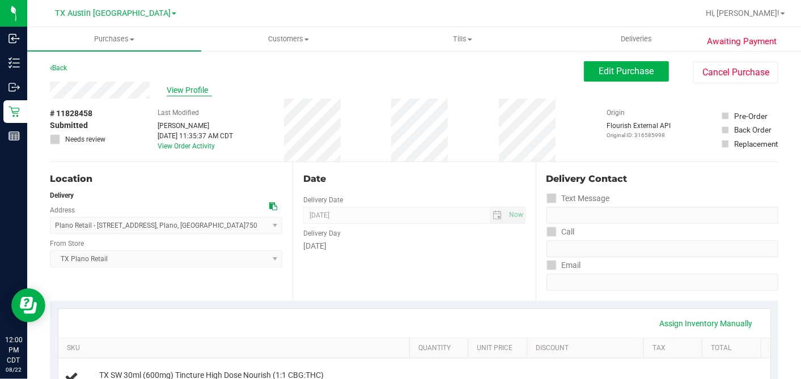
click at [176, 87] on span "View Profile" at bounding box center [189, 90] width 45 height 12
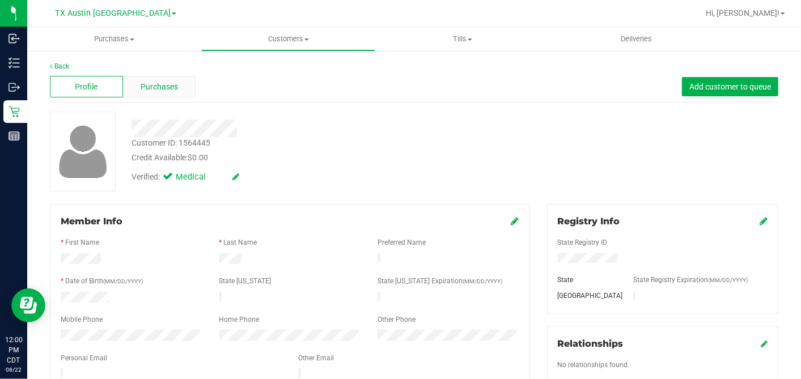
click at [180, 87] on div "Purchases" at bounding box center [159, 87] width 73 height 22
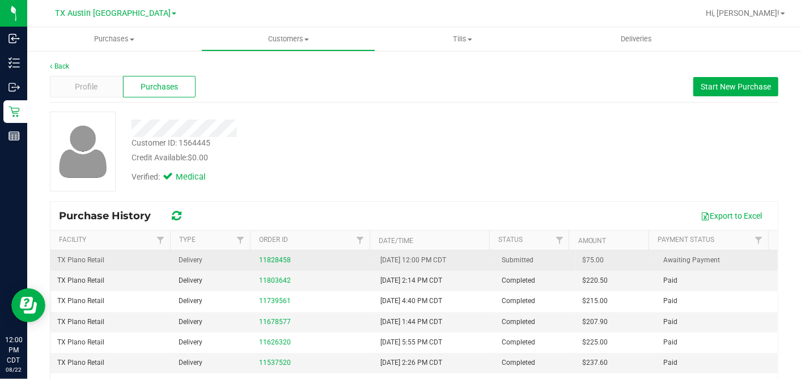
click at [582, 260] on span "$75.00" at bounding box center [593, 260] width 22 height 11
copy span "75.00"
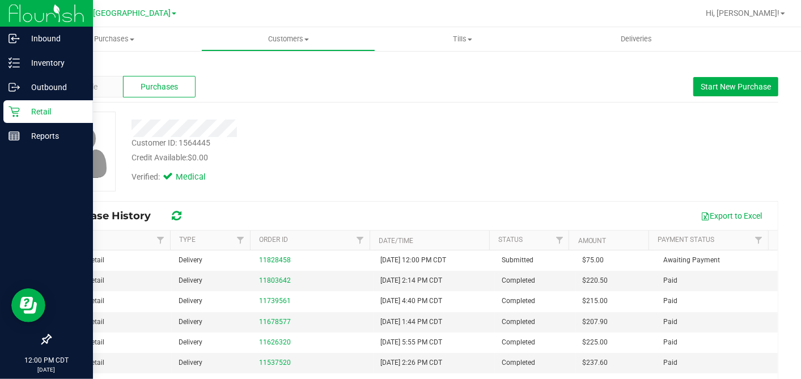
click at [18, 113] on icon at bounding box center [13, 111] width 11 height 11
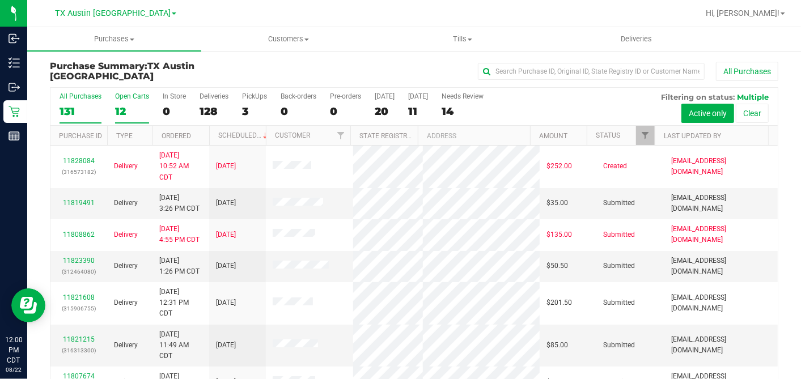
click at [120, 107] on div "12" at bounding box center [132, 111] width 34 height 13
click at [0, 0] on input "Open Carts 12" at bounding box center [0, 0] width 0 height 0
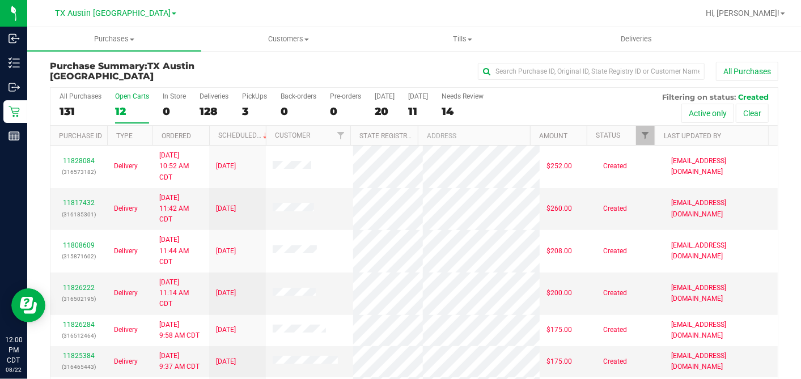
click at [205, 130] on th "Ordered" at bounding box center [180, 136] width 57 height 20
click at [203, 131] on span at bounding box center [199, 135] width 9 height 9
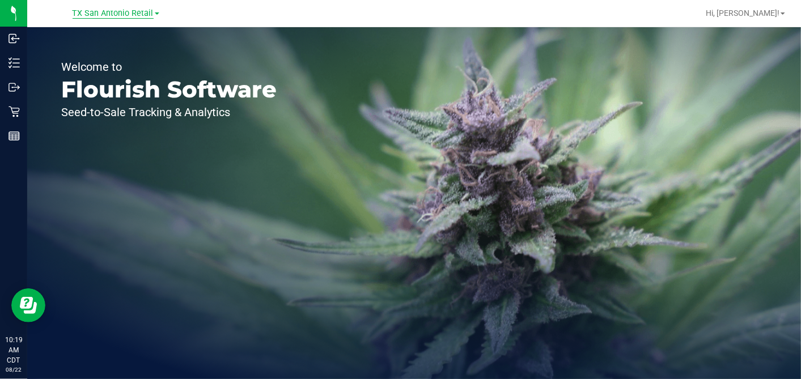
click at [122, 16] on span "TX San Antonio Retail" at bounding box center [113, 13] width 81 height 10
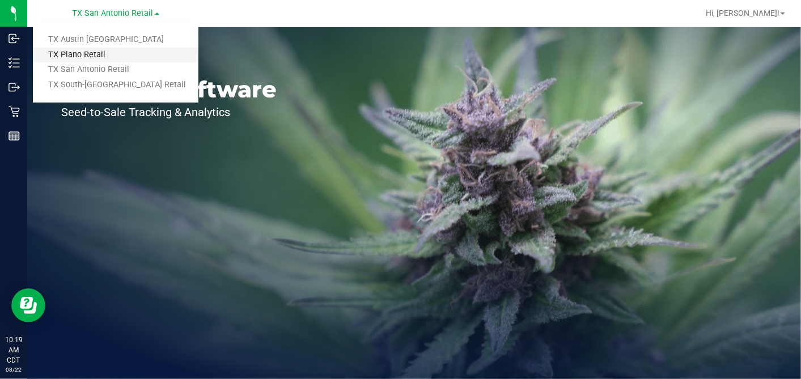
click at [83, 53] on link "TX Plano Retail" at bounding box center [115, 55] width 165 height 15
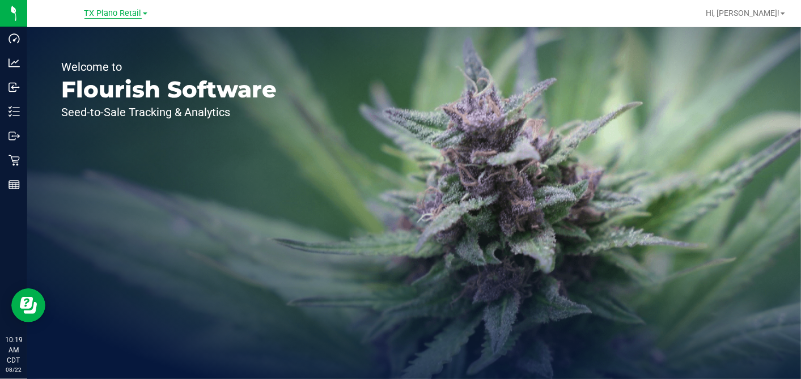
click at [125, 12] on span "TX Plano Retail" at bounding box center [112, 13] width 57 height 10
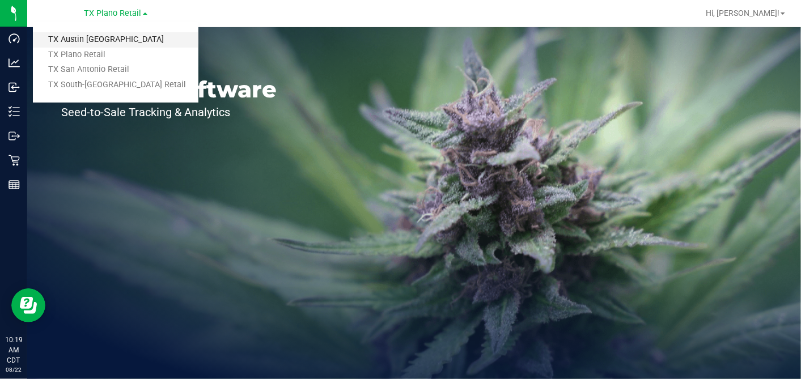
click at [97, 36] on link "TX Austin [GEOGRAPHIC_DATA]" at bounding box center [115, 39] width 165 height 15
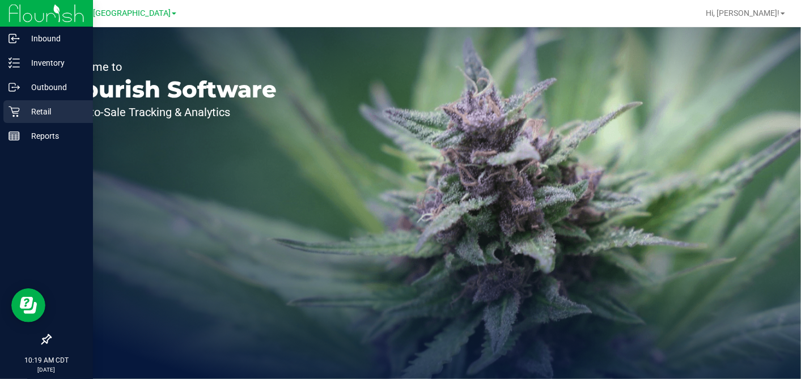
click at [14, 113] on icon at bounding box center [13, 111] width 11 height 11
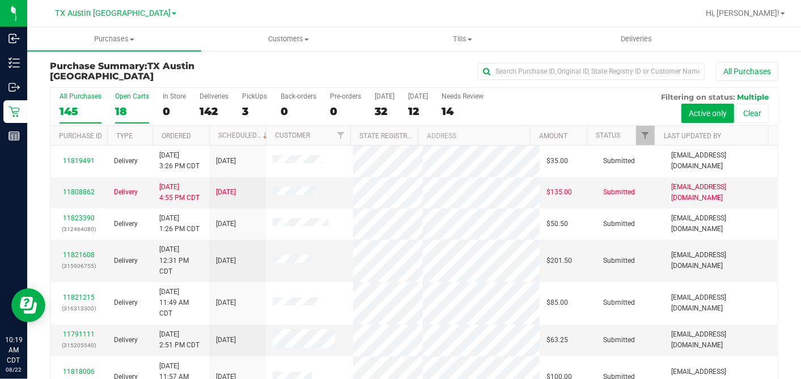
click at [122, 108] on div "18" at bounding box center [132, 111] width 34 height 13
click at [0, 0] on input "Open Carts 18" at bounding box center [0, 0] width 0 height 0
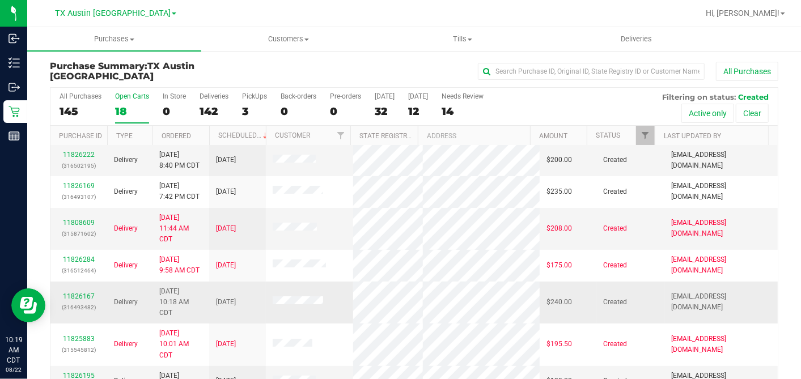
scroll to position [63, 0]
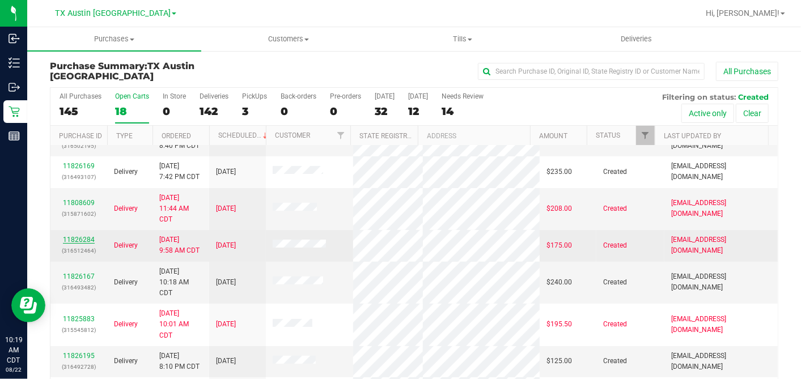
click at [84, 236] on link "11826284" at bounding box center [79, 240] width 32 height 8
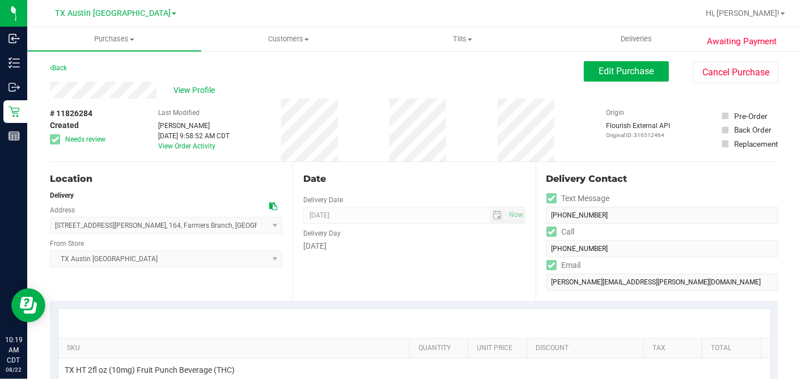
click at [390, 284] on div "Date Delivery Date [DATE] Now [DATE] 07:00 AM Now Delivery Day [DATE]" at bounding box center [413, 231] width 243 height 139
click at [380, 273] on div "Date Delivery Date [DATE] Now [DATE] 07:00 AM Now Delivery Day [DATE]" at bounding box center [413, 231] width 243 height 139
click at [67, 71] on link "Back" at bounding box center [58, 68] width 17 height 8
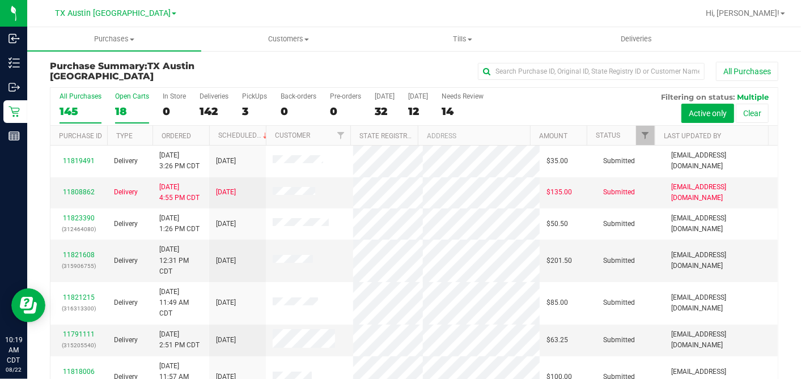
click at [131, 106] on div "18" at bounding box center [132, 111] width 34 height 13
click at [0, 0] on input "Open Carts 18" at bounding box center [0, 0] width 0 height 0
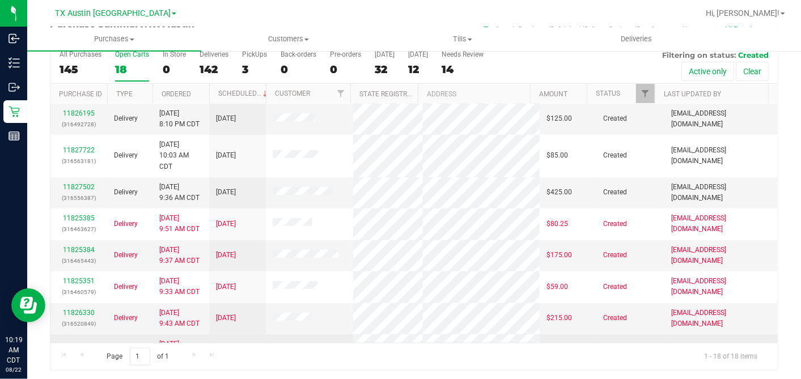
scroll to position [347, 0]
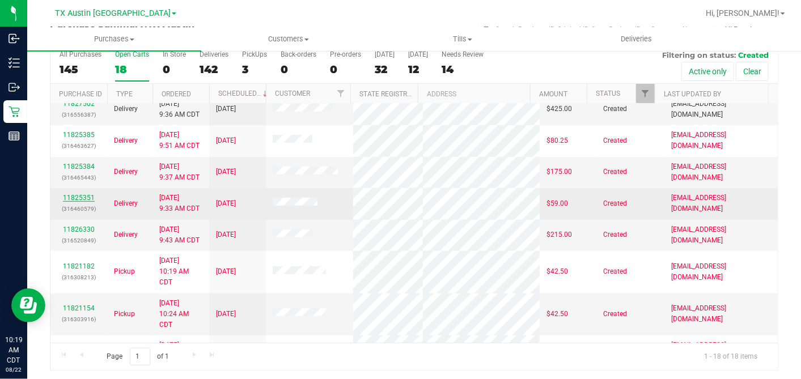
click at [79, 194] on link "11825351" at bounding box center [79, 198] width 32 height 8
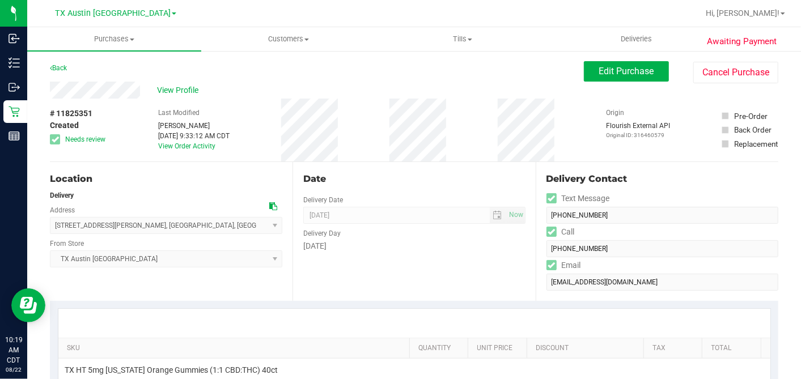
click at [339, 181] on div "Date" at bounding box center [414, 179] width 222 height 14
click at [394, 186] on div "Date Delivery Date [DATE] Now [DATE] 07:00 AM Now Delivery Day [DATE]" at bounding box center [413, 231] width 243 height 139
click at [292, 167] on div "Date Delivery Date [DATE] Now [DATE] 07:00 AM Now Delivery Day [DATE]" at bounding box center [413, 231] width 243 height 139
click at [610, 66] on span "Edit Purchase" at bounding box center [626, 71] width 55 height 11
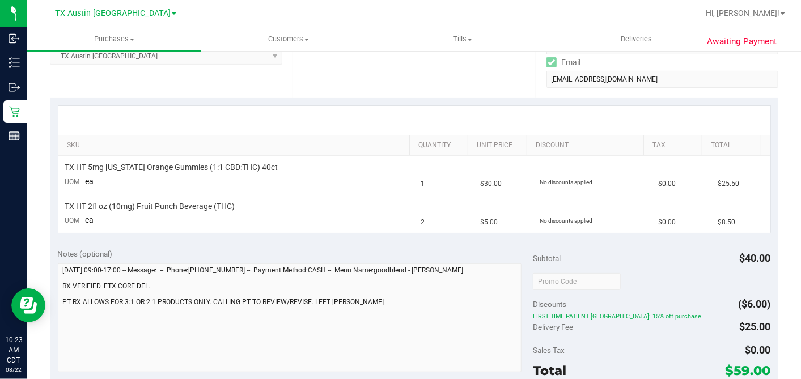
scroll to position [252, 0]
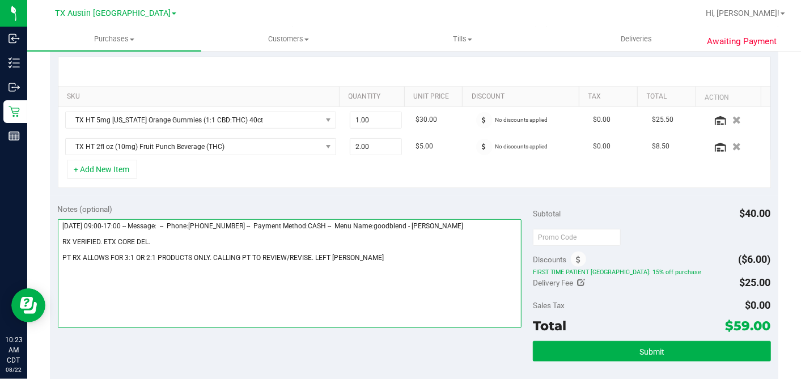
click at [362, 257] on textarea at bounding box center [290, 273] width 464 height 109
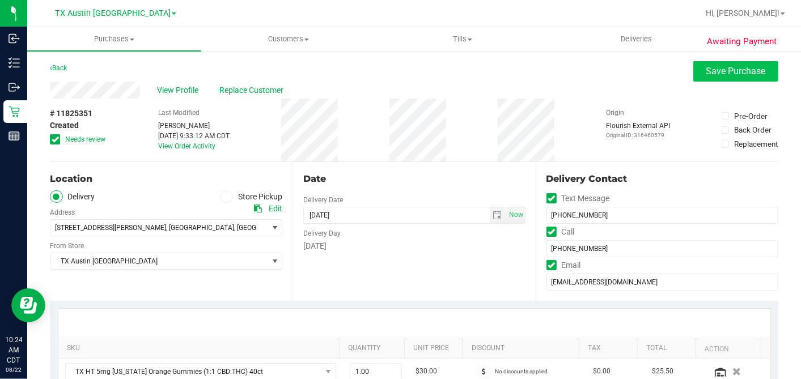
type textarea "[DATE] 09:00-17:00 -- Message: -- Phone:[PHONE_NUMBER] -- Payment Method:CASH -…"
click at [703, 78] on button "Save Purchase" at bounding box center [735, 71] width 85 height 20
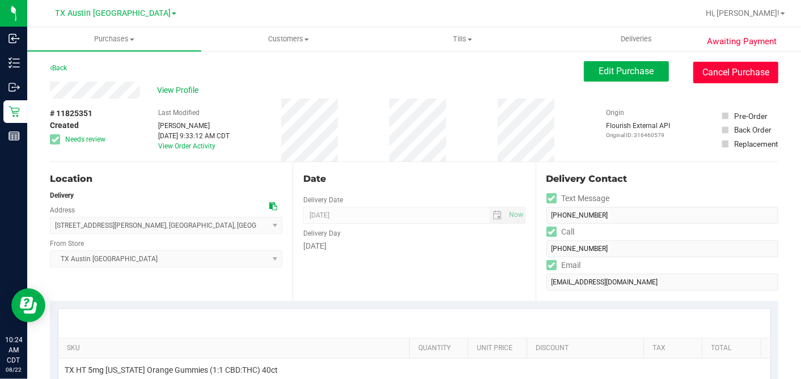
click at [731, 73] on button "Cancel Purchase" at bounding box center [735, 73] width 85 height 22
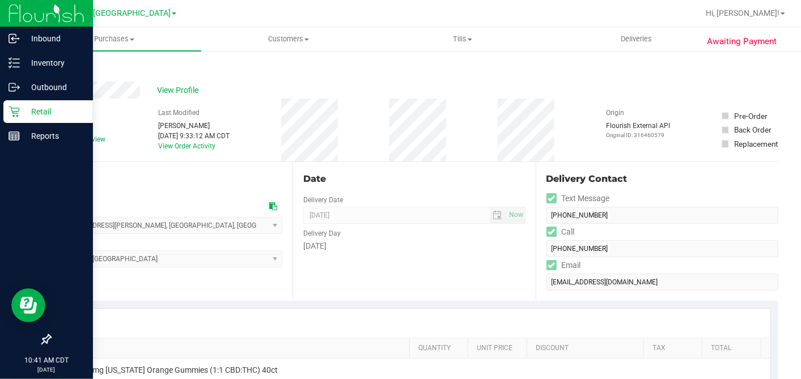
click at [12, 107] on icon at bounding box center [13, 111] width 11 height 11
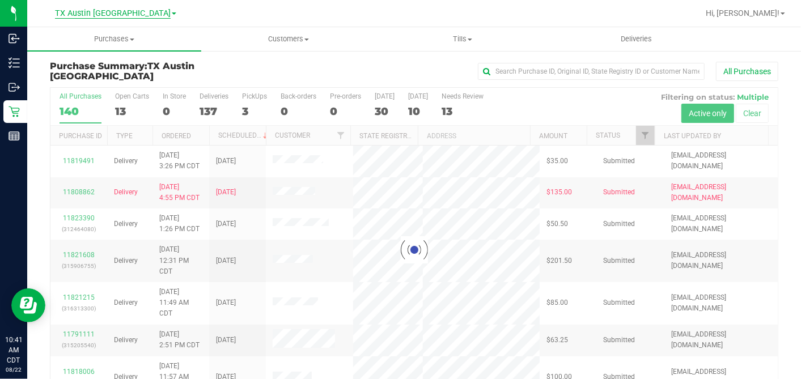
click at [116, 11] on span "TX Austin [GEOGRAPHIC_DATA]" at bounding box center [113, 13] width 116 height 10
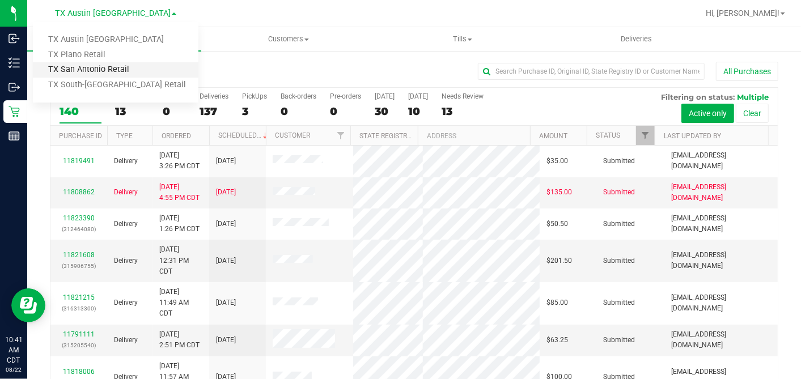
click at [90, 69] on link "TX San Antonio Retail" at bounding box center [115, 69] width 165 height 15
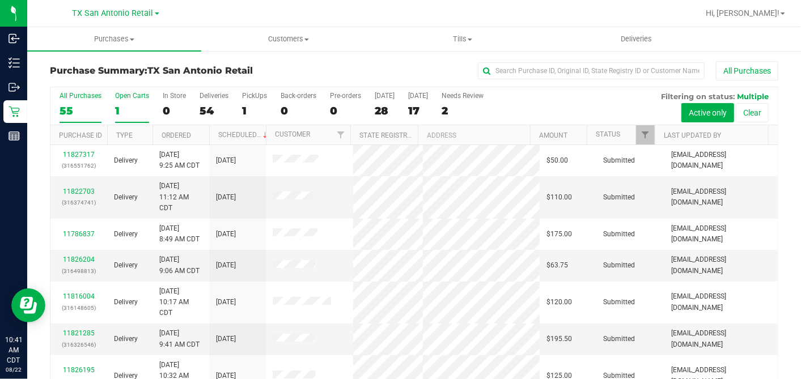
click at [133, 107] on div "1" at bounding box center [132, 110] width 34 height 13
click at [0, 0] on input "Open Carts 1" at bounding box center [0, 0] width 0 height 0
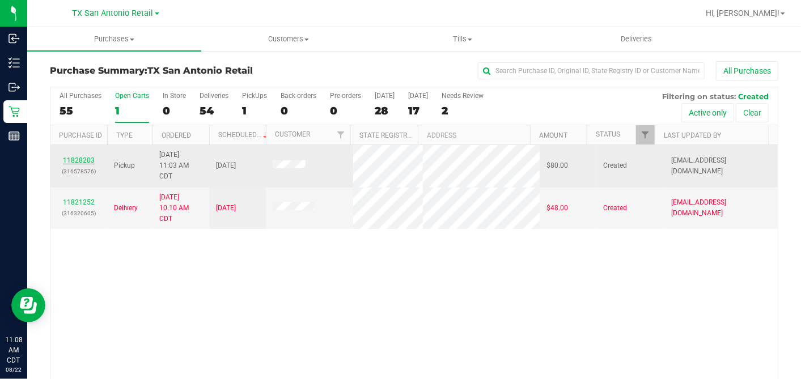
click at [73, 158] on link "11828203" at bounding box center [79, 160] width 32 height 8
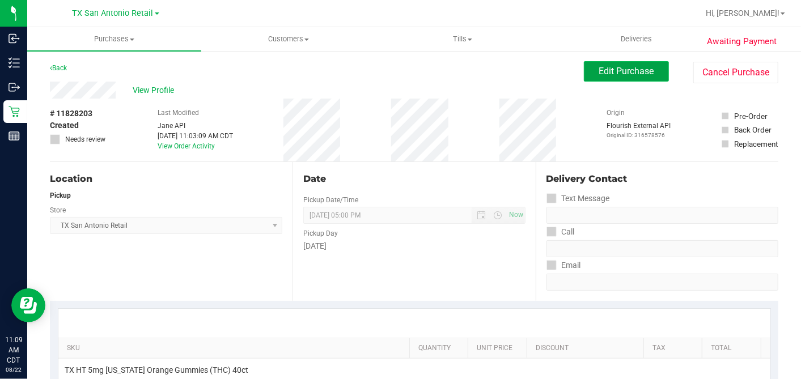
click at [622, 69] on span "Edit Purchase" at bounding box center [626, 71] width 55 height 11
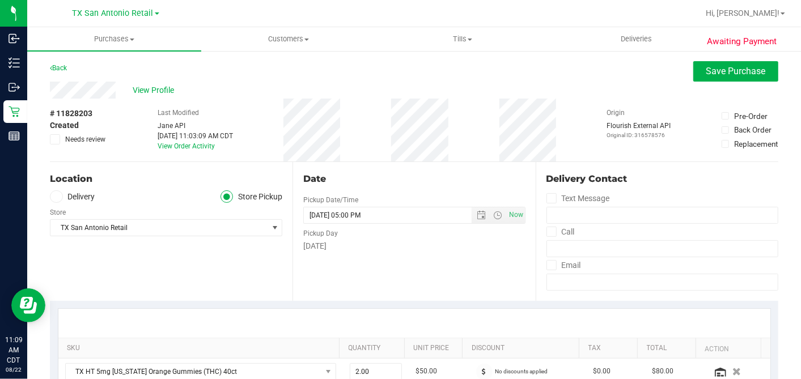
click at [63, 198] on label "Delivery" at bounding box center [72, 196] width 45 height 13
click at [0, 0] on input "Delivery" at bounding box center [0, 0] width 0 height 0
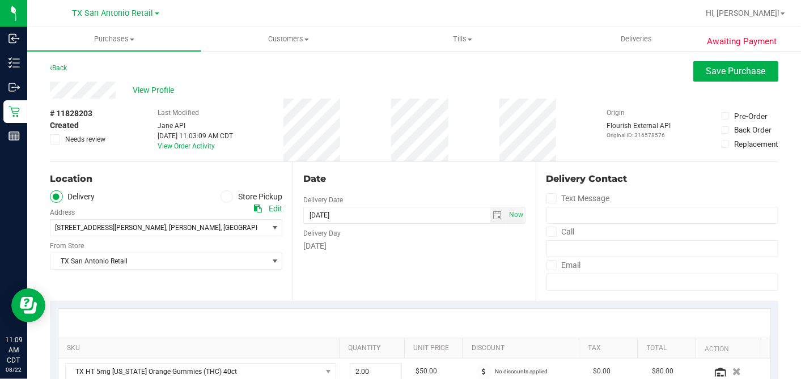
click at [136, 198] on ul "Delivery Store Pickup" at bounding box center [166, 196] width 232 height 13
click at [139, 222] on span "1230 Marion Rd , Marion , TX 78124" at bounding box center [153, 228] width 206 height 16
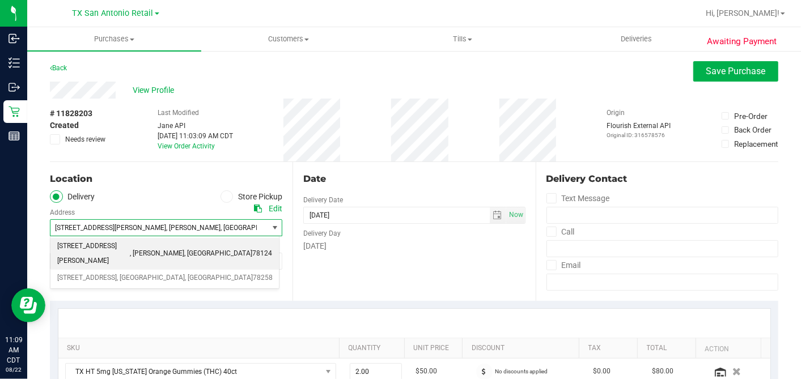
click at [140, 198] on ul "Delivery Store Pickup" at bounding box center [166, 196] width 232 height 13
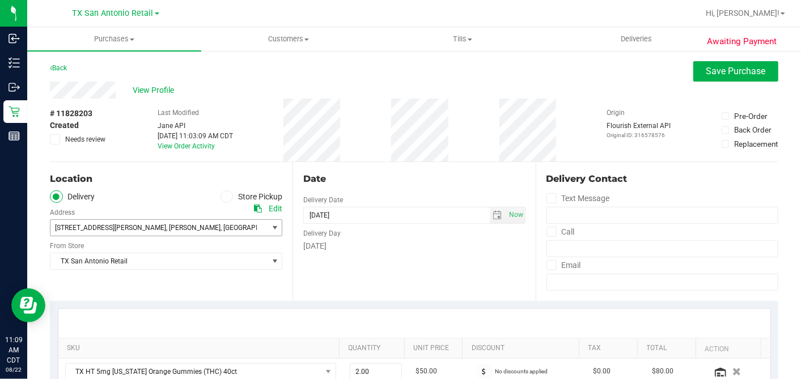
click at [135, 222] on span "1230 Marion Rd , Marion , TX 78124" at bounding box center [153, 228] width 206 height 16
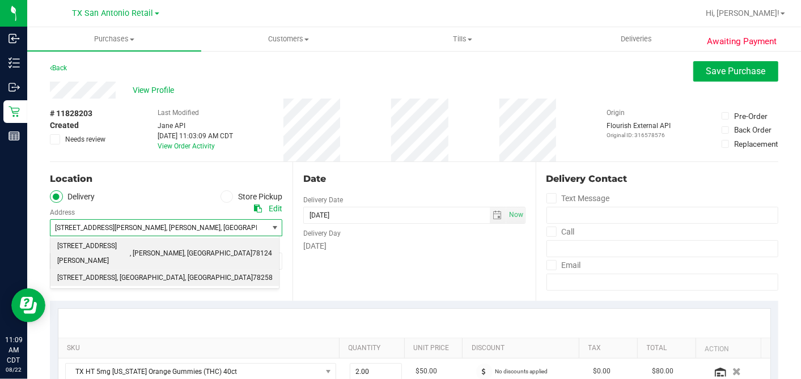
click at [117, 271] on span "18720 Stone Oak Pkwy suite 107" at bounding box center [86, 278] width 59 height 15
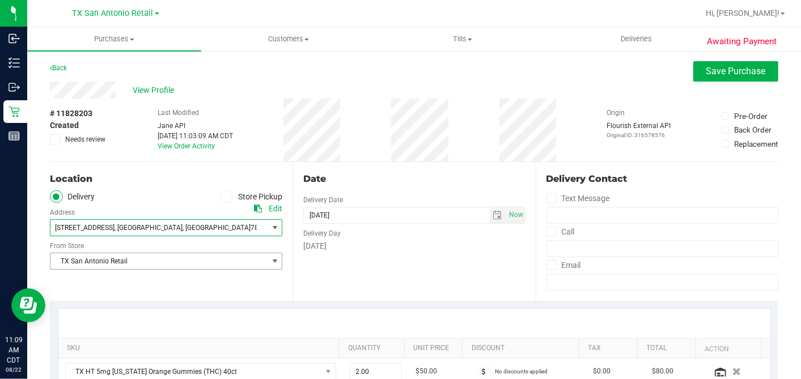
click at [133, 254] on span "TX San Antonio Retail" at bounding box center [158, 261] width 217 height 16
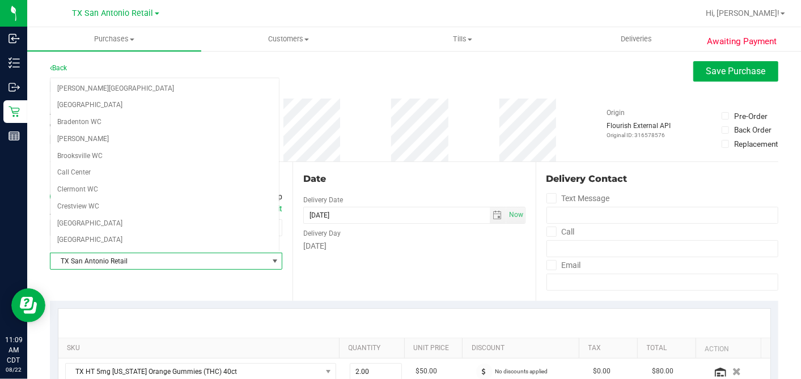
scroll to position [723, 0]
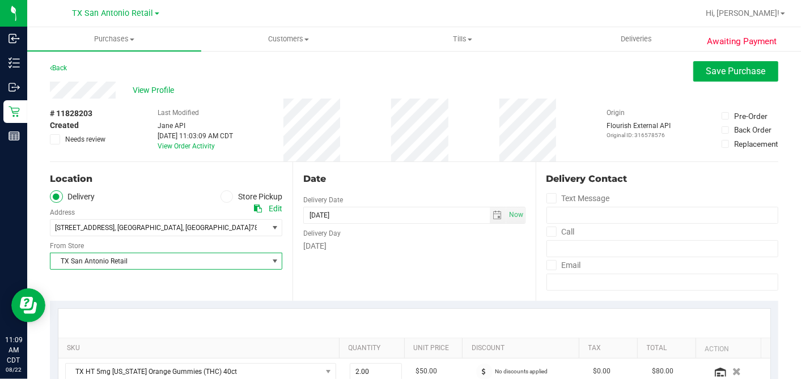
click at [370, 267] on div "Date Delivery Date 08/23/2025 Now 08/23/2025 05:00 PM Now Delivery Day Saturday" at bounding box center [413, 231] width 243 height 139
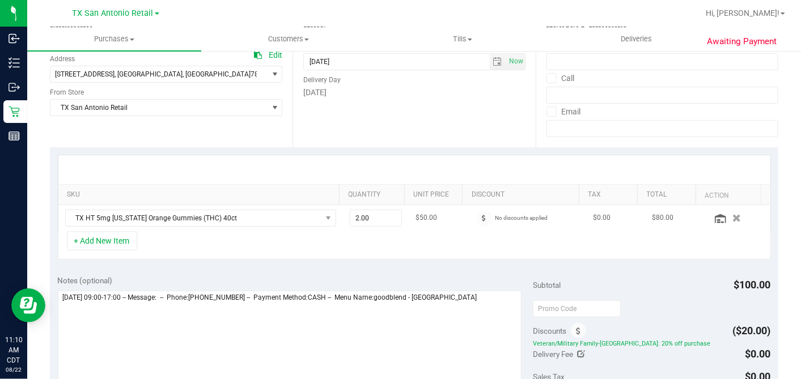
scroll to position [126, 0]
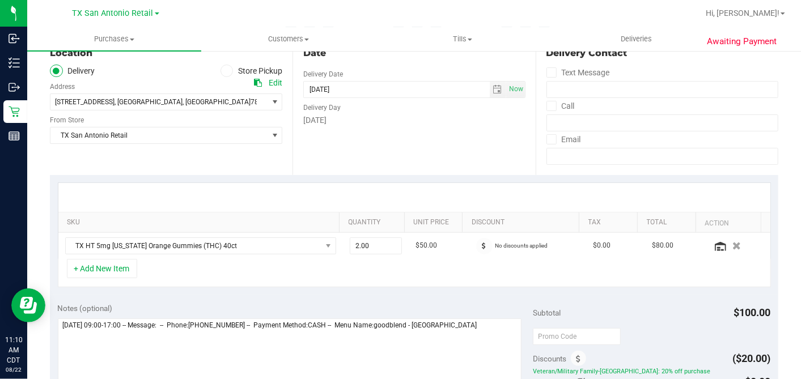
click at [519, 159] on div "Date Delivery Date 08/23/2025 Now 08/23/2025 05:00 PM Now Delivery Day Saturday" at bounding box center [413, 105] width 243 height 139
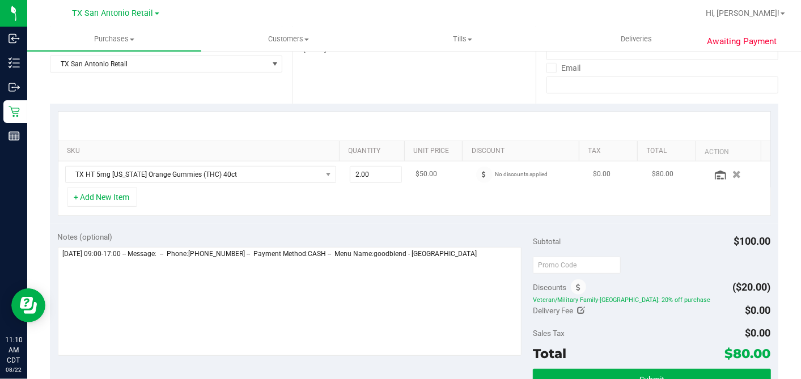
scroll to position [252, 0]
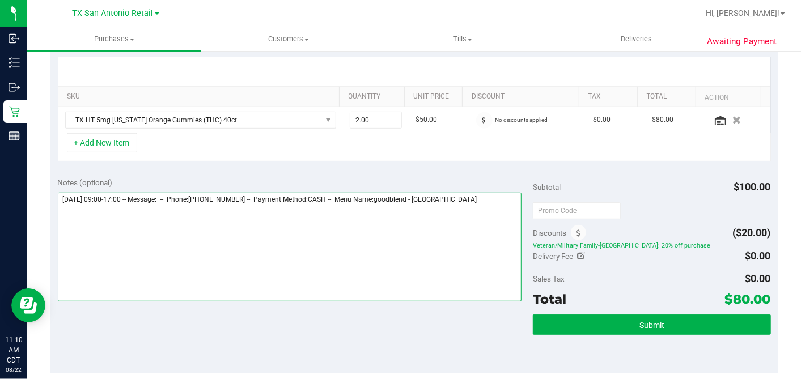
click at [487, 201] on textarea at bounding box center [290, 247] width 464 height 109
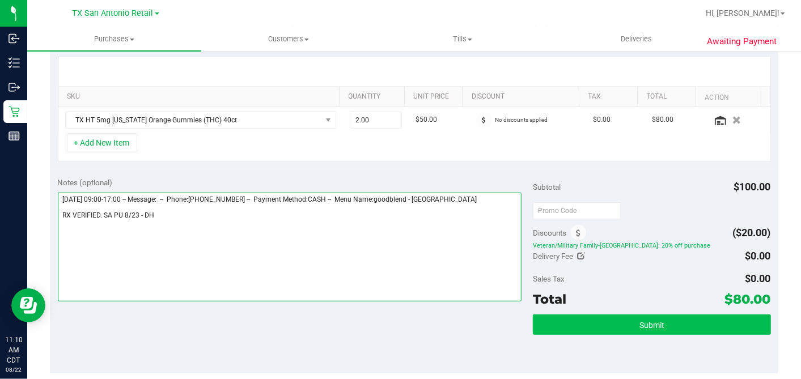
type textarea "Saturday 08/23/2025 09:00-17:00 -- Message: -- Phone:2104254994 -- Payment Meth…"
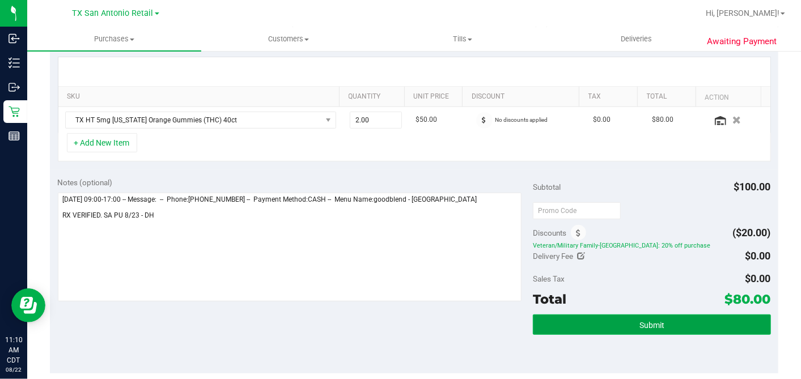
drag, startPoint x: 616, startPoint y: 319, endPoint x: 595, endPoint y: 322, distance: 21.2
click at [616, 319] on button "Submit" at bounding box center [651, 324] width 237 height 20
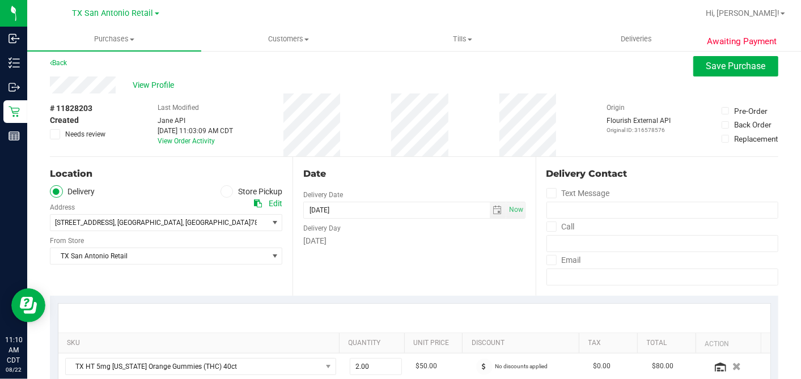
scroll to position [0, 0]
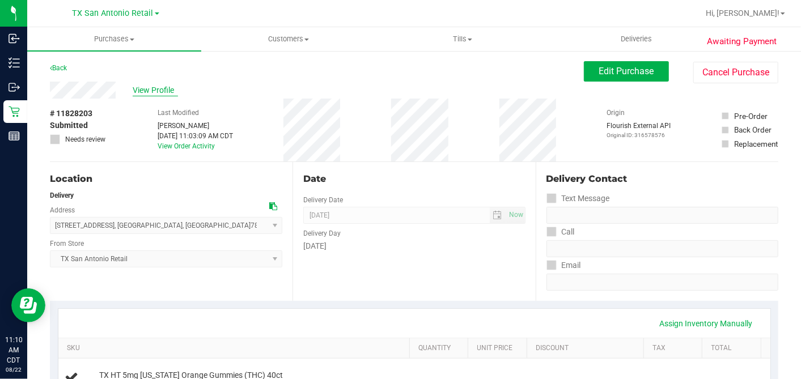
click at [153, 87] on span "View Profile" at bounding box center [155, 90] width 45 height 12
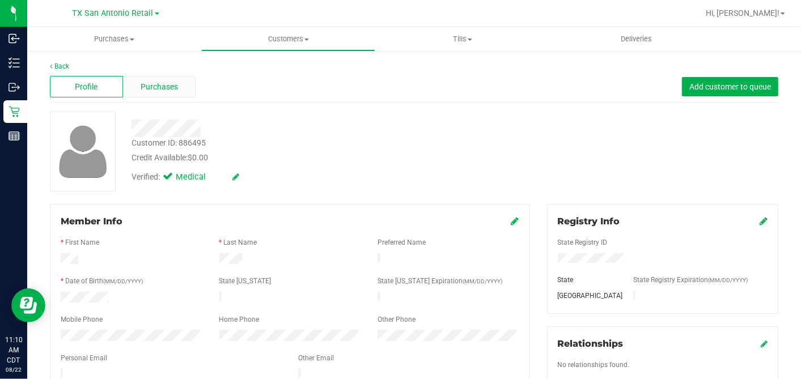
click at [142, 89] on span "Purchases" at bounding box center [159, 87] width 37 height 12
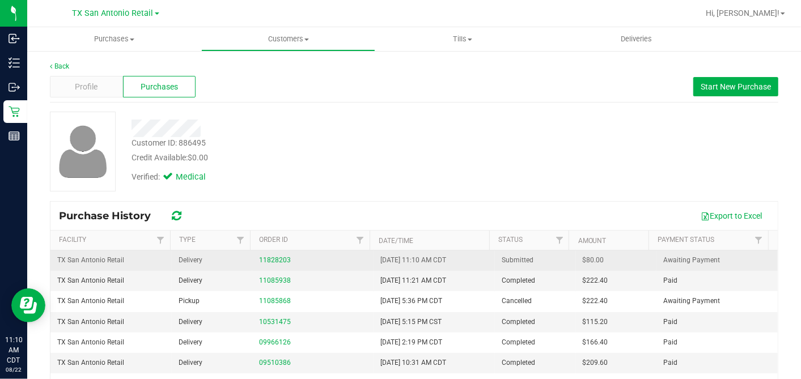
click at [582, 259] on span "$80.00" at bounding box center [593, 260] width 22 height 11
copy span "80.00"
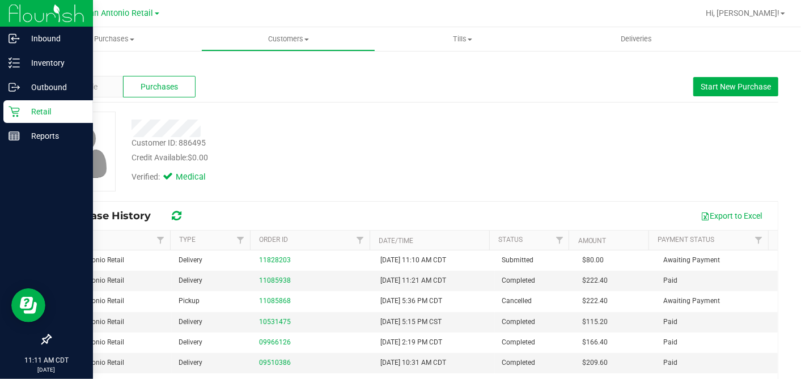
click at [23, 112] on p "Retail" at bounding box center [54, 112] width 68 height 14
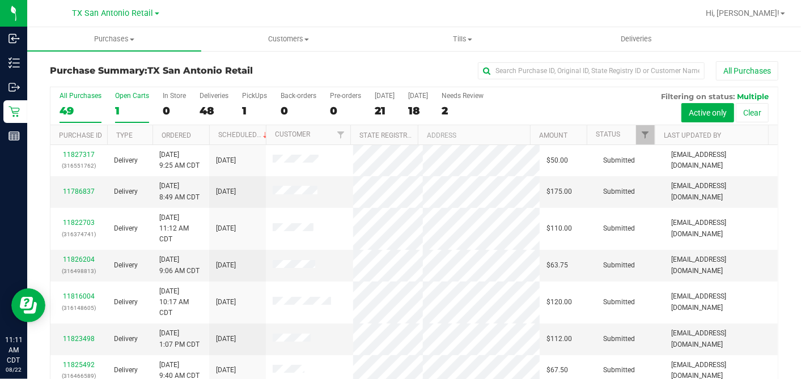
click at [122, 110] on div "1" at bounding box center [132, 110] width 34 height 13
click at [0, 0] on input "Open Carts 1" at bounding box center [0, 0] width 0 height 0
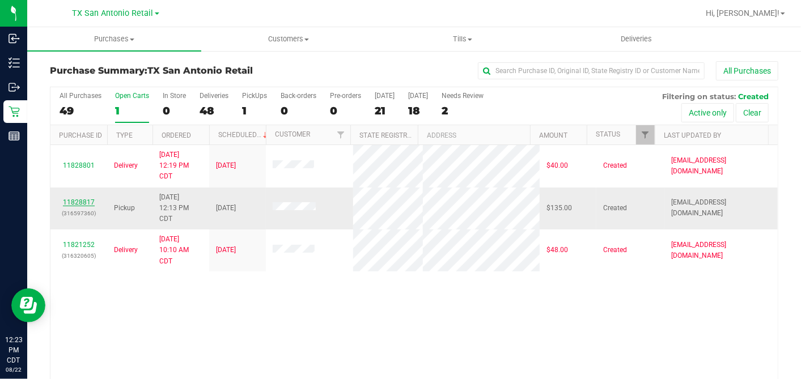
click at [85, 202] on link "11828817" at bounding box center [79, 202] width 32 height 8
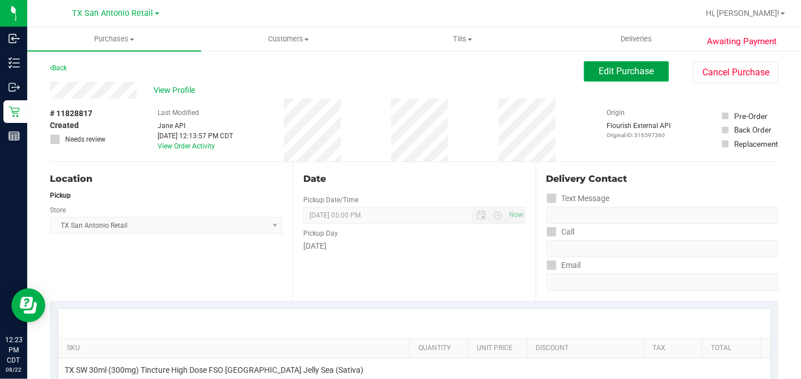
click at [599, 70] on span "Edit Purchase" at bounding box center [626, 71] width 55 height 11
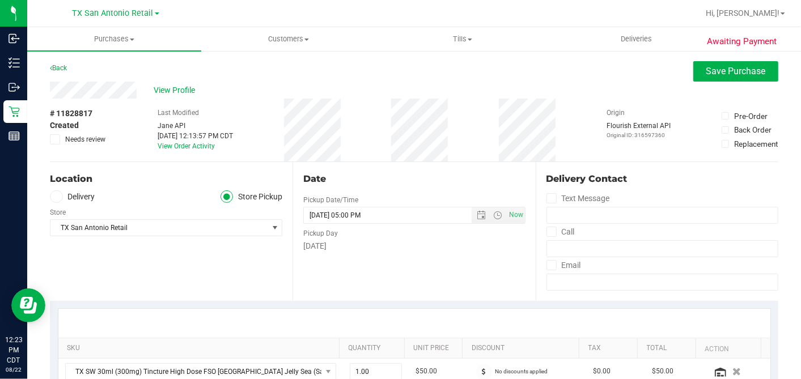
click at [62, 202] on label "Delivery" at bounding box center [72, 196] width 45 height 13
click at [0, 0] on input "Delivery" at bounding box center [0, 0] width 0 height 0
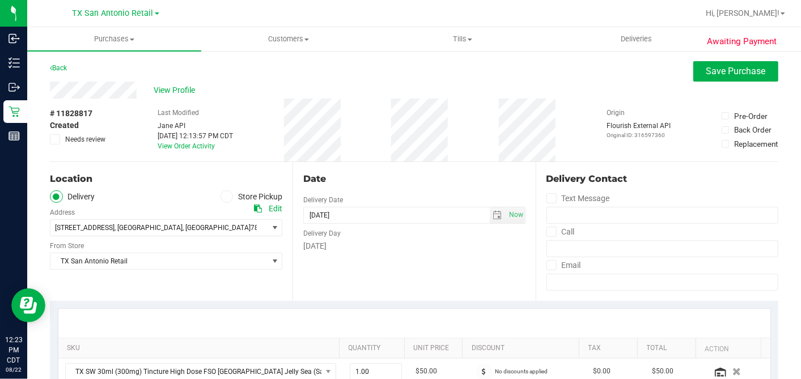
click at [416, 269] on div "Date Delivery Date [DATE] Now [DATE] 05:00 PM Now Delivery Day [DATE]" at bounding box center [413, 231] width 243 height 139
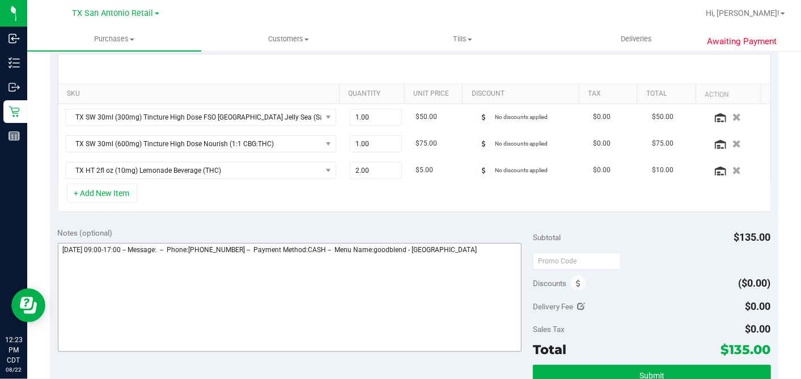
scroll to position [377, 0]
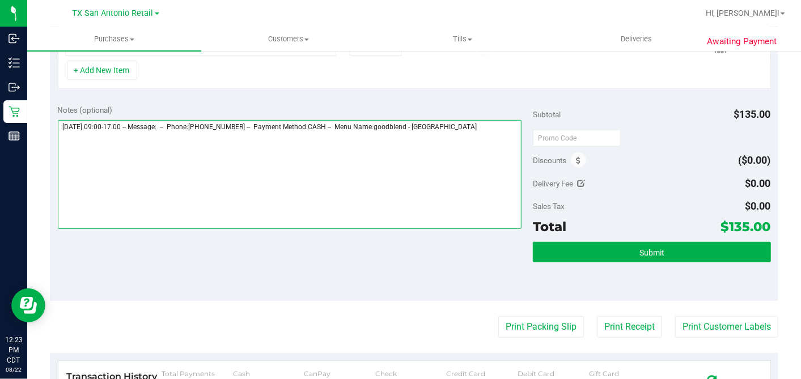
click at [495, 130] on textarea at bounding box center [290, 174] width 464 height 109
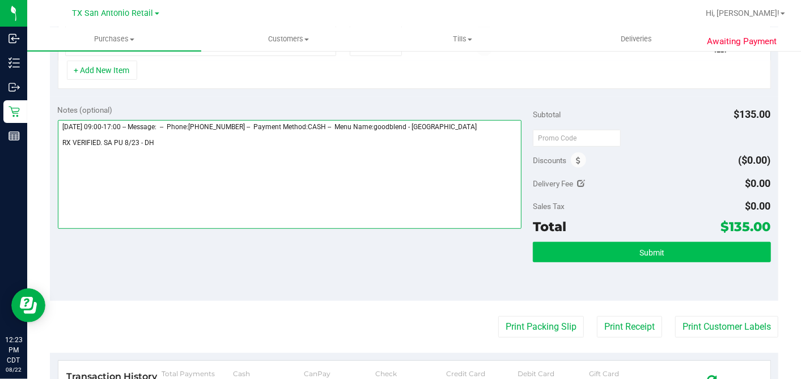
type textarea "[DATE] 09:00-17:00 -- Message: -- Phone:[PHONE_NUMBER] -- Payment Method:CASH -…"
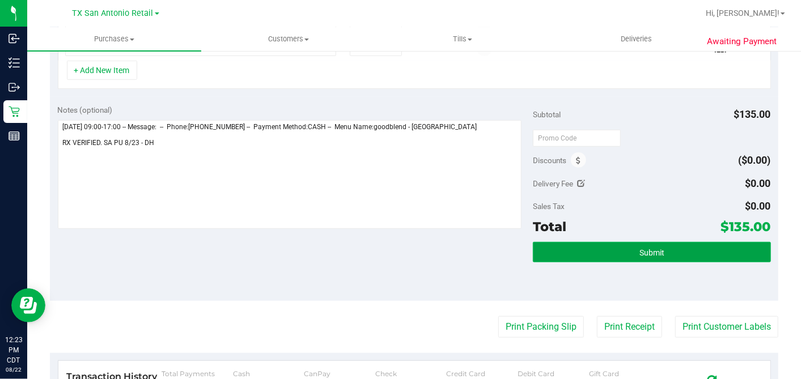
drag, startPoint x: 667, startPoint y: 252, endPoint x: 657, endPoint y: 258, distance: 11.5
click at [667, 252] on button "Submit" at bounding box center [651, 252] width 237 height 20
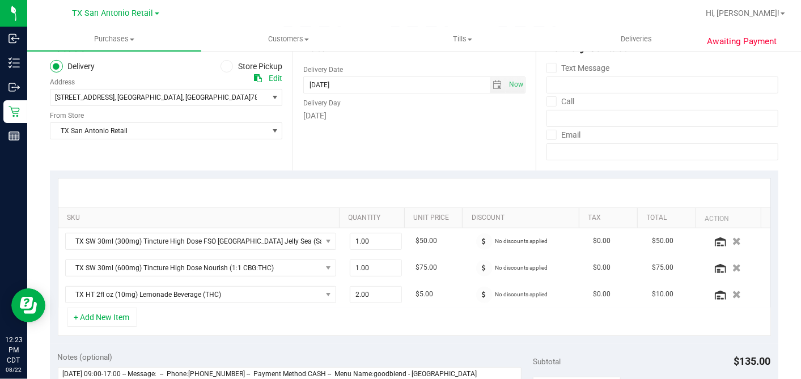
scroll to position [0, 0]
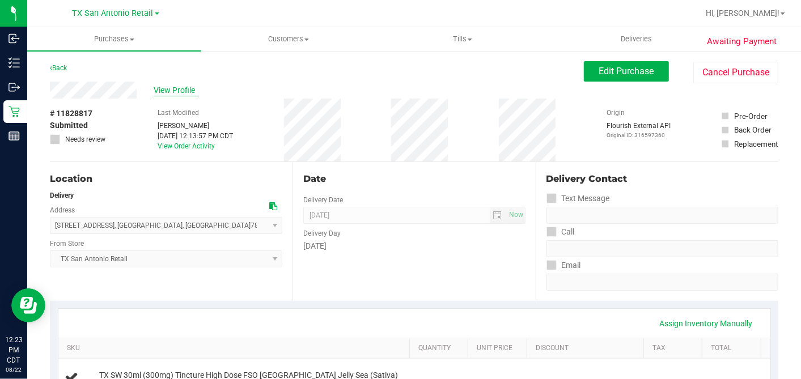
click at [163, 90] on span "View Profile" at bounding box center [176, 90] width 45 height 12
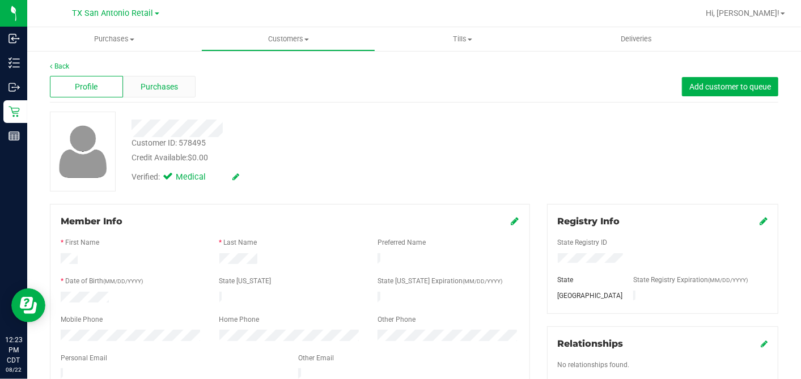
click at [175, 86] on span "Purchases" at bounding box center [159, 87] width 37 height 12
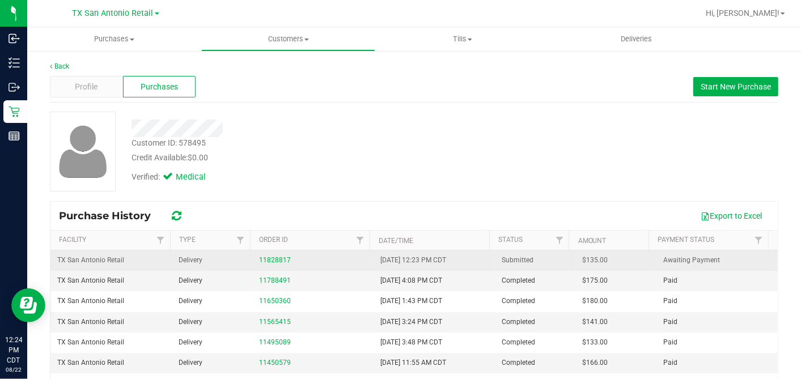
click at [582, 261] on span "$135.00" at bounding box center [594, 260] width 25 height 11
copy span "135.00"
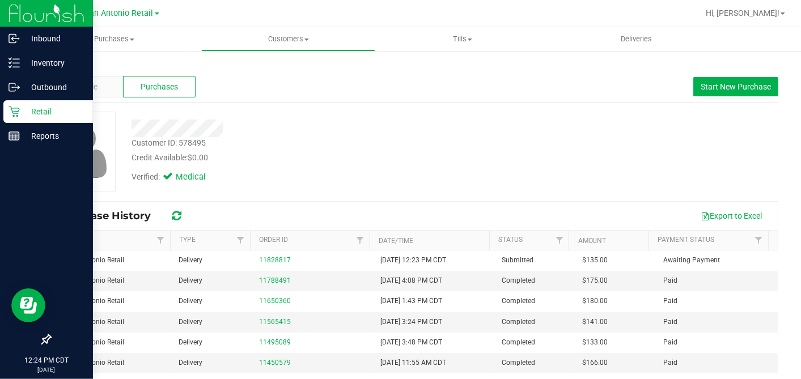
click at [22, 106] on p "Retail" at bounding box center [54, 112] width 68 height 14
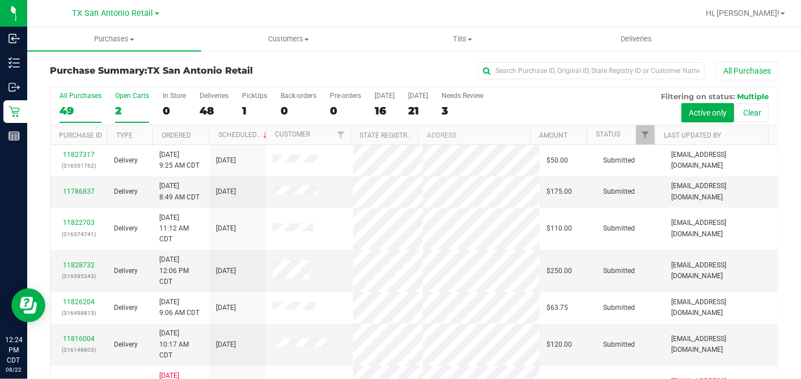
click at [116, 100] on label "Open Carts 2" at bounding box center [132, 107] width 34 height 31
click at [0, 0] on input "Open Carts 2" at bounding box center [0, 0] width 0 height 0
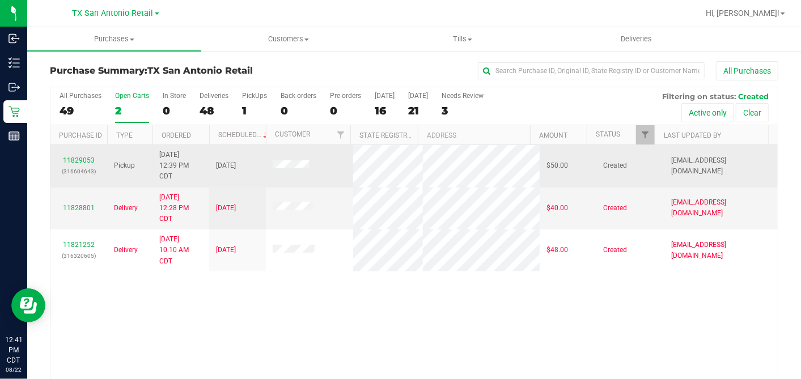
click at [82, 155] on div "11829053 (316604643)" at bounding box center [78, 166] width 43 height 22
click at [82, 160] on link "11829053" at bounding box center [79, 160] width 32 height 8
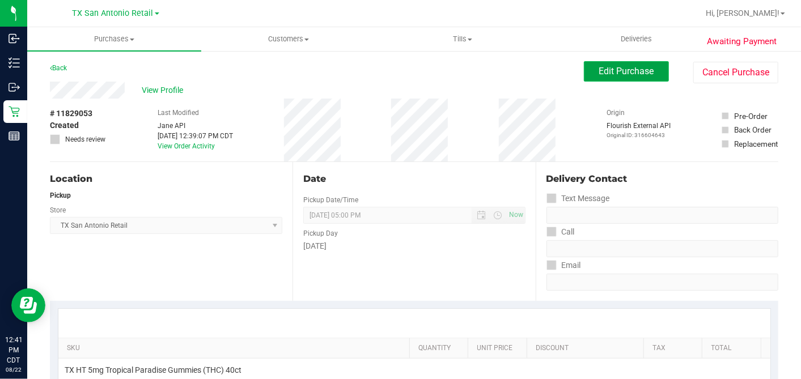
click at [584, 69] on button "Edit Purchase" at bounding box center [626, 71] width 85 height 20
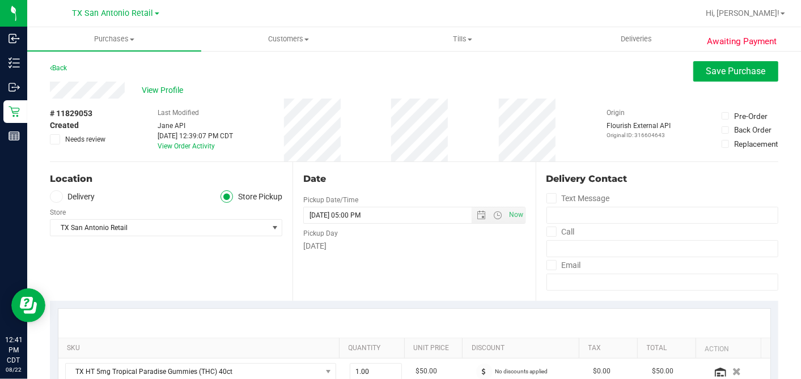
click at [62, 202] on label "Delivery" at bounding box center [72, 196] width 45 height 13
click at [0, 0] on input "Delivery" at bounding box center [0, 0] width 0 height 0
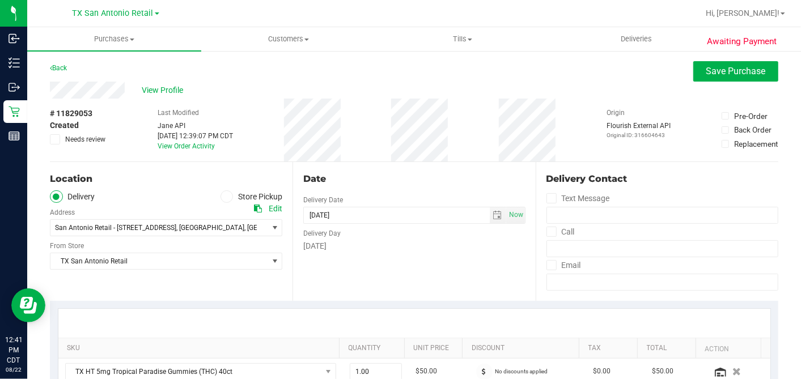
click at [388, 261] on div "Date Delivery Date [DATE] Now [DATE] 05:00 PM Now Delivery Day [DATE]" at bounding box center [413, 231] width 243 height 139
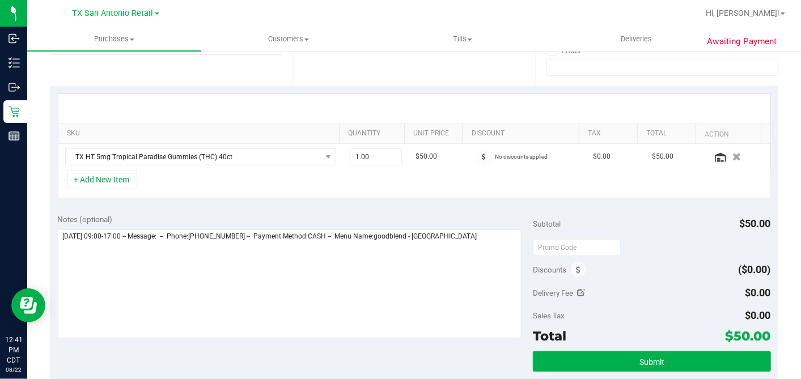
scroll to position [252, 0]
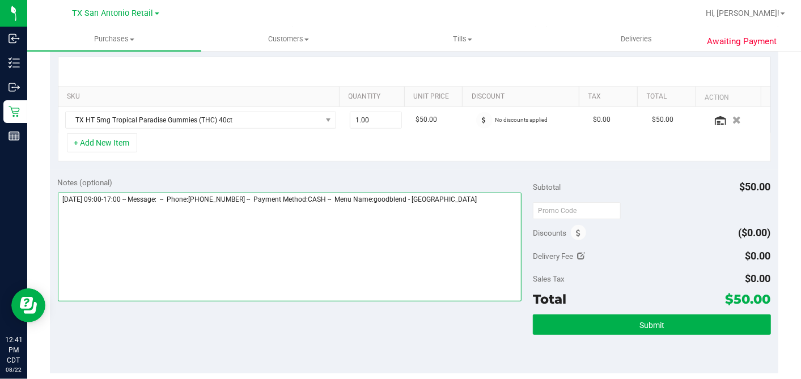
click at [484, 195] on textarea at bounding box center [290, 247] width 464 height 109
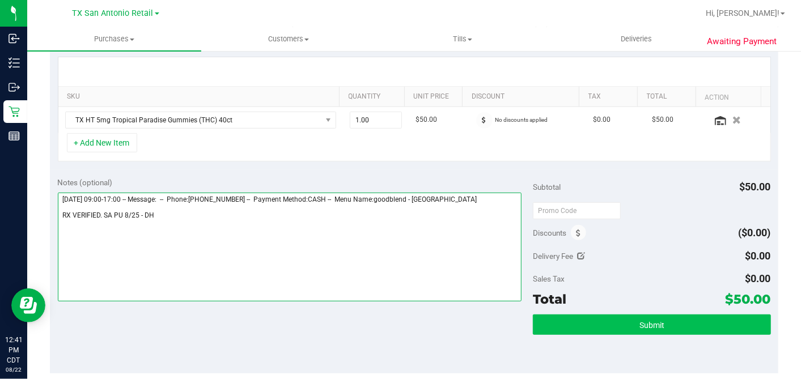
type textarea "[DATE] 09:00-17:00 -- Message: -- Phone:[PHONE_NUMBER] -- Payment Method:CASH -…"
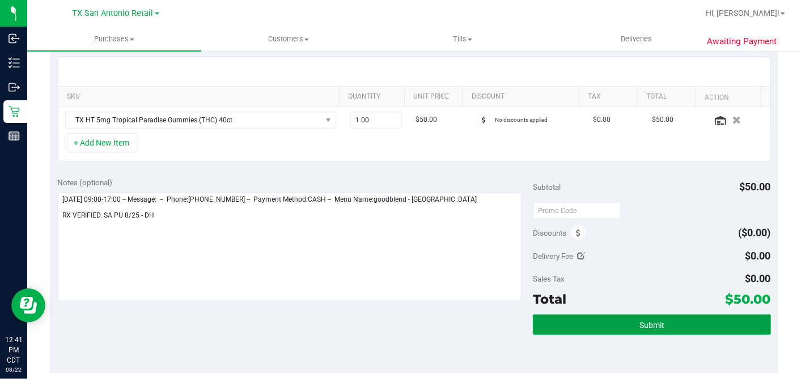
click at [582, 330] on button "Submit" at bounding box center [651, 324] width 237 height 20
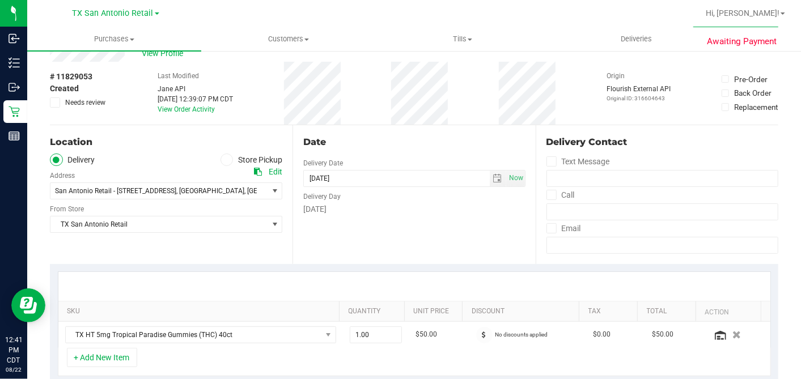
scroll to position [0, 0]
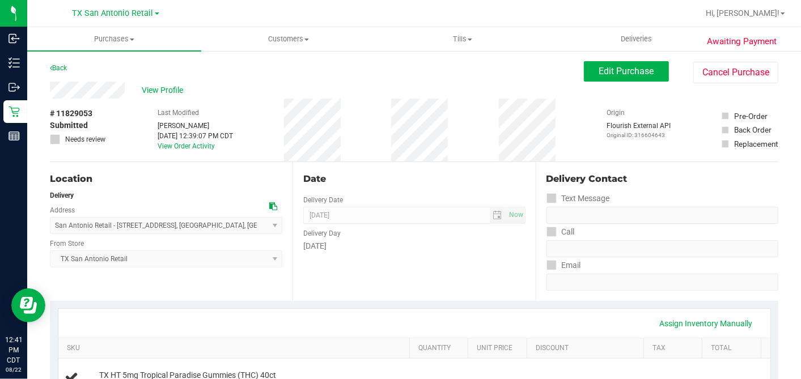
click at [171, 91] on span "View Profile" at bounding box center [164, 90] width 45 height 12
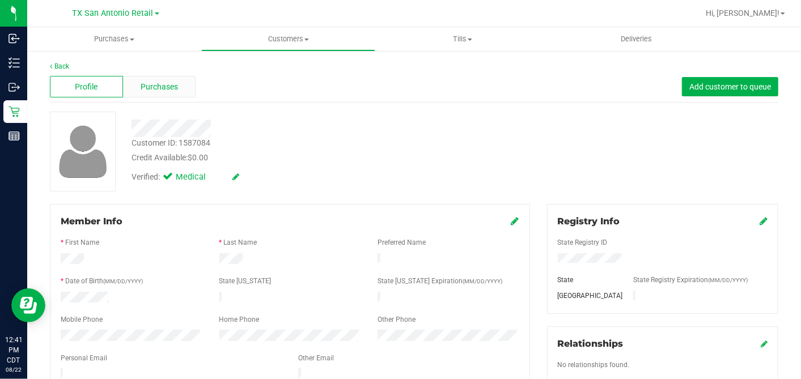
click at [152, 91] on span "Purchases" at bounding box center [159, 87] width 37 height 12
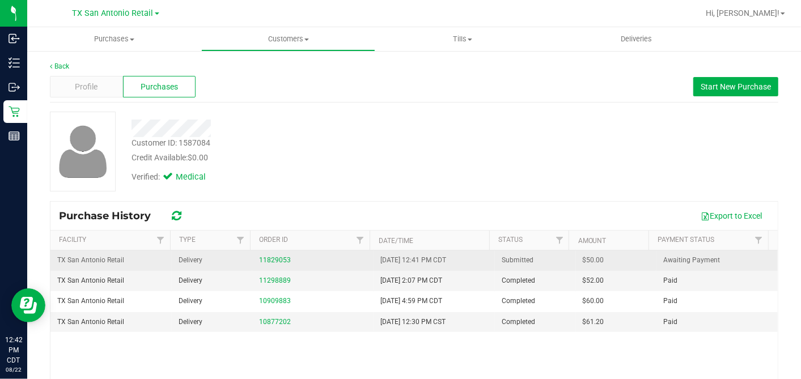
click at [582, 257] on span "$50.00" at bounding box center [593, 260] width 22 height 11
copy span "50.00"
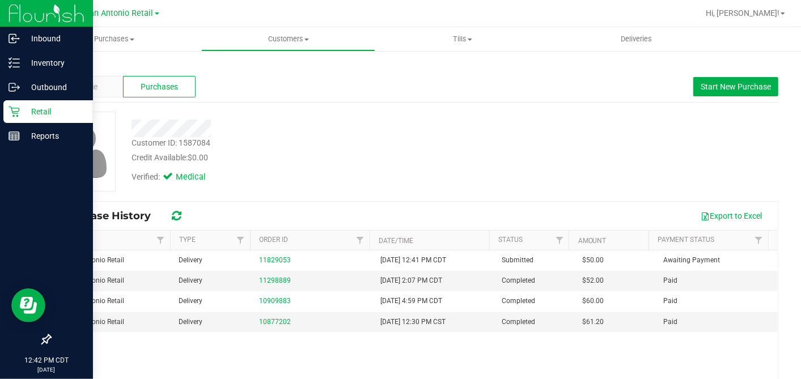
click at [20, 114] on p "Retail" at bounding box center [54, 112] width 68 height 14
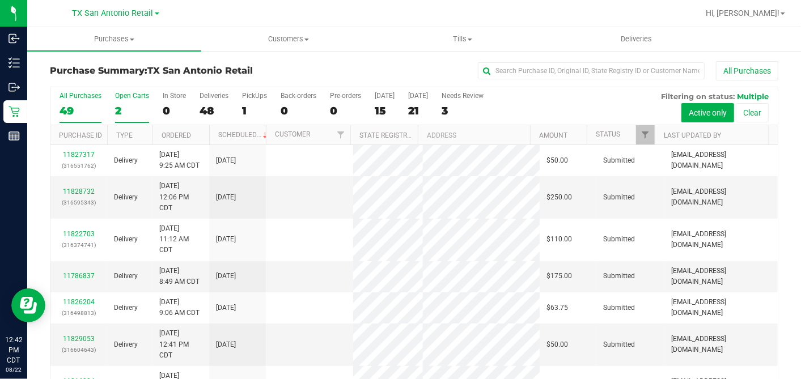
click at [122, 108] on div "2" at bounding box center [132, 110] width 34 height 13
click at [0, 0] on input "Open Carts 2" at bounding box center [0, 0] width 0 height 0
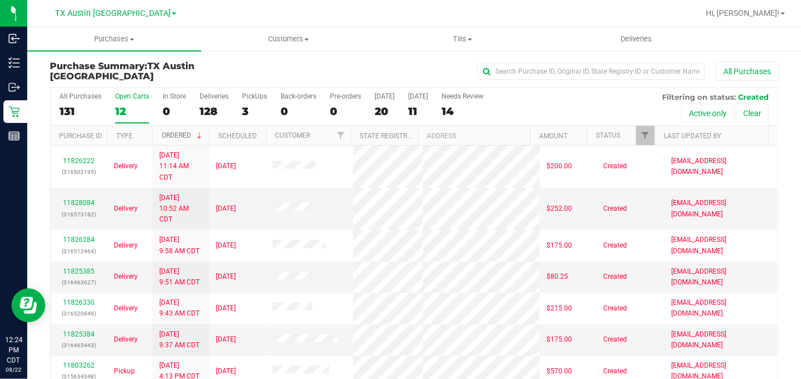
click at [197, 137] on span at bounding box center [199, 135] width 9 height 9
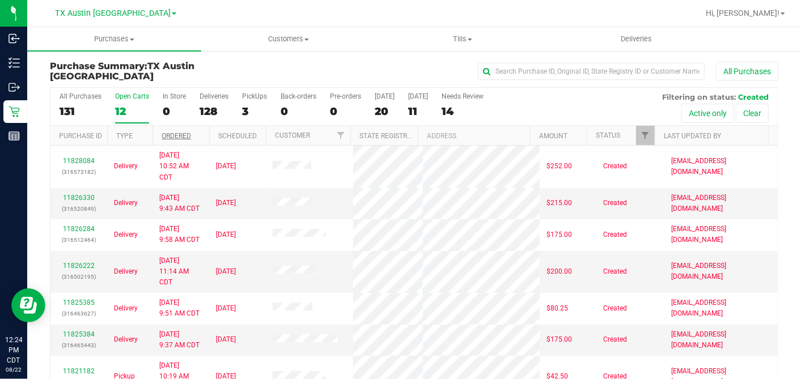
click at [198, 133] on th "Ordered" at bounding box center [180, 136] width 57 height 20
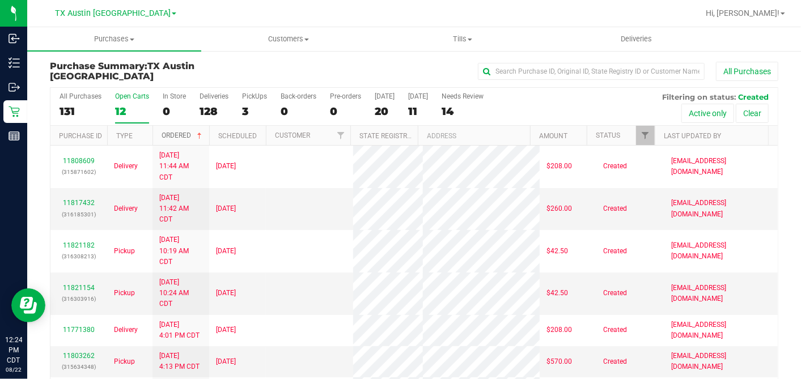
click at [198, 133] on span at bounding box center [199, 135] width 9 height 9
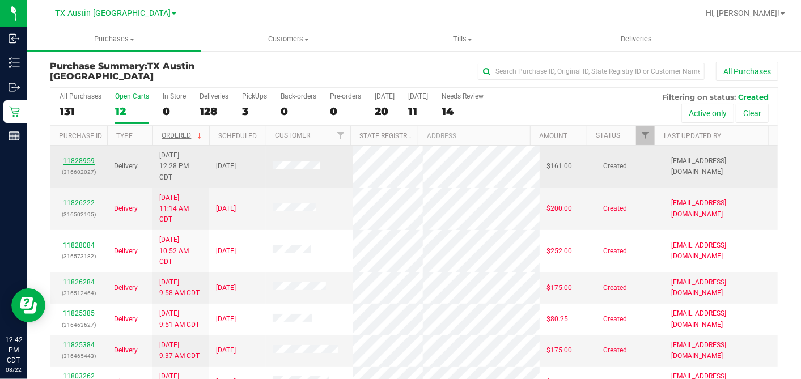
click at [73, 157] on link "11828959" at bounding box center [79, 161] width 32 height 8
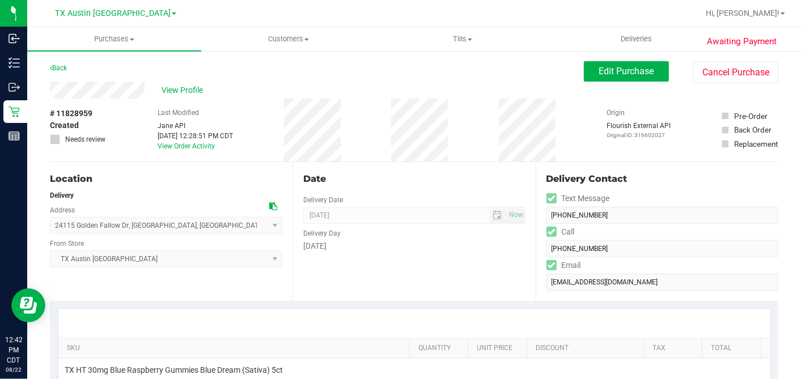
click at [132, 116] on div "# 11828959 Created Needs review Last Modified [PERSON_NAME] API [DATE] 12:28:51…" at bounding box center [414, 130] width 728 height 63
click at [270, 206] on icon at bounding box center [273, 206] width 8 height 8
click at [602, 76] on span "Edit Purchase" at bounding box center [626, 71] width 55 height 11
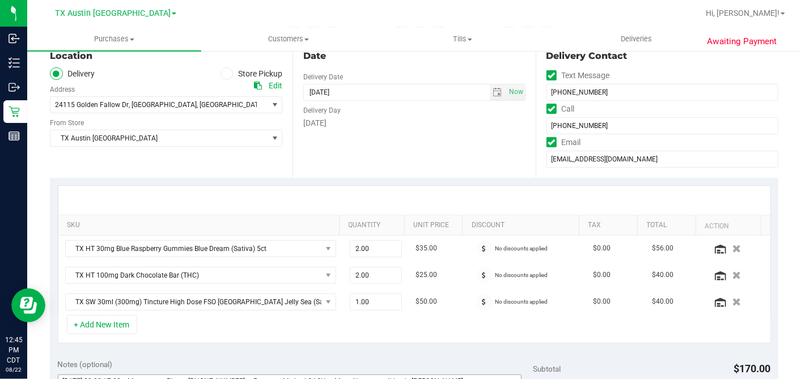
scroll to position [314, 0]
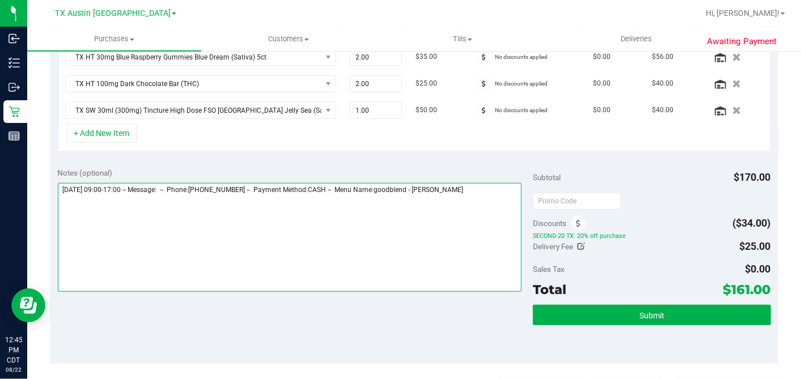
click at [484, 188] on textarea at bounding box center [290, 237] width 464 height 109
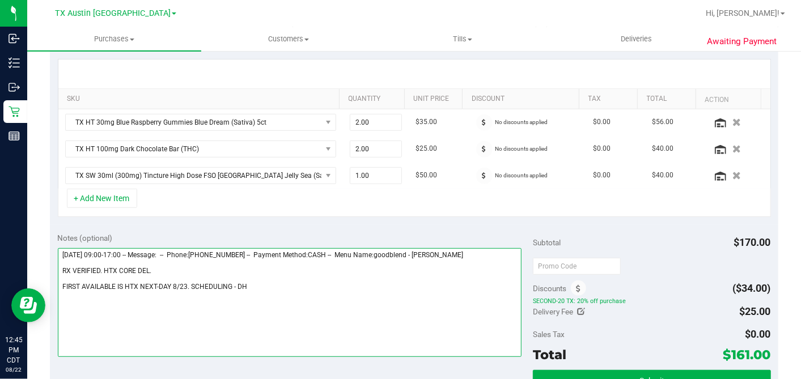
scroll to position [252, 0]
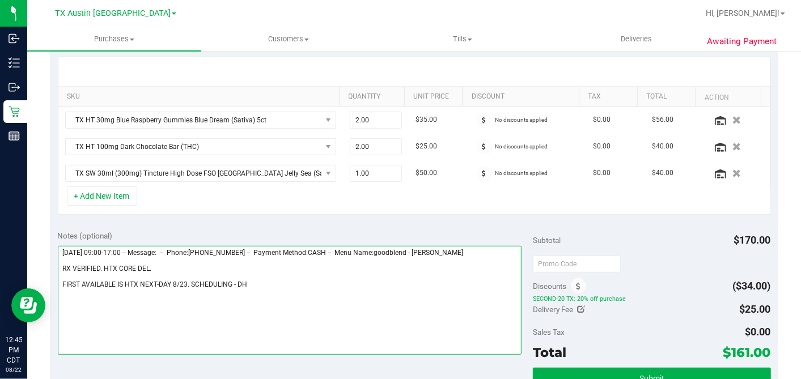
click at [155, 265] on textarea at bounding box center [290, 300] width 464 height 109
type textarea "[DATE] 09:00-17:00 -- Message: -- Phone:[PHONE_NUMBER] -- Payment Method:CASH -…"
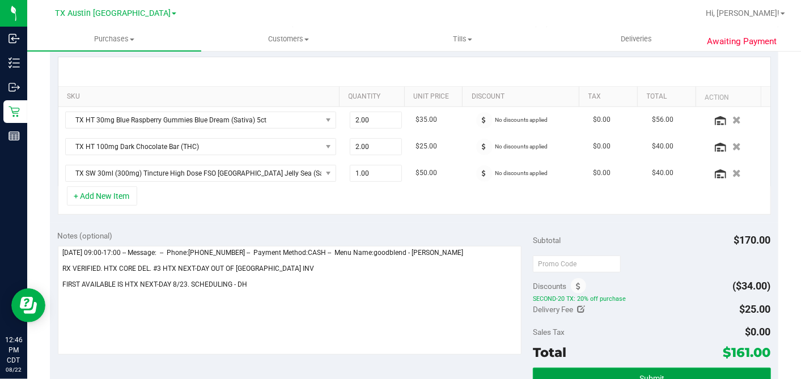
click at [639, 376] on span "Submit" at bounding box center [651, 378] width 25 height 9
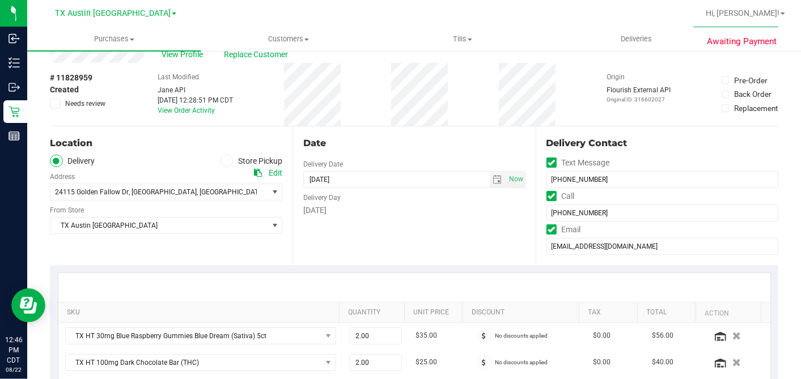
scroll to position [0, 0]
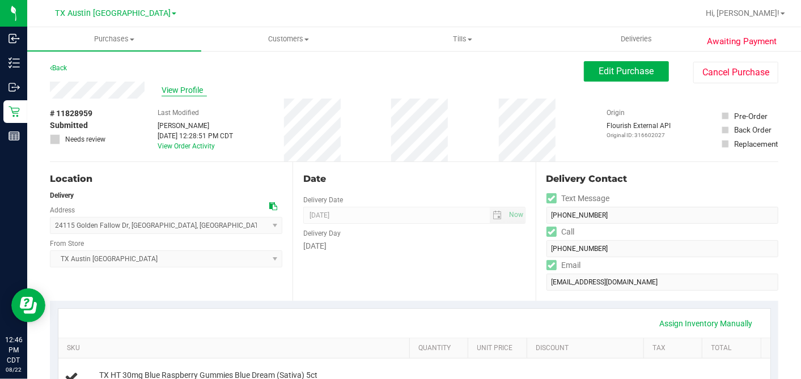
click at [197, 91] on span "View Profile" at bounding box center [183, 90] width 45 height 12
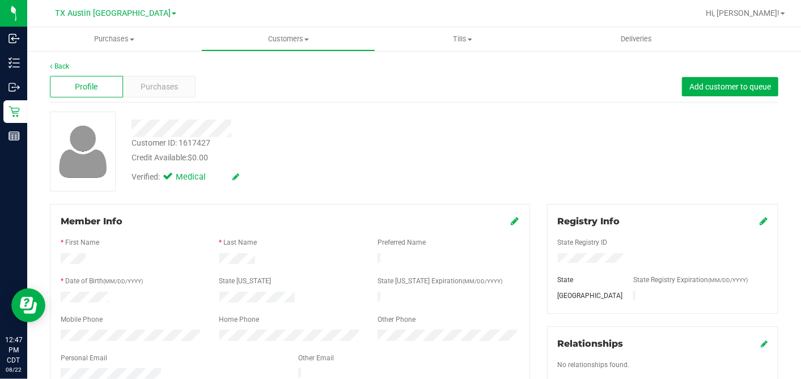
click at [503, 155] on div "Customer ID: 1617427 Credit Available: $0.00 Verified: Medical" at bounding box center [413, 152] width 745 height 80
click at [170, 85] on span "Purchases" at bounding box center [159, 87] width 37 height 12
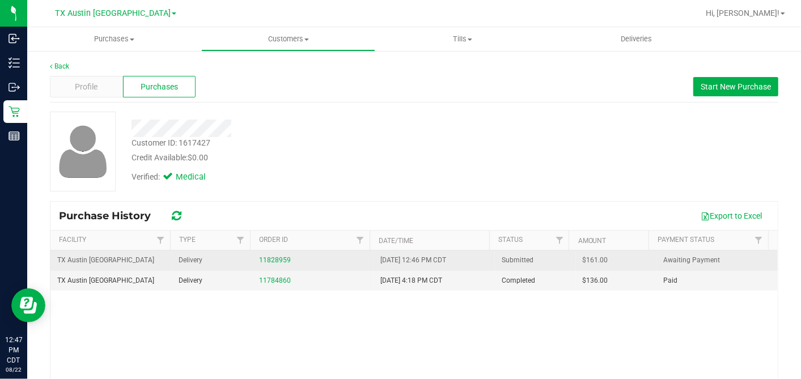
click at [582, 261] on span "$161.00" at bounding box center [594, 260] width 25 height 11
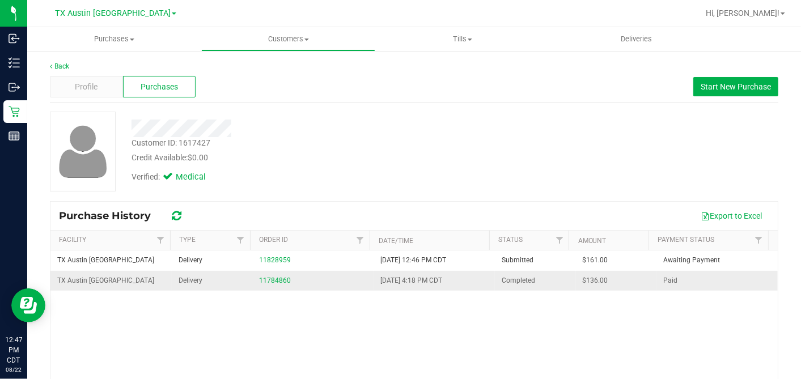
copy span "161.00"
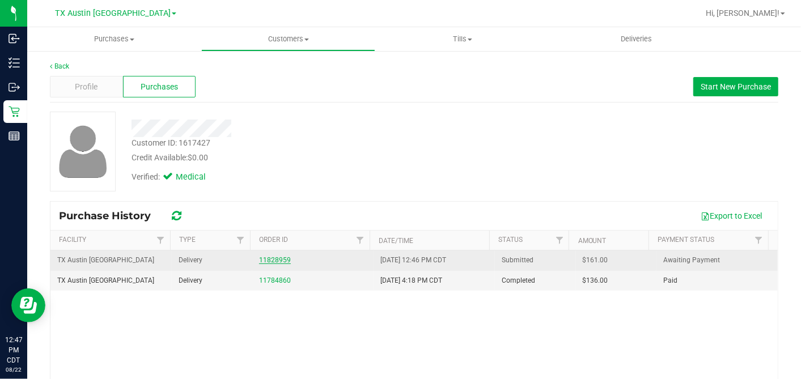
click at [280, 257] on link "11828959" at bounding box center [275, 260] width 32 height 8
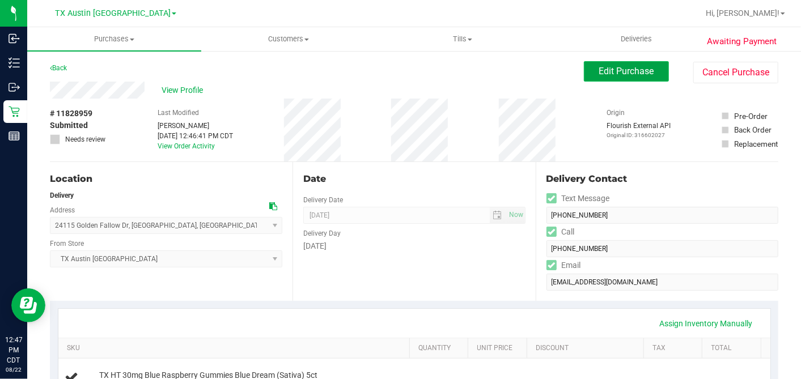
click at [624, 75] on span "Edit Purchase" at bounding box center [626, 71] width 55 height 11
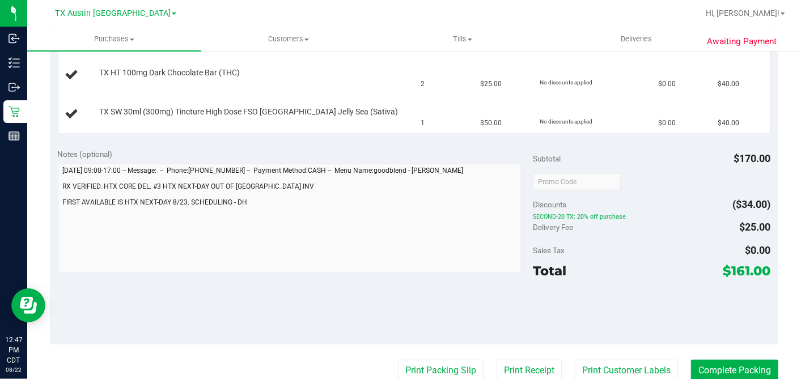
scroll to position [377, 0]
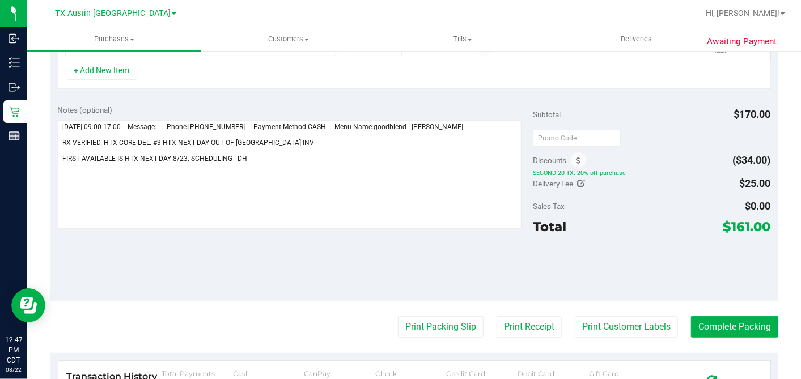
click at [577, 181] on icon at bounding box center [581, 184] width 8 height 8
type input "$25.00"
click at [701, 182] on span "$25.00 25" at bounding box center [728, 186] width 84 height 20
drag, startPoint x: 649, startPoint y: 186, endPoint x: 572, endPoint y: 188, distance: 77.1
click at [573, 188] on div "Delivery Fee $25.00 25" at bounding box center [651, 183] width 237 height 20
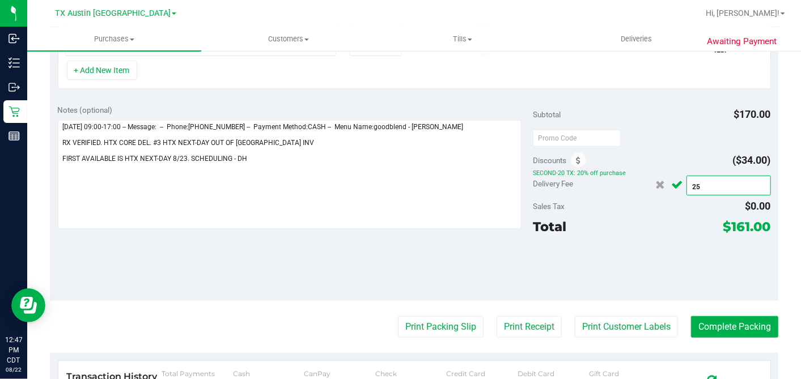
type input "0"
type input "$0.00"
click at [677, 180] on button "Cancel button" at bounding box center [677, 184] width 18 height 19
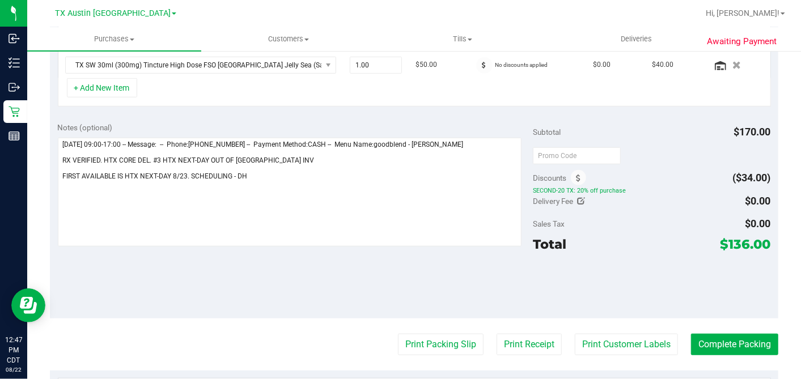
click at [730, 243] on span "$136.00" at bounding box center [745, 244] width 50 height 16
click at [730, 242] on span "$136.00" at bounding box center [745, 244] width 50 height 16
copy span "136.00"
click at [358, 267] on div "Notes (optional) Subtotal $170.00 Discounts ($34.00) SECOND-20 TX: 20% off purc…" at bounding box center [414, 216] width 728 height 204
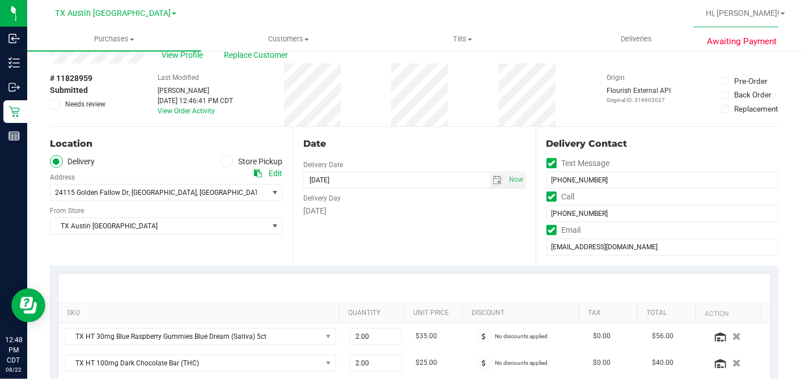
scroll to position [0, 0]
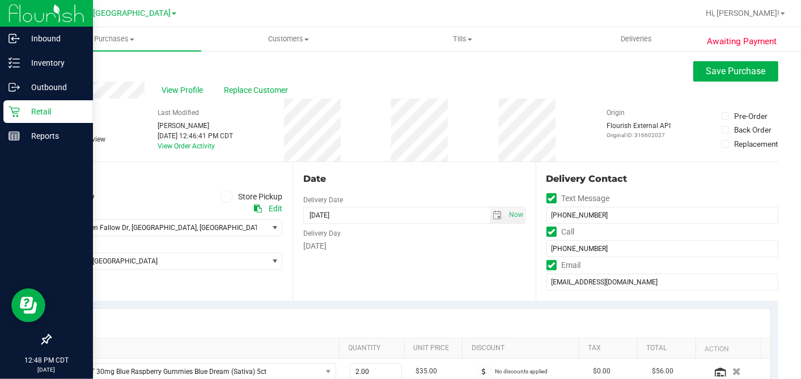
click at [21, 112] on p "Retail" at bounding box center [54, 112] width 68 height 14
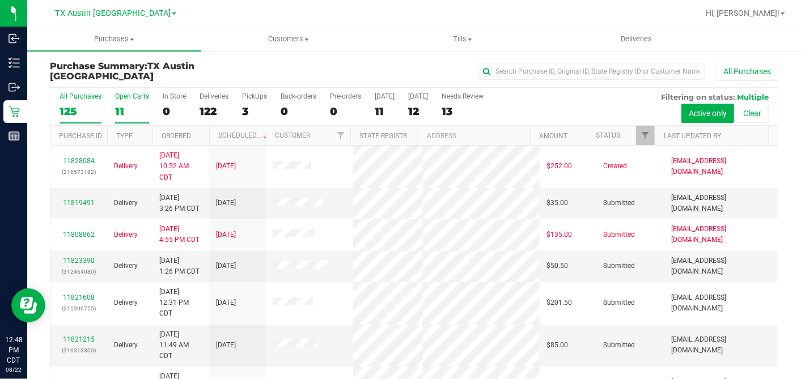
click at [131, 111] on div "11" at bounding box center [132, 111] width 34 height 13
click at [0, 0] on input "Open Carts 11" at bounding box center [0, 0] width 0 height 0
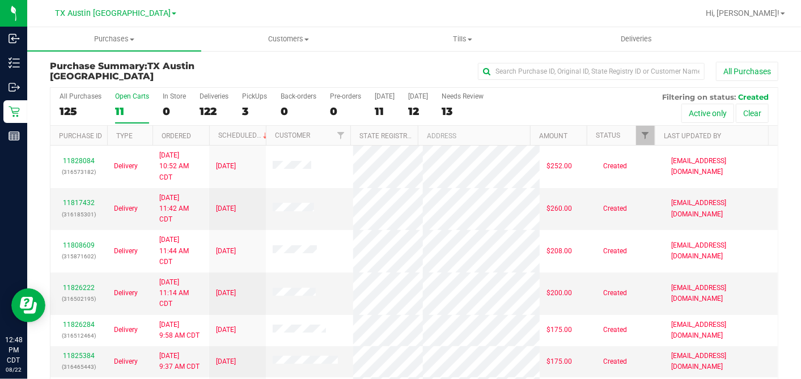
click at [198, 133] on th "Ordered" at bounding box center [180, 136] width 57 height 20
click at [200, 133] on span at bounding box center [199, 135] width 9 height 9
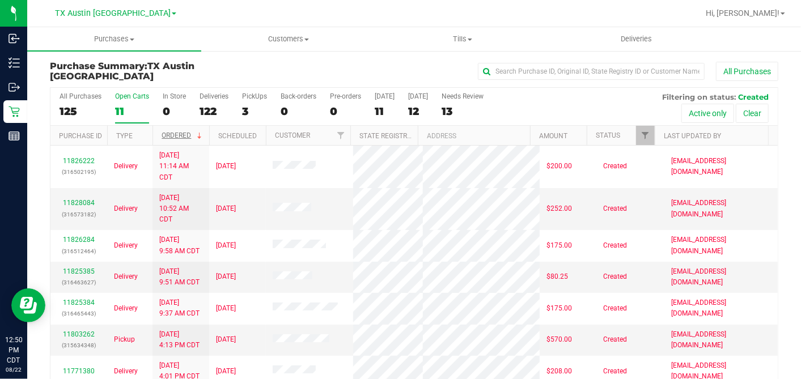
click at [354, 69] on div "All Purchases" at bounding box center [535, 71] width 486 height 19
